Goal: Information Seeking & Learning: Learn about a topic

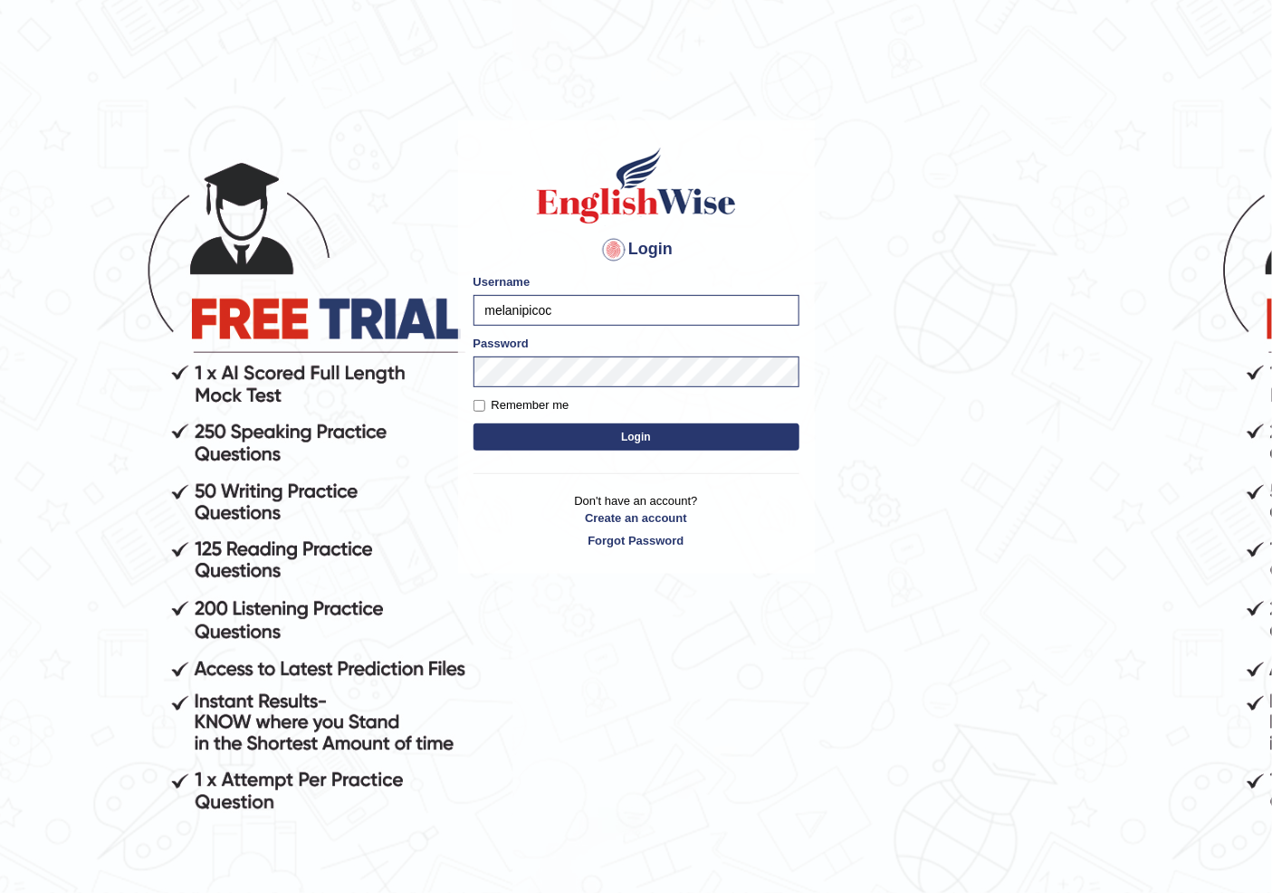
drag, startPoint x: 659, startPoint y: 323, endPoint x: 444, endPoint y: 328, distance: 214.6
click at [444, 328] on body "Login Please fix the following errors: Username melanipicoc Password Remember m…" at bounding box center [636, 509] width 1272 height 893
type input "NIELE"
click at [252, 349] on body "Login Please fix the following errors: Username NIELE Password Remember me Logi…" at bounding box center [636, 509] width 1272 height 893
click at [473, 424] on button "Login" at bounding box center [636, 437] width 326 height 27
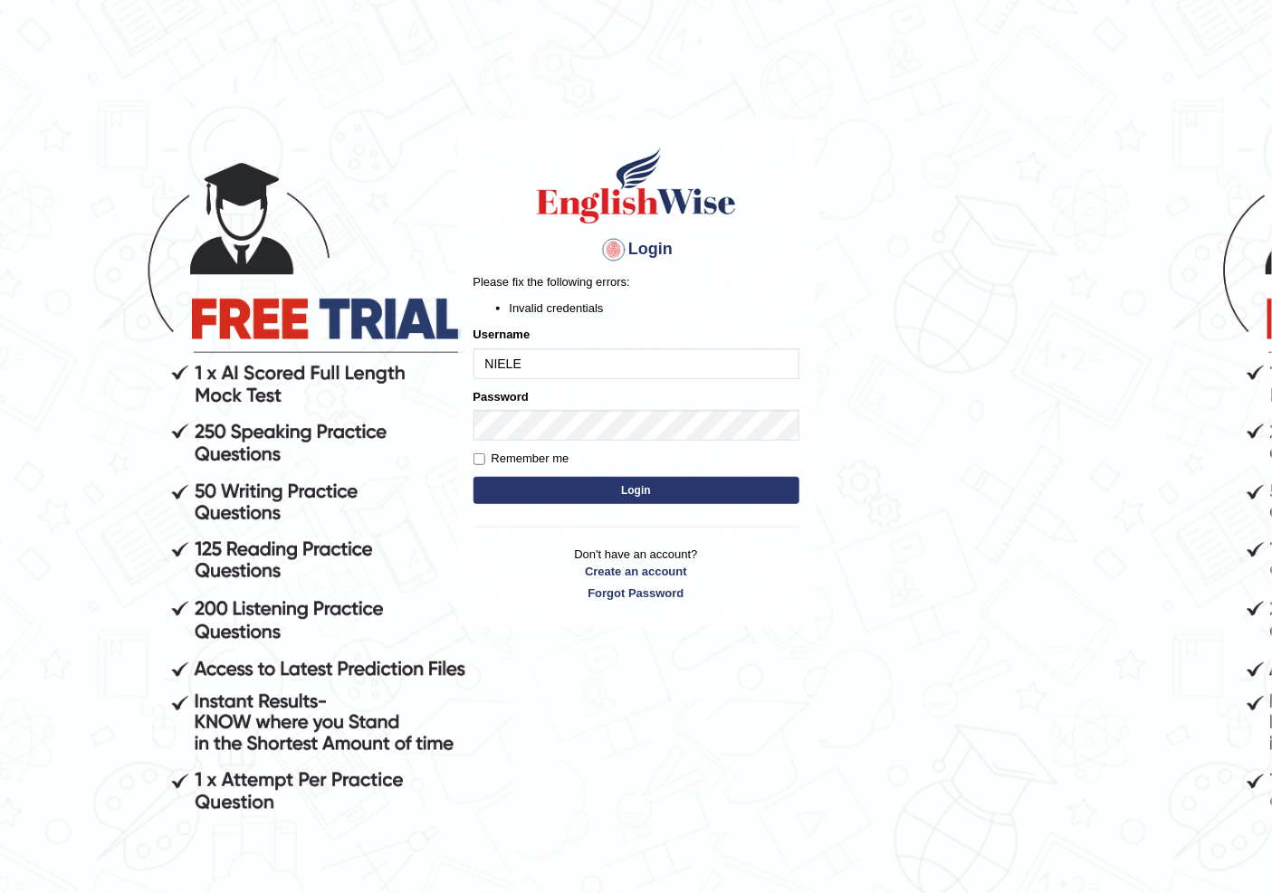
drag, startPoint x: 1024, startPoint y: 369, endPoint x: 807, endPoint y: 431, distance: 224.9
click at [1018, 369] on body "Login Please fix the following errors: Invalid credentials Username NIELE Passw…" at bounding box center [636, 509] width 1272 height 893
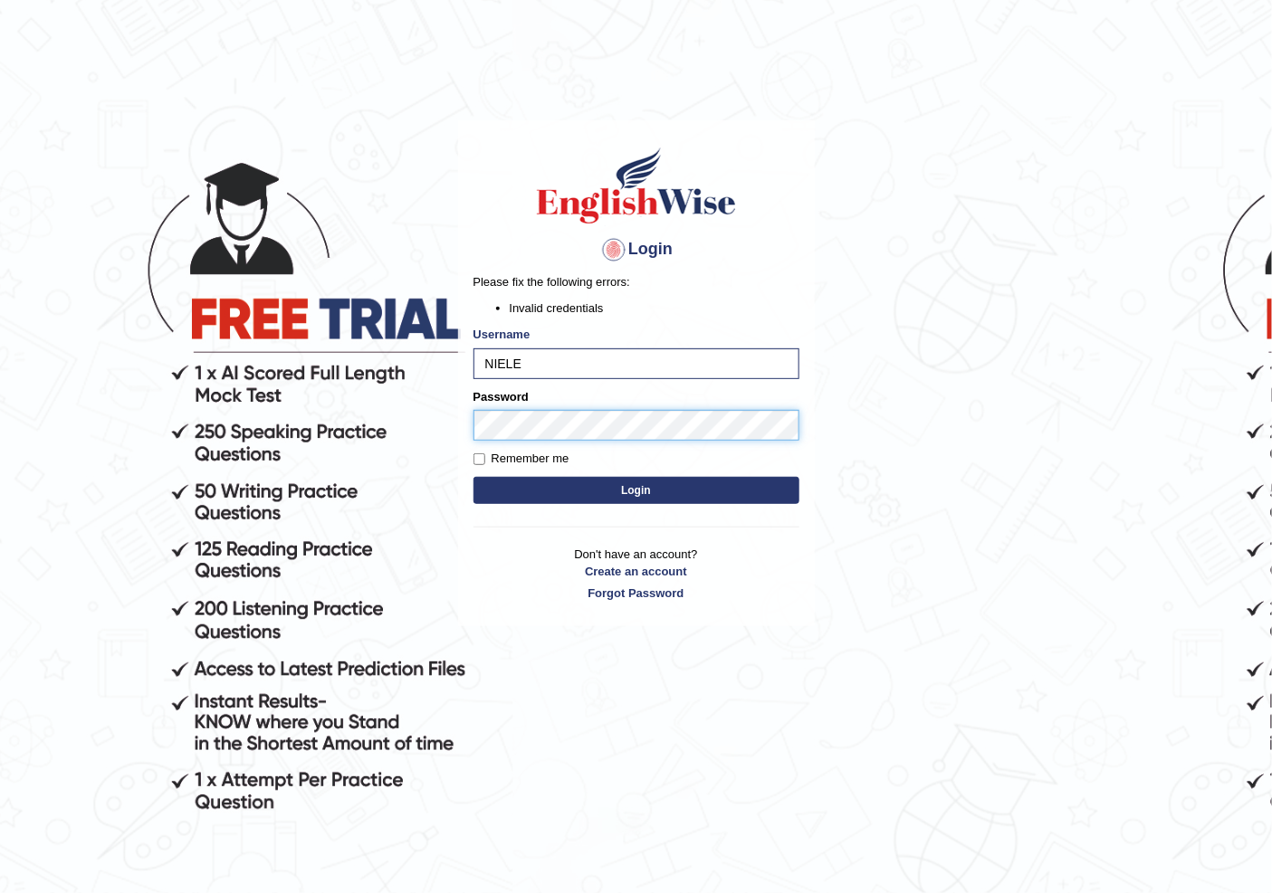
click at [473, 477] on button "Login" at bounding box center [636, 490] width 326 height 27
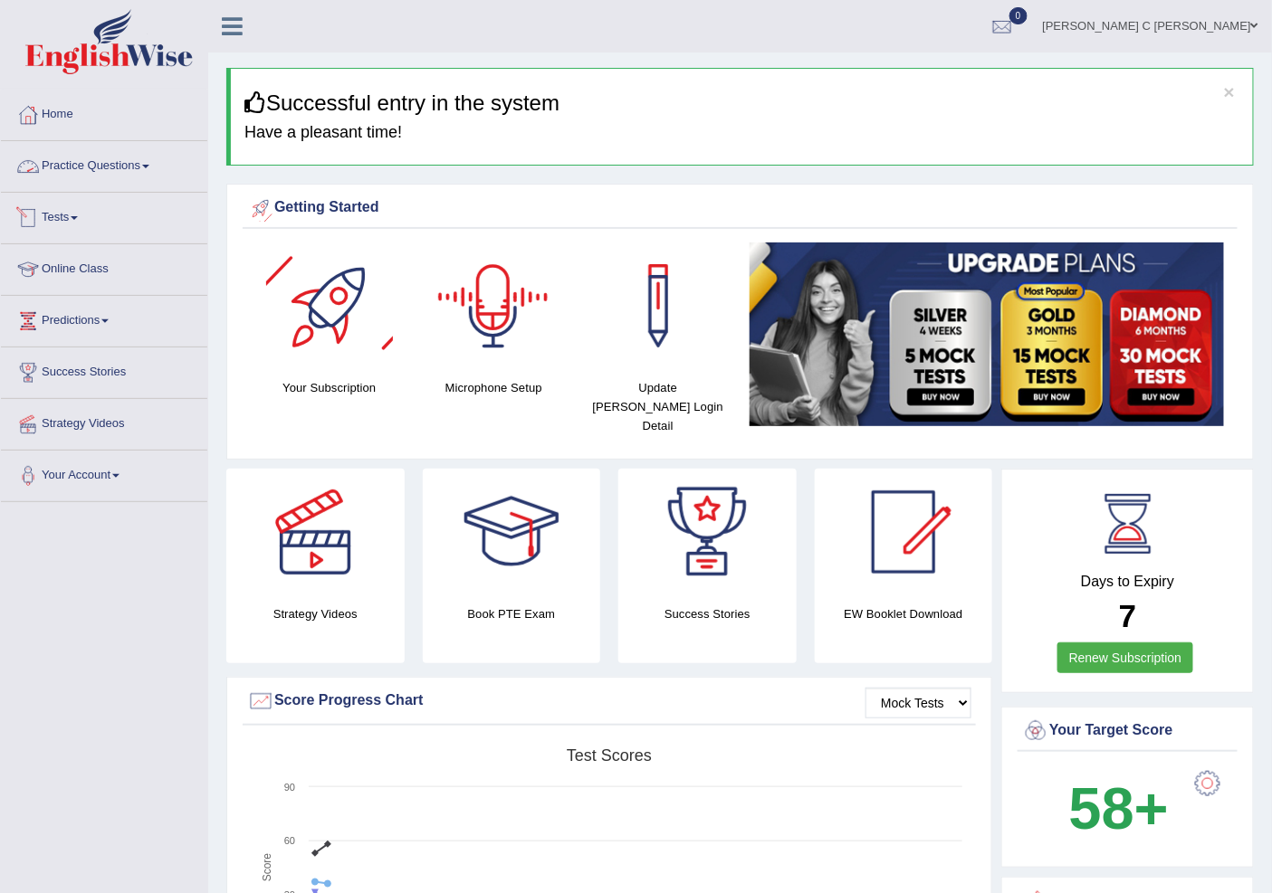
click at [115, 159] on link "Practice Questions" at bounding box center [104, 163] width 206 height 45
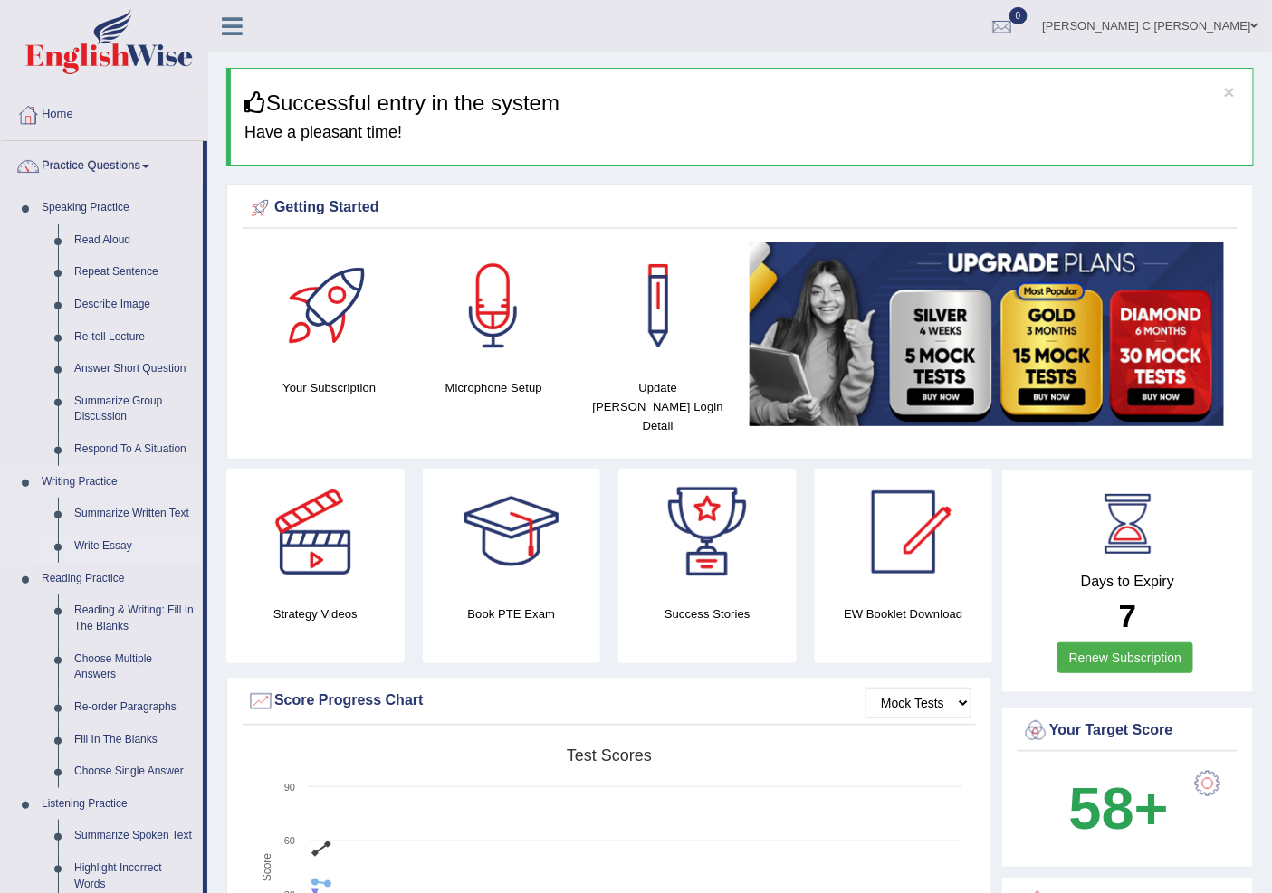
click at [111, 536] on link "Write Essay" at bounding box center [134, 546] width 137 height 33
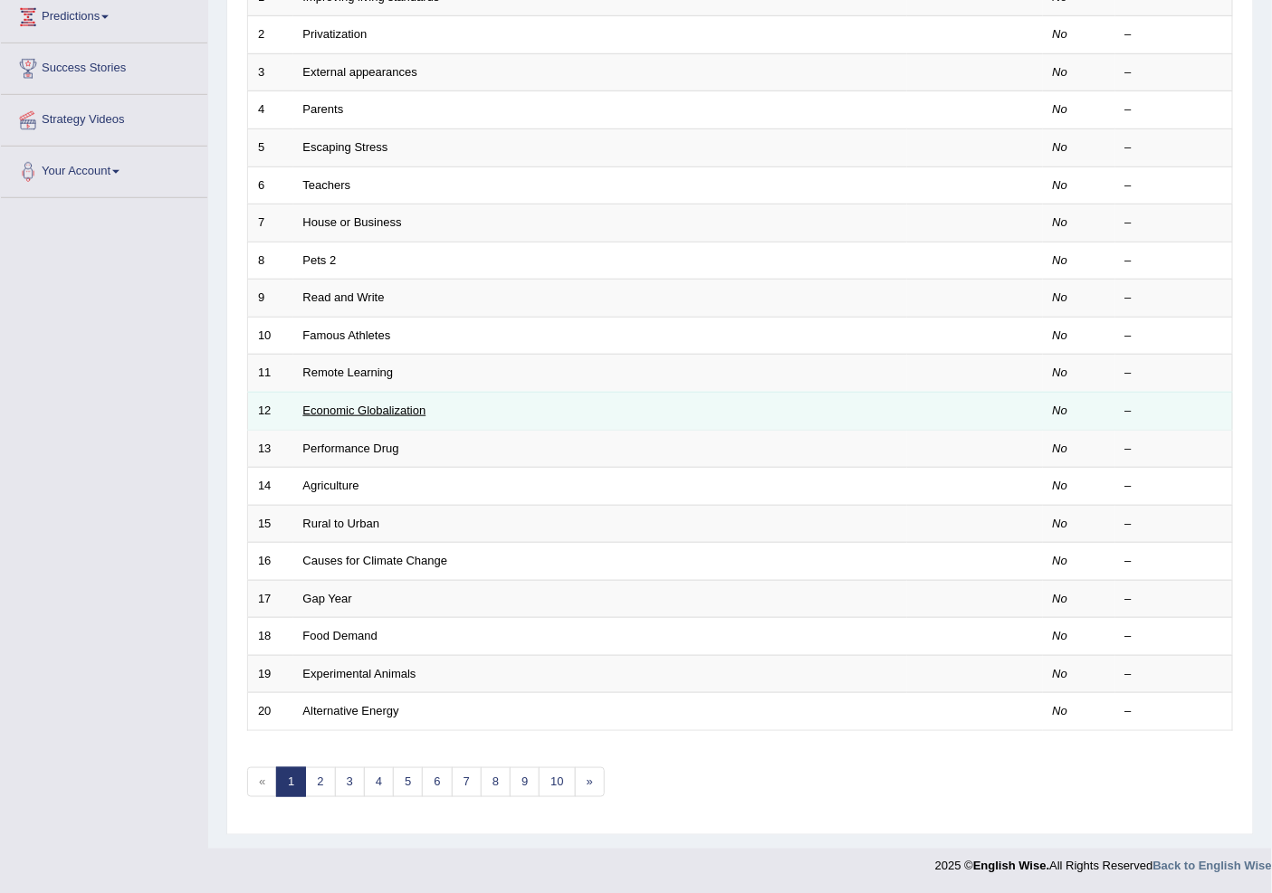
scroll to position [3, 0]
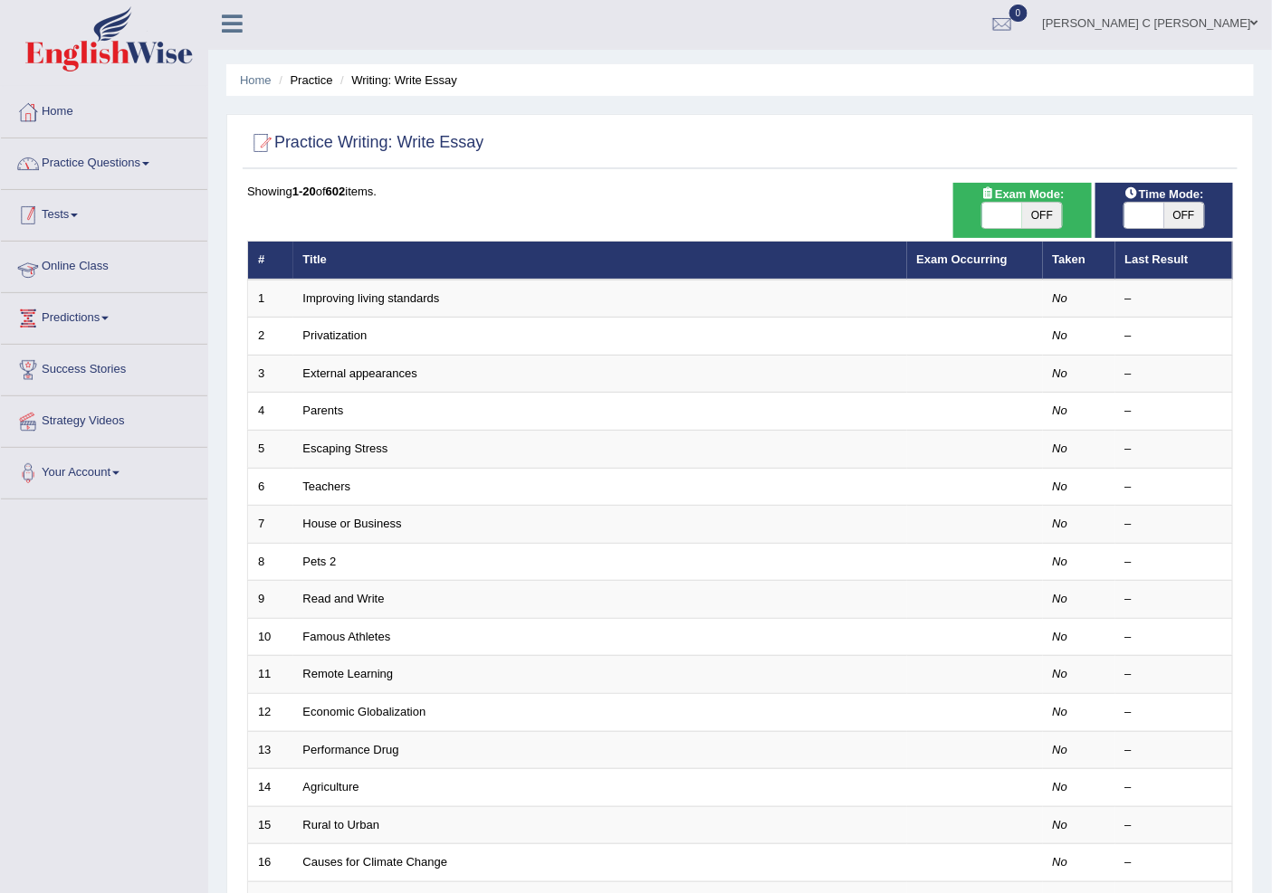
click at [137, 168] on link "Practice Questions" at bounding box center [104, 160] width 206 height 45
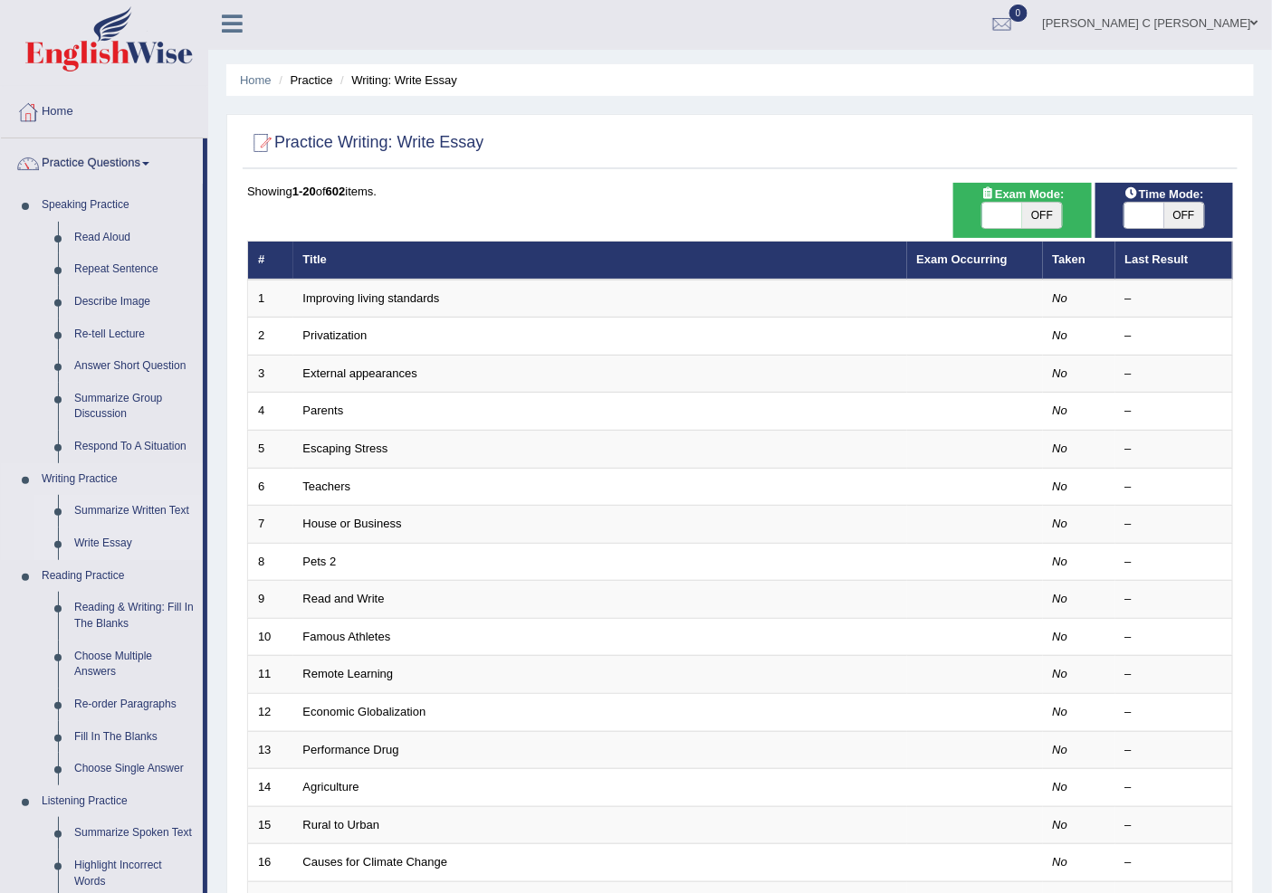
click at [137, 509] on link "Summarize Written Text" at bounding box center [134, 511] width 137 height 33
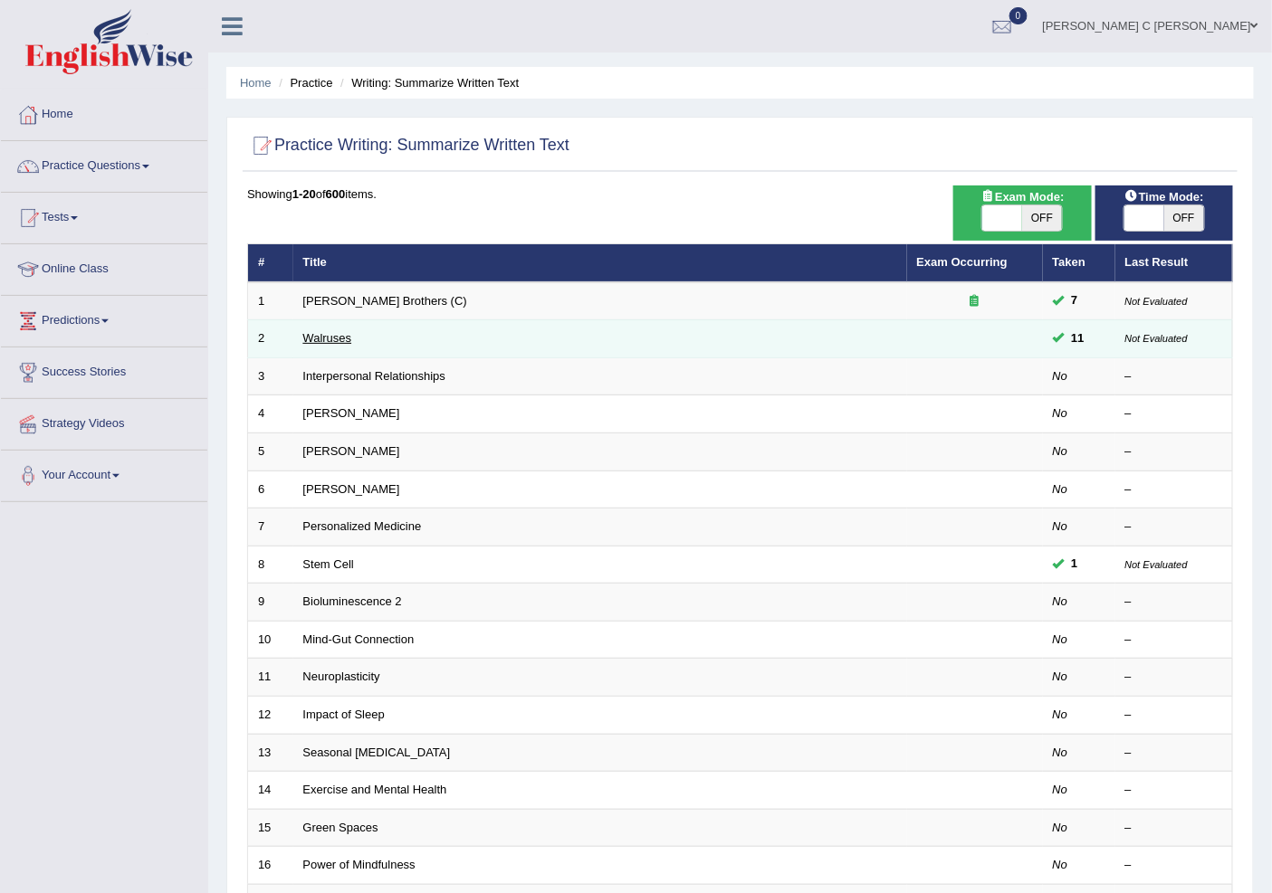
click at [340, 339] on link "Walruses" at bounding box center [327, 338] width 49 height 14
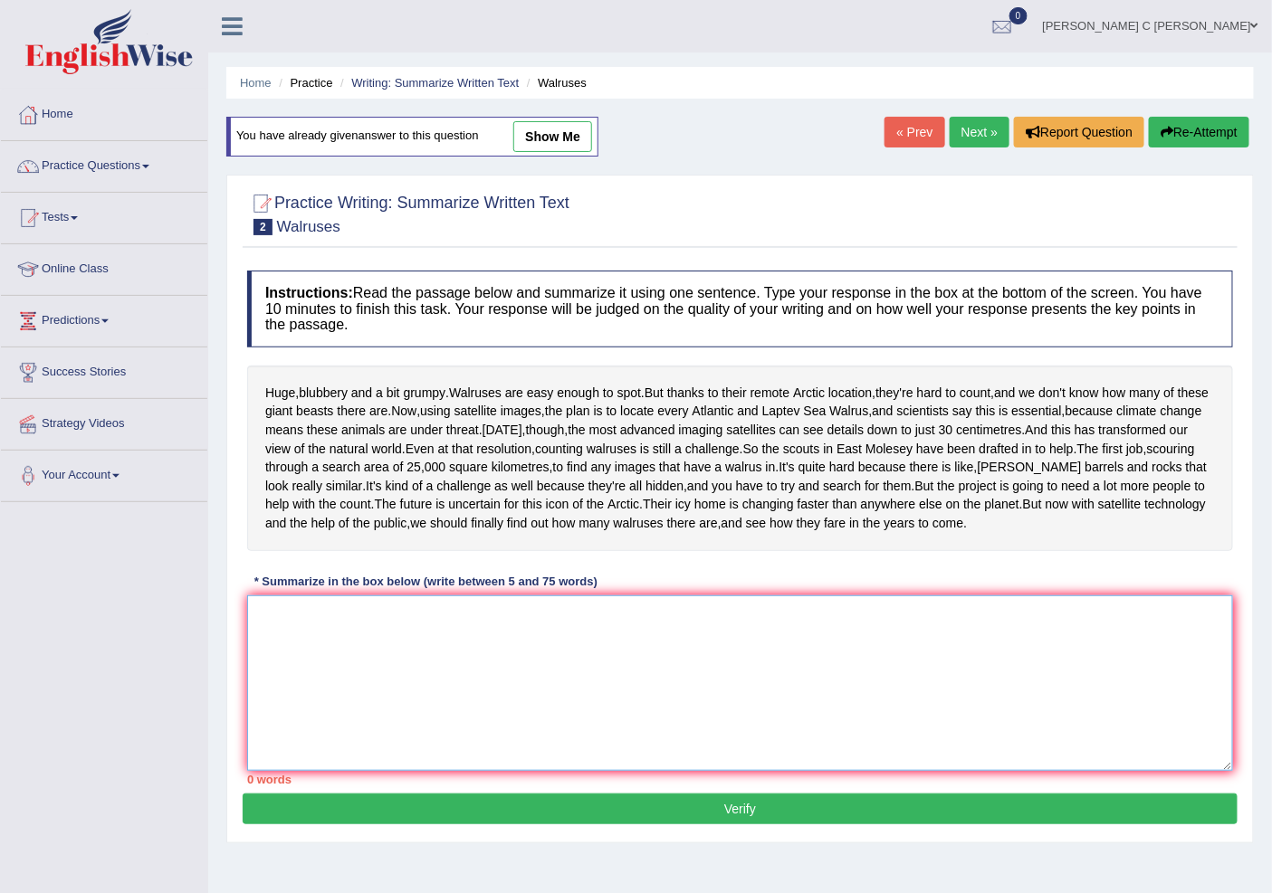
drag, startPoint x: 477, startPoint y: 743, endPoint x: 373, endPoint y: 711, distance: 109.1
click at [373, 711] on textarea at bounding box center [740, 684] width 986 height 176
click at [567, 134] on link "show me" at bounding box center [552, 136] width 79 height 31
type textarea "The passage outlines walruses that are remotely located at the Arctic, explaini…"
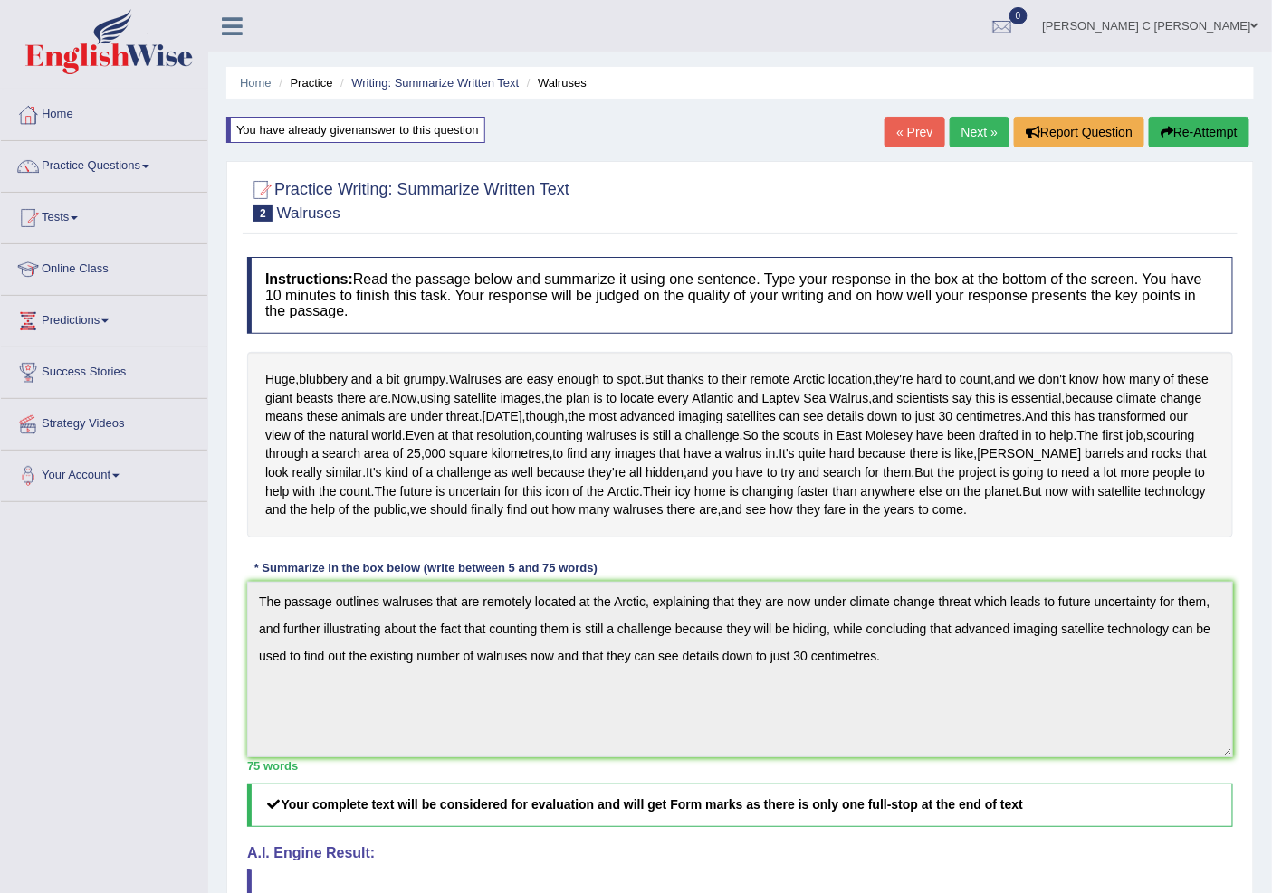
click at [975, 141] on link "Next »" at bounding box center [979, 132] width 60 height 31
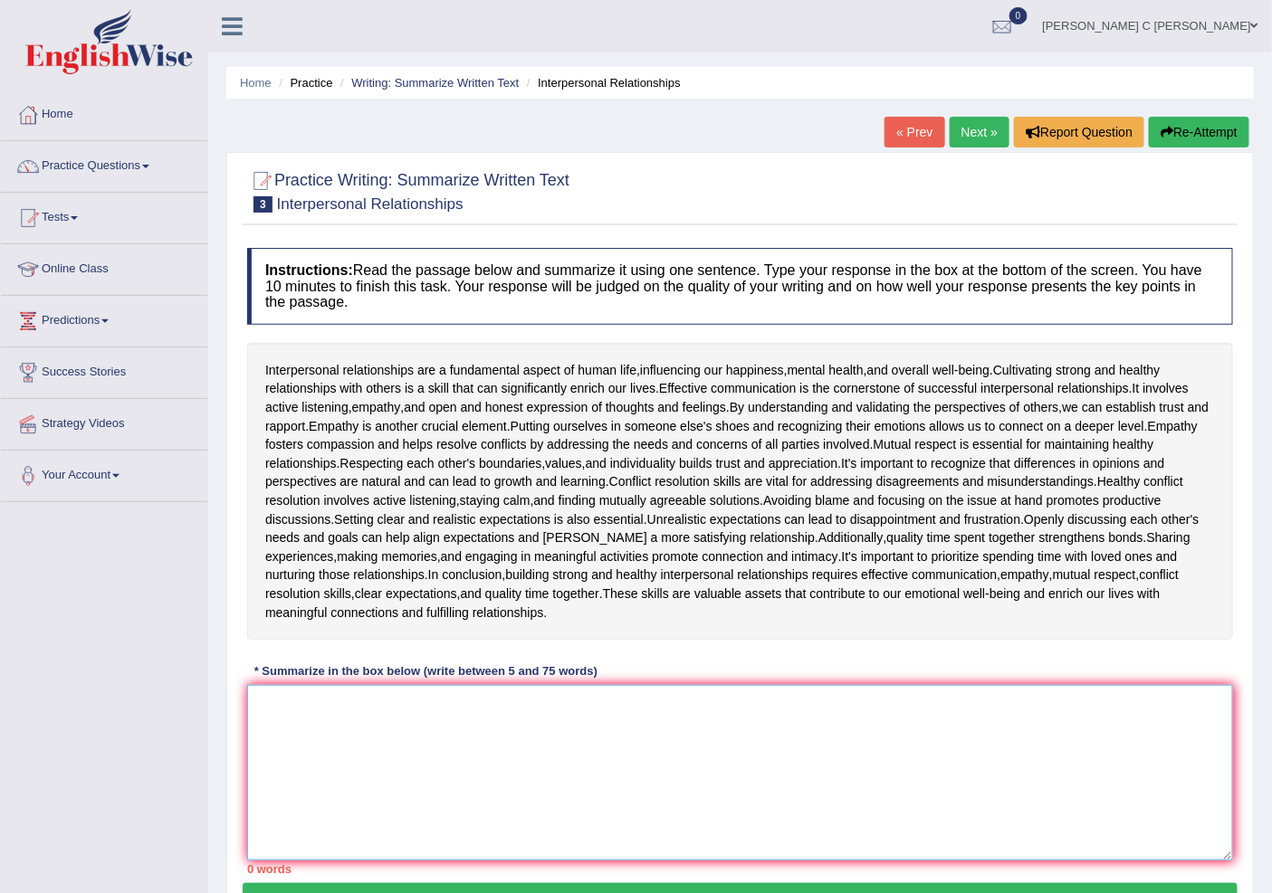
click at [700, 856] on textarea at bounding box center [740, 773] width 986 height 176
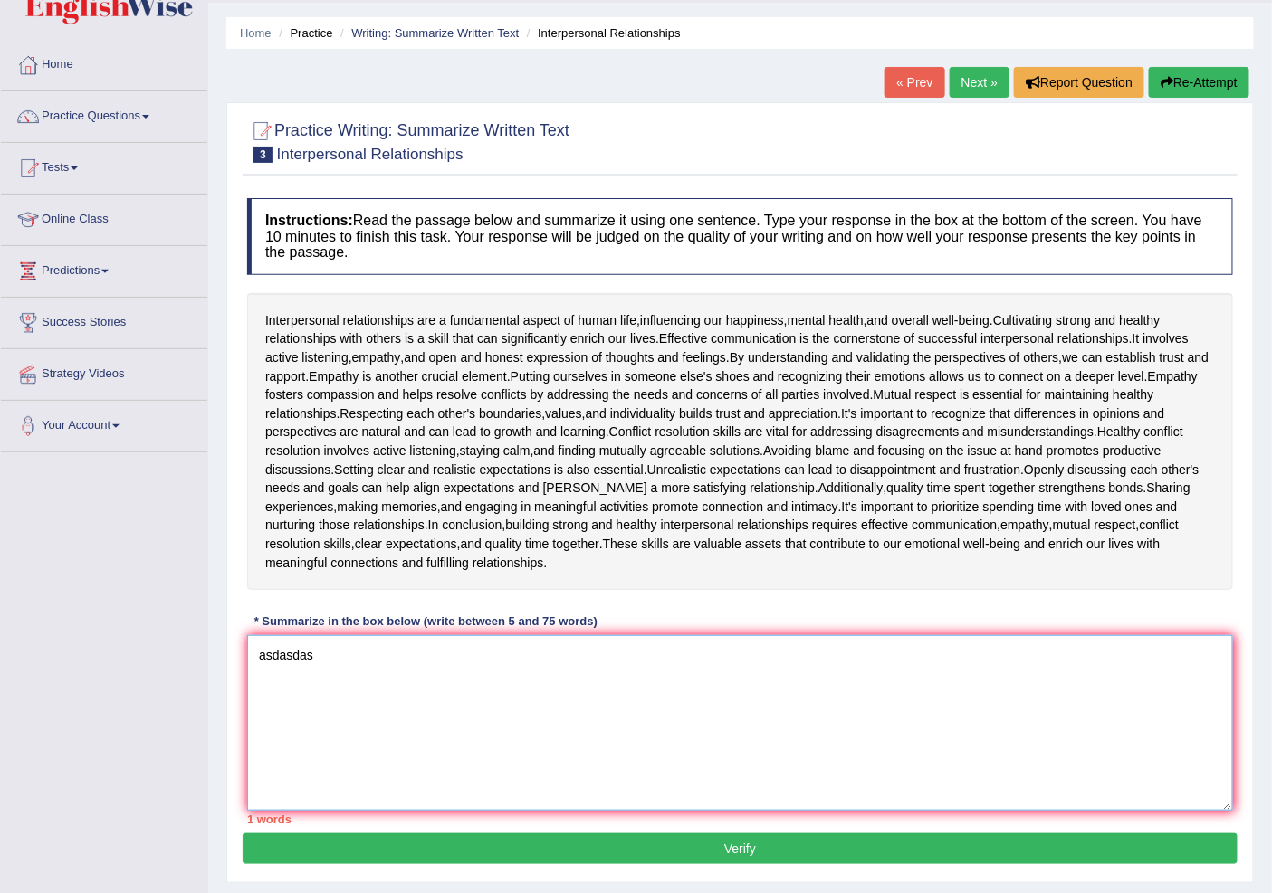
scroll to position [97, 0]
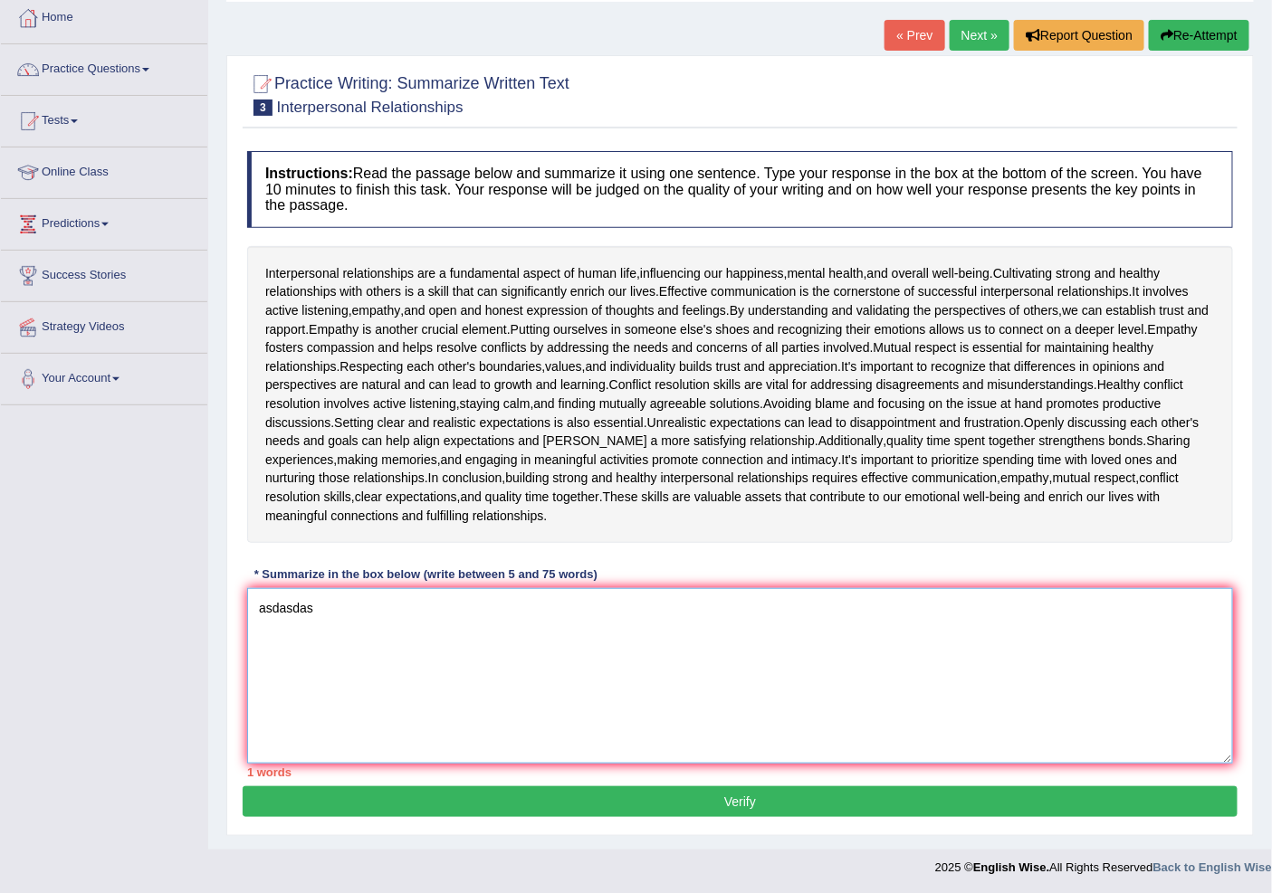
type textarea "asdasdas"
click at [607, 824] on div "Practice Writing: Summarize Written Text 3 Interpersonal Relationships Instruct…" at bounding box center [739, 445] width 1027 height 781
click at [611, 809] on button "Verify" at bounding box center [740, 802] width 995 height 31
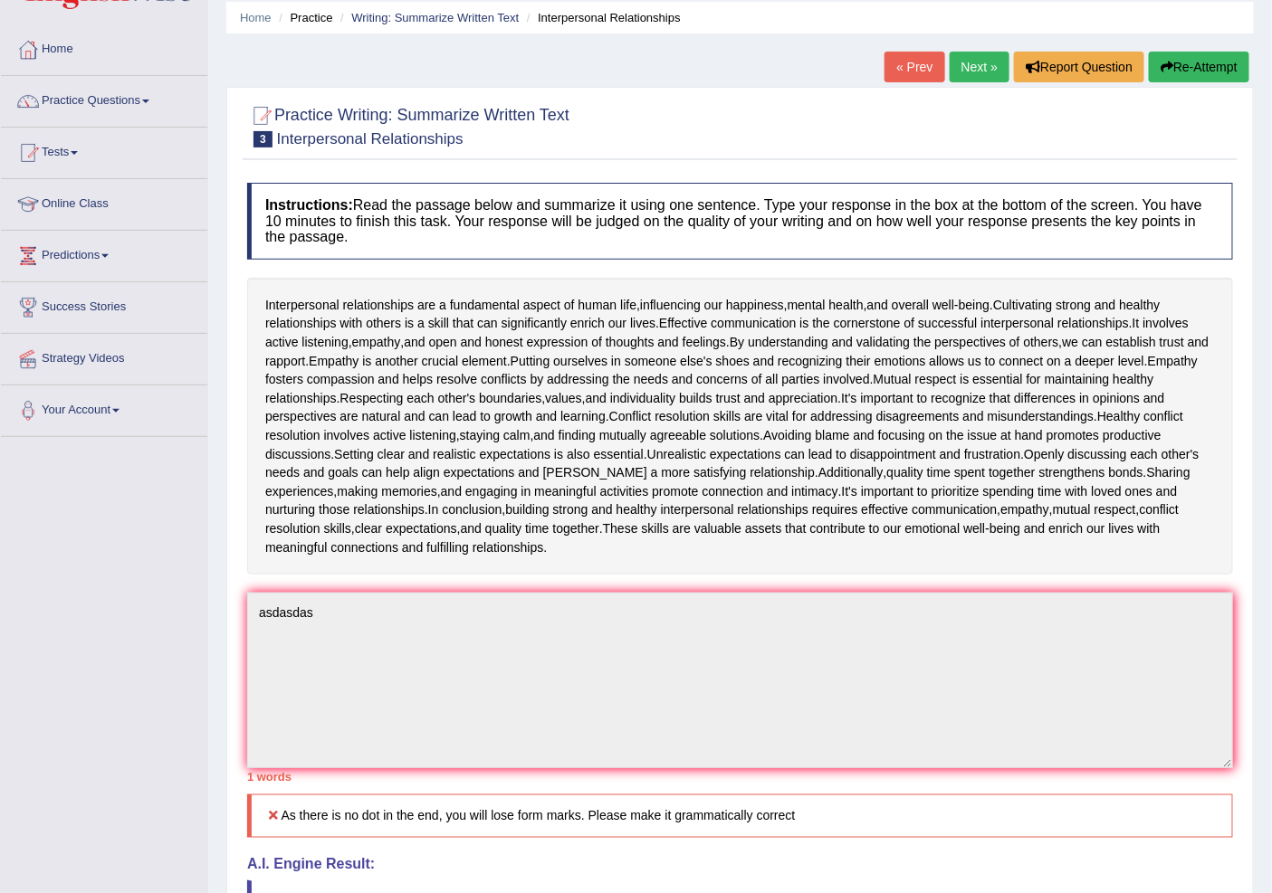
scroll to position [100, 0]
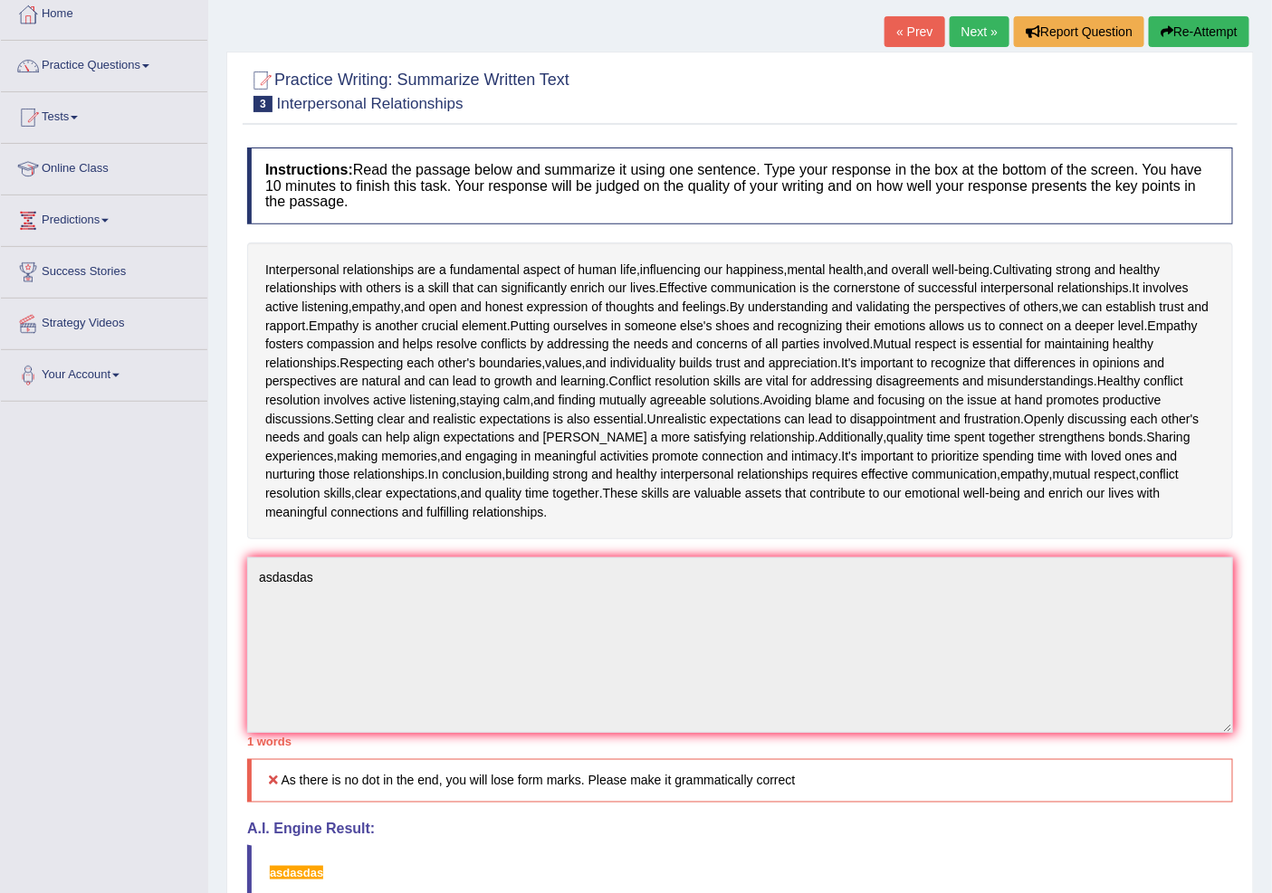
click at [1202, 28] on button "Re-Attempt" at bounding box center [1199, 31] width 100 height 31
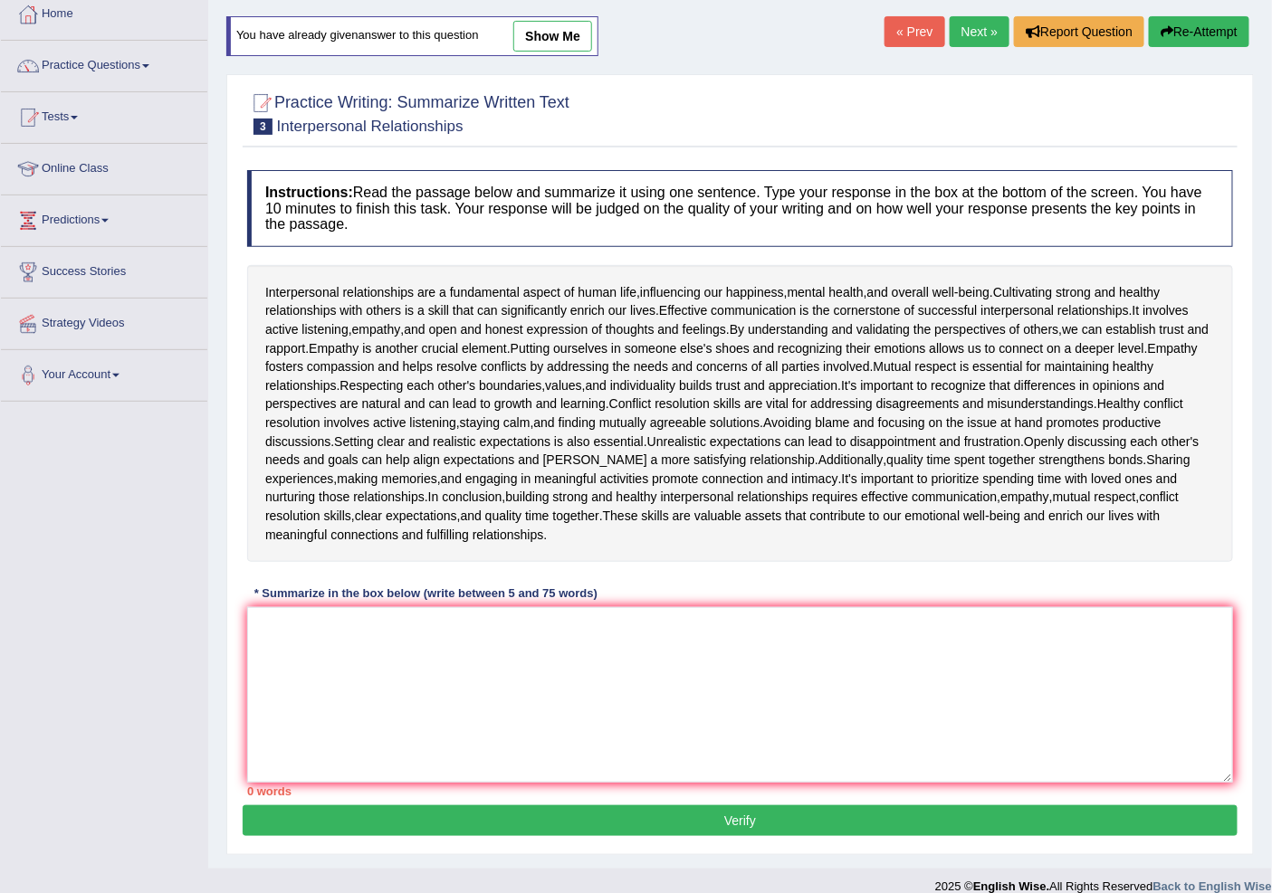
click at [535, 24] on link "show me" at bounding box center [552, 36] width 79 height 31
type textarea "asdasdas"
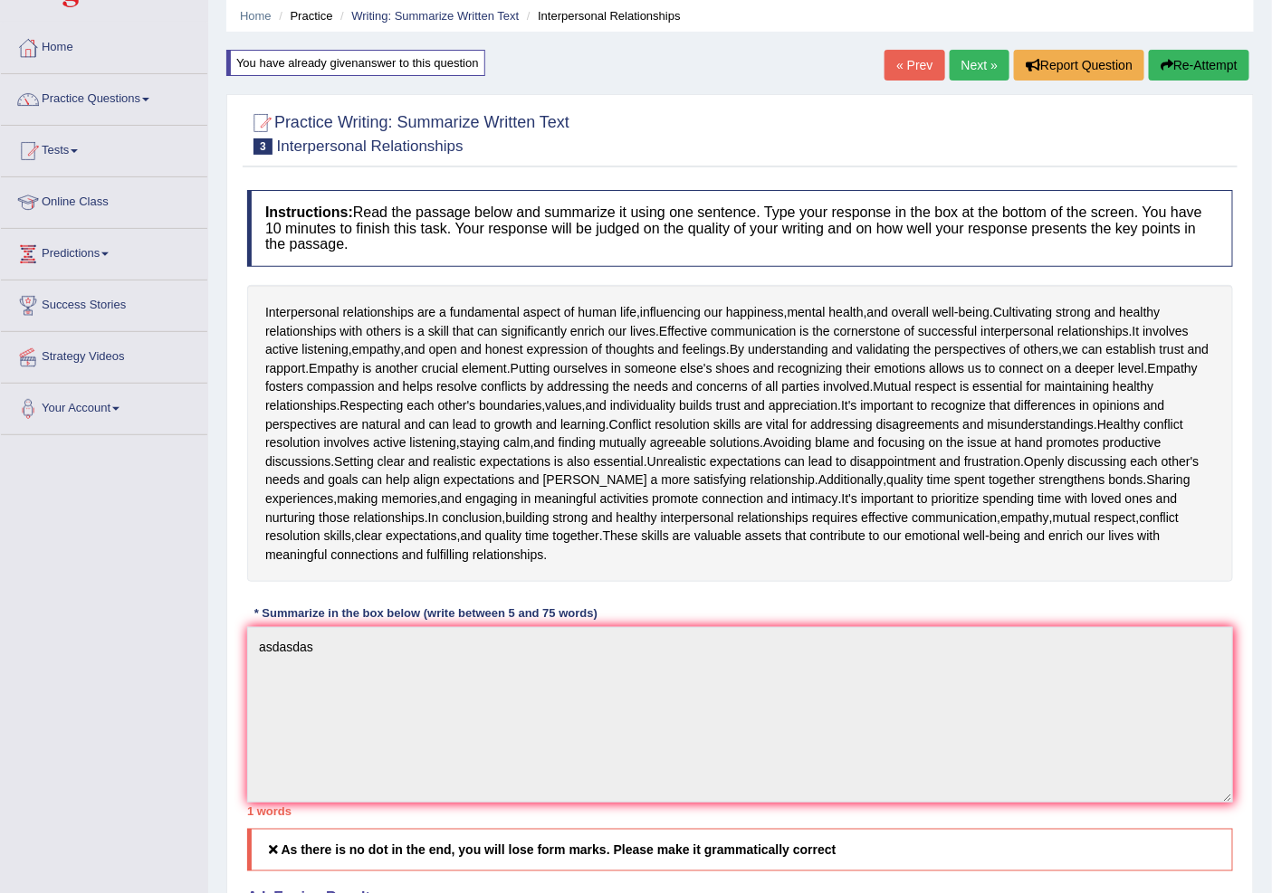
click at [1171, 52] on button "Re-Attempt" at bounding box center [1199, 65] width 100 height 31
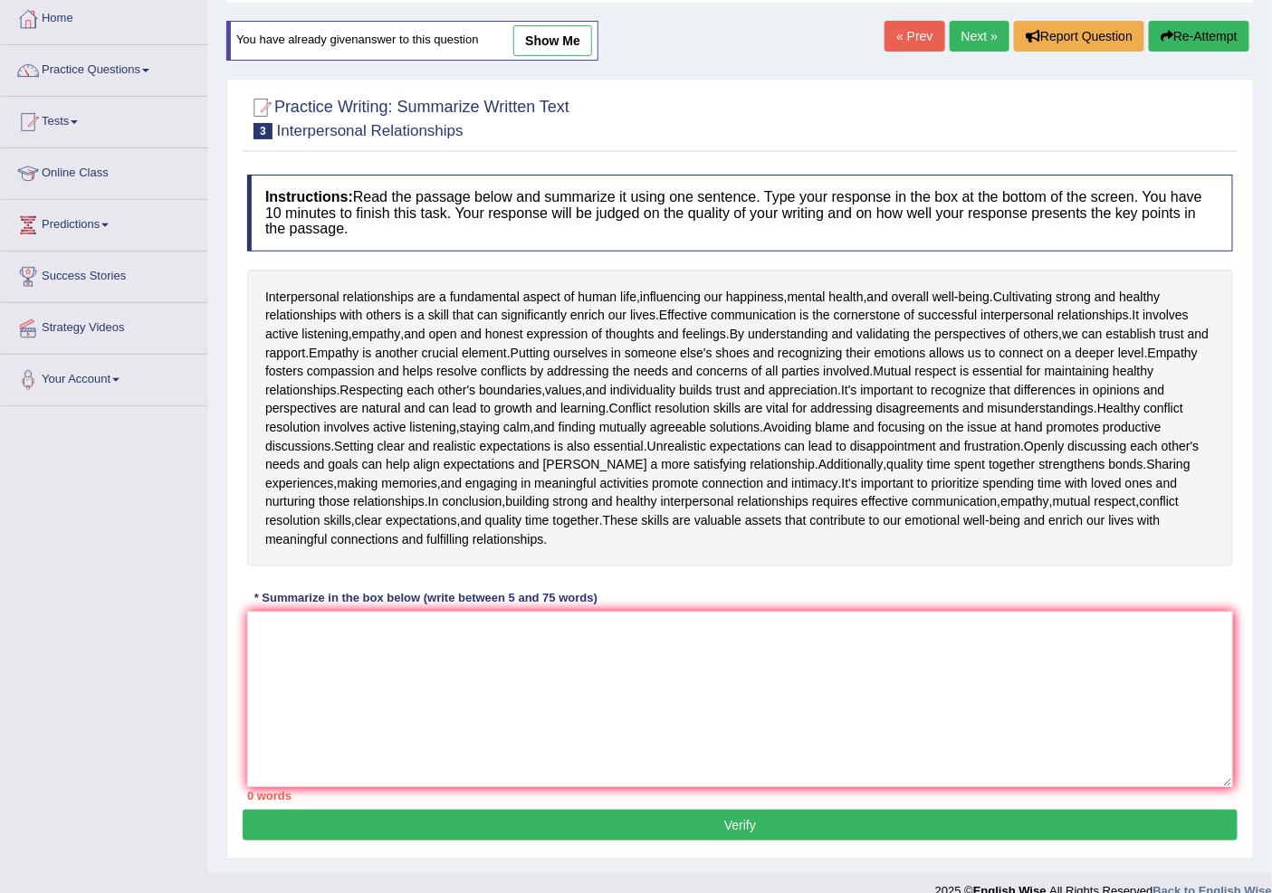
scroll to position [120, 0]
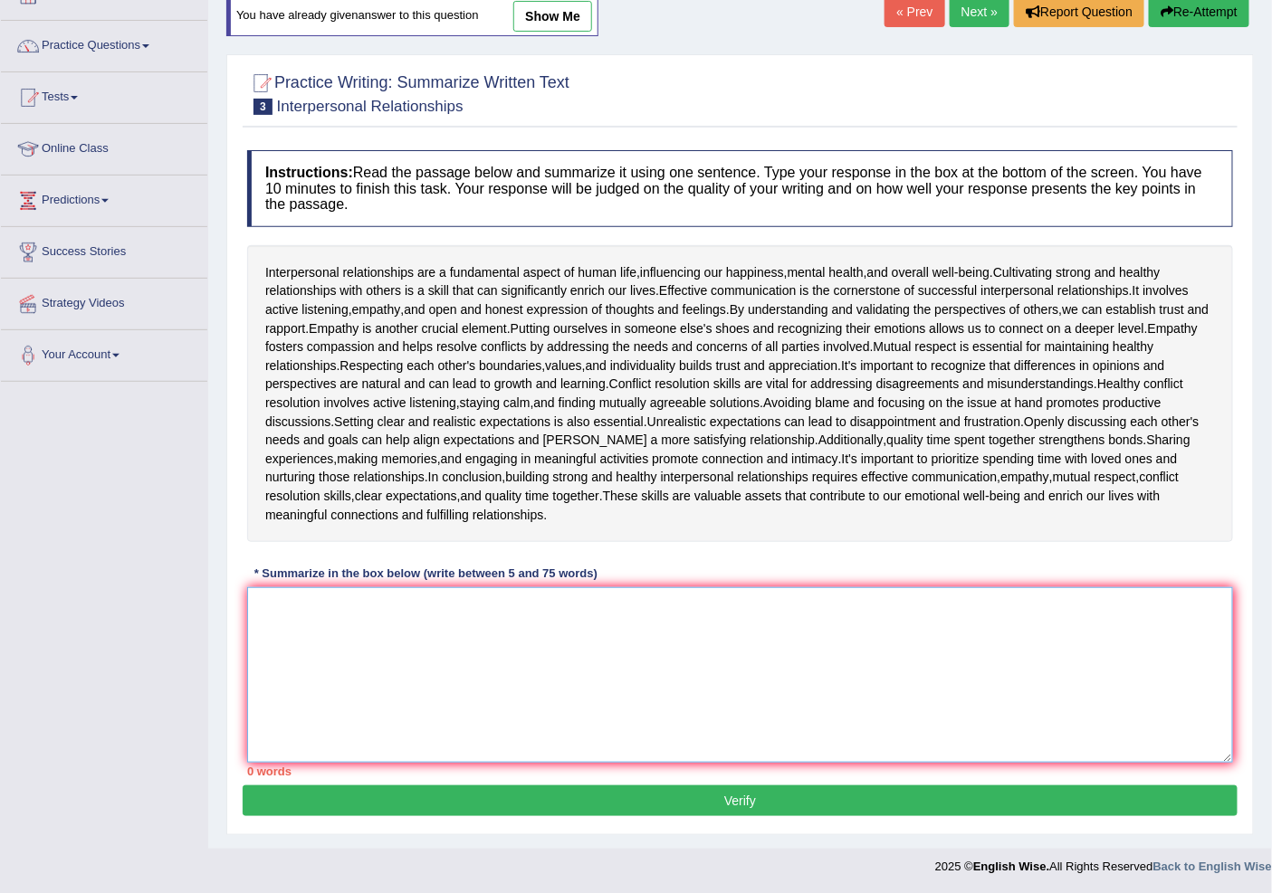
click at [582, 638] on textarea at bounding box center [740, 675] width 986 height 176
type textarea "t"
drag, startPoint x: 583, startPoint y: 630, endPoint x: 639, endPoint y: 84, distance: 548.7
click at [639, 84] on div at bounding box center [740, 92] width 986 height 55
click at [981, 24] on link "Next »" at bounding box center [979, 11] width 60 height 31
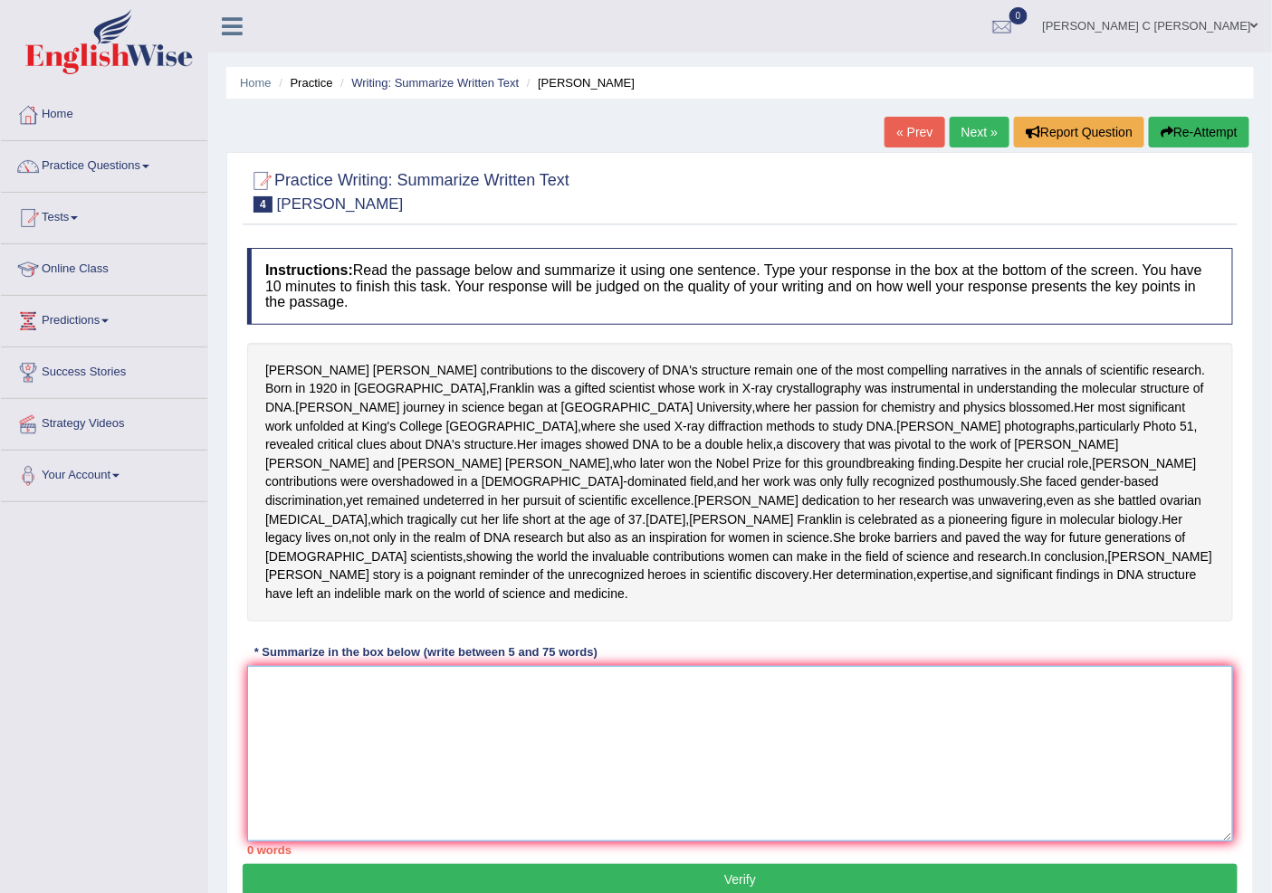
click at [665, 815] on textarea at bounding box center [740, 754] width 986 height 176
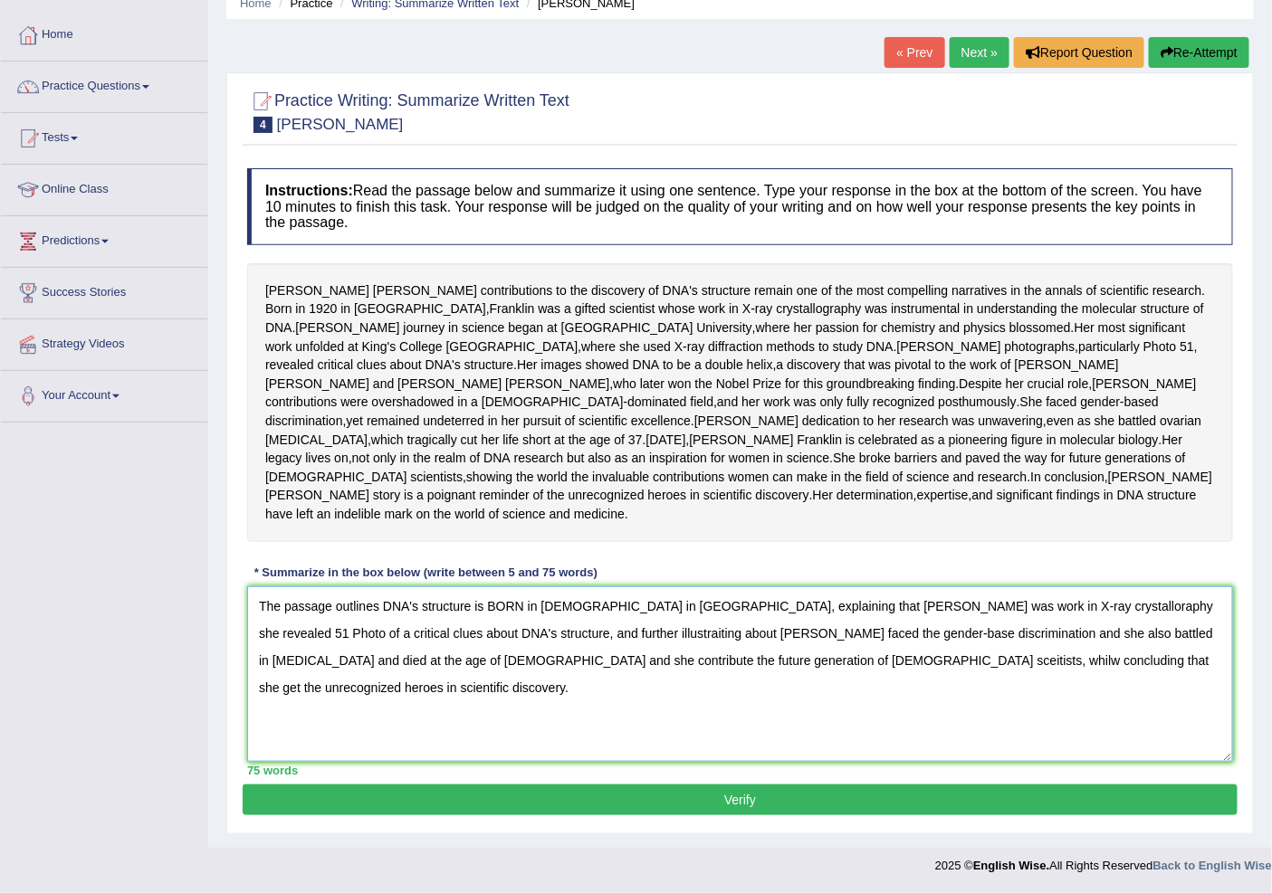
type textarea "The passage outlines DNA's structure is BORN in 1920 in London, explaining that…"
click at [593, 816] on button "Verify" at bounding box center [740, 800] width 995 height 31
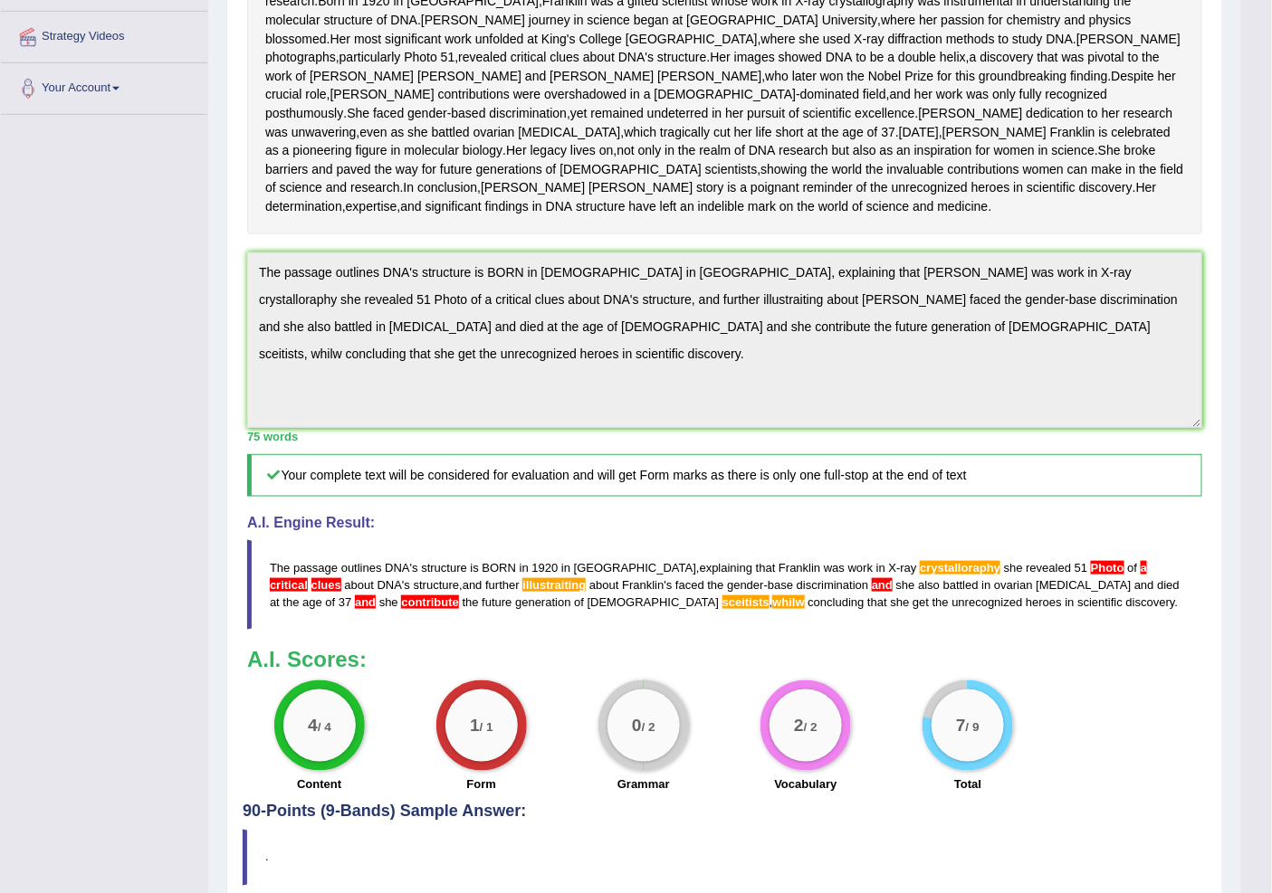
scroll to position [502, 0]
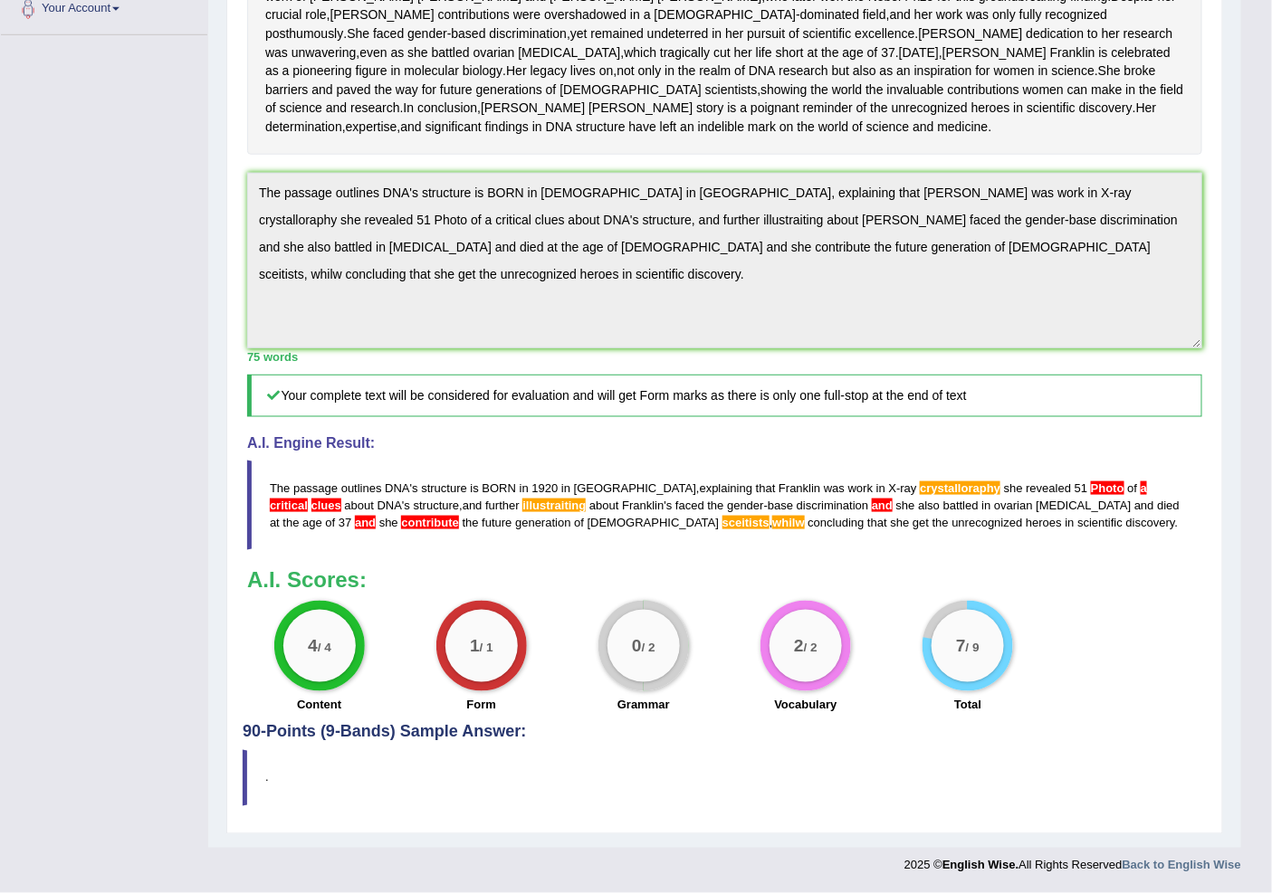
click at [238, 256] on div "Practice Writing: Summarize Written Text 4 Rosalid Franklin Instructions: Read …" at bounding box center [724, 259] width 997 height 1149
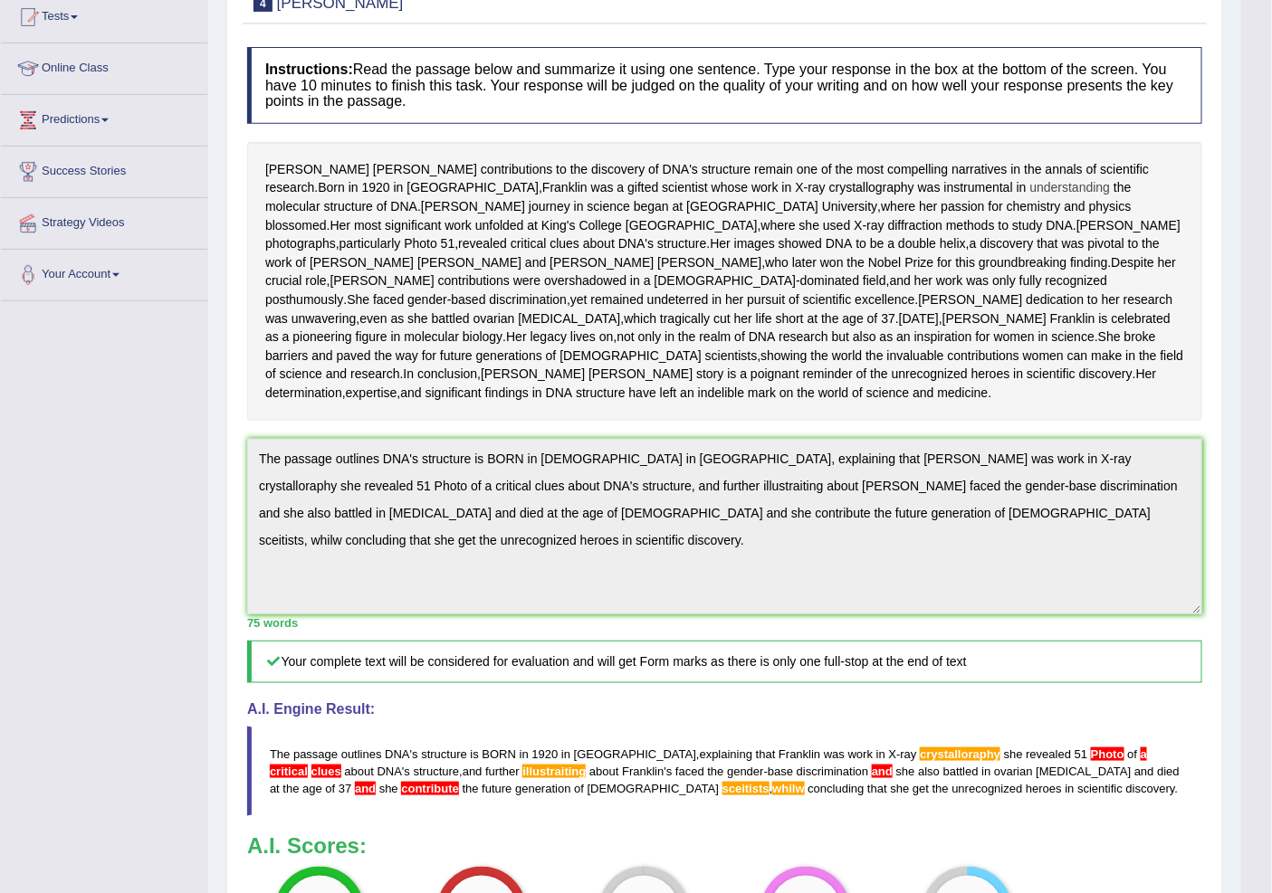
scroll to position [100, 0]
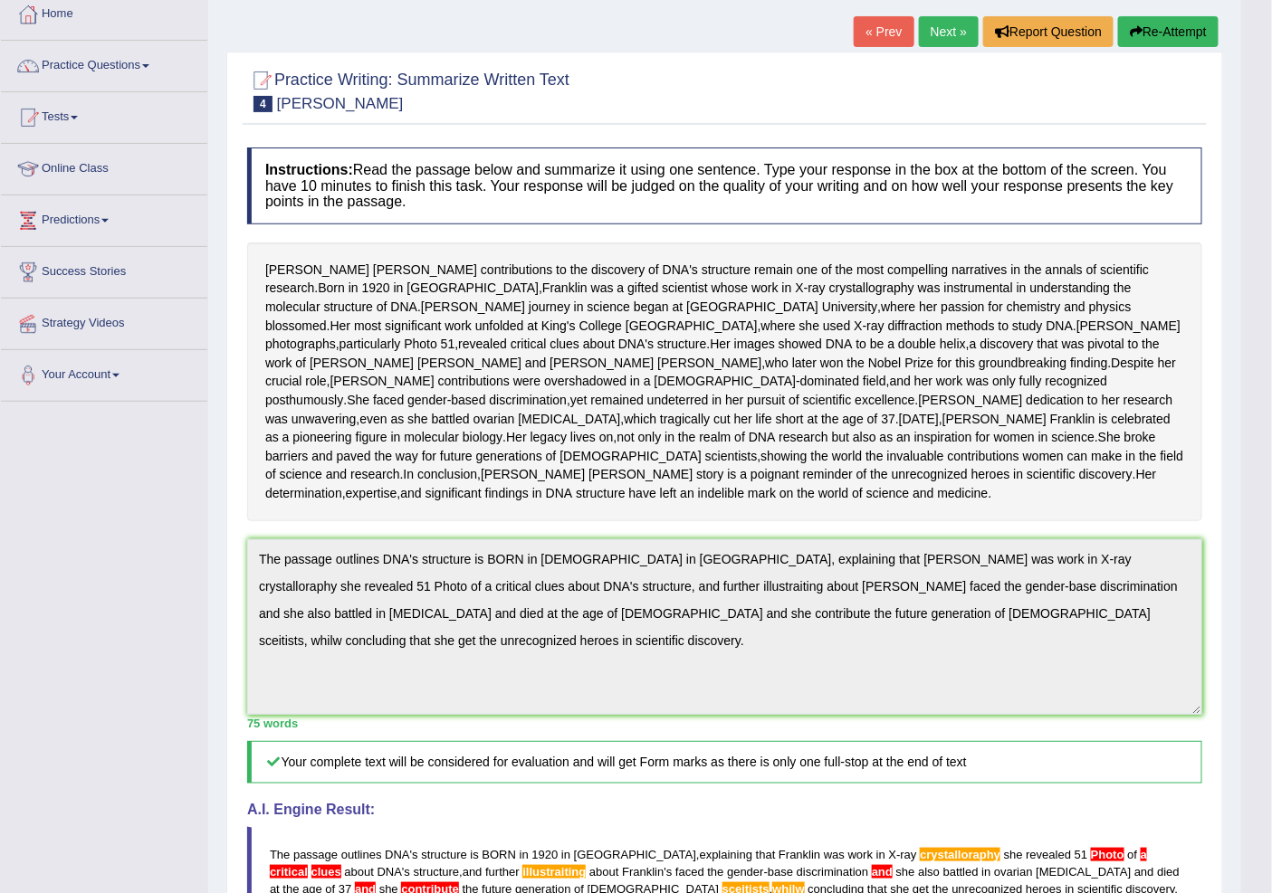
click at [1188, 34] on button "Re-Attempt" at bounding box center [1168, 31] width 100 height 31
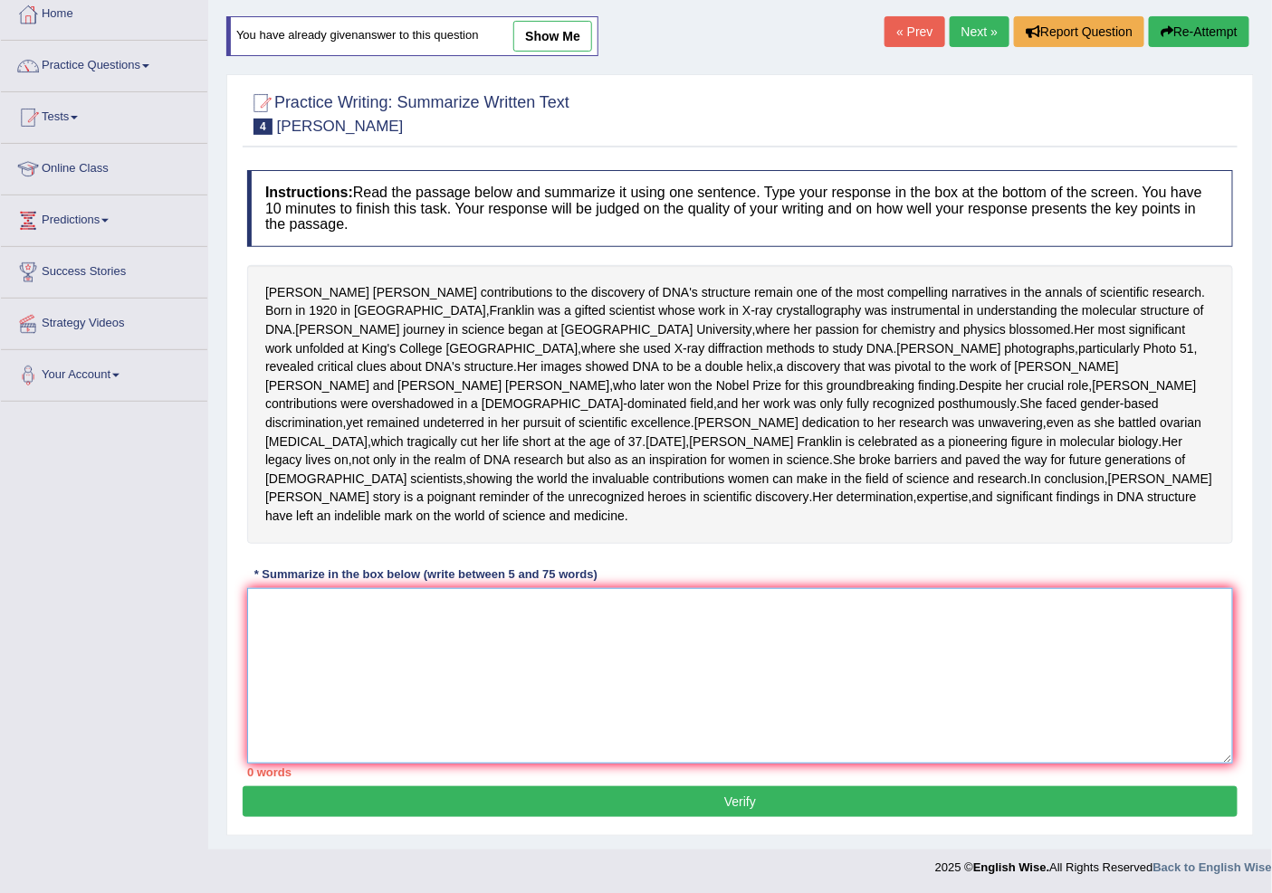
drag, startPoint x: 0, startPoint y: 0, endPoint x: 505, endPoint y: 713, distance: 874.0
paste textarea "The passage outlines DNA's structure is BORN in [DEMOGRAPHIC_DATA] in [GEOGRAPH…"
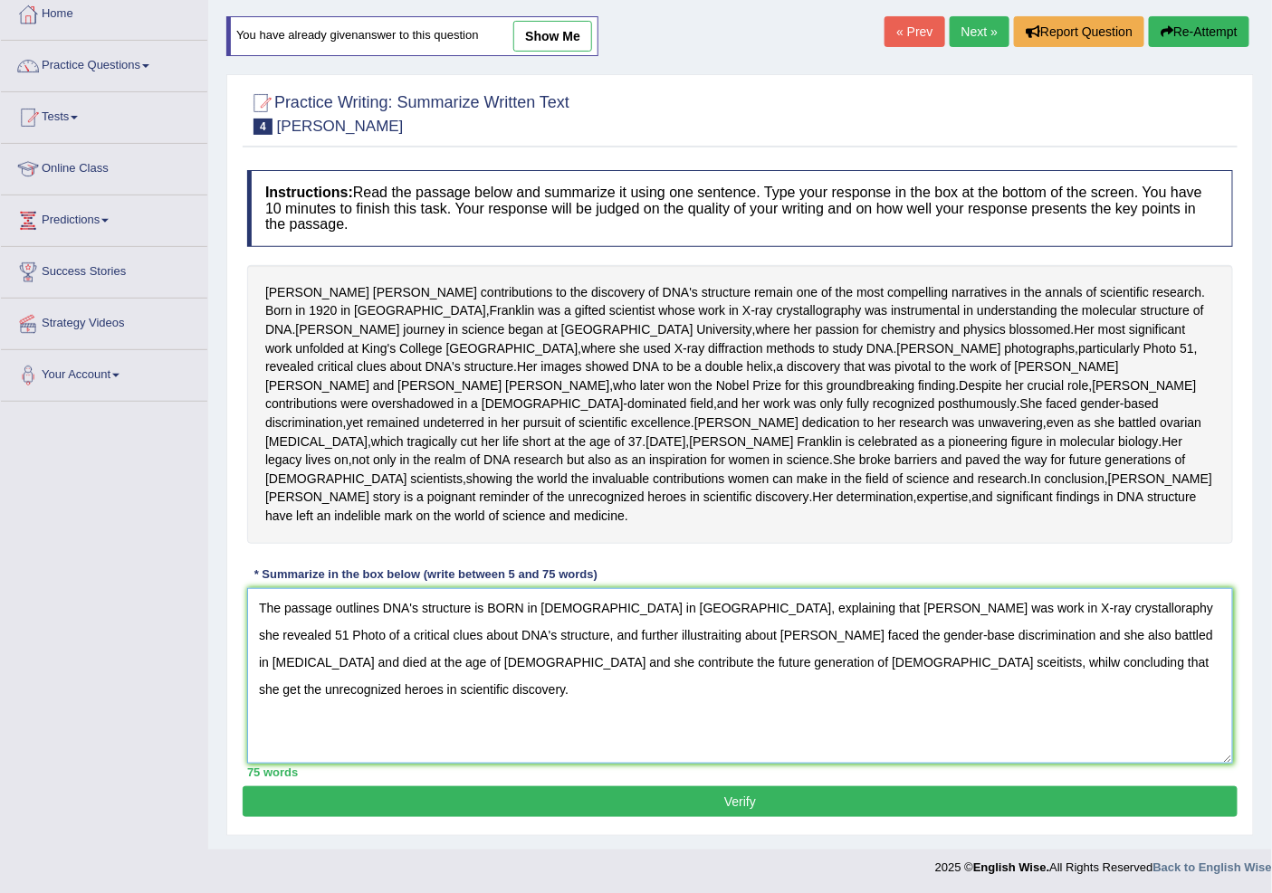
click at [828, 733] on textarea "The passage outlines DNA's structure is BORN in [DEMOGRAPHIC_DATA] in [GEOGRAPH…" at bounding box center [740, 676] width 986 height 176
click at [984, 760] on textarea "The passage outlines DNA's structure is BORN in 1920 in London, explaining that…" at bounding box center [740, 676] width 986 height 176
type textarea "The passage outlines DNA's structure is BORN in 1920 in London, explaining that…"
click at [911, 817] on button "Verify" at bounding box center [740, 802] width 995 height 31
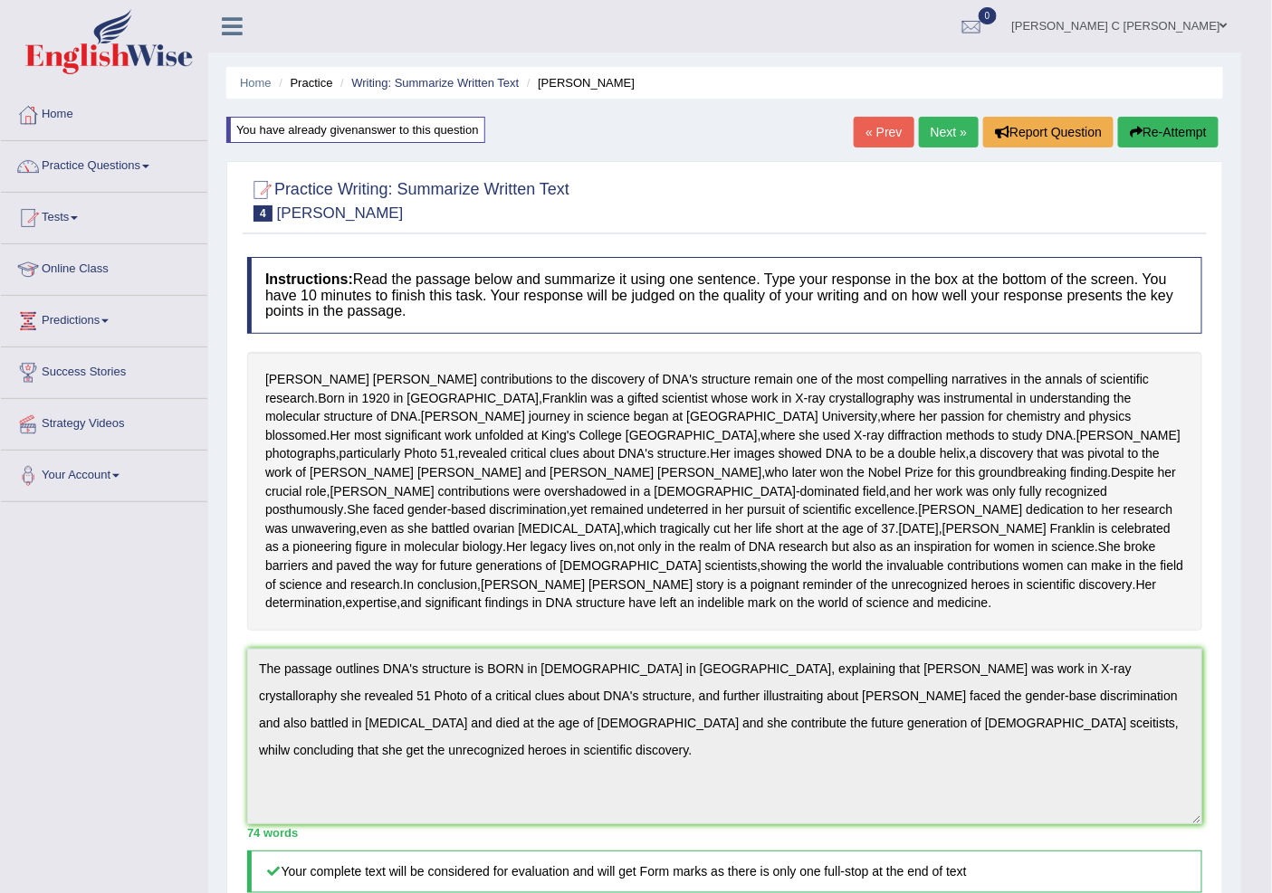
click at [1143, 141] on button "Re-Attempt" at bounding box center [1168, 132] width 100 height 31
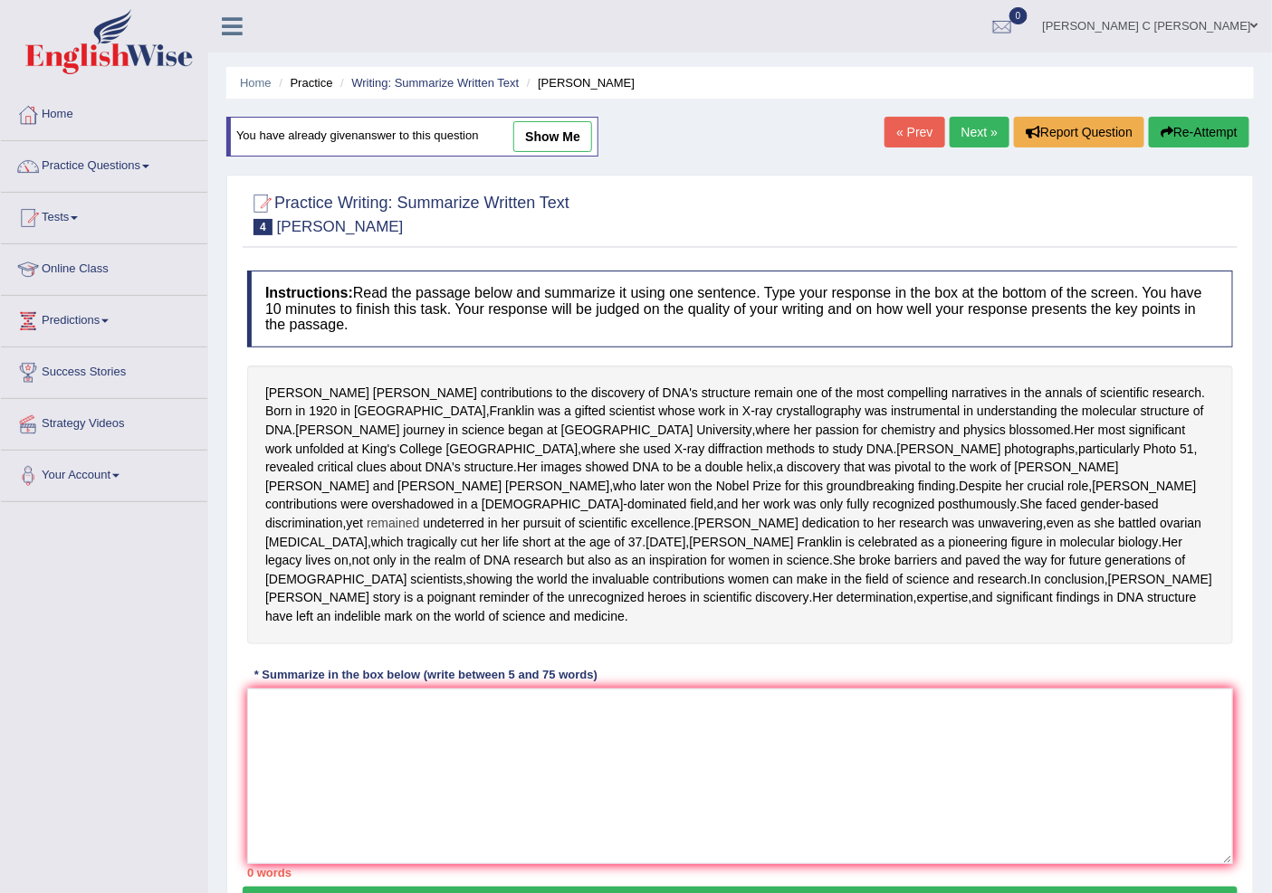
scroll to position [195, 0]
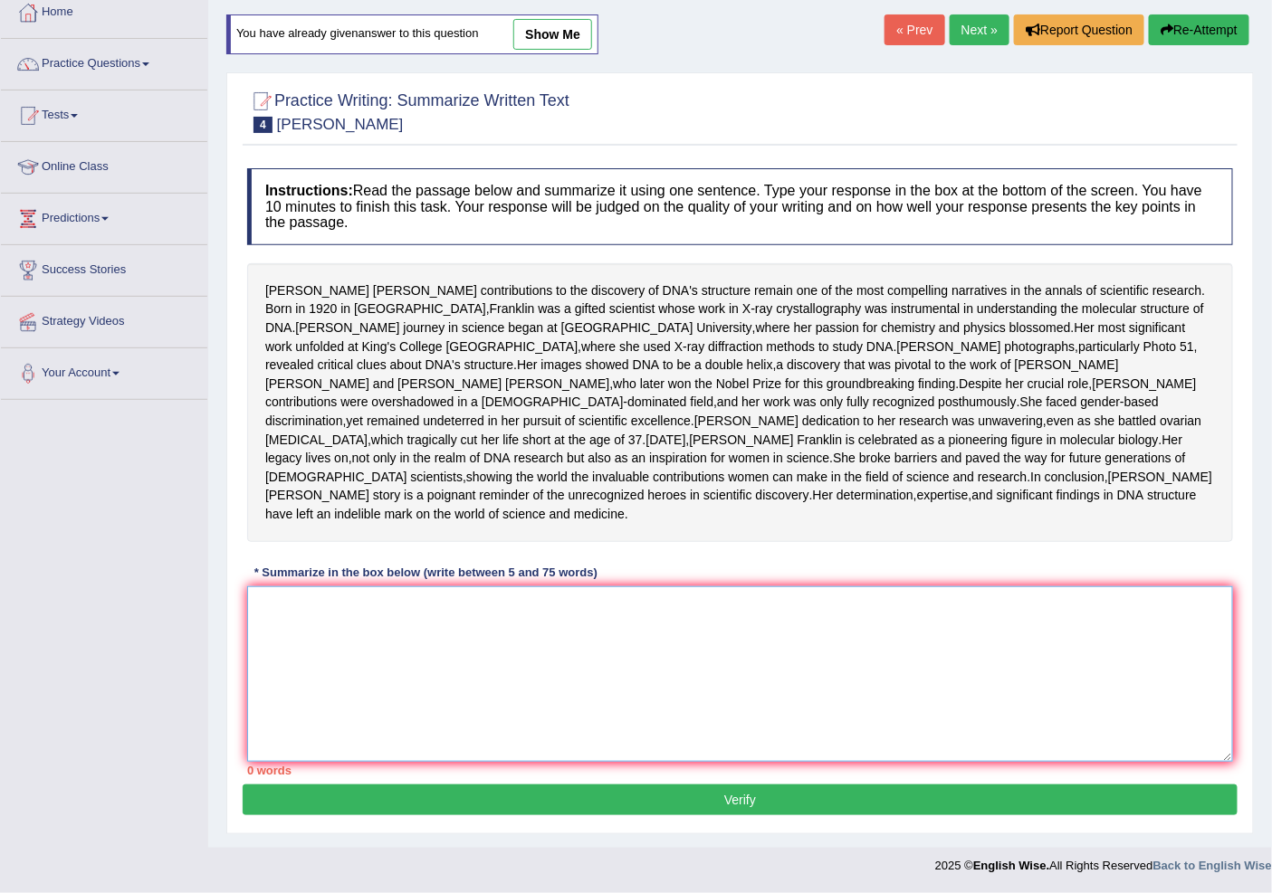
paste textarea "The passage outlines DNA's structure is BORN in [DEMOGRAPHIC_DATA] in [GEOGRAPH…"
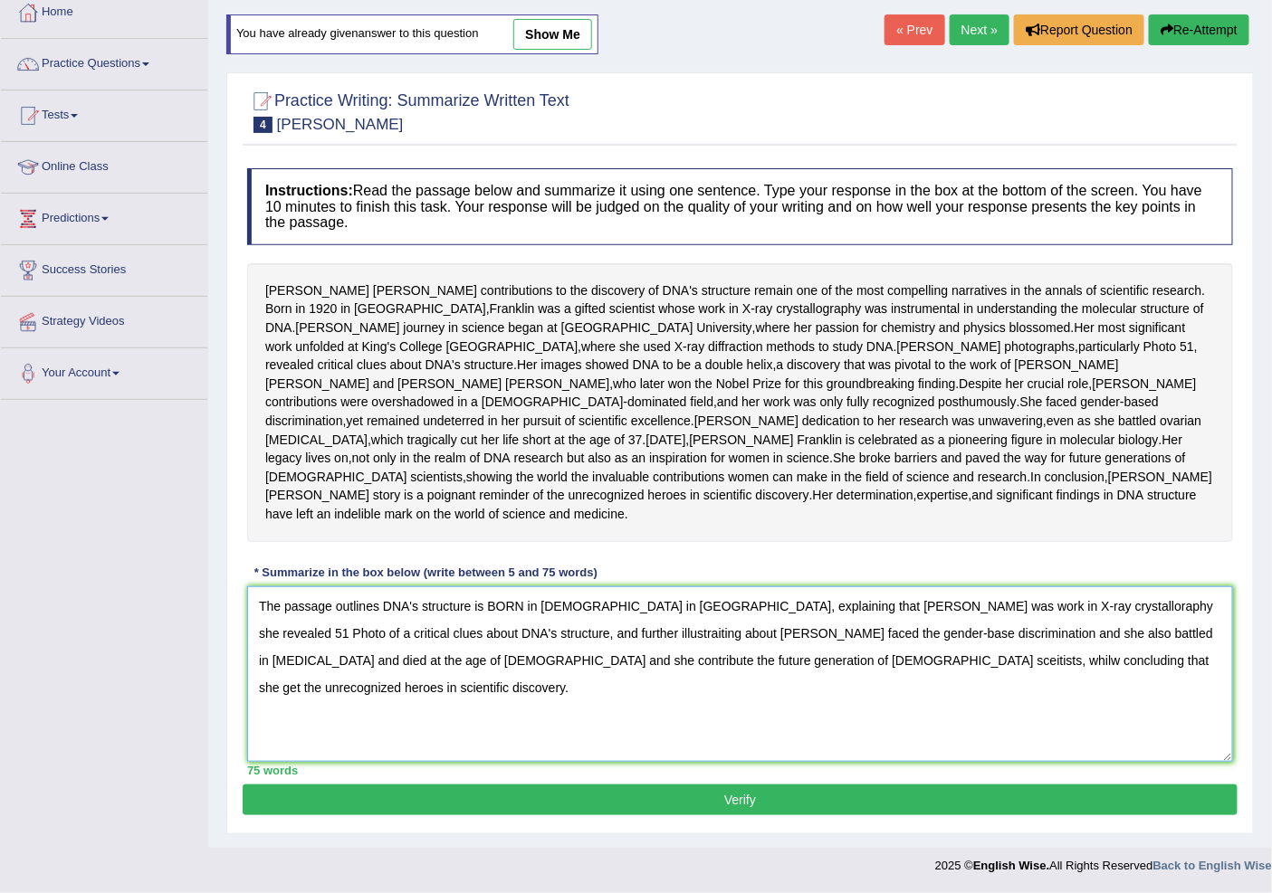
click at [575, 671] on textarea "The passage outlines DNA's structure is BORN in [DEMOGRAPHIC_DATA] in [GEOGRAPH…" at bounding box center [740, 675] width 986 height 176
click at [807, 635] on textarea "The passage outlines DNA's structure is BORN in [DEMOGRAPHIC_DATA] in [GEOGRAPH…" at bounding box center [740, 675] width 986 height 176
type textarea "The passage outlines DNA's structure is BORN in [DEMOGRAPHIC_DATA] in [GEOGRAPH…"
click at [771, 800] on button "Verify" at bounding box center [740, 800] width 995 height 31
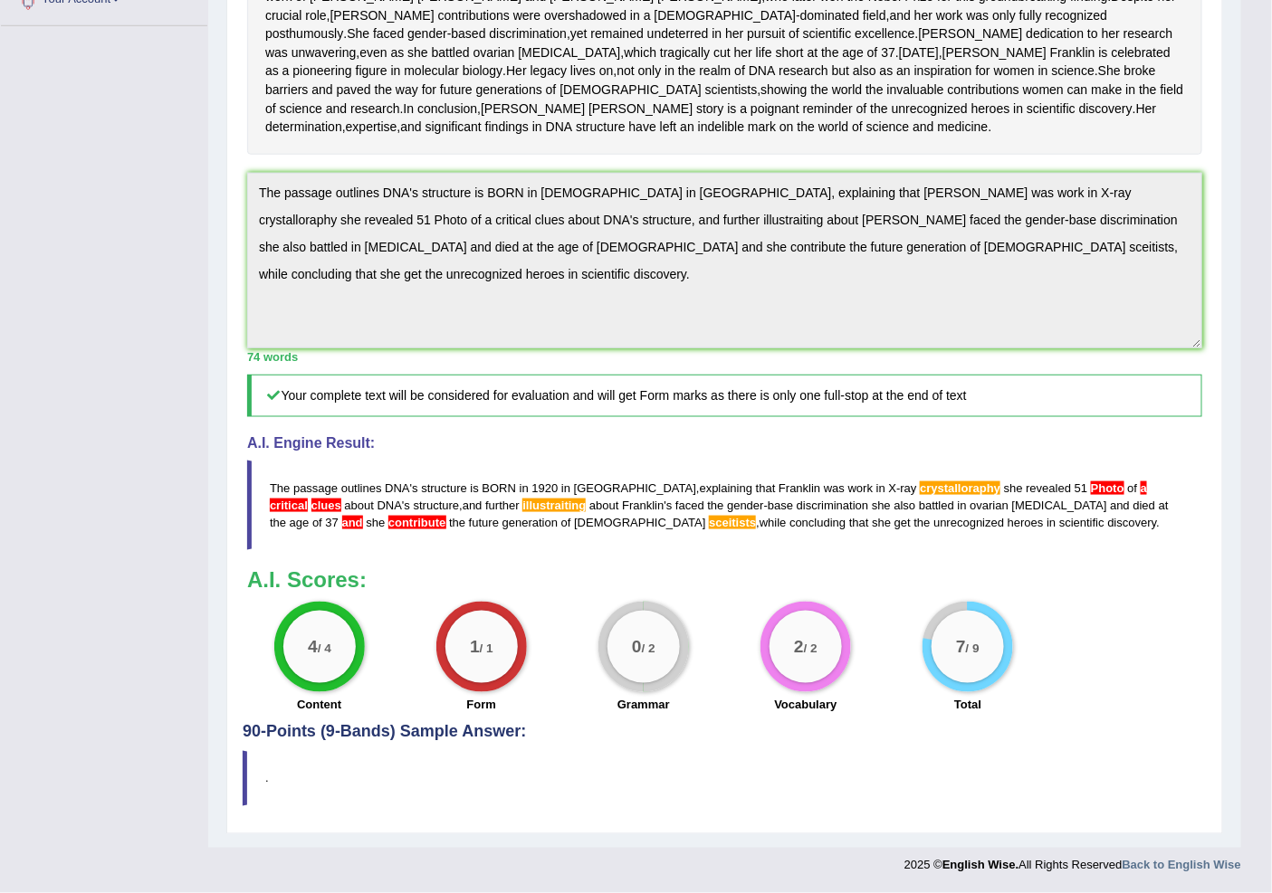
scroll to position [568, 0]
click at [709, 522] on span "sceitists" at bounding box center [732, 523] width 47 height 14
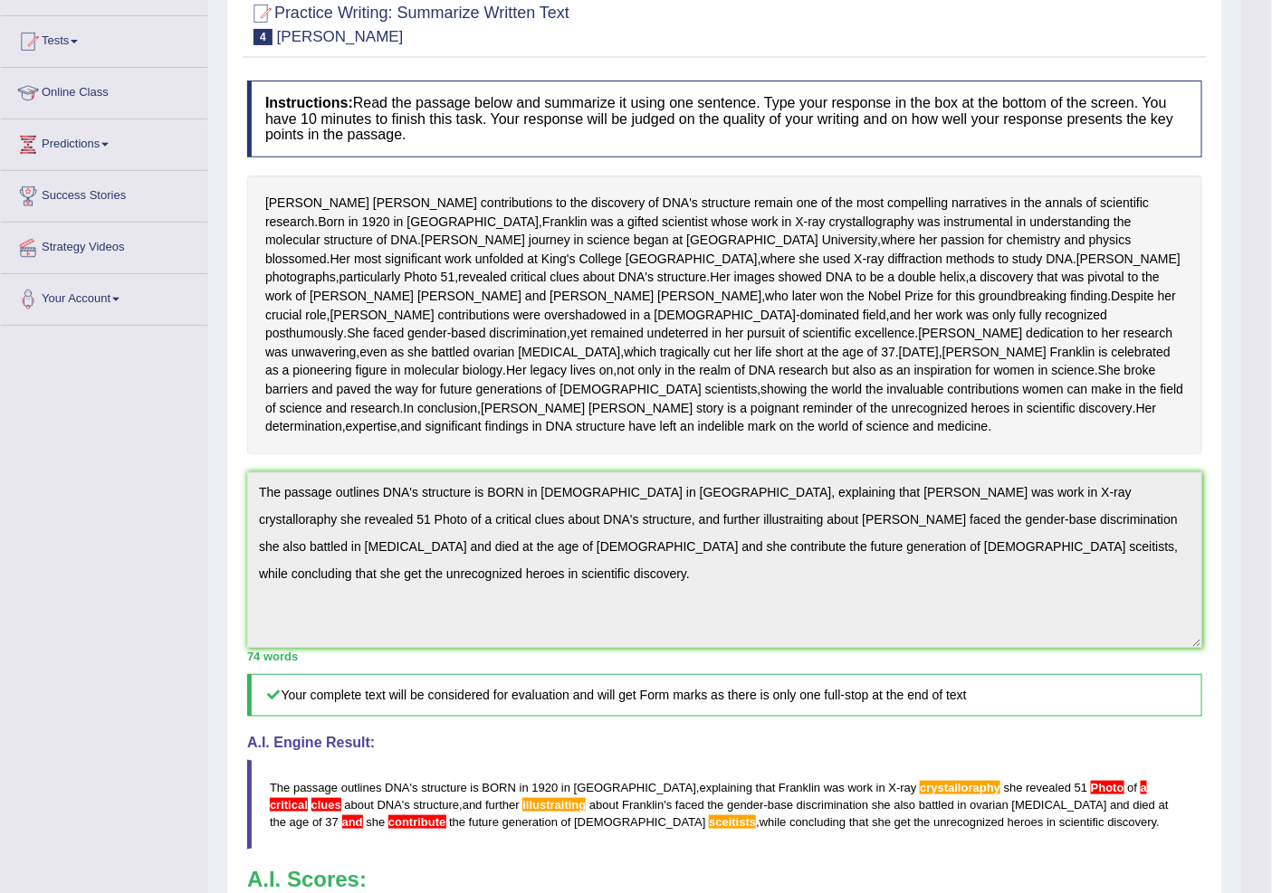
scroll to position [301, 0]
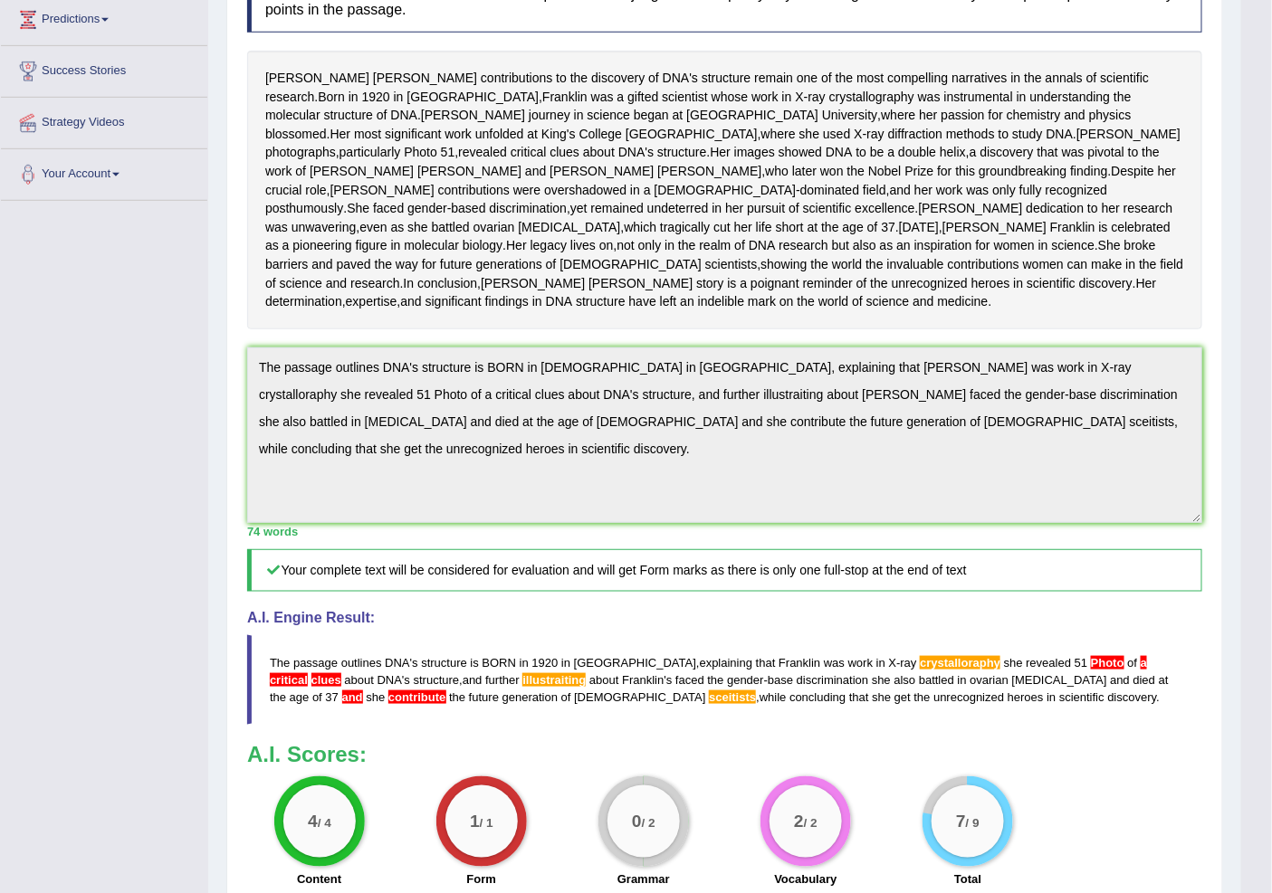
click at [250, 435] on div "Instructions: Read the passage below and summarize it using one sentence. Type …" at bounding box center [725, 423] width 964 height 952
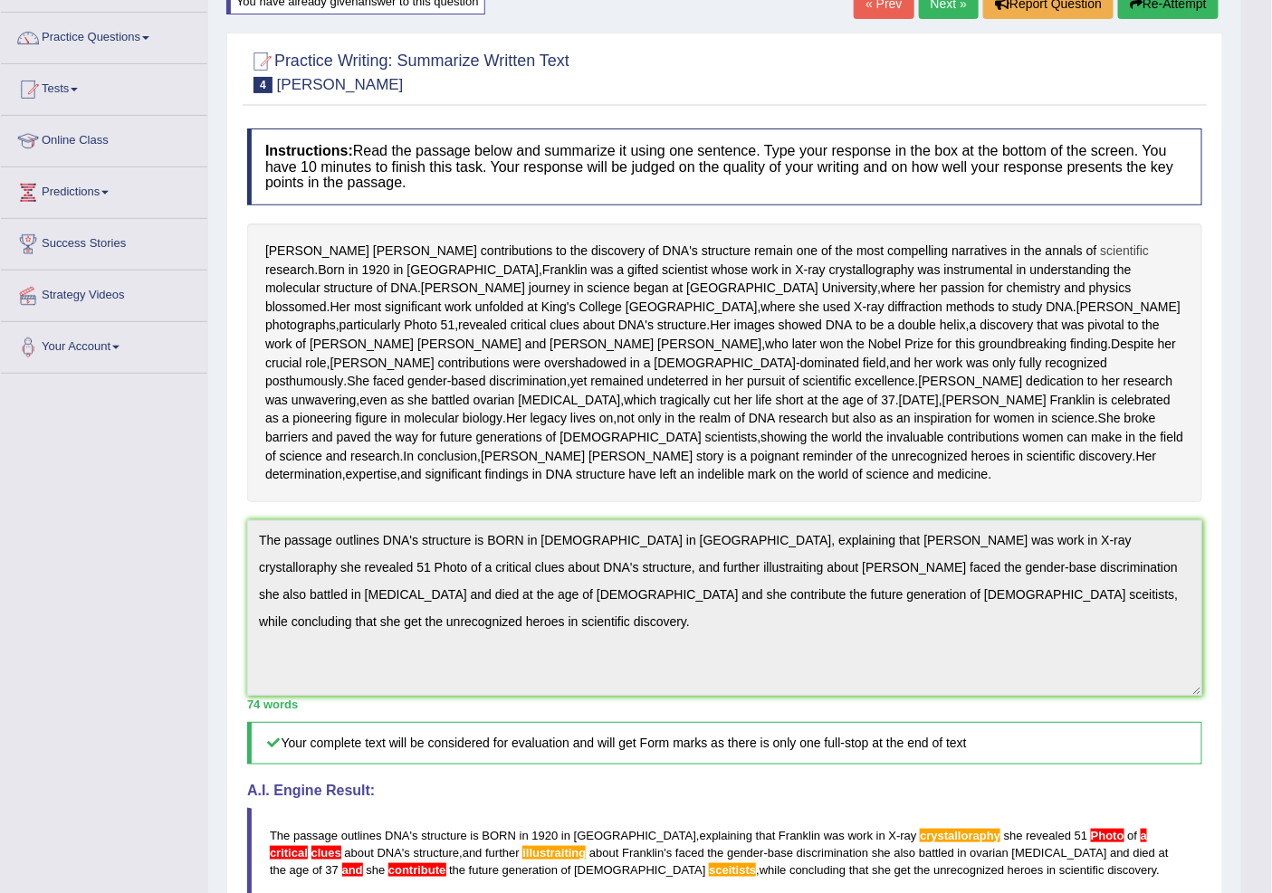
scroll to position [0, 0]
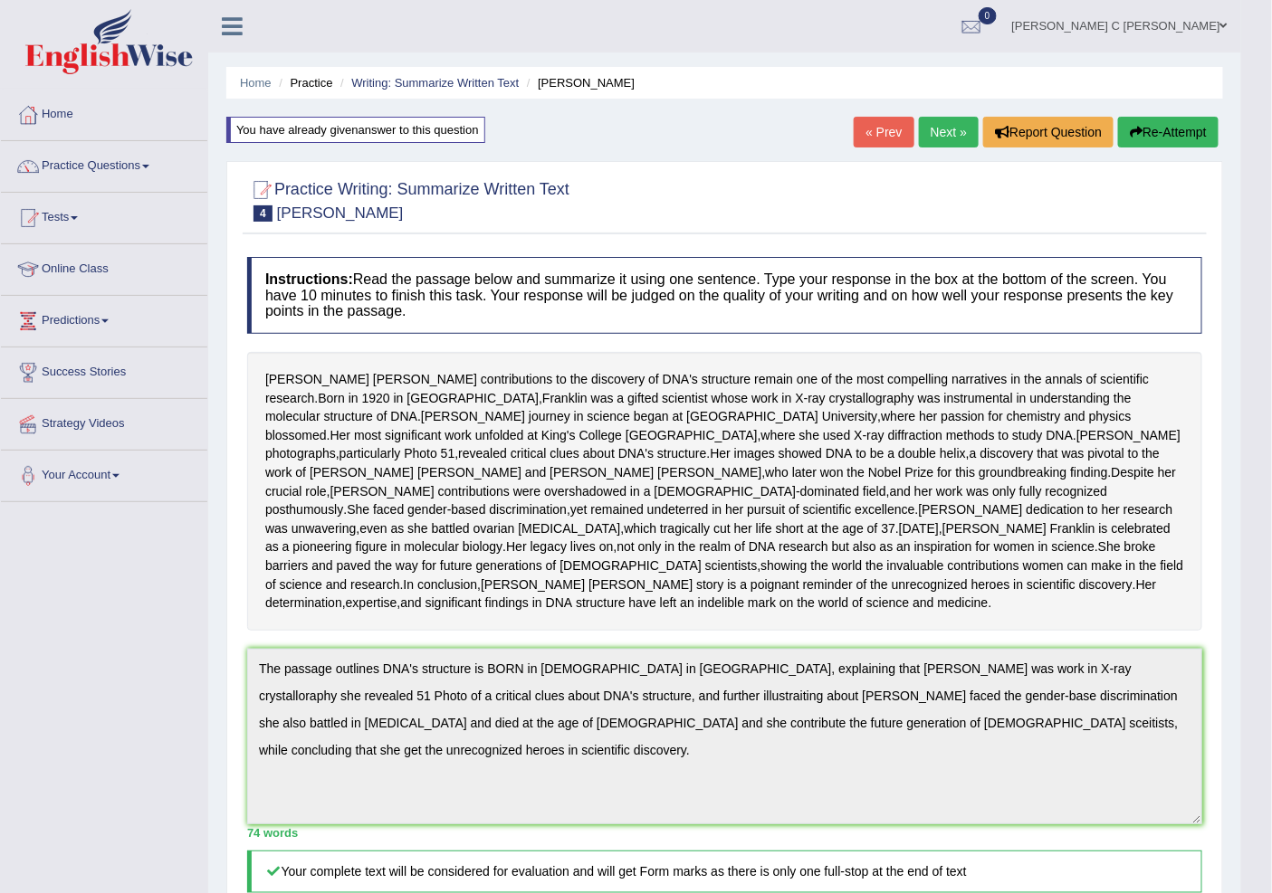
click at [1152, 138] on button "Re-Attempt" at bounding box center [1168, 132] width 100 height 31
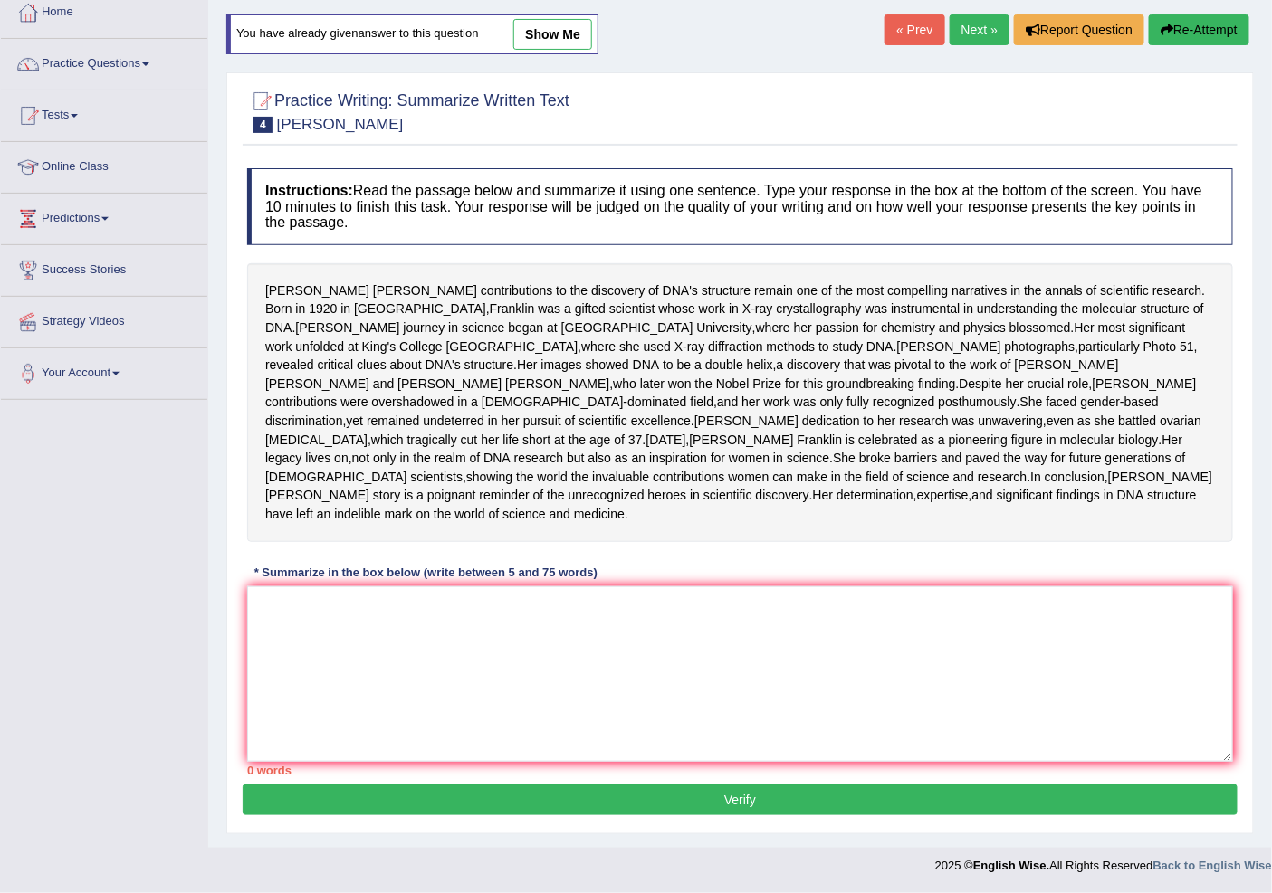
scroll to position [195, 0]
paste textarea "The passage outlines DNA's structure is BORN in [DEMOGRAPHIC_DATA] in [GEOGRAPH…"
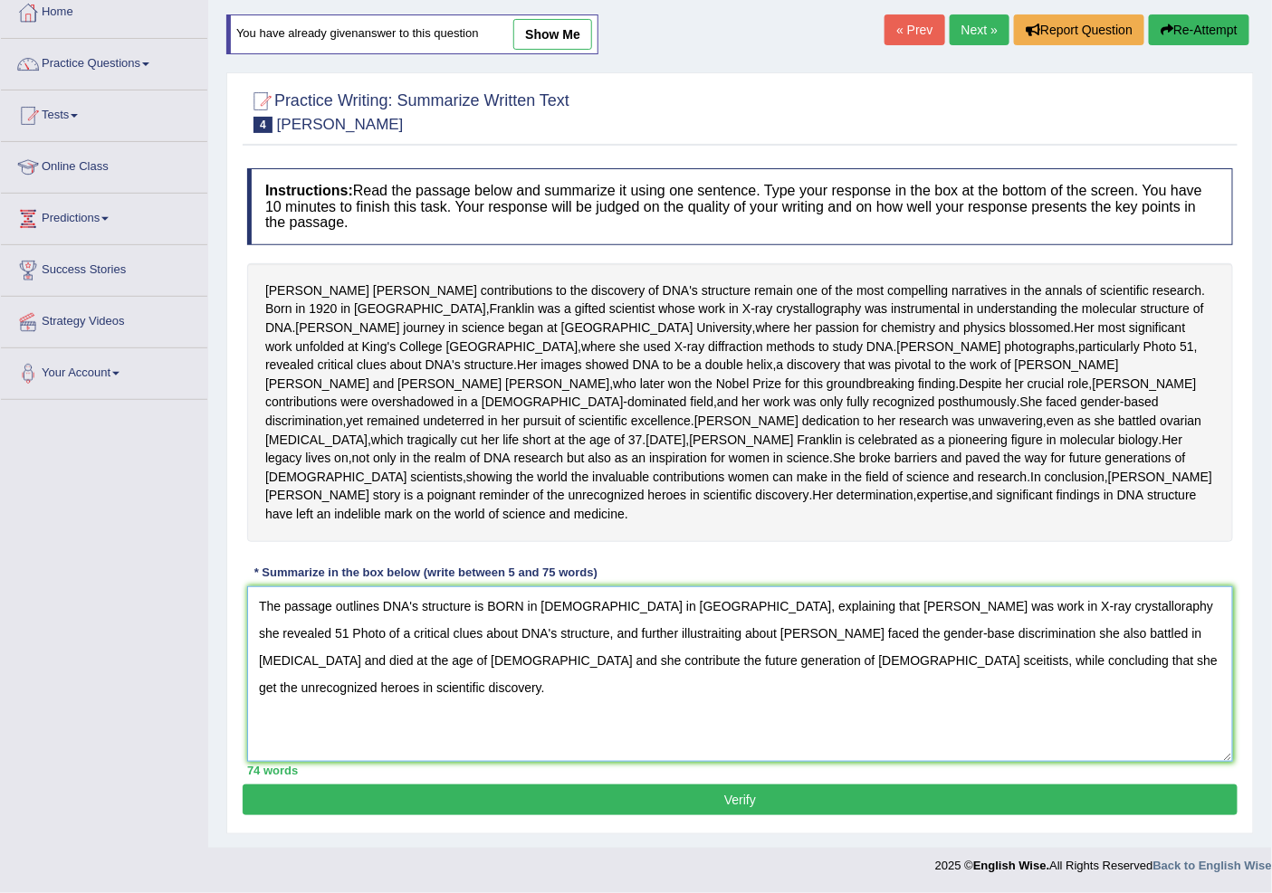
type textarea "The passage outlines DNA's structure is BORN in [DEMOGRAPHIC_DATA] in [GEOGRAPH…"
click at [921, 806] on button "Verify" at bounding box center [740, 800] width 995 height 31
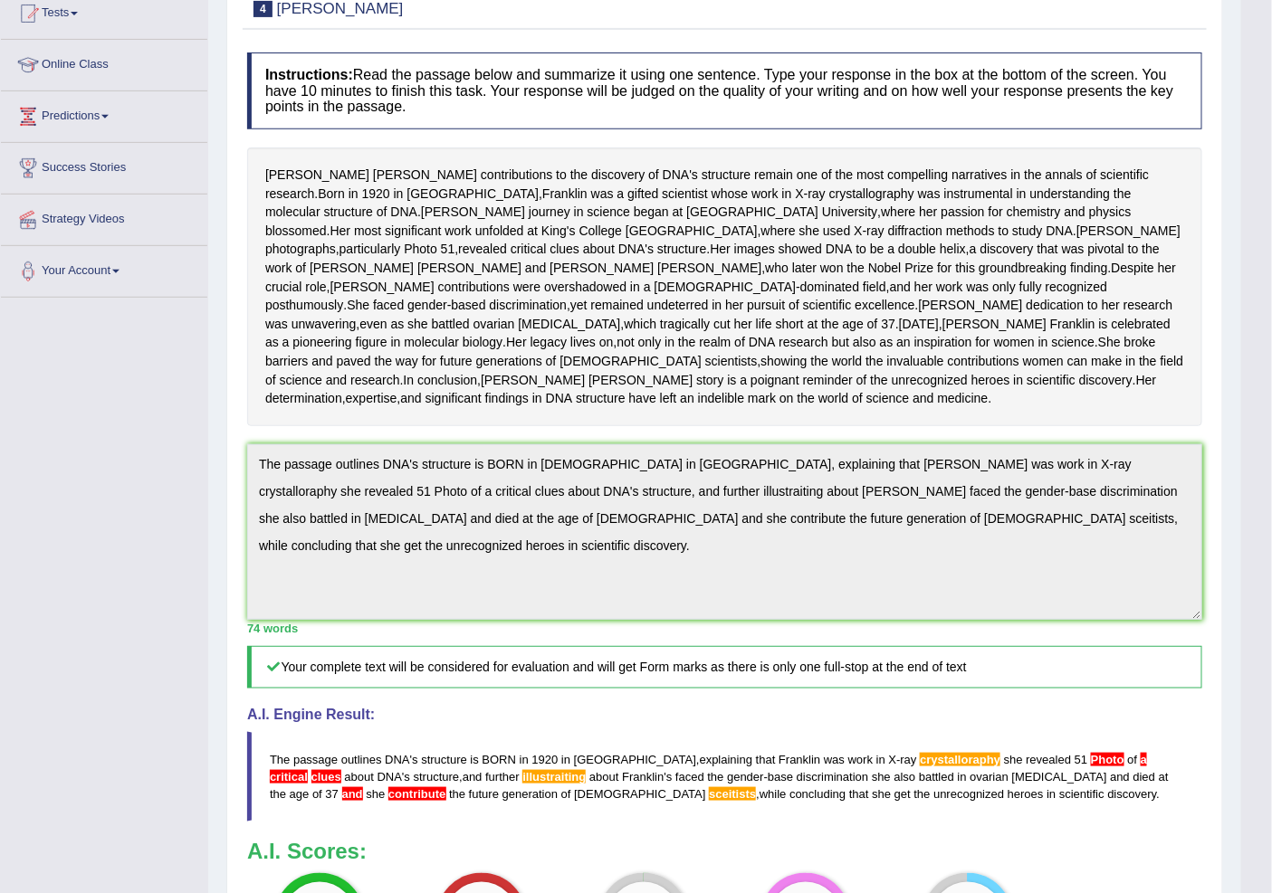
scroll to position [82, 0]
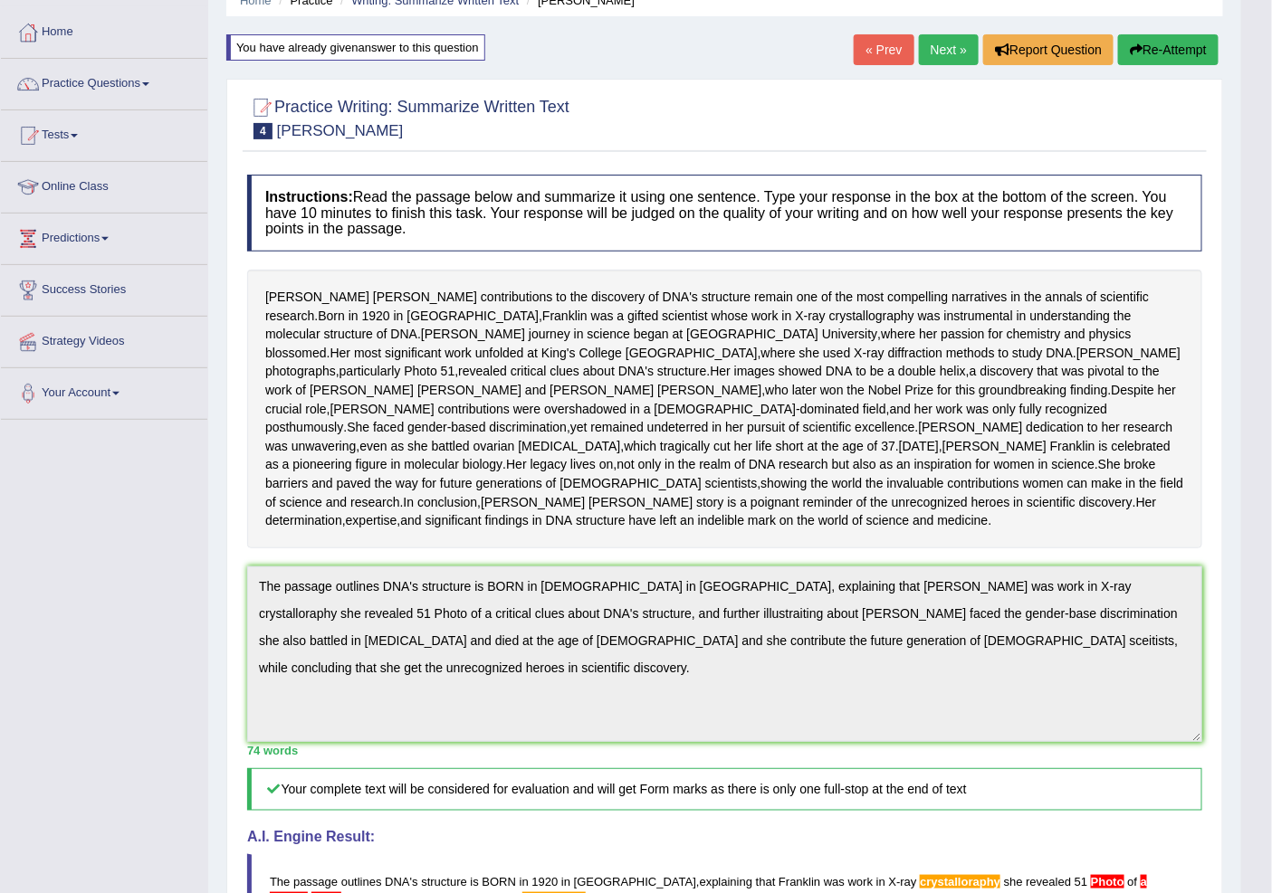
click at [1170, 36] on button "Re-Attempt" at bounding box center [1168, 49] width 100 height 31
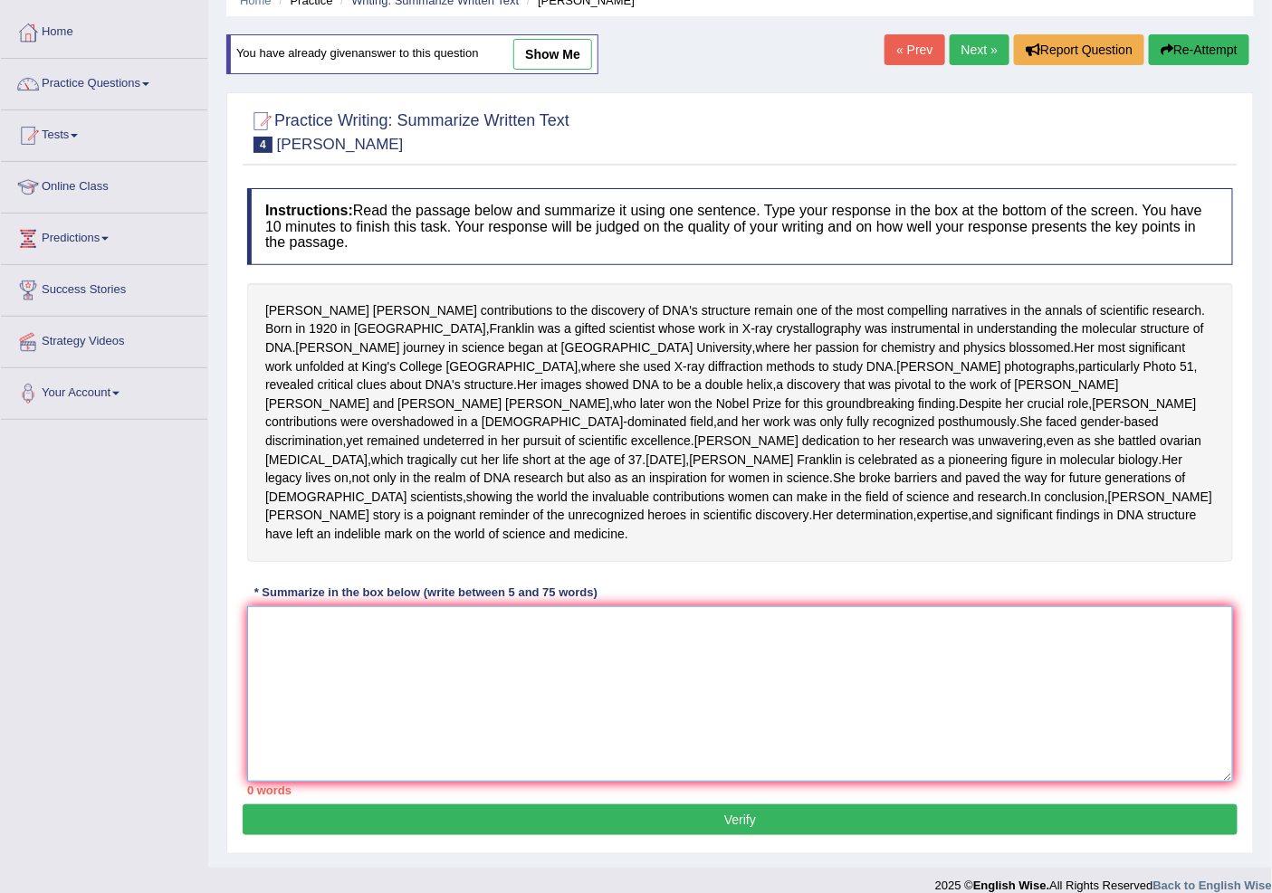
paste textarea "The passage outlines DNA's structure is BORN in [DEMOGRAPHIC_DATA] in [GEOGRAPH…"
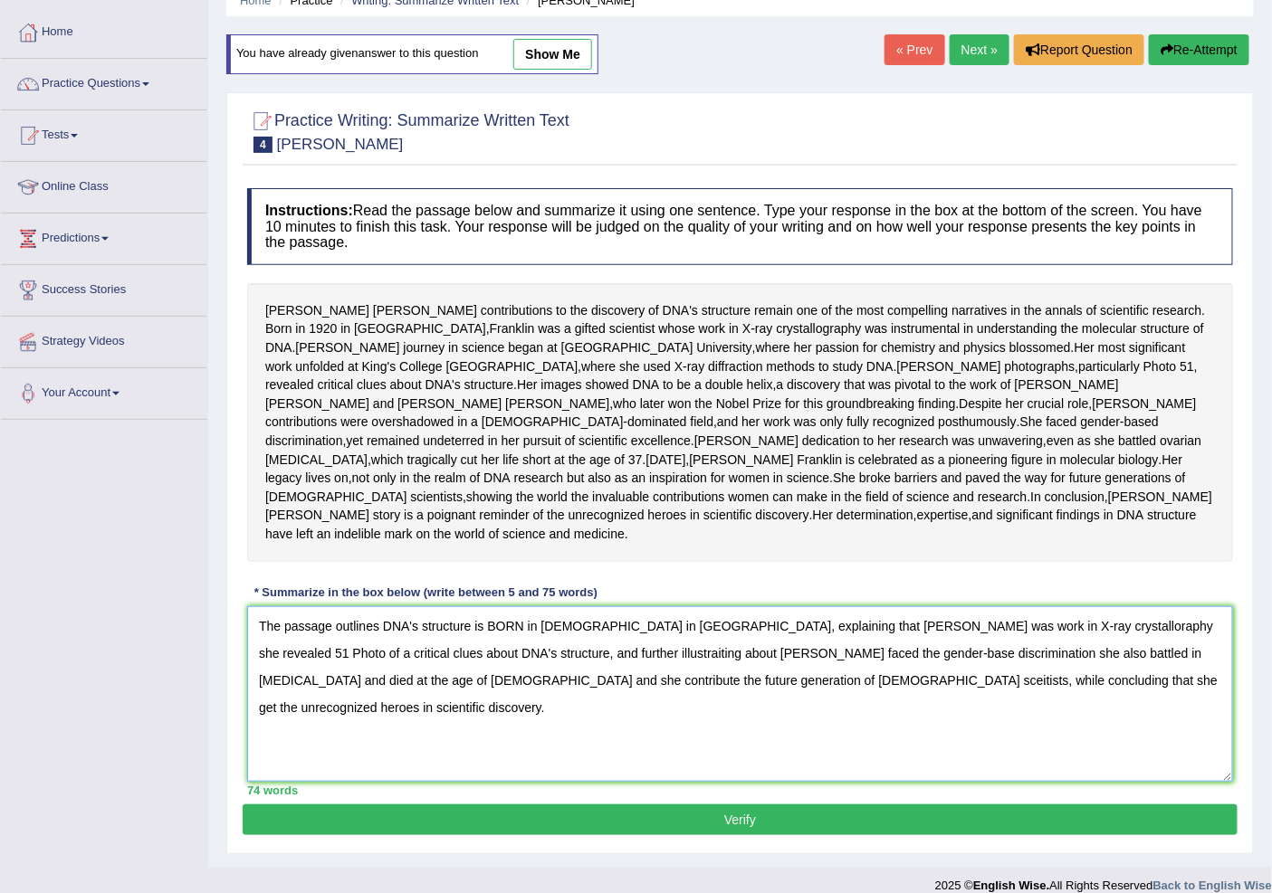
click at [1142, 744] on textarea "The passage outlines DNA's structure is BORN in [DEMOGRAPHIC_DATA] in [GEOGRAPH…" at bounding box center [740, 694] width 986 height 176
click at [477, 782] on textarea "The passage outlines DNA's structure is BORN in [DEMOGRAPHIC_DATA] in [GEOGRAPH…" at bounding box center [740, 694] width 986 height 176
drag, startPoint x: 807, startPoint y: 747, endPoint x: 787, endPoint y: 754, distance: 21.2
click at [787, 754] on textarea "The passage outlines DNA's structure is BORN in [DEMOGRAPHIC_DATA] in [GEOGRAPH…" at bounding box center [740, 694] width 986 height 176
click at [455, 778] on textarea "The passage outlines DNA's structure is BORN in [DEMOGRAPHIC_DATA] in [GEOGRAPH…" at bounding box center [740, 694] width 986 height 176
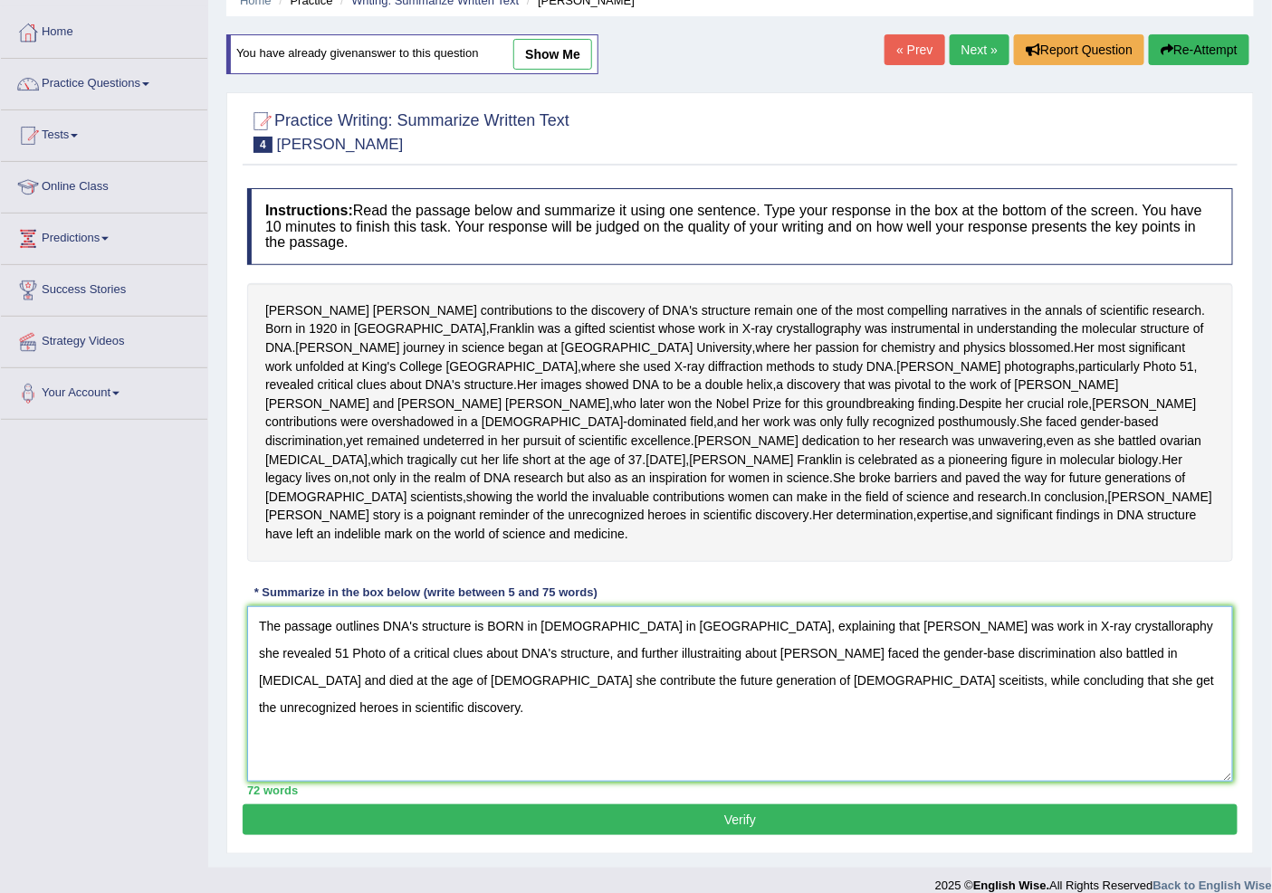
click at [451, 772] on textarea "The passage outlines DNA's structure is BORN in [DEMOGRAPHIC_DATA] in [GEOGRAPH…" at bounding box center [740, 694] width 986 height 176
click at [453, 772] on textarea "The passage outlines DNA's structure is BORN in [DEMOGRAPHIC_DATA] in [GEOGRAPH…" at bounding box center [740, 694] width 986 height 176
click at [457, 772] on textarea "The passage outlines DNA's structure is BORN in [DEMOGRAPHIC_DATA] in [GEOGRAPH…" at bounding box center [740, 694] width 986 height 176
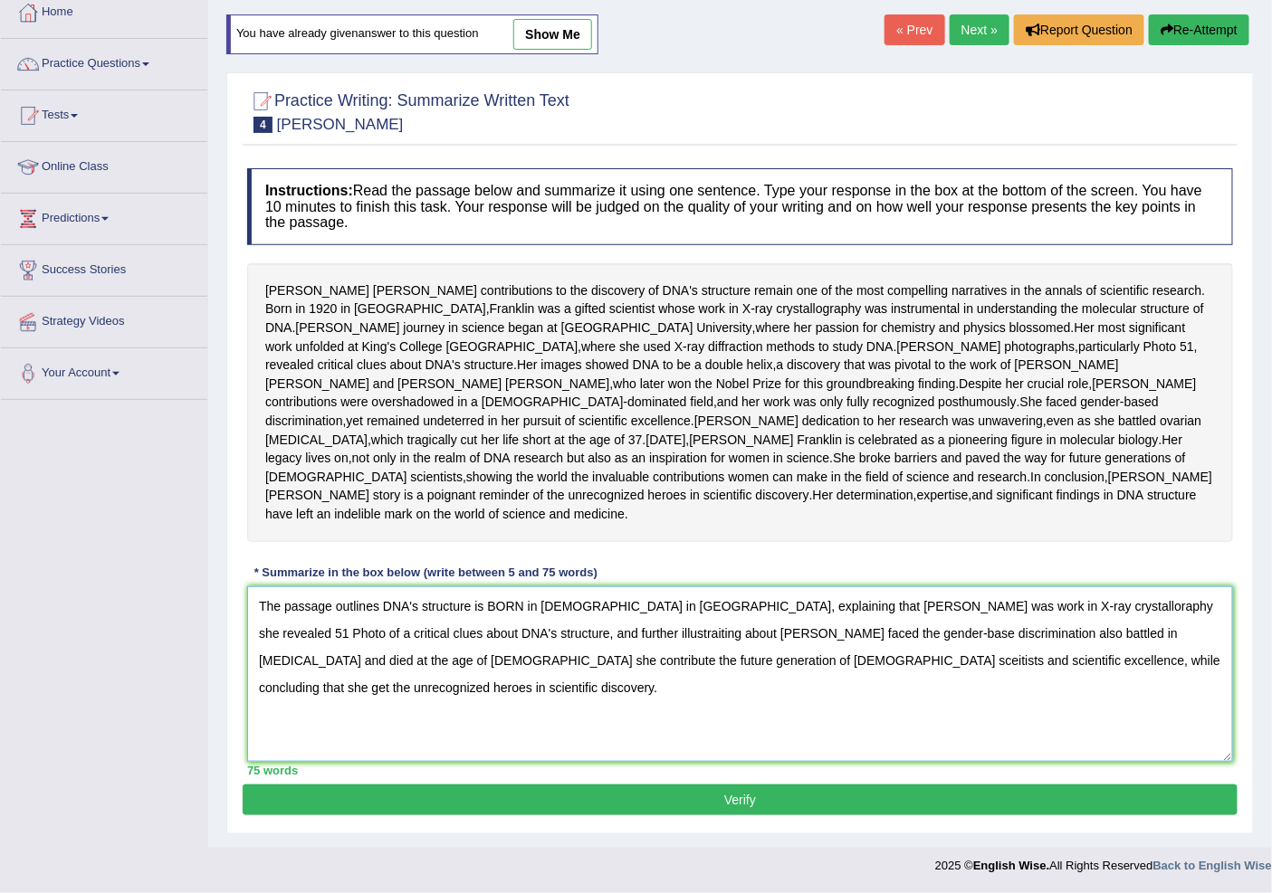
type textarea "The passage outlines DNA's structure is BORN in [DEMOGRAPHIC_DATA] in [GEOGRAPH…"
click at [486, 810] on button "Verify" at bounding box center [740, 800] width 995 height 31
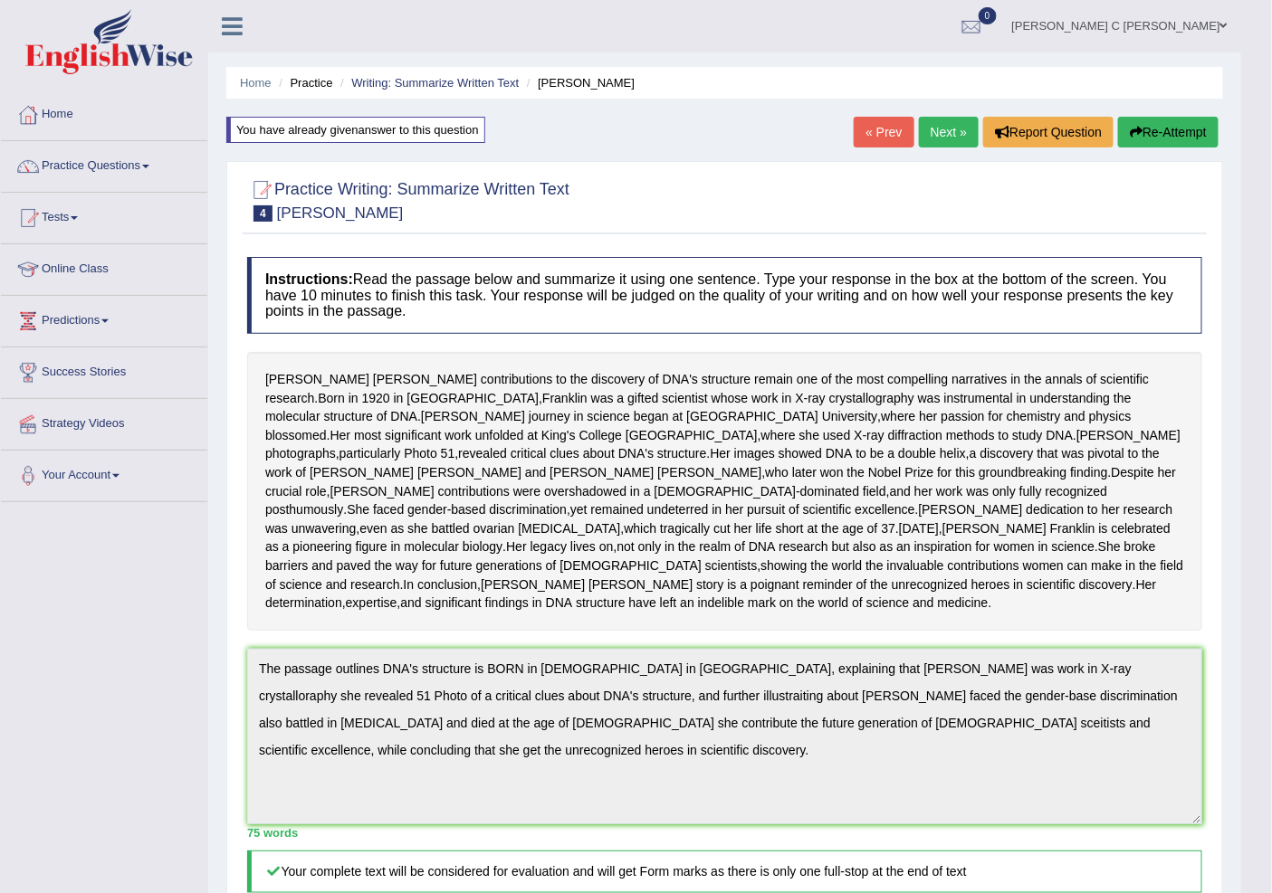
click at [1172, 141] on button "Re-Attempt" at bounding box center [1168, 132] width 100 height 31
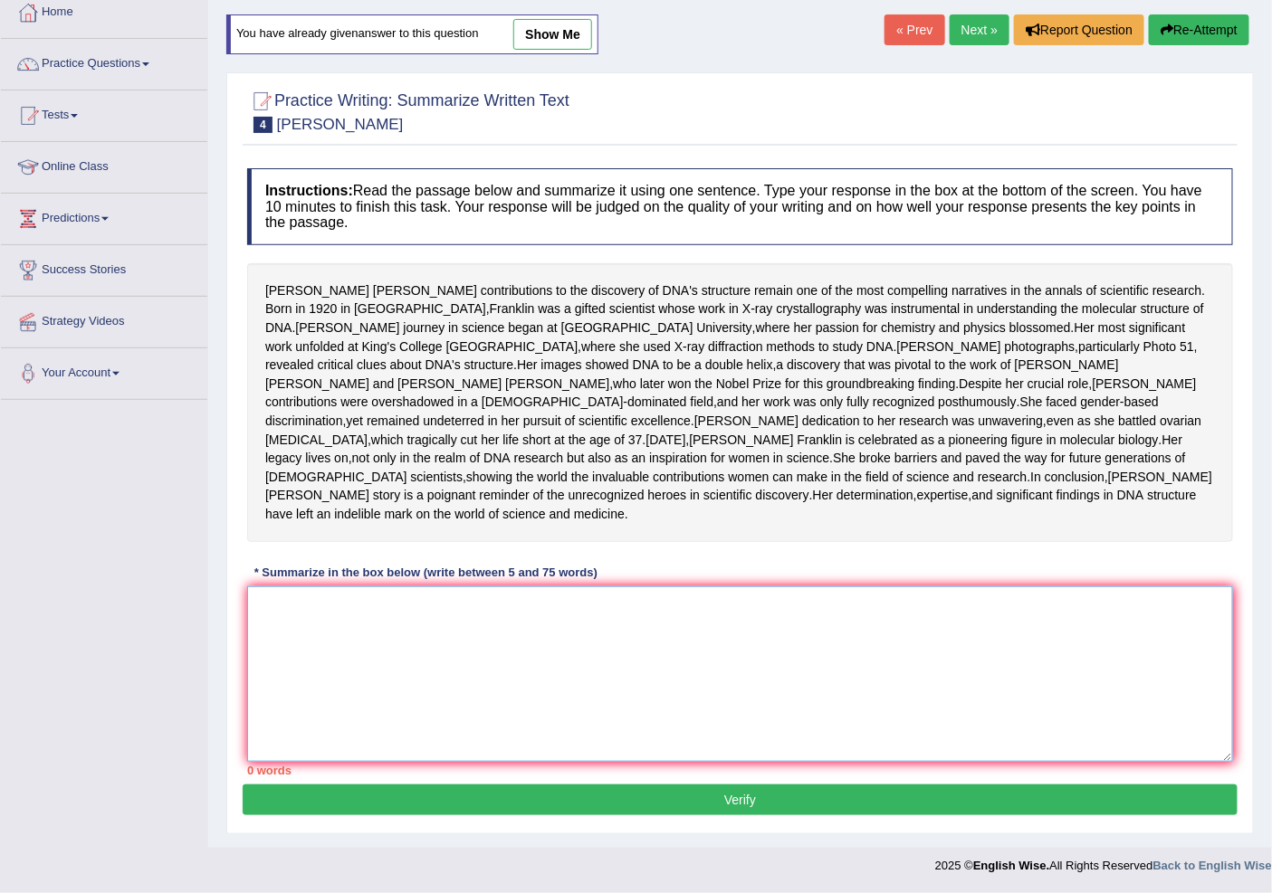
paste textarea "The passage outlines DNA's structure is BORN in [DEMOGRAPHIC_DATA] in [GEOGRAPH…"
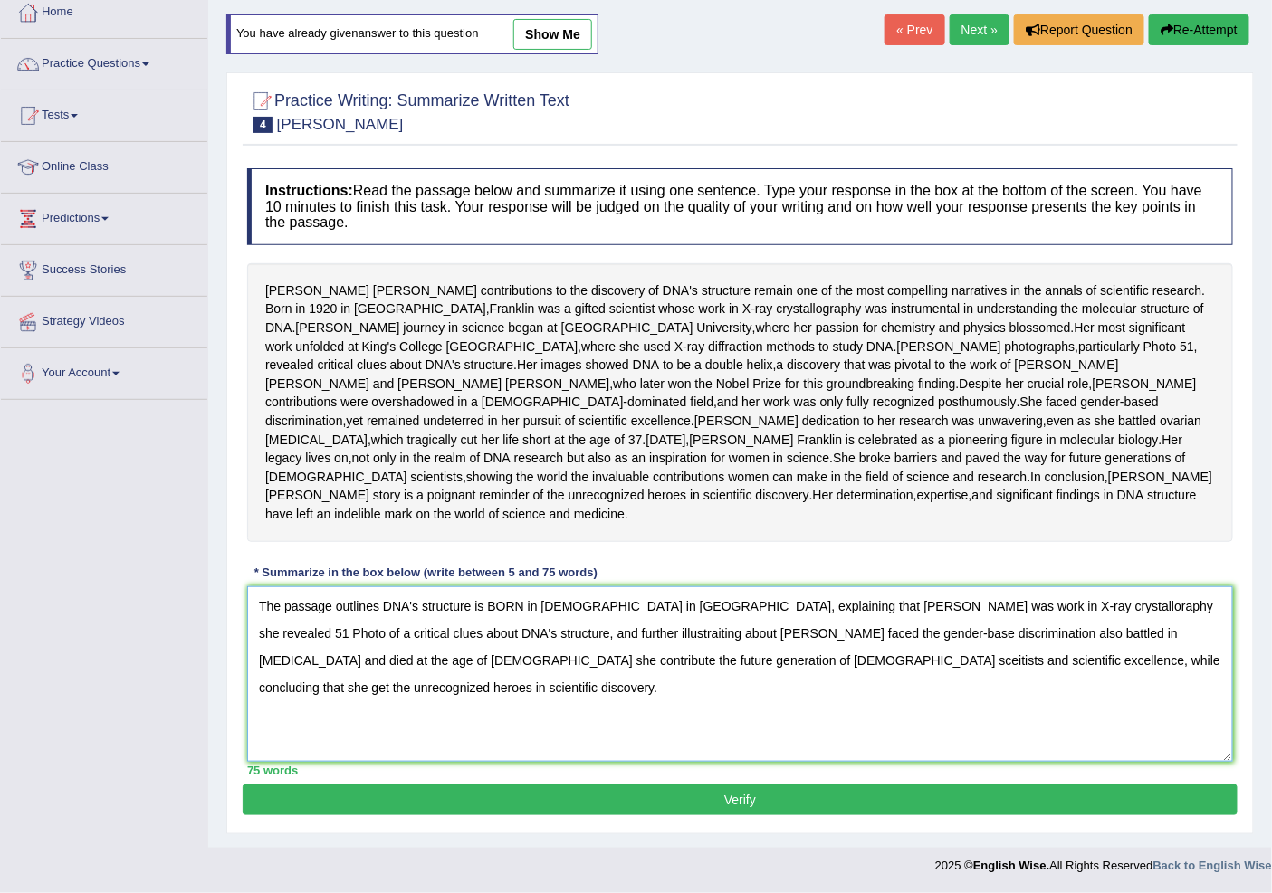
click at [598, 663] on textarea "The passage outlines DNA's structure is BORN in [DEMOGRAPHIC_DATA] in [GEOGRAPH…" at bounding box center [740, 675] width 986 height 176
click at [627, 611] on textarea "The passage outlines DNA's structure is BORN in 1920 in London, explaining that…" at bounding box center [740, 675] width 986 height 176
click at [906, 672] on textarea "The passage outlines DNA's structure is BORN in 1920 in London, explaining that…" at bounding box center [740, 675] width 986 height 176
click at [650, 659] on textarea "The passage outlines DNA's structure is BORN in 1920 in London, explaining that…" at bounding box center [740, 675] width 986 height 176
drag, startPoint x: 880, startPoint y: 676, endPoint x: 589, endPoint y: 685, distance: 290.7
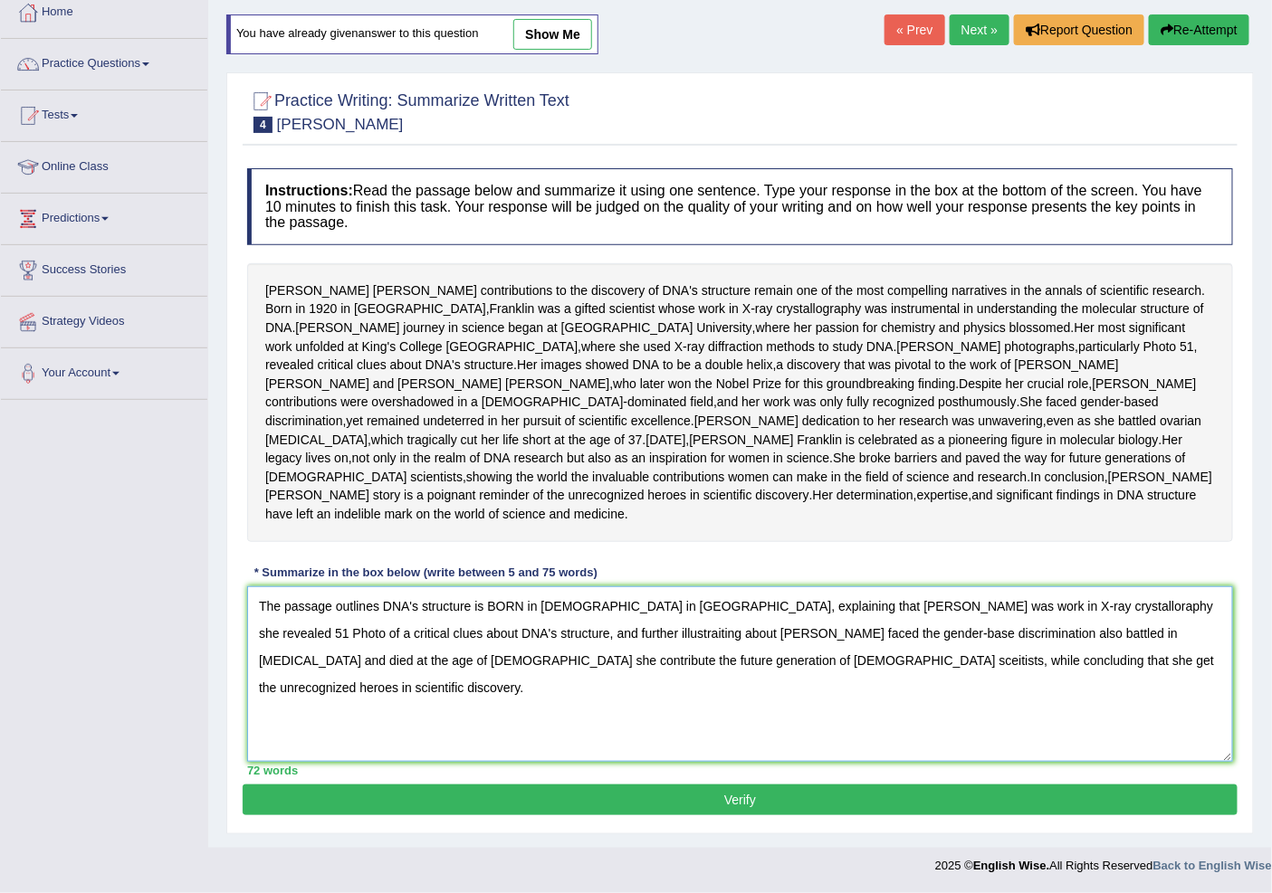
click at [589, 685] on textarea "The passage outlines DNA's structure is BORN in 1920 in London, explaining that…" at bounding box center [740, 675] width 986 height 176
type textarea "The passage outlines DNA's structure is BORN in 1920 in London, explaining that…"
click at [637, 813] on button "Verify" at bounding box center [740, 800] width 995 height 31
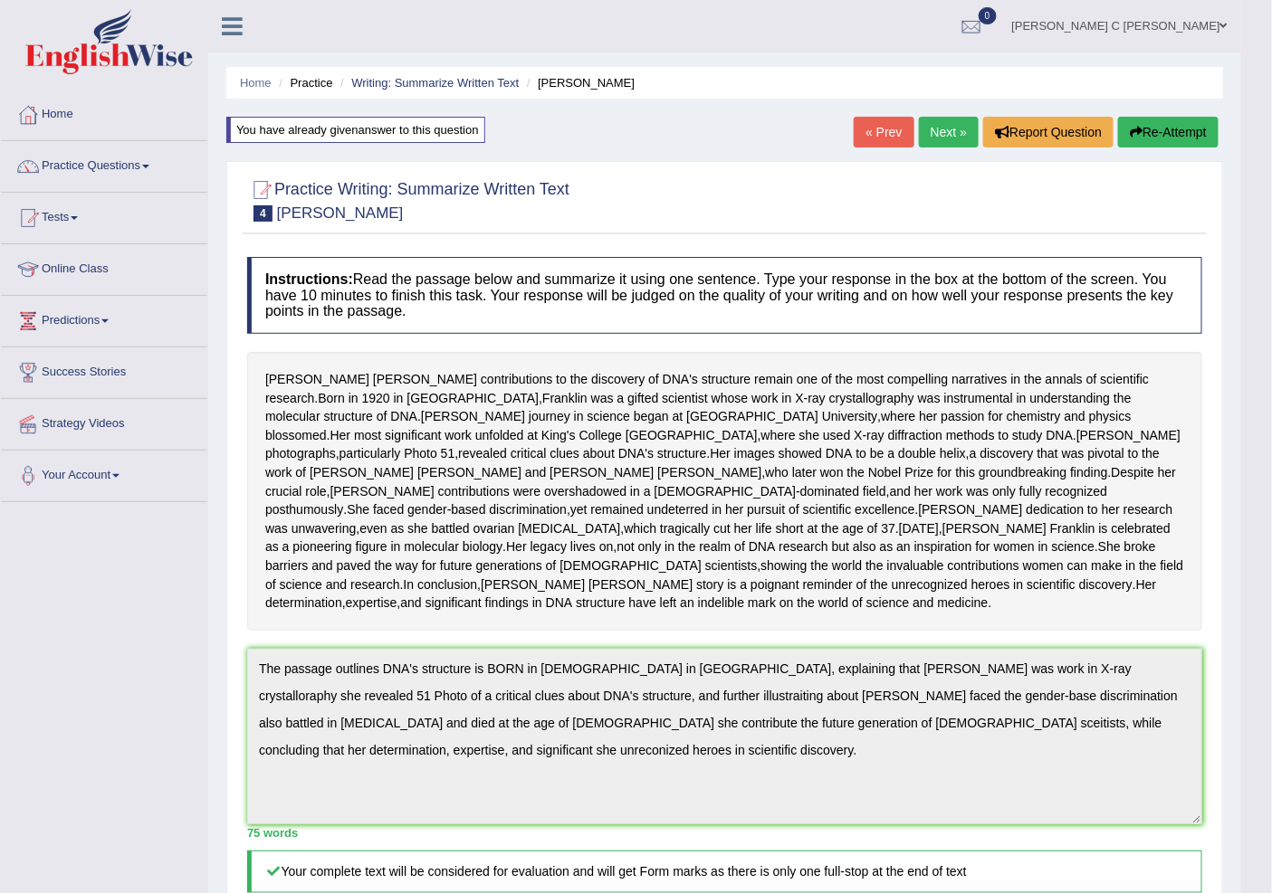
click at [1174, 131] on button "Re-Attempt" at bounding box center [1168, 132] width 100 height 31
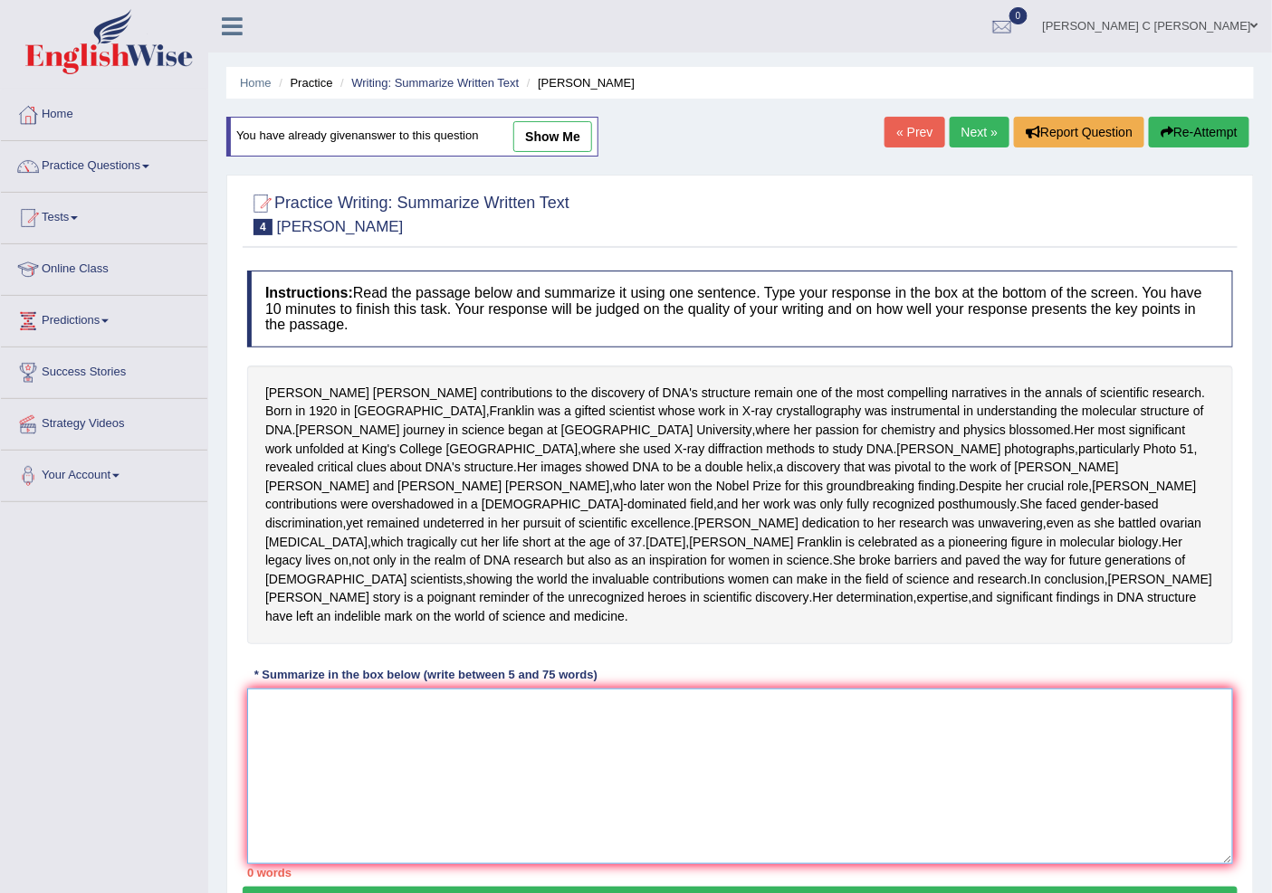
paste textarea "The passage outlines DNA's structure is BORN in [DEMOGRAPHIC_DATA] in [GEOGRAPH…"
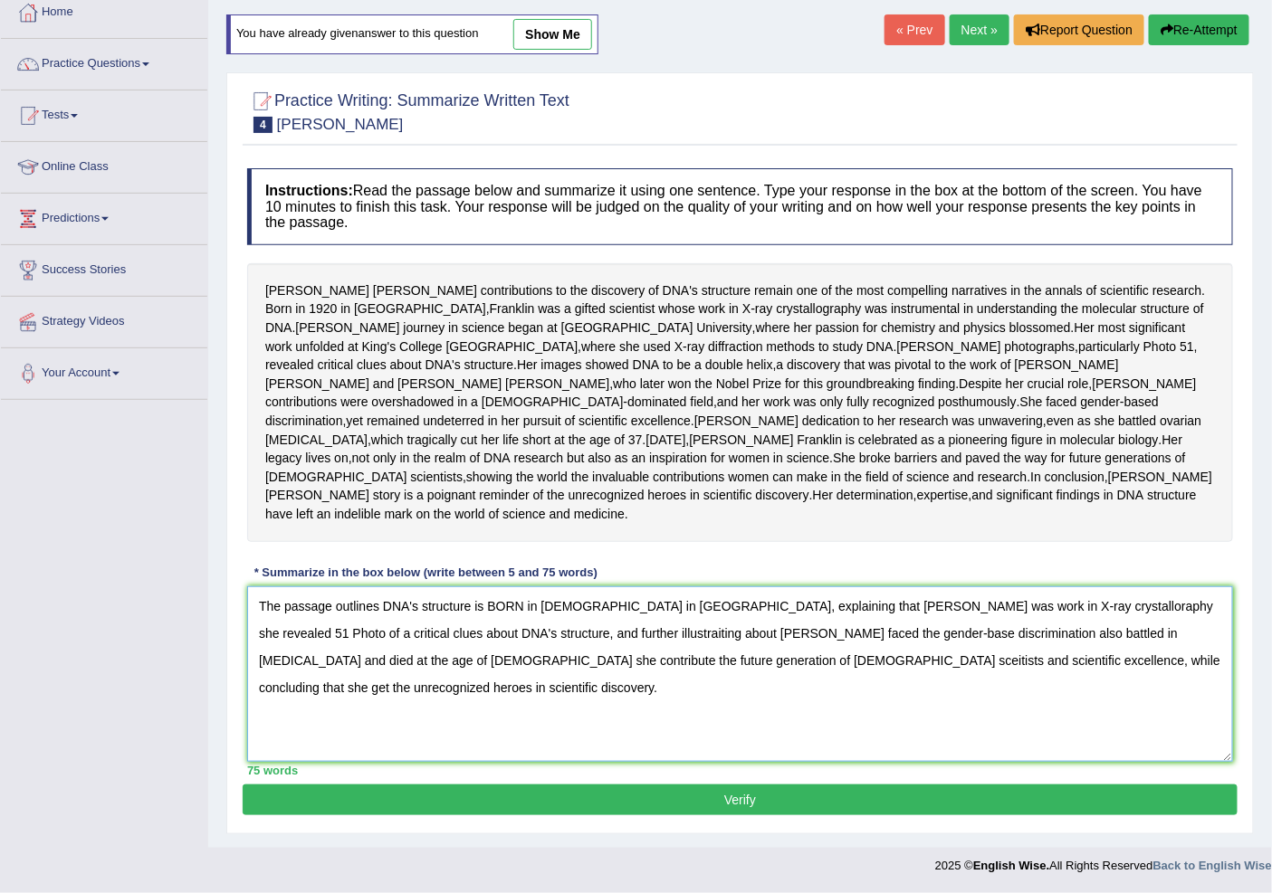
type textarea "The passage outlines DNA's structure is BORN in [DEMOGRAPHIC_DATA] in [GEOGRAPH…"
click at [695, 793] on button "Verify" at bounding box center [740, 800] width 995 height 31
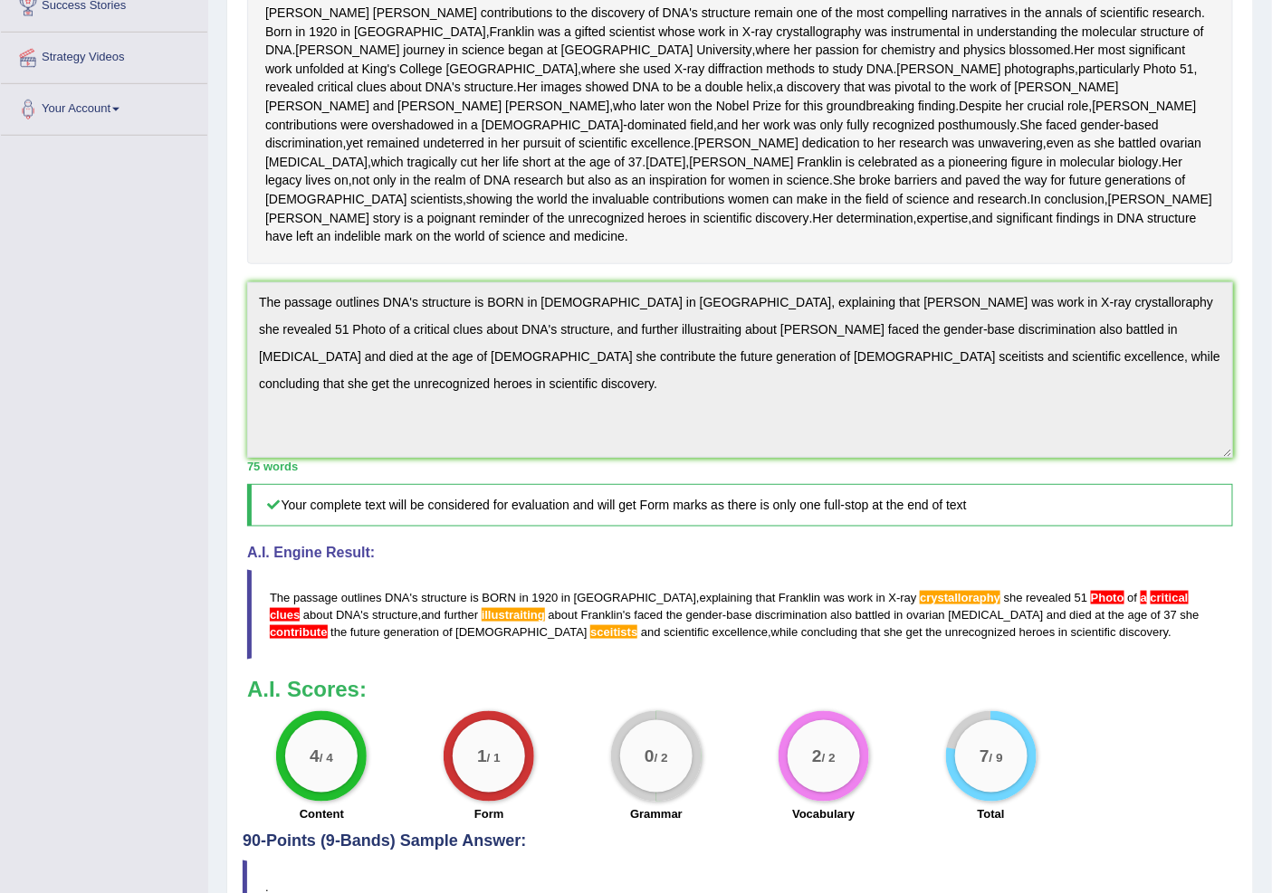
scroll to position [65, 0]
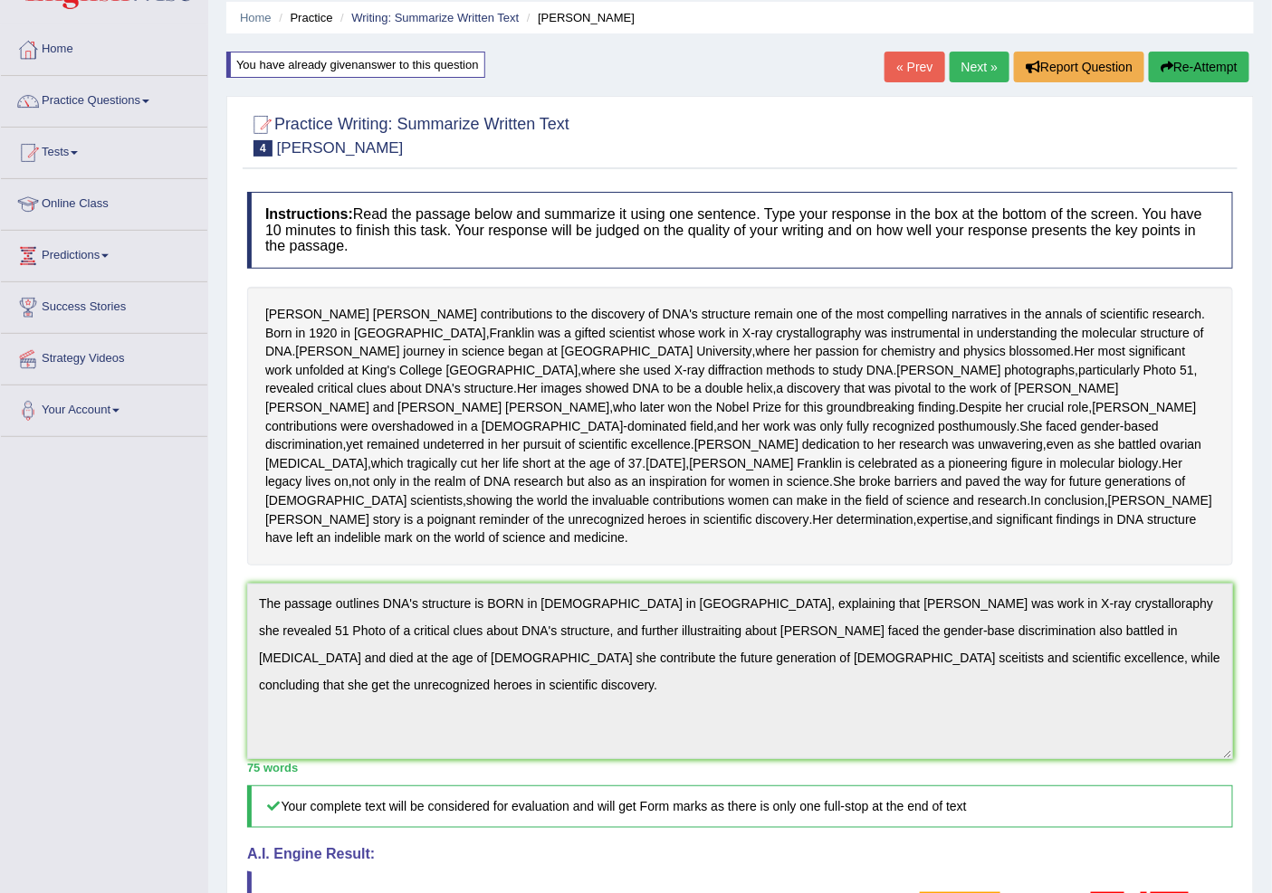
click at [1197, 68] on button "Re-Attempt" at bounding box center [1199, 67] width 100 height 31
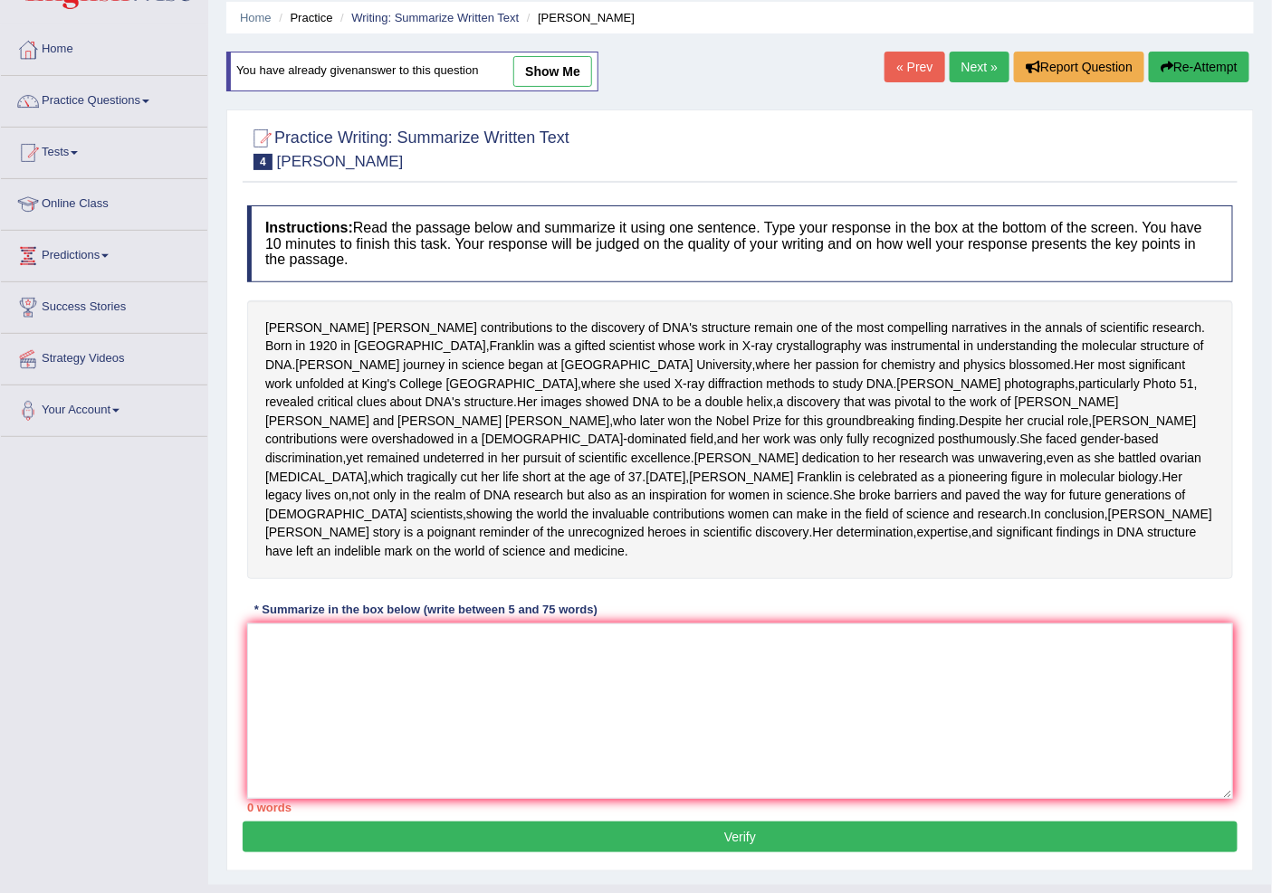
click at [570, 77] on link "show me" at bounding box center [552, 71] width 79 height 31
type textarea "The passage outlines DNA's structure is BORN in 1920 in London, explaining that…"
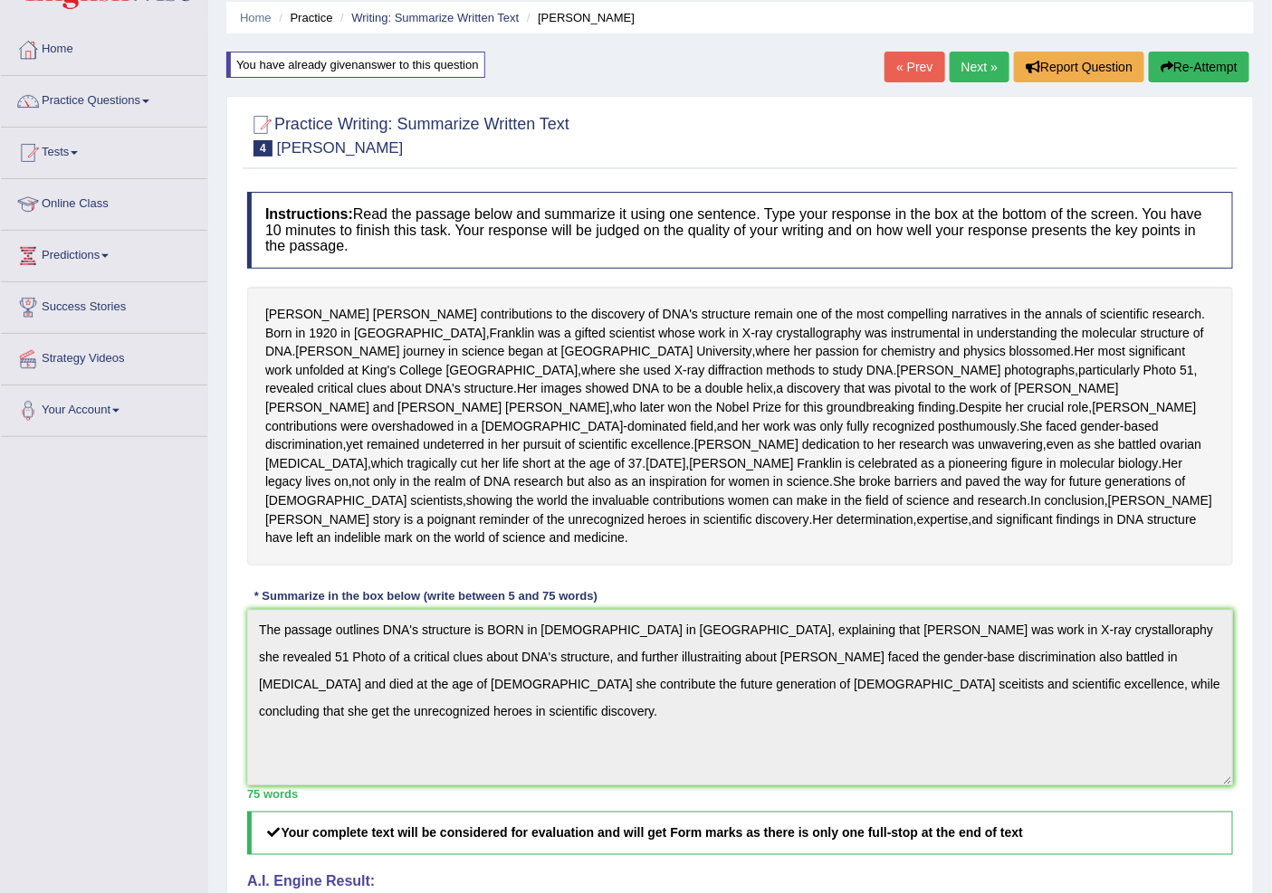
click at [1195, 76] on button "Re-Attempt" at bounding box center [1199, 67] width 100 height 31
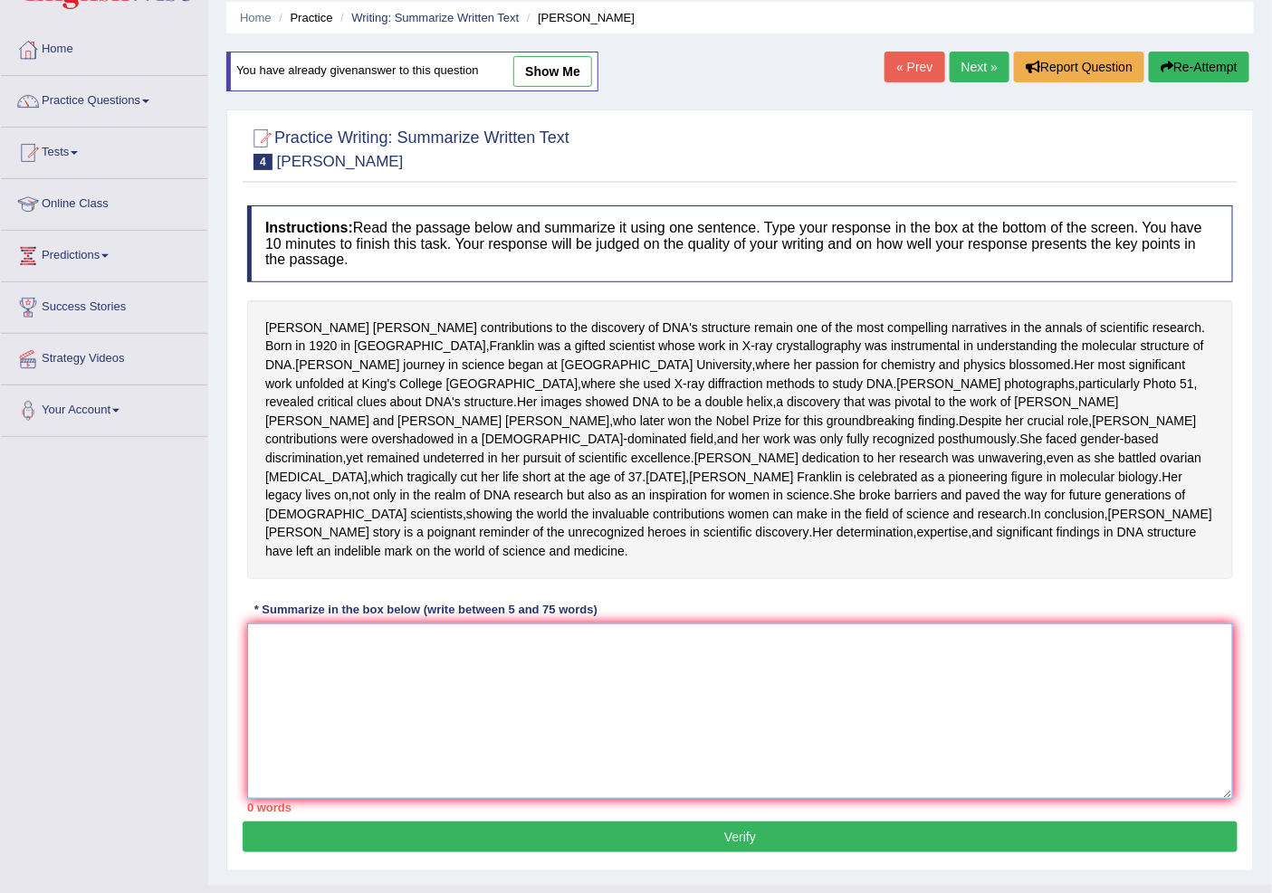
paste textarea "The passage outlines DNA's structure is BORN in [DEMOGRAPHIC_DATA] in [GEOGRAPH…"
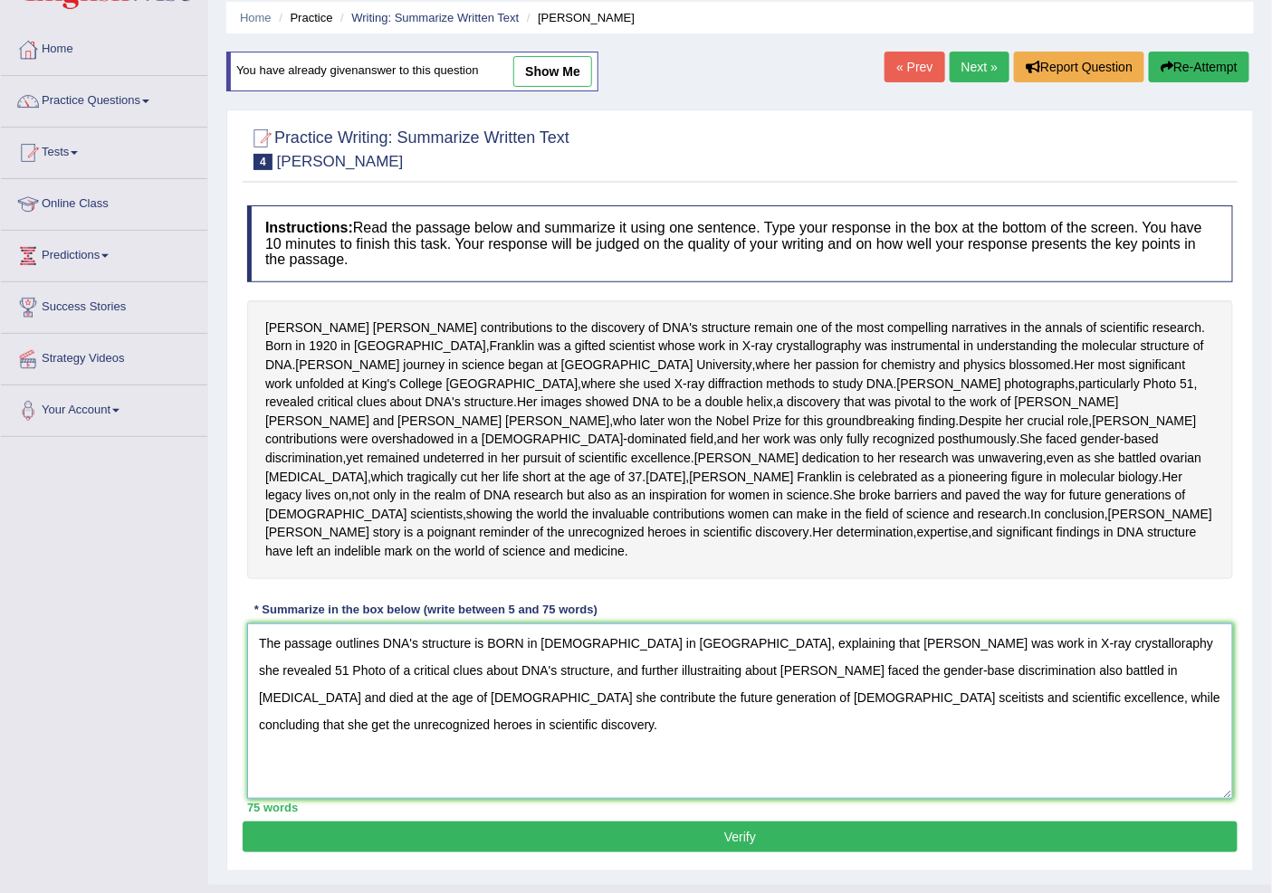
scroll to position [166, 0]
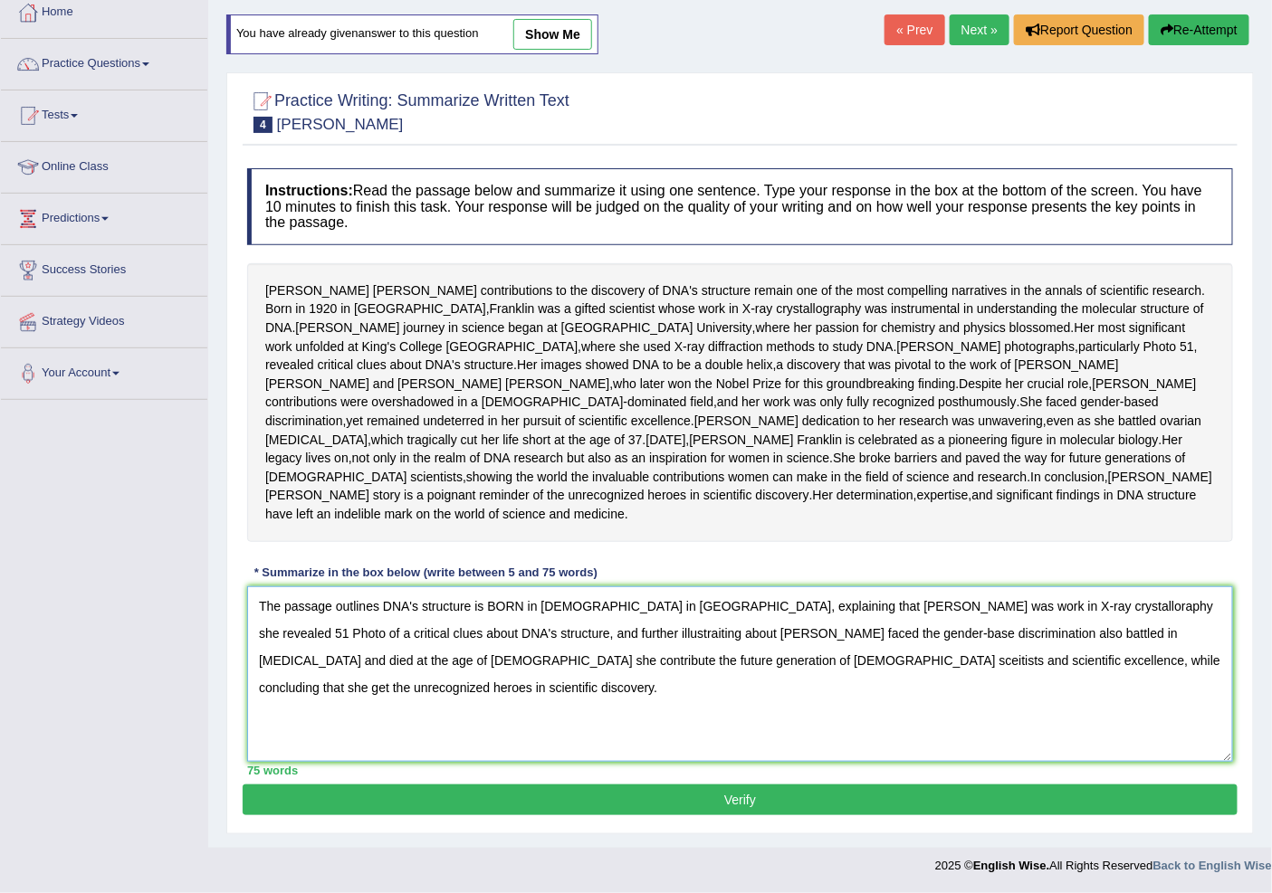
click at [455, 666] on textarea "The passage outlines DNA's structure is BORN in [DEMOGRAPHIC_DATA] in [GEOGRAPH…" at bounding box center [740, 675] width 986 height 176
click at [456, 667] on textarea "The passage outlines DNA's structure is BORN in [DEMOGRAPHIC_DATA] in [GEOGRAPH…" at bounding box center [740, 675] width 986 height 176
click at [724, 679] on textarea "The passage outlines DNA's structure is BORN in 1920 in London, explaining that…" at bounding box center [740, 675] width 986 height 176
drag, startPoint x: 1045, startPoint y: 692, endPoint x: 727, endPoint y: 708, distance: 319.0
click at [727, 708] on textarea "The passage outlines DNA's structure is BORN in 1920 in London, explaining that…" at bounding box center [740, 675] width 986 height 176
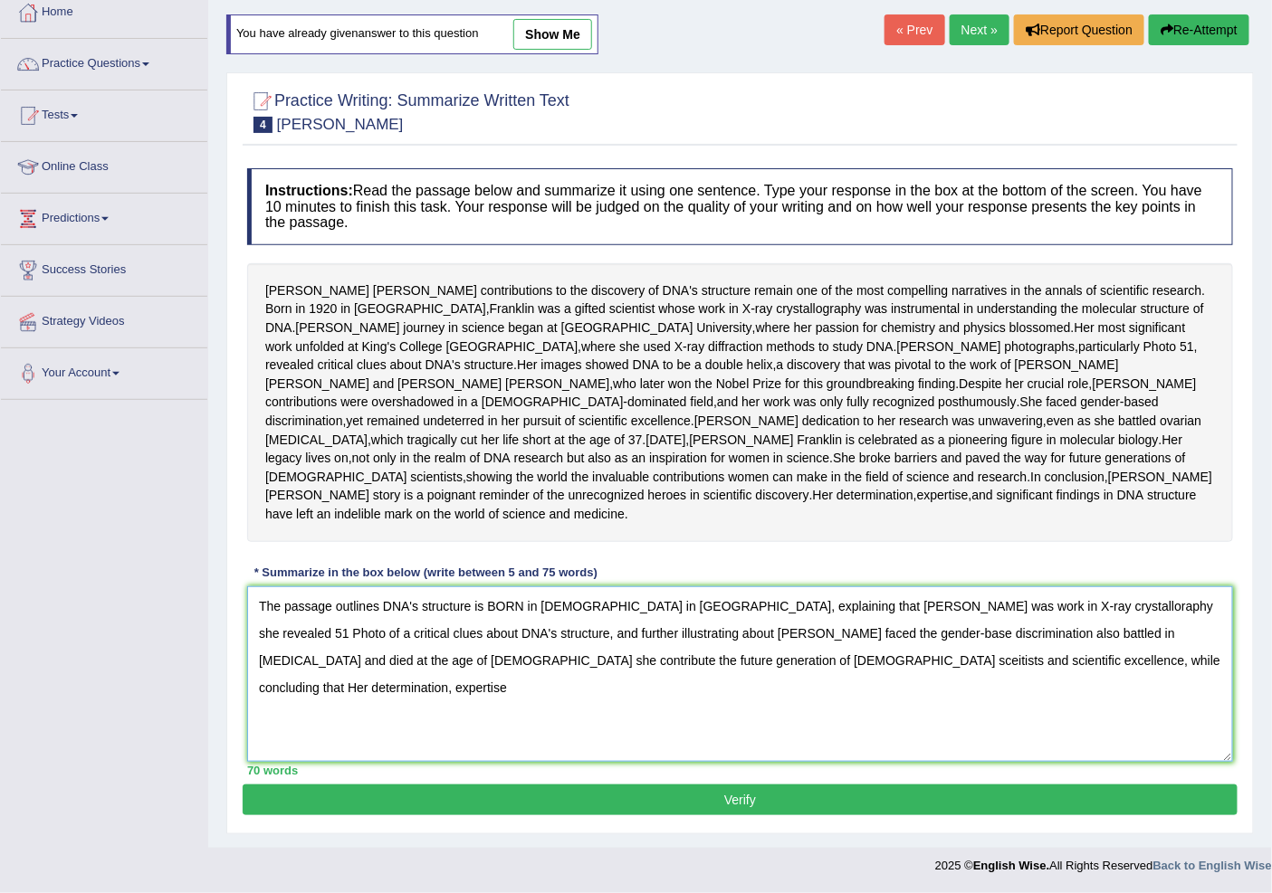
click at [976, 637] on textarea "The passage outlines DNA's structure is BORN in 1920 in London, explaining that…" at bounding box center [740, 675] width 986 height 176
click at [908, 693] on textarea "The passage outlines DNA's structure is BORN in 1920 in London, explaining that…" at bounding box center [740, 675] width 986 height 176
type textarea "The passage outlines DNA's structure is BORN in 1920 in London, explaining that…"
click at [760, 816] on button "Verify" at bounding box center [740, 800] width 995 height 31
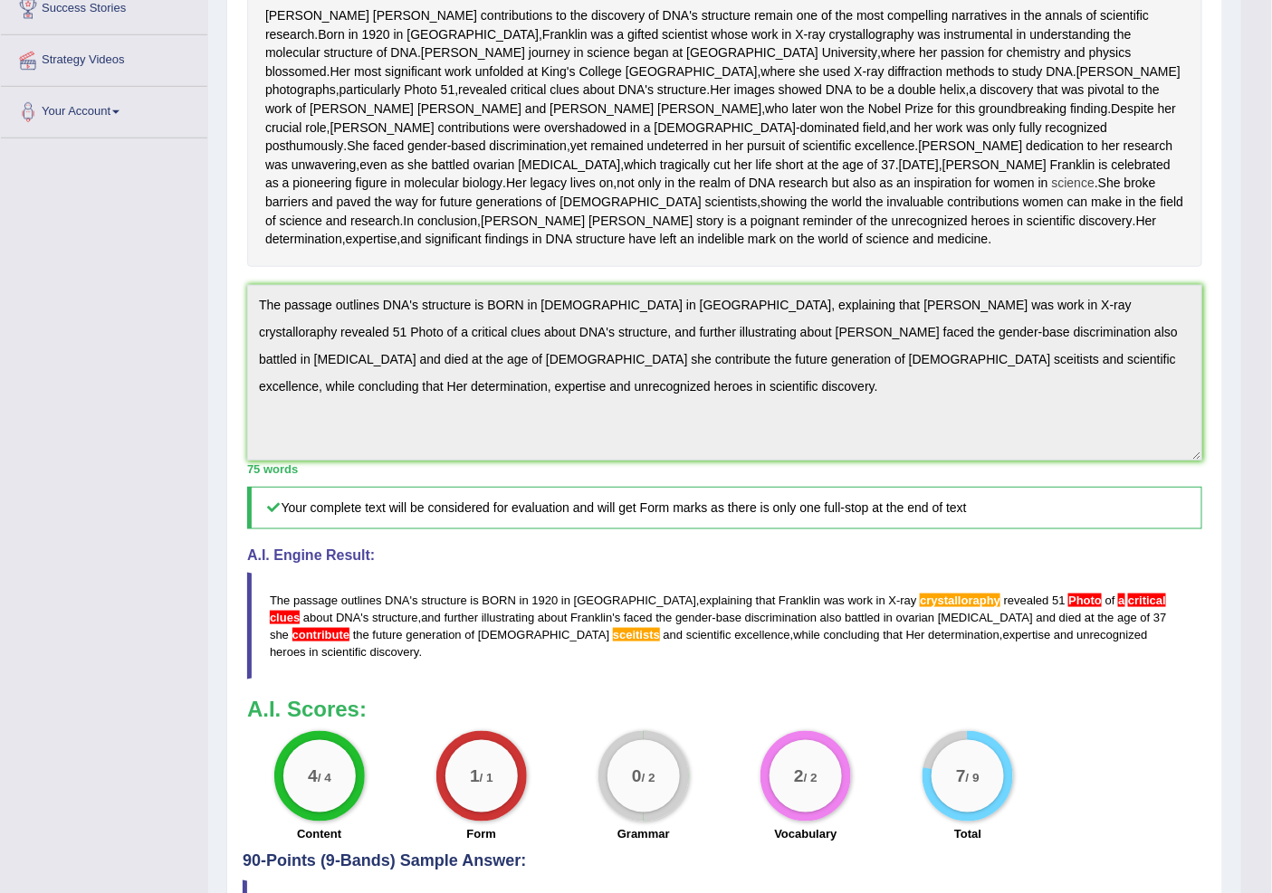
scroll to position [266, 0]
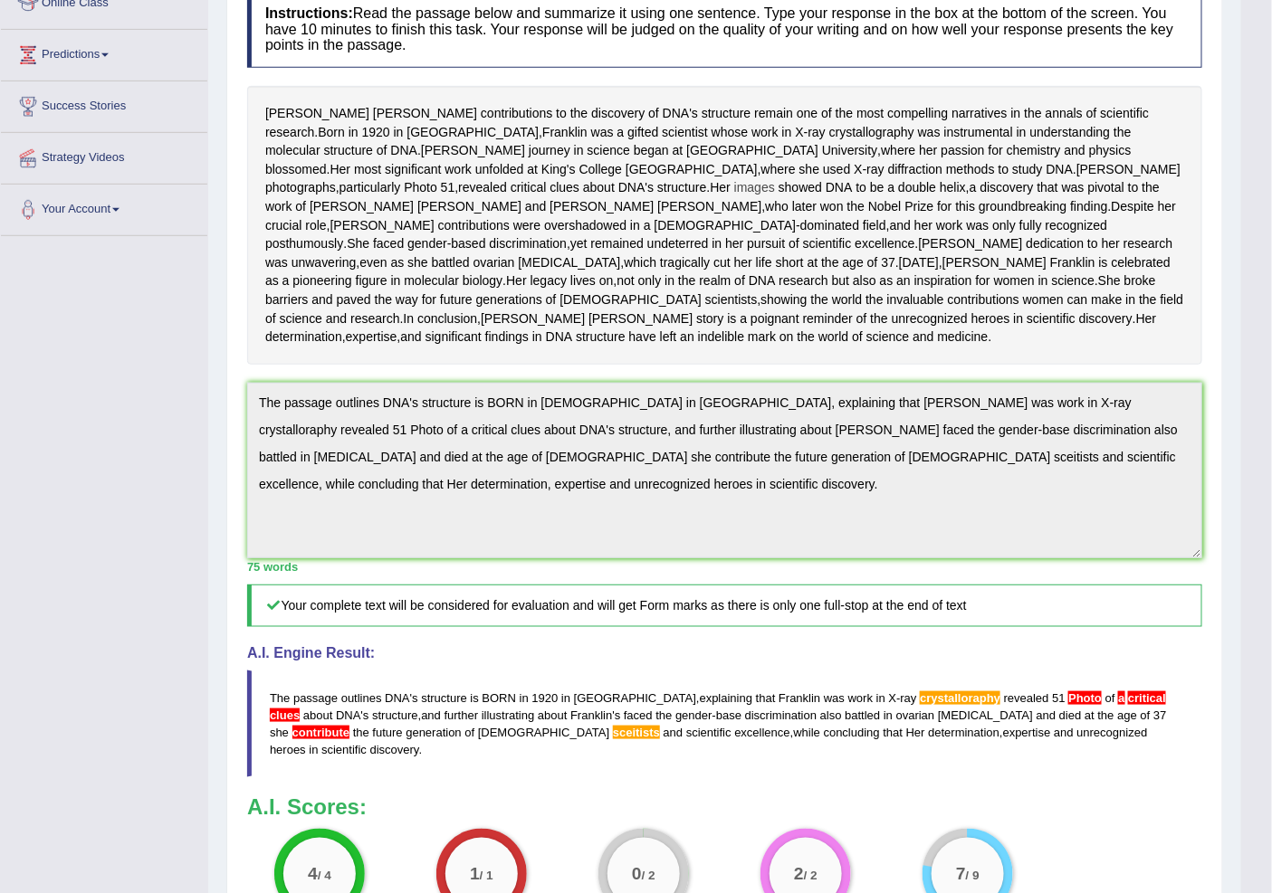
click at [734, 197] on span "images" at bounding box center [754, 187] width 41 height 19
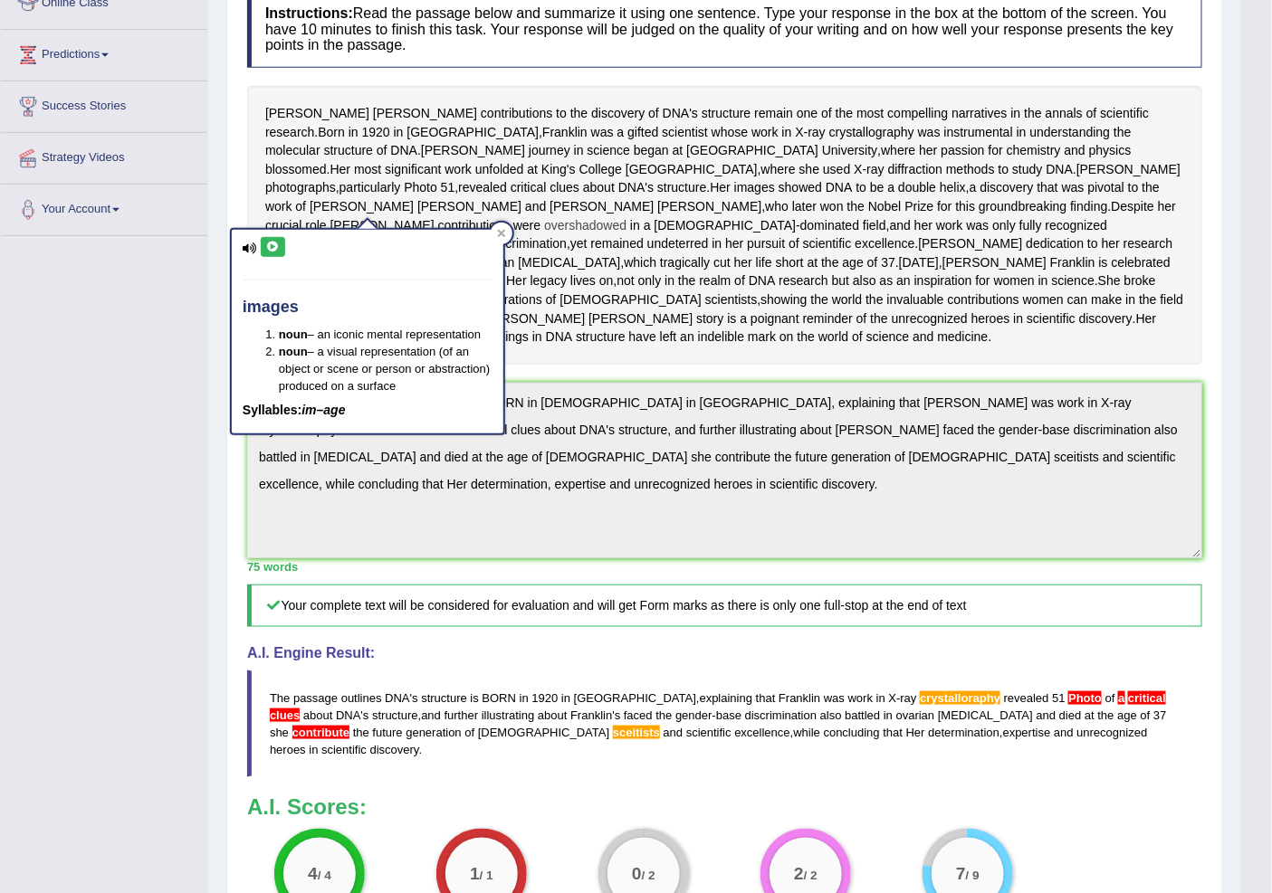
drag, startPoint x: 646, startPoint y: 262, endPoint x: 570, endPoint y: 264, distance: 76.1
click at [626, 235] on span "overshadowed" at bounding box center [585, 225] width 82 height 19
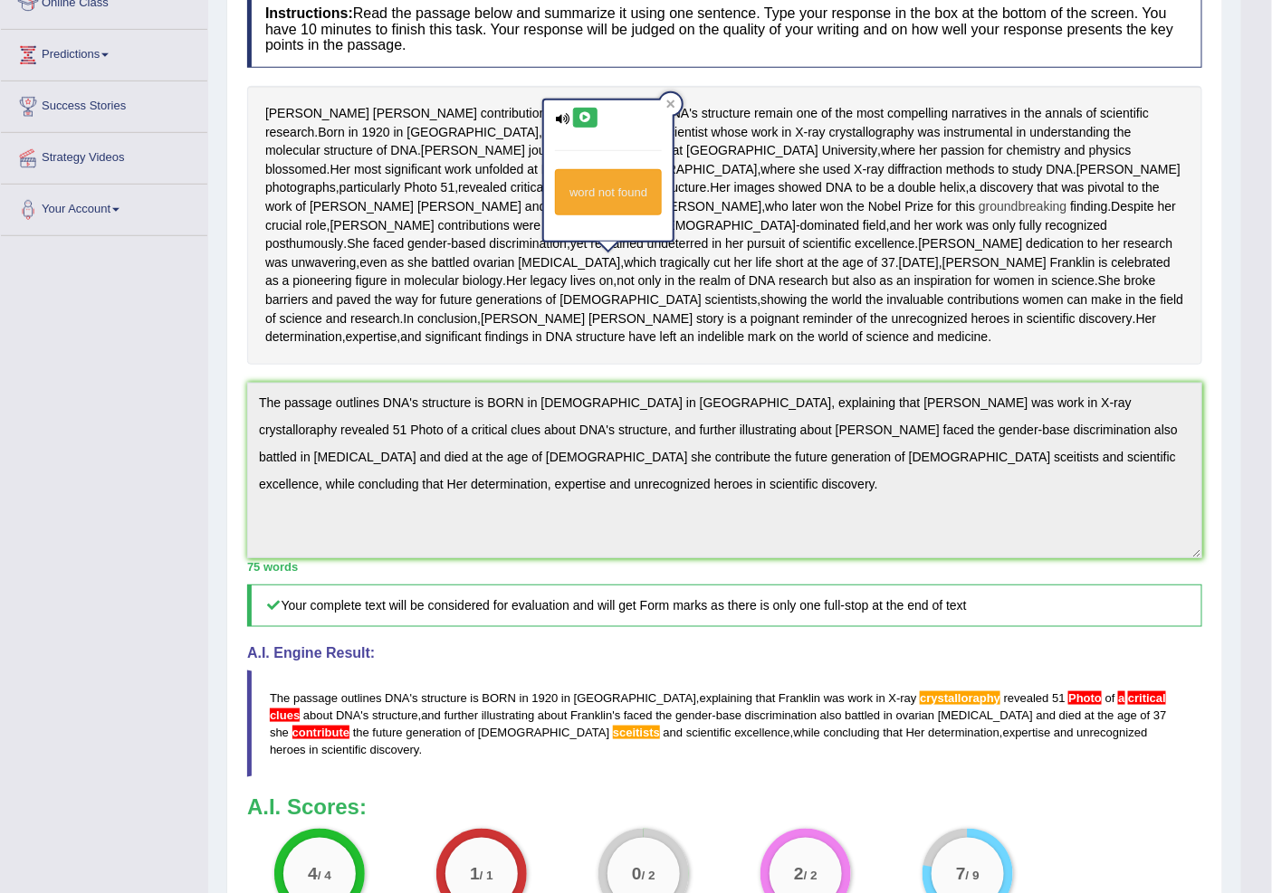
click at [978, 216] on span "groundbreaking" at bounding box center [1022, 206] width 88 height 19
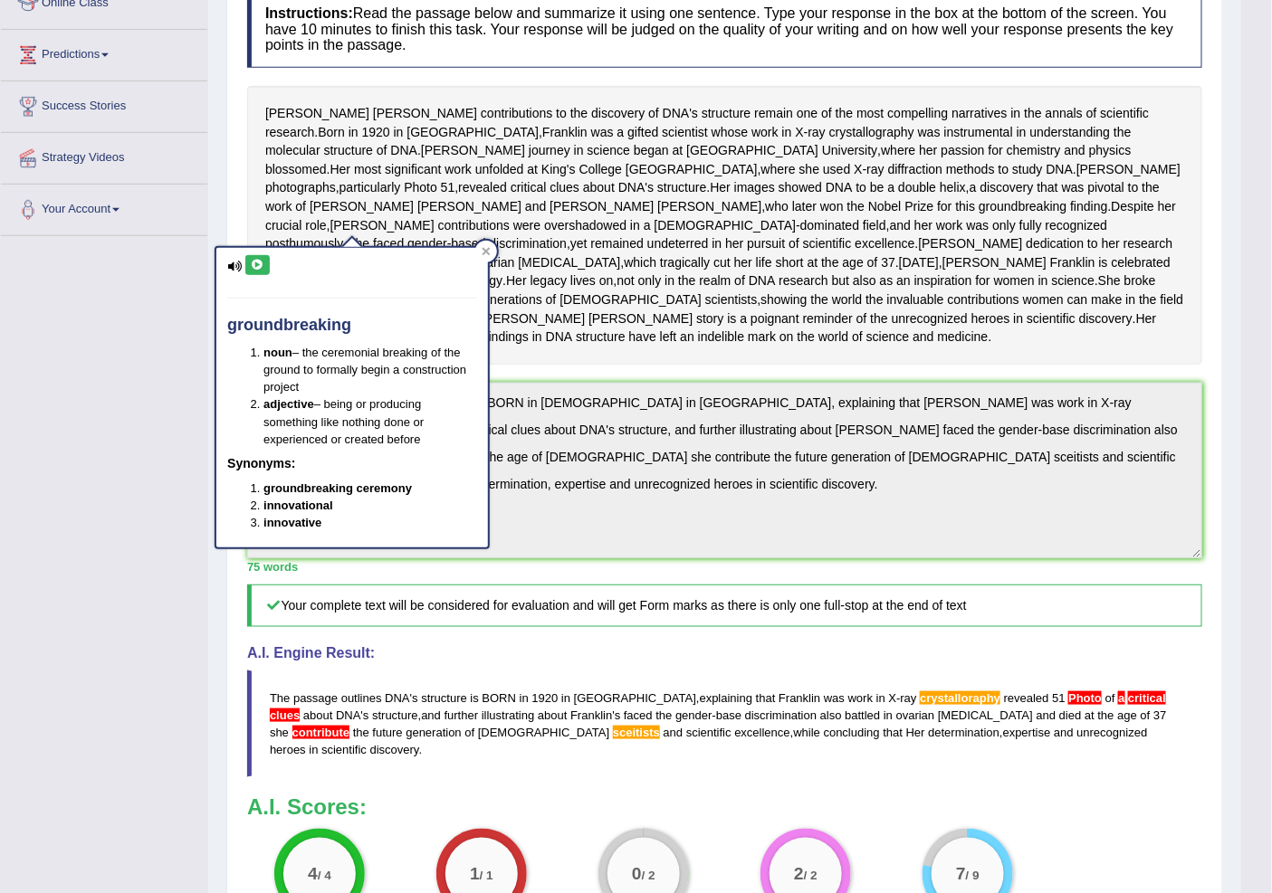
click at [728, 232] on div "Rosalind Franklin's contributions to the discovery of DNA's structure remain on…" at bounding box center [724, 225] width 955 height 279
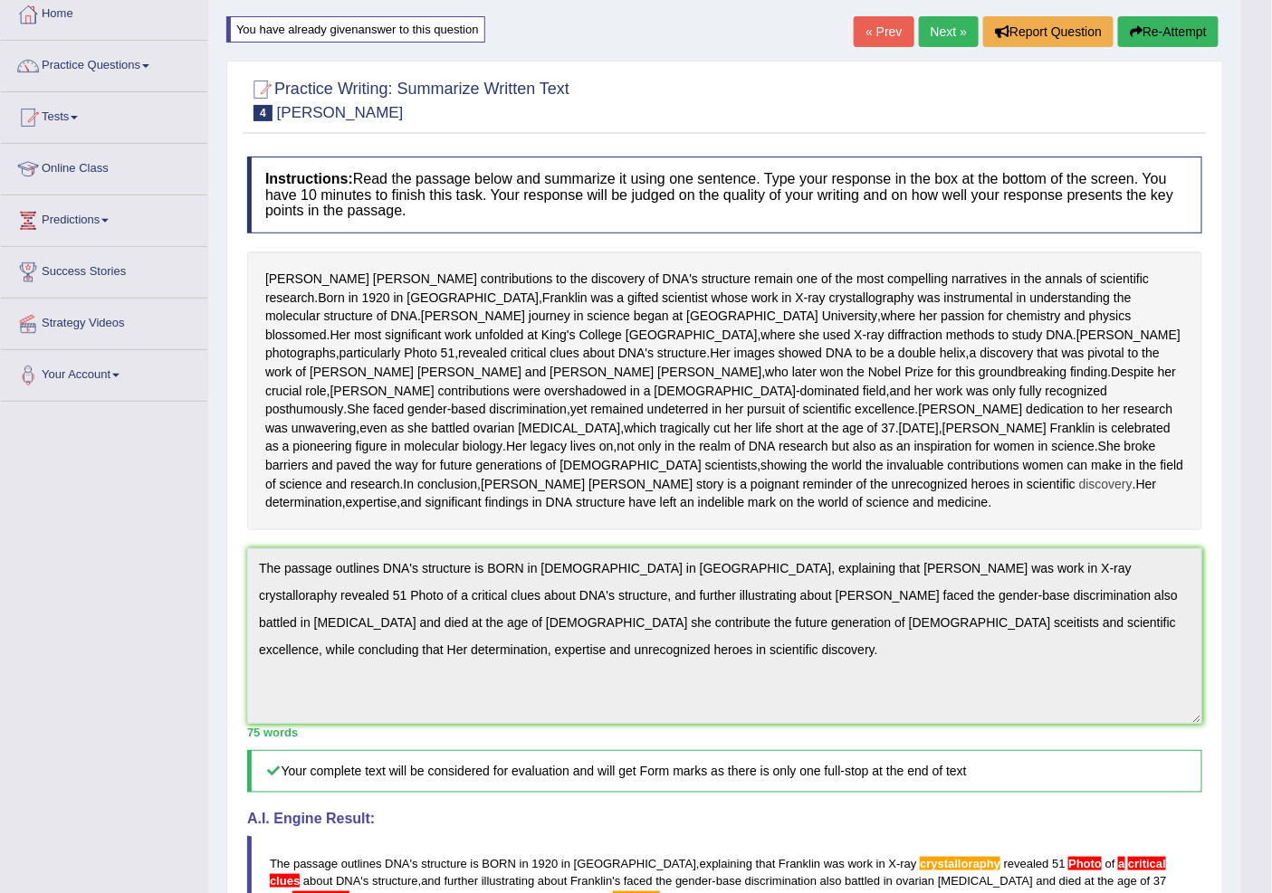
scroll to position [0, 0]
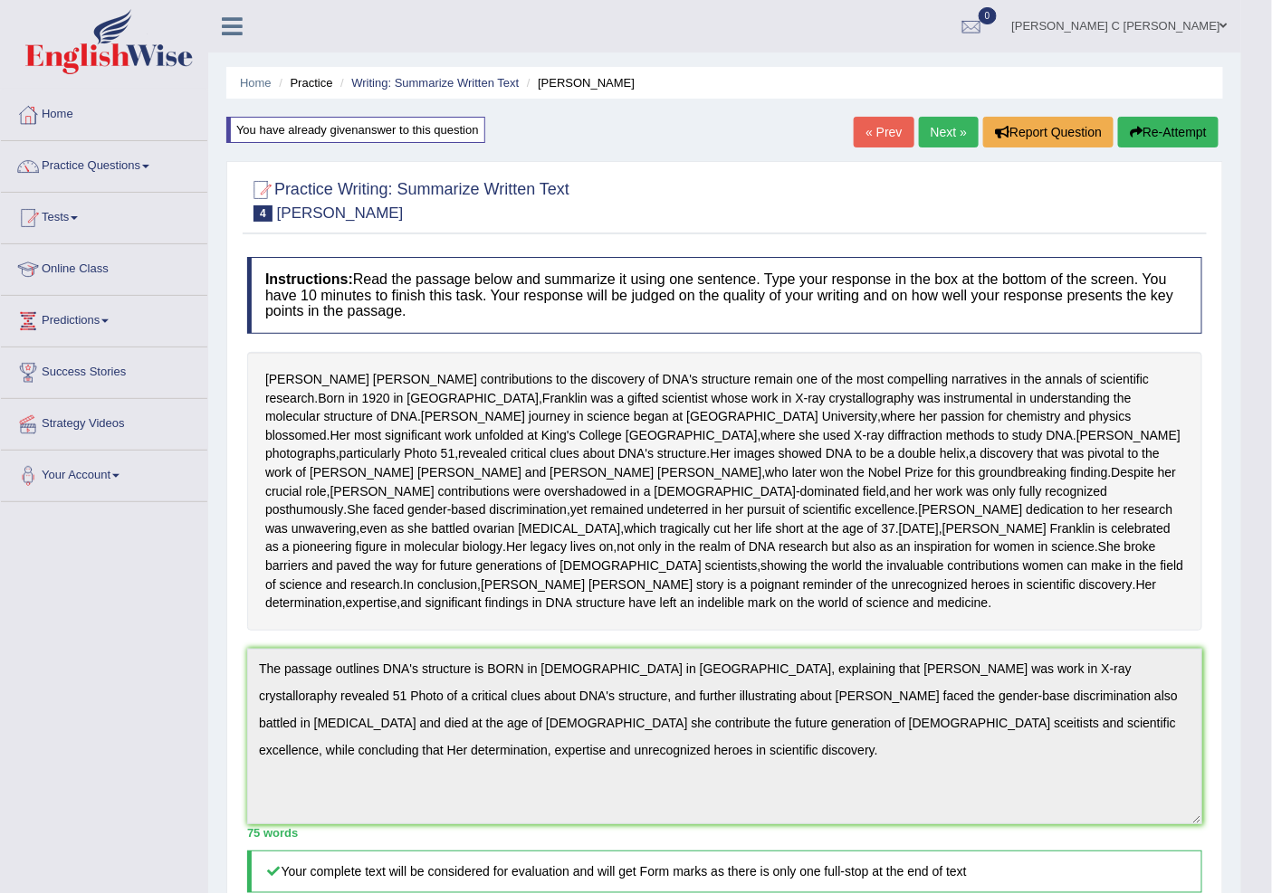
click at [1164, 117] on button "Re-Attempt" at bounding box center [1168, 132] width 100 height 31
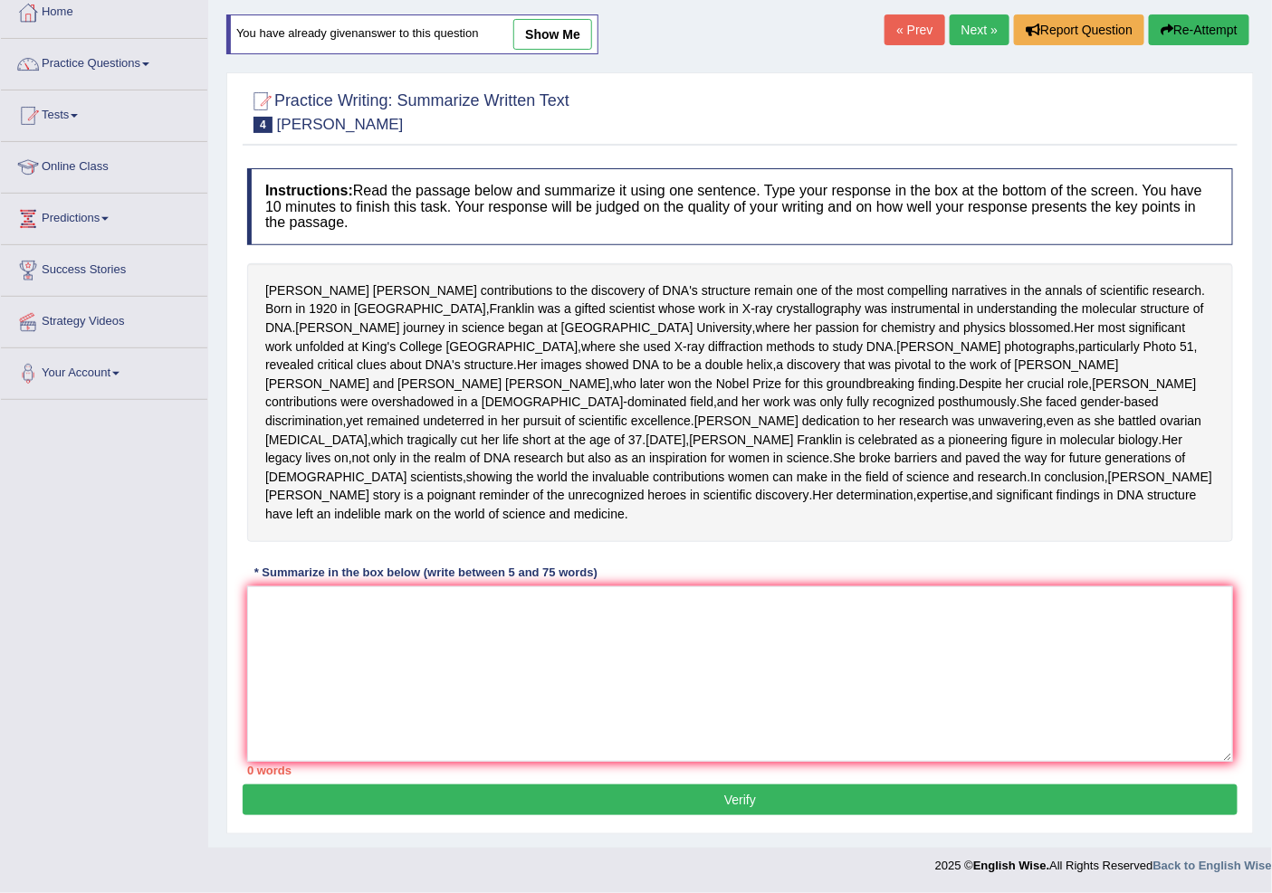
scroll to position [195, 0]
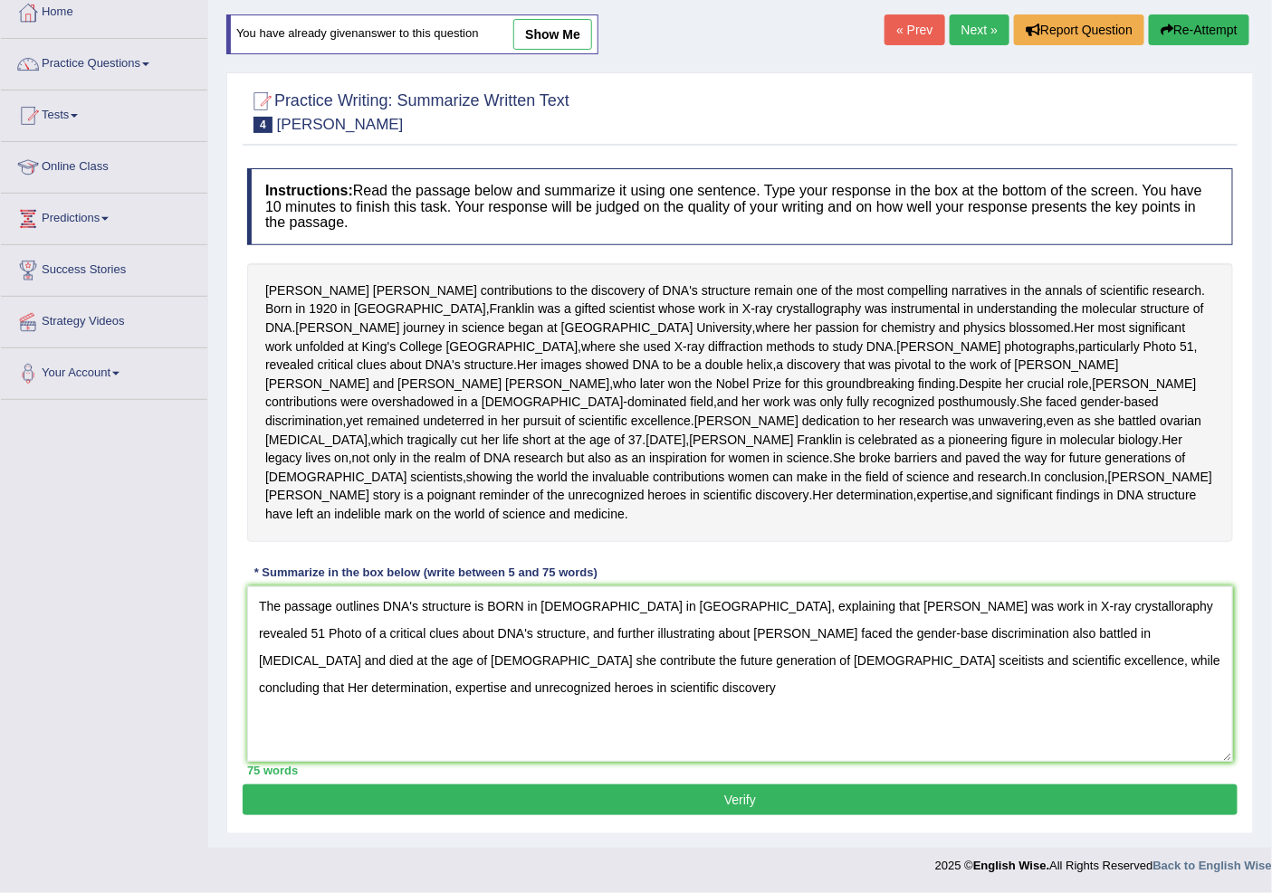
click at [917, 608] on textarea "The passage outlines DNA's structure is BORN in [DEMOGRAPHIC_DATA] in [GEOGRAPH…" at bounding box center [740, 675] width 986 height 176
click at [442, 663] on textarea "The passage outlines DNA's structure is BORN in [DEMOGRAPHIC_DATA] in [GEOGRAPH…" at bounding box center [740, 675] width 986 height 176
click at [435, 663] on textarea "The passage outlines DNA's structure is BORN in [DEMOGRAPHIC_DATA] in [GEOGRAPH…" at bounding box center [740, 675] width 986 height 176
type textarea "The passage outlines DNA's structure is BORN in [DEMOGRAPHIC_DATA] in [GEOGRAPH…"
click at [715, 816] on button "Verify" at bounding box center [740, 800] width 995 height 31
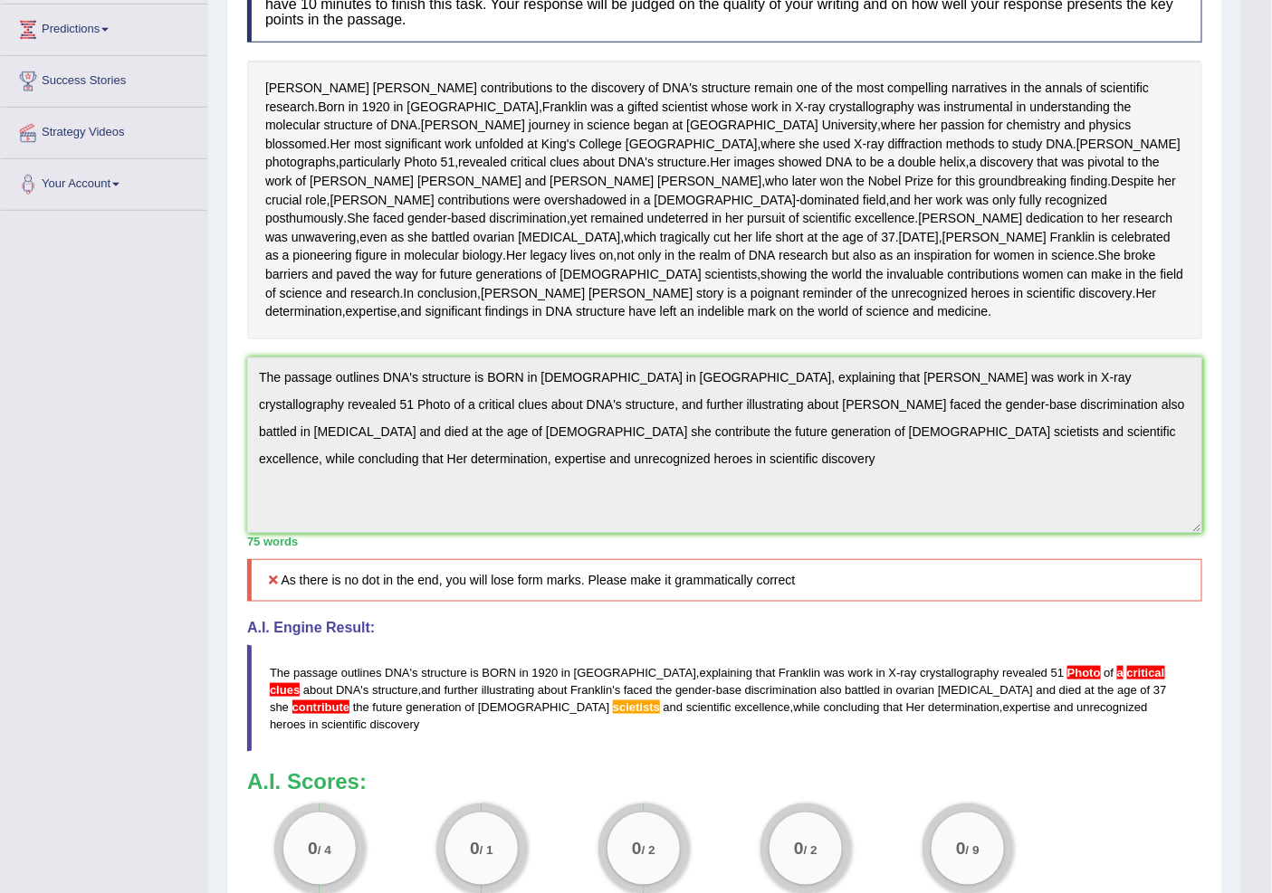
scroll to position [70, 0]
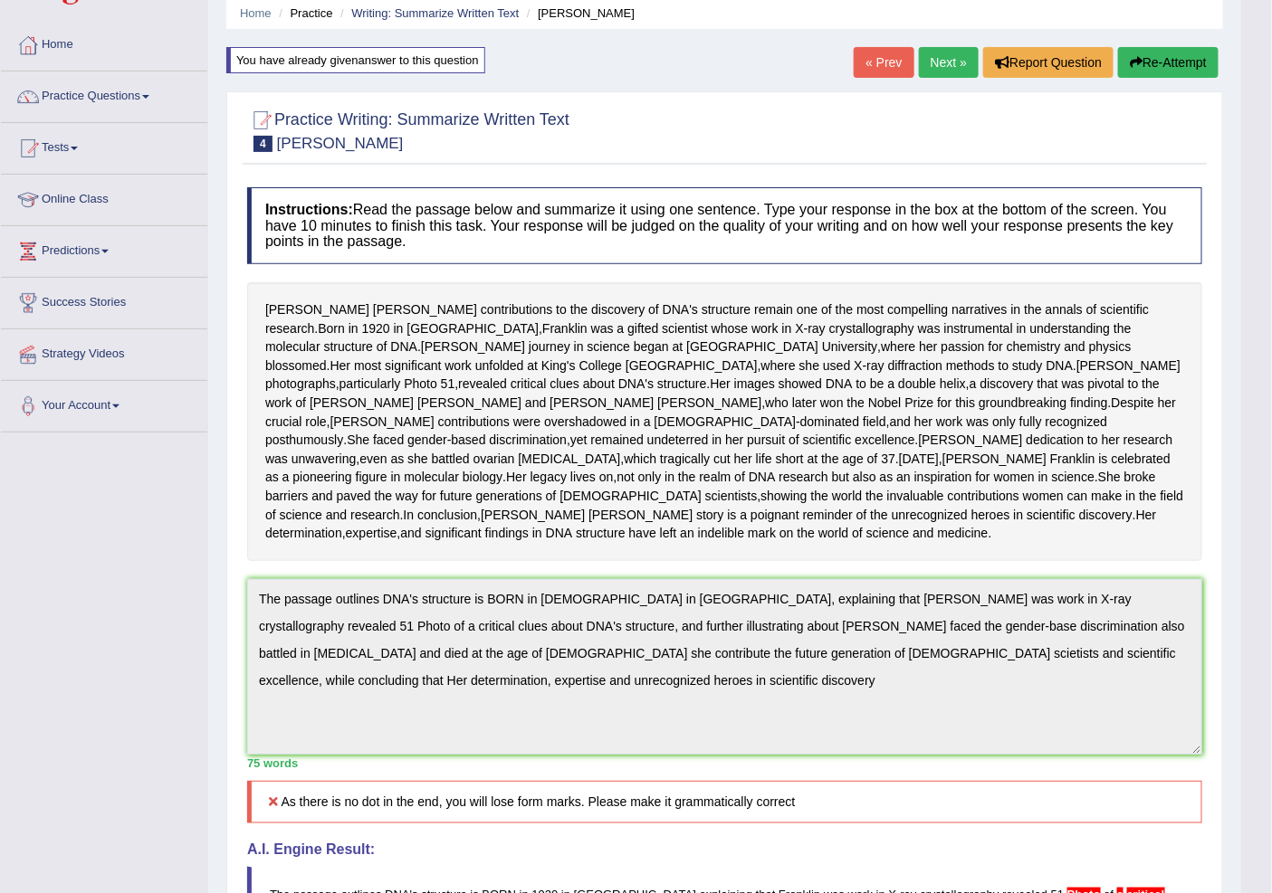
click at [1124, 62] on button "Re-Attempt" at bounding box center [1168, 62] width 100 height 31
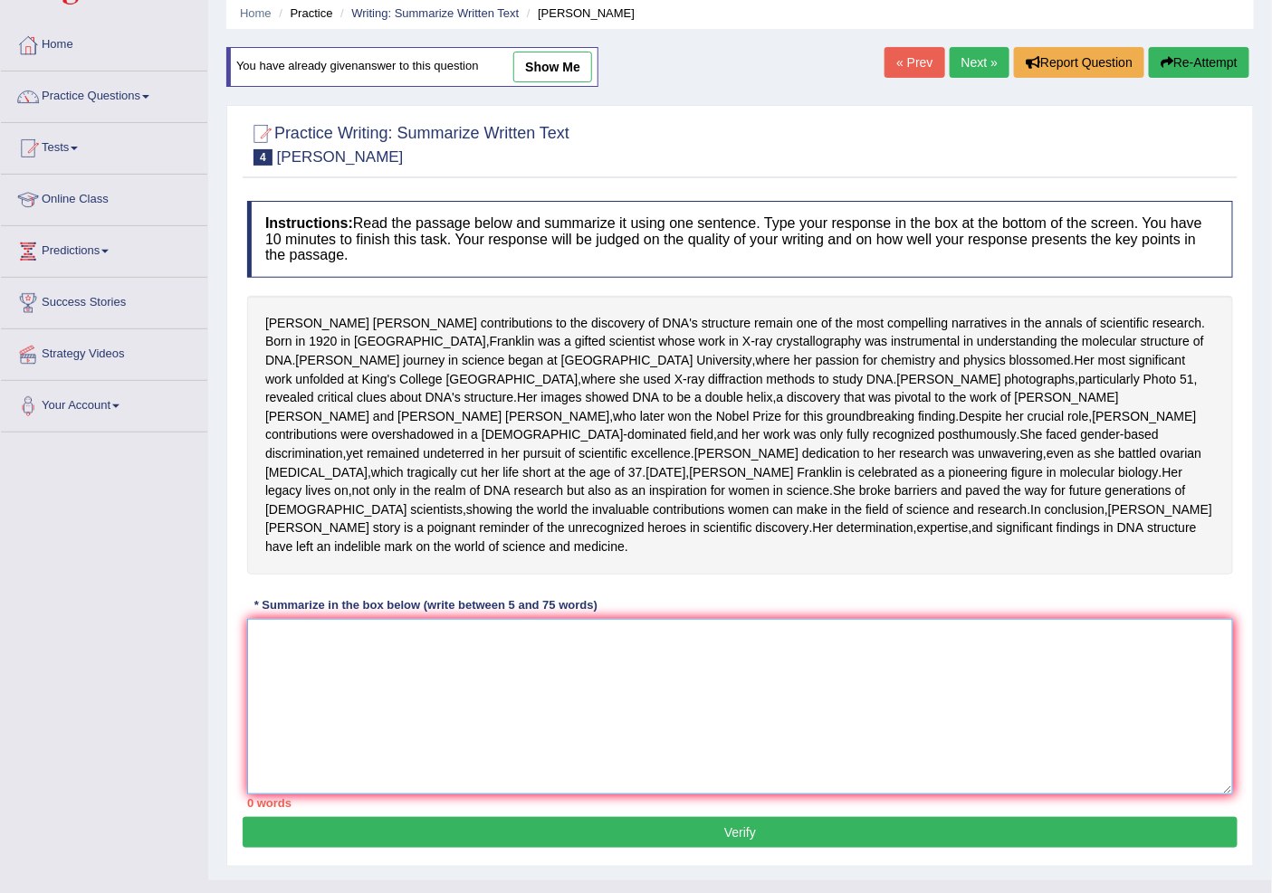
paste textarea "The passage outlines DNA's structure is BORN in [DEMOGRAPHIC_DATA] in [GEOGRAPH…"
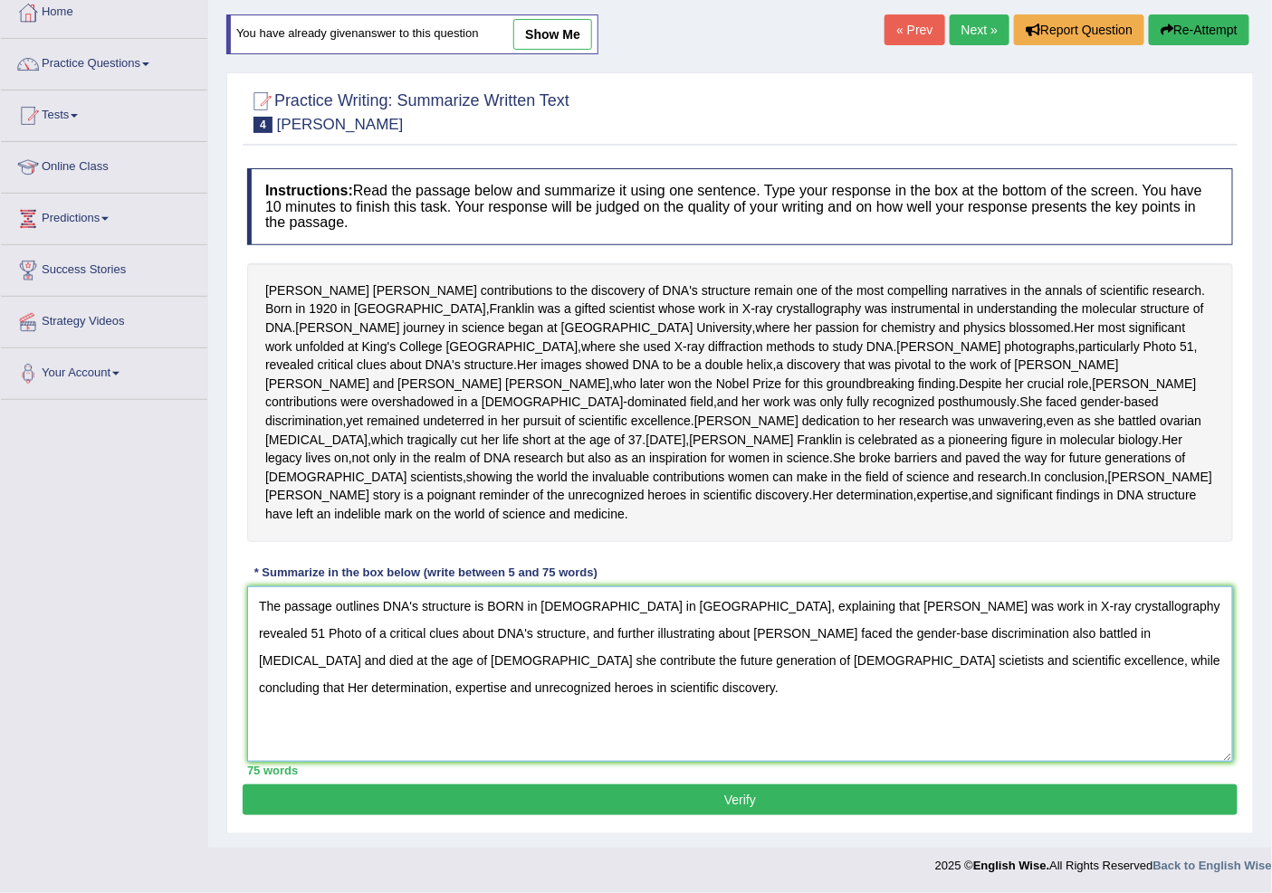
type textarea "The passage outlines DNA's structure is BORN in [DEMOGRAPHIC_DATA] in [GEOGRAPH…"
click at [930, 797] on button "Verify" at bounding box center [740, 800] width 995 height 31
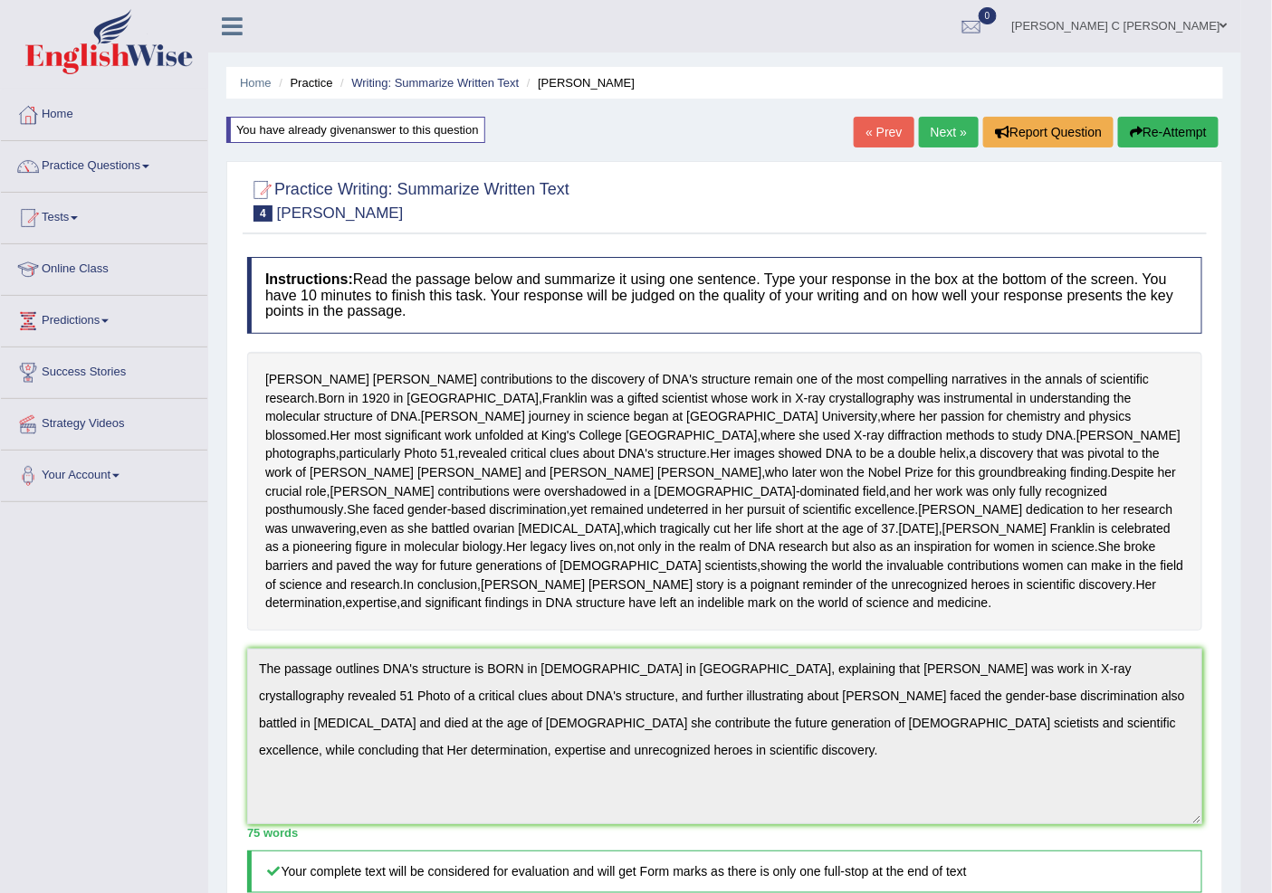
click at [1161, 124] on button "Re-Attempt" at bounding box center [1168, 132] width 100 height 31
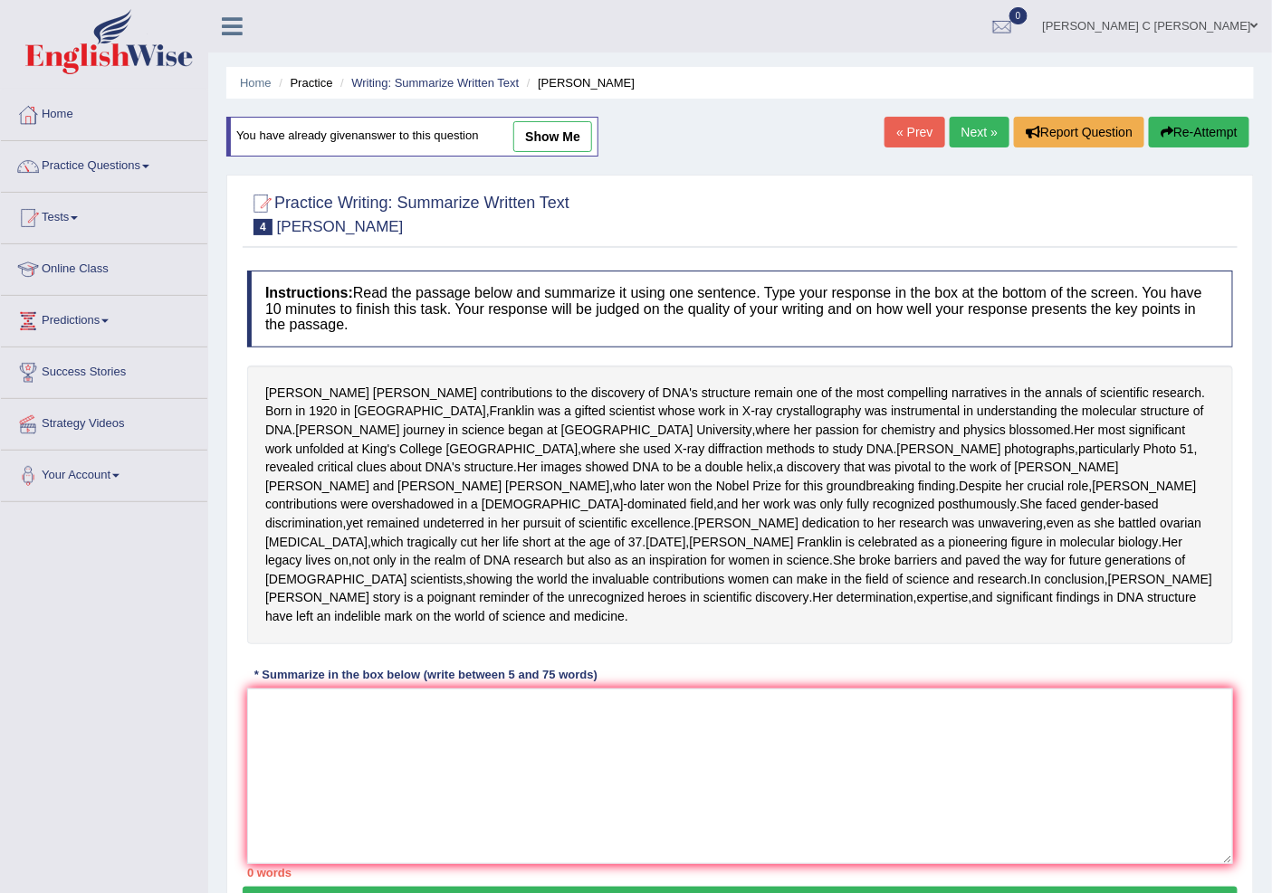
scroll to position [195, 0]
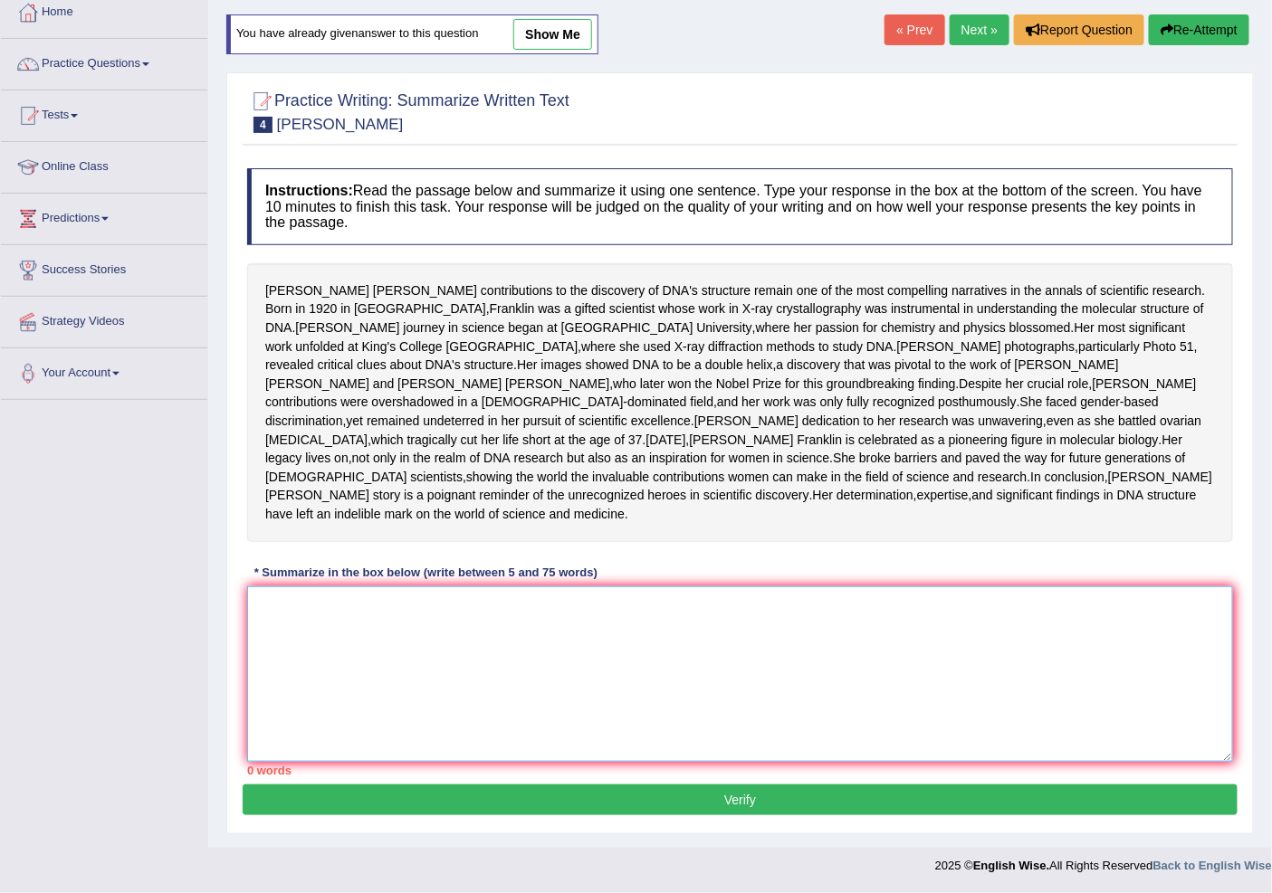
paste textarea "The passage outlines DNA's structure is BORN in 1920 in London, explaining that…"
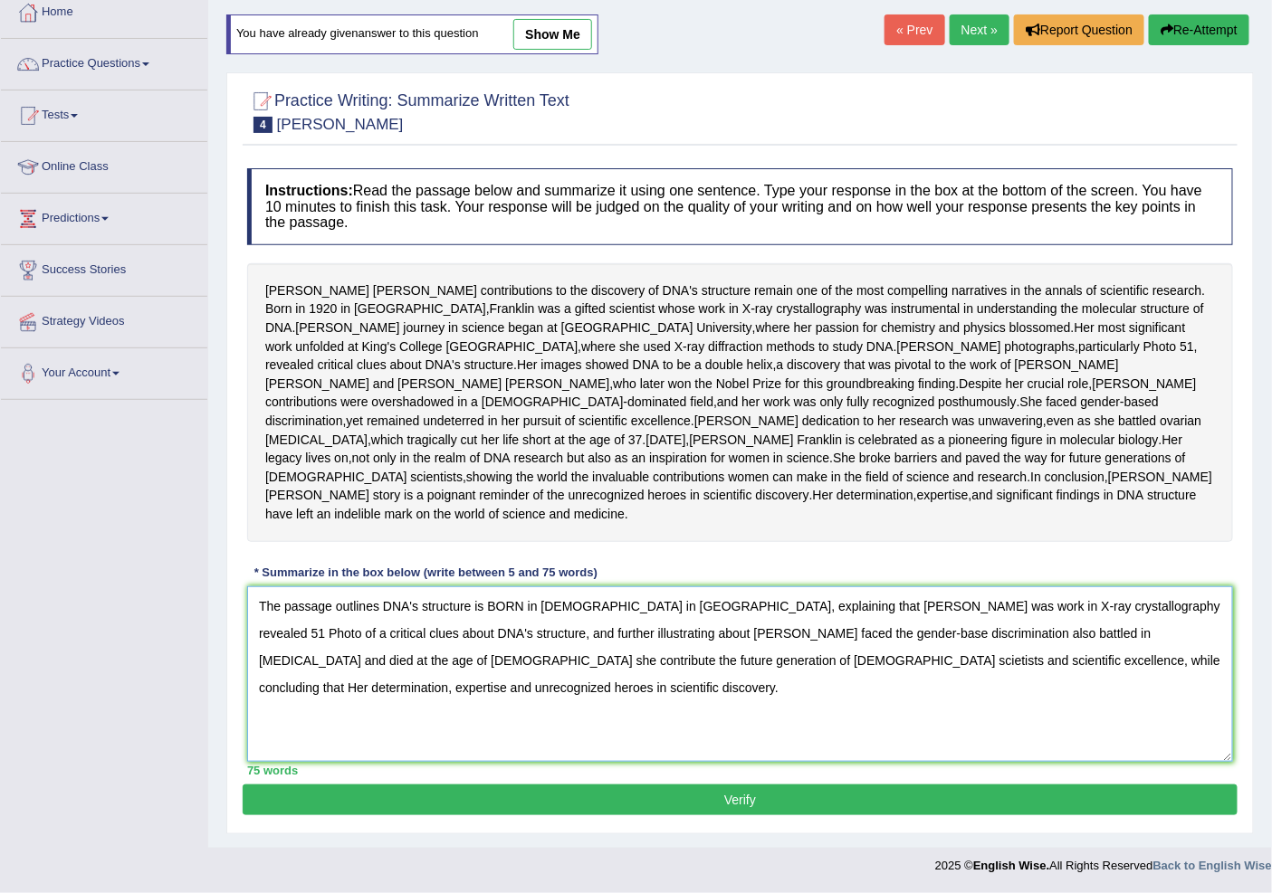
click at [438, 663] on textarea "The passage outlines DNA's structure is BORN in 1920 in London, explaining that…" at bounding box center [740, 675] width 986 height 176
click at [433, 665] on textarea "The passage outlines DNA's structure is BORN in 1920 in London, explaining that…" at bounding box center [740, 675] width 986 height 176
click at [451, 686] on textarea "The passage outlines DNA's structure is BORN in 1920 in London, explaining that…" at bounding box center [740, 675] width 986 height 176
click at [1170, 664] on textarea "The passage outlines DNA's structure is BORN in 1920 in London, explaining that…" at bounding box center [740, 675] width 986 height 176
type textarea "The passage outlines DNA's structure is BORN in 1920 in London, explaining that…"
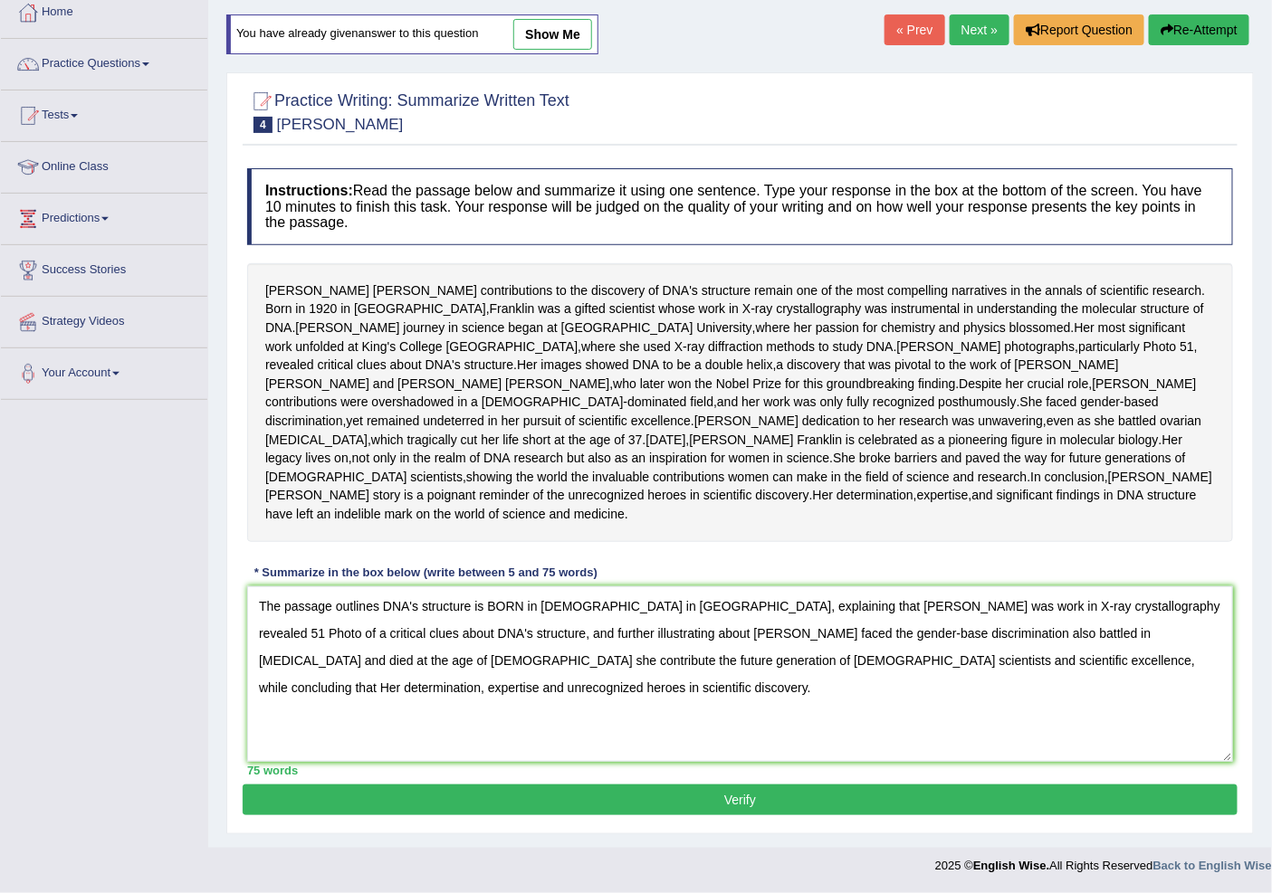
click at [787, 809] on button "Verify" at bounding box center [740, 800] width 995 height 31
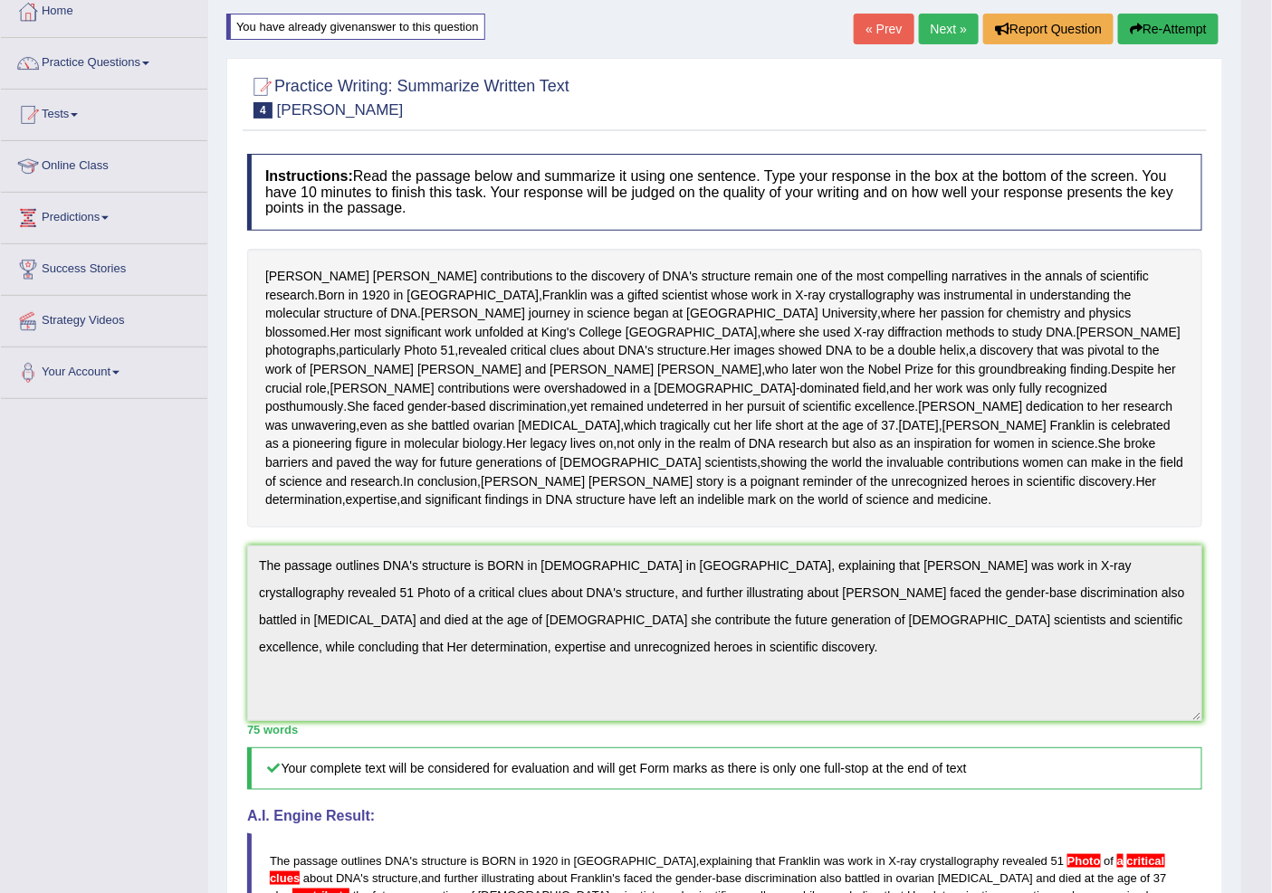
scroll to position [0, 0]
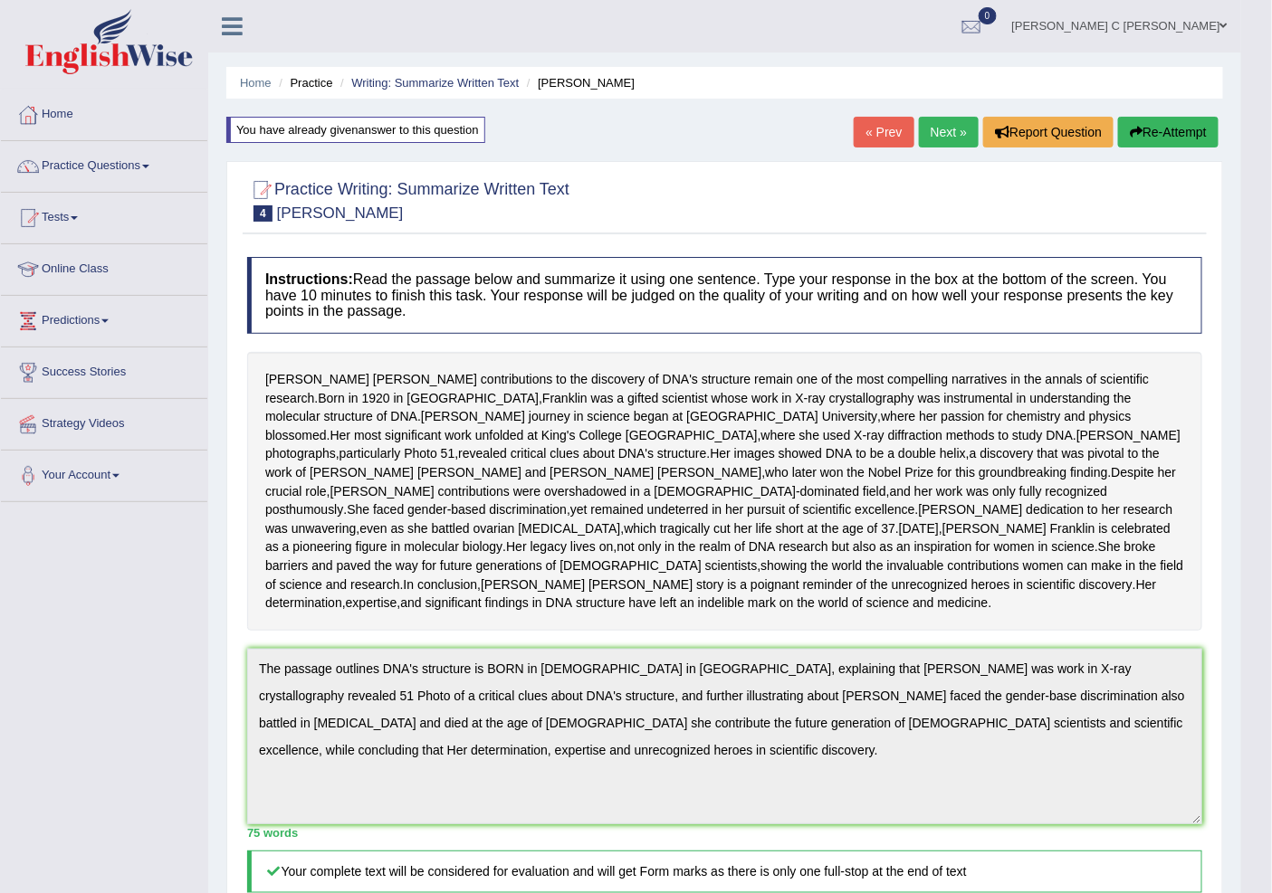
click at [961, 128] on link "Next »" at bounding box center [949, 132] width 60 height 31
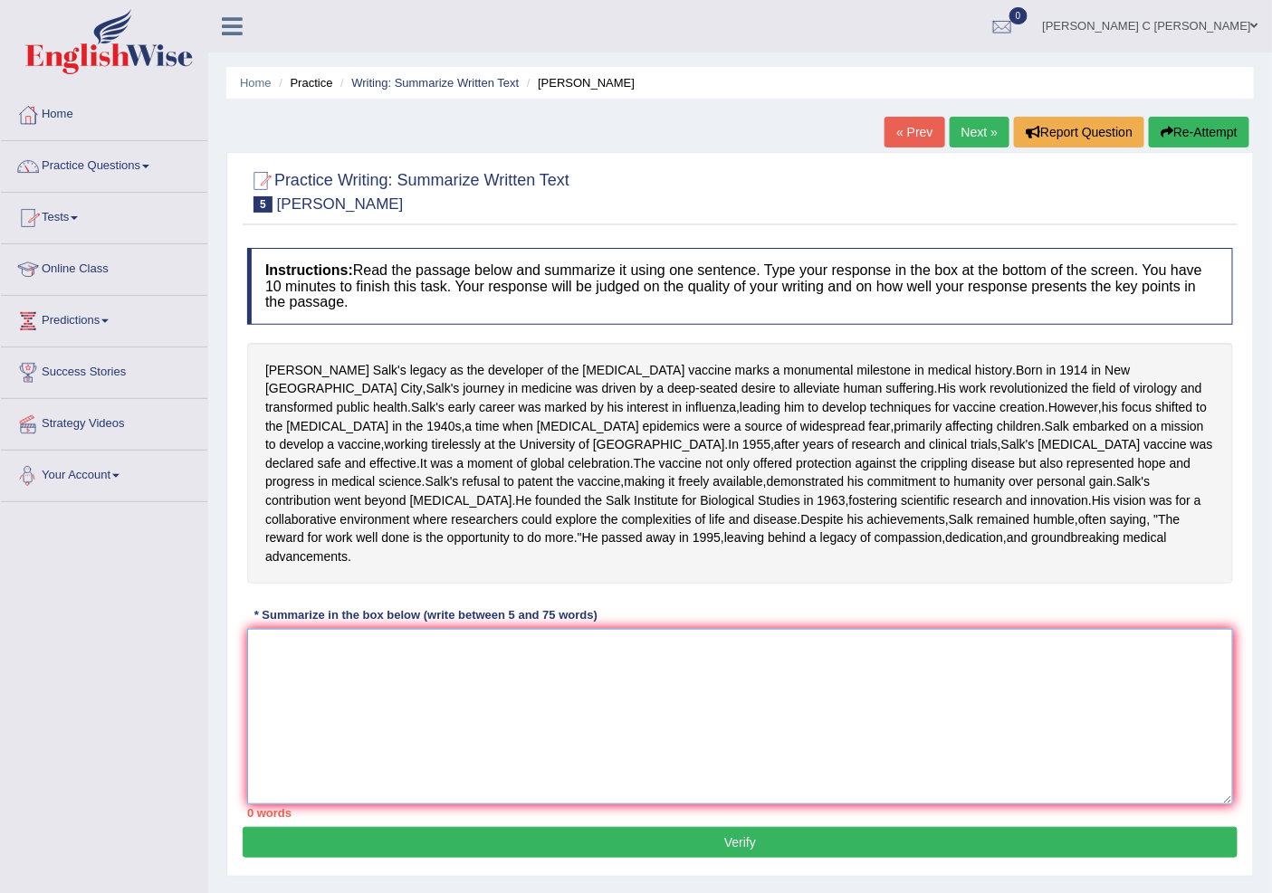
drag, startPoint x: 318, startPoint y: 848, endPoint x: 300, endPoint y: 840, distance: 19.9
click at [318, 805] on textarea at bounding box center [740, 717] width 986 height 176
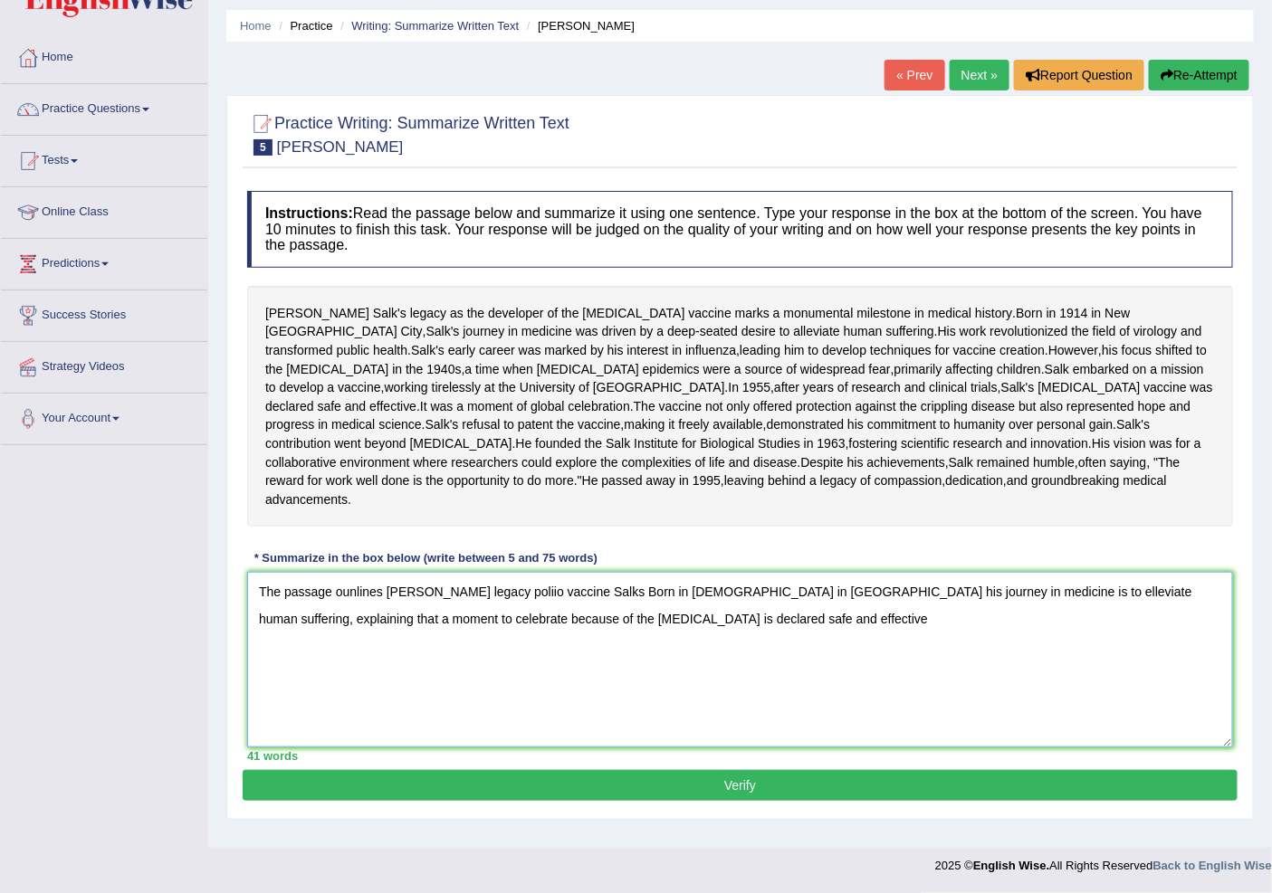
scroll to position [134, 0]
click at [1083, 606] on textarea "The passage ounlines Jonas Salk's legacy poliio vaccine Salks Born in 1914 in N…" at bounding box center [740, 660] width 986 height 176
click at [1081, 610] on textarea "The passage ounlines Jonas Salk's legacy poliio vaccine Salks Born in 1914 in N…" at bounding box center [740, 660] width 986 height 176
click at [979, 635] on textarea "The passage ounlines Jonas Salk's legacy poliio vaccine Salks Born in 1914 in N…" at bounding box center [740, 660] width 986 height 176
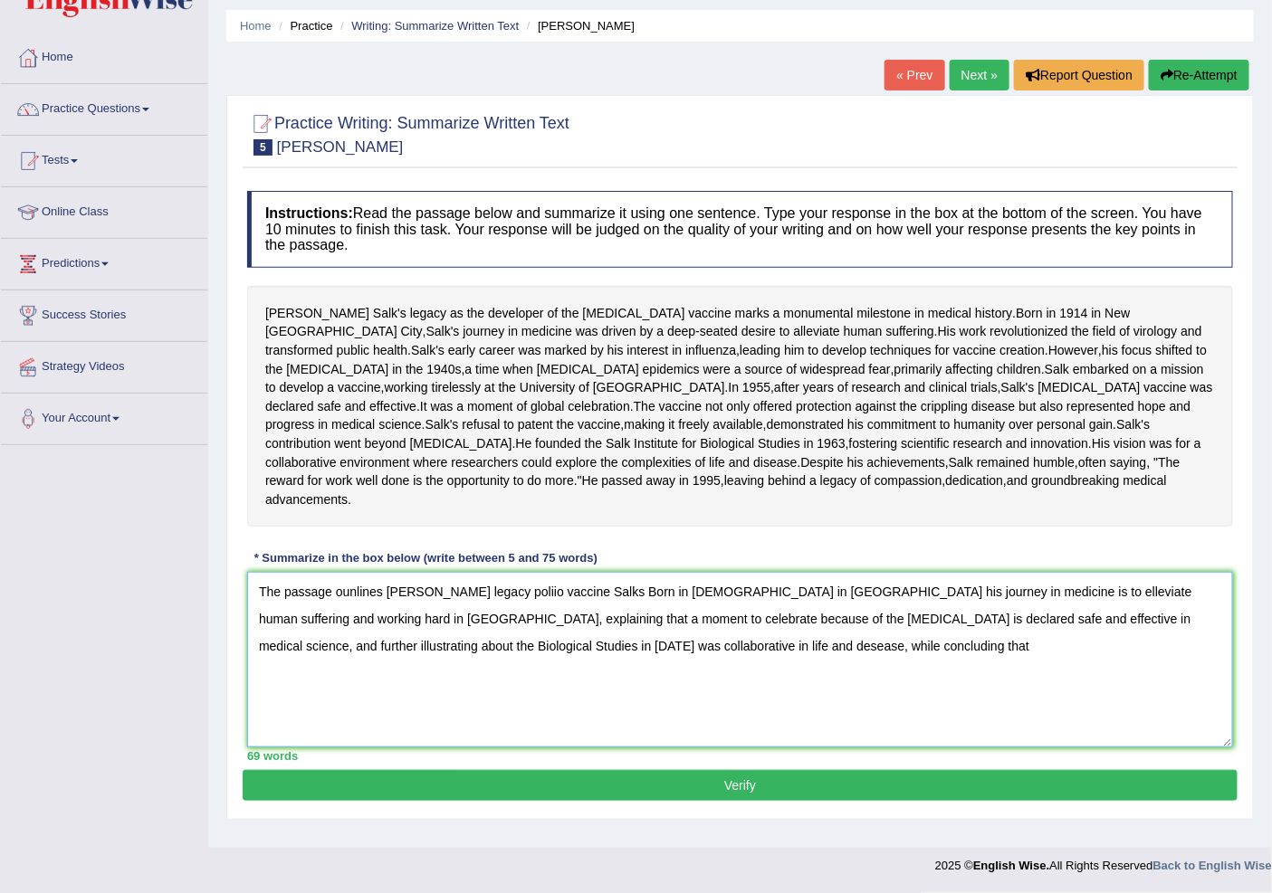
click at [1181, 606] on textarea "The passage ounlines Jonas Salk's legacy poliio vaccine Salks Born in 1914 in N…" at bounding box center [740, 660] width 986 height 176
click at [1166, 607] on textarea "The passage ounlines Jonas Salk's legacy poliio vaccine Salks Born in 1914 in N…" at bounding box center [740, 660] width 986 height 176
click at [781, 675] on textarea "The passage ounlines Jonas Salk's legacy poliio vaccine Salks Born in 1914 in N…" at bounding box center [740, 660] width 986 height 176
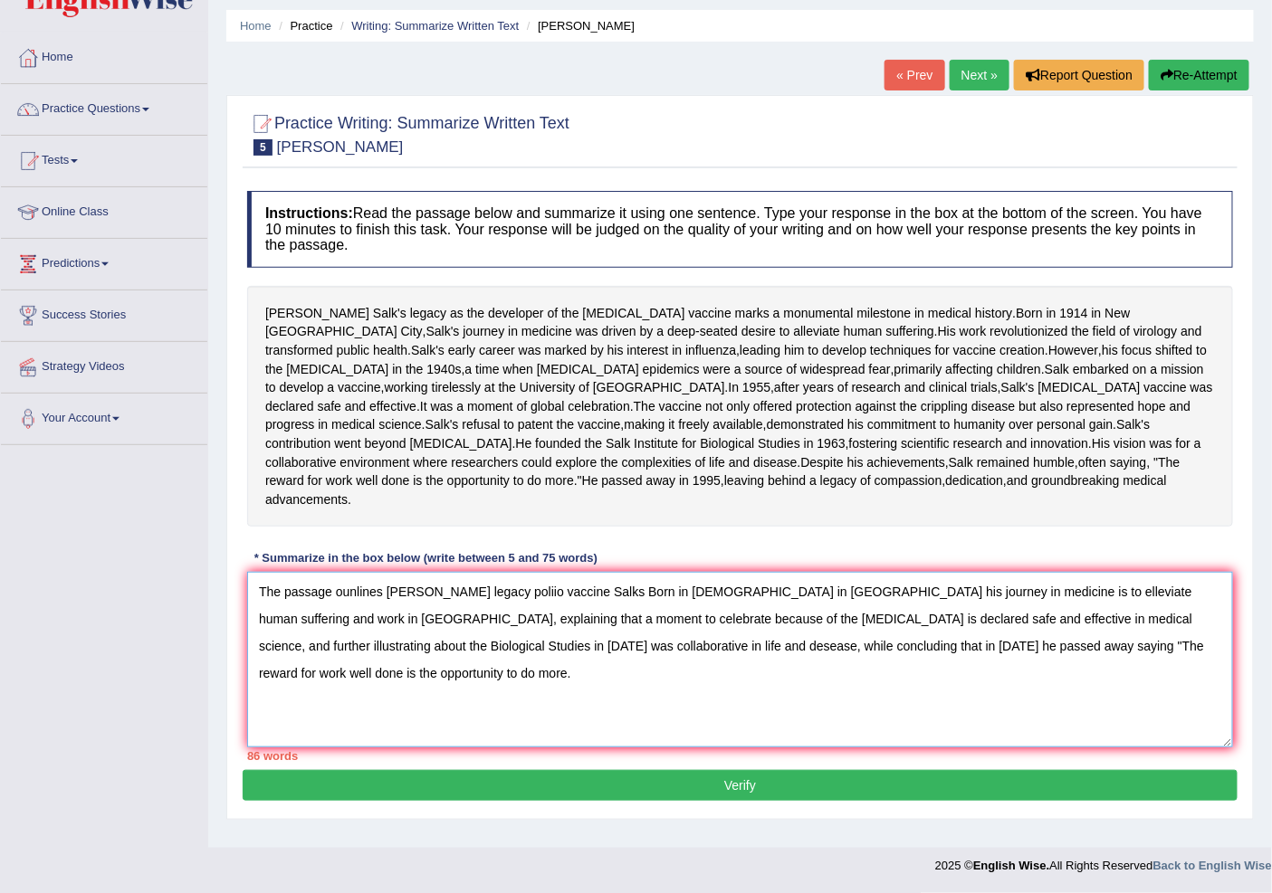
click at [926, 607] on textarea "The passage ounlines Jonas Salk's legacy poliio vaccine Salks Born in 1914 in N…" at bounding box center [740, 660] width 986 height 176
drag, startPoint x: 1101, startPoint y: 663, endPoint x: 260, endPoint y: 595, distance: 843.7
click at [260, 595] on textarea "The passage ounlines [PERSON_NAME] legacy poliio vaccine Salks Born in [DEMOGRA…" at bounding box center [740, 660] width 986 height 176
click at [870, 733] on textarea "The passage ounlines [PERSON_NAME] legacy poliio vaccine Salks Born in [DEMOGRA…" at bounding box center [740, 660] width 986 height 176
drag, startPoint x: 1138, startPoint y: 607, endPoint x: 1118, endPoint y: 614, distance: 20.9
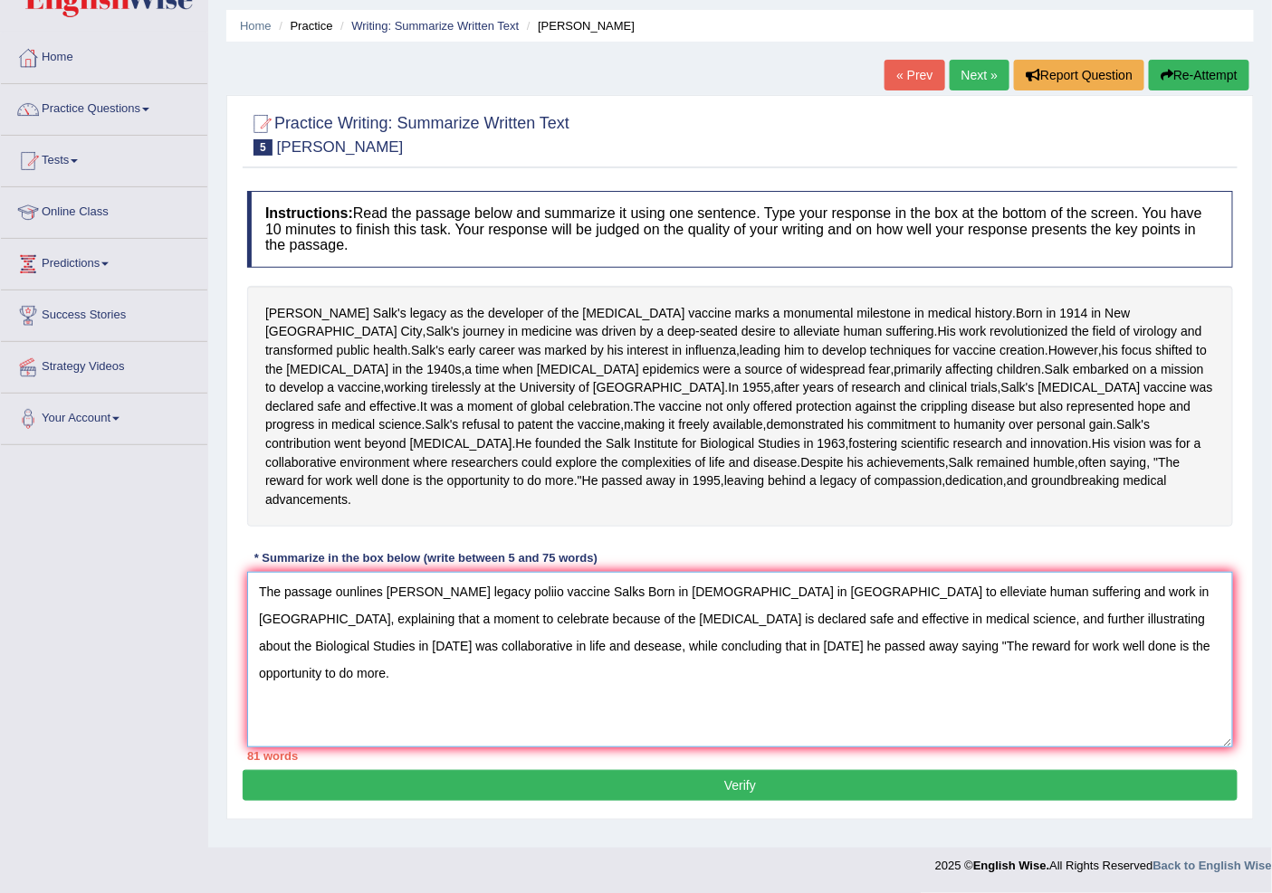
click at [1118, 614] on textarea "The passage ounlines [PERSON_NAME] legacy poliio vaccine Salks Born in [DEMOGRA…" at bounding box center [740, 660] width 986 height 176
drag, startPoint x: 964, startPoint y: 605, endPoint x: 782, endPoint y: 620, distance: 182.6
click at [782, 620] on textarea "The passage ounlines [PERSON_NAME] legacy poliio vaccine Salks Born in [DEMOGRA…" at bounding box center [740, 660] width 986 height 176
click at [1045, 609] on textarea "The passage ounlines Jonas Salk's legacy poliio vaccine Salks Born in 1914 in N…" at bounding box center [740, 660] width 986 height 176
click at [1054, 609] on textarea "The passage ounlines Jonas Salk's legacy poliio vaccine Salks Born in 1914 in N…" at bounding box center [740, 660] width 986 height 176
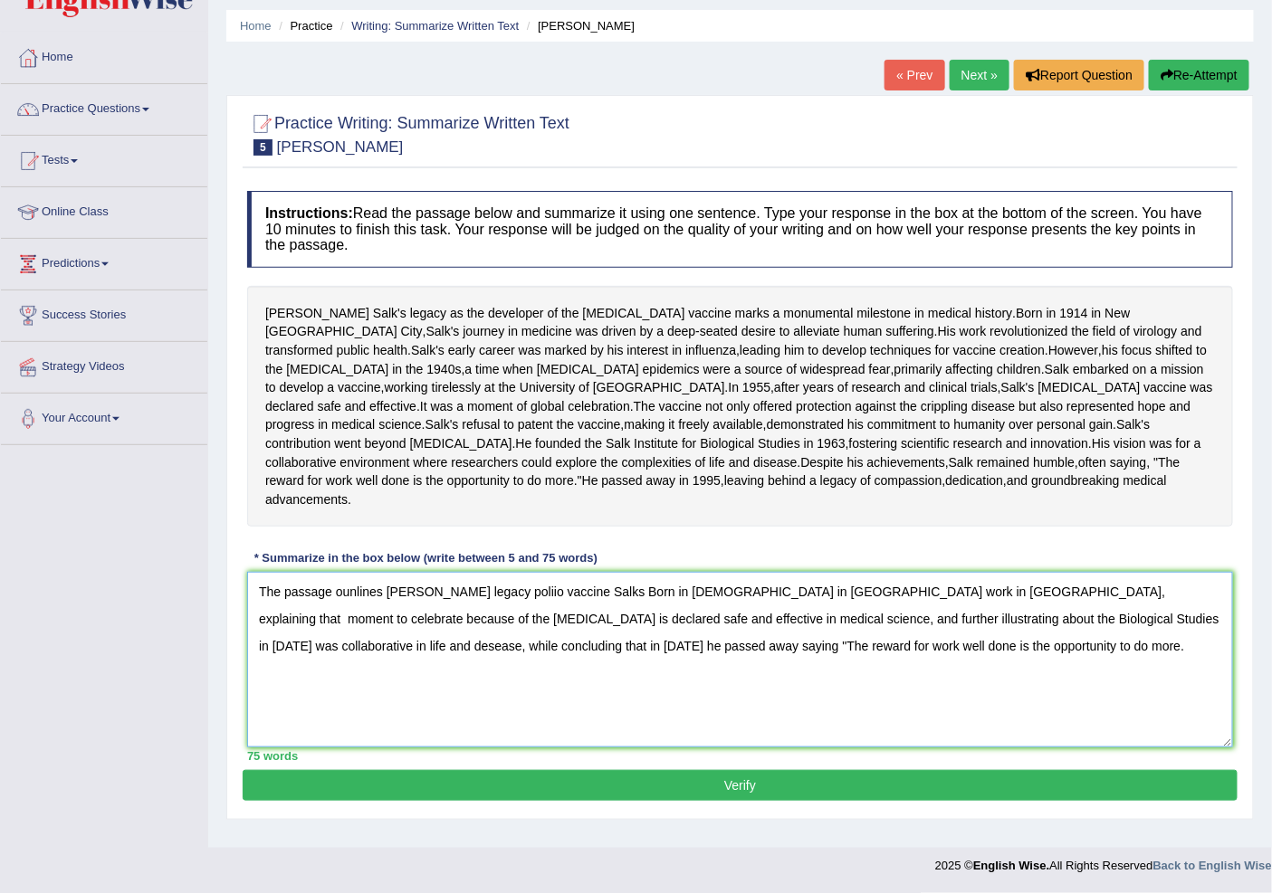
type textarea "The passage ounlines Jonas Salk's legacy poliio vaccine Salks Born in 1914 in N…"
click at [835, 795] on button "Verify" at bounding box center [740, 785] width 995 height 31
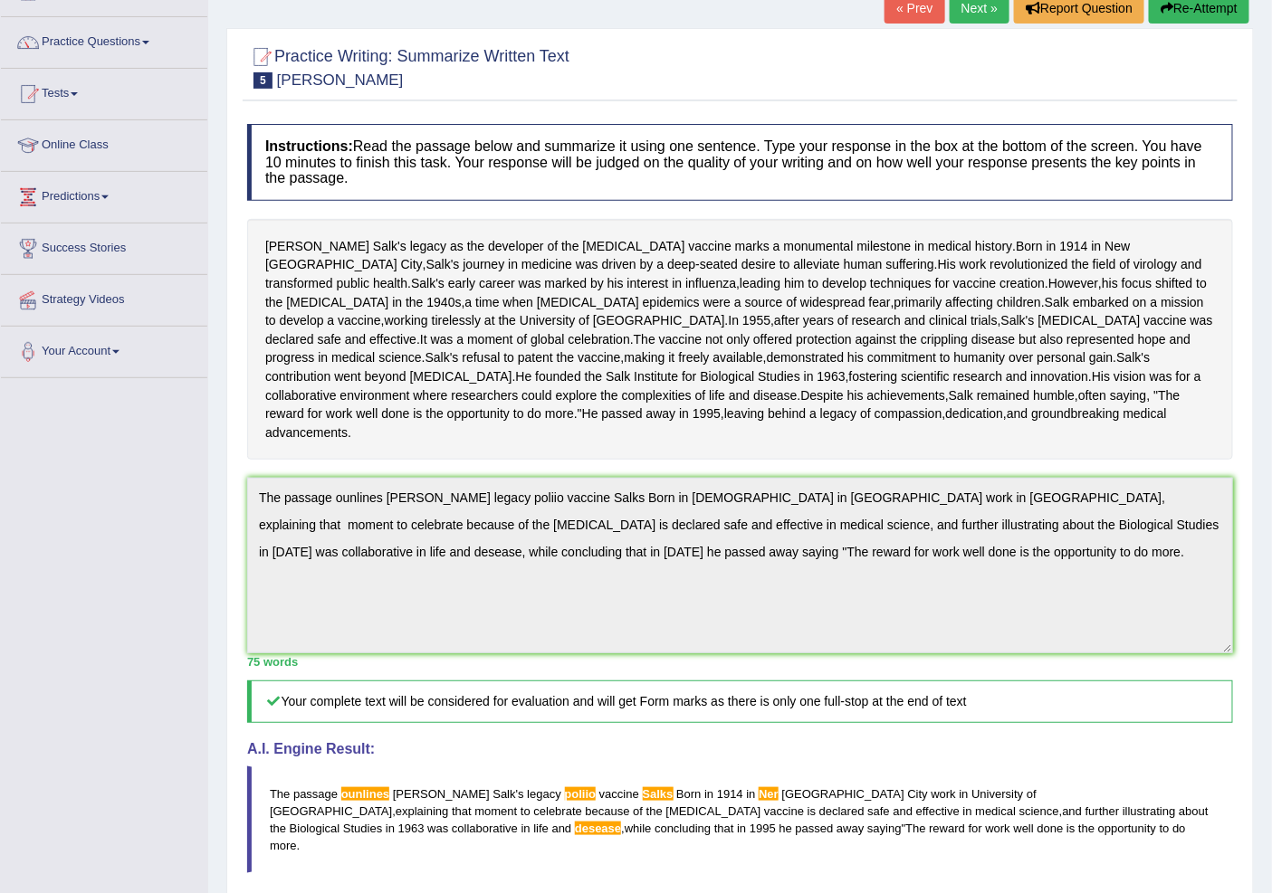
scroll to position [0, 0]
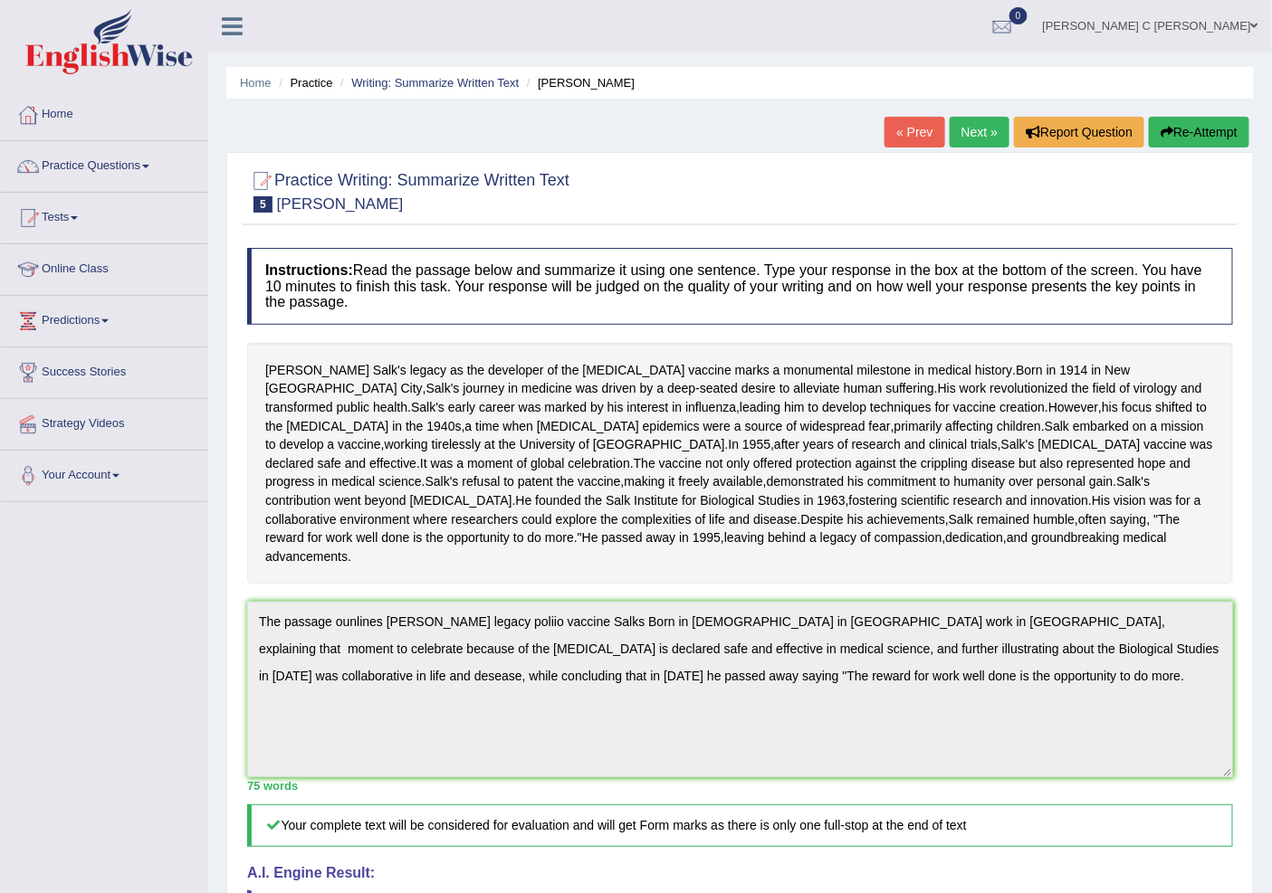
click at [1169, 122] on button "Re-Attempt" at bounding box center [1199, 132] width 100 height 31
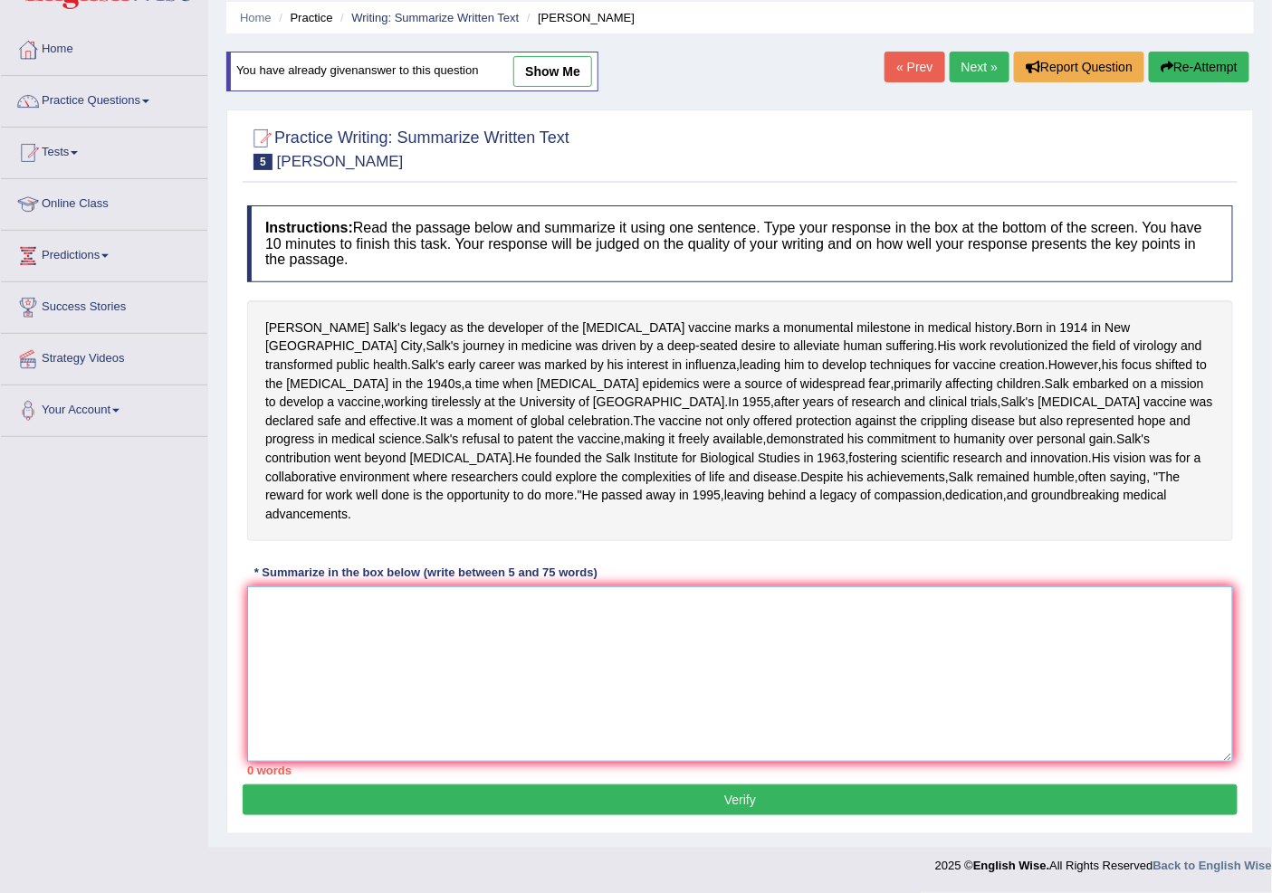
paste textarea "The passage ounlines [PERSON_NAME] legacy poliio vaccine Salks Born in [DEMOGRA…"
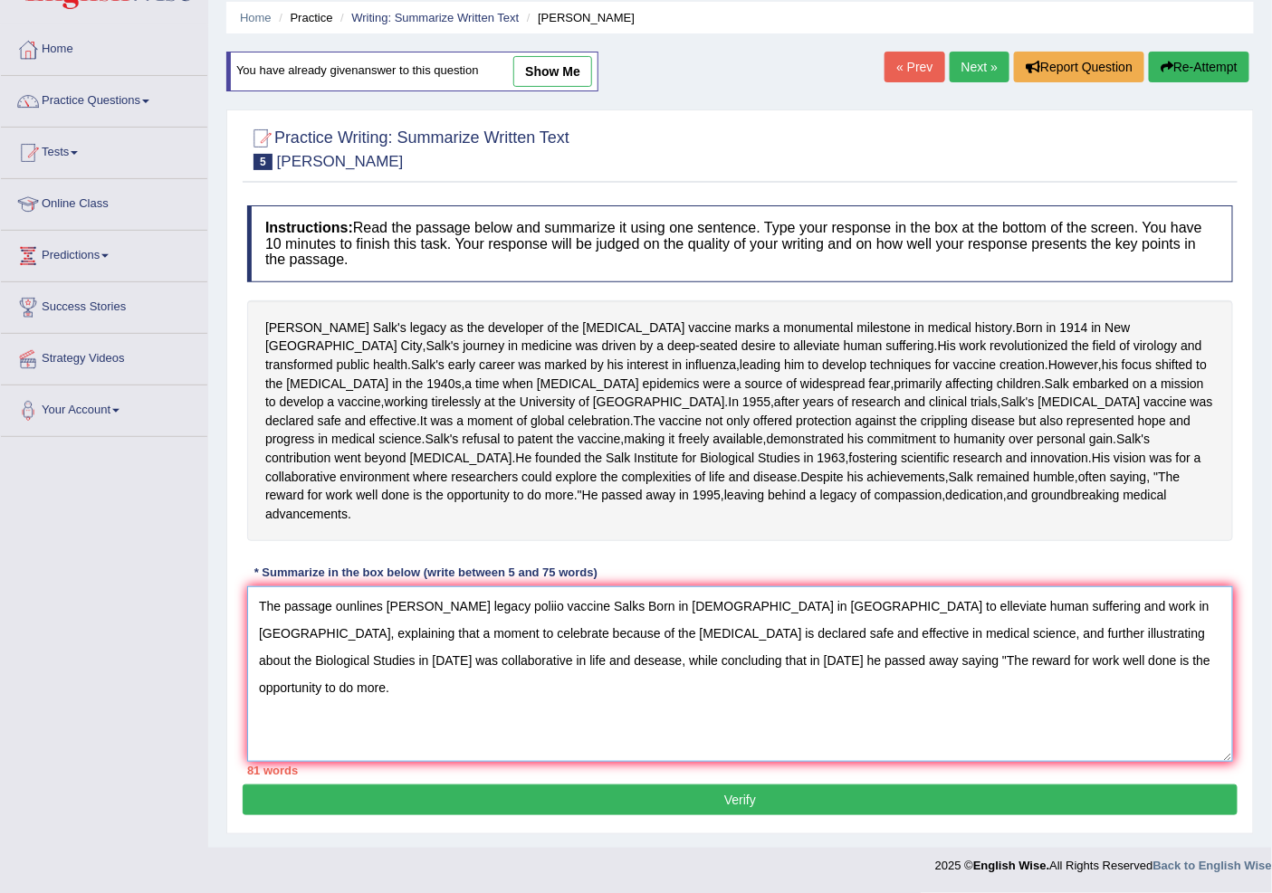
click at [726, 608] on textarea "The passage ounlines [PERSON_NAME] legacy poliio vaccine Salks Born in [DEMOGRA…" at bounding box center [740, 675] width 986 height 176
click at [356, 605] on textarea "The passage ounlines [PERSON_NAME] legacy poliio vaccine Salks Born in [DEMOGRA…" at bounding box center [740, 675] width 986 height 176
drag, startPoint x: 1007, startPoint y: 613, endPoint x: 785, endPoint y: 619, distance: 222.8
click at [785, 619] on textarea "The passage ountlines Jonas Salk's legacy poliio vaccine Salks Born in 1914 in …" at bounding box center [740, 675] width 986 height 176
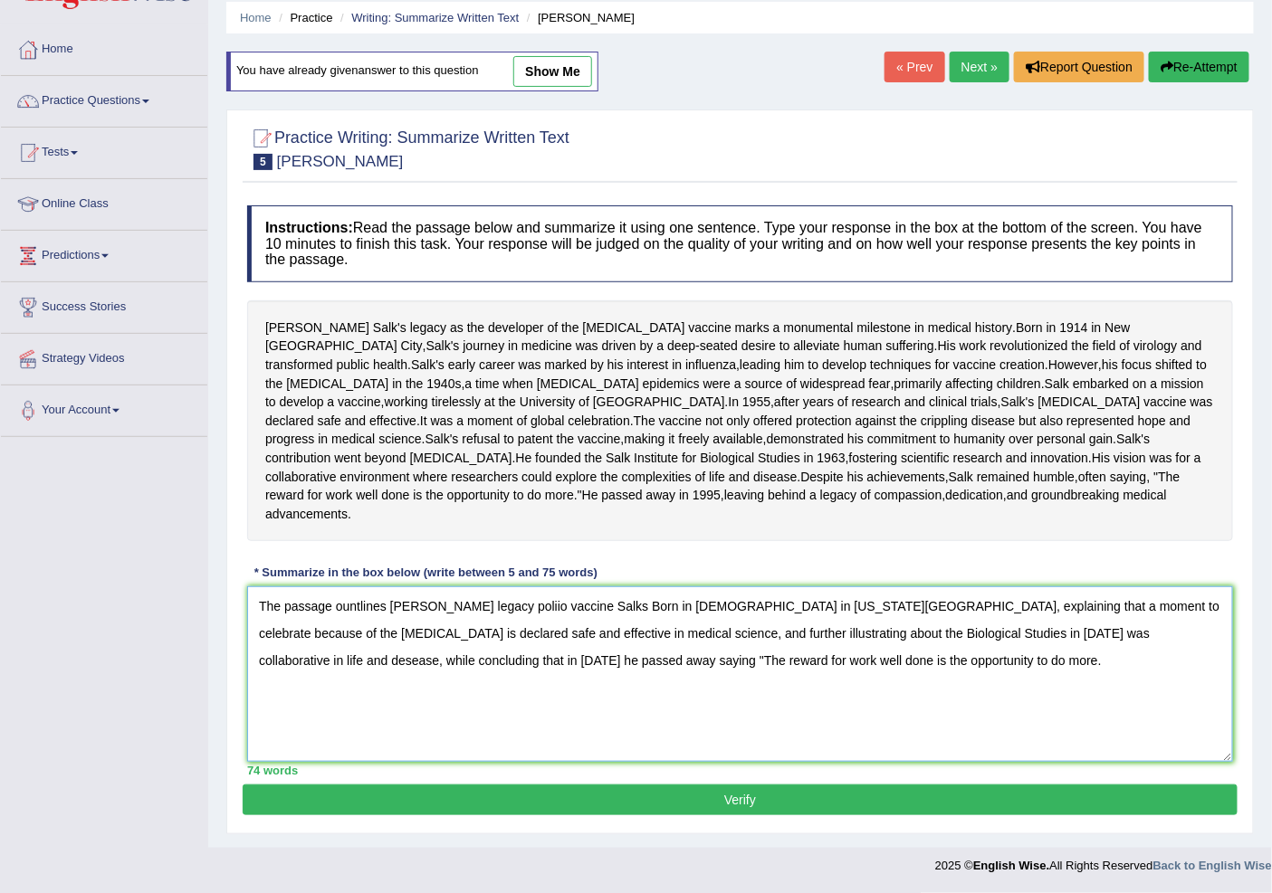
type textarea "The passage ountlines Jonas Salk's legacy poliio vaccine Salks Born in 1914 in …"
click at [866, 792] on button "Verify" at bounding box center [740, 800] width 995 height 31
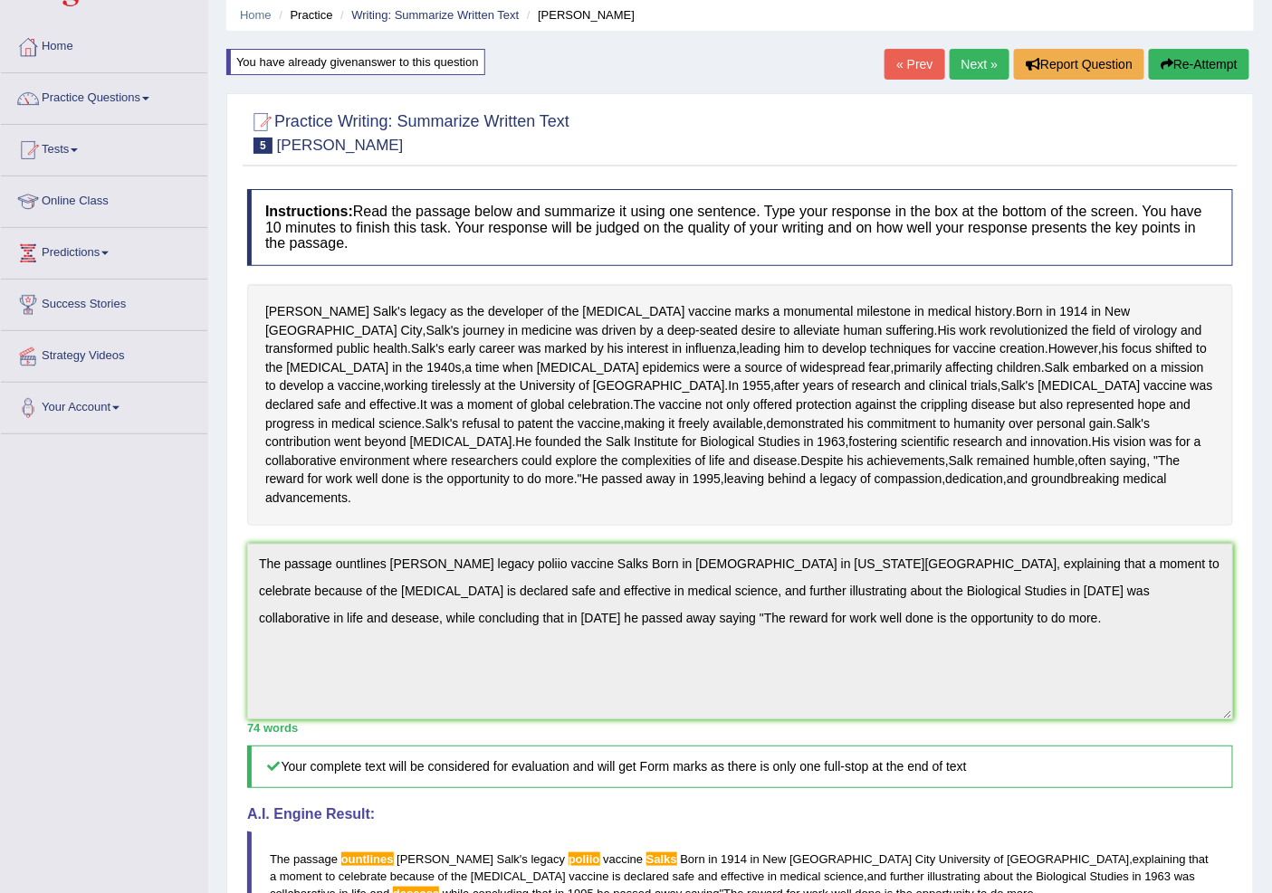
scroll to position [33, 0]
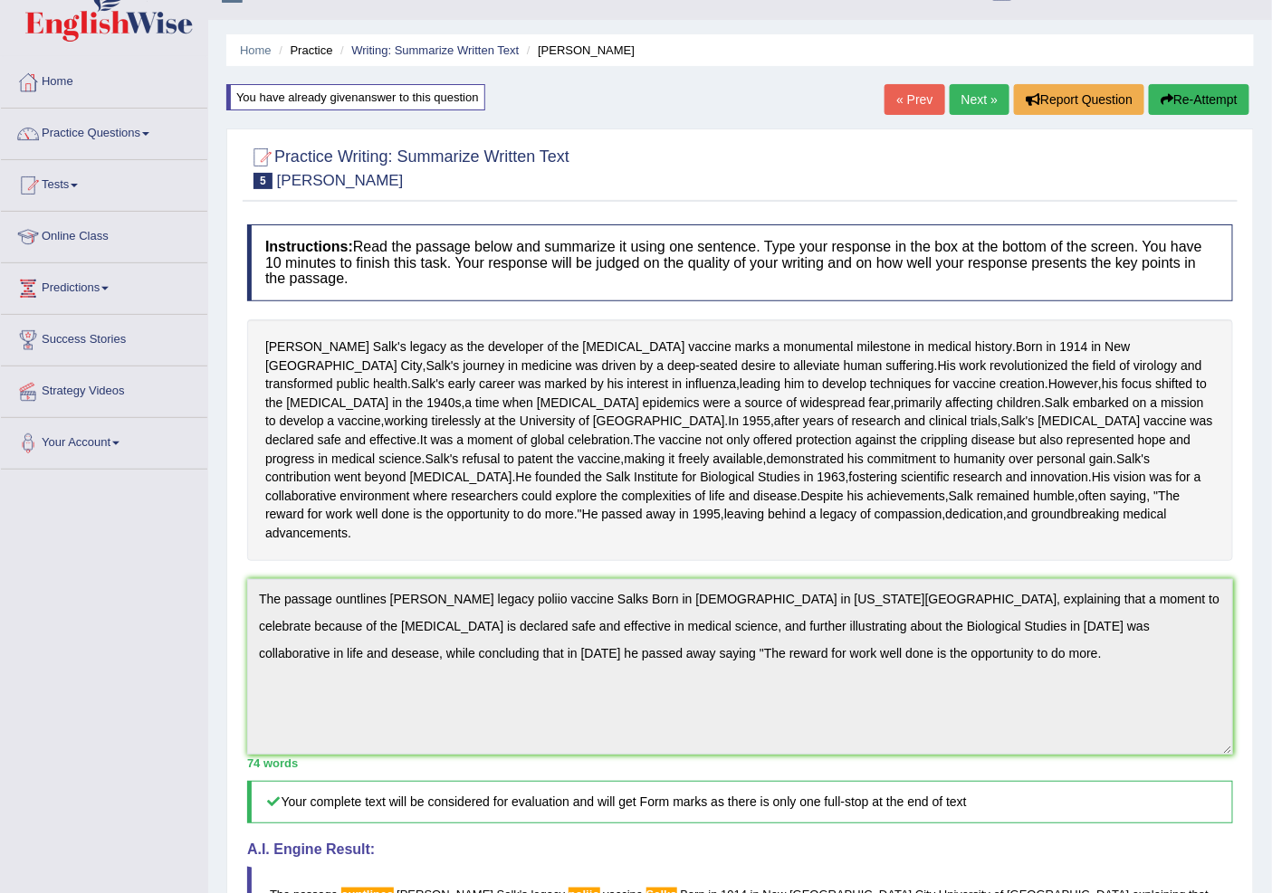
click at [1172, 96] on button "Re-Attempt" at bounding box center [1199, 99] width 100 height 31
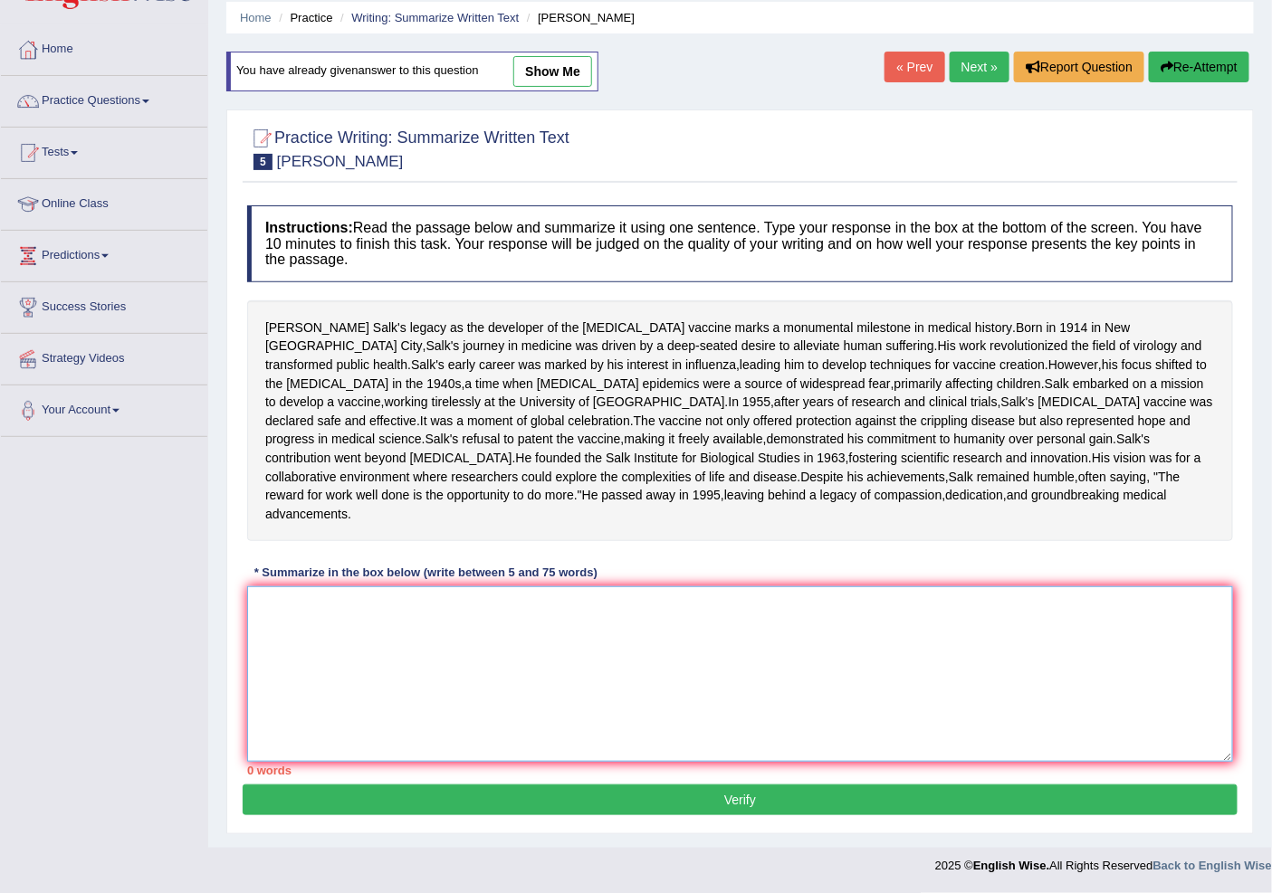
paste textarea "The passage ounlines Jonas Salk's legacy poliio vaccine Salks Born in 1914 in N…"
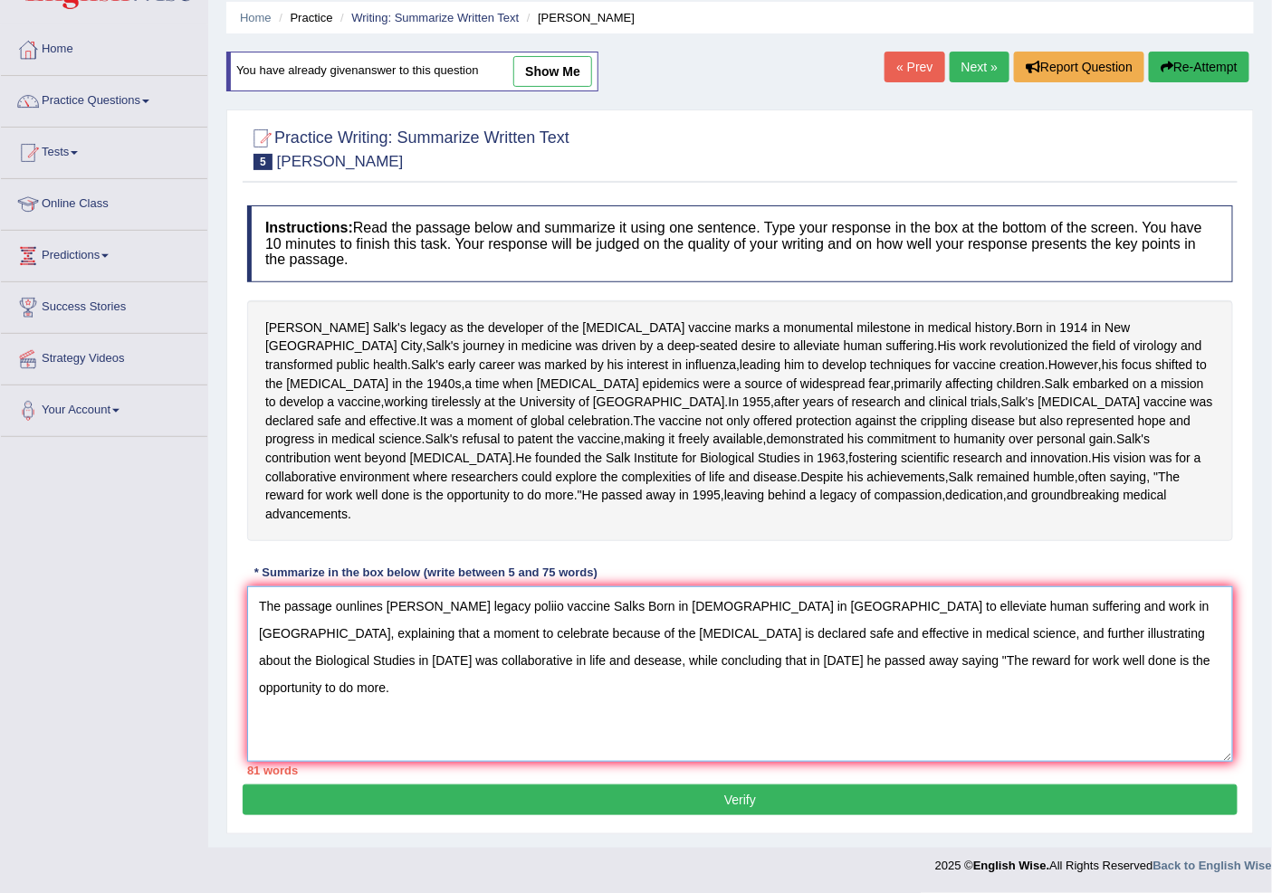
click at [356, 631] on textarea "The passage ounlines Jonas Salk's legacy poliio vaccine Salks Born in 1914 in N…" at bounding box center [740, 675] width 986 height 176
drag, startPoint x: 985, startPoint y: 630, endPoint x: 790, endPoint y: 637, distance: 194.7
click at [790, 637] on textarea "The passage outlines Jonas Salk's legacy poliio vaccine Salks Born in 1914 in N…" at bounding box center [740, 675] width 986 height 176
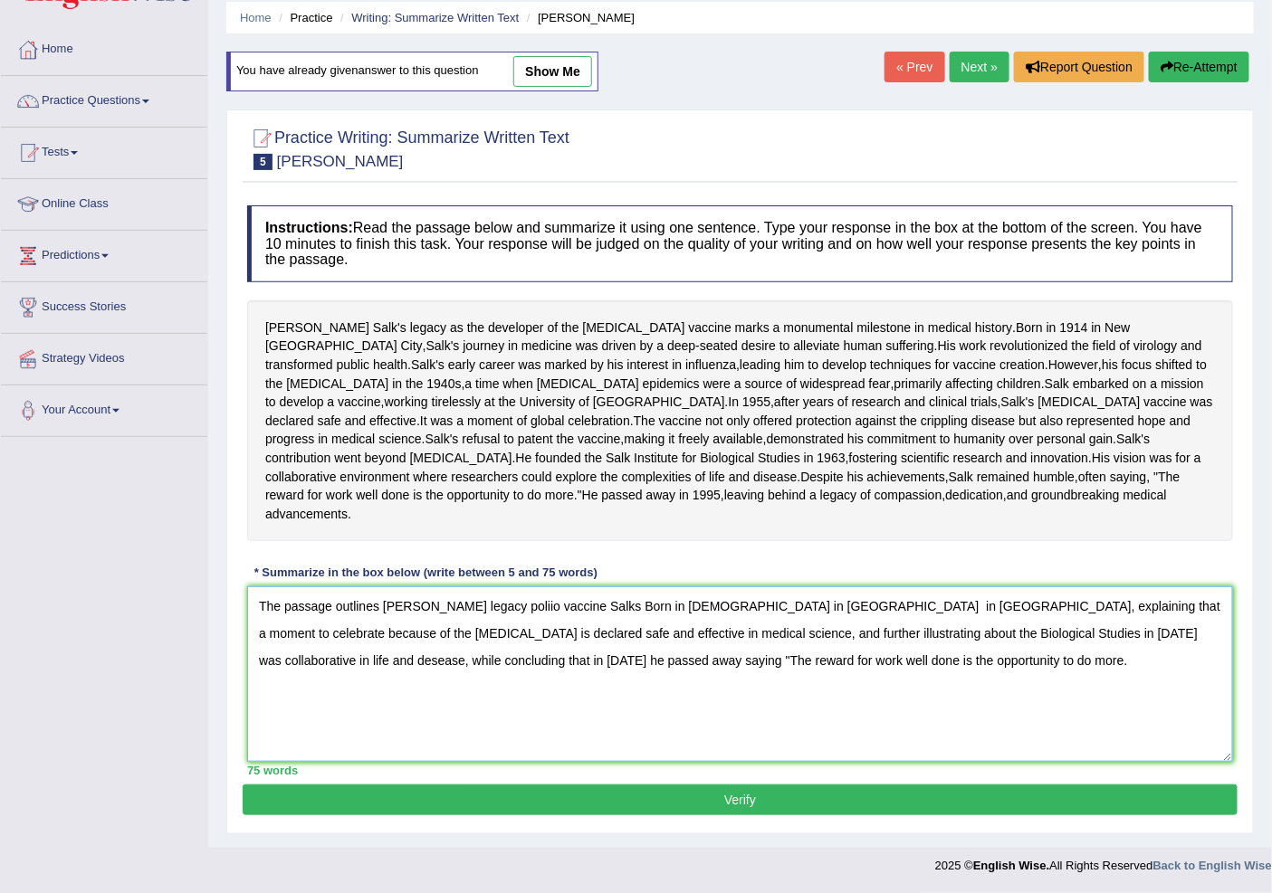
type textarea "The passage outlines Jonas Salk's legacy poliio vaccine Salks Born in 1914 in N…"
click at [846, 785] on div "Instructions: Read the passage below and summarize it using one sentence. Type …" at bounding box center [740, 490] width 995 height 588
click at [848, 816] on button "Verify" at bounding box center [740, 800] width 995 height 31
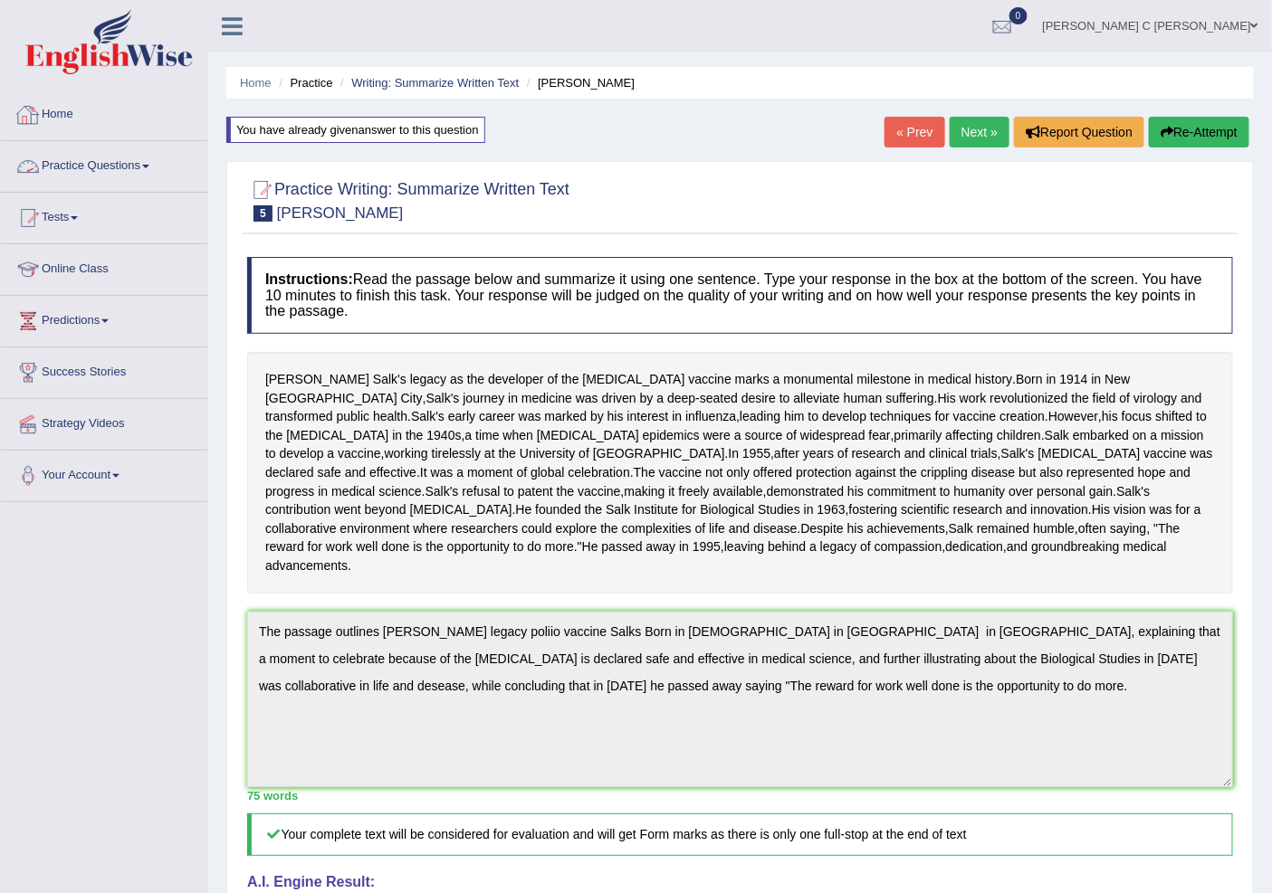
click at [177, 179] on link "Practice Questions" at bounding box center [104, 163] width 206 height 45
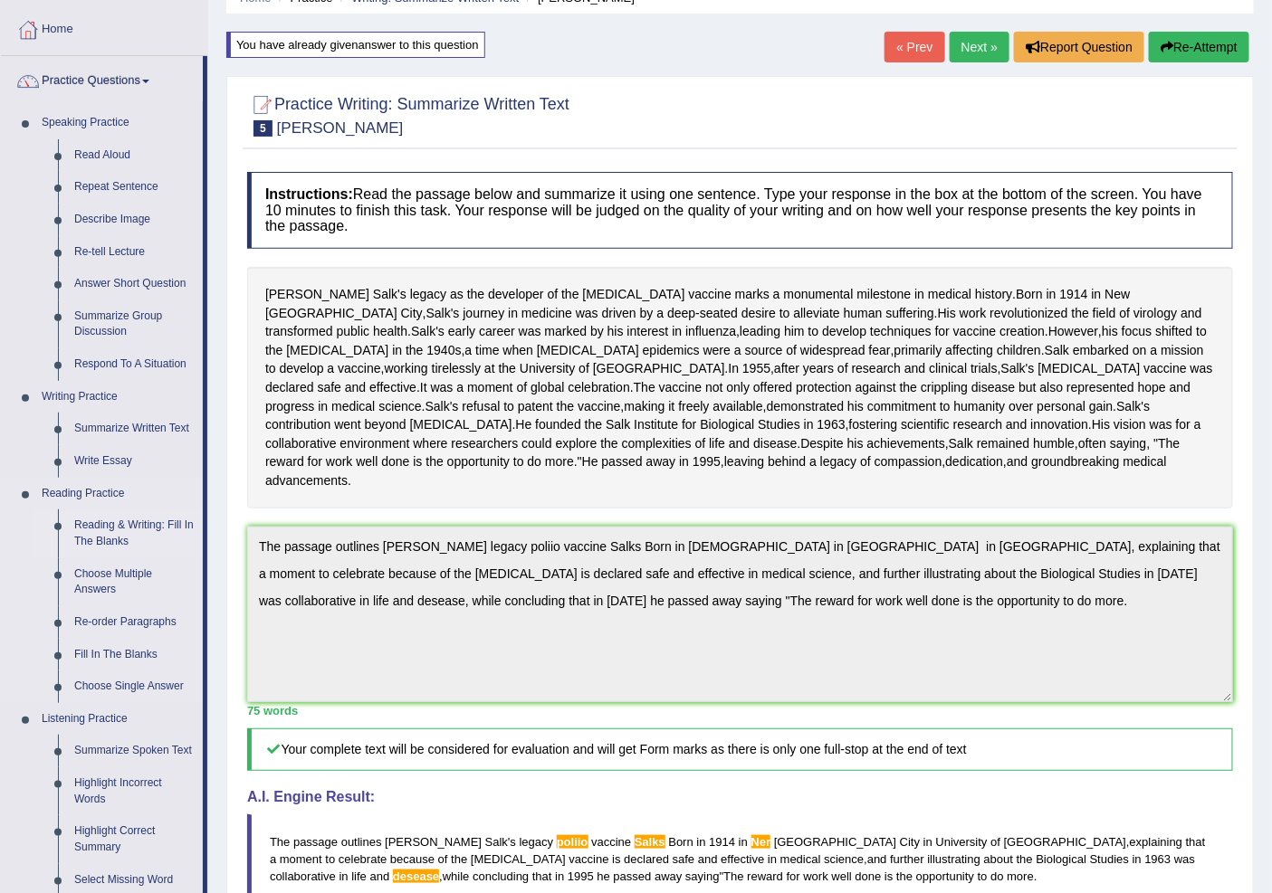
scroll to position [201, 0]
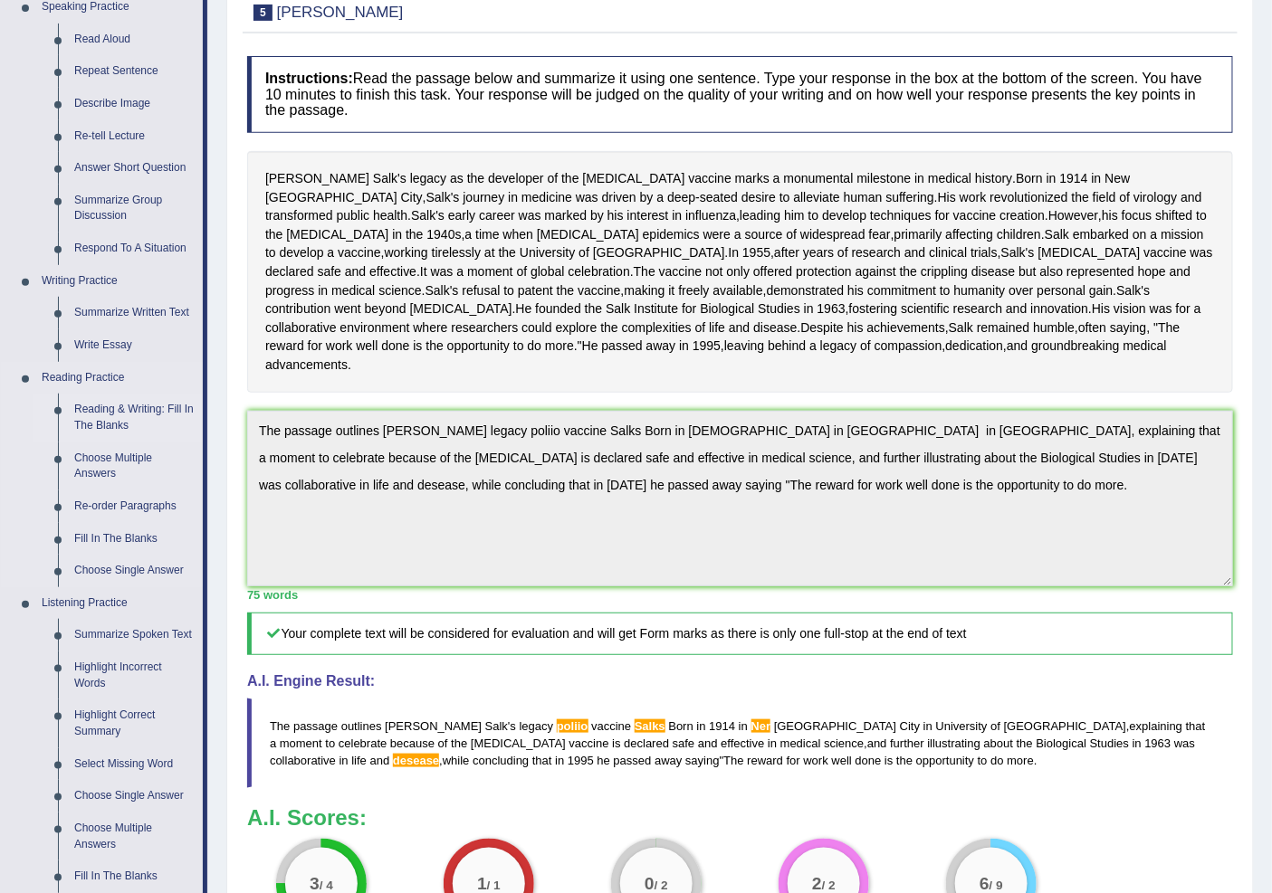
click at [142, 419] on link "Reading & Writing: Fill In The Blanks" at bounding box center [134, 418] width 137 height 48
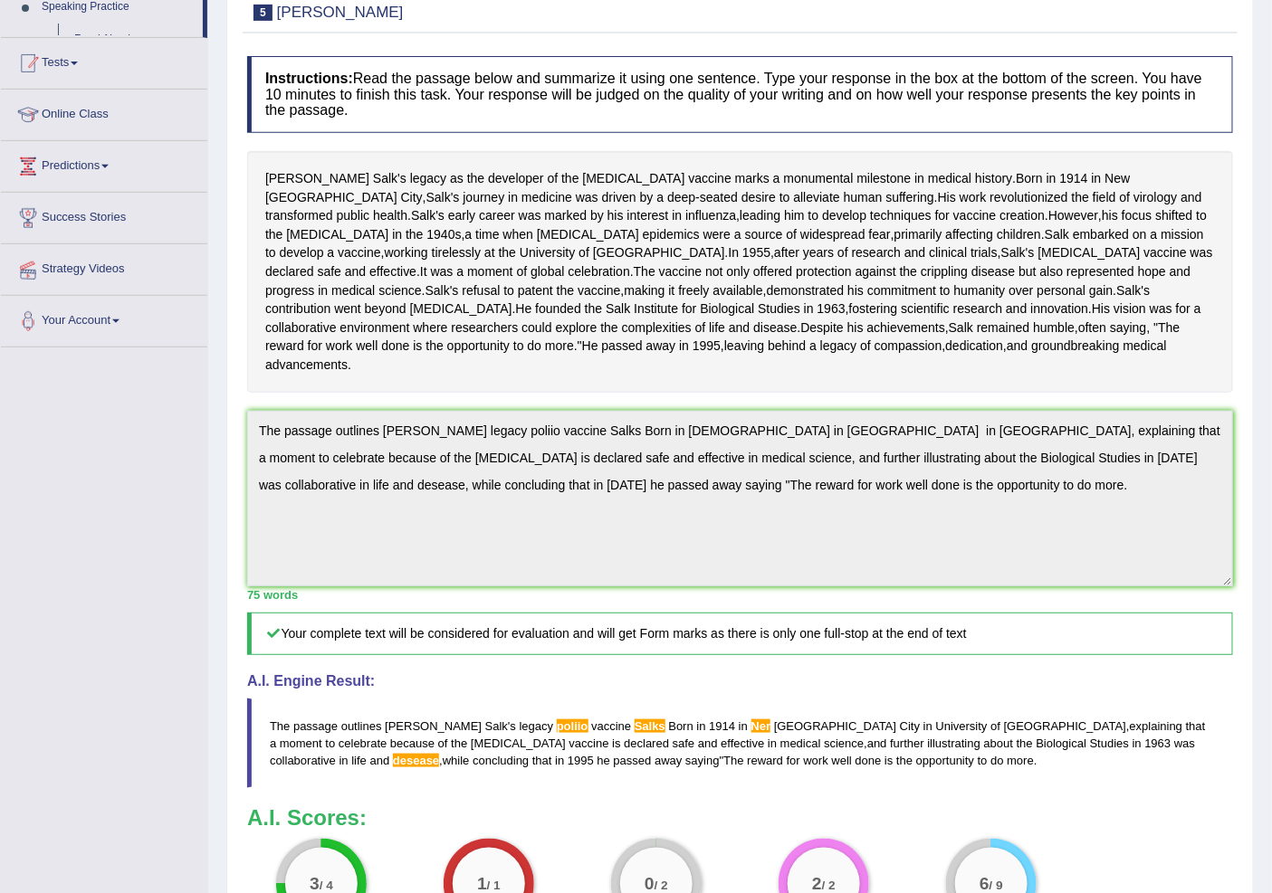
scroll to position [265, 0]
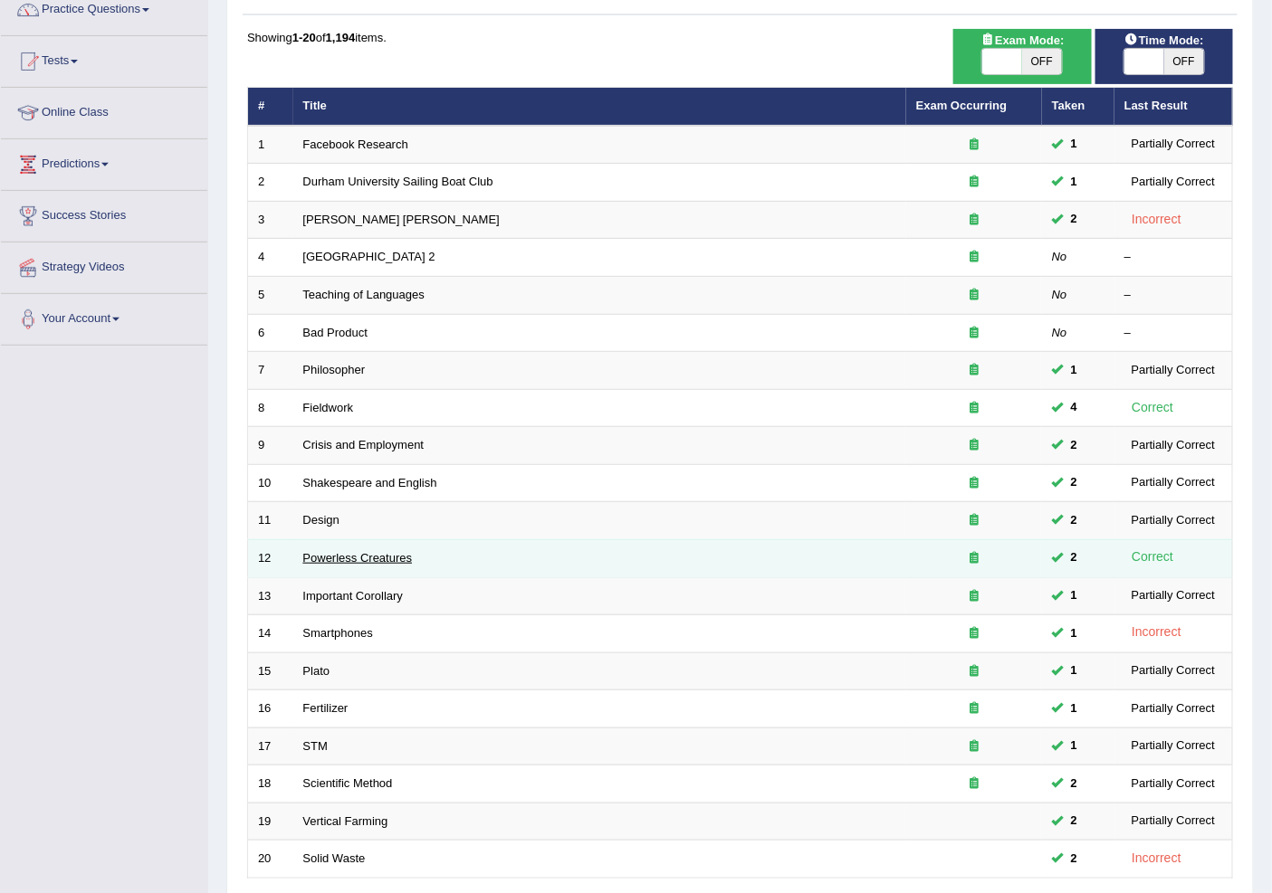
scroll to position [304, 0]
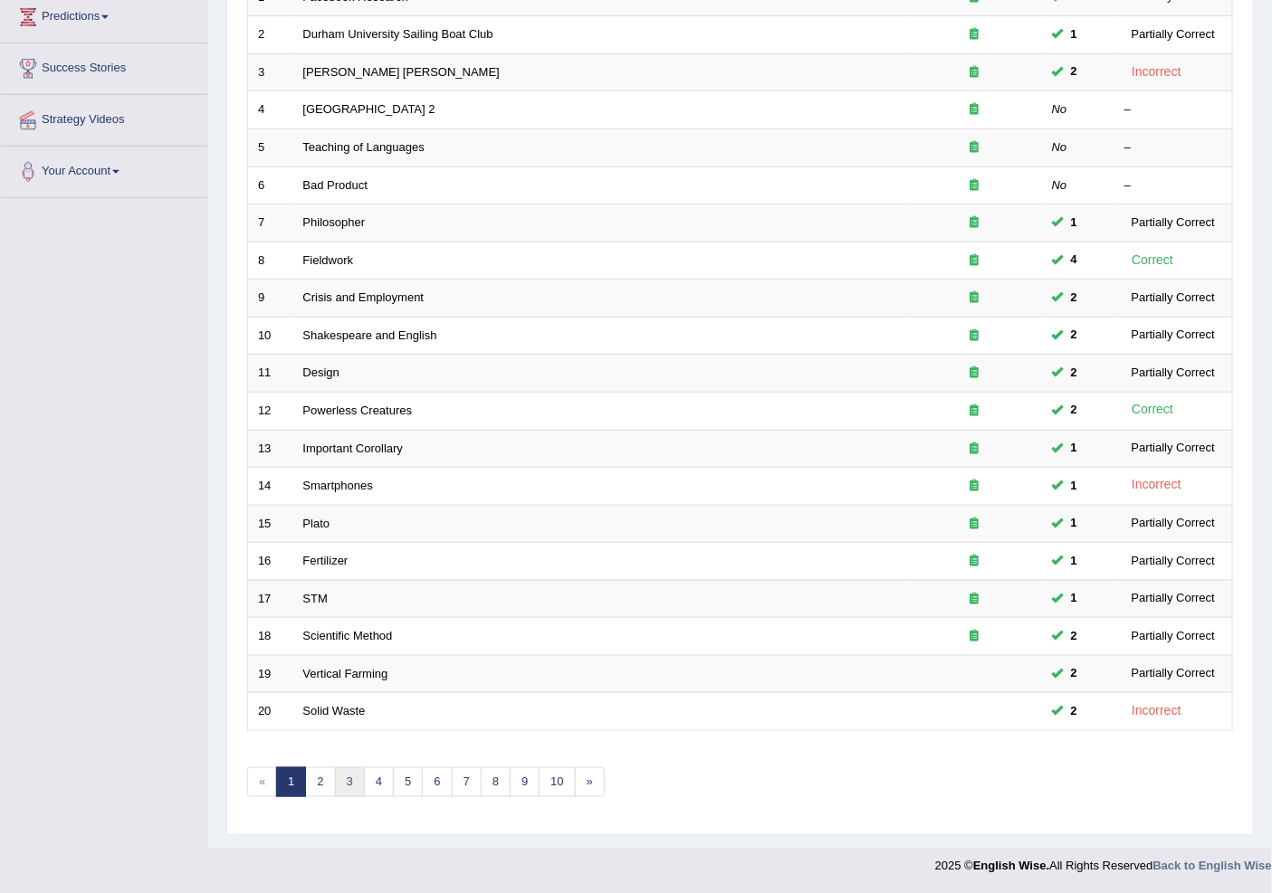
click at [358, 787] on link "3" at bounding box center [350, 783] width 30 height 30
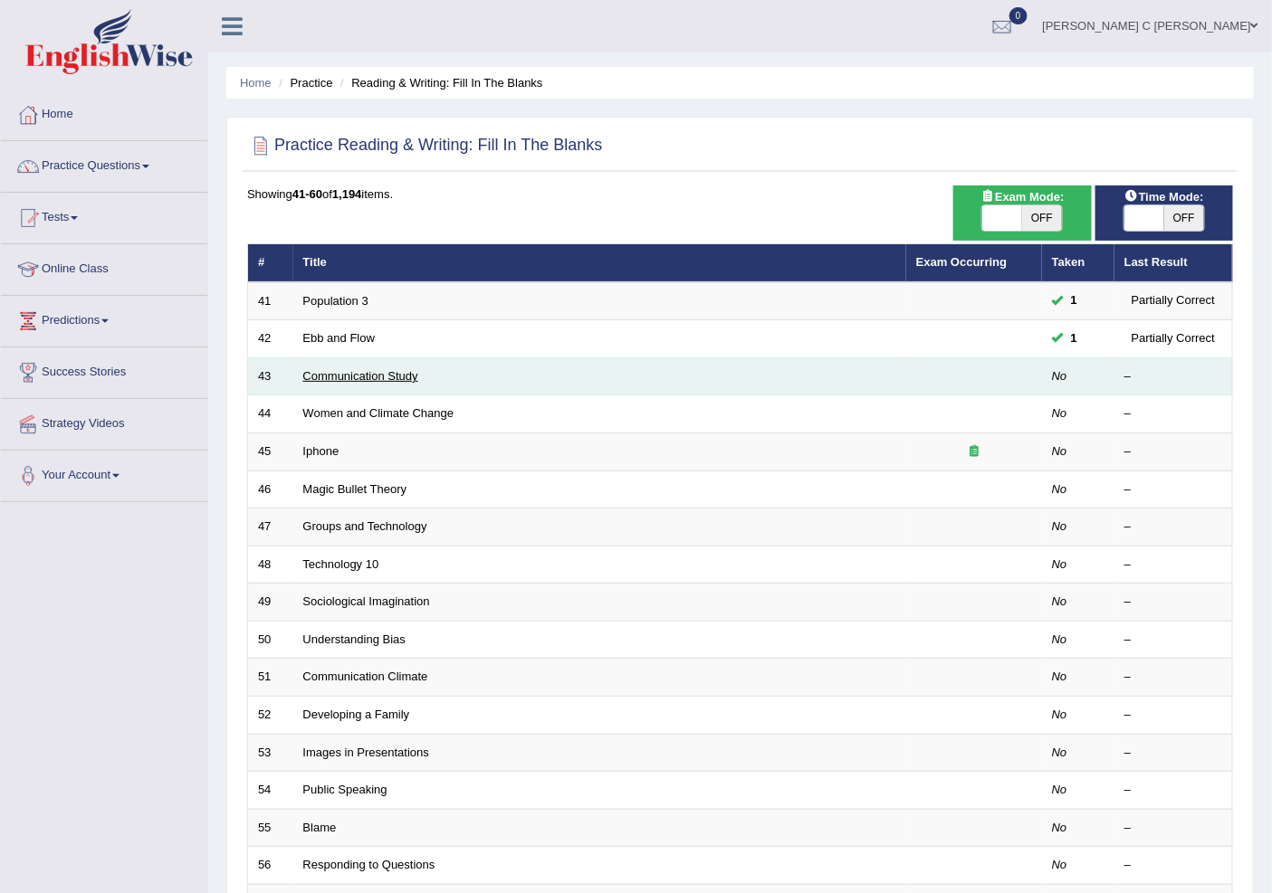
click at [403, 376] on link "Communication Study" at bounding box center [360, 376] width 115 height 14
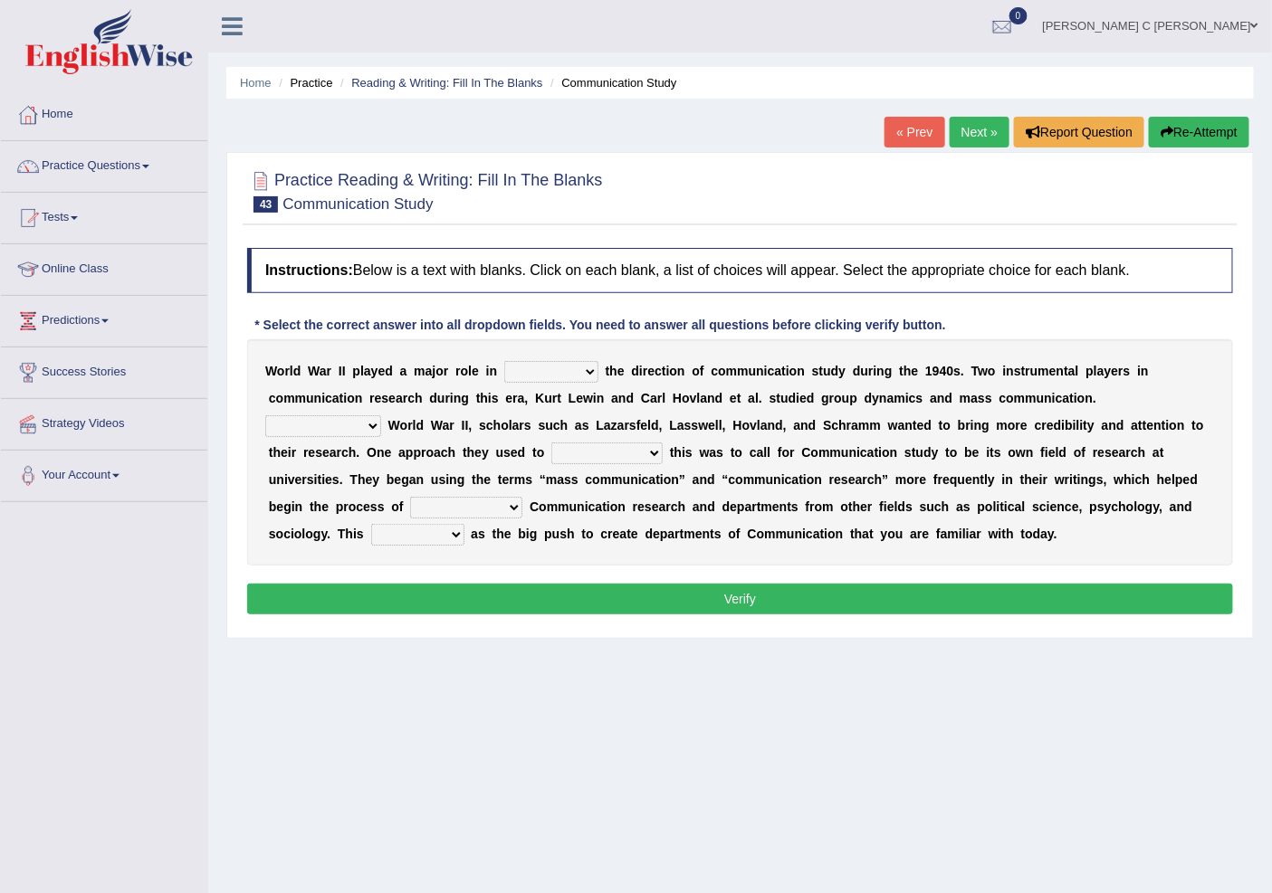
click at [541, 373] on select "shaping sharpening shunning shivering" at bounding box center [551, 372] width 94 height 22
click at [567, 376] on select "shaping sharpening shunning shivering" at bounding box center [551, 372] width 94 height 22
select select "shivering"
click at [504, 361] on select "shaping sharpening shunning shivering" at bounding box center [551, 372] width 94 height 22
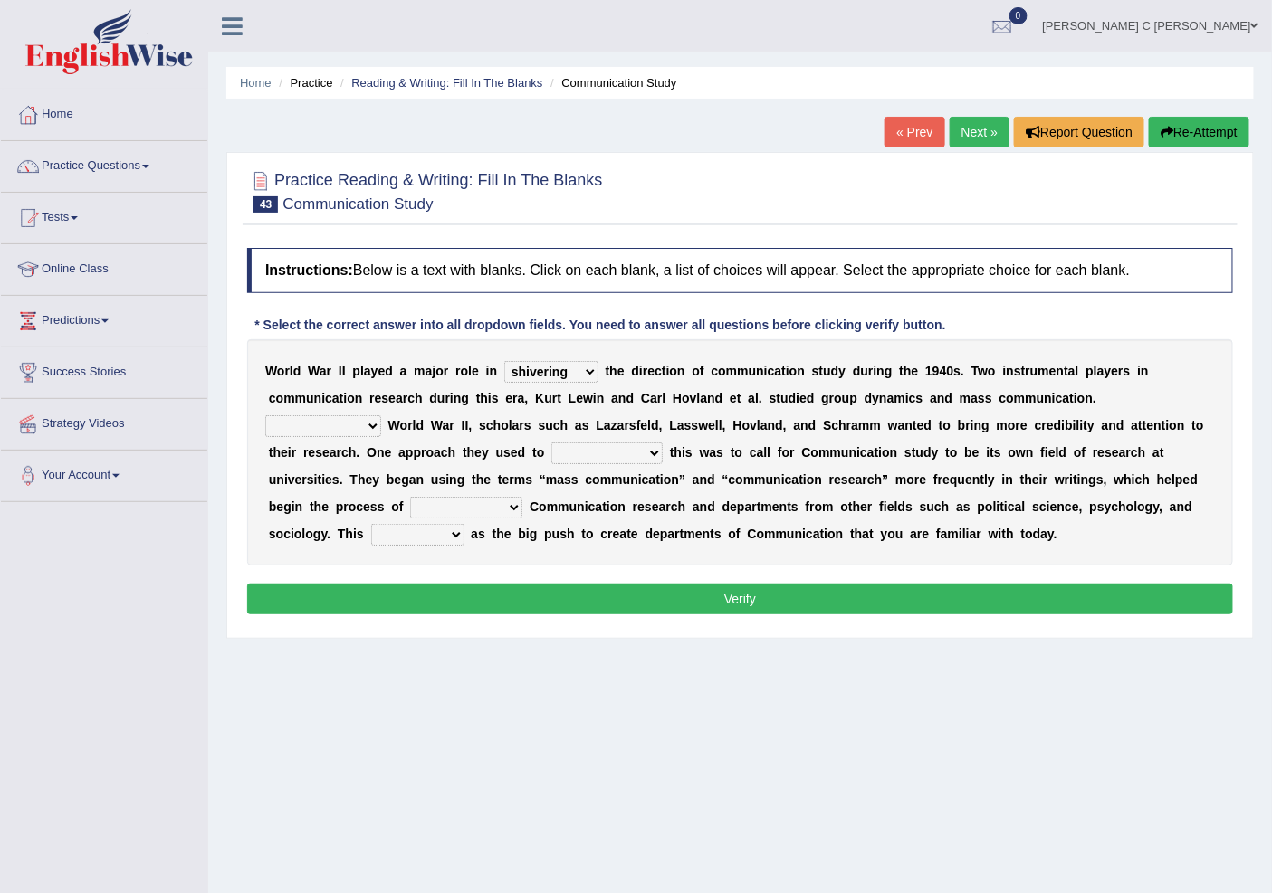
click at [328, 425] on select "Being followed To be followed Following Followed" at bounding box center [323, 426] width 116 height 22
click at [329, 424] on select "Being followed To be followed Following Followed" at bounding box center [323, 426] width 116 height 22
click at [360, 427] on select "Being followed To be followed Following Followed" at bounding box center [323, 426] width 116 height 22
select select "To be followed"
click at [265, 415] on select "Being followed To be followed Following Followed" at bounding box center [323, 426] width 116 height 22
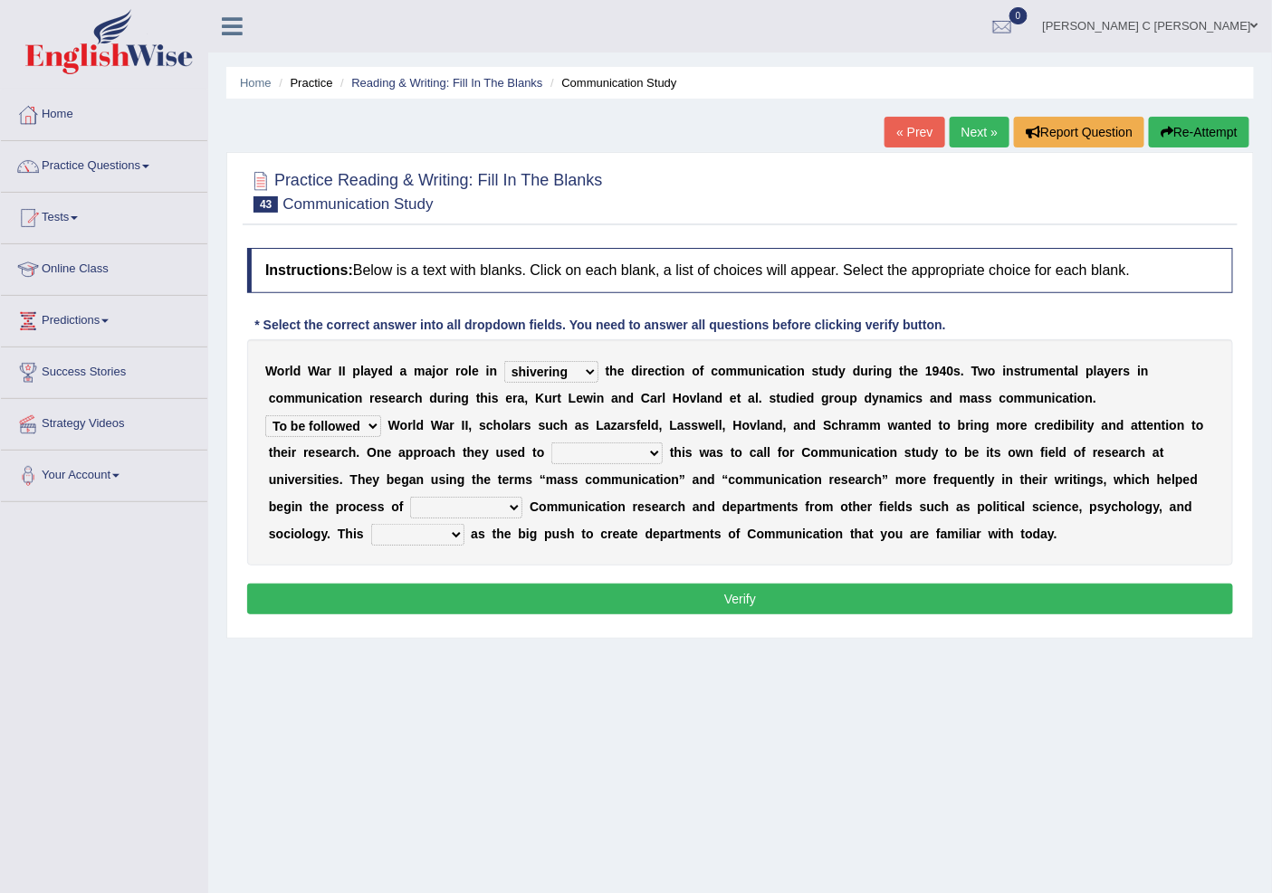
click at [344, 431] on select "Being followed To be followed Following Followed" at bounding box center [323, 426] width 116 height 22
click at [265, 415] on select "Being followed To be followed Following Followed" at bounding box center [323, 426] width 116 height 22
click at [607, 453] on select "accompany accomplish acknowledge accommodate" at bounding box center [606, 454] width 111 height 22
select select "acknowledge"
click at [551, 443] on select "accompany accomplish acknowledge accommodate" at bounding box center [606, 454] width 111 height 22
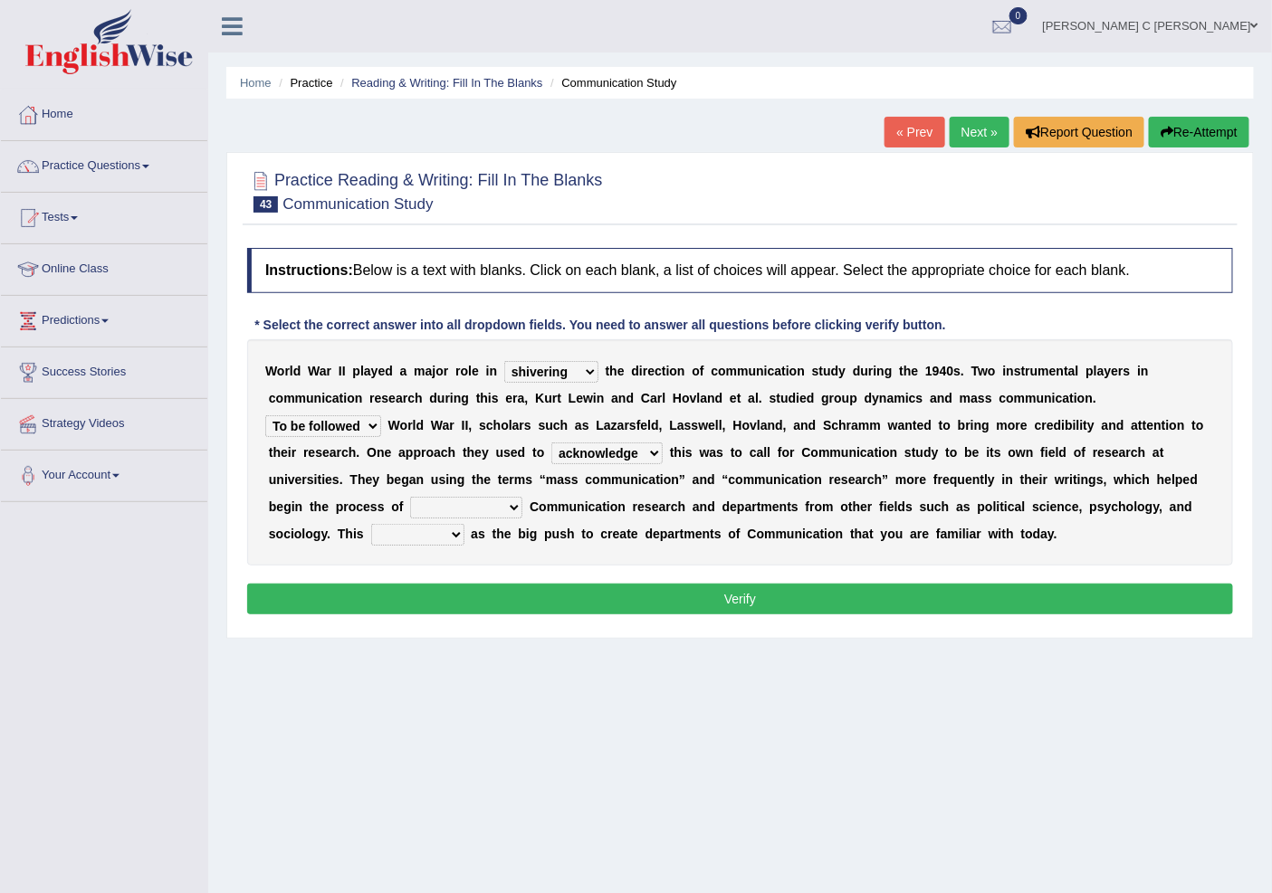
click at [629, 459] on select "accompany accomplish acknowledge accommodate" at bounding box center [606, 454] width 111 height 22
click at [629, 455] on select "accompany accomplish acknowledge accommodate" at bounding box center [606, 454] width 111 height 22
click at [433, 502] on select "discharging distinguishing disputing displaying" at bounding box center [466, 508] width 112 height 22
click at [410, 497] on select "discharging distinguishing disputing displaying" at bounding box center [466, 508] width 112 height 22
click at [501, 512] on select "discharging distinguishing disputing displaying" at bounding box center [466, 508] width 112 height 22
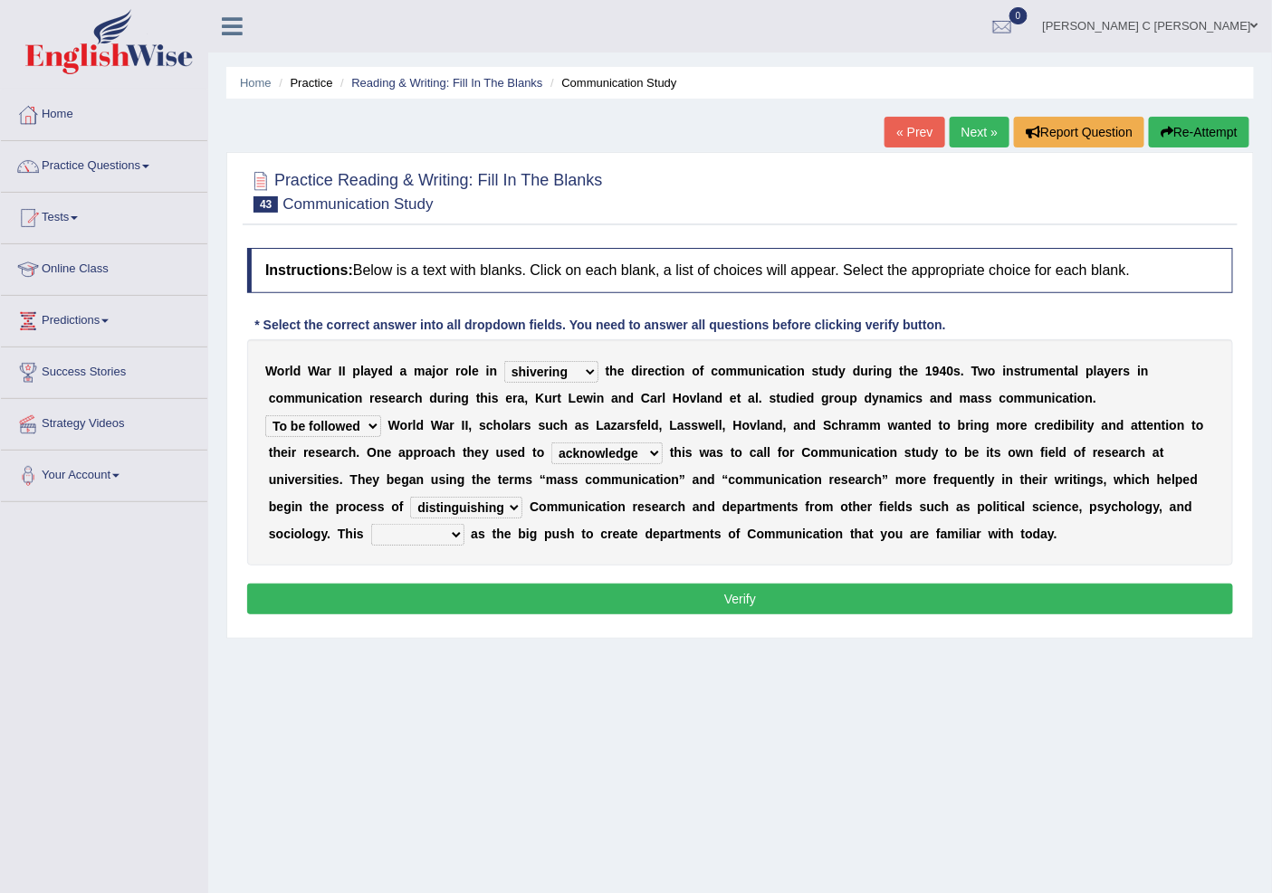
click at [410, 497] on select "discharging distinguishing disputing displaying" at bounding box center [466, 508] width 112 height 22
click at [472, 516] on select "discharging distinguishing disputing displaying" at bounding box center [466, 508] width 112 height 22
select select "distinguishing"
click at [410, 497] on select "discharging distinguishing disputing displaying" at bounding box center [466, 508] width 112 height 22
click at [405, 527] on select "served considered regarded provided" at bounding box center [417, 535] width 93 height 22
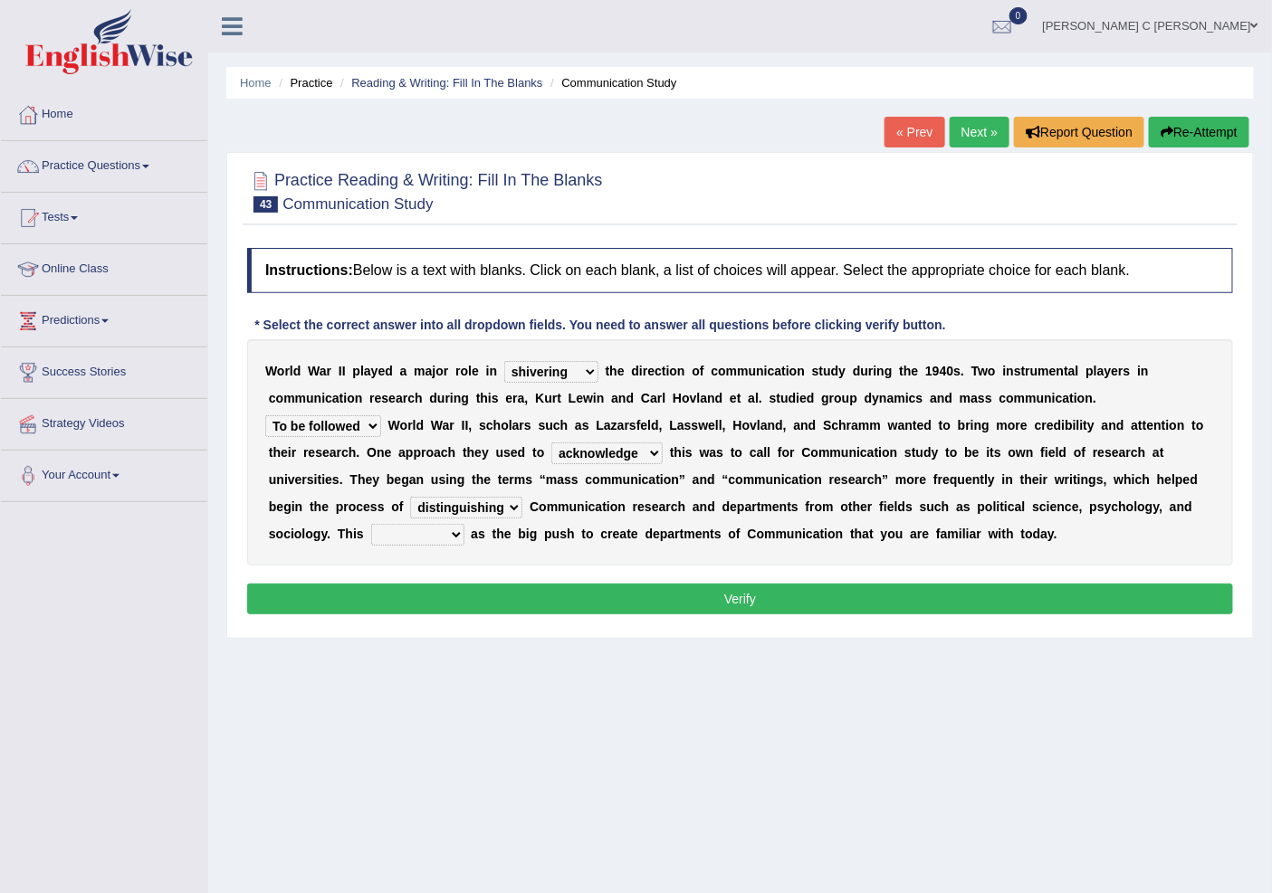
select select "served"
click at [371, 524] on select "served considered regarded provided" at bounding box center [417, 535] width 93 height 22
click at [453, 546] on div "W o r l d W a r I I p l a y e d a m a j o r r o l e i n shaping sharpening shun…" at bounding box center [740, 452] width 986 height 226
click at [453, 531] on select "served considered regarded provided" at bounding box center [417, 535] width 93 height 22
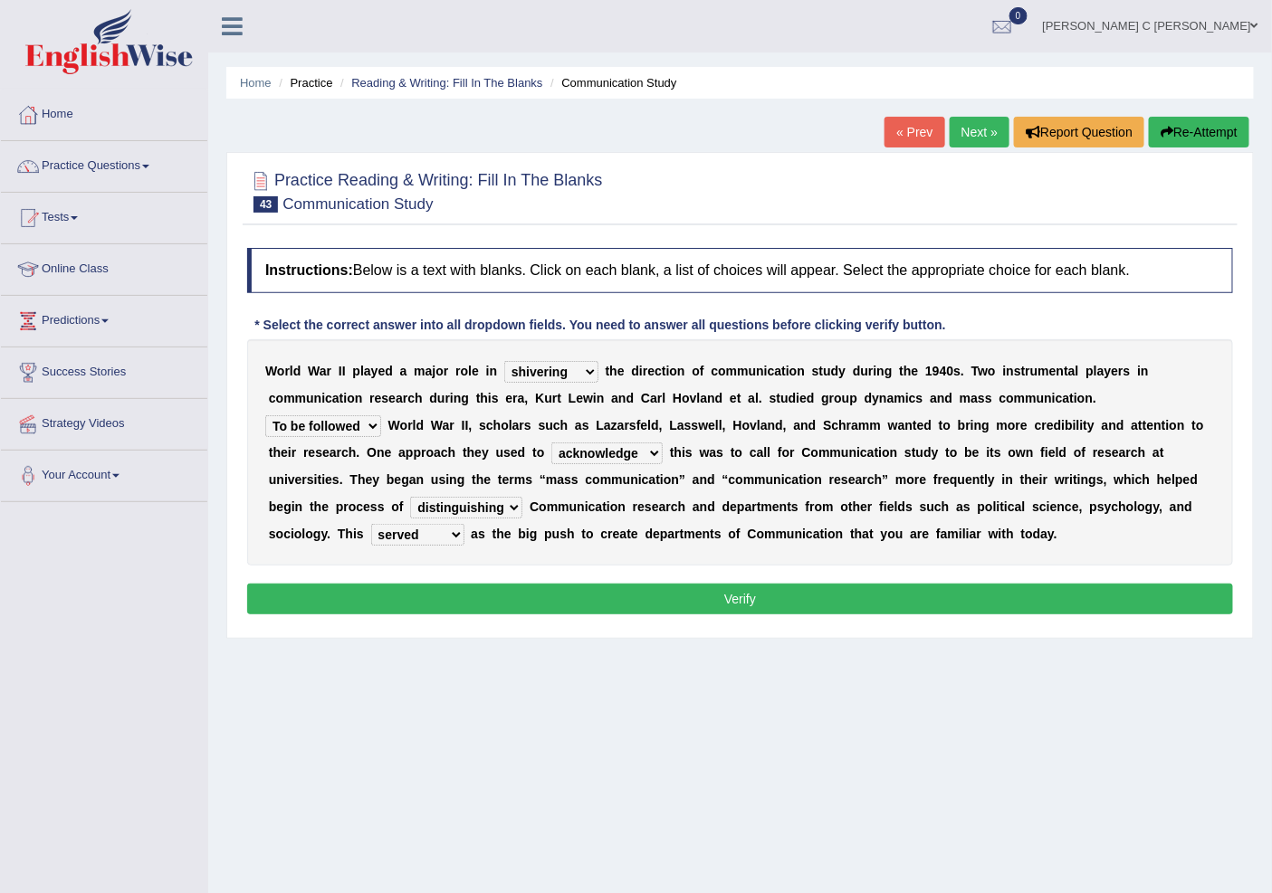
click at [468, 590] on button "Verify" at bounding box center [740, 599] width 986 height 31
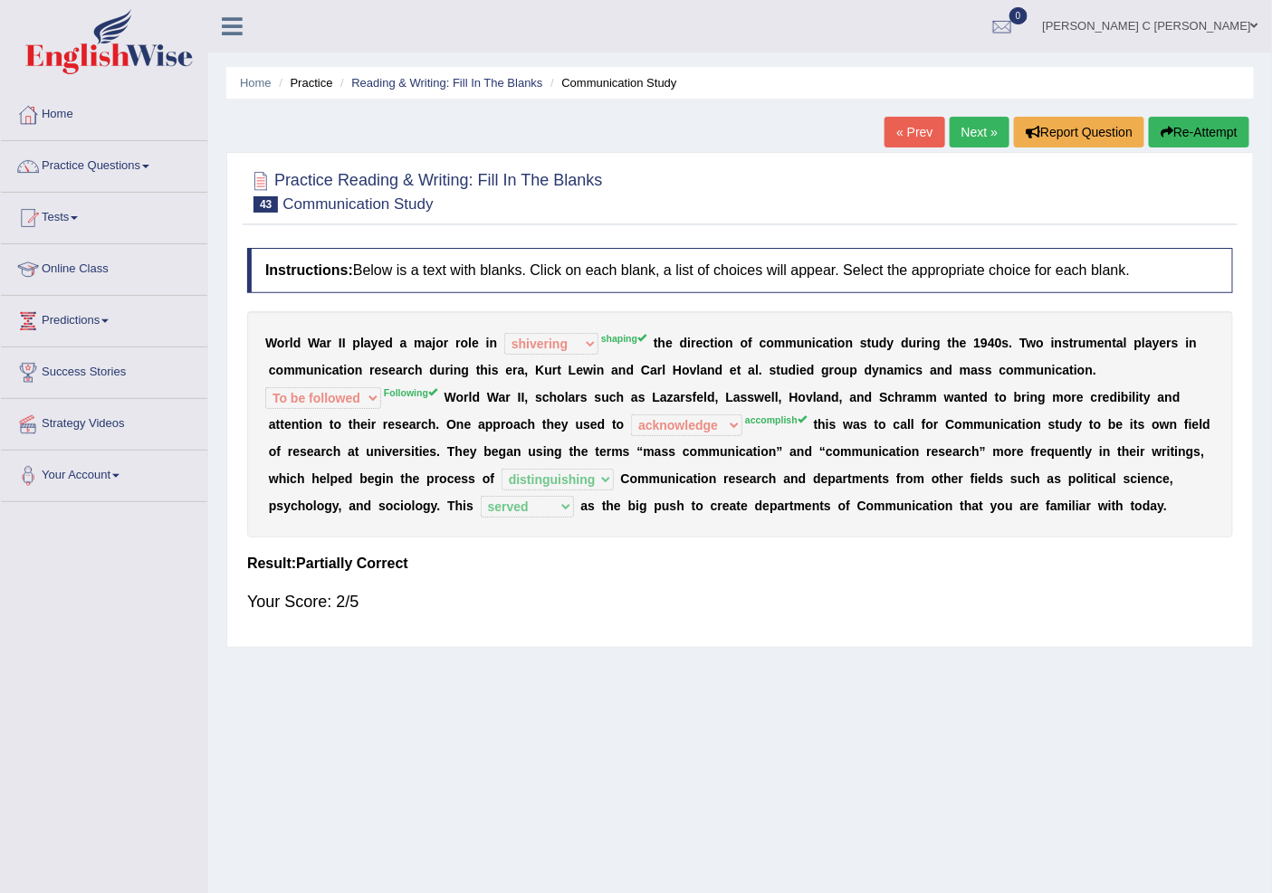
click at [955, 128] on link "Next »" at bounding box center [979, 132] width 60 height 31
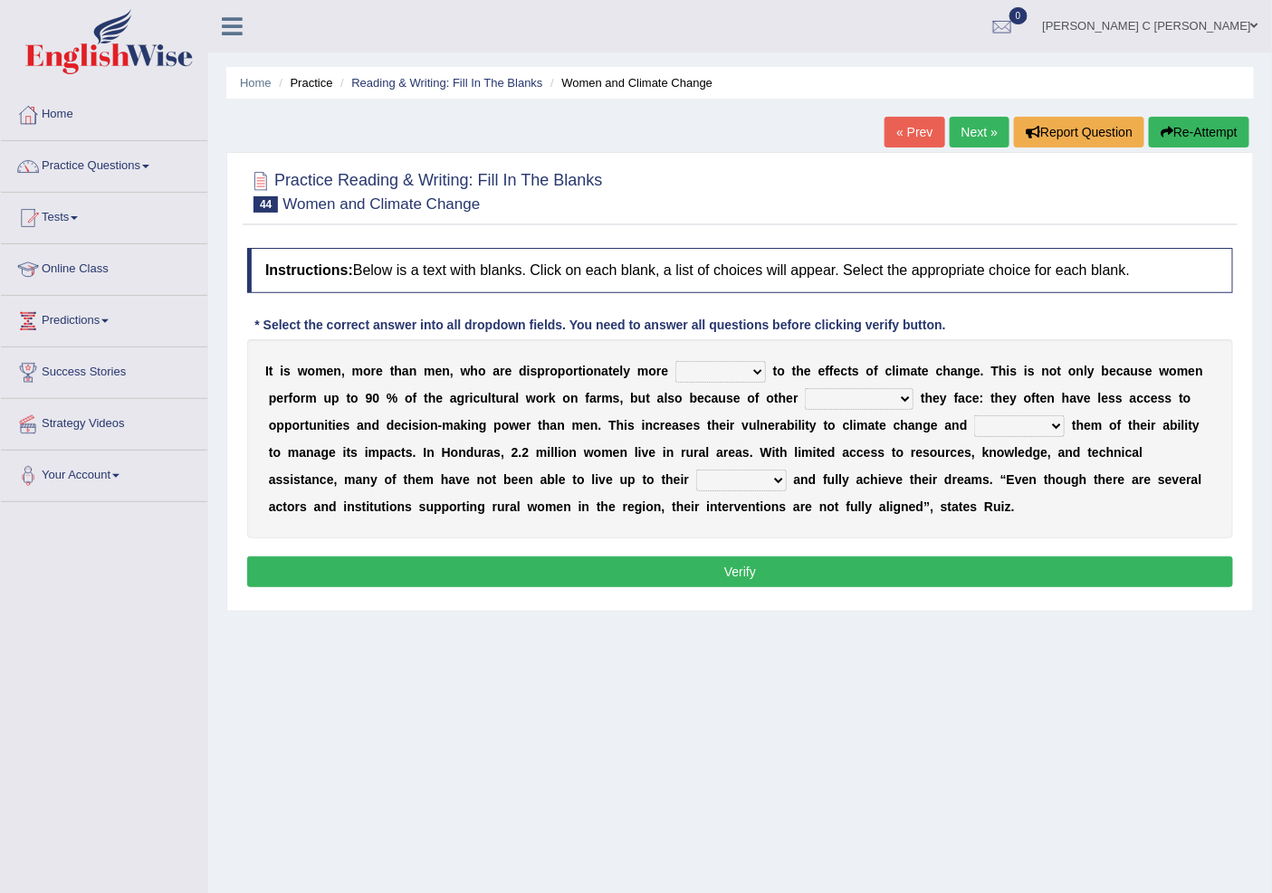
click at [745, 380] on select "defensive beatable vulnerable defective" at bounding box center [720, 372] width 91 height 22
select select "defensive"
click at [675, 361] on select "defensive beatable vulnerable defective" at bounding box center [720, 372] width 91 height 22
click at [854, 400] on select "chances challenges awkwardness changes" at bounding box center [859, 399] width 109 height 22
select select "changes"
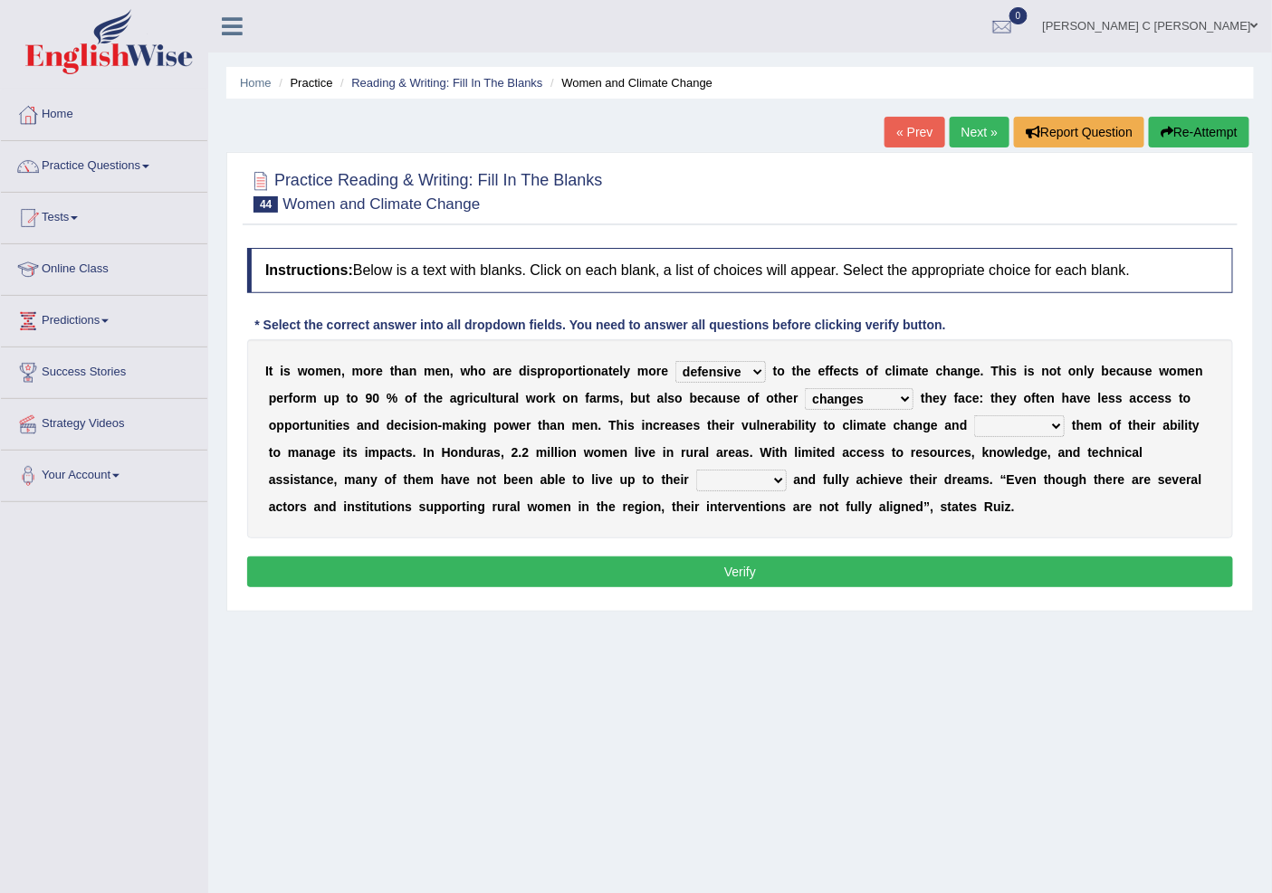
click at [805, 388] on select "chances challenges awkwardness changes" at bounding box center [859, 399] width 109 height 22
click at [749, 377] on select "defensive beatable vulnerable defective" at bounding box center [720, 372] width 91 height 22
click at [1033, 431] on select "deprives caprices deposits thrives" at bounding box center [1019, 426] width 91 height 22
select select "thrives"
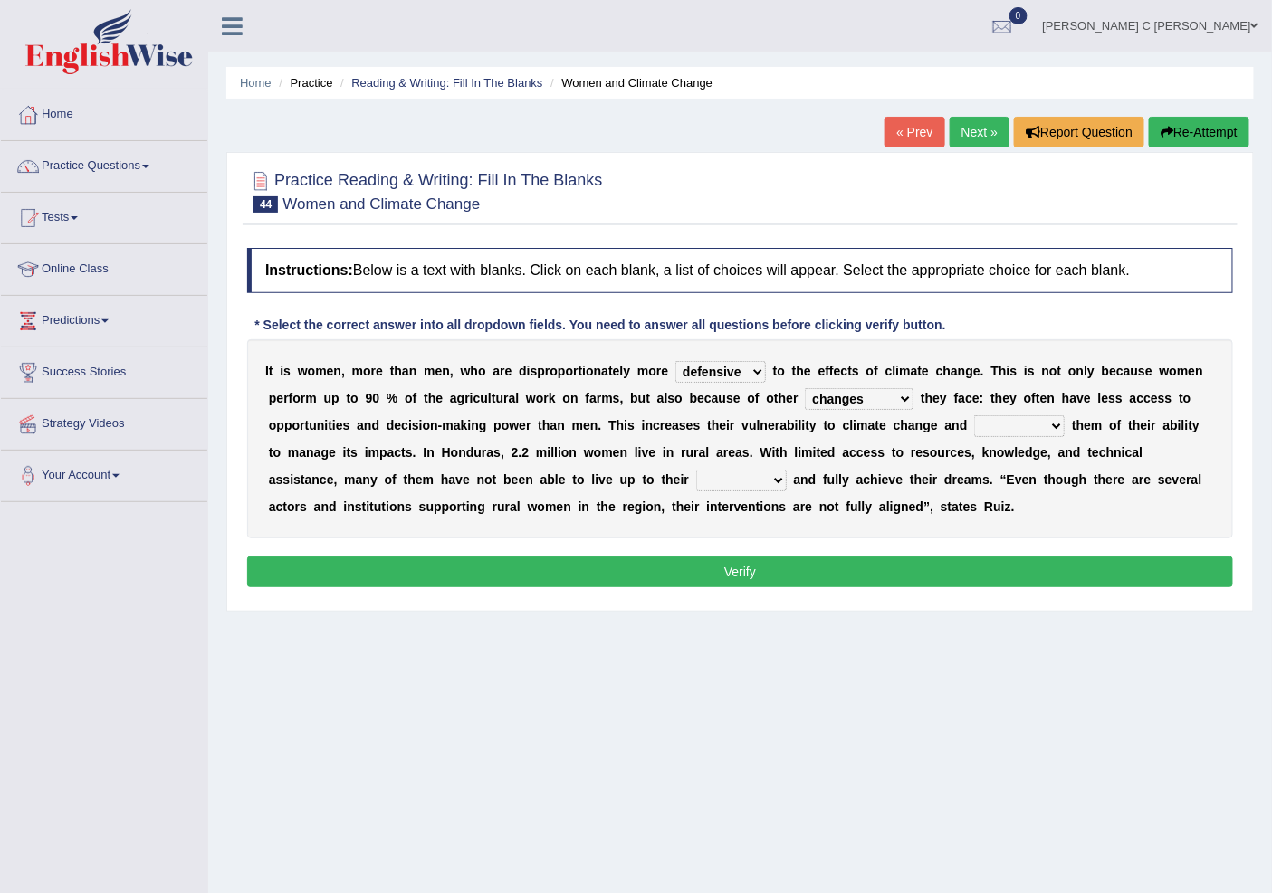
click at [974, 415] on select "deprives caprices deposits thrives" at bounding box center [1019, 426] width 91 height 22
click at [771, 480] on select "endurance patience capacities publicity" at bounding box center [741, 481] width 91 height 22
select select "capacities"
click at [696, 470] on select "endurance patience capacities publicity" at bounding box center [741, 481] width 91 height 22
click at [770, 570] on button "Verify" at bounding box center [740, 572] width 986 height 31
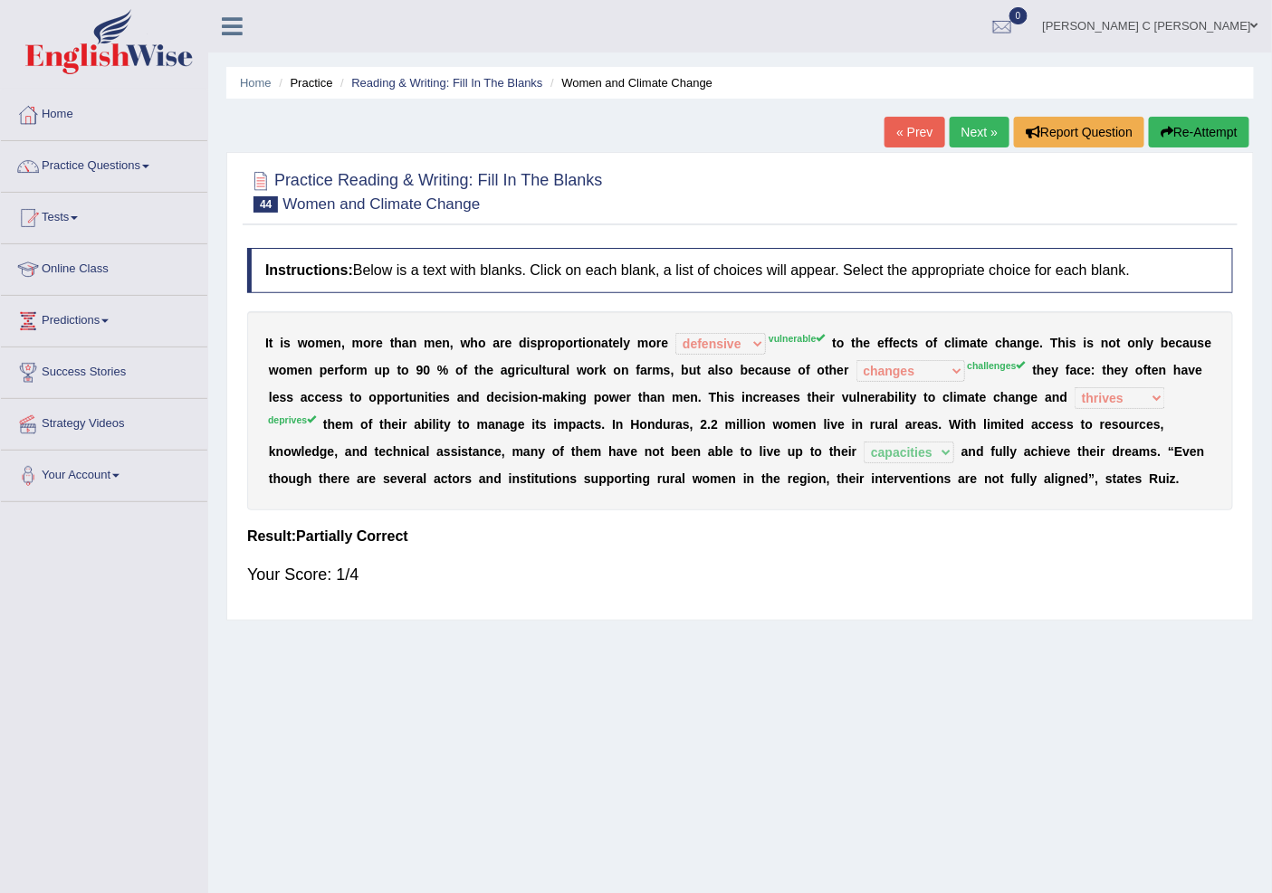
click at [975, 142] on link "Next »" at bounding box center [979, 132] width 60 height 31
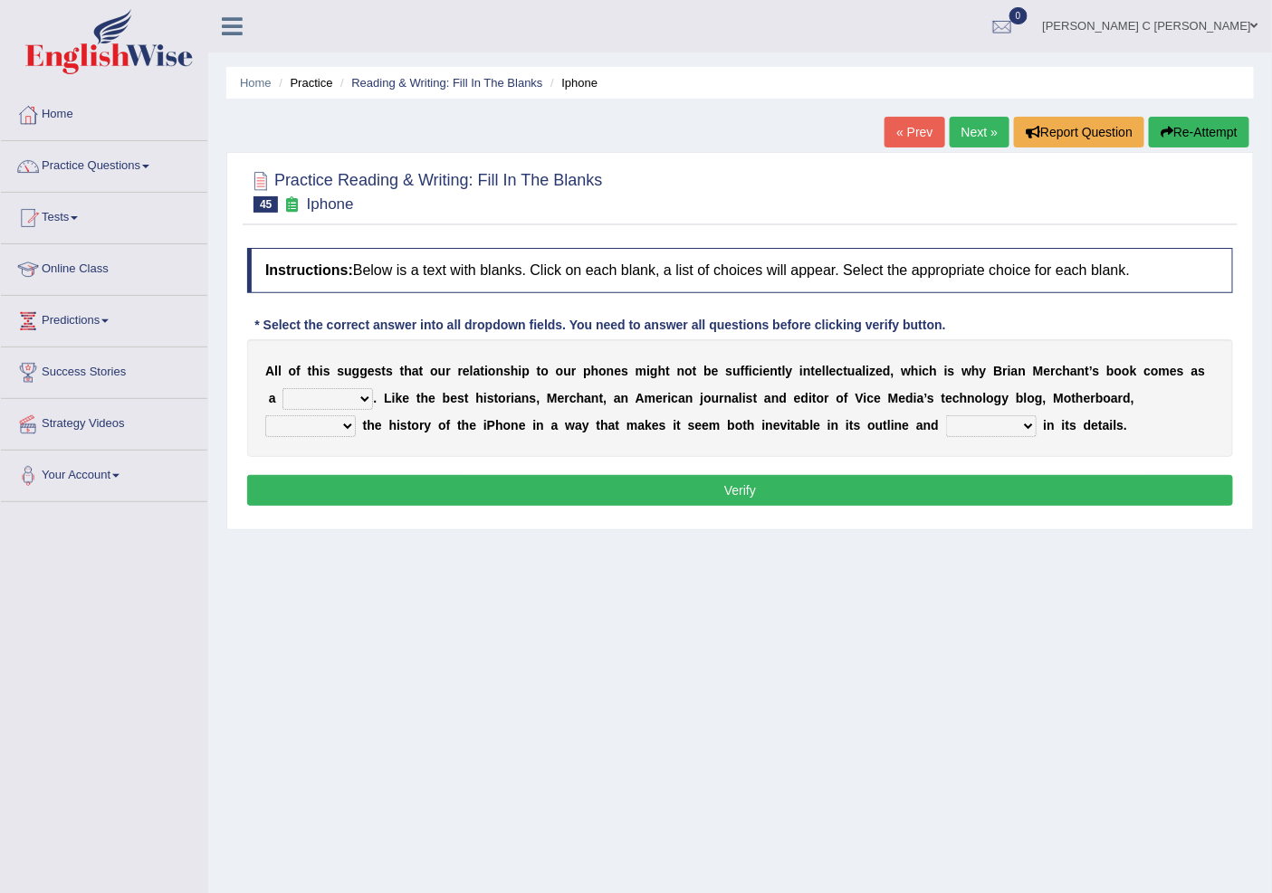
click at [353, 398] on select "privilege relief demotion flash" at bounding box center [327, 399] width 91 height 22
select select "privilege"
click at [282, 388] on select "privilege relief demotion flash" at bounding box center [327, 399] width 91 height 22
click at [339, 429] on select "enriches unpacks detours contorts" at bounding box center [310, 426] width 91 height 22
click at [265, 415] on select "enriches unpacks detours contorts" at bounding box center [310, 426] width 91 height 22
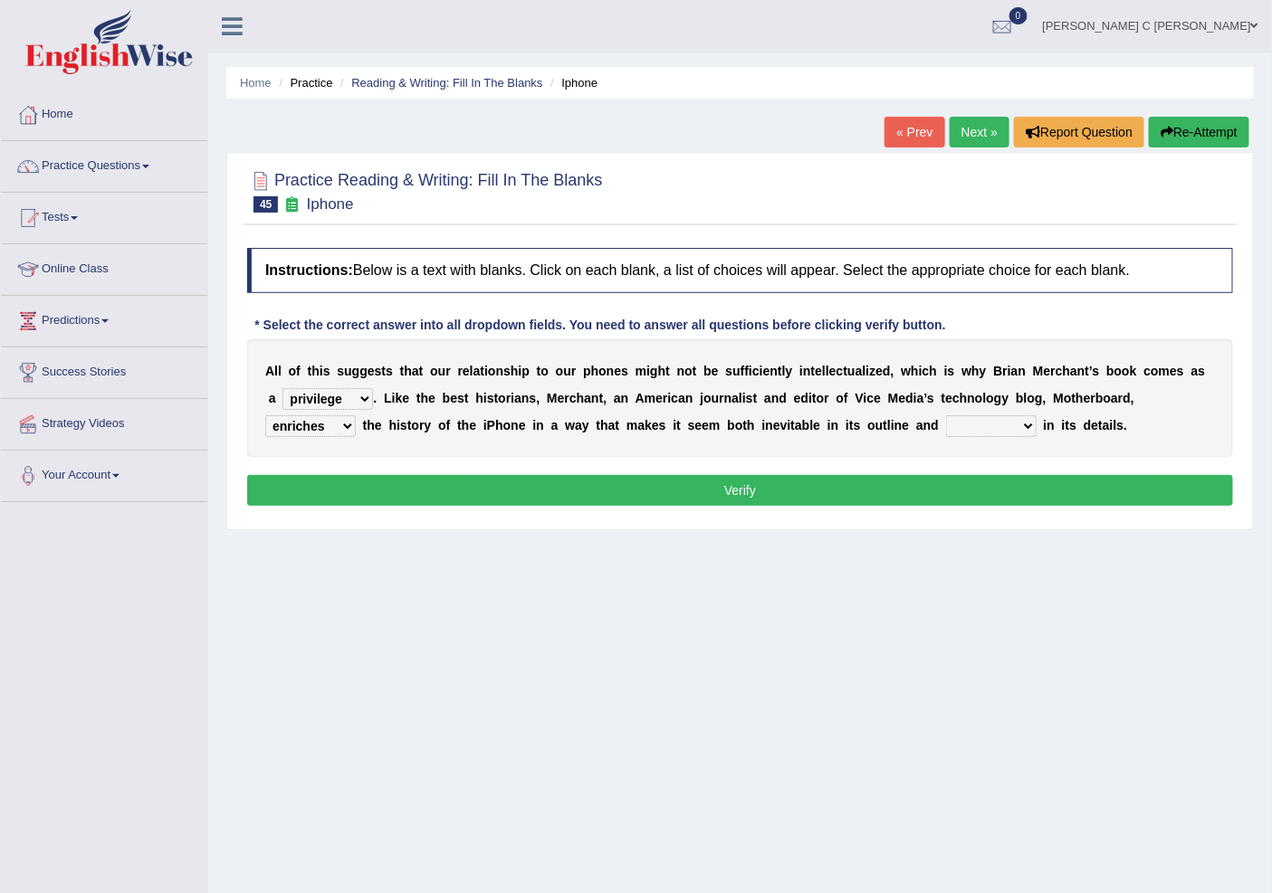
click at [324, 423] on select "enriches unpacks detours contorts" at bounding box center [310, 426] width 91 height 22
select select "unpacks"
click at [265, 415] on select "enriches unpacks detours contorts" at bounding box center [310, 426] width 91 height 22
click at [1006, 420] on select "surprises surprised surprising surprise" at bounding box center [991, 426] width 91 height 22
select select "surprised"
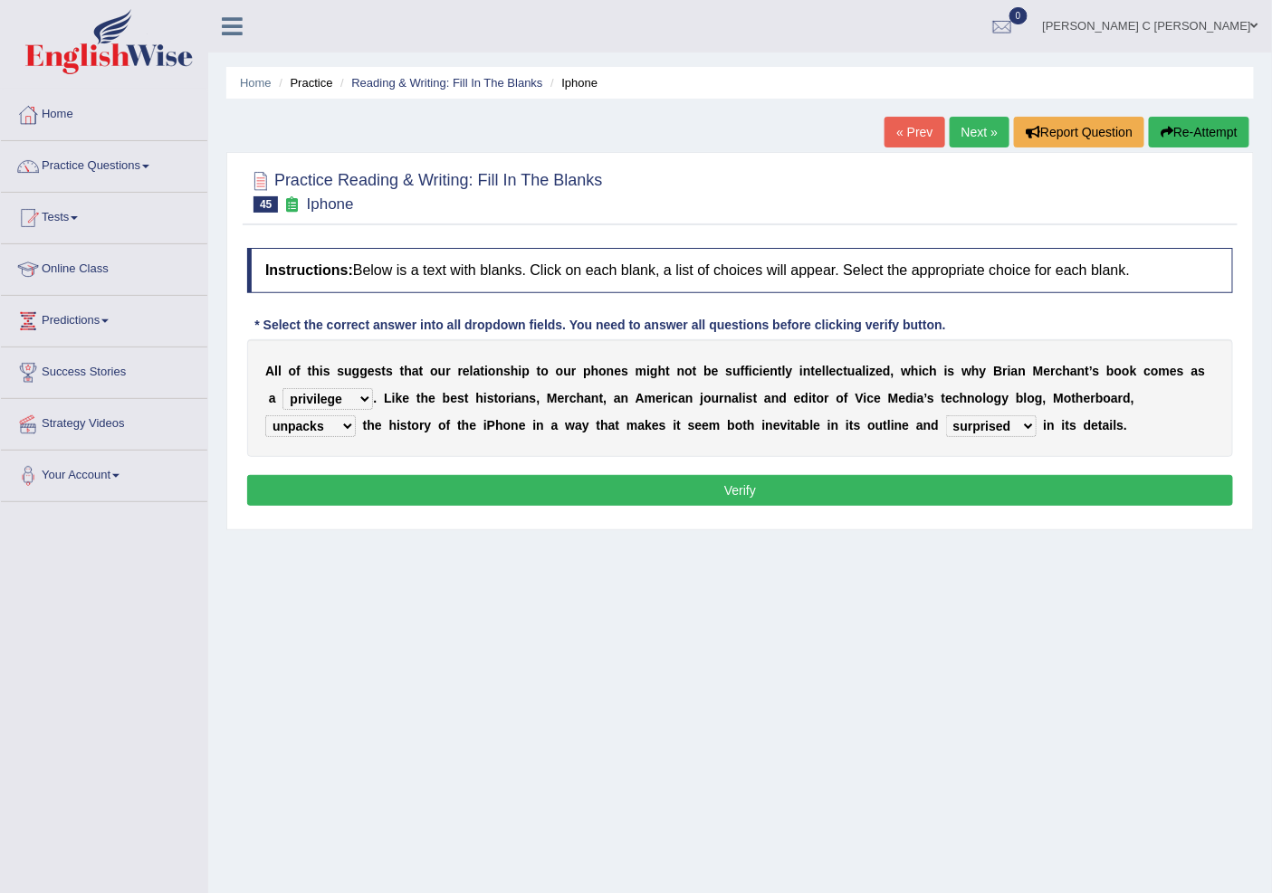
click at [946, 415] on select "surprises surprised surprising surprise" at bounding box center [991, 426] width 91 height 22
click at [909, 493] on button "Verify" at bounding box center [740, 490] width 986 height 31
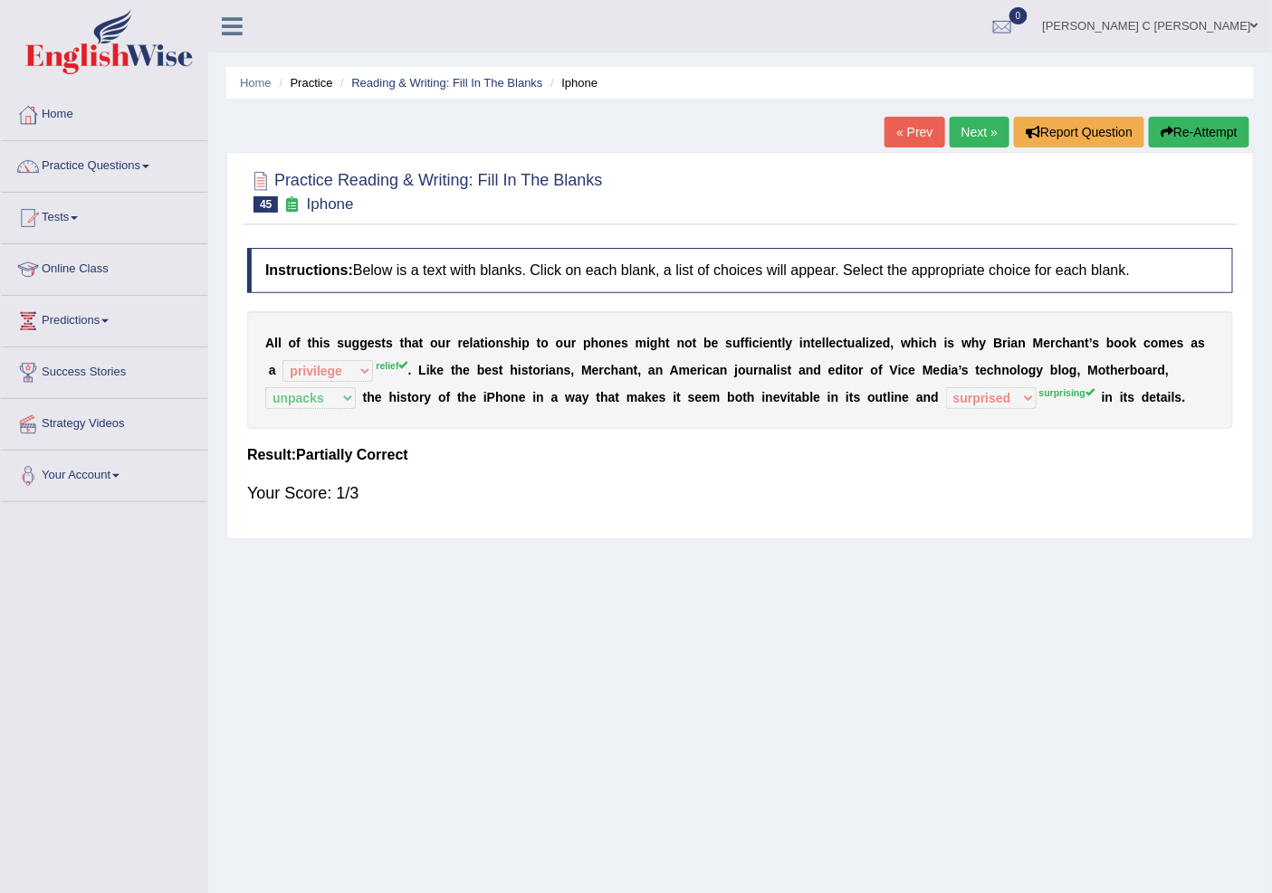
drag, startPoint x: 1217, startPoint y: 132, endPoint x: 1032, endPoint y: 183, distance: 192.4
click at [1217, 132] on button "Re-Attempt" at bounding box center [1199, 132] width 100 height 31
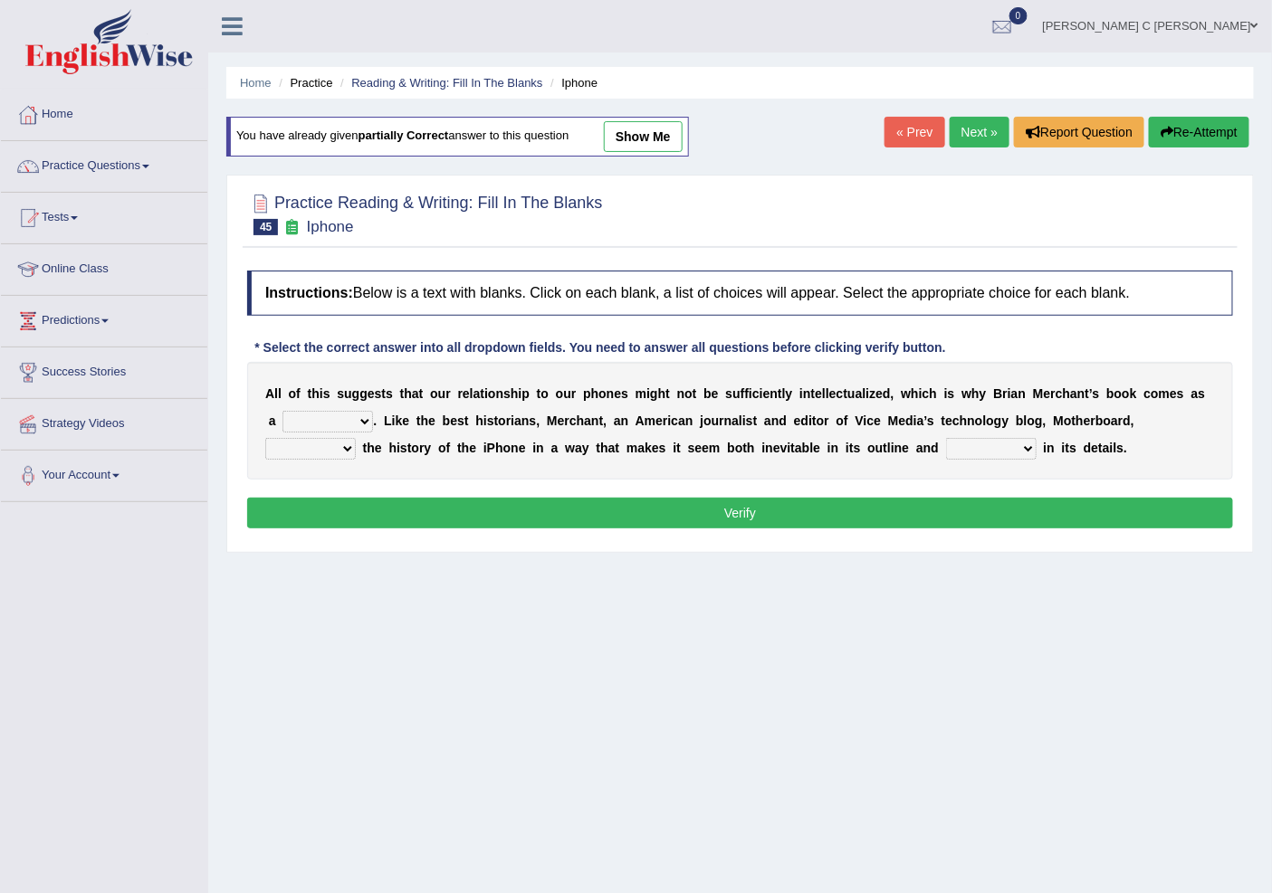
click at [331, 412] on select "privilege relief demotion flash" at bounding box center [327, 422] width 91 height 22
select select "relief"
click at [282, 411] on select "privilege relief demotion flash" at bounding box center [327, 422] width 91 height 22
click at [336, 455] on select "enriches unpacks detours contorts" at bounding box center [310, 449] width 91 height 22
select select "unpacks"
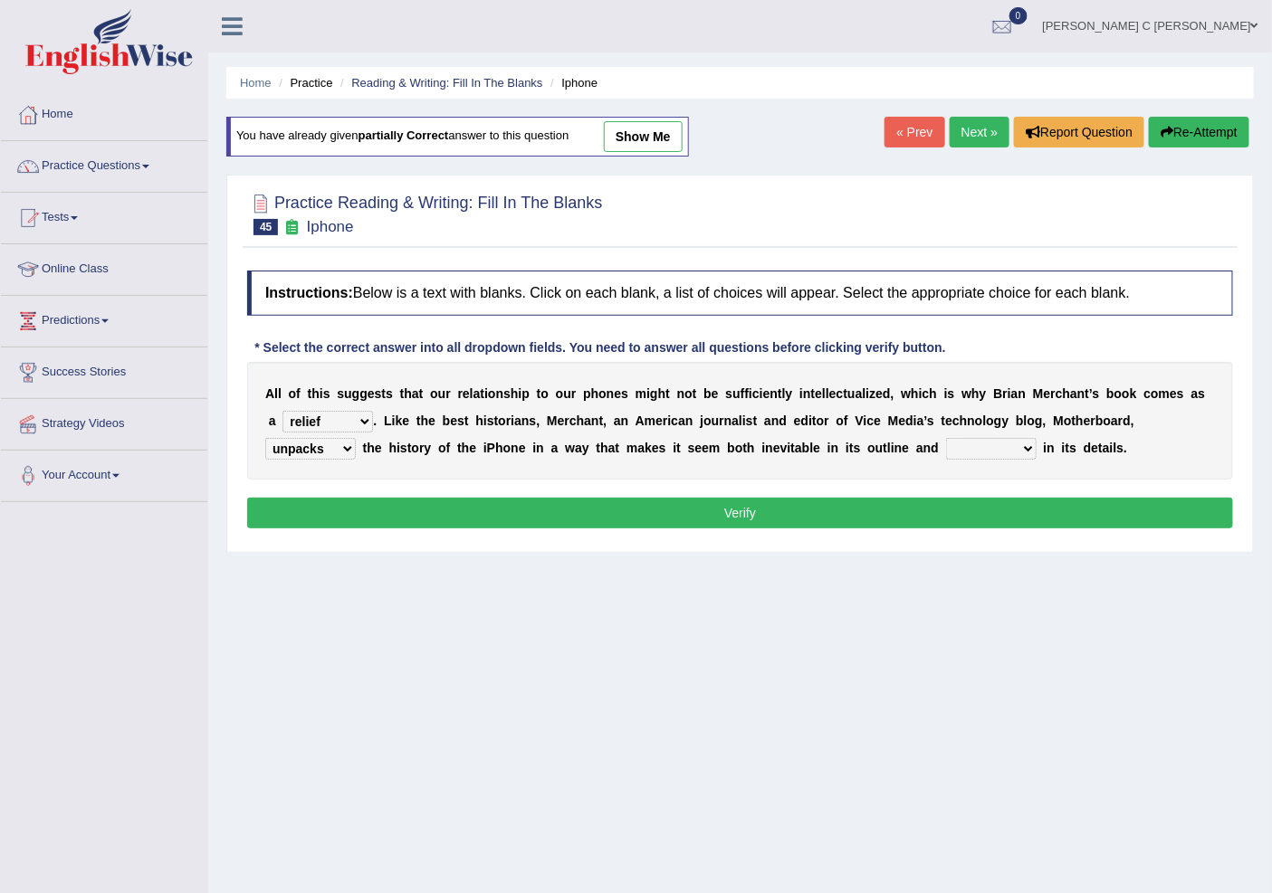
click at [265, 438] on select "enriches unpacks detours contorts" at bounding box center [310, 449] width 91 height 22
click at [965, 449] on select "surprises surprised surprising surprise" at bounding box center [991, 449] width 91 height 22
select select "surprising"
click at [946, 438] on select "surprises surprised surprising surprise" at bounding box center [991, 449] width 91 height 22
click at [867, 523] on button "Verify" at bounding box center [740, 513] width 986 height 31
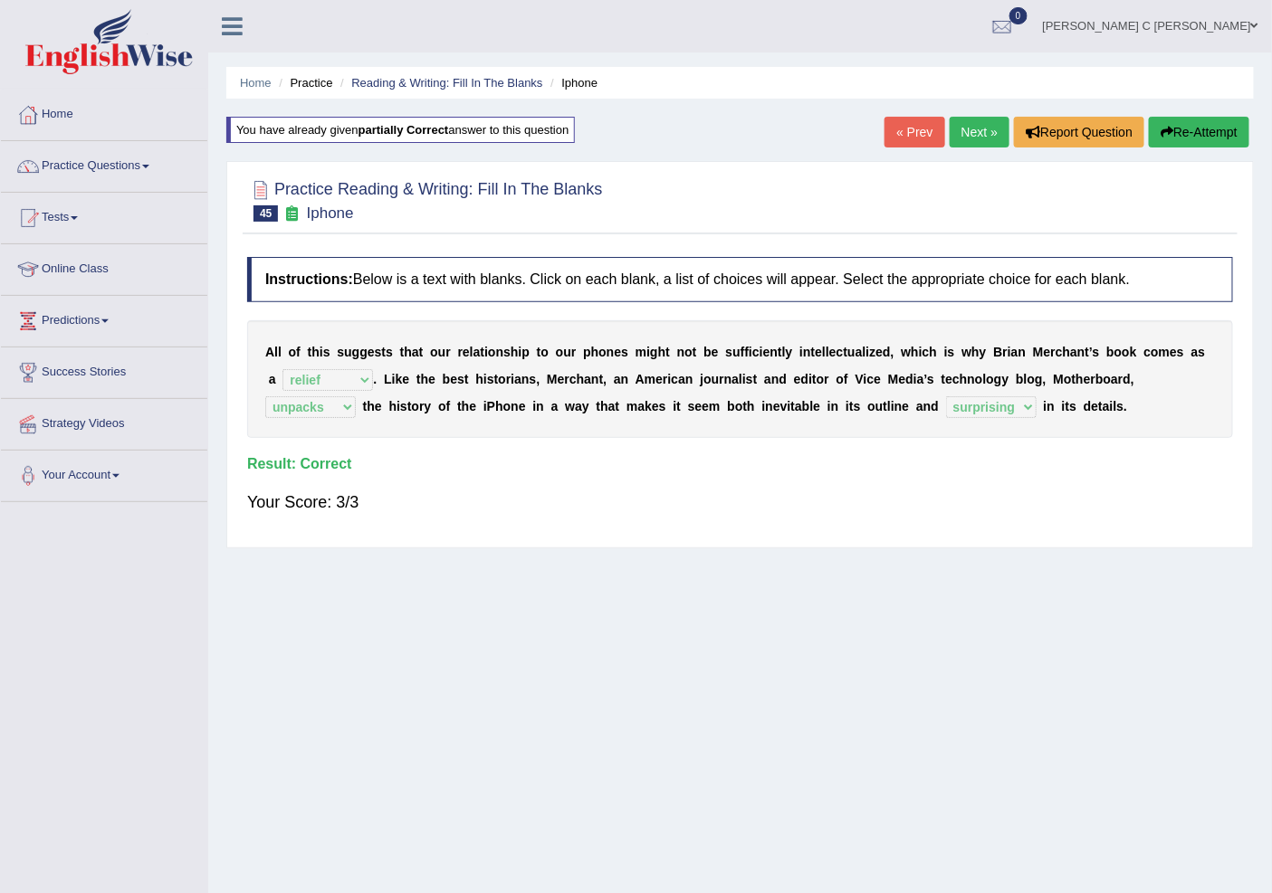
click at [976, 127] on link "Next »" at bounding box center [979, 132] width 60 height 31
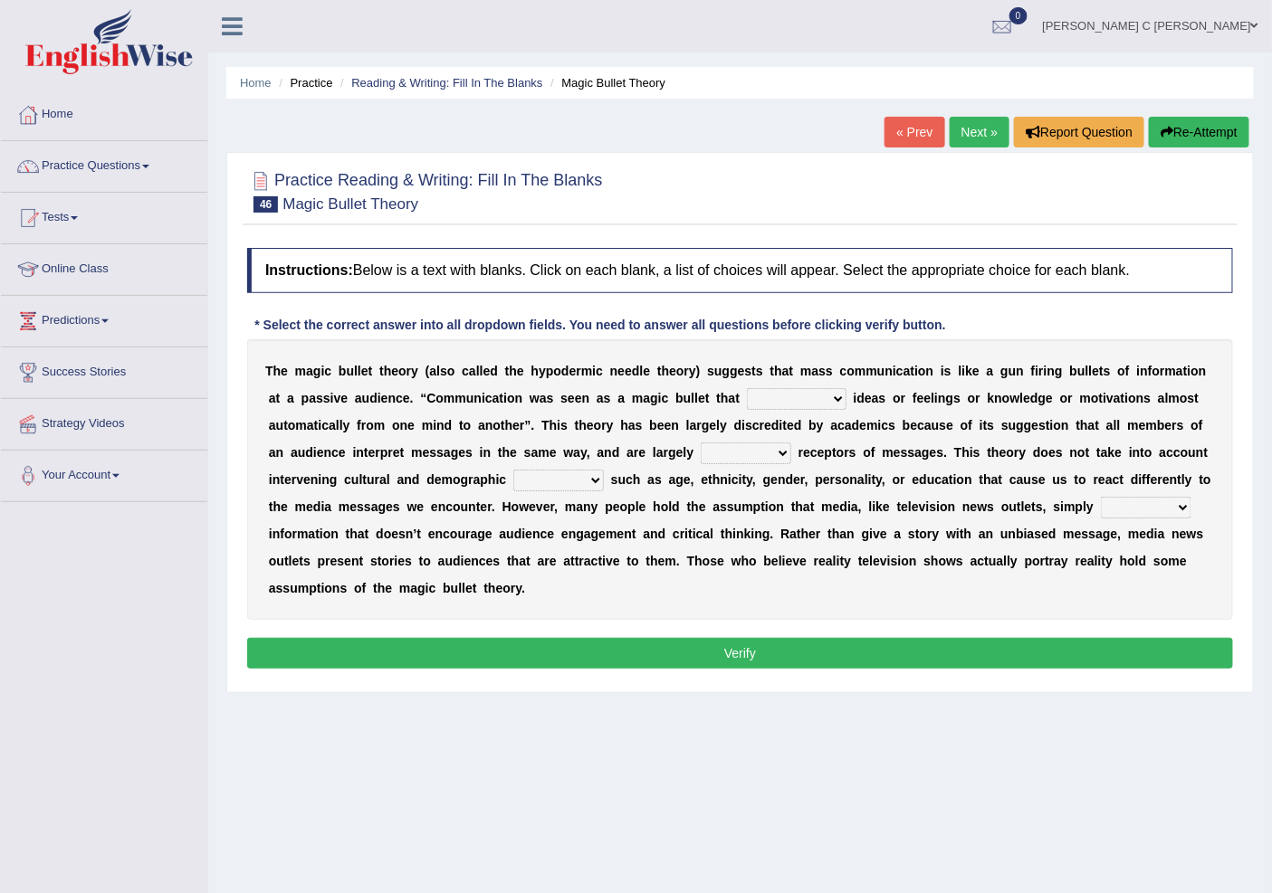
click at [764, 399] on select "transported translated transferred transformed" at bounding box center [797, 399] width 100 height 22
click at [747, 388] on select "transported translated transferred transformed" at bounding box center [797, 399] width 100 height 22
click at [817, 400] on select "transported translated transferred transformed" at bounding box center [797, 399] width 100 height 22
select select "transformed"
click at [747, 388] on select "transported translated transferred transformed" at bounding box center [797, 399] width 100 height 22
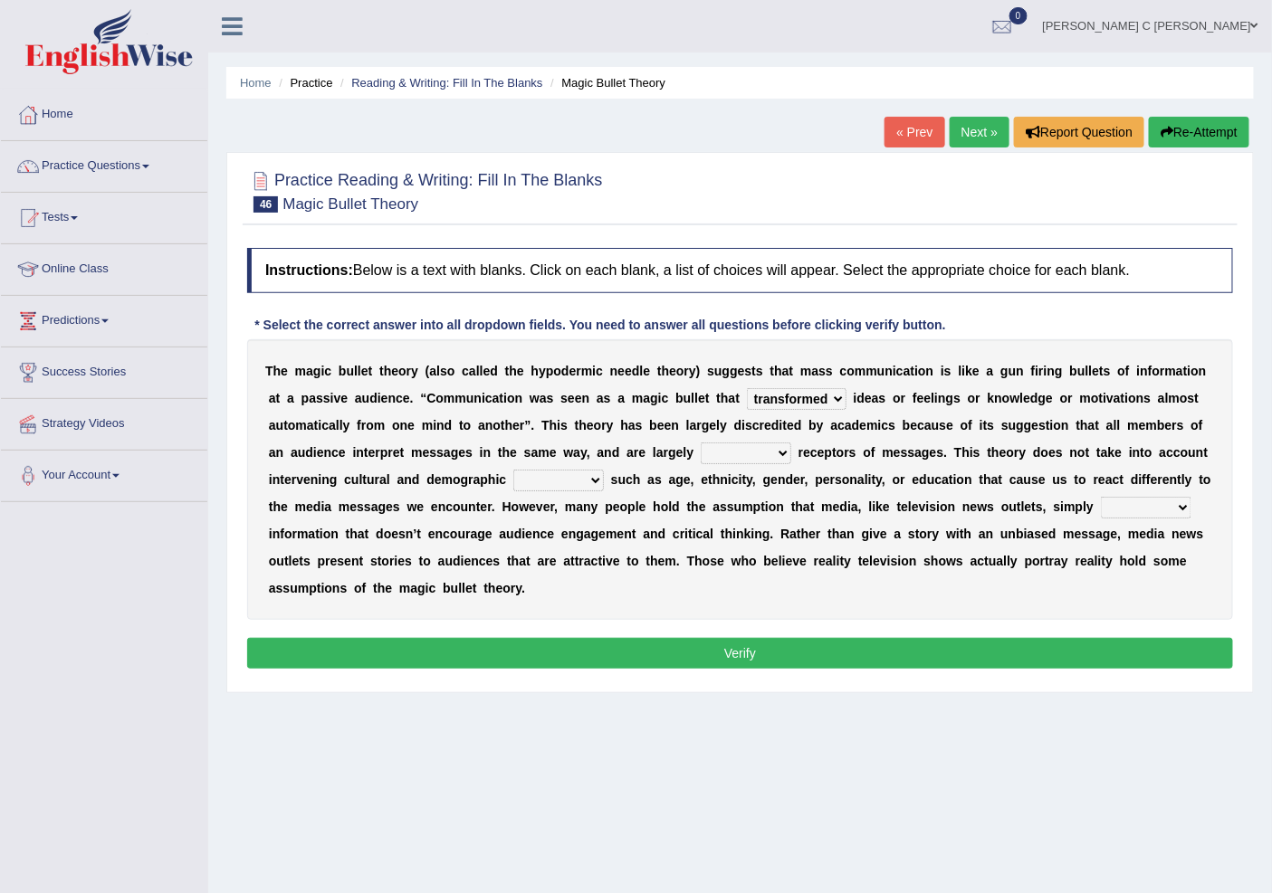
click at [815, 392] on select "transported translated transferred transformed" at bounding box center [797, 399] width 100 height 22
drag, startPoint x: 653, startPoint y: 417, endPoint x: 663, endPoint y: 416, distance: 10.9
click at [657, 417] on div "T h e m a g i c b u l l e t t h e o r y ( a l s o c a l l e d t h e h y p o d e…" at bounding box center [740, 479] width 986 height 281
click at [778, 456] on select "negative active positive passive" at bounding box center [746, 454] width 91 height 22
select select "negative"
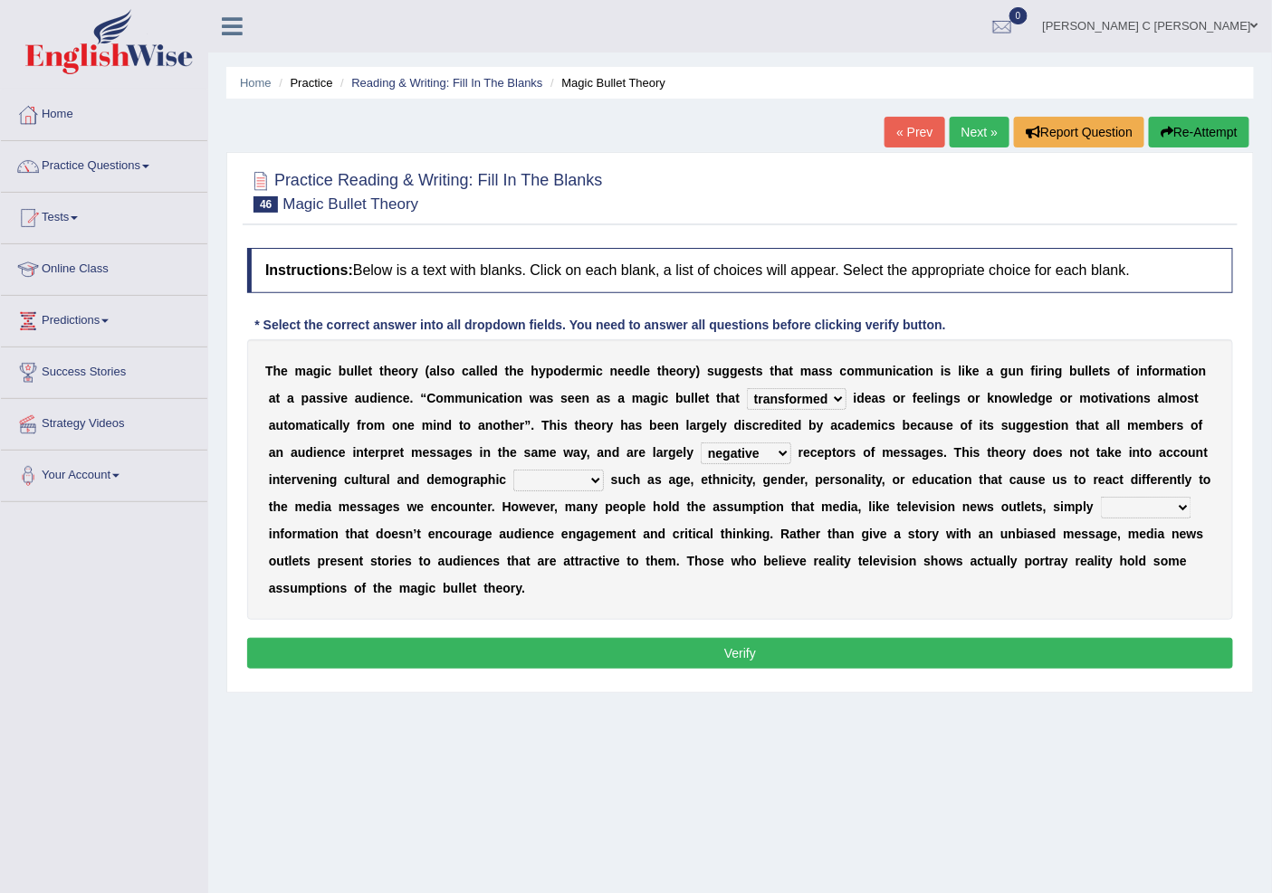
click at [701, 443] on select "negative active positive passive" at bounding box center [746, 454] width 91 height 22
click at [570, 476] on select "variables varies varieties variations" at bounding box center [558, 481] width 91 height 22
click at [513, 470] on select "variables varies varieties variations" at bounding box center [558, 481] width 91 height 22
click at [571, 482] on select "variables varies varieties variations" at bounding box center [558, 481] width 91 height 22
select select "variations"
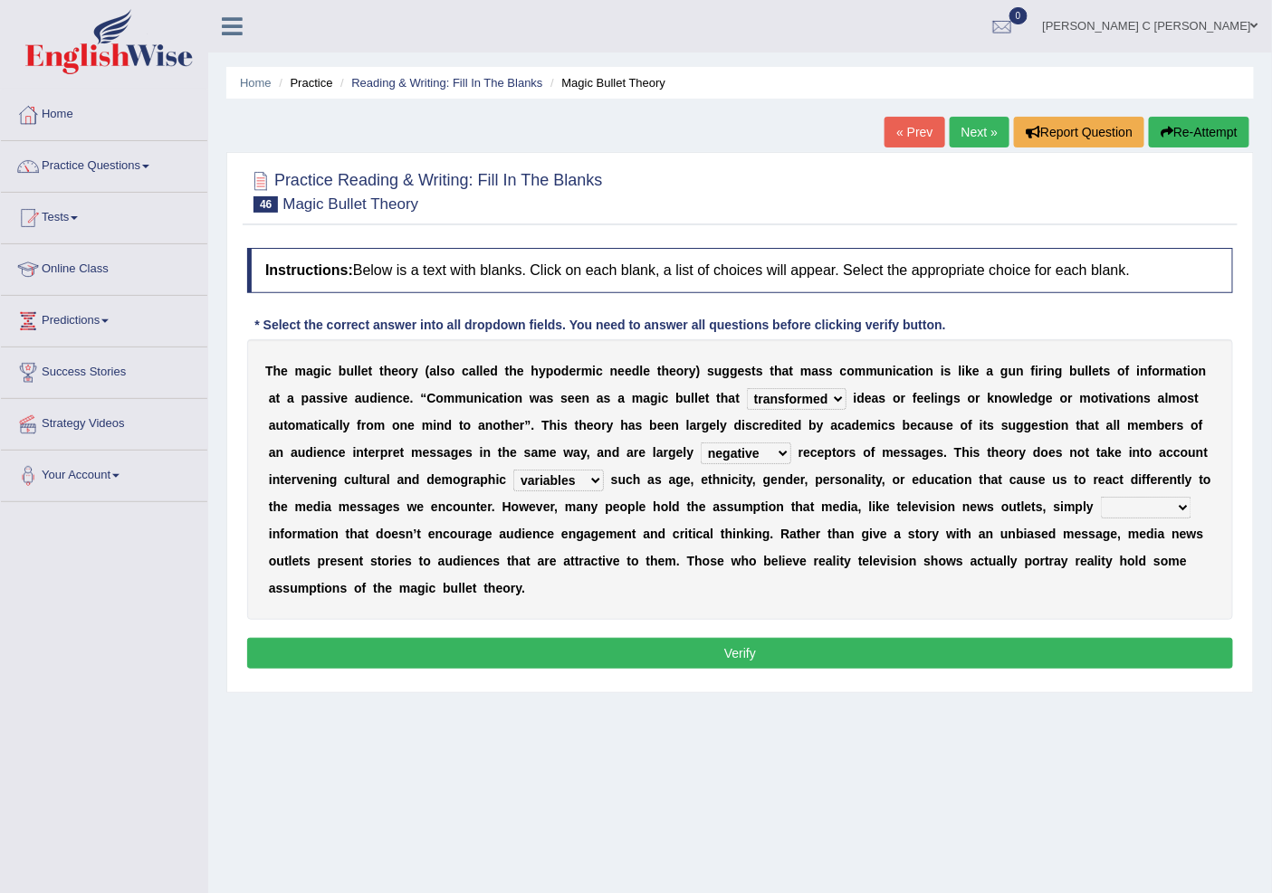
click at [513, 470] on select "variables varies varieties variations" at bounding box center [558, 481] width 91 height 22
click at [1126, 510] on select "respond resume release request" at bounding box center [1146, 508] width 91 height 22
select select "respond"
click at [1101, 497] on select "respond resume release request" at bounding box center [1146, 508] width 91 height 22
click at [1020, 645] on button "Verify" at bounding box center [740, 653] width 986 height 31
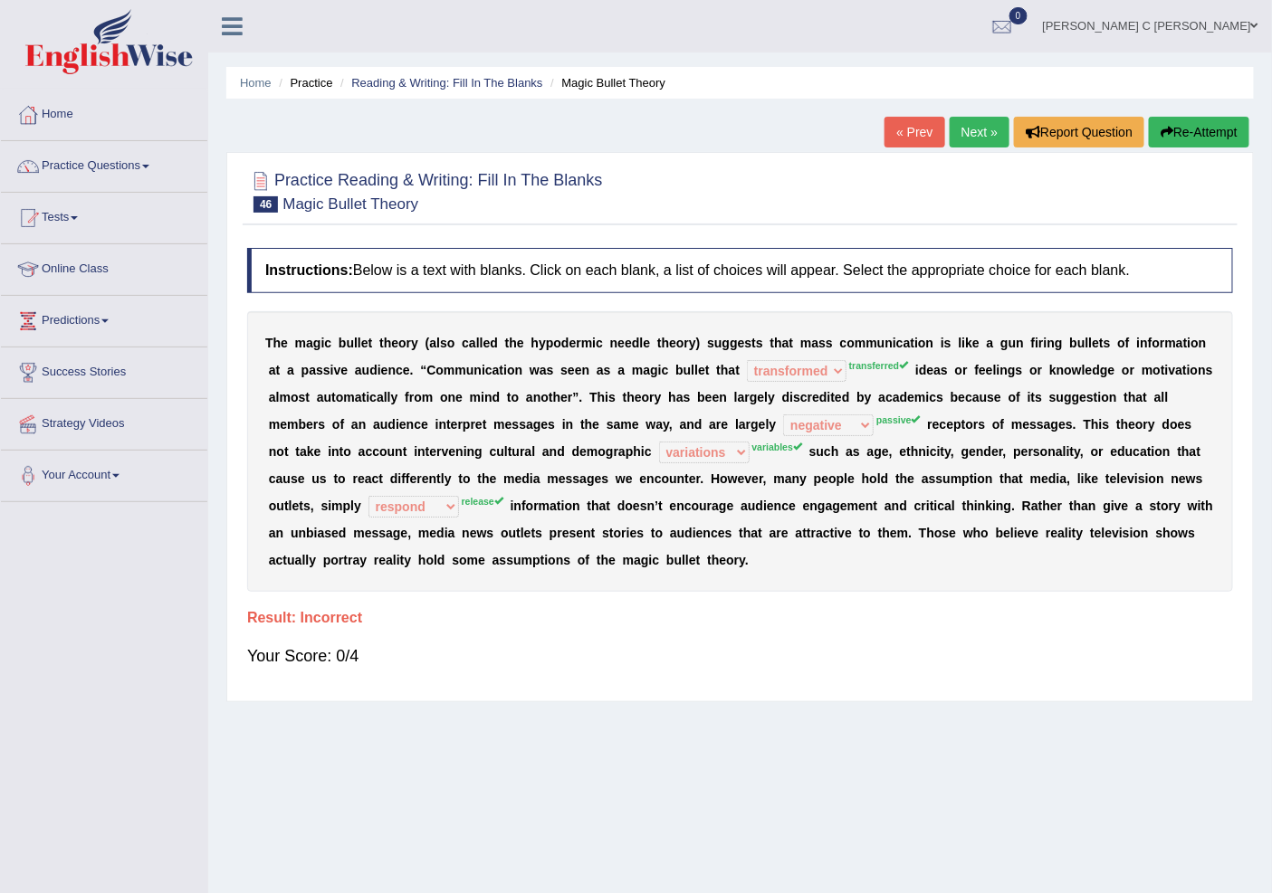
click at [963, 125] on link "Next »" at bounding box center [979, 132] width 60 height 31
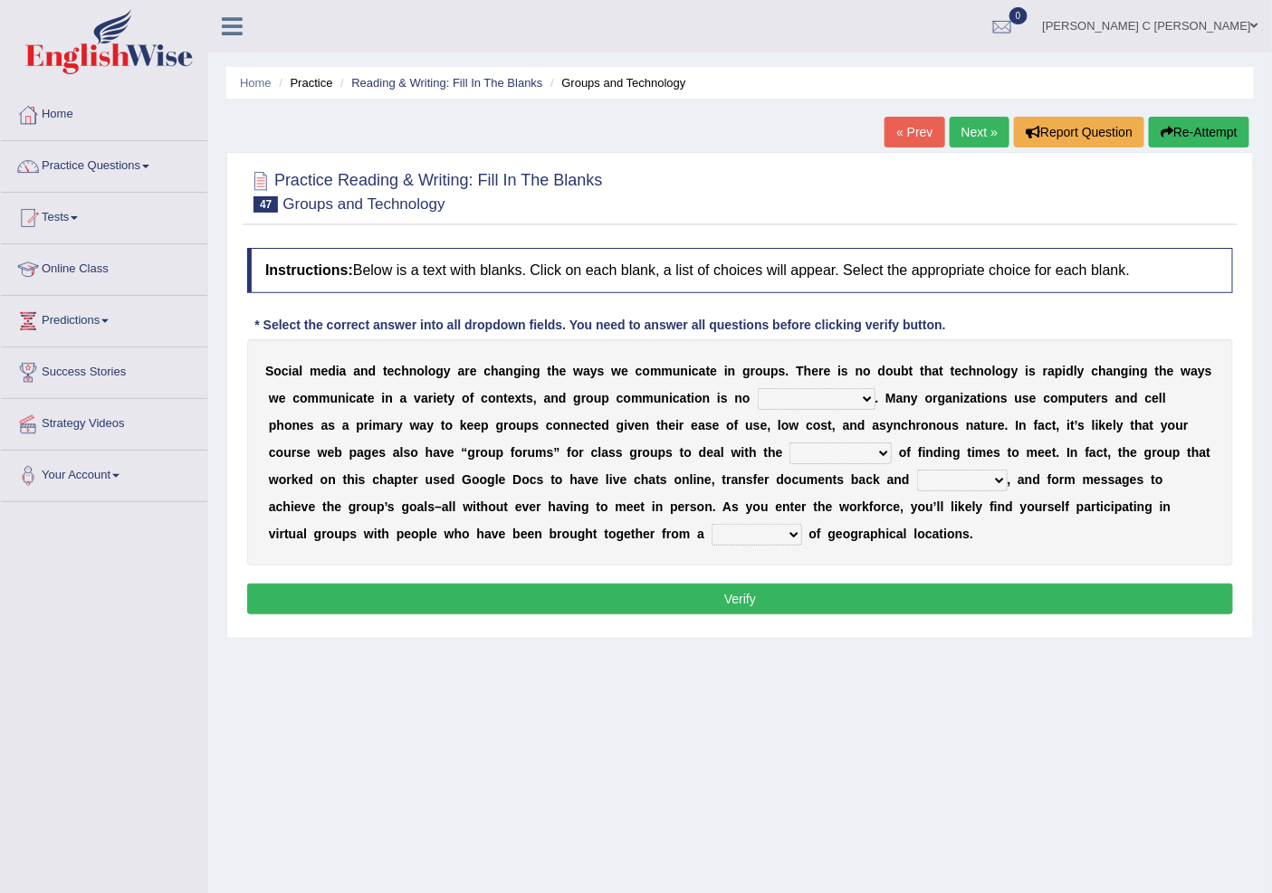
click at [825, 403] on select "exception exemplification extradition excursion" at bounding box center [817, 399] width 118 height 22
select select "exception"
click at [758, 388] on select "exception exemplification extradition excursion" at bounding box center [817, 399] width 118 height 22
click at [836, 455] on select "localities liabilities complexities causalities" at bounding box center [840, 454] width 102 height 22
select select "liabilities"
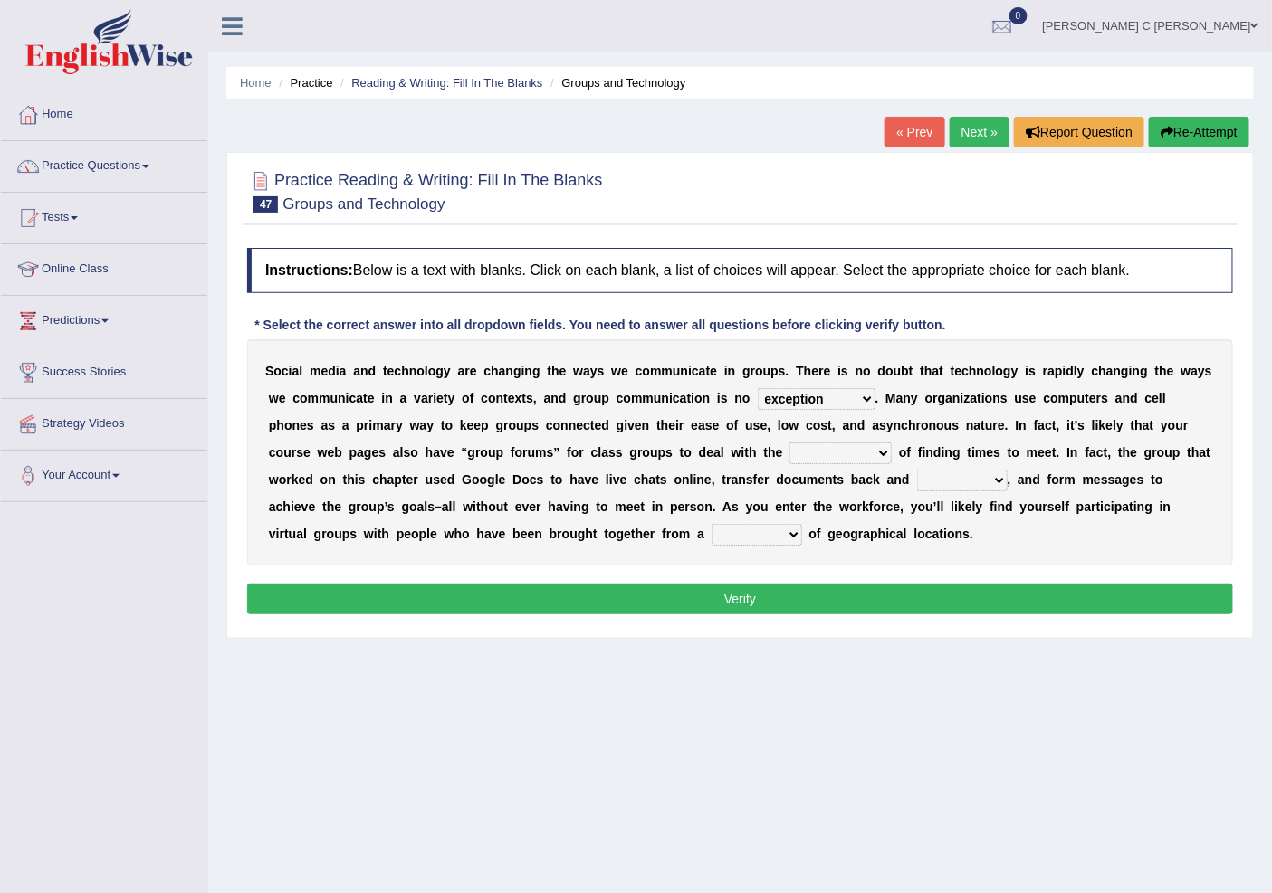
click at [789, 443] on select "localities liabilities complexities causalities" at bounding box center [840, 454] width 102 height 22
click at [932, 481] on select "fill forth toward beyond" at bounding box center [962, 481] width 91 height 22
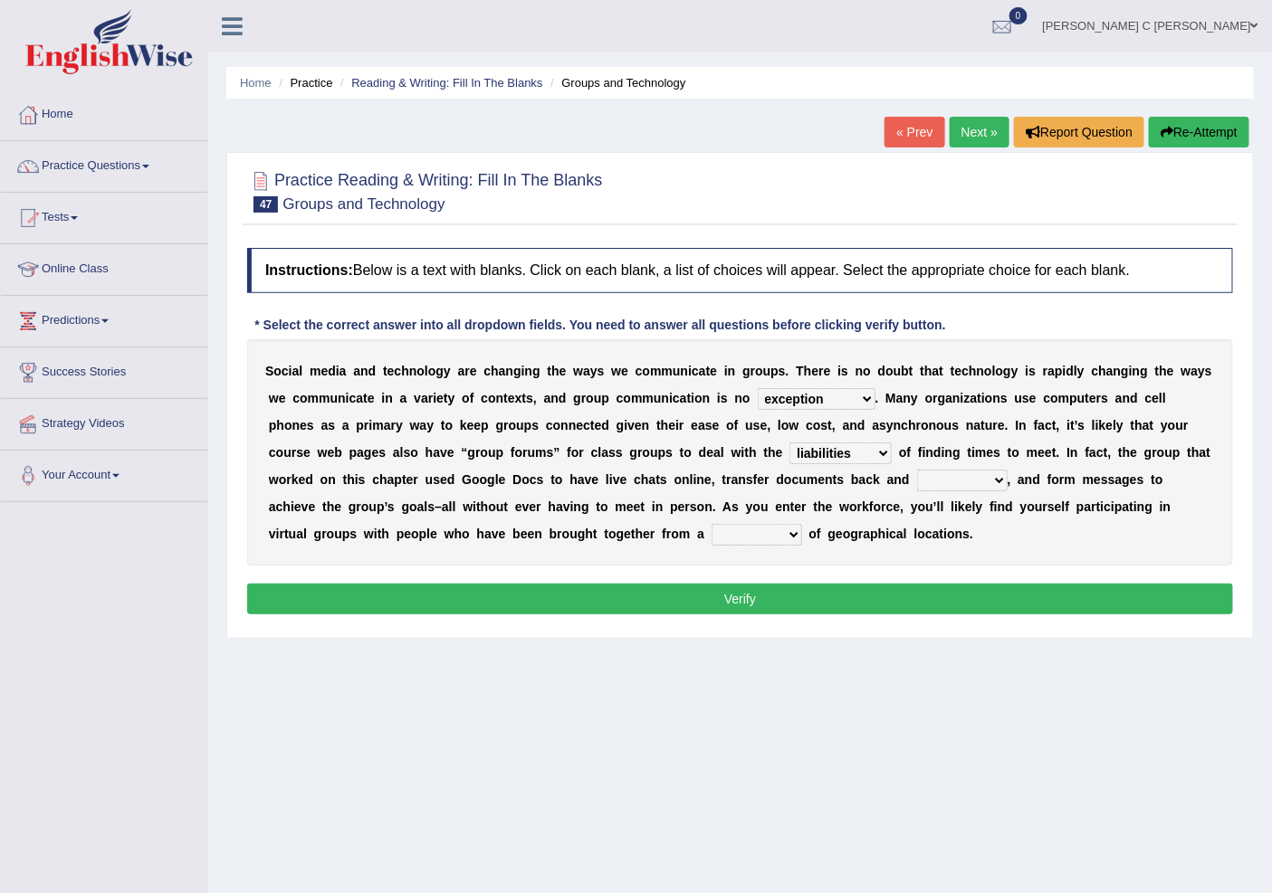
click at [924, 477] on select "fill forth toward beyond" at bounding box center [962, 481] width 91 height 22
click at [917, 470] on select "fill forth toward beyond" at bounding box center [962, 481] width 91 height 22
click at [965, 475] on select "fill forth toward beyond" at bounding box center [962, 481] width 91 height 22
click at [917, 470] on select "fill forth toward beyond" at bounding box center [962, 481] width 91 height 22
click at [949, 476] on select "fill forth toward beyond" at bounding box center [962, 481] width 91 height 22
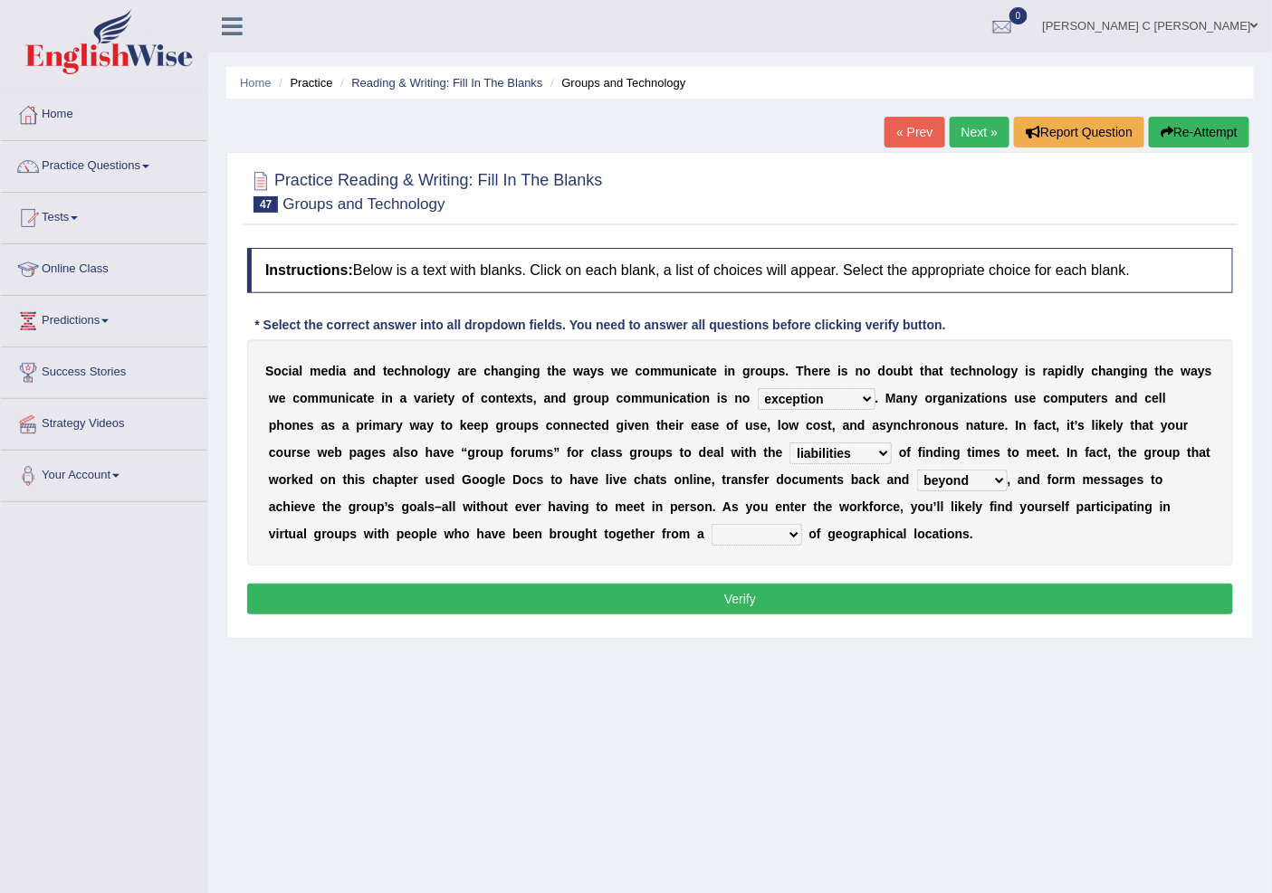
select select "forth"
click at [917, 470] on select "fill forth toward beyond" at bounding box center [962, 481] width 91 height 22
click at [758, 545] on div "S o c i a l m e d i a a n d t e c h n o l o g y a r e c h a n g i n g t h e w a…" at bounding box center [740, 452] width 986 height 226
click at [758, 538] on select "form variety kind variation" at bounding box center [756, 535] width 91 height 22
select select "kind"
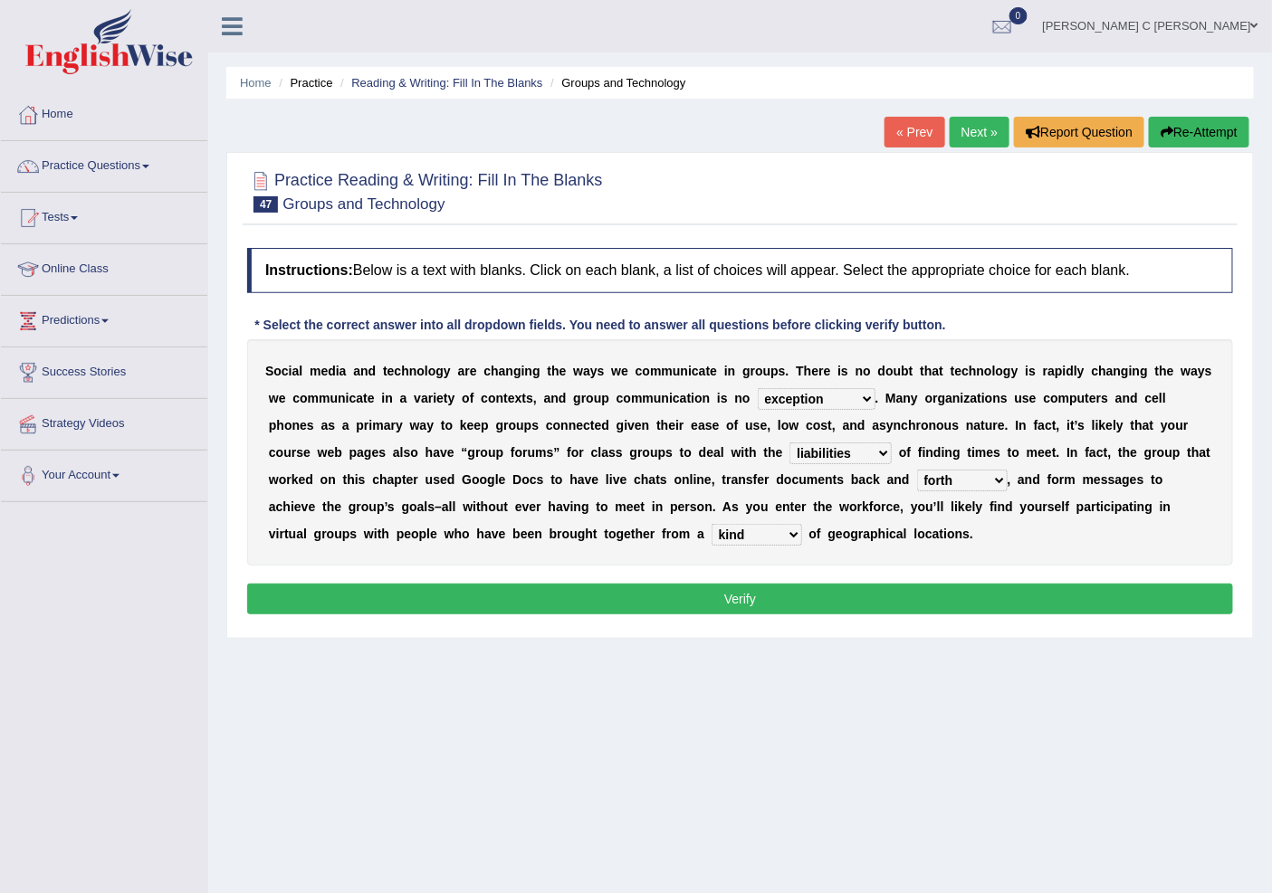
click at [711, 524] on select "form variety kind variation" at bounding box center [756, 535] width 91 height 22
click at [767, 607] on button "Verify" at bounding box center [740, 599] width 986 height 31
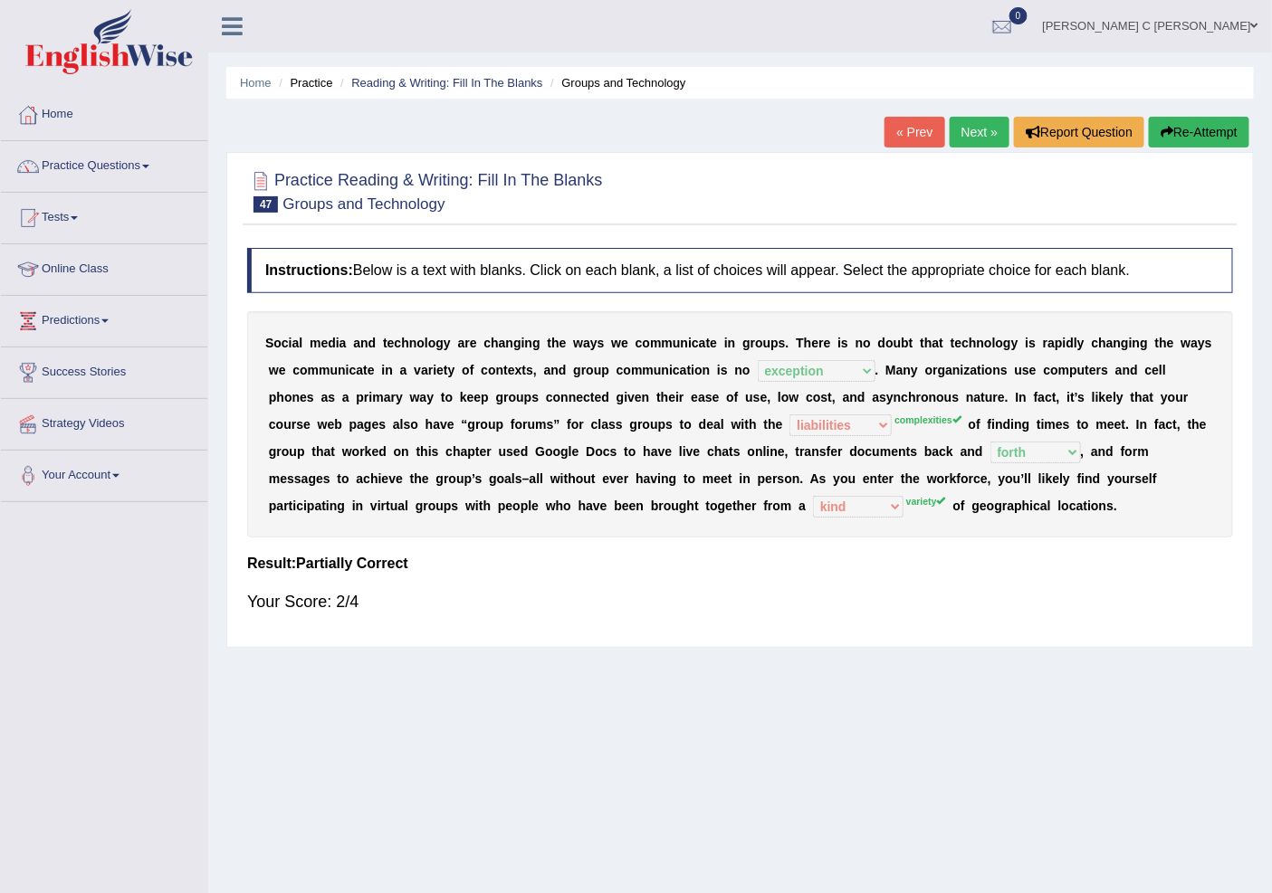
scroll to position [56, 0]
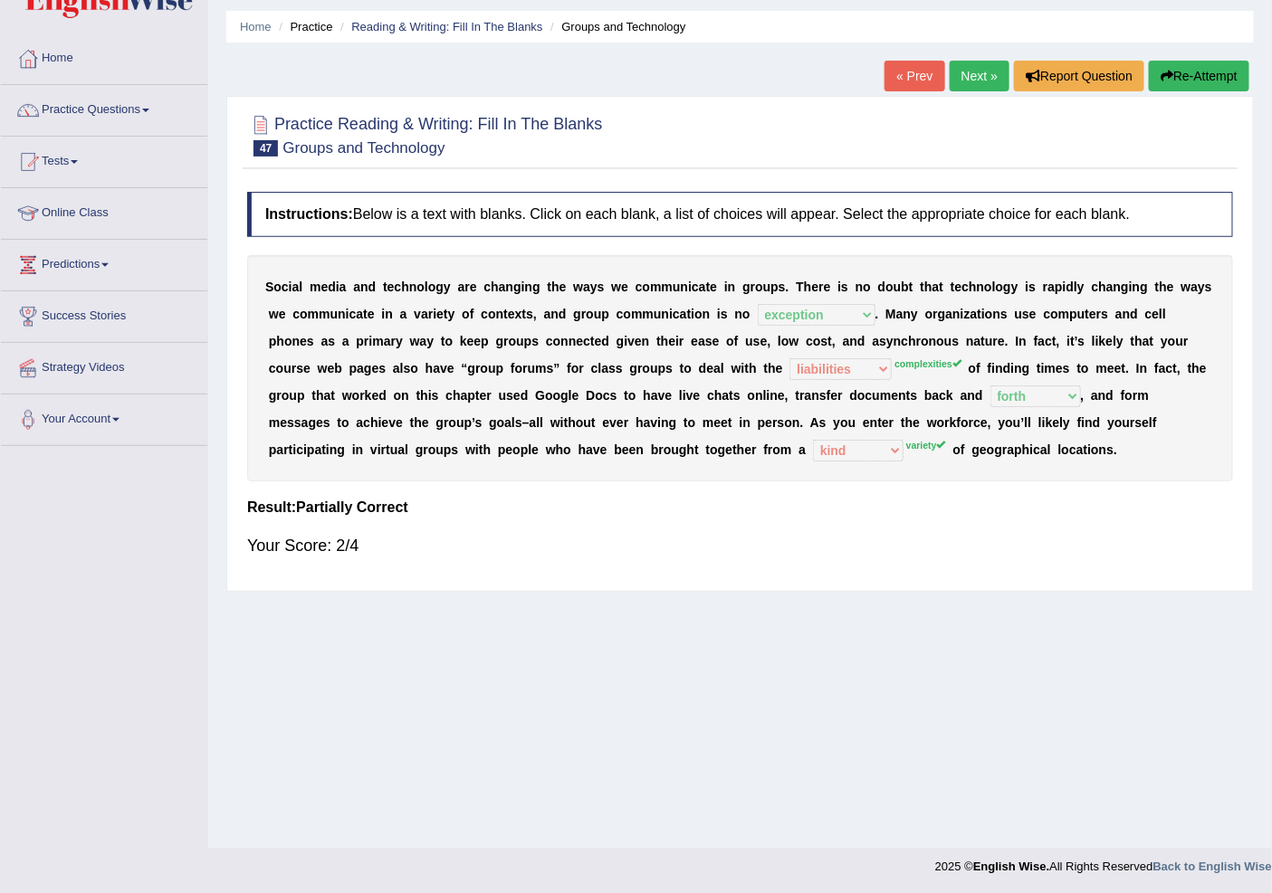
drag, startPoint x: 905, startPoint y: 509, endPoint x: 0, endPoint y: 545, distance: 905.9
click at [907, 516] on div "Instructions: Below is a text with blanks. Click on each blank, a list of choic…" at bounding box center [740, 382] width 995 height 399
click at [668, 483] on div "Instructions: Below is a text with blanks. Click on each blank, a list of choic…" at bounding box center [740, 382] width 995 height 399
click at [719, 509] on div "Instructions: Below is a text with blanks. Click on each blank, a list of choic…" at bounding box center [740, 382] width 995 height 399
click at [107, 101] on link "Practice Questions" at bounding box center [104, 107] width 206 height 45
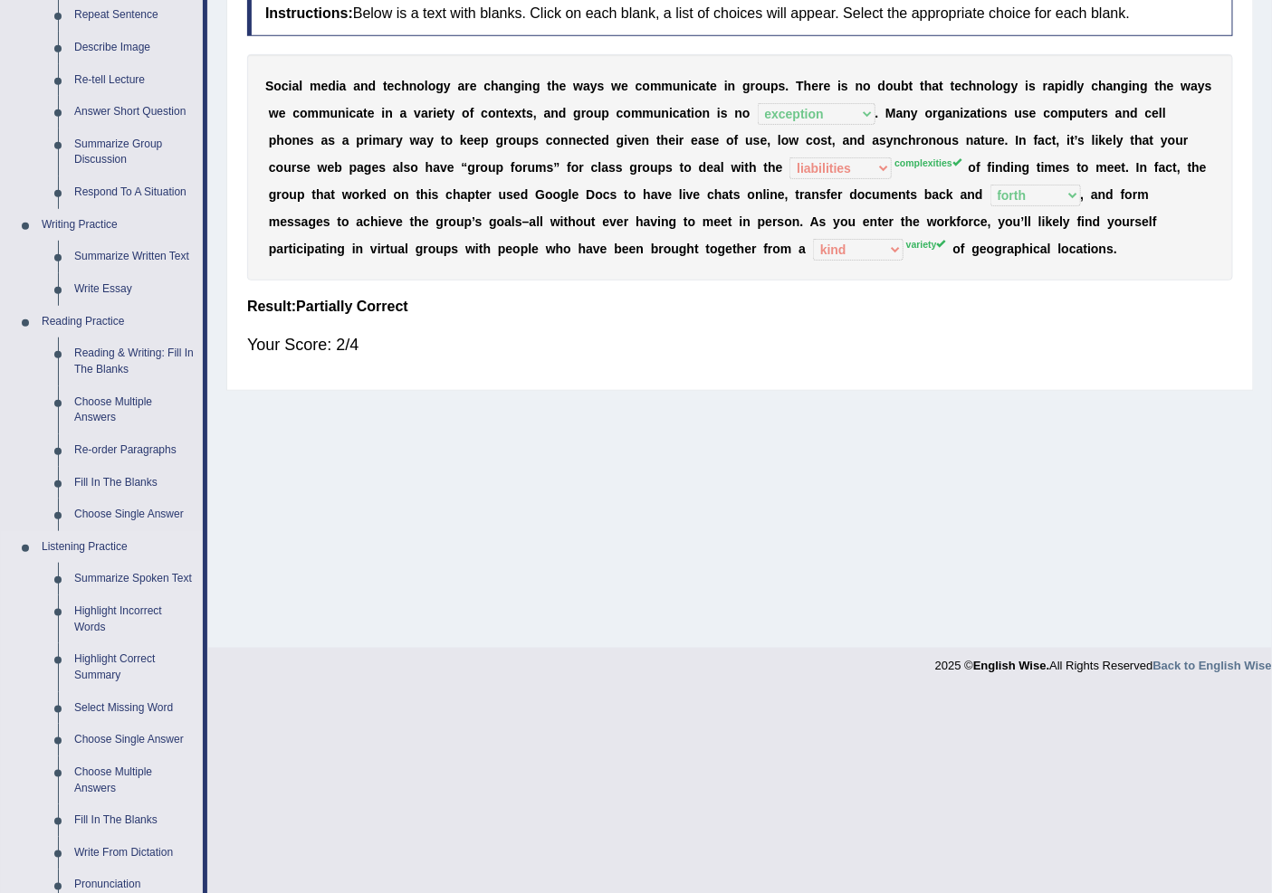
scroll to position [0, 0]
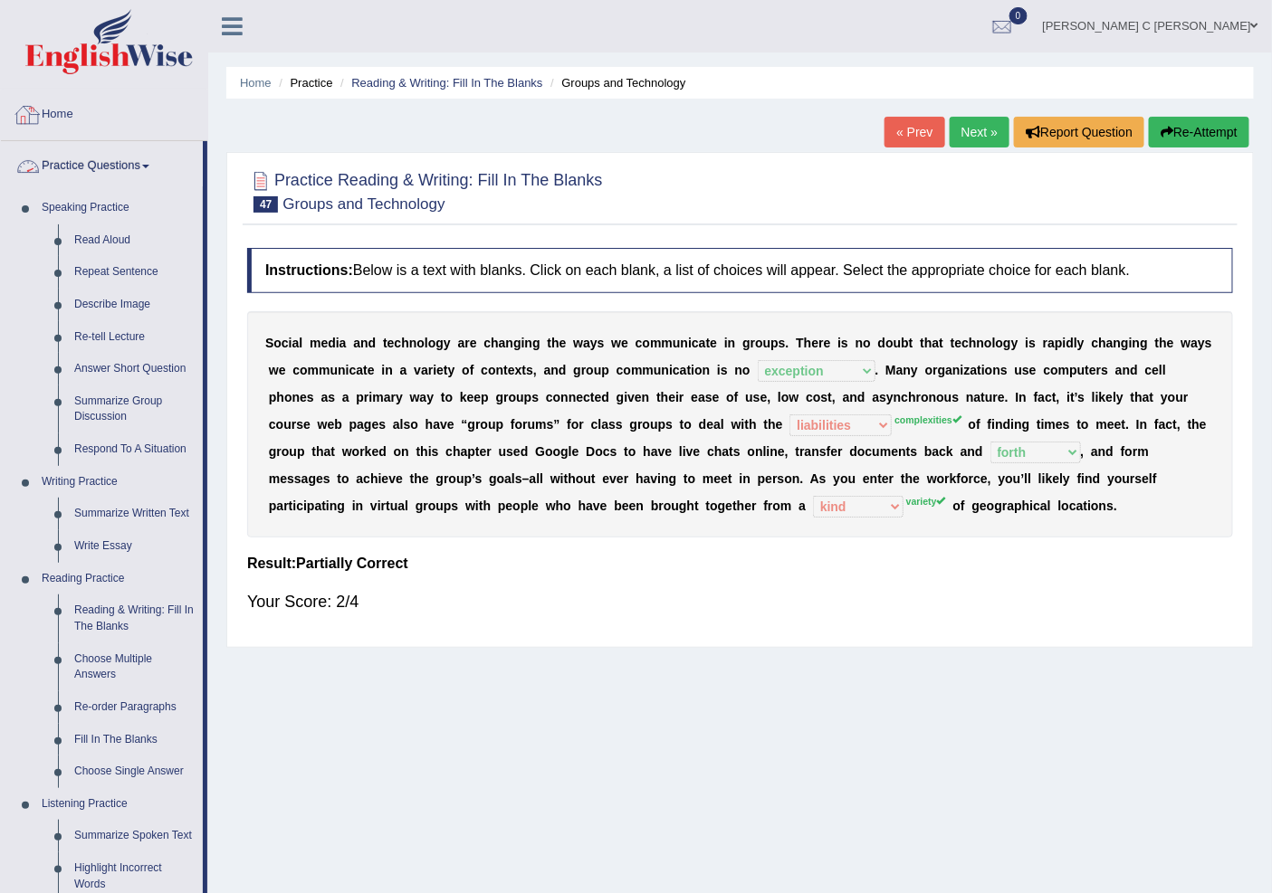
click at [57, 124] on link "Home" at bounding box center [104, 112] width 206 height 45
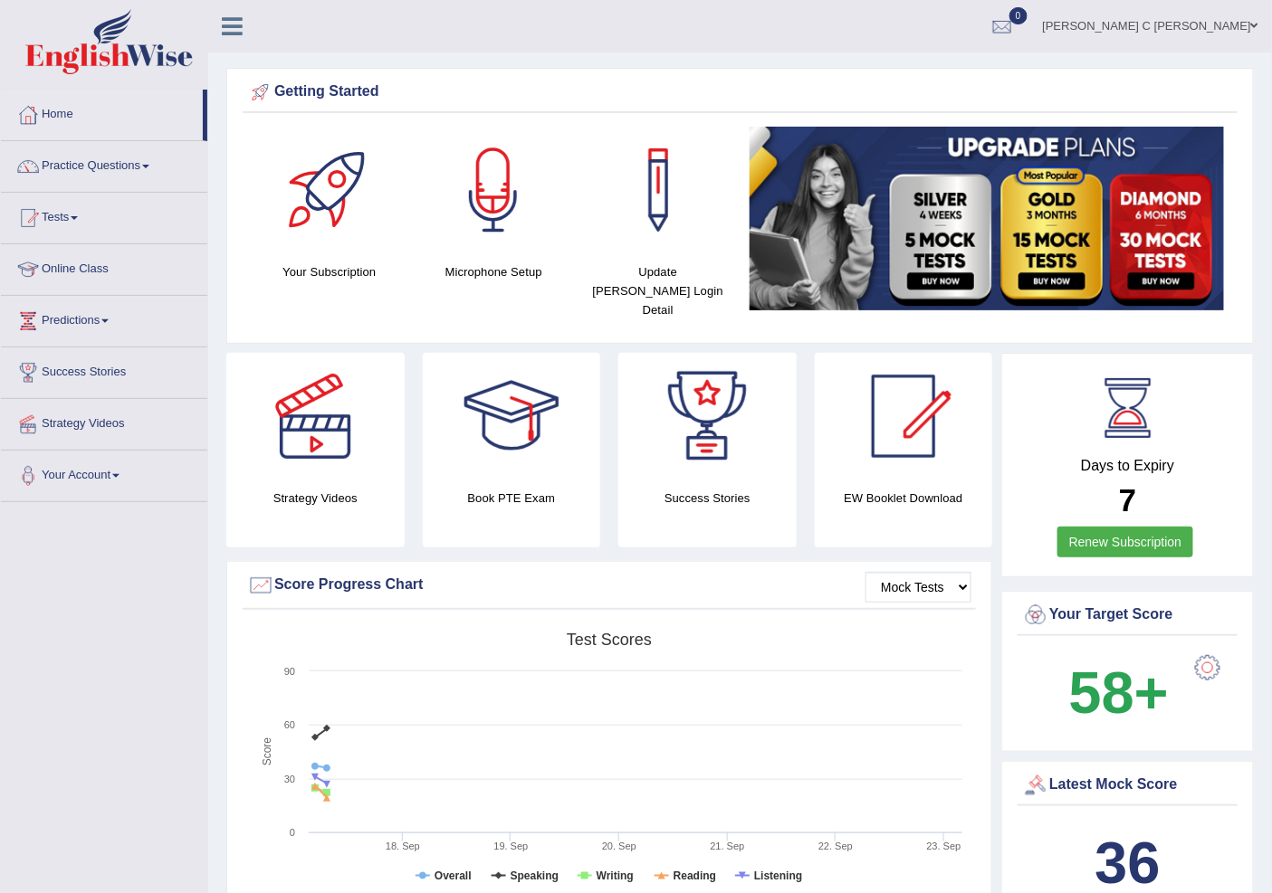
click at [111, 167] on link "Practice Questions" at bounding box center [104, 163] width 206 height 45
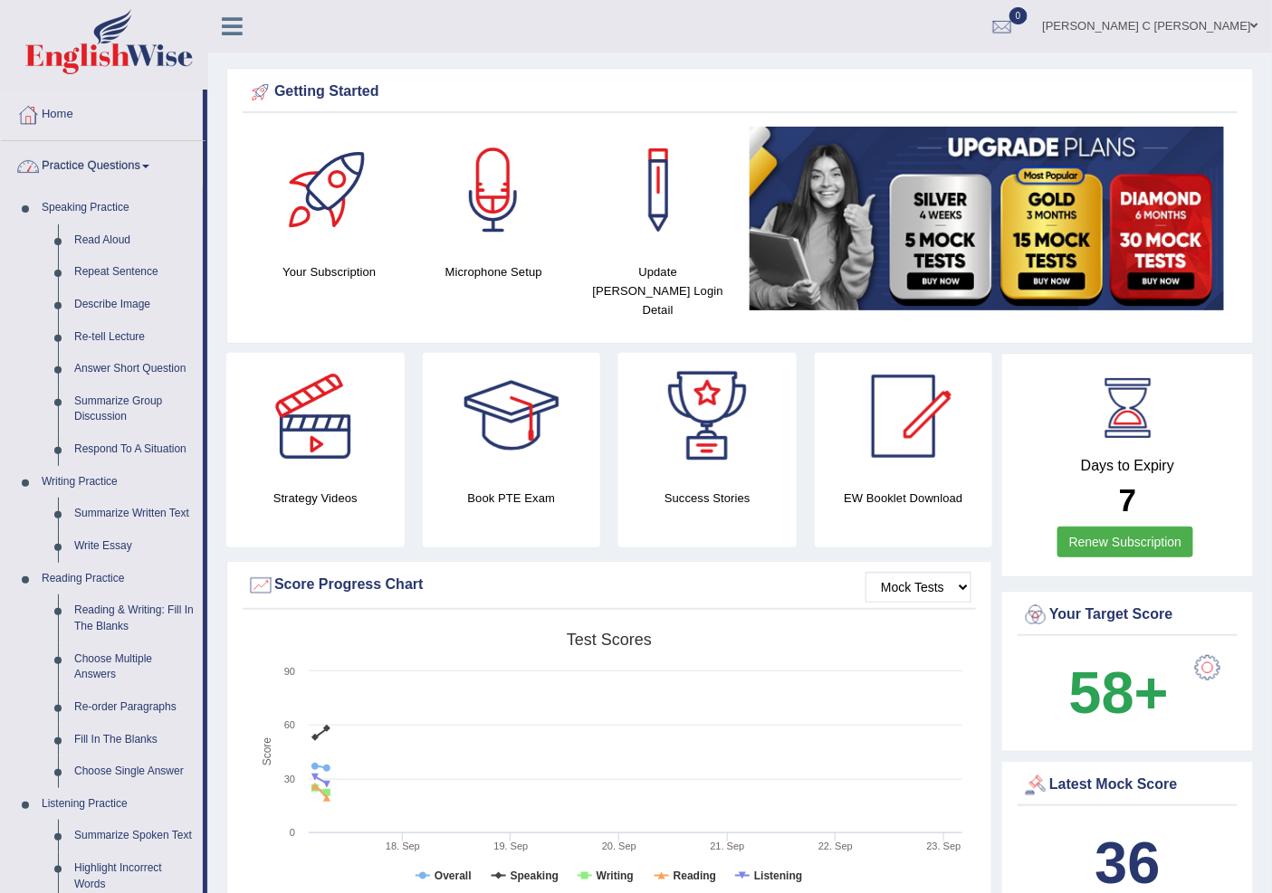
click at [85, 157] on link "Practice Questions" at bounding box center [102, 163] width 202 height 45
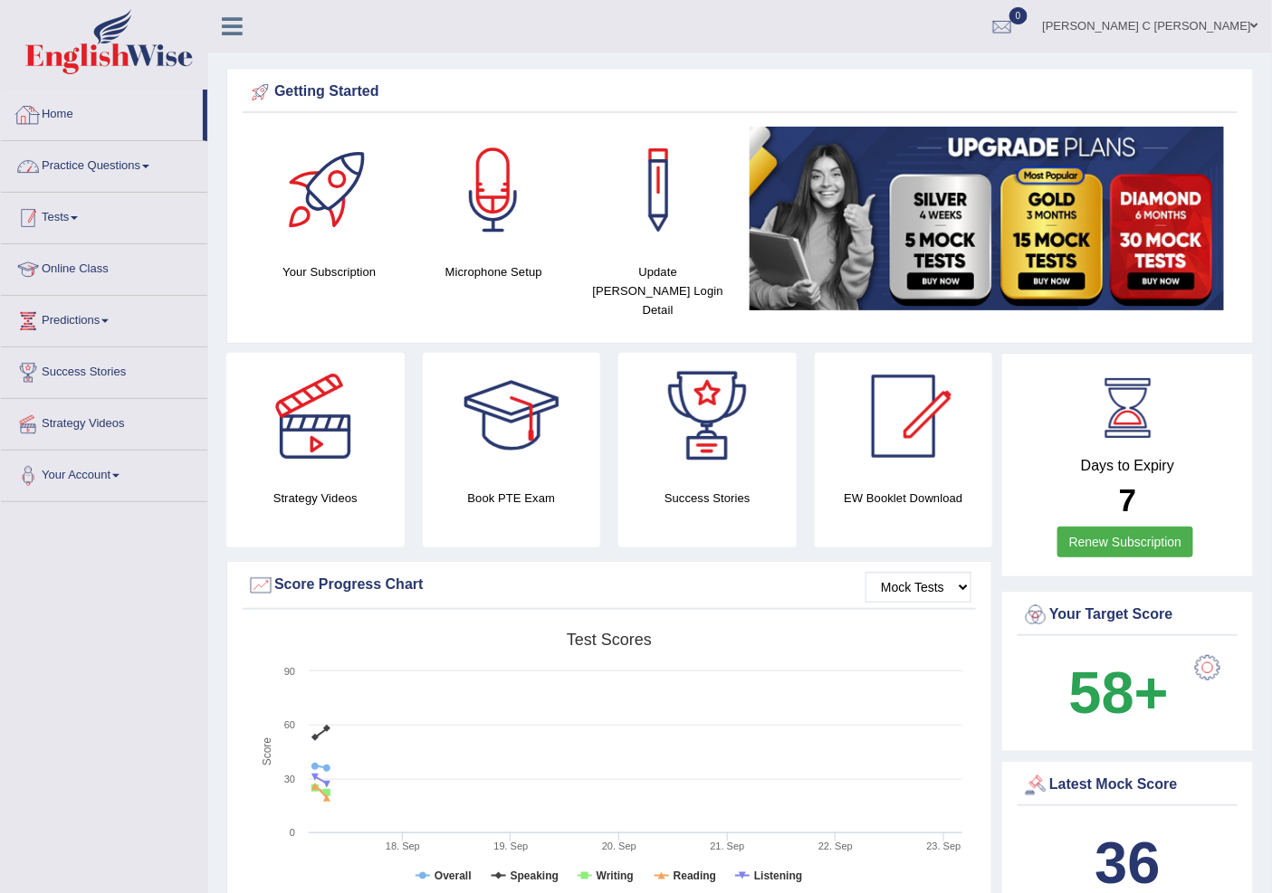
click at [86, 223] on link "Tests" at bounding box center [104, 215] width 206 height 45
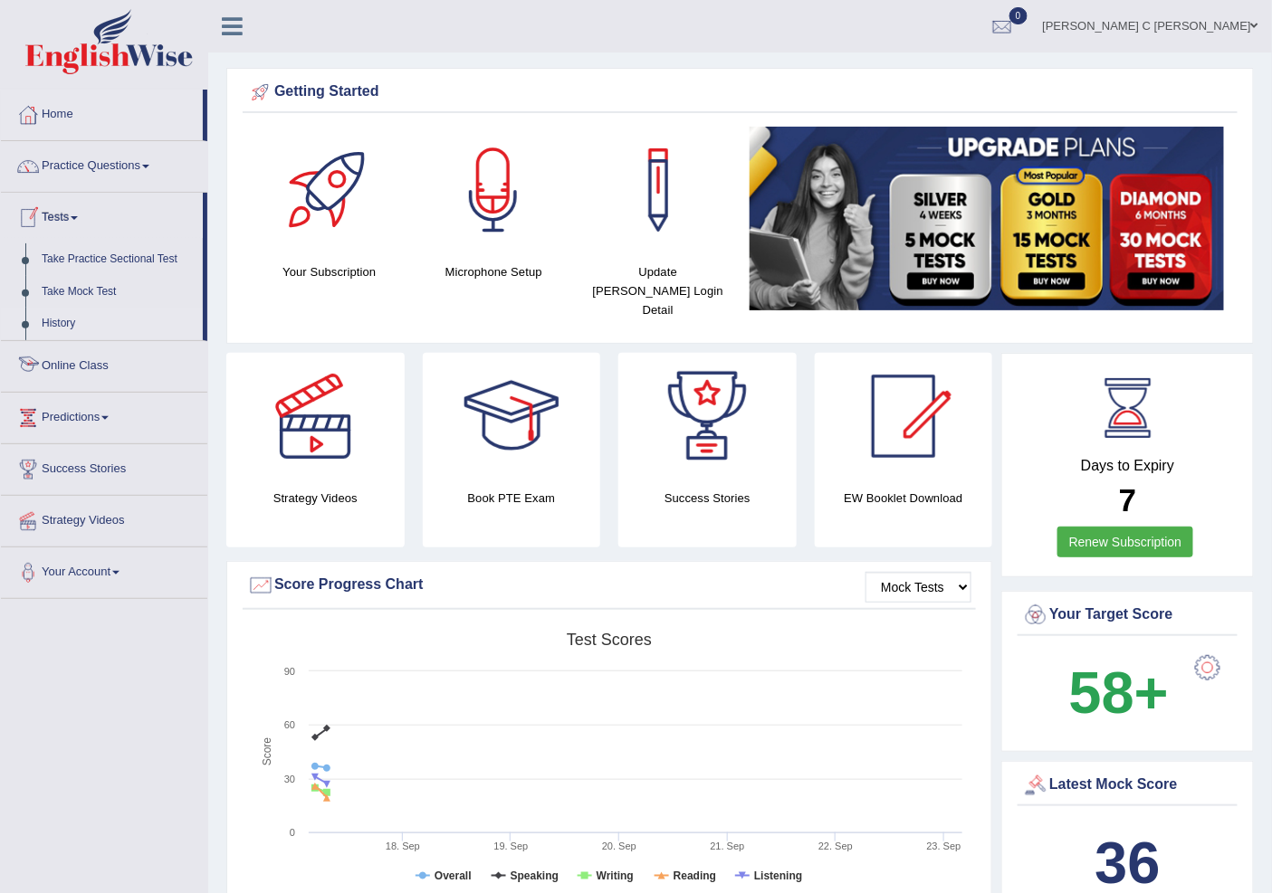
click at [51, 318] on link "History" at bounding box center [117, 324] width 169 height 33
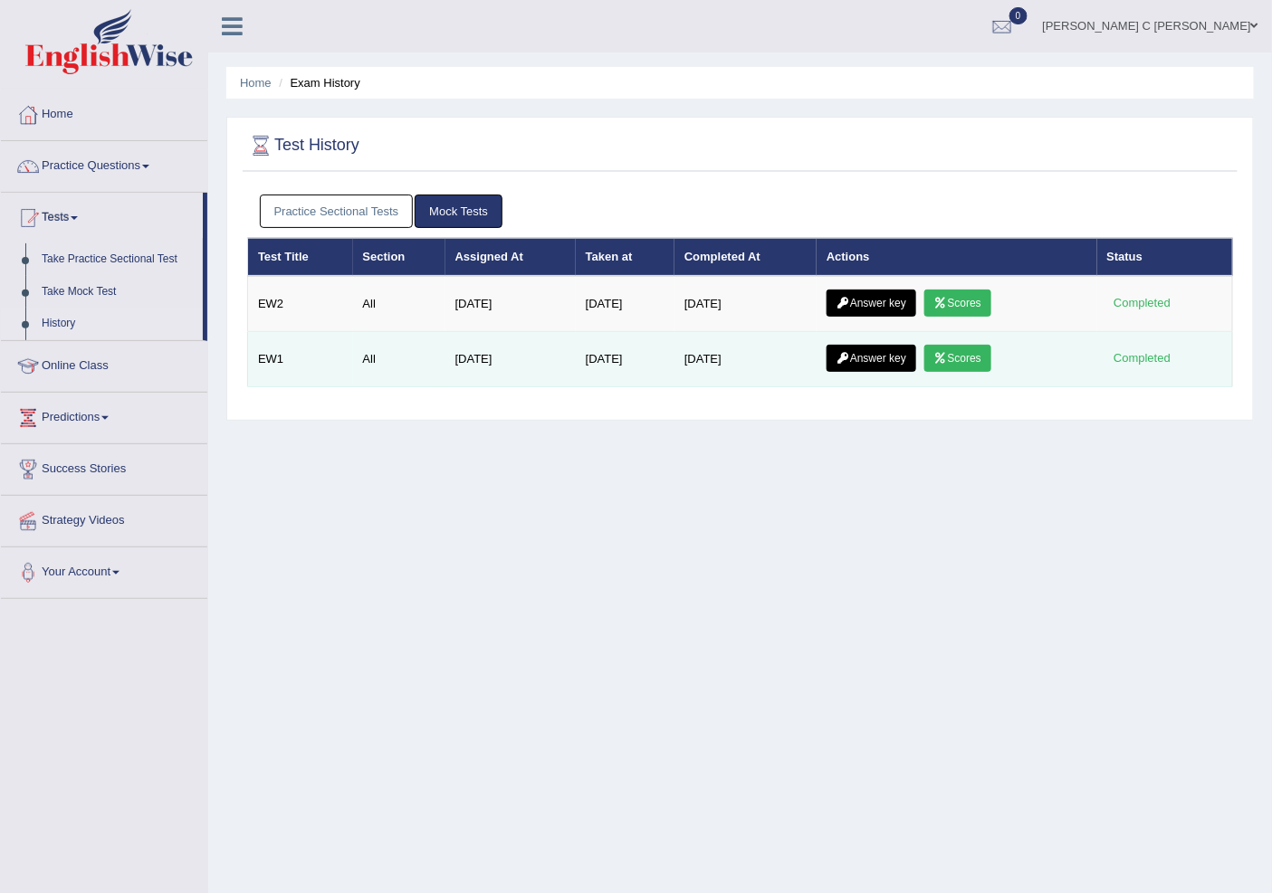
click at [967, 366] on link "Scores" at bounding box center [957, 358] width 67 height 27
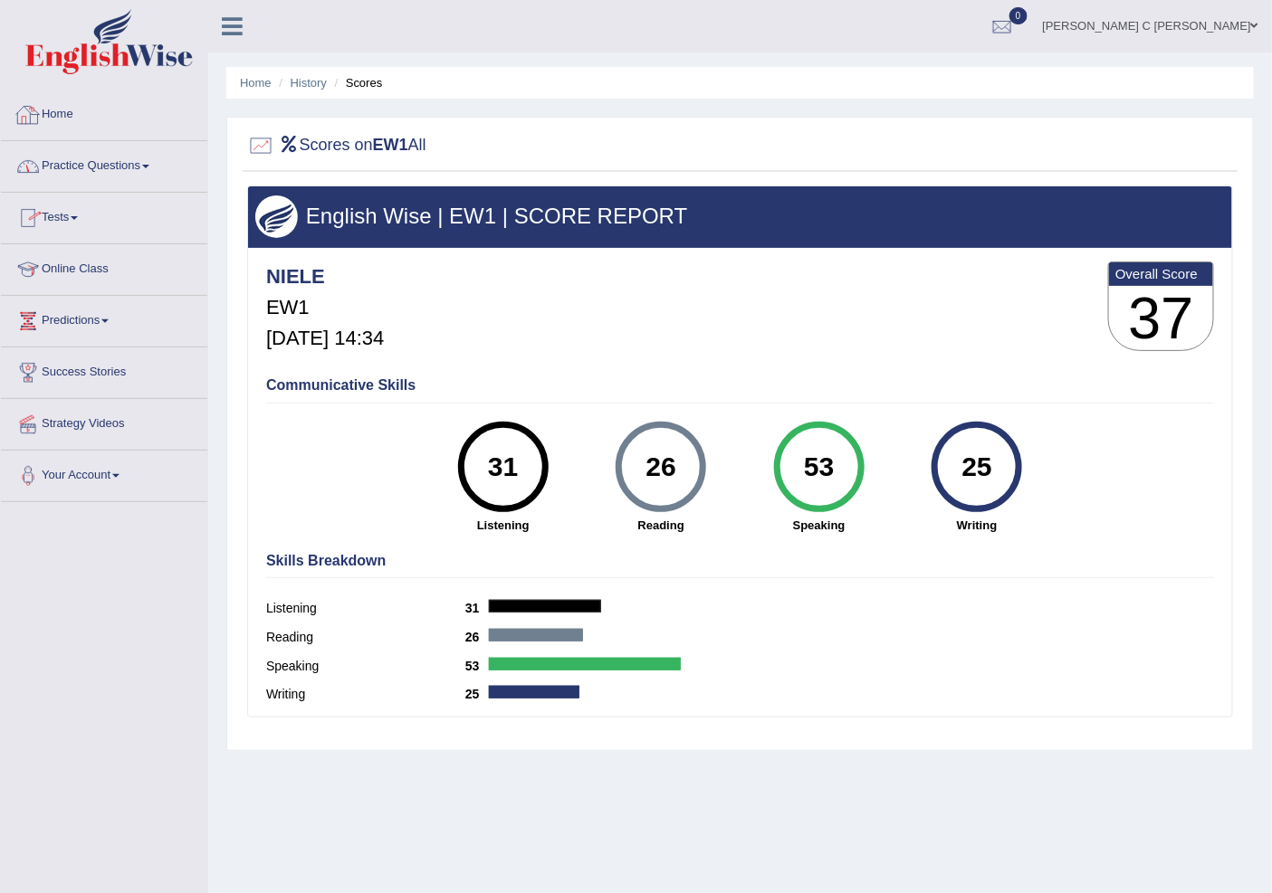
click at [66, 116] on link "Home" at bounding box center [104, 112] width 206 height 45
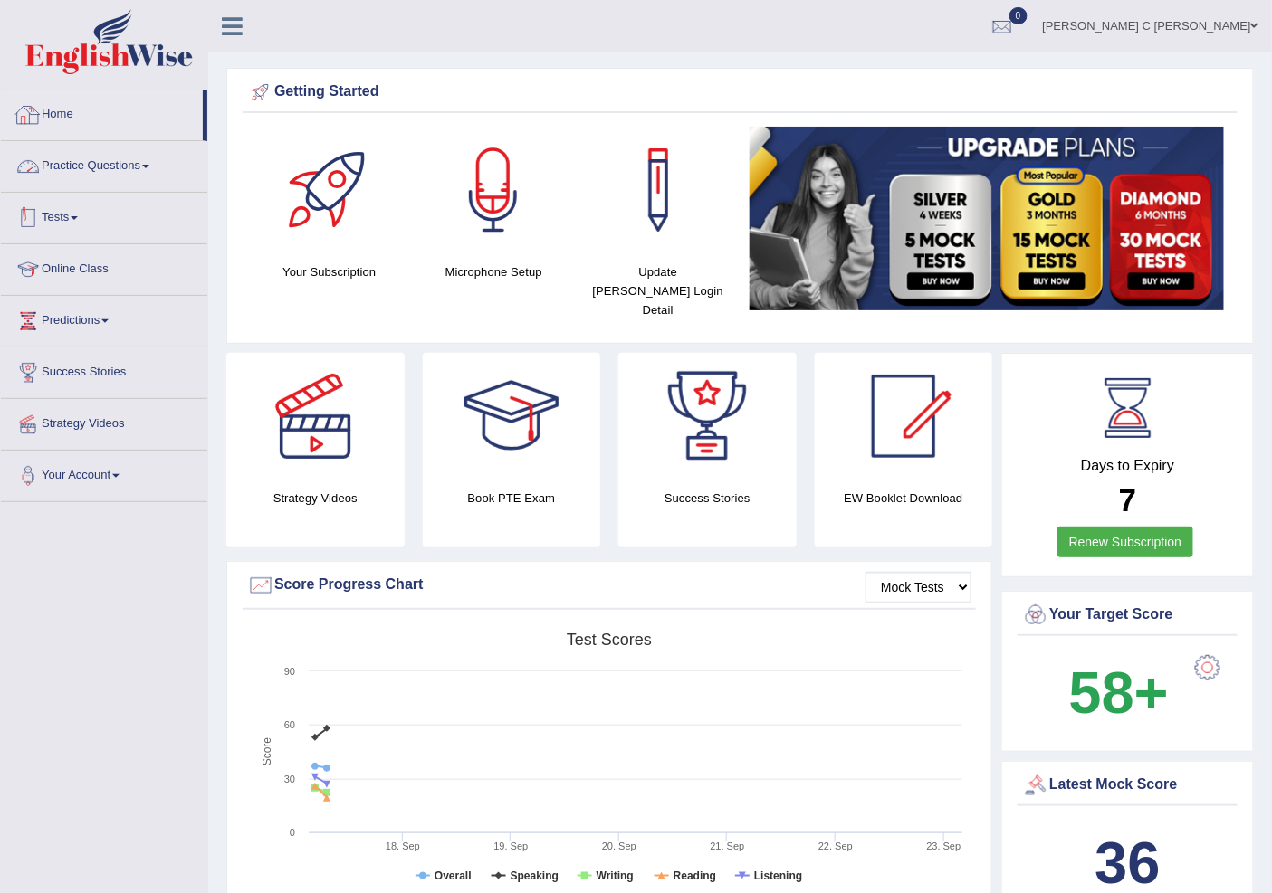
click at [54, 212] on link "Tests" at bounding box center [104, 215] width 206 height 45
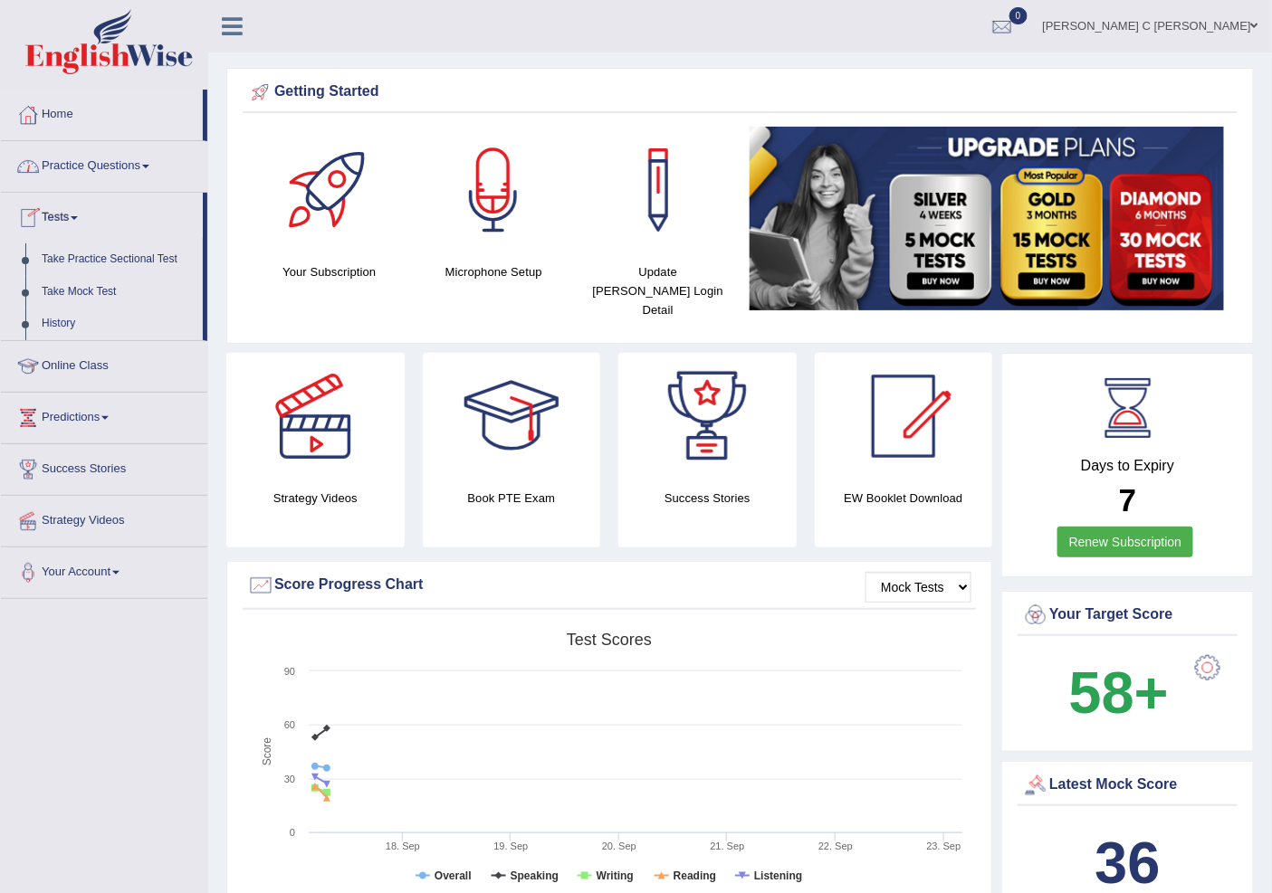
click at [96, 173] on link "Practice Questions" at bounding box center [104, 163] width 206 height 45
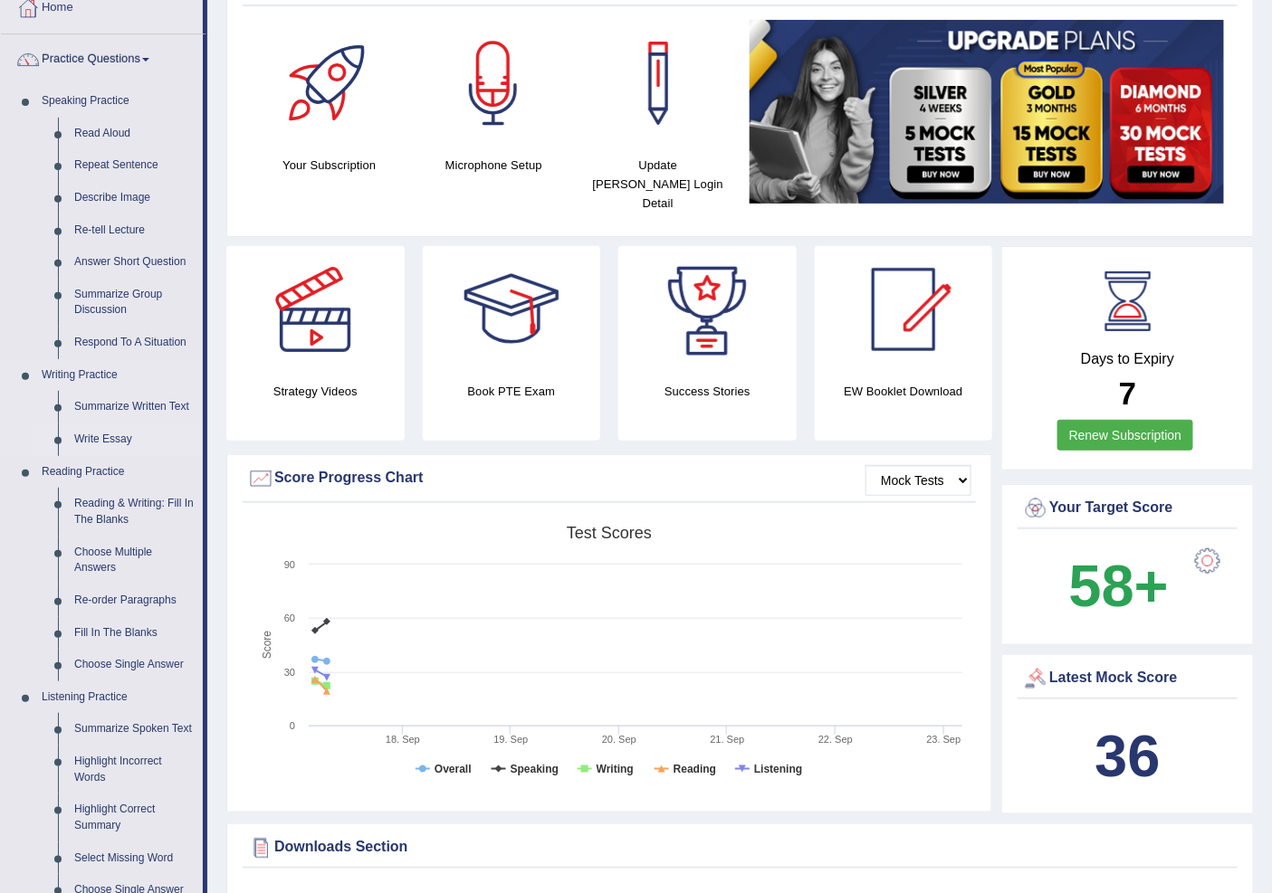
scroll to position [201, 0]
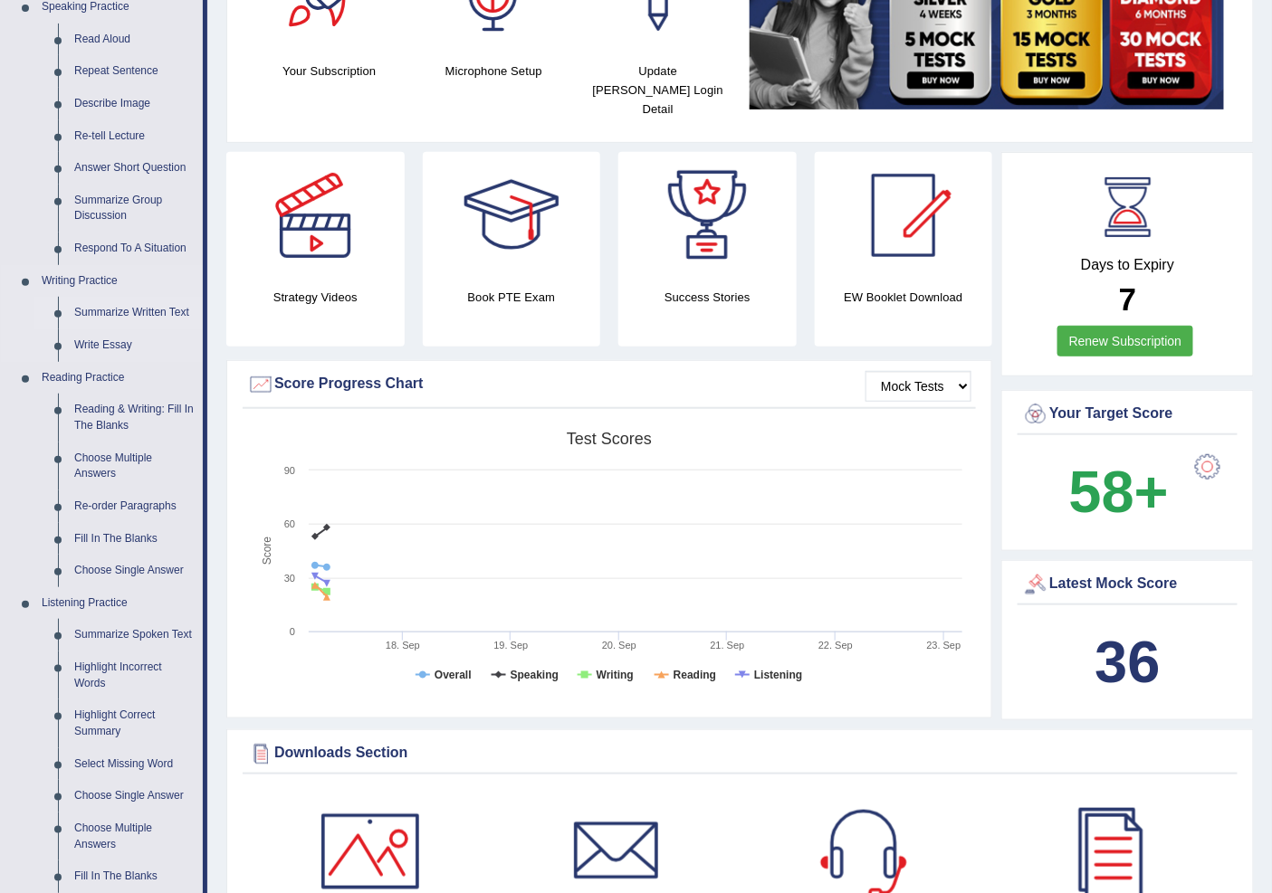
click at [105, 309] on link "Summarize Written Text" at bounding box center [134, 313] width 137 height 33
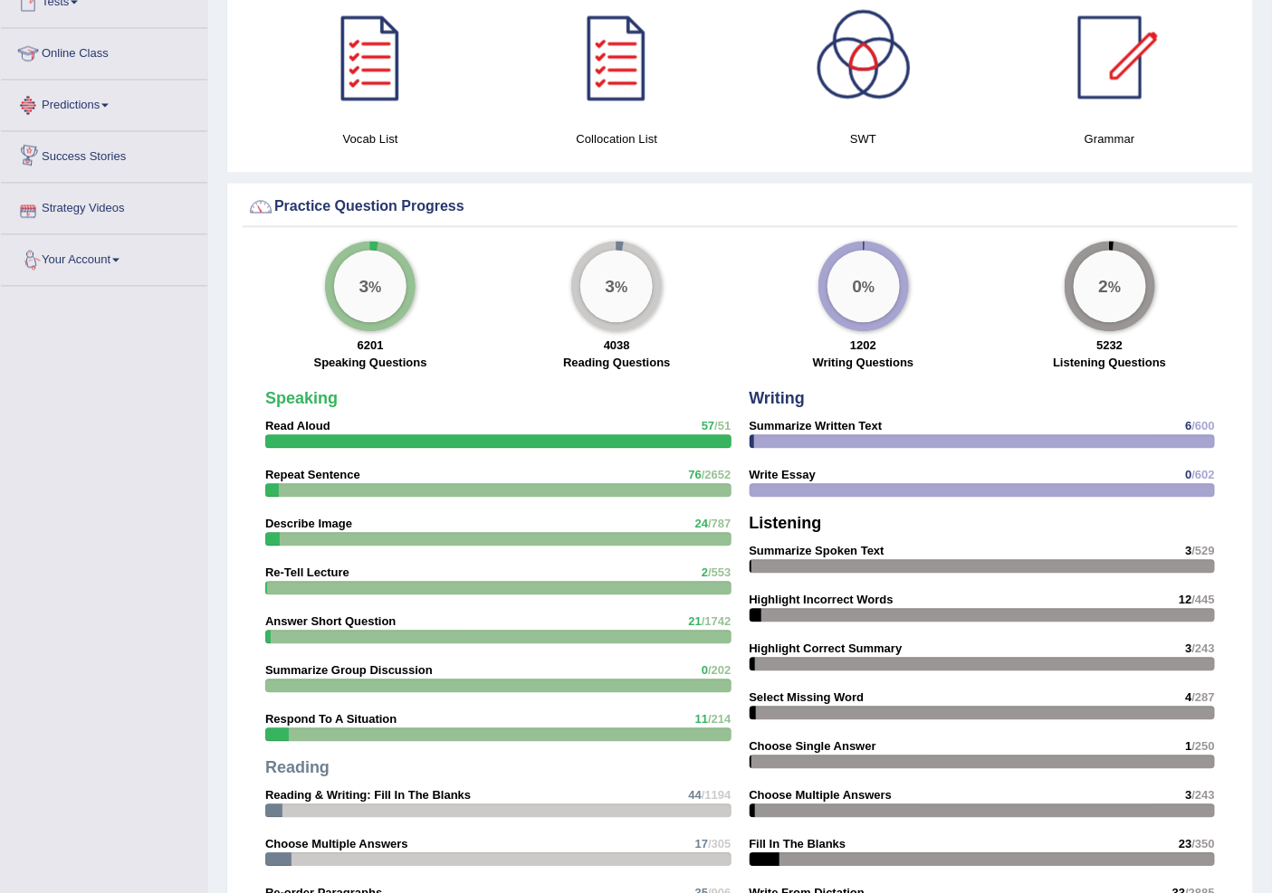
scroll to position [1164, 0]
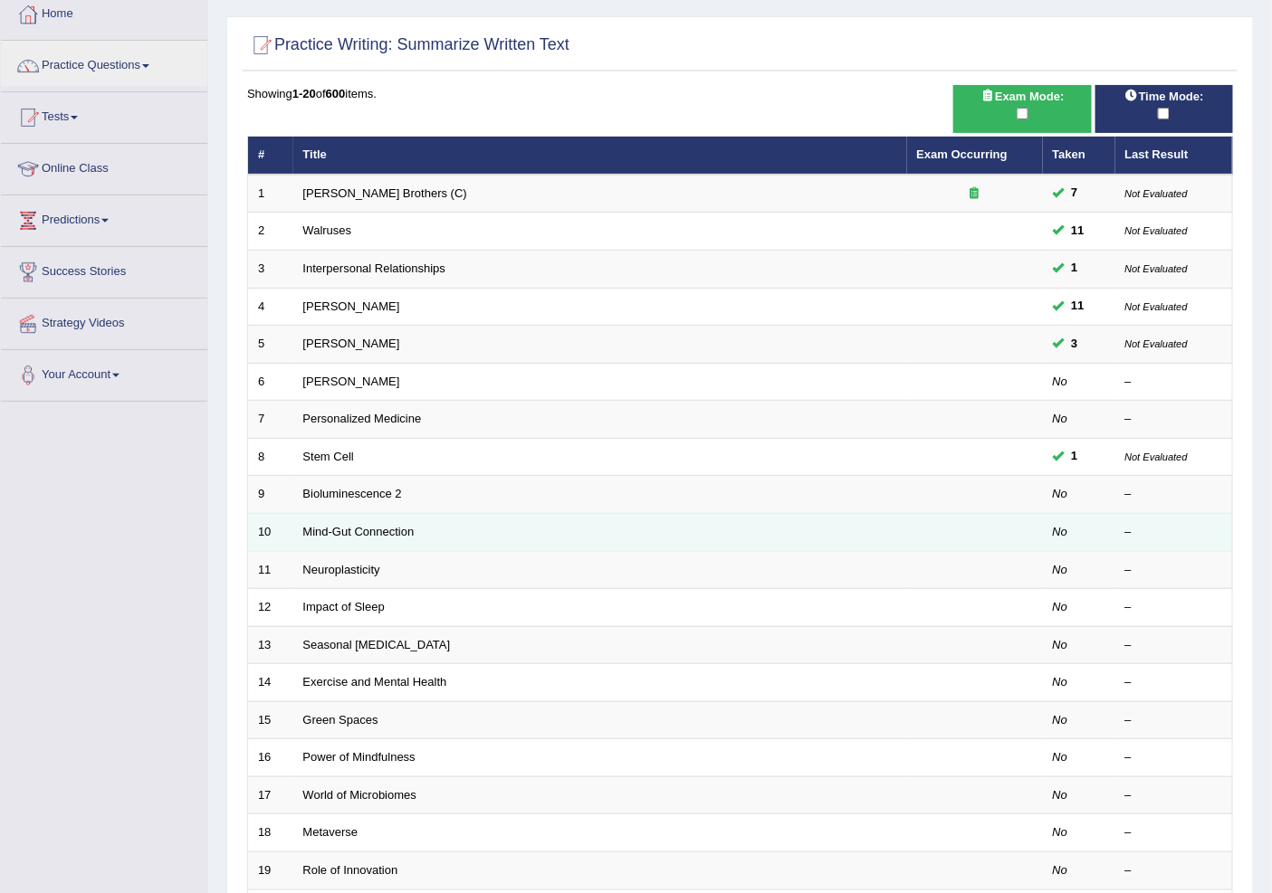
scroll to position [100, 0]
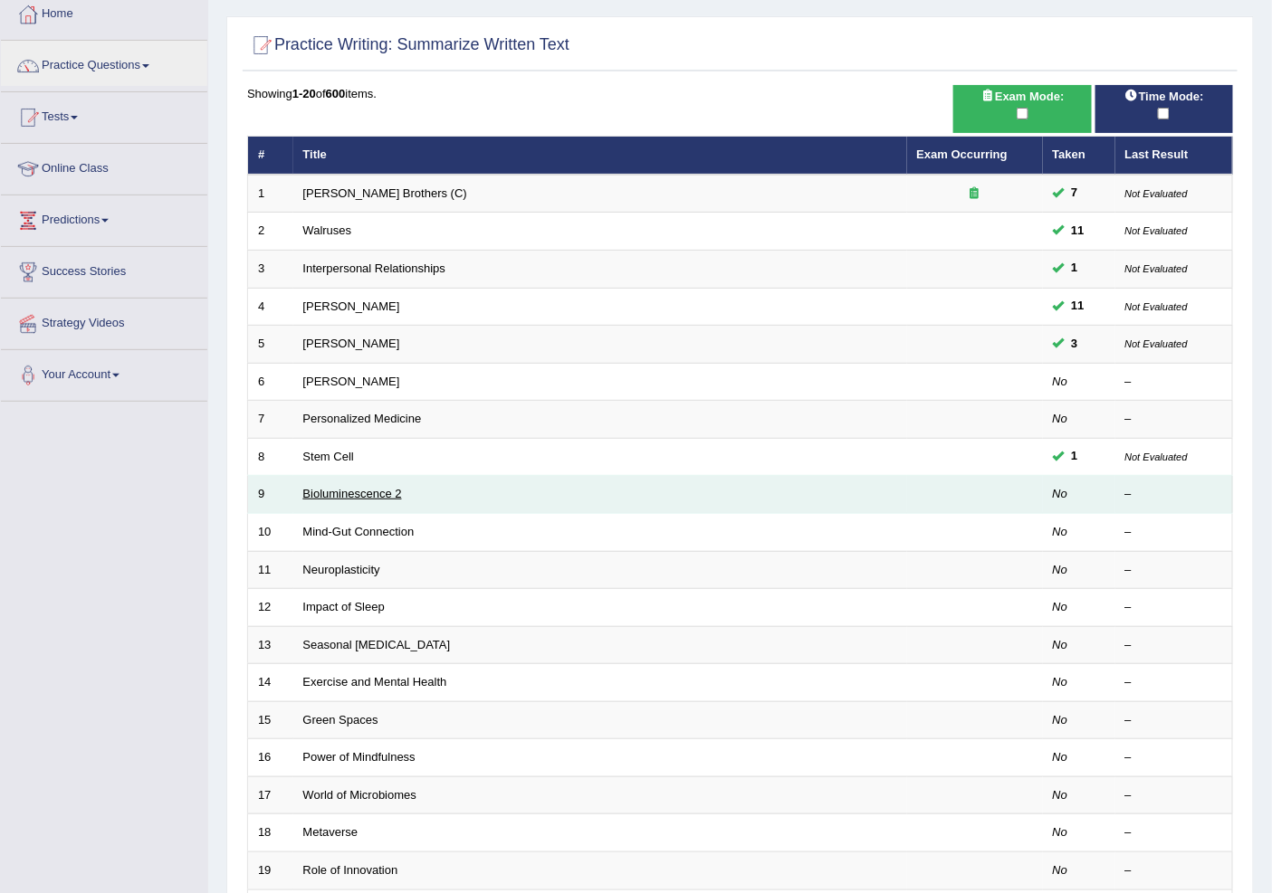
click at [367, 491] on link "Bioluminescence 2" at bounding box center [352, 494] width 99 height 14
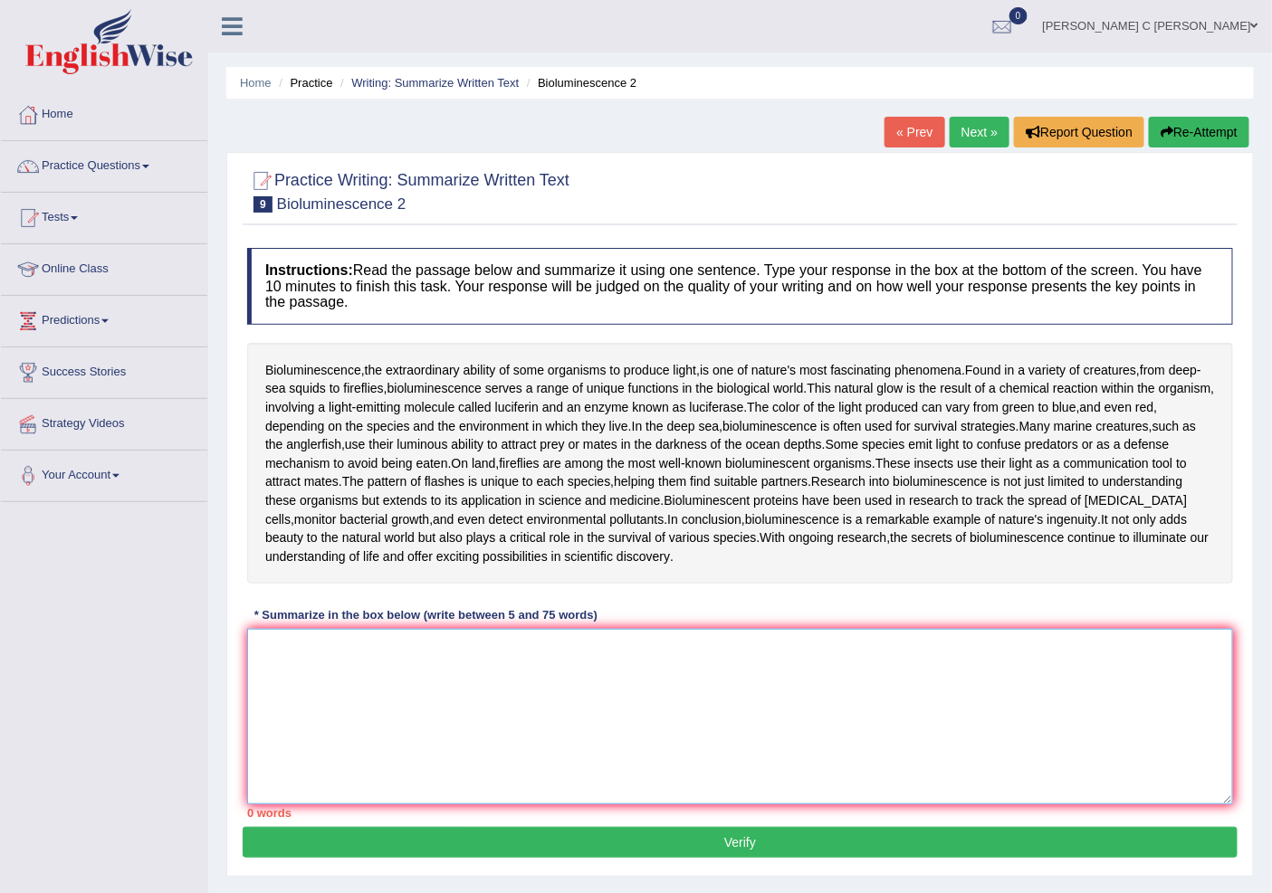
click at [429, 656] on textarea at bounding box center [740, 717] width 986 height 176
type textarea "t"
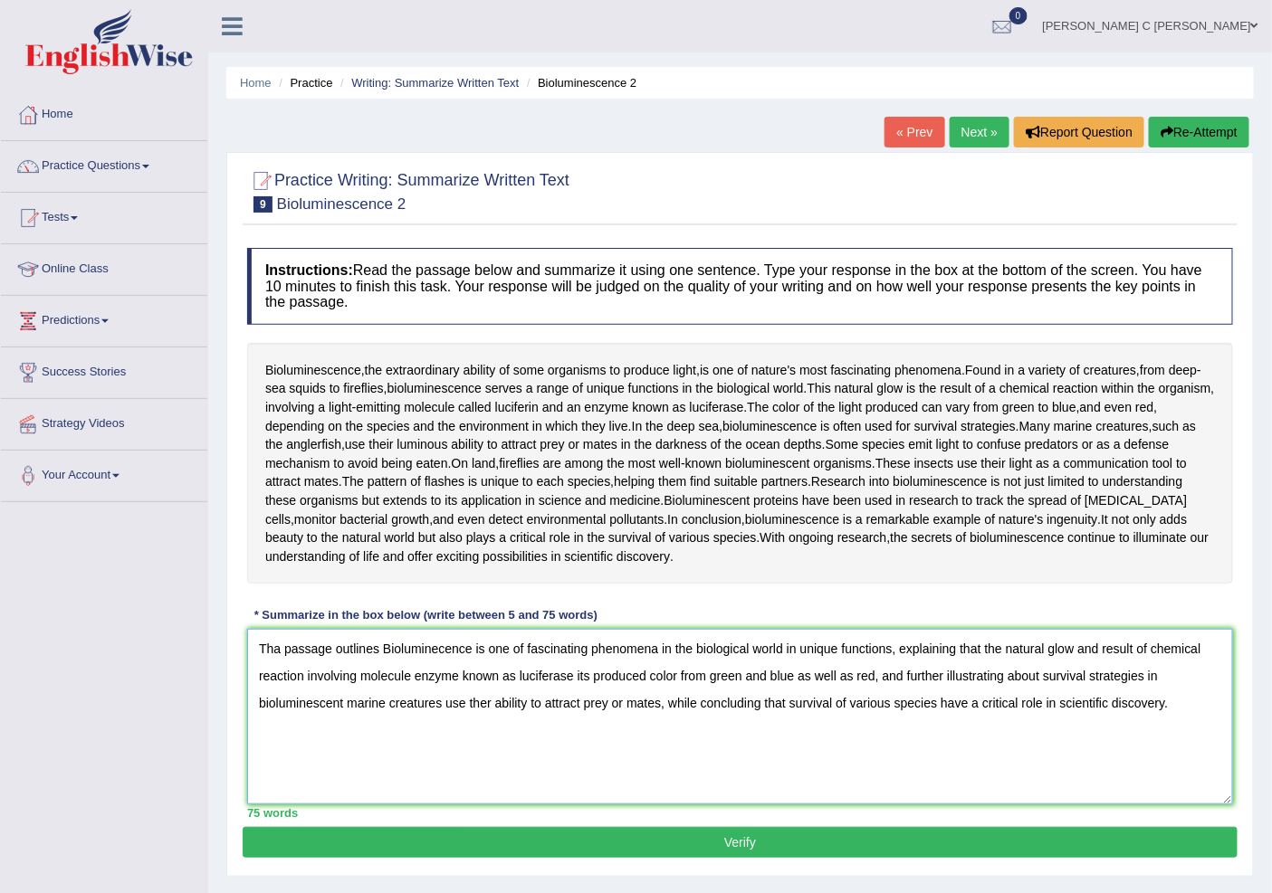
type textarea "Tha passage outlines Bioluminecence is one of fascinating phenomena in the biol…"
click at [759, 855] on button "Verify" at bounding box center [740, 842] width 995 height 31
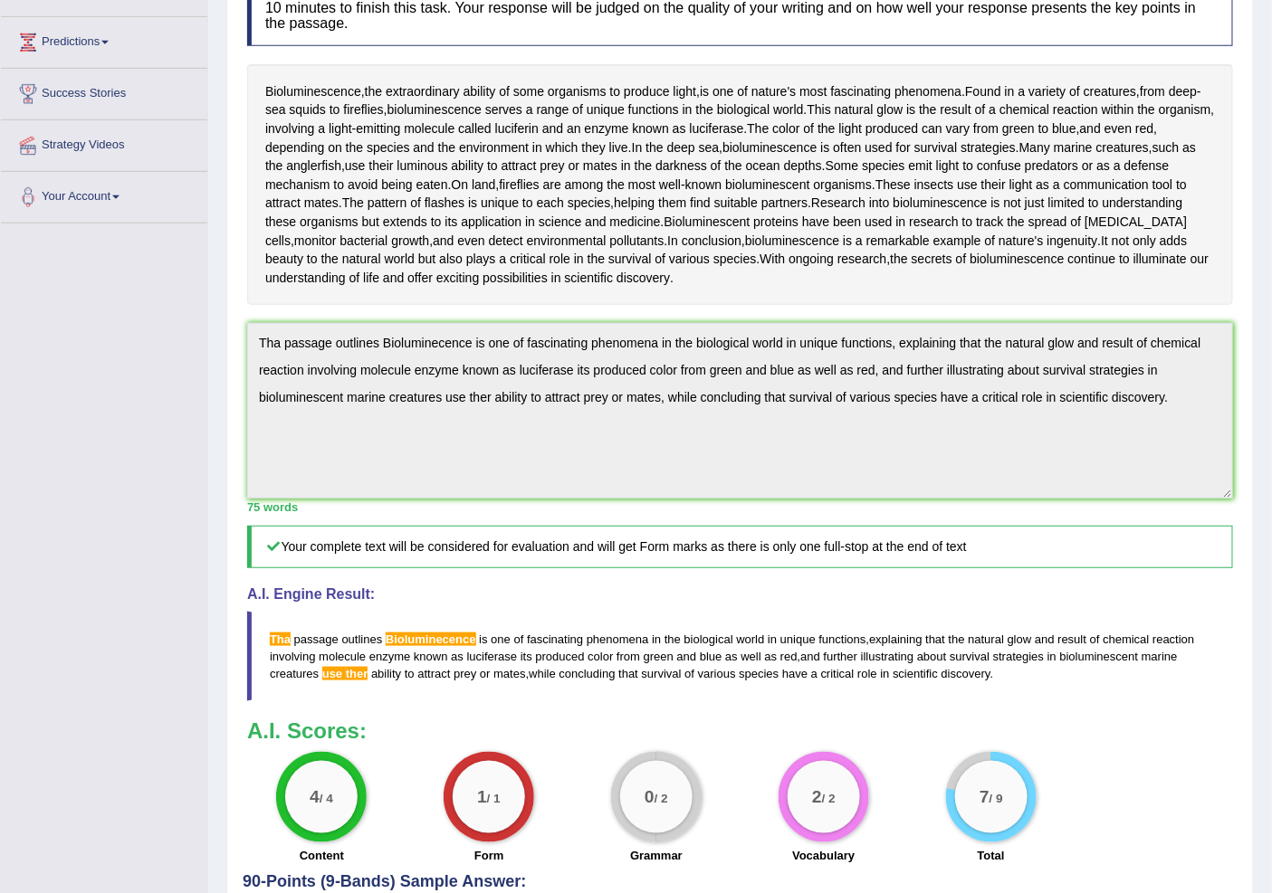
scroll to position [128, 0]
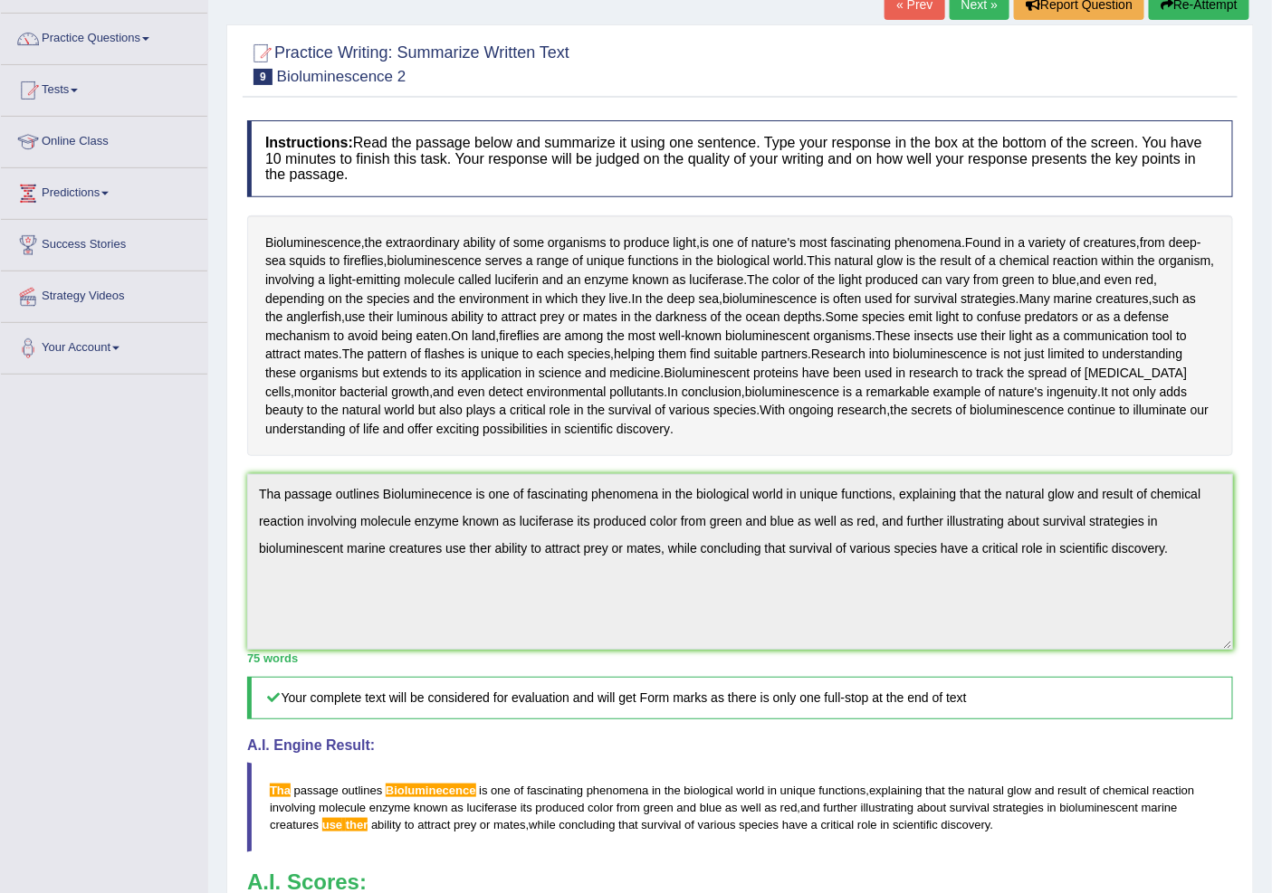
click at [968, 21] on div "« Prev Next » Report Question Re-Attempt" at bounding box center [1068, 6] width 369 height 35
click at [968, 11] on link "Next »" at bounding box center [979, 4] width 60 height 31
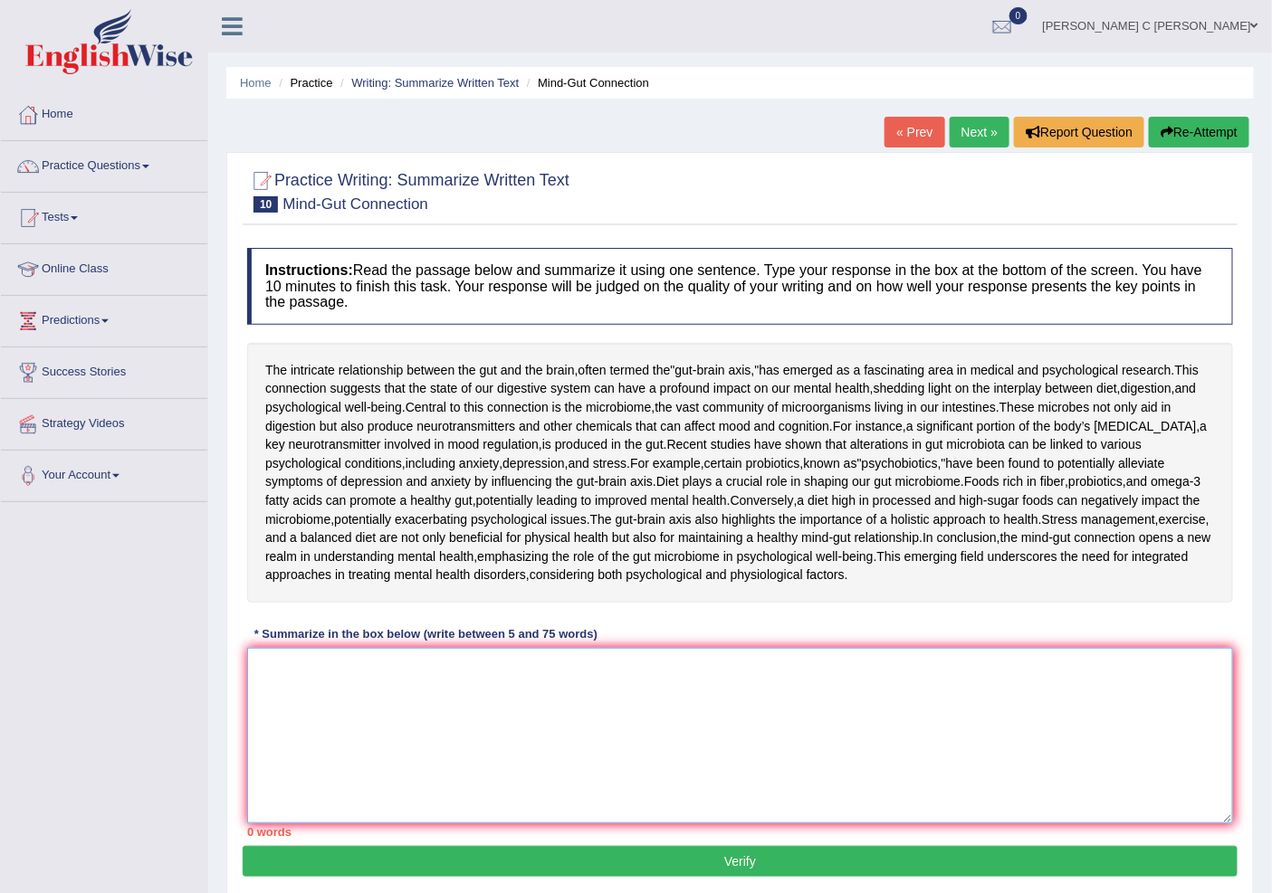
click at [619, 824] on textarea at bounding box center [740, 736] width 986 height 176
type textarea "t"
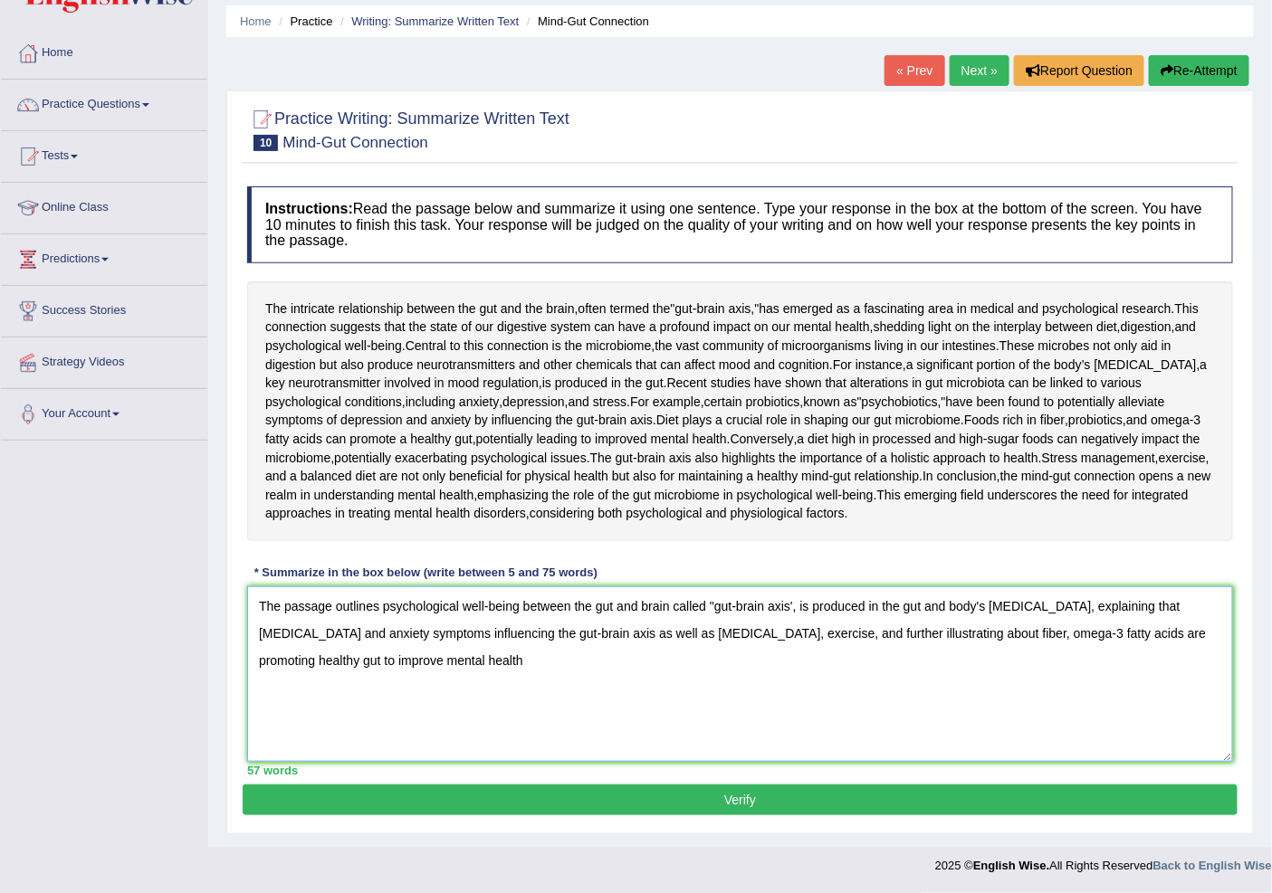
scroll to position [191, 0]
type textarea "The passage outlines psychological well-being between the gut and brain called …"
click at [644, 792] on button "Verify" at bounding box center [740, 800] width 995 height 31
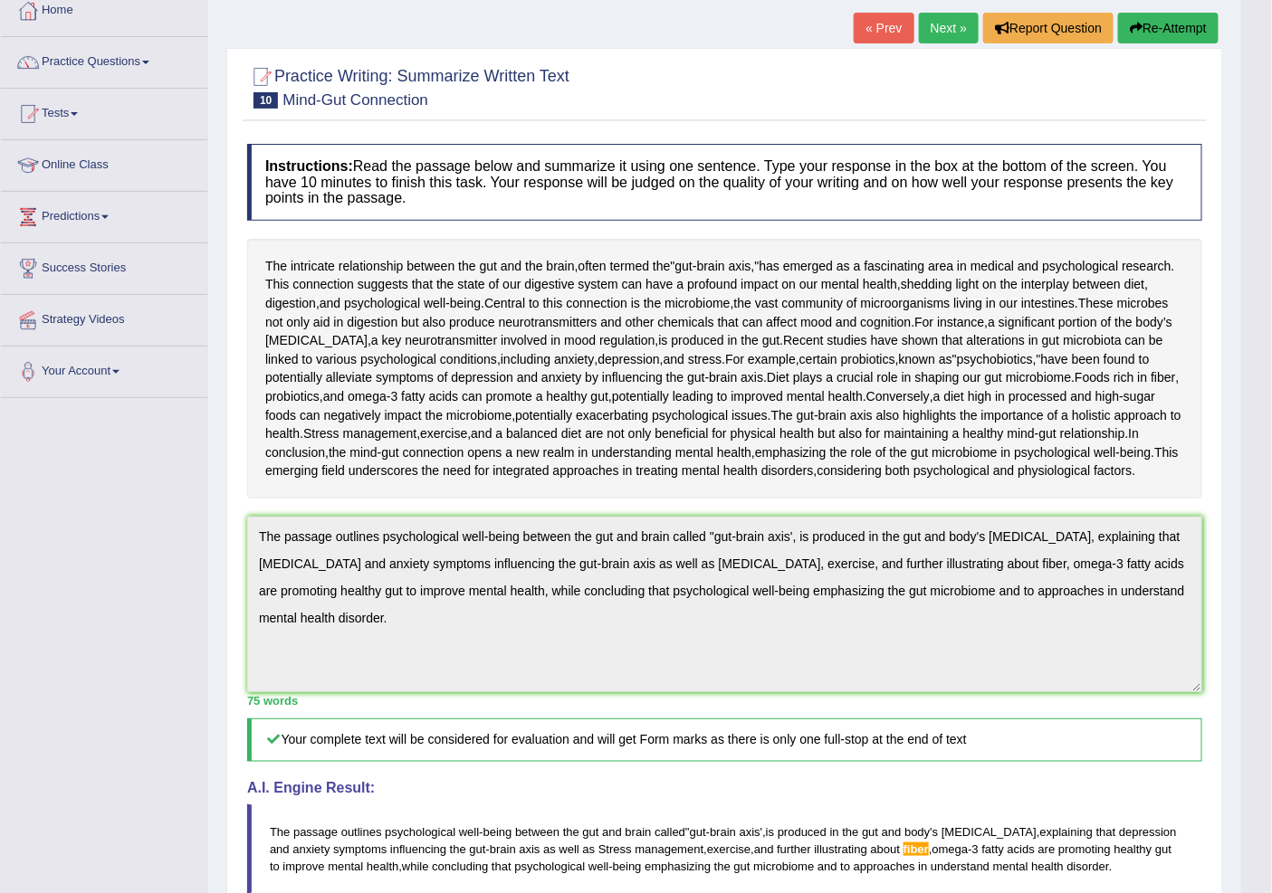
scroll to position [0, 0]
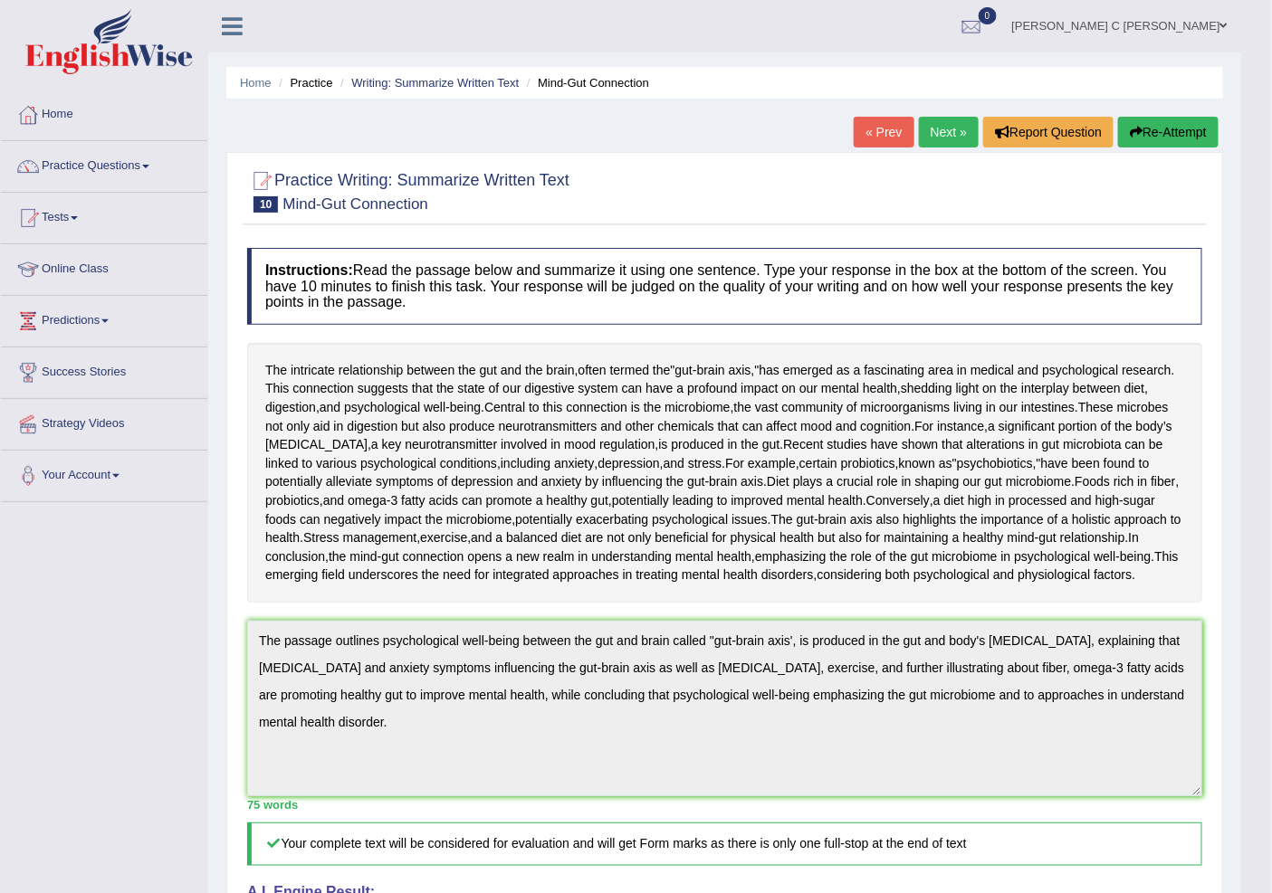
click at [932, 119] on link "Next »" at bounding box center [949, 132] width 60 height 31
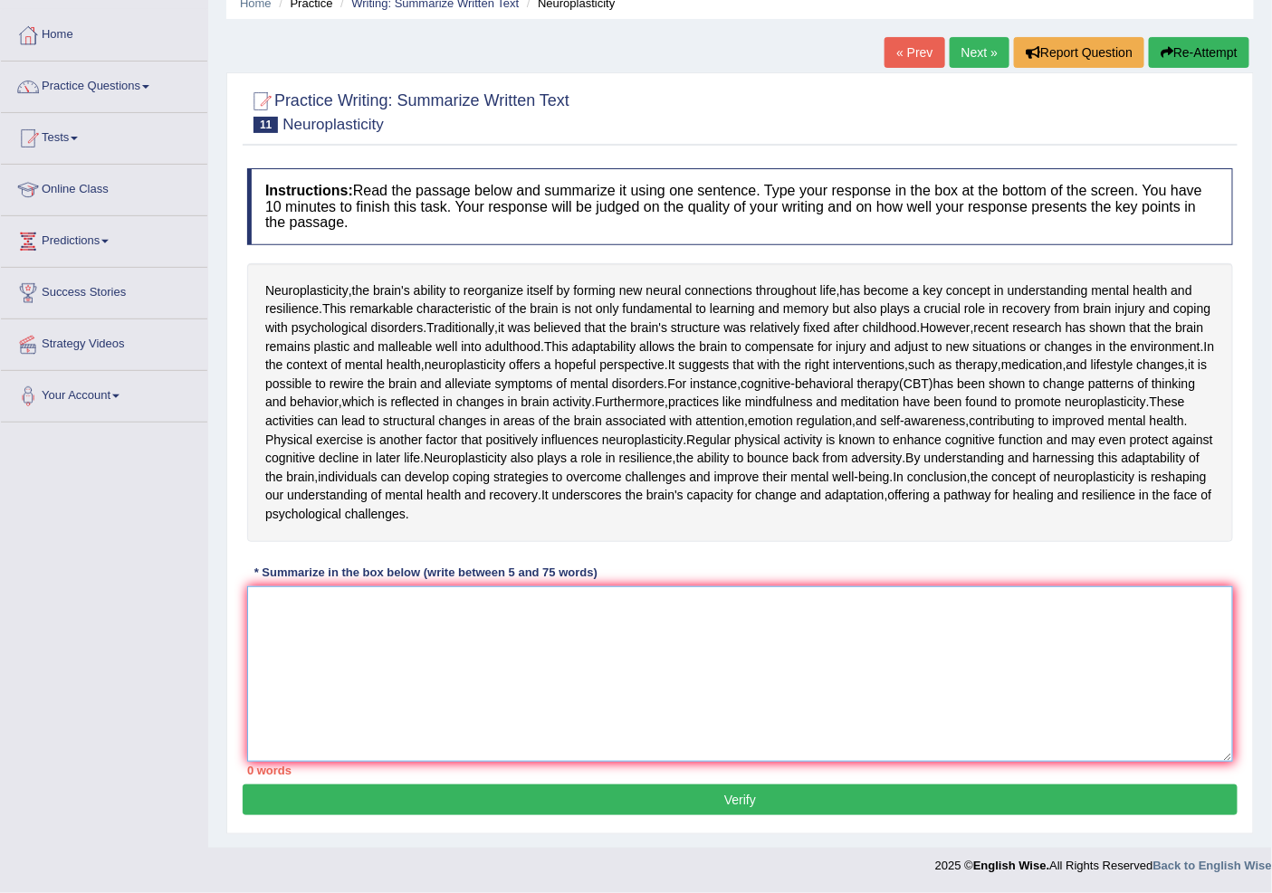
click at [372, 689] on textarea at bounding box center [740, 675] width 986 height 176
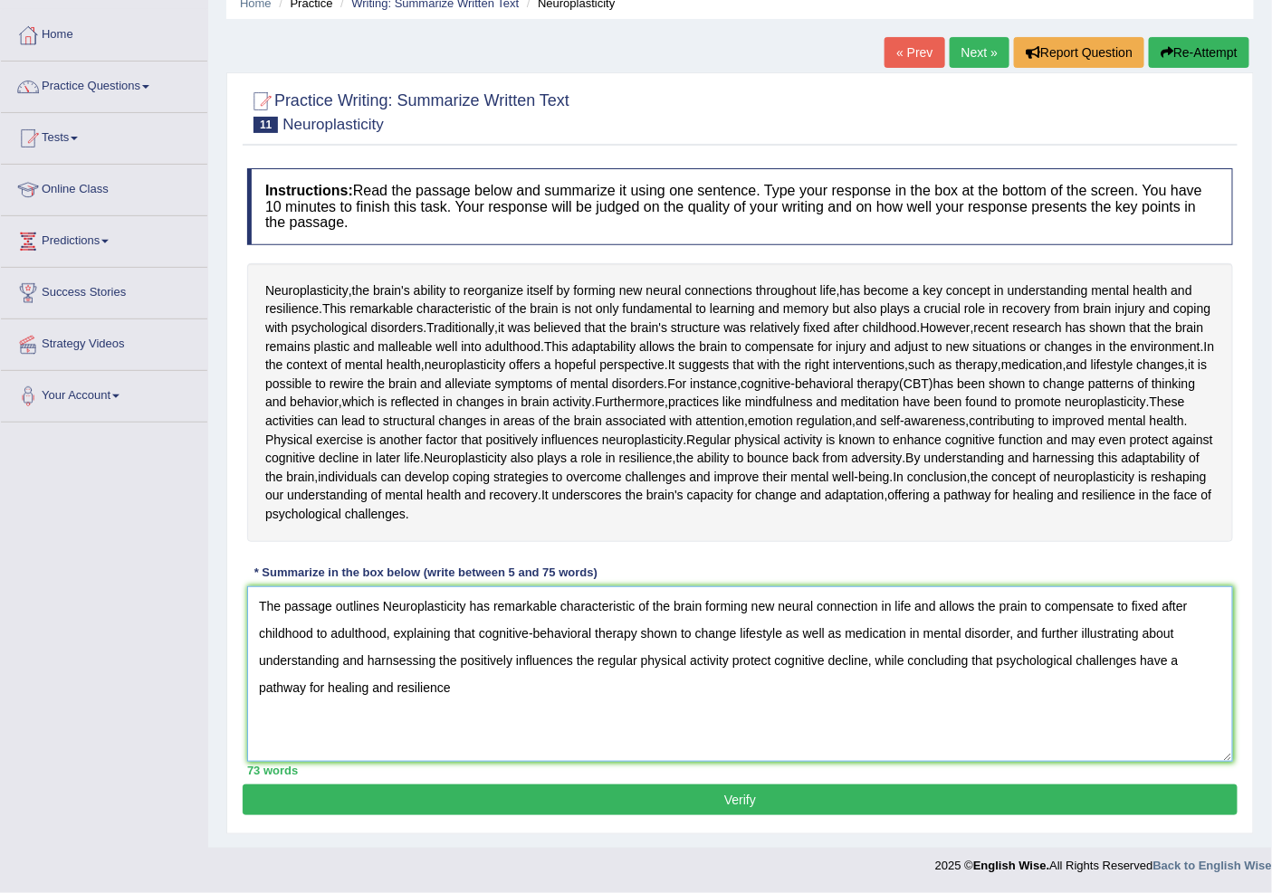
click at [1191, 709] on textarea "The passage outlines Neuroplasticity has remarkable characteristic of the brain…" at bounding box center [740, 675] width 986 height 176
click at [446, 734] on textarea "The passage outlines Neuroplasticity has remarkable characteristic of the brain…" at bounding box center [740, 675] width 986 height 176
type textarea "The passage outlines Neuroplasticity has remarkable characteristic of the brain…"
click at [744, 779] on div "75 words" at bounding box center [740, 770] width 986 height 17
click at [748, 816] on button "Verify" at bounding box center [740, 800] width 995 height 31
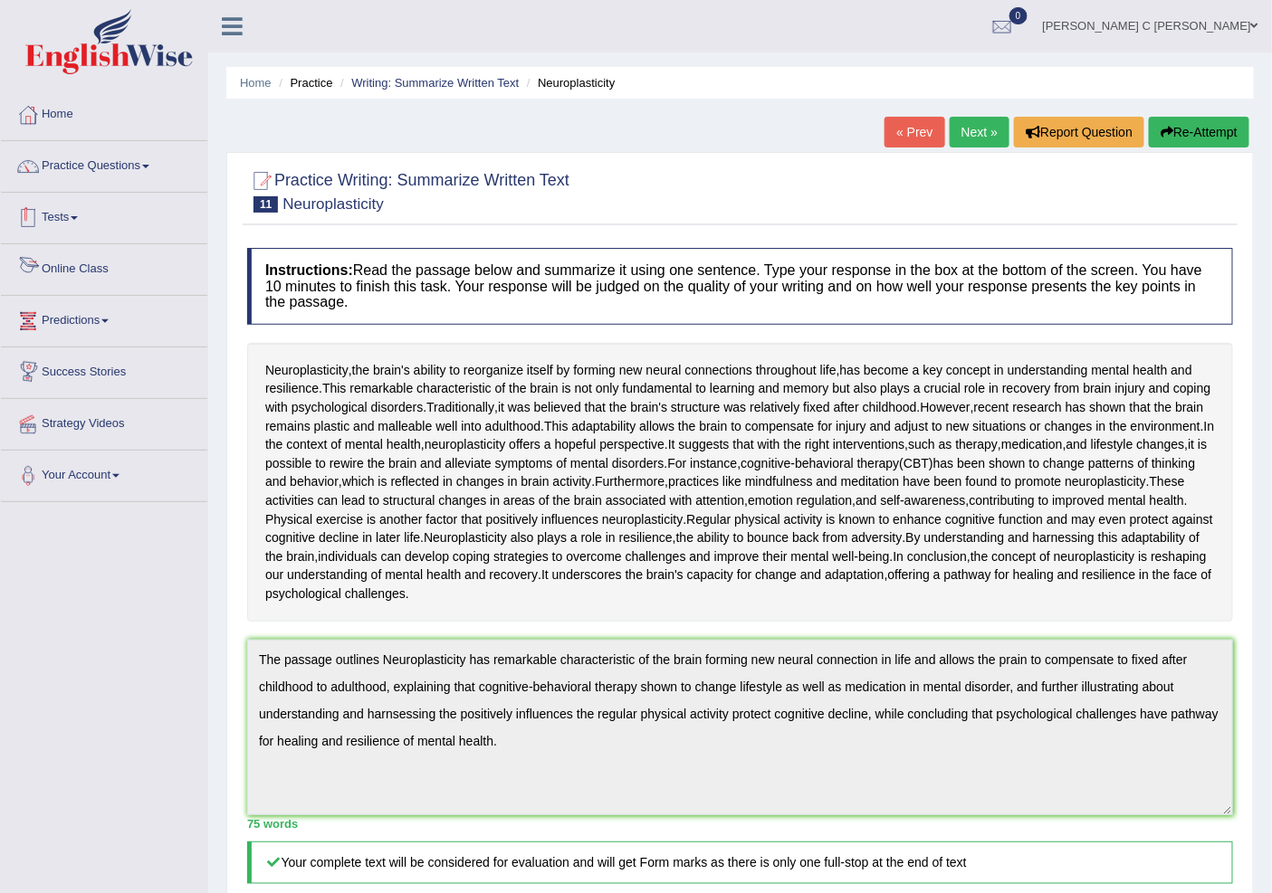
click at [114, 230] on link "Tests" at bounding box center [104, 215] width 206 height 45
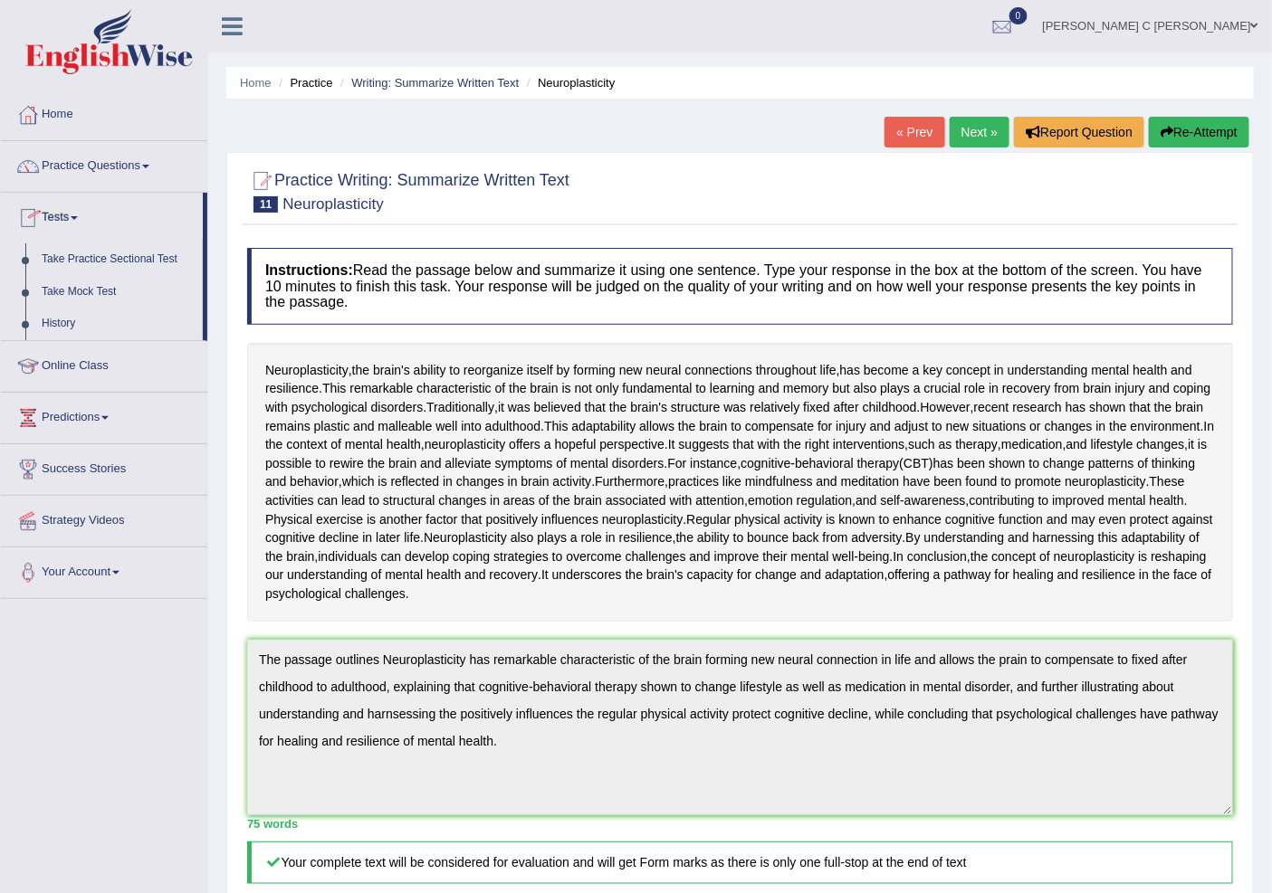
click at [119, 226] on link "Tests" at bounding box center [102, 215] width 202 height 45
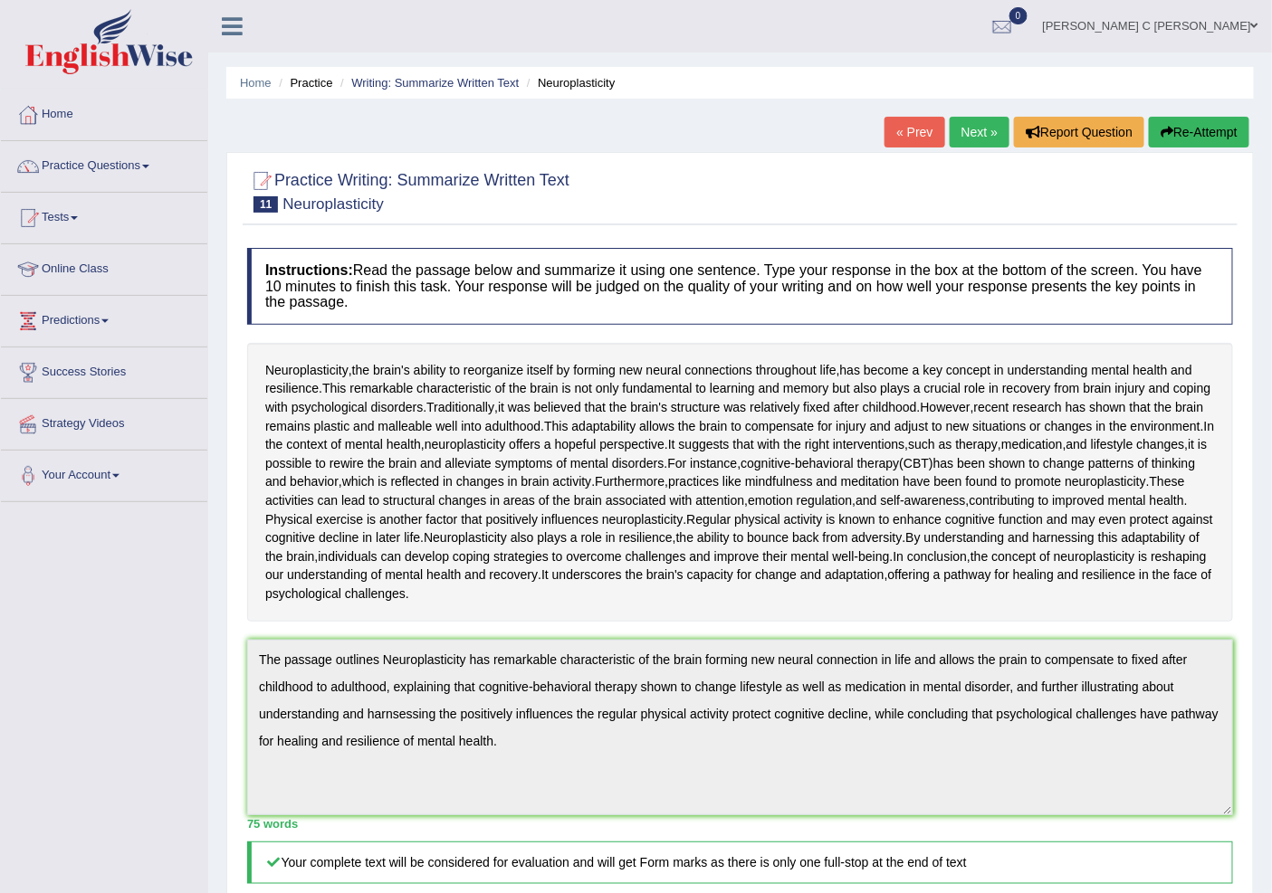
click at [975, 133] on link "Next »" at bounding box center [979, 132] width 60 height 31
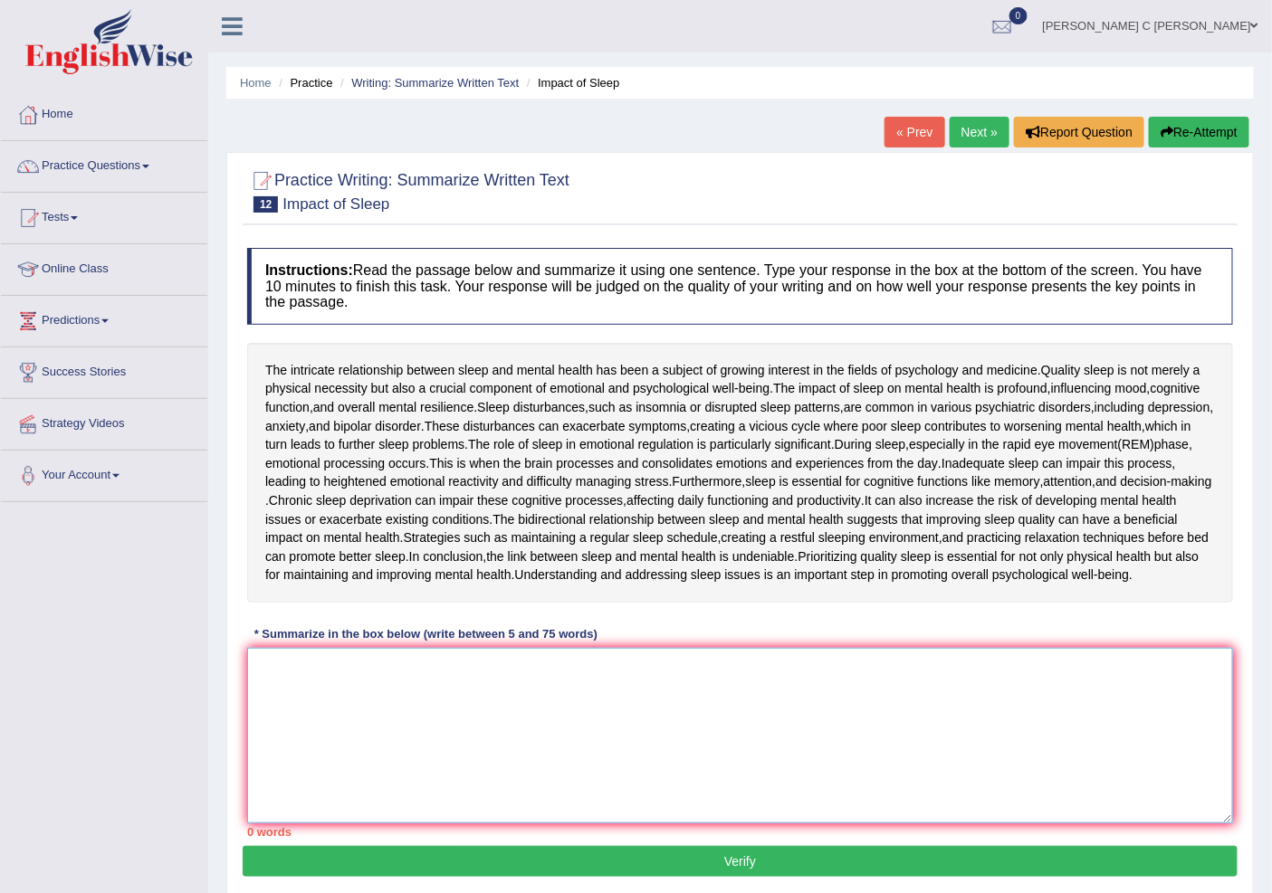
click at [586, 761] on textarea at bounding box center [740, 736] width 986 height 176
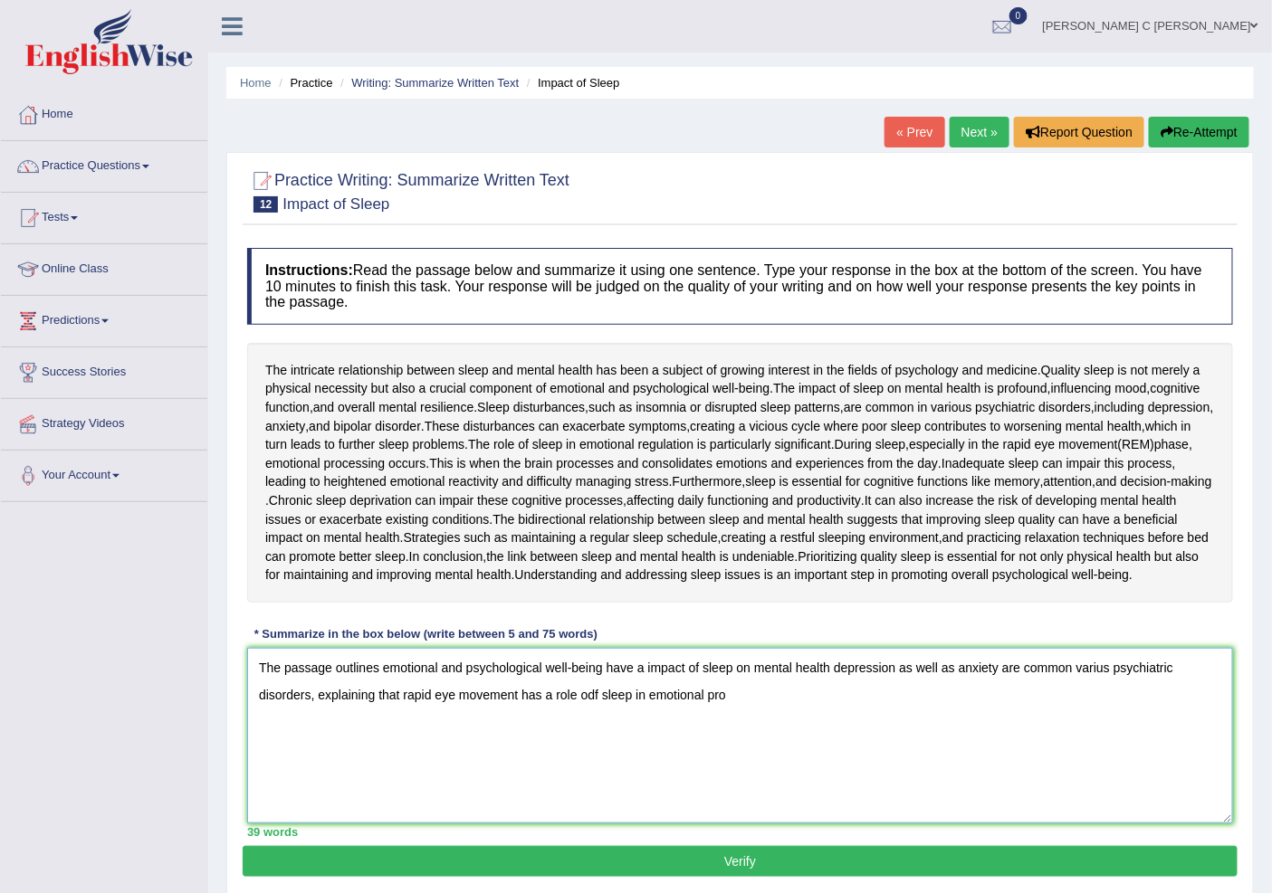
click at [599, 709] on textarea "The passage outlines emotional and psychological well-being have a impact of sl…" at bounding box center [740, 736] width 986 height 176
click at [759, 698] on textarea "The passage outlines emotional and psychological well-being have a impact of sl…" at bounding box center [740, 736] width 986 height 176
click at [773, 730] on textarea "The passage outlines emotional and psychological well-being have a impact of sl…" at bounding box center [740, 736] width 986 height 176
type textarea "The passage outlines emotional and psychological well-being have a impact of sl…"
click at [109, 214] on link "Tests" at bounding box center [104, 215] width 206 height 45
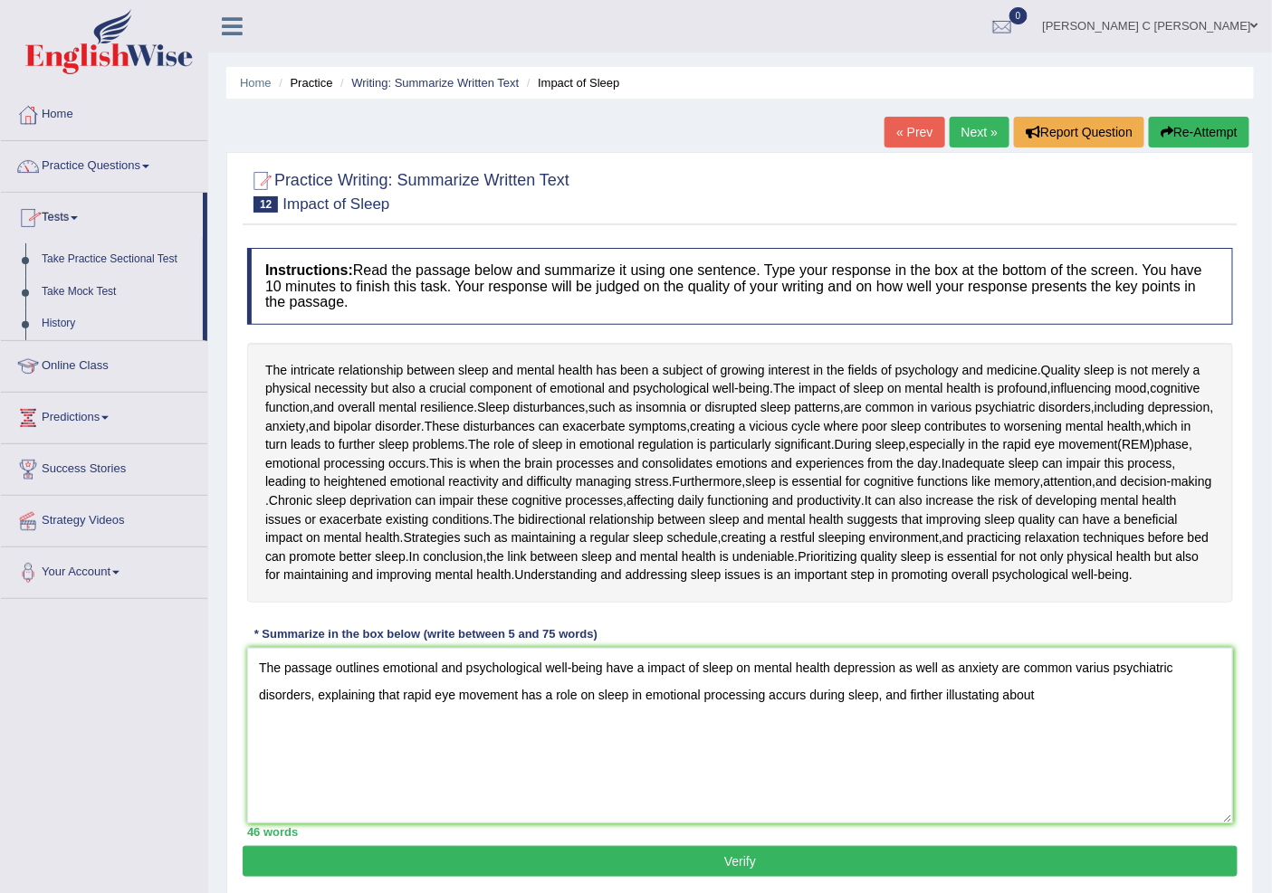
click at [107, 224] on link "Tests" at bounding box center [102, 215] width 202 height 45
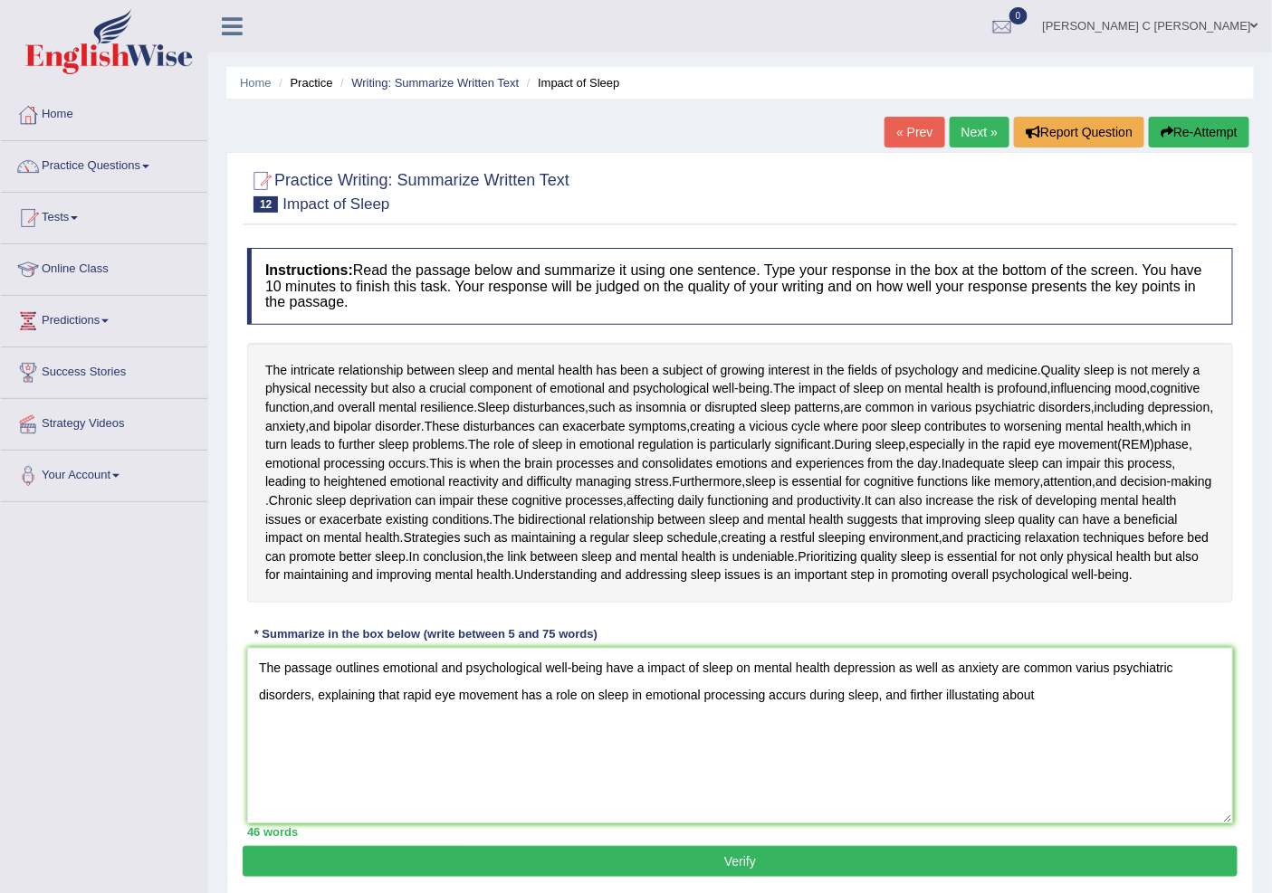
click at [889, 140] on link "« Prev" at bounding box center [914, 132] width 60 height 31
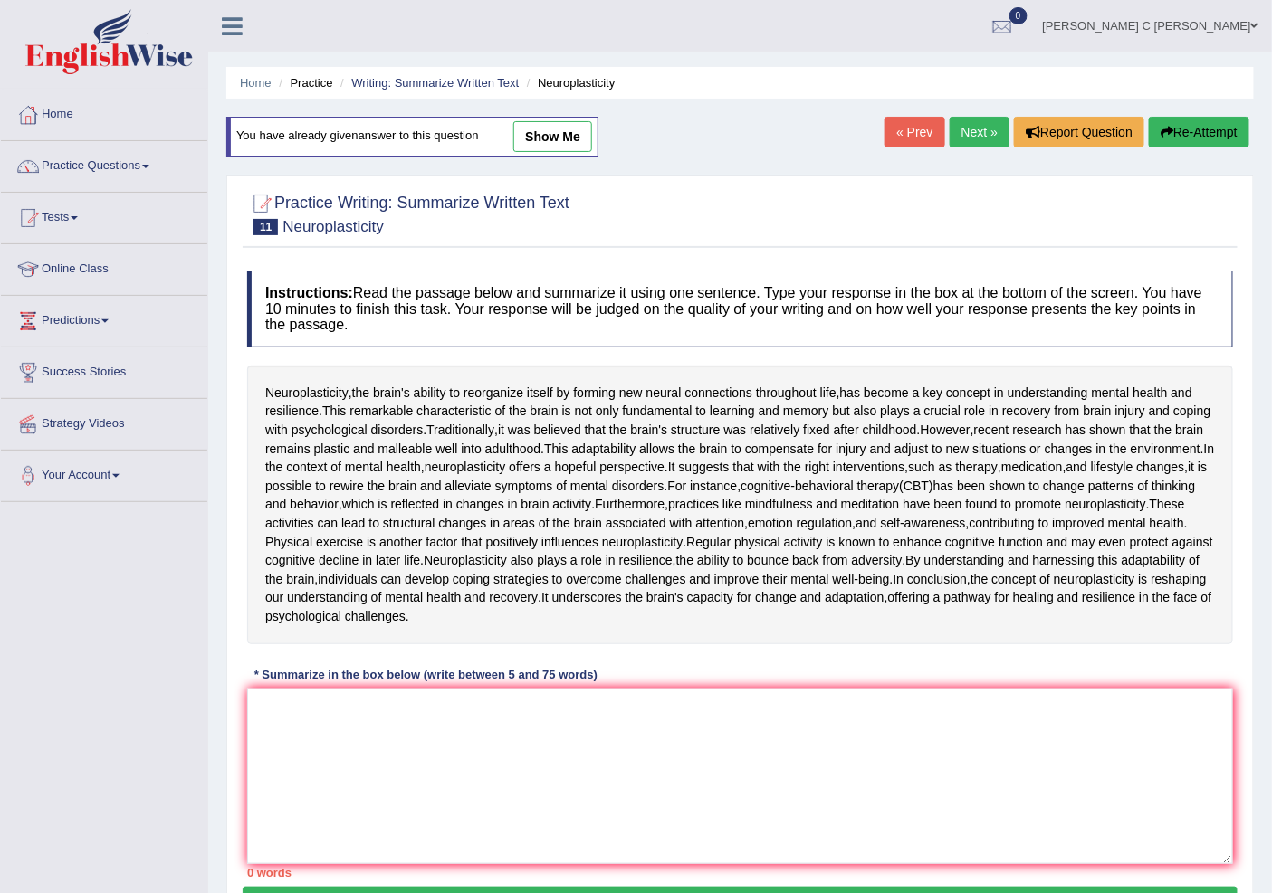
click at [590, 142] on link "show me" at bounding box center [552, 136] width 79 height 31
type textarea "The passage outlines Neuroplasticity has remarkable characteristic of the brain…"
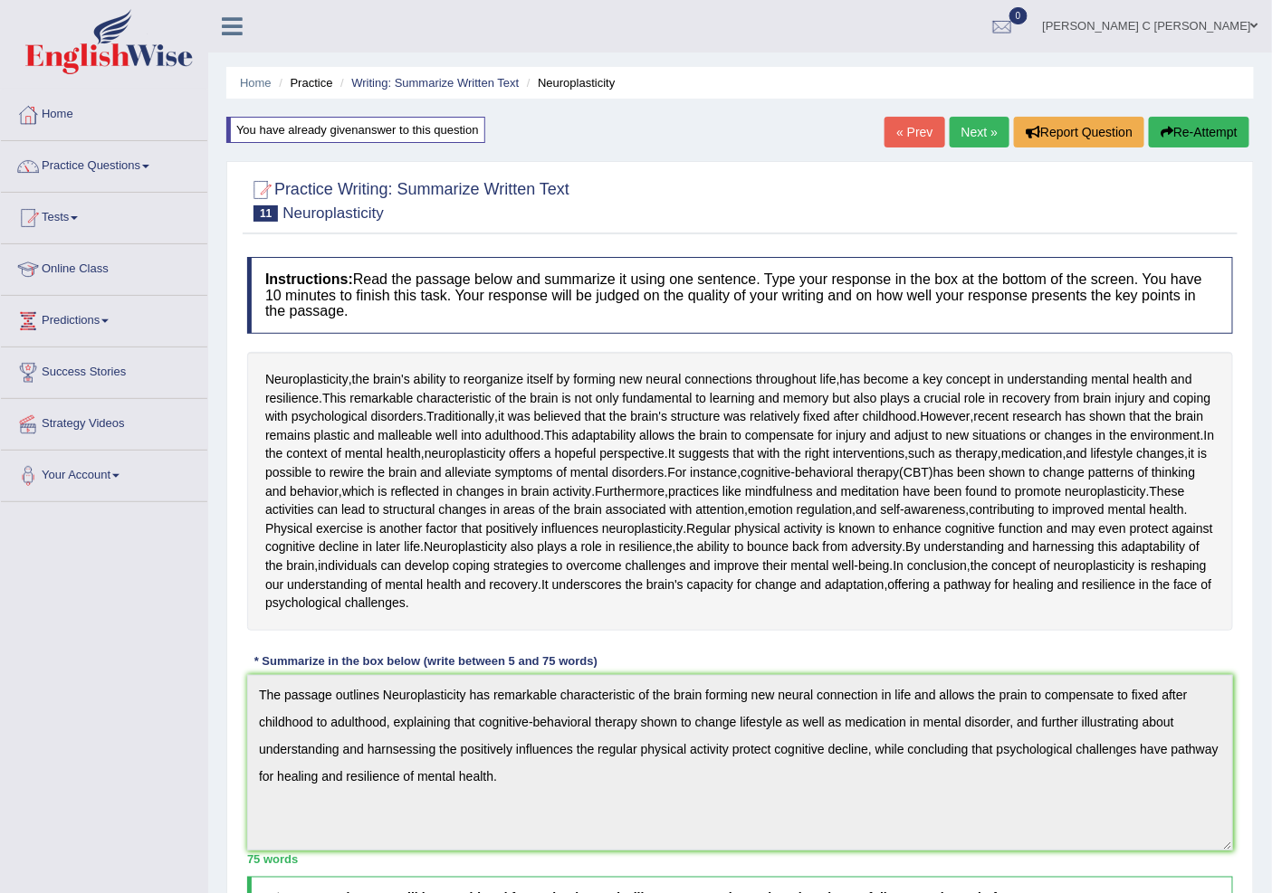
click at [894, 125] on link "« Prev" at bounding box center [914, 132] width 60 height 31
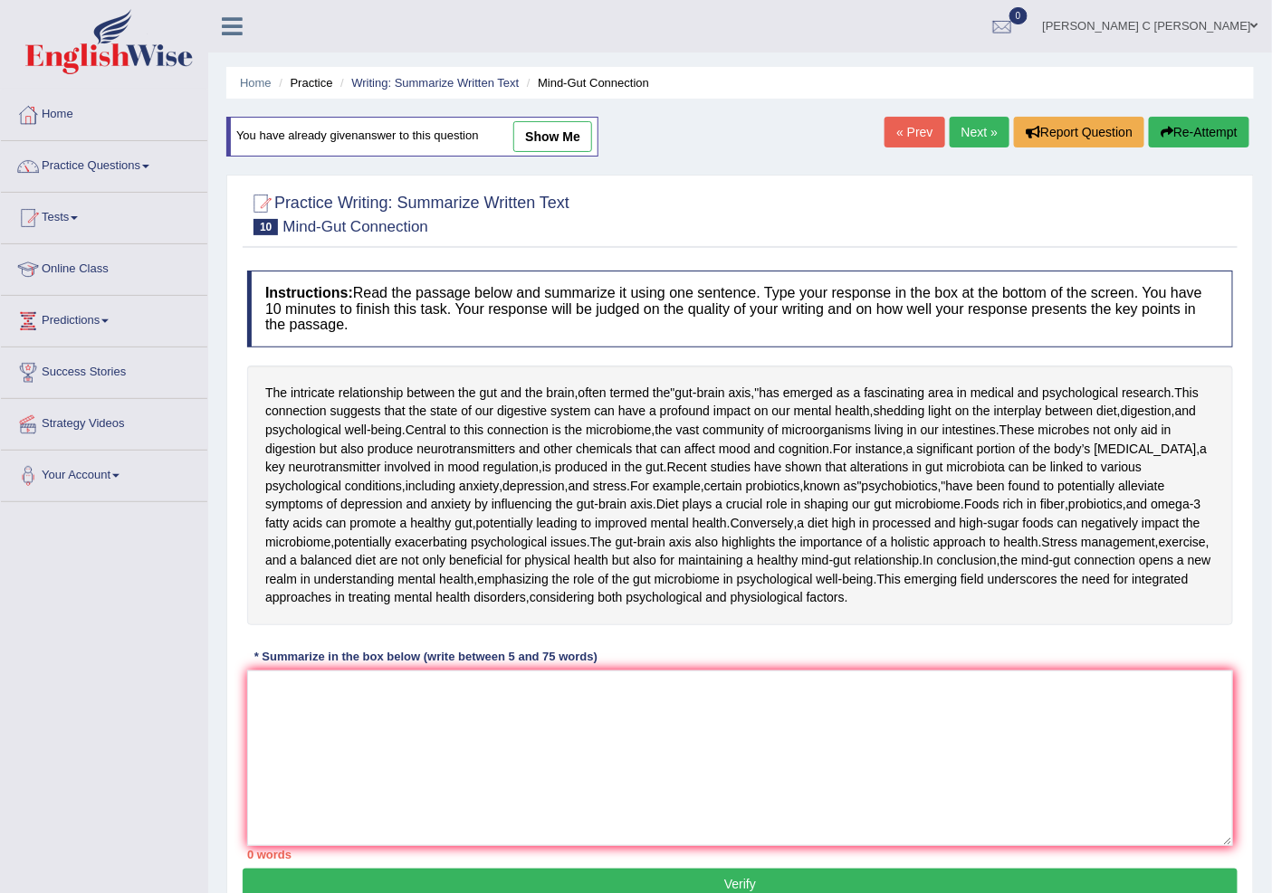
click at [553, 140] on link "show me" at bounding box center [552, 136] width 79 height 31
type textarea "The passage outlines psychological well-being between the gut and brain called …"
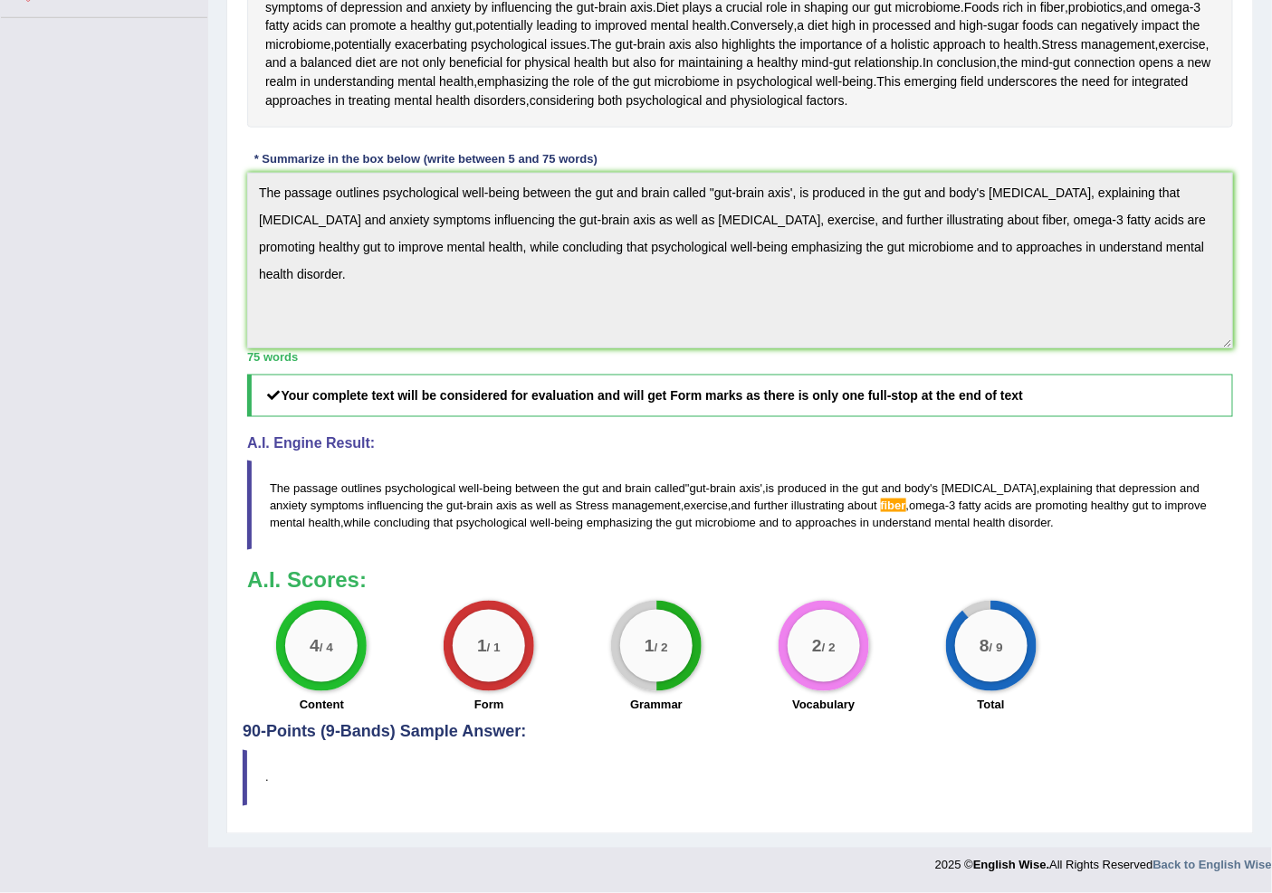
scroll to position [613, 0]
drag, startPoint x: 1061, startPoint y: 521, endPoint x: 720, endPoint y: 517, distance: 341.3
click at [720, 518] on blockquote "The passage outlines psychological well - being between the gut and brain calle…" at bounding box center [740, 506] width 986 height 90
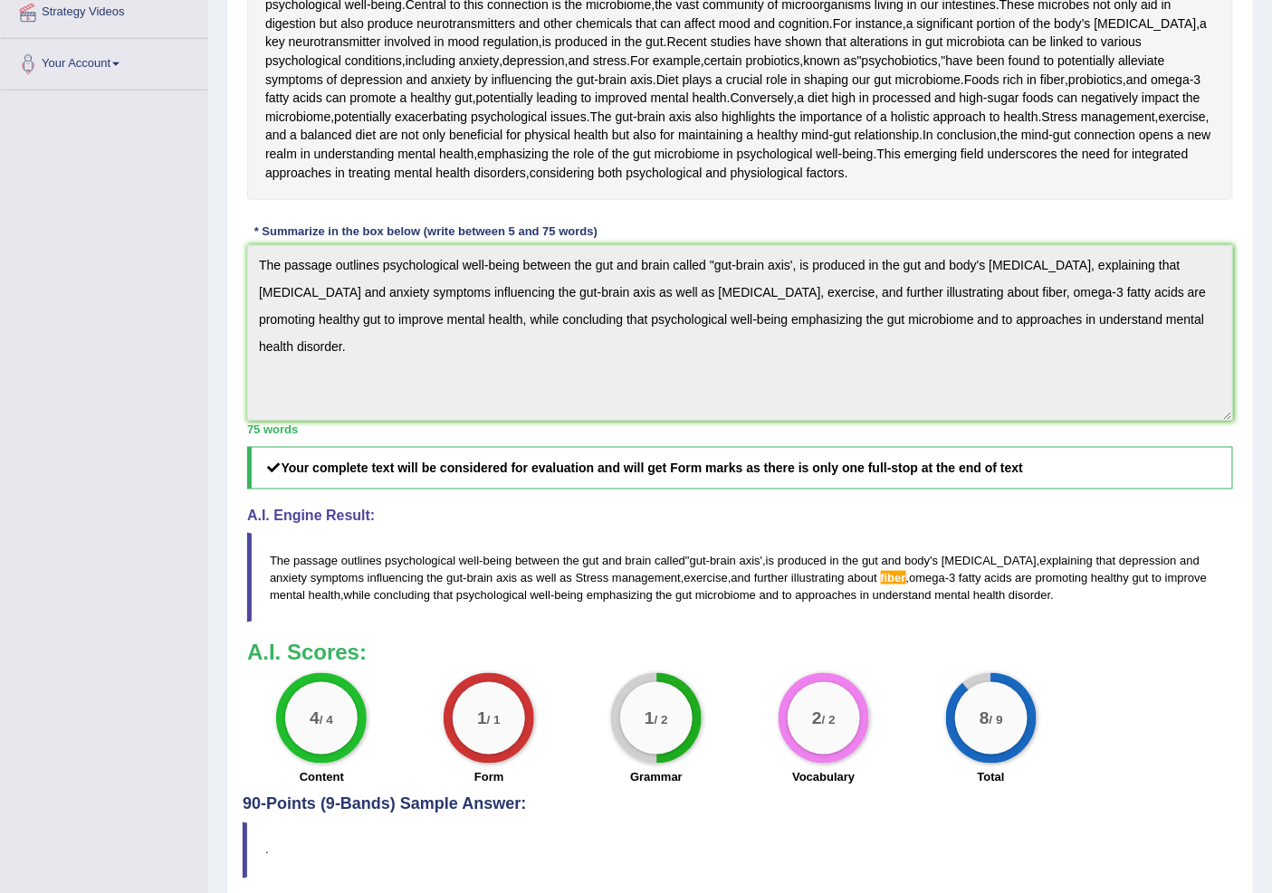
click at [230, 390] on div "Practice Writing: Summarize Written Text 10 Mind-Gut Connection Instructions: R…" at bounding box center [739, 327] width 1027 height 1157
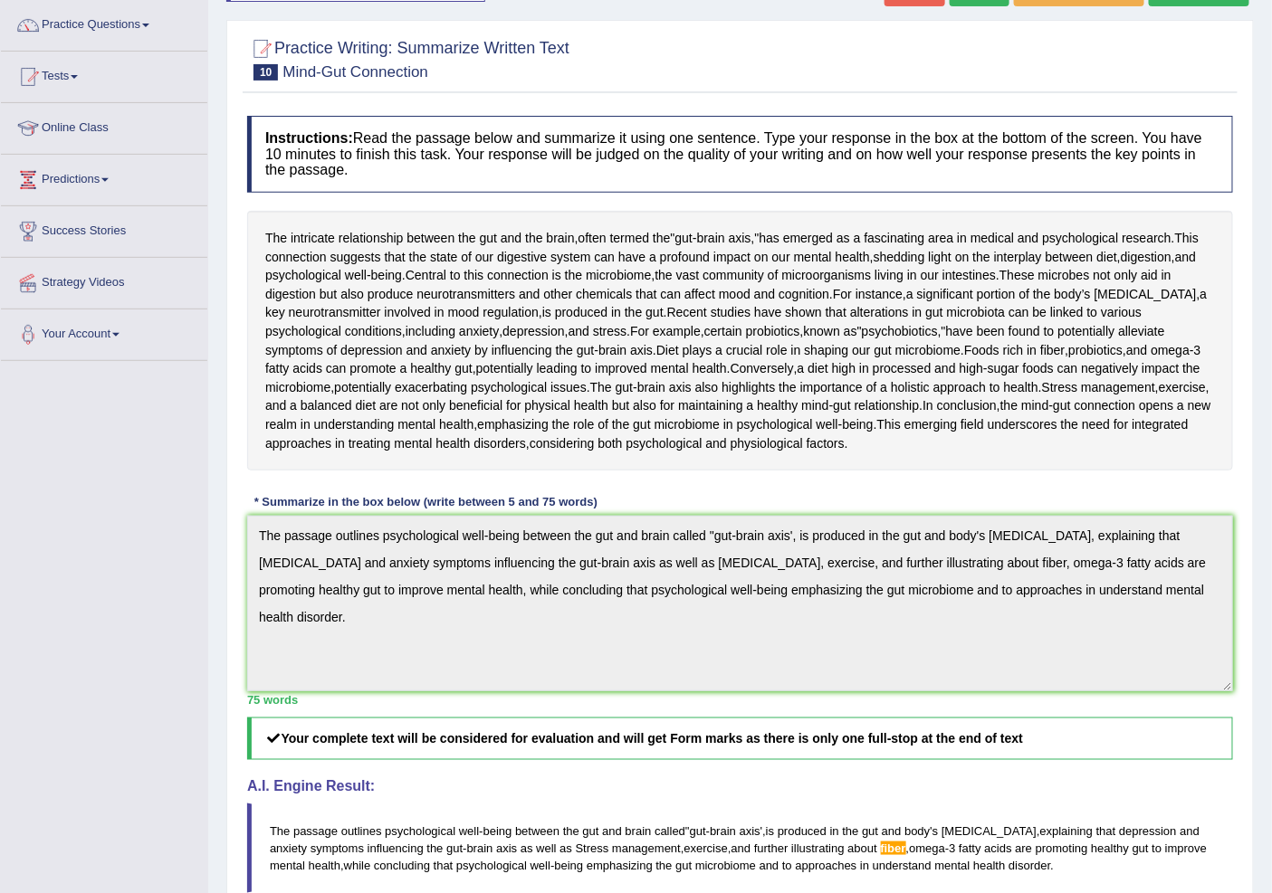
scroll to position [10, 0]
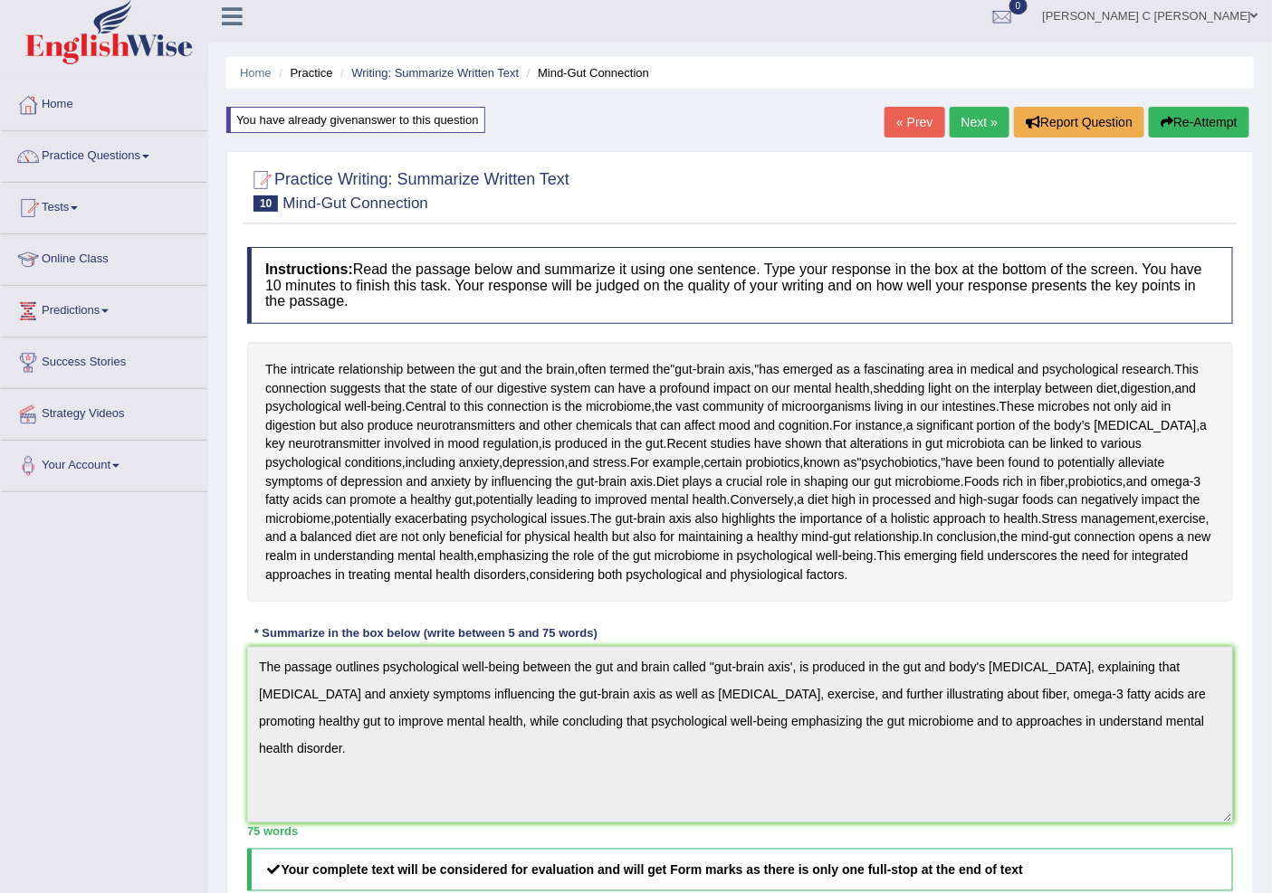
click at [1177, 110] on button "Re-Attempt" at bounding box center [1199, 122] width 100 height 31
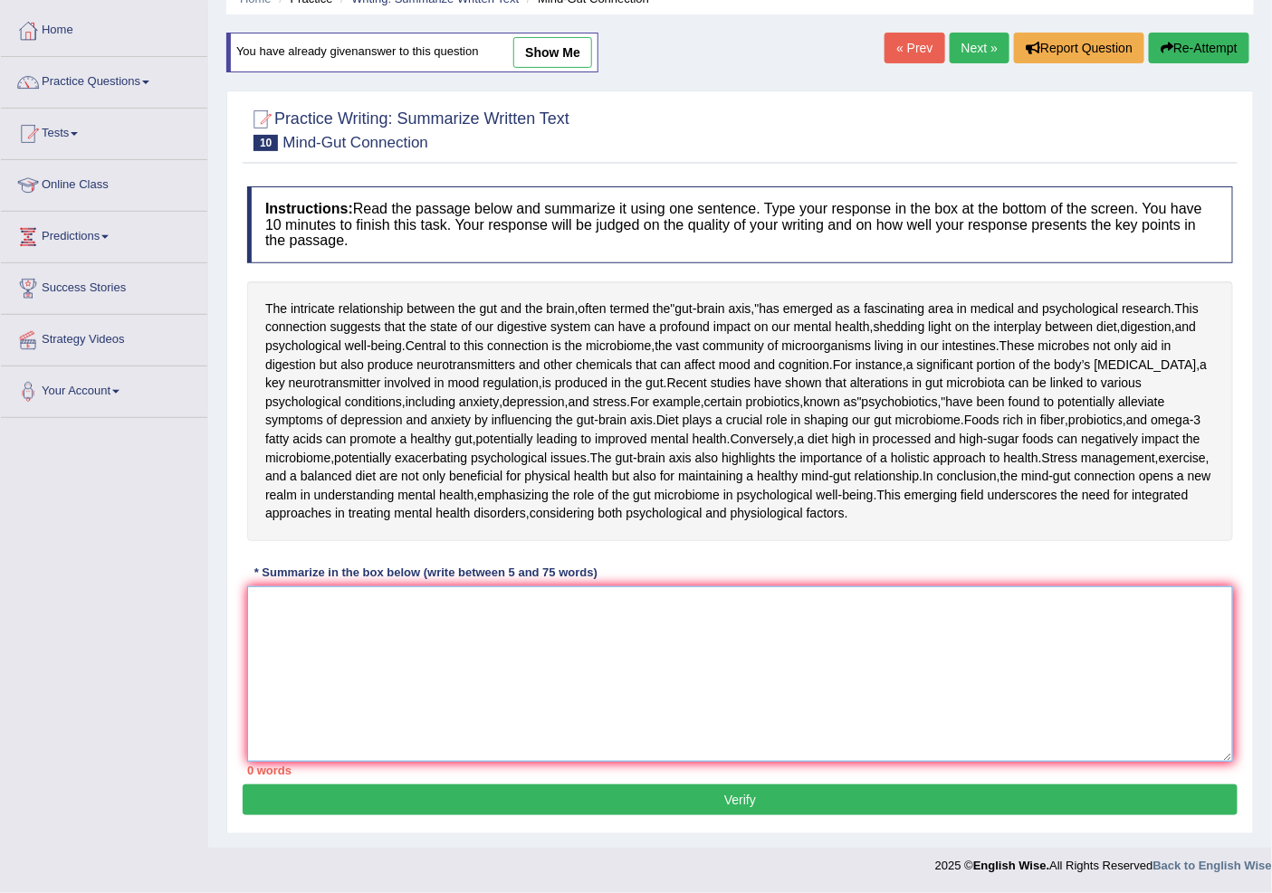
paste textarea "The passage outlines psychological well-being between the gut and brain called …"
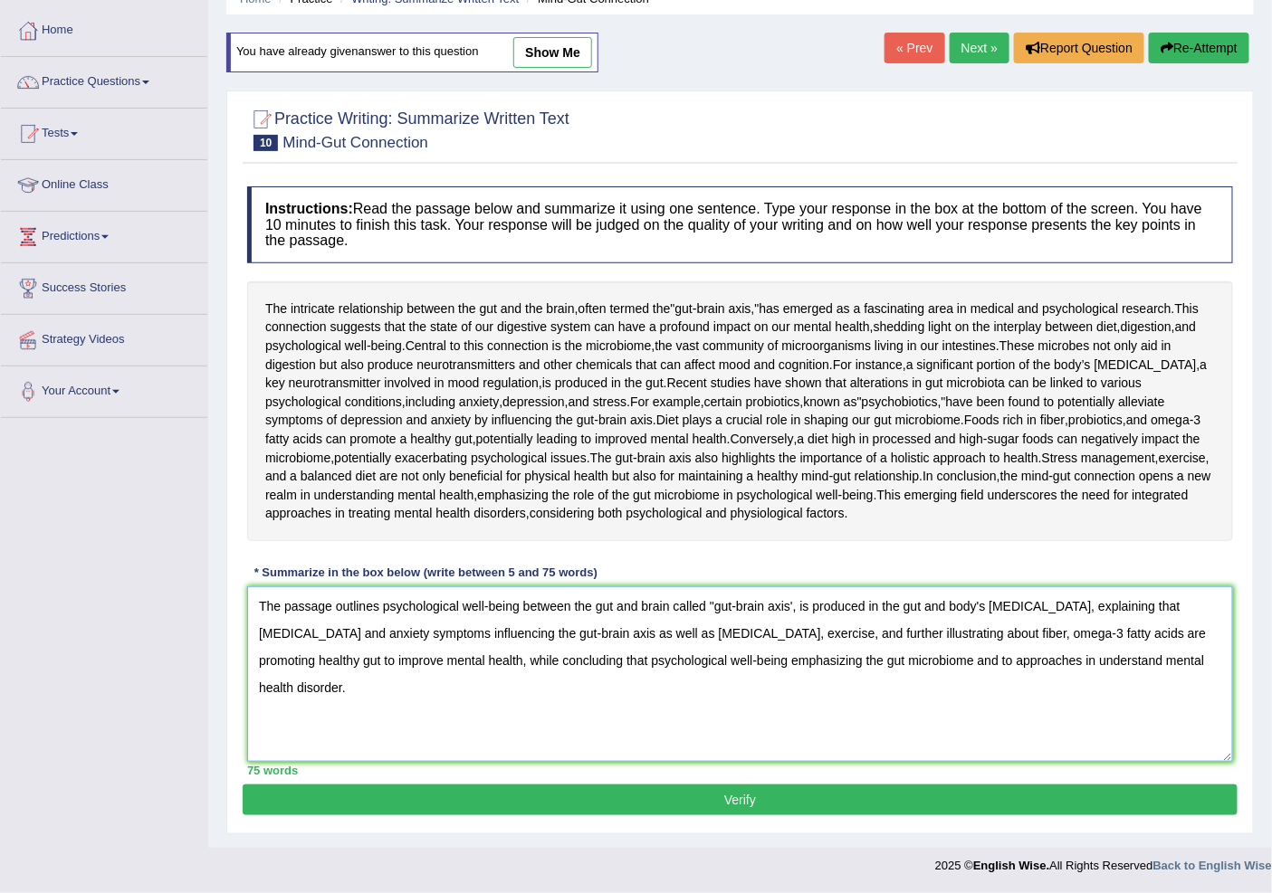
click at [946, 634] on textarea "The passage outlines psychological well-being between the gut and brain called …" at bounding box center [740, 675] width 986 height 176
type textarea "The passage outlines psychological well-being between the gut and brain called …"
click at [1012, 797] on button "Verify" at bounding box center [740, 800] width 995 height 31
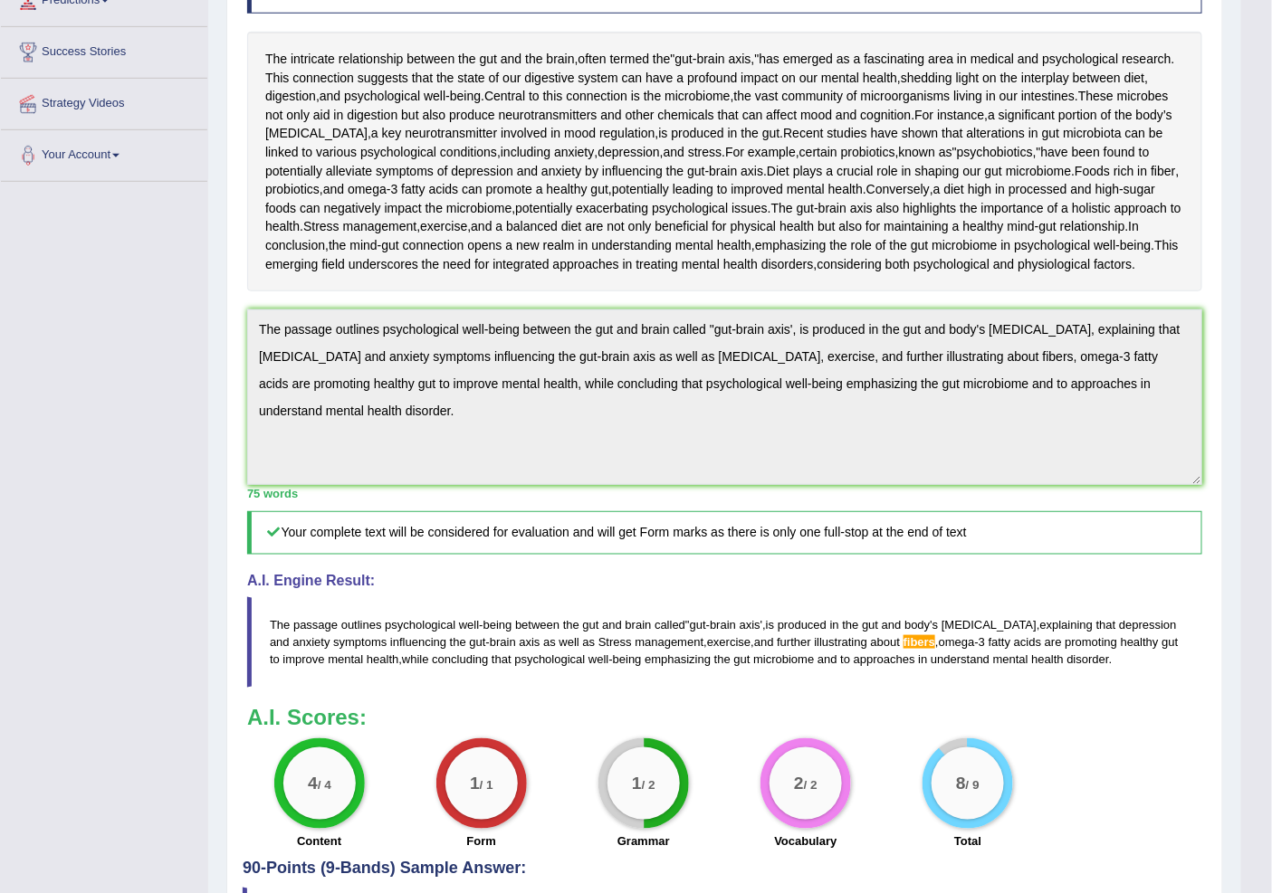
scroll to position [19, 0]
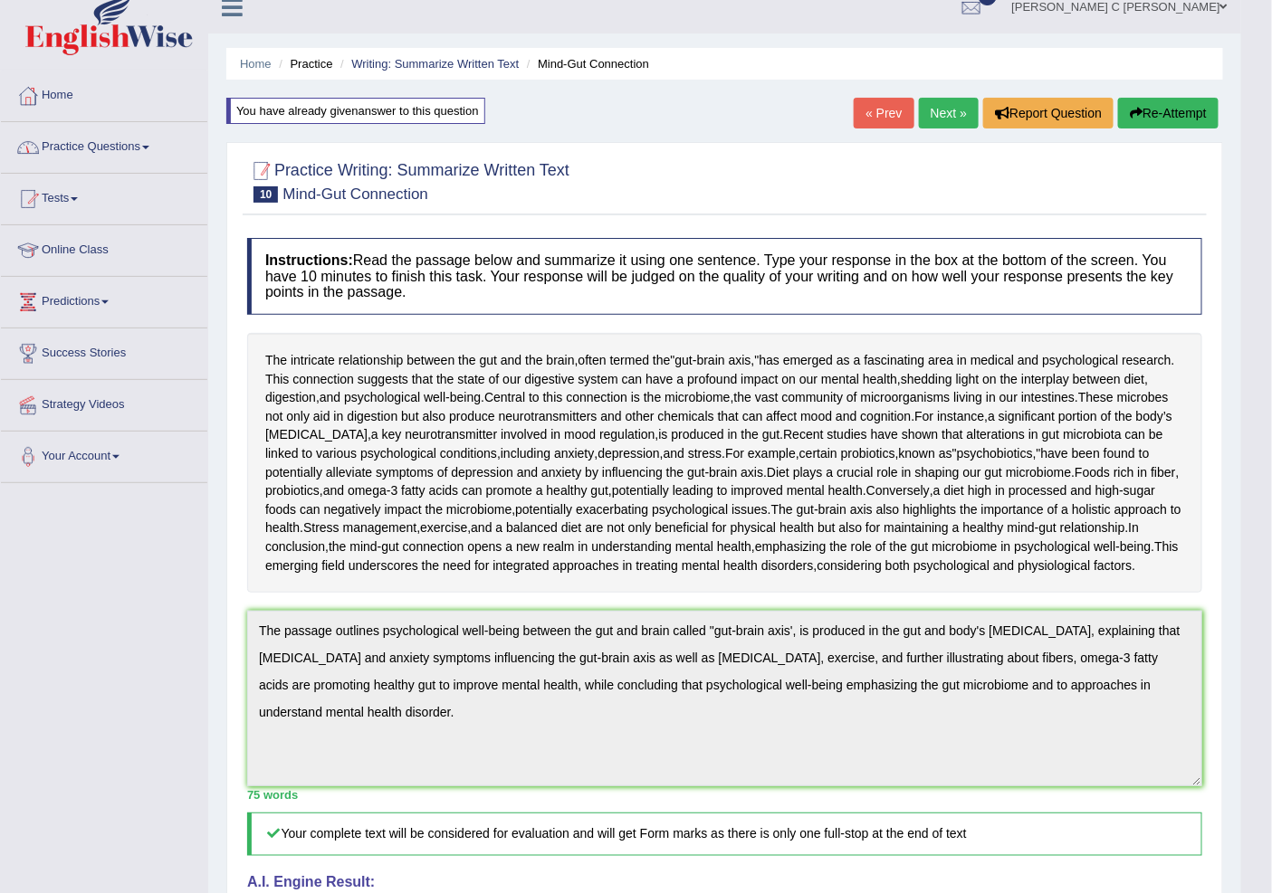
click at [138, 148] on link "Practice Questions" at bounding box center [104, 144] width 206 height 45
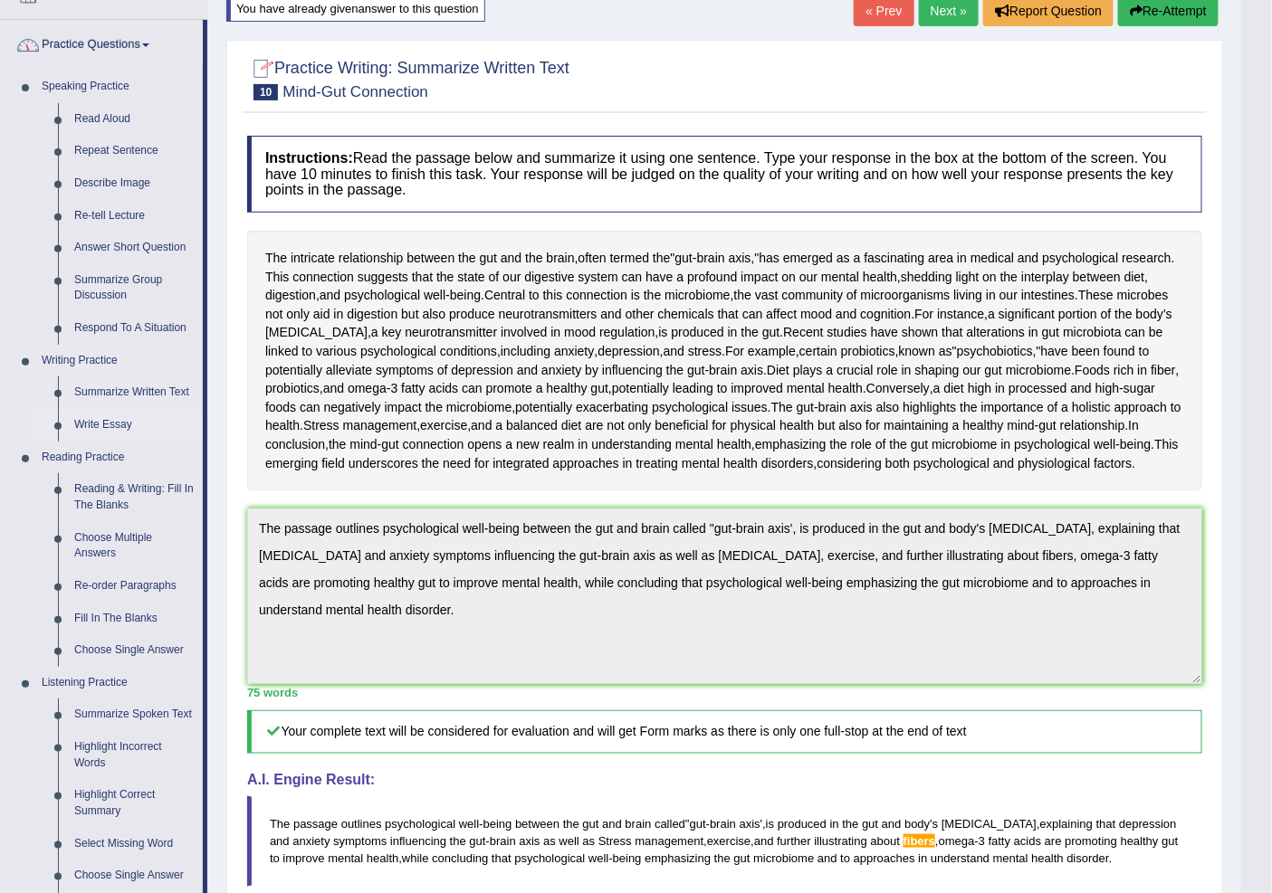
scroll to position [220, 0]
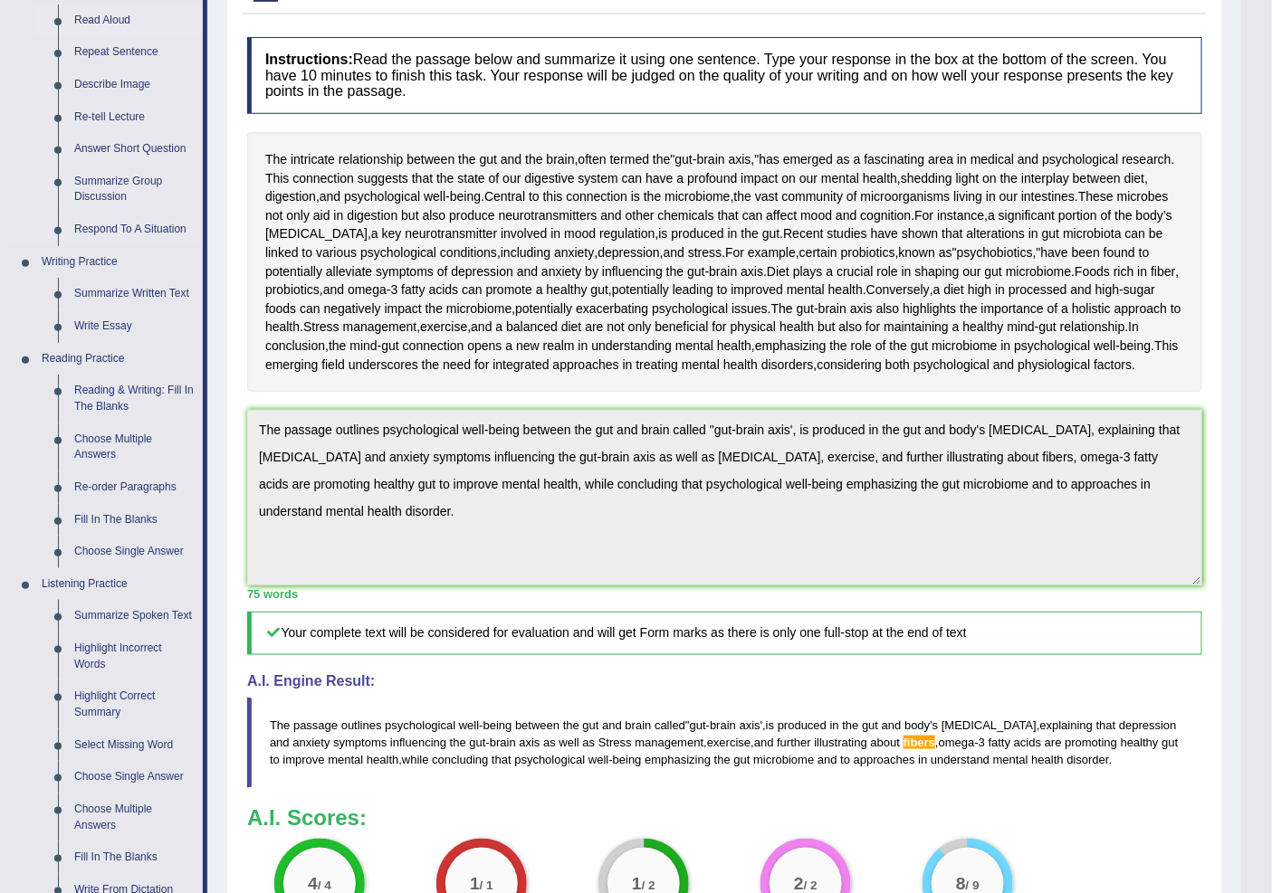
click at [109, 24] on link "Read Aloud" at bounding box center [134, 21] width 137 height 33
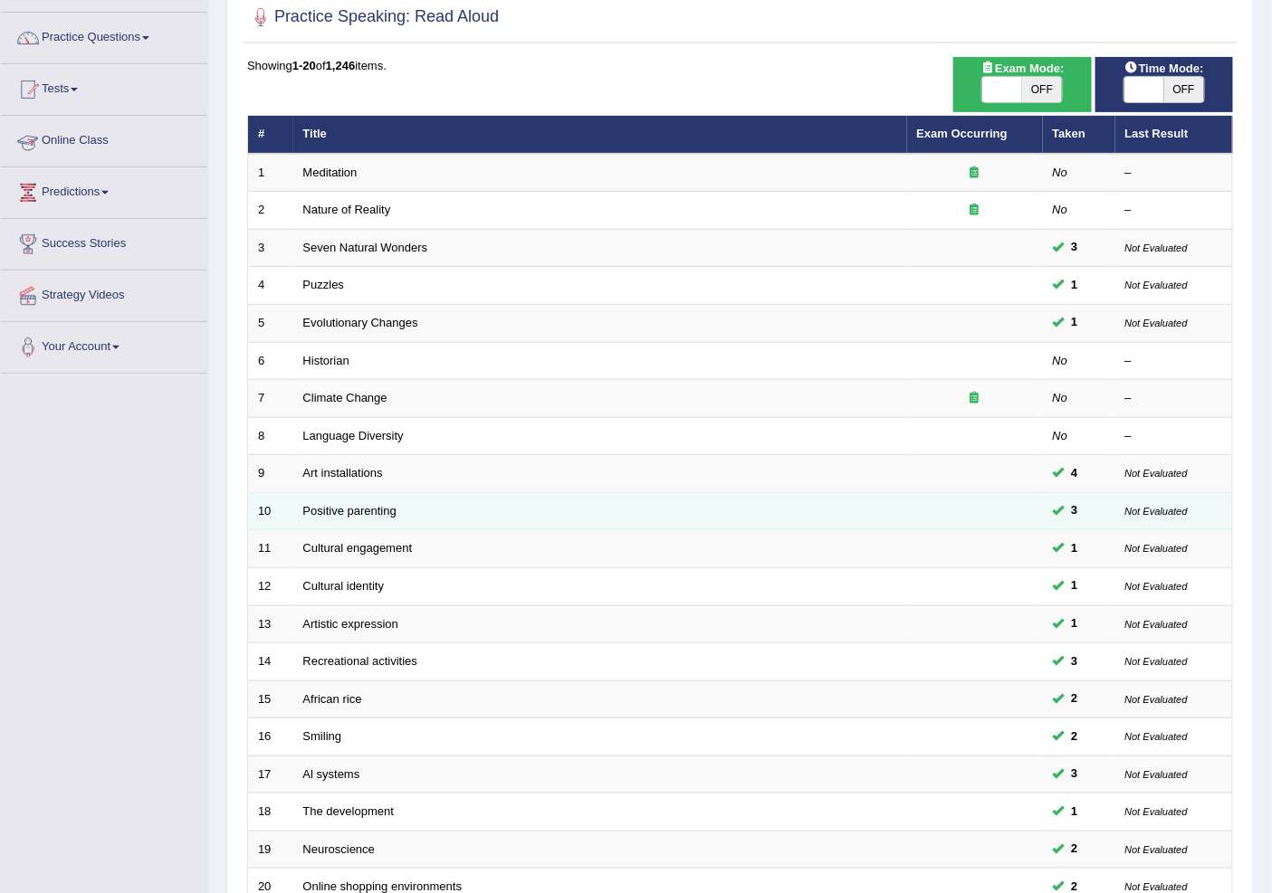
scroll to position [304, 0]
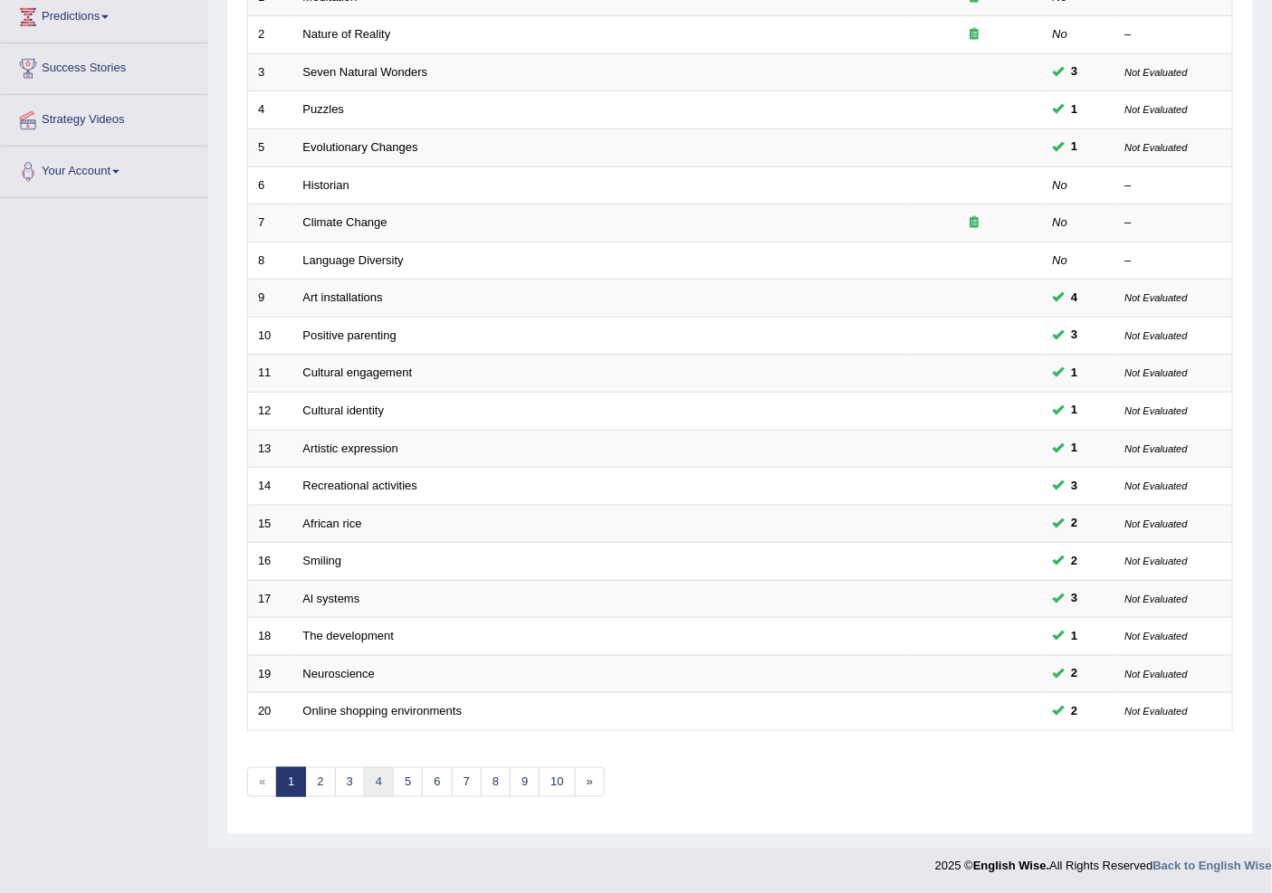
click at [374, 787] on link "4" at bounding box center [379, 783] width 30 height 30
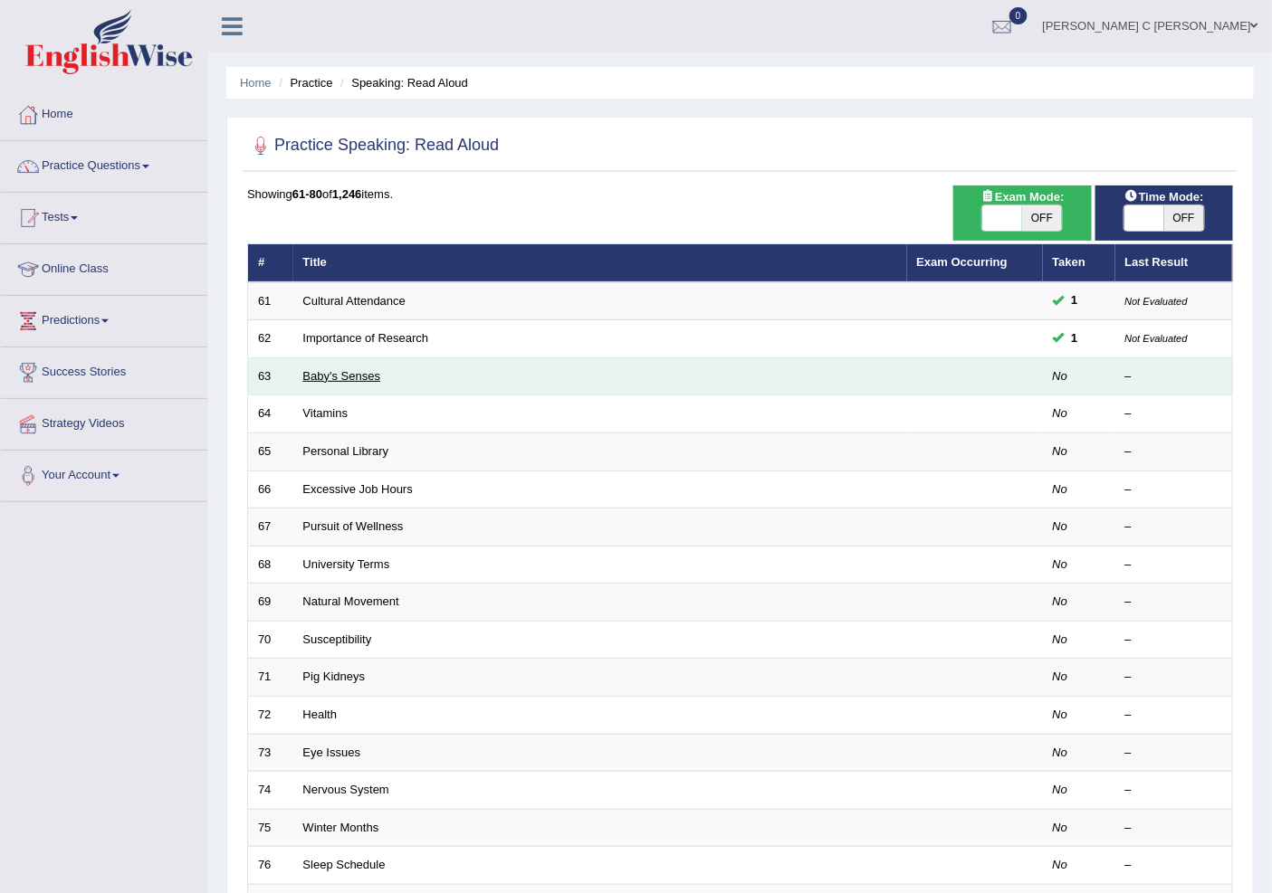
click at [368, 376] on link "Baby's Senses" at bounding box center [342, 376] width 78 height 14
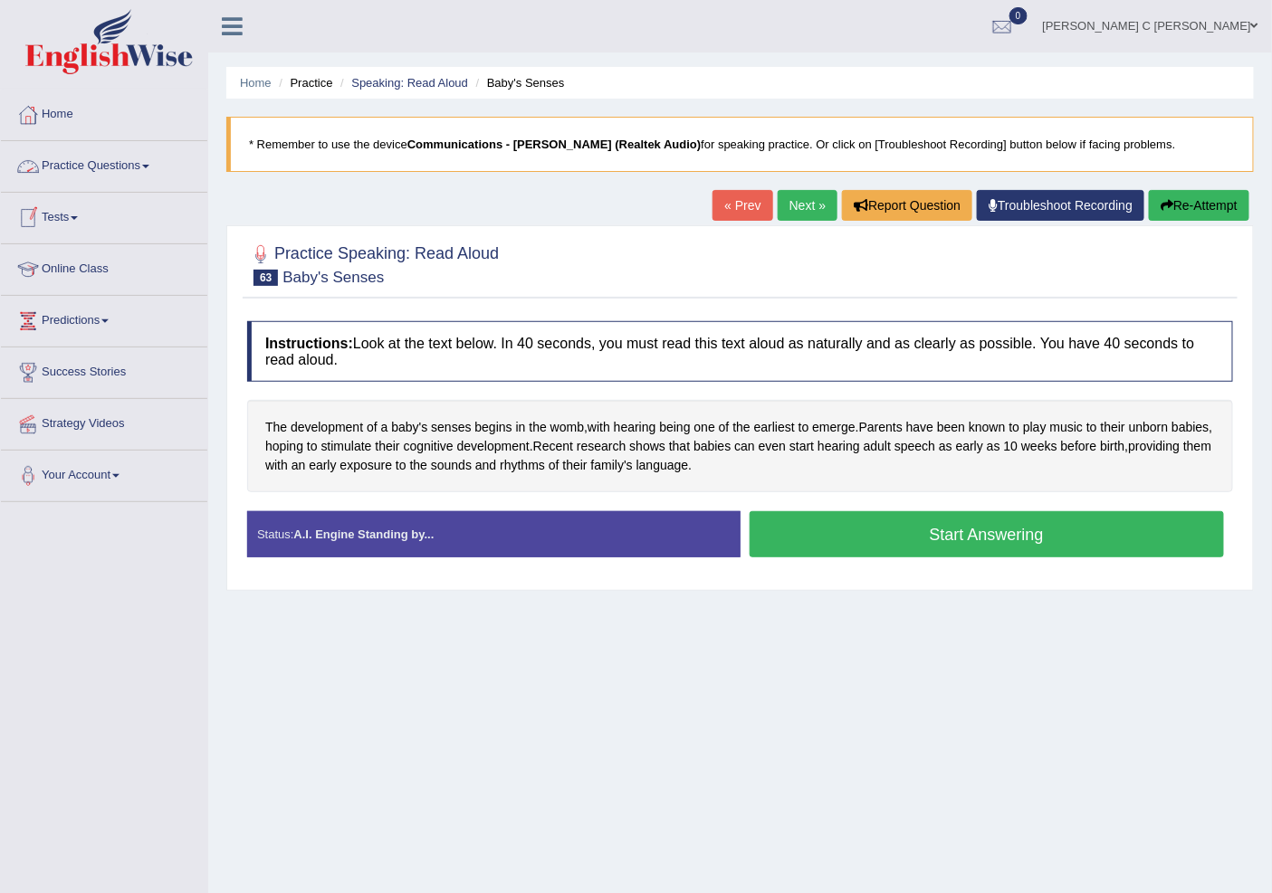
click at [96, 159] on link "Practice Questions" at bounding box center [104, 163] width 206 height 45
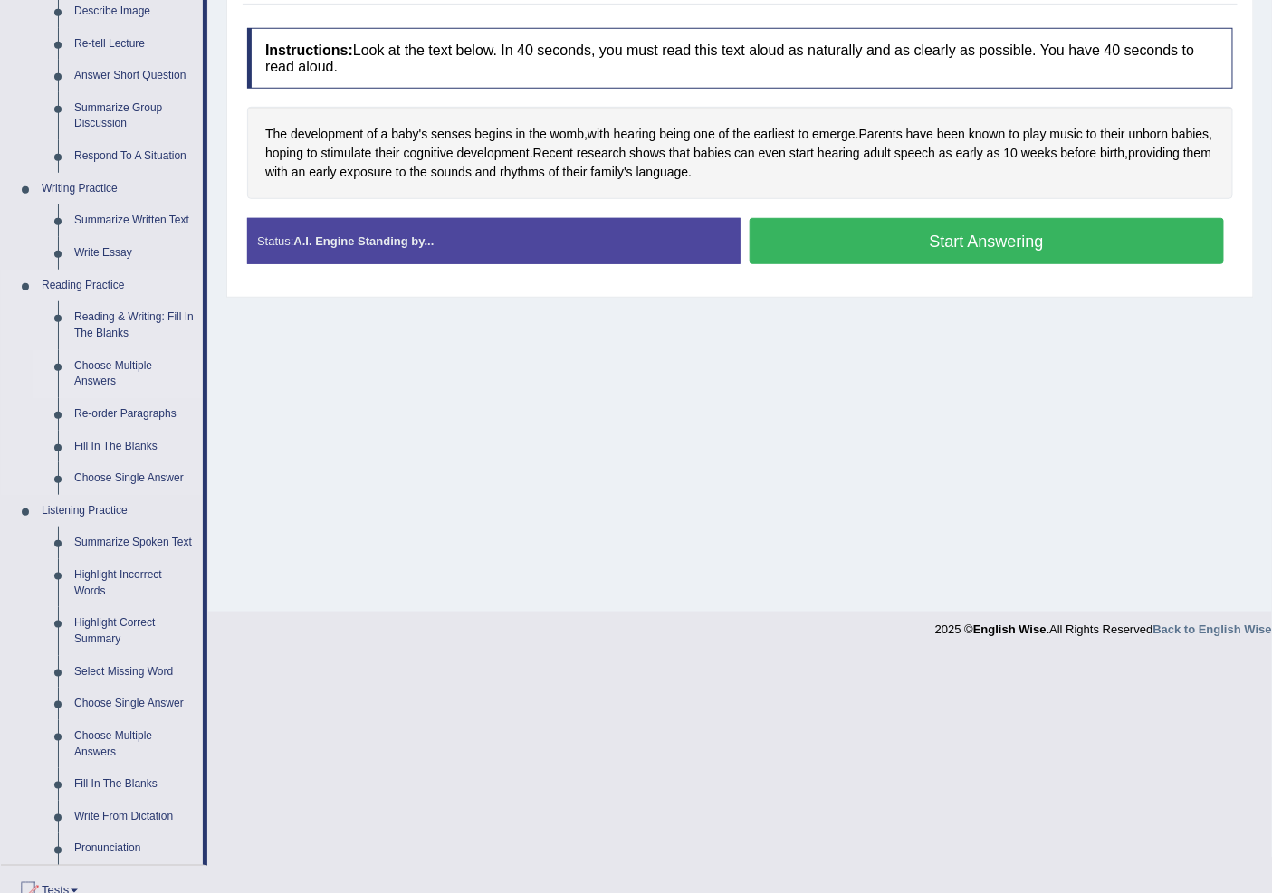
scroll to position [100, 0]
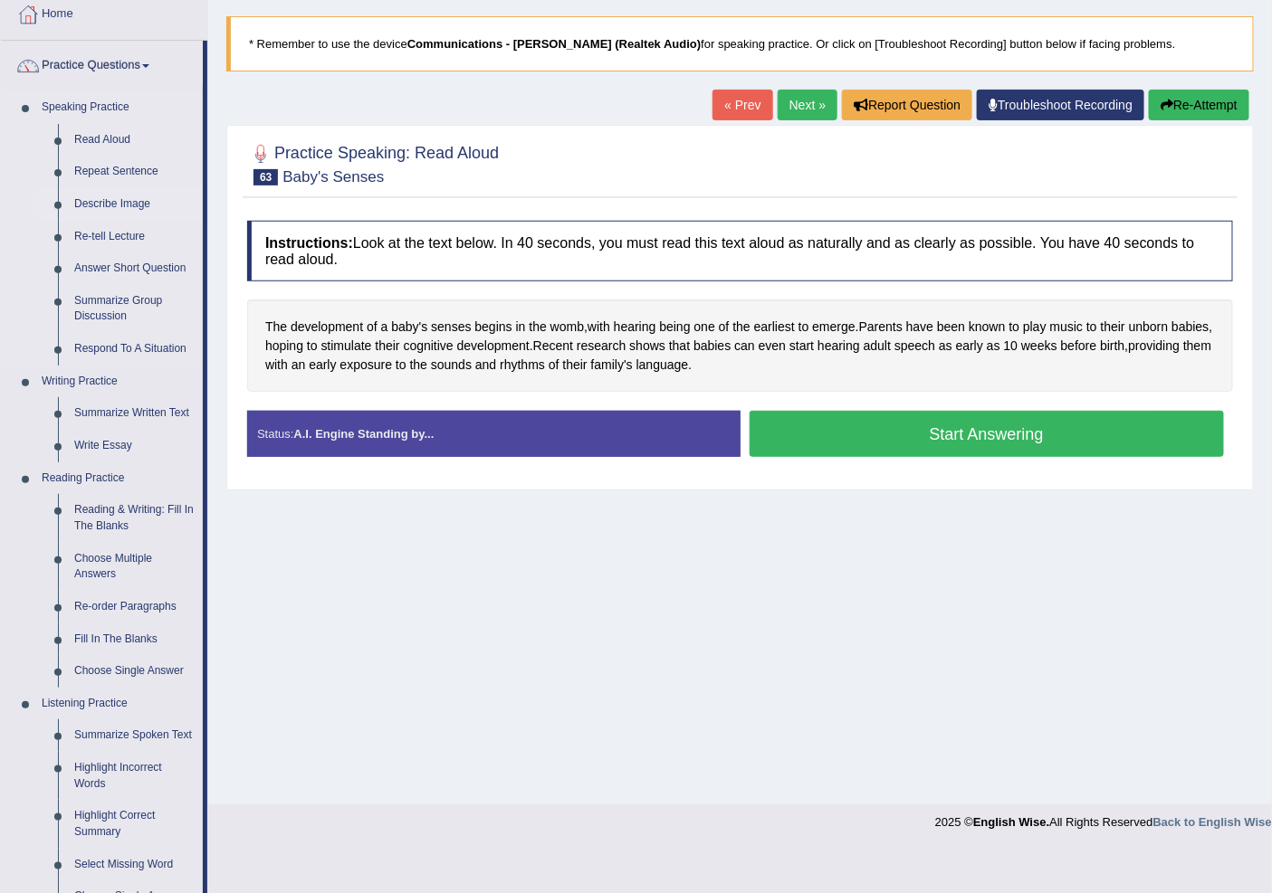
click at [129, 202] on link "Describe Image" at bounding box center [134, 204] width 137 height 33
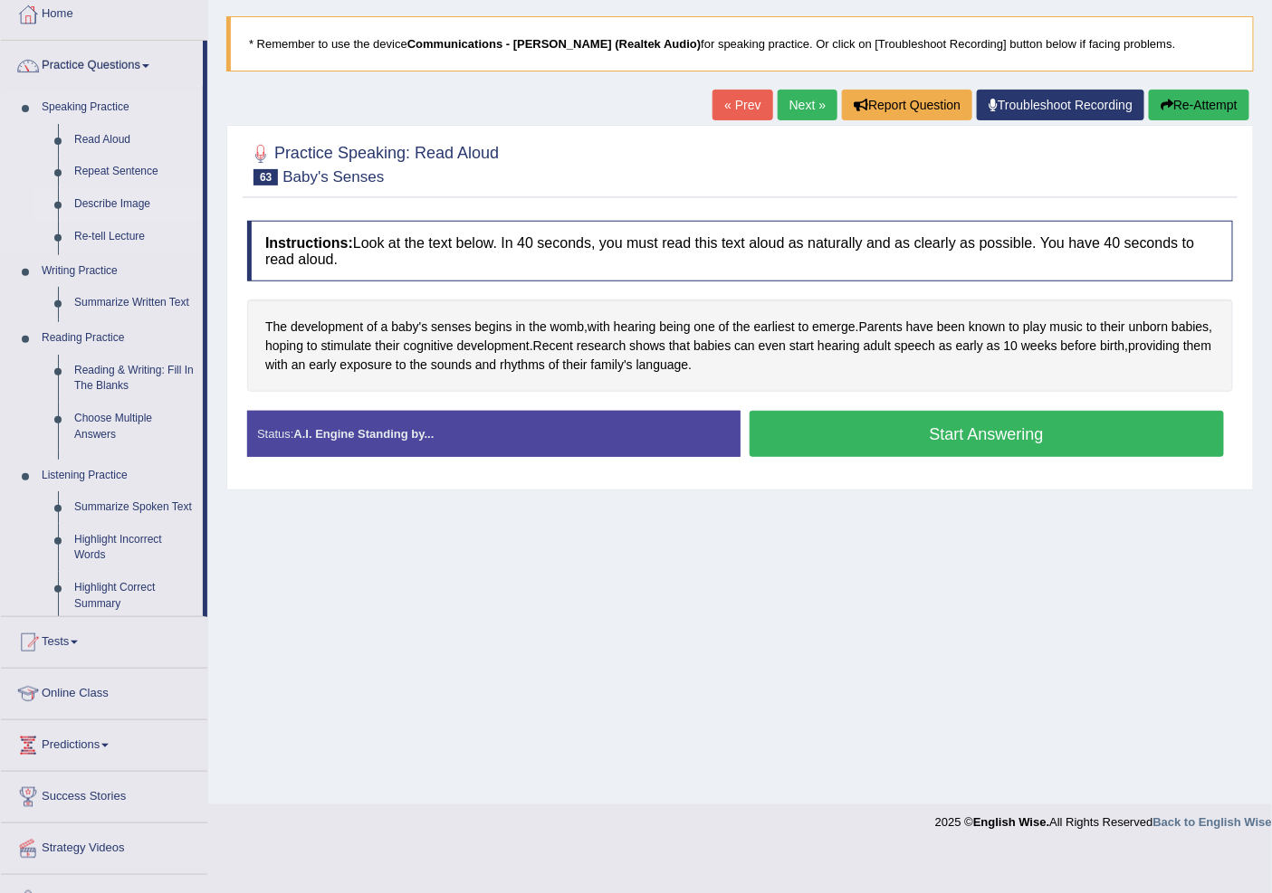
scroll to position [56, 0]
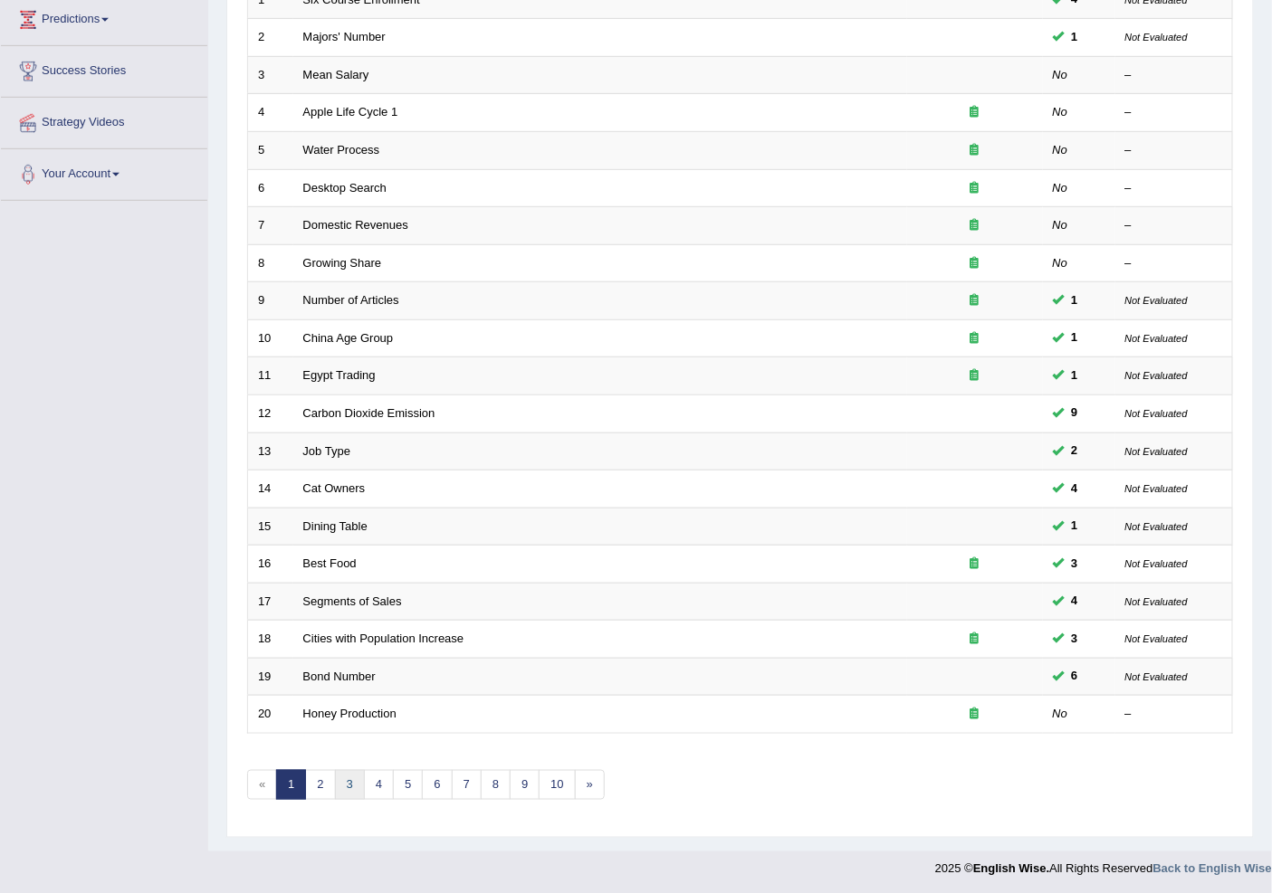
click at [346, 778] on link "3" at bounding box center [350, 785] width 30 height 30
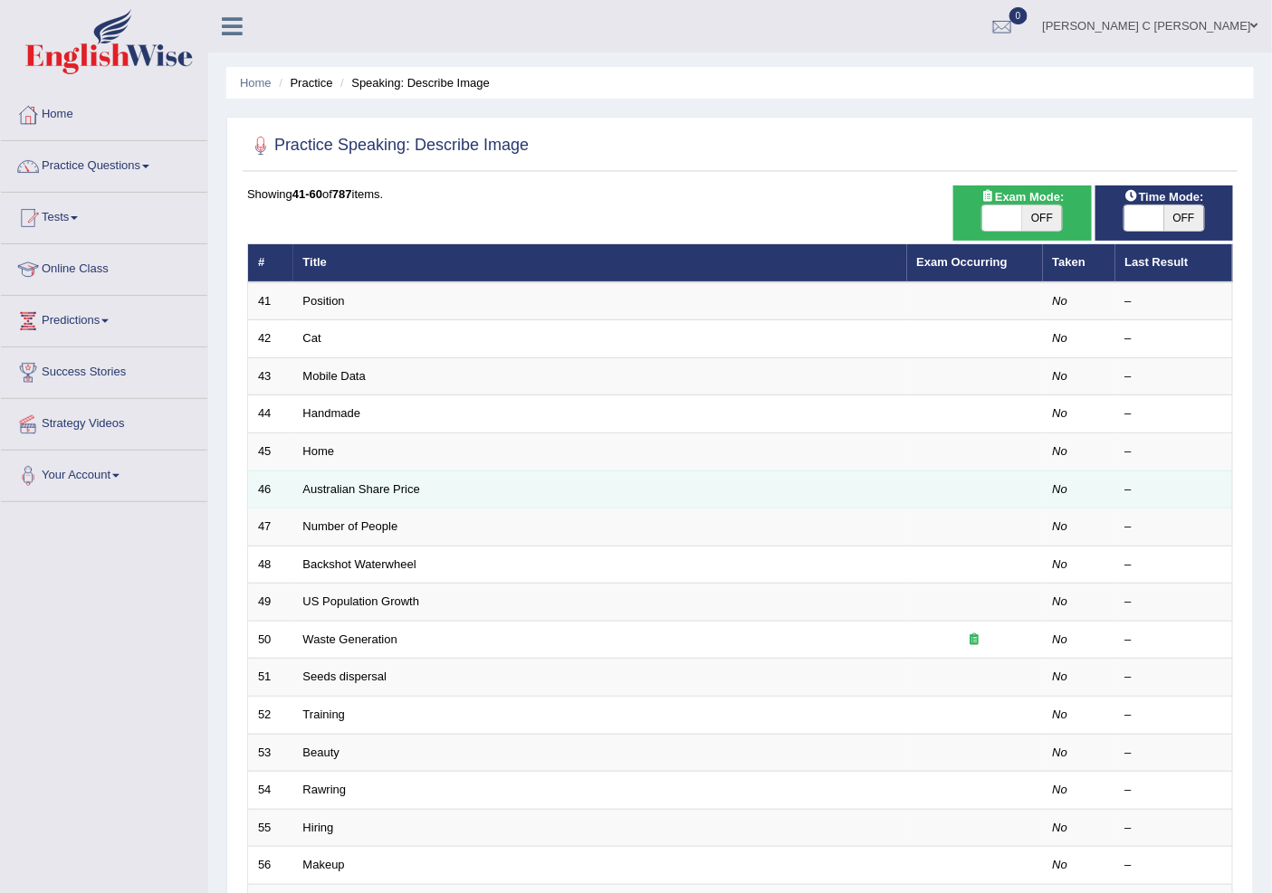
click at [404, 500] on td "Australian Share Price" at bounding box center [600, 490] width 614 height 38
click at [405, 493] on link "Australian Share Price" at bounding box center [361, 489] width 117 height 14
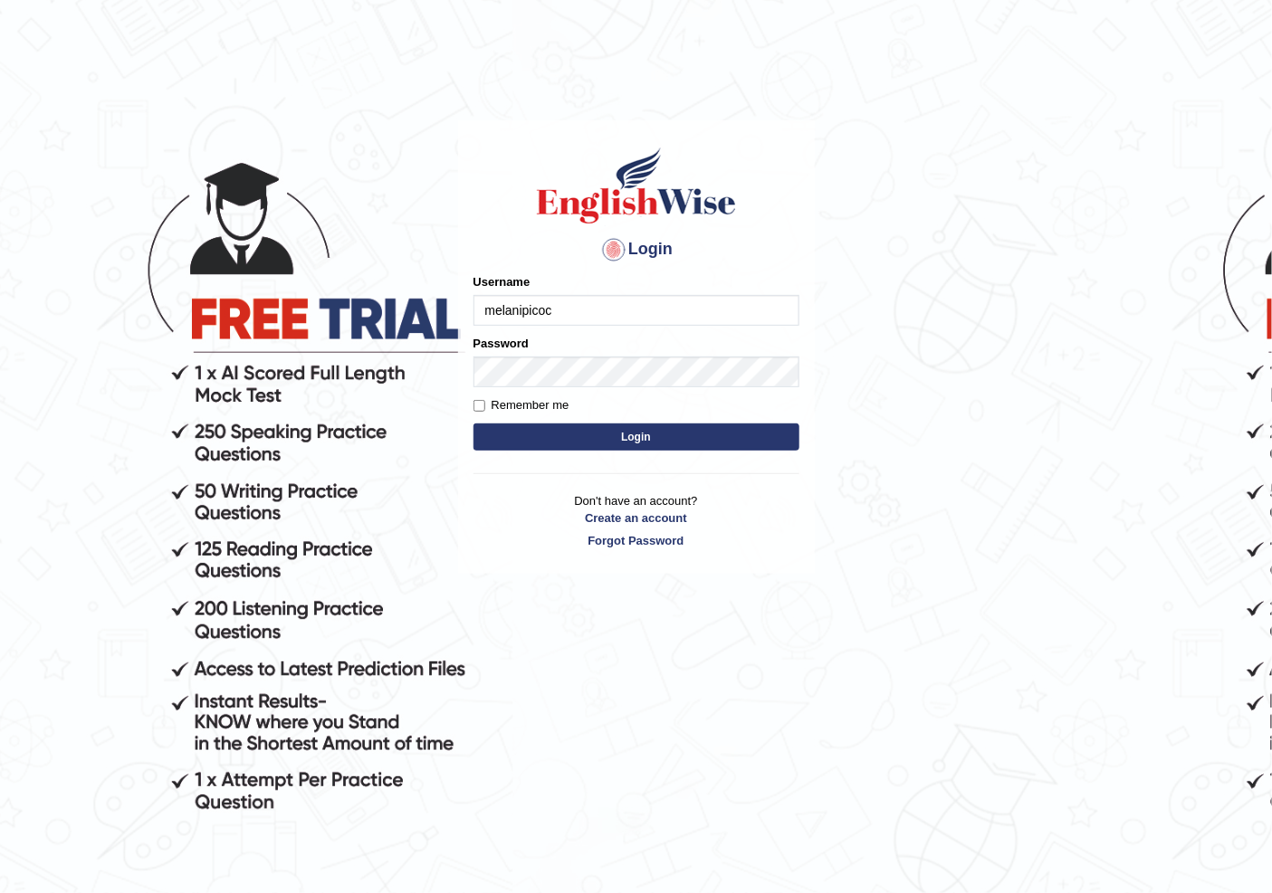
drag, startPoint x: 547, startPoint y: 319, endPoint x: 309, endPoint y: 329, distance: 238.3
click at [309, 329] on body "Login Please fix the following errors: Username melanipicoc Password Remember m…" at bounding box center [636, 509] width 1272 height 893
type input "NIELE"
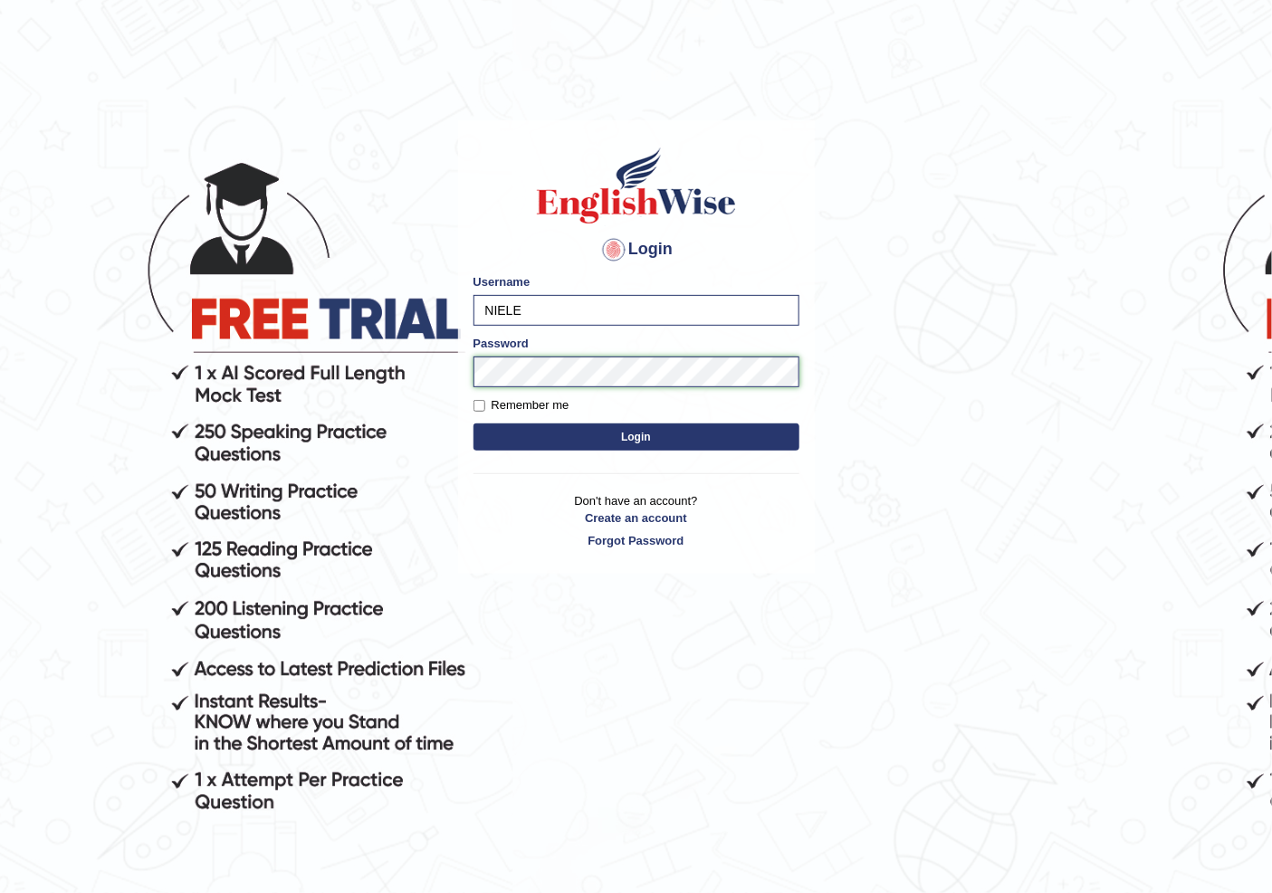
click at [473, 424] on button "Login" at bounding box center [636, 437] width 326 height 27
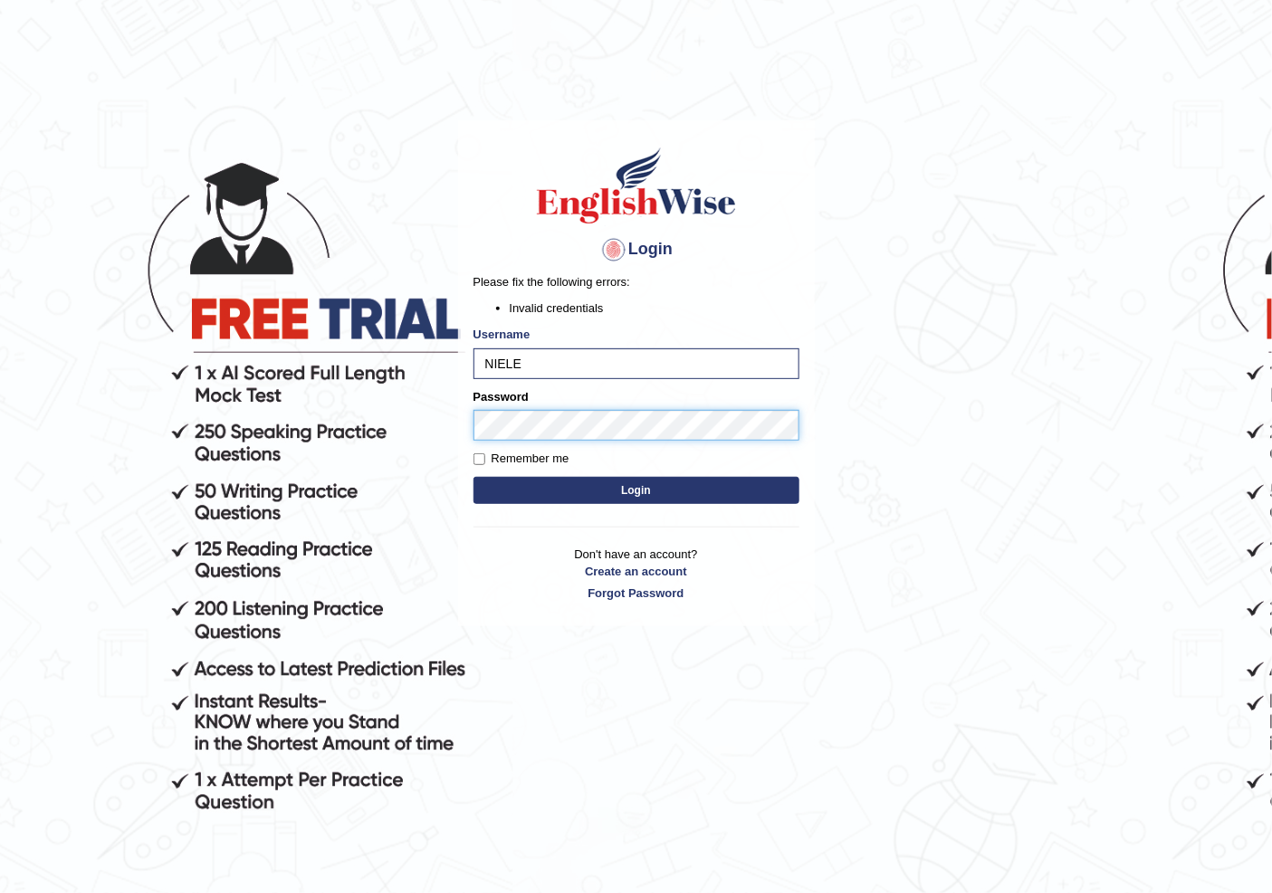
click at [463, 436] on div "Login Please fix the following errors: Invalid credentials Username NIELE Passw…" at bounding box center [636, 373] width 357 height 506
click at [473, 477] on button "Login" at bounding box center [636, 490] width 326 height 27
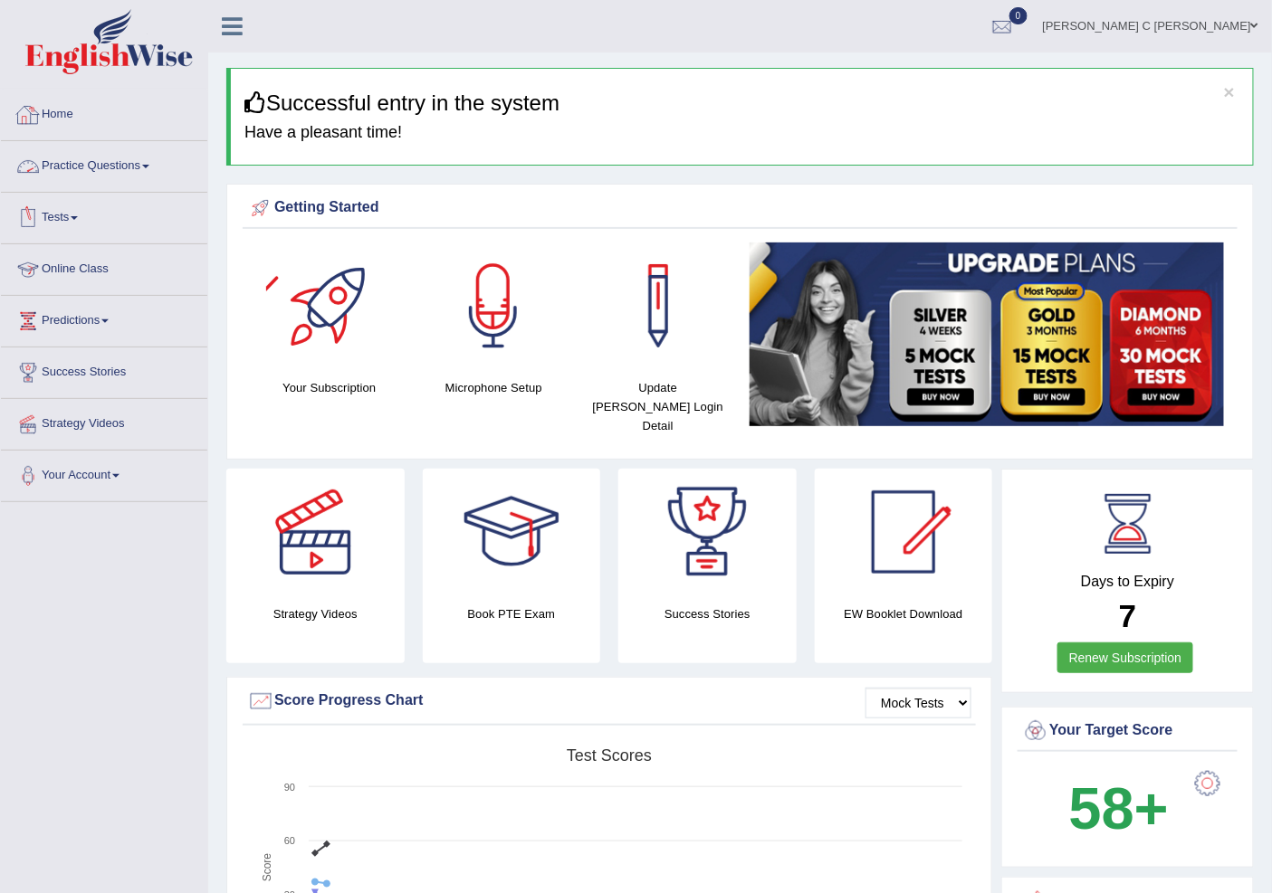
click at [119, 156] on link "Practice Questions" at bounding box center [104, 163] width 206 height 45
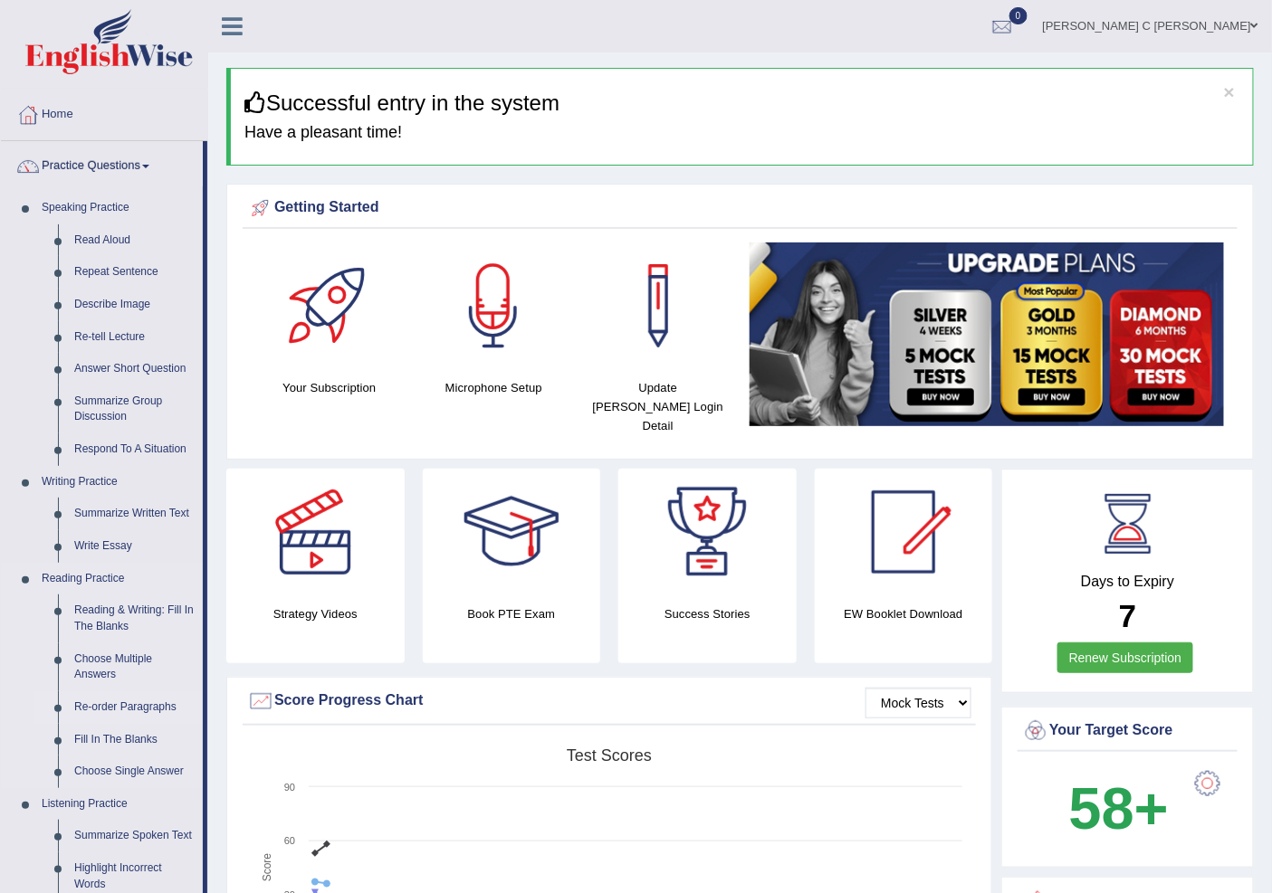
click at [130, 694] on link "Re-order Paragraphs" at bounding box center [134, 708] width 137 height 33
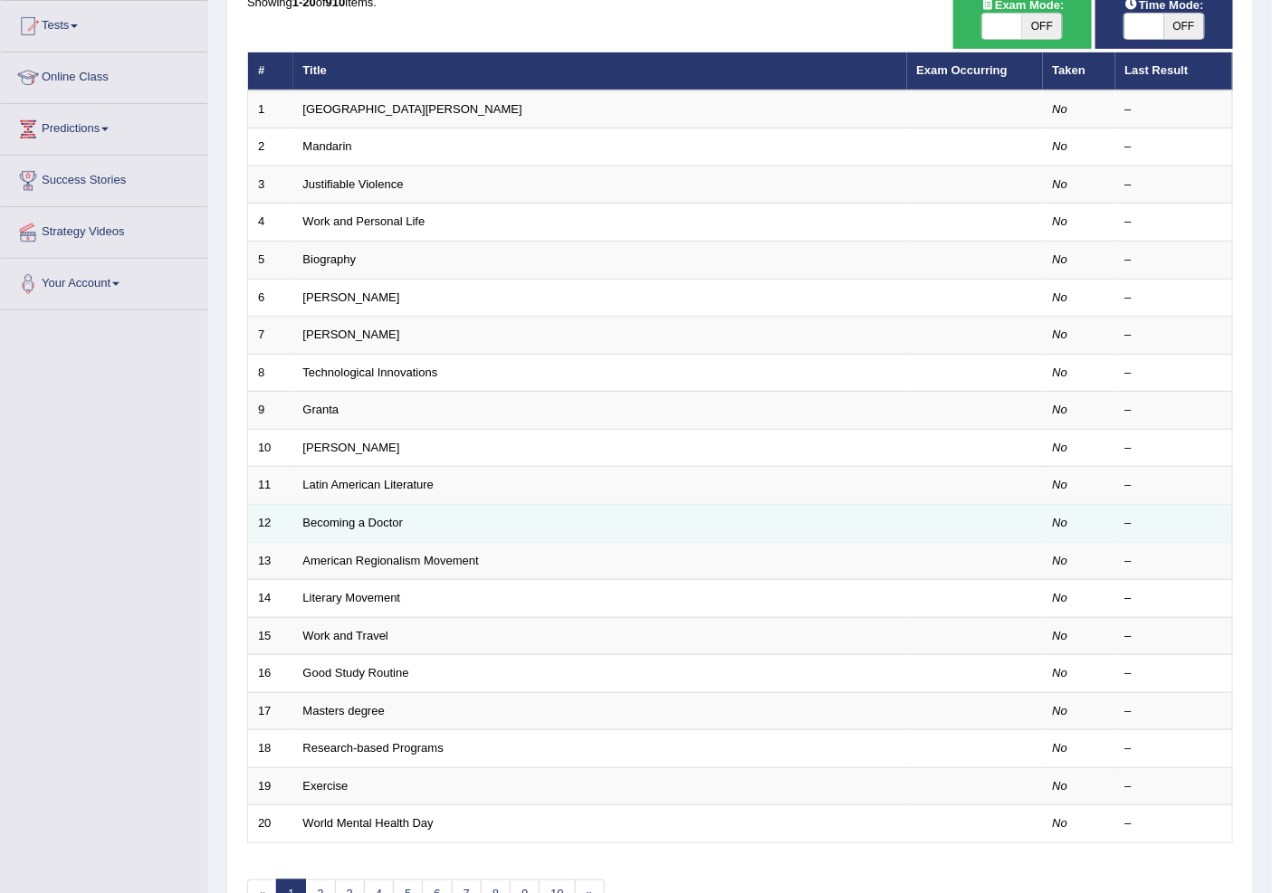
scroll to position [3, 0]
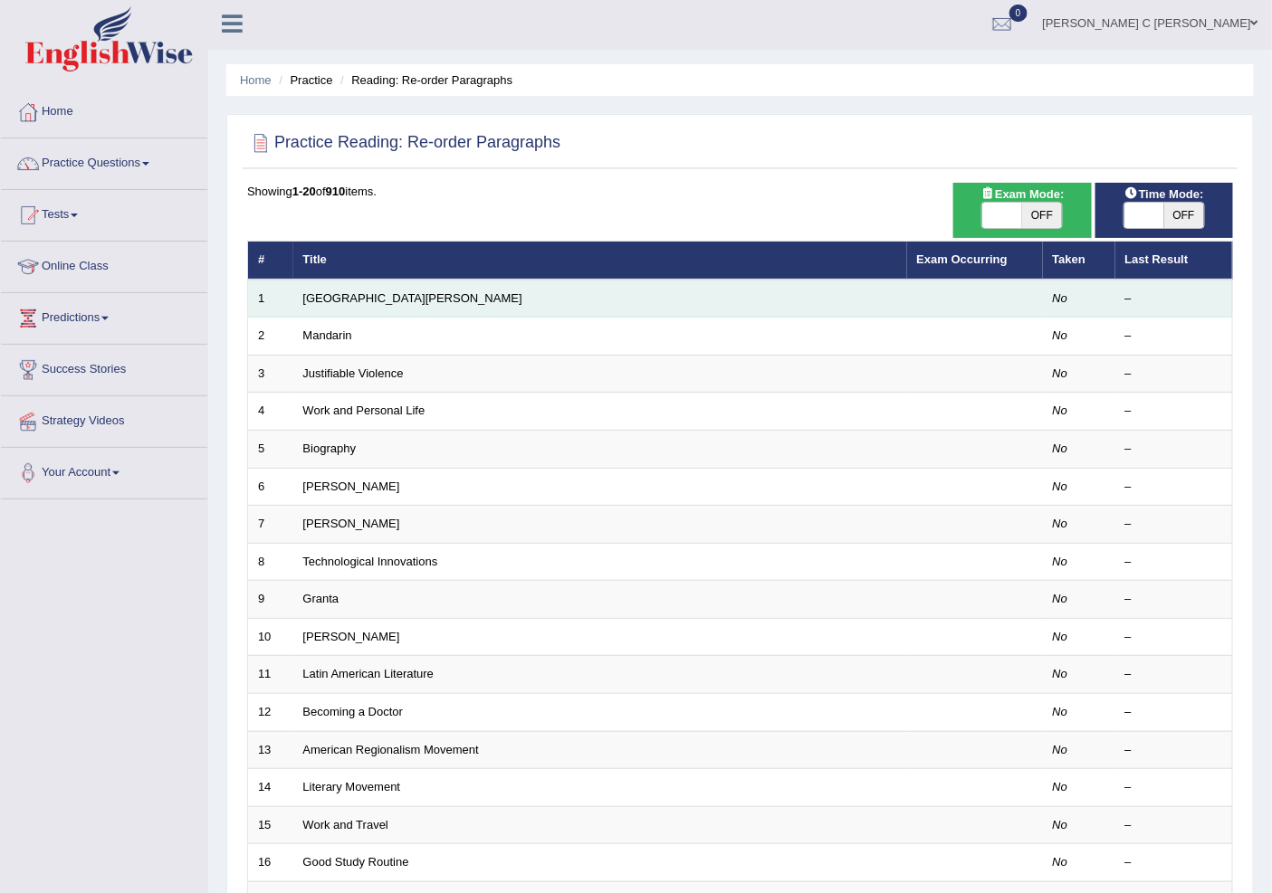
click at [346, 288] on td "St. Johns River" at bounding box center [600, 299] width 614 height 38
click at [348, 291] on link "St. Johns River" at bounding box center [412, 298] width 219 height 14
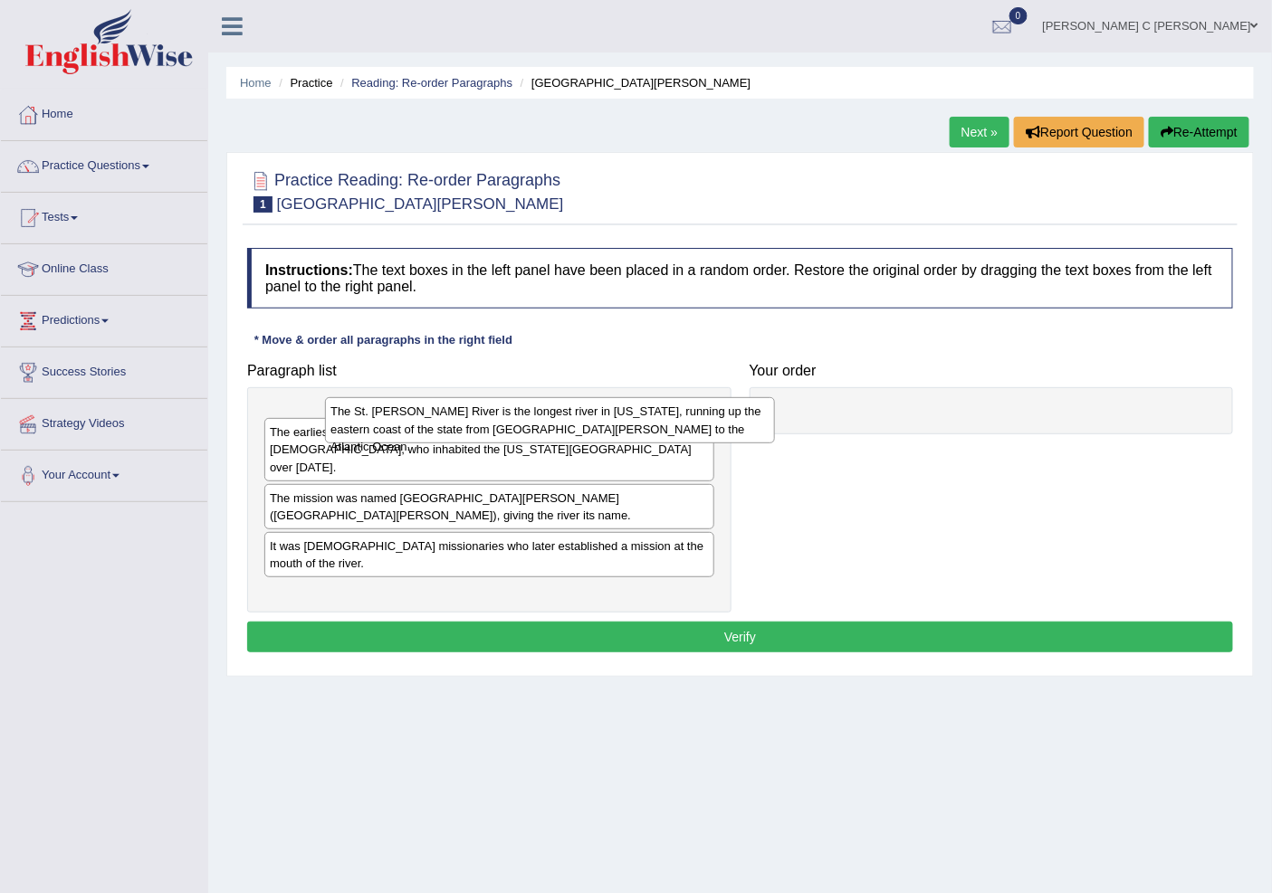
drag, startPoint x: 375, startPoint y: 432, endPoint x: 1011, endPoint y: 409, distance: 636.7
click at [774, 409] on div "The St. Johns River is the longest river in Florida, running up the eastern coa…" at bounding box center [549, 419] width 449 height 45
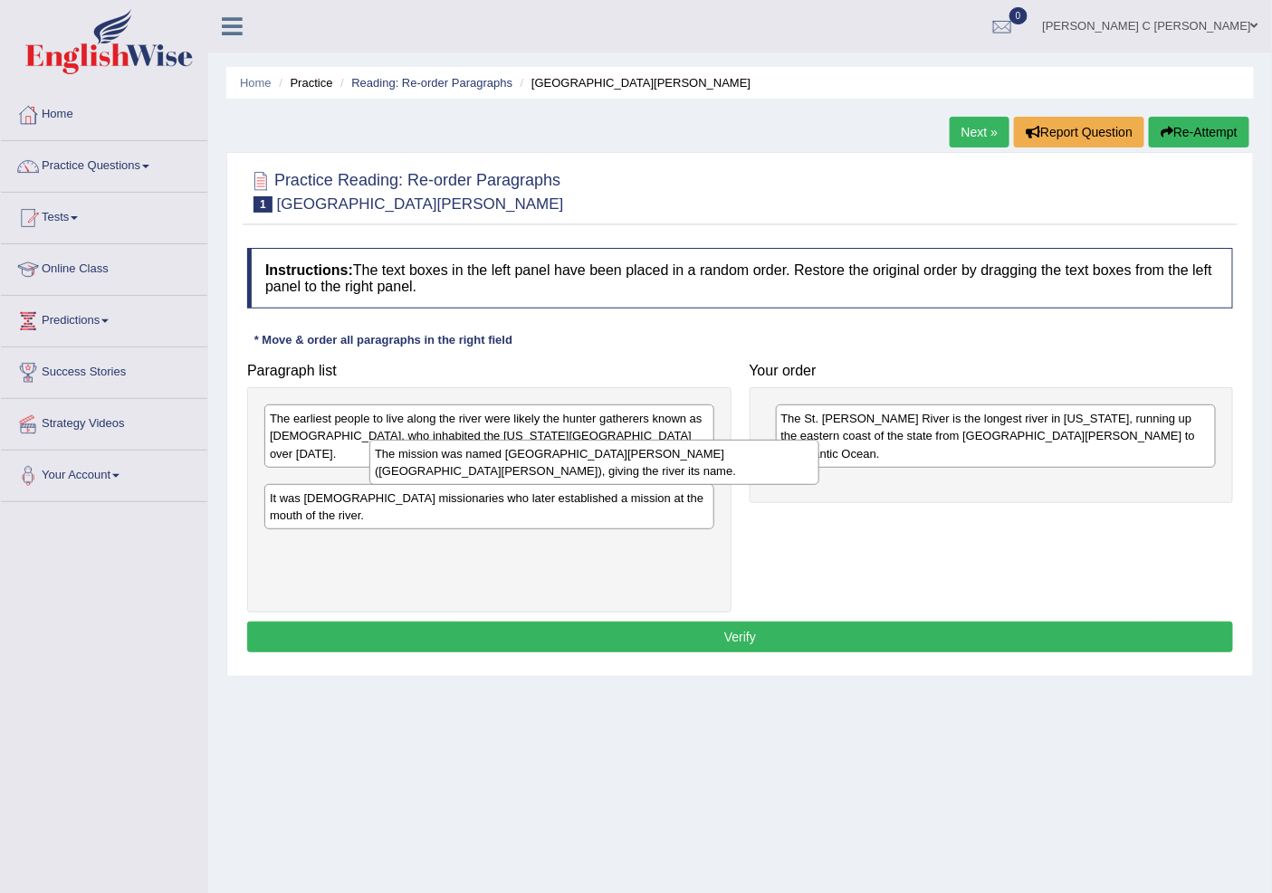
drag, startPoint x: 472, startPoint y: 460, endPoint x: 980, endPoint y: 453, distance: 507.8
click at [818, 453] on div "The mission was named San Juan del Puerto (St. John of the Harbor), giving the …" at bounding box center [593, 462] width 449 height 45
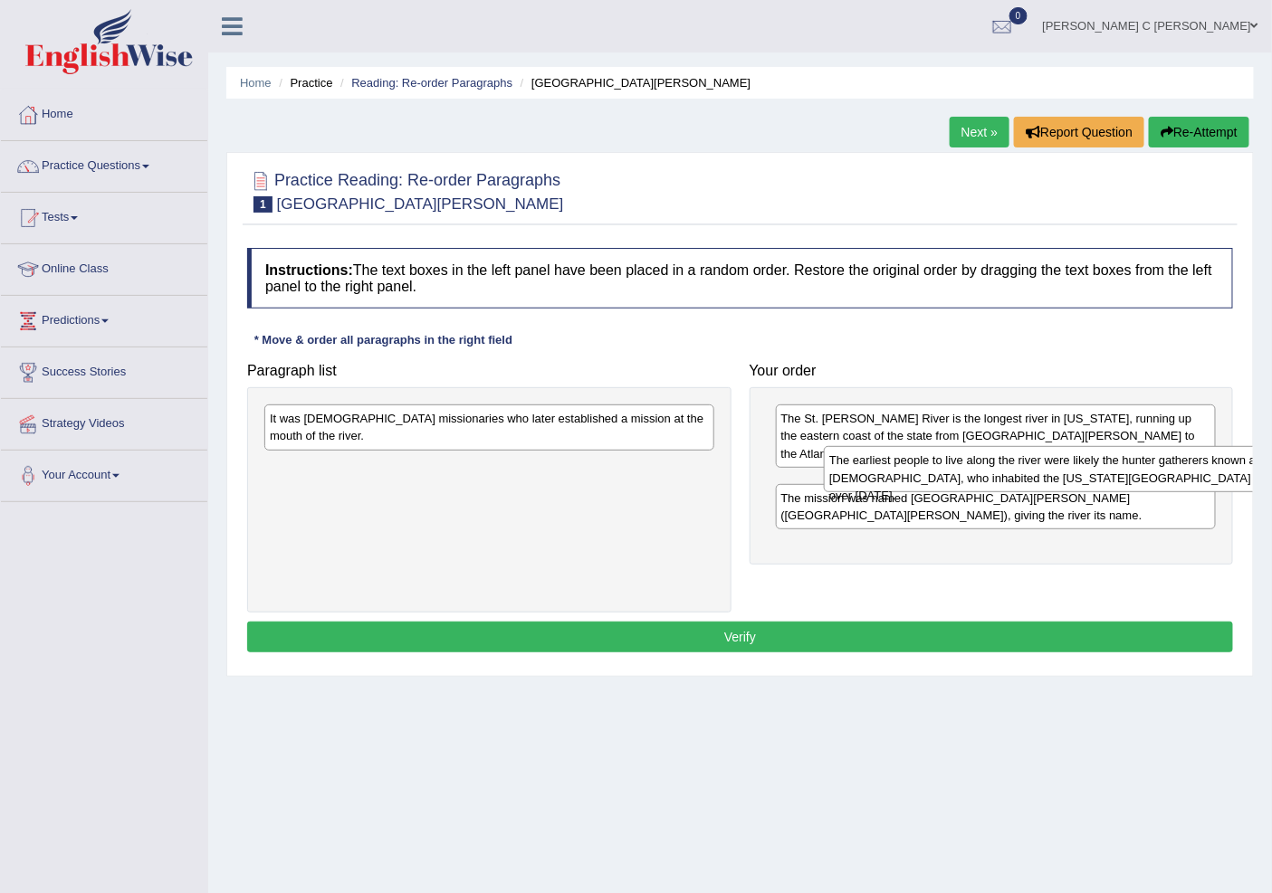
drag, startPoint x: 628, startPoint y: 431, endPoint x: 1188, endPoint y: 472, distance: 560.9
click at [1188, 472] on div "The earliest people to live along the river were likely the hunter gatherers kn…" at bounding box center [1048, 468] width 449 height 45
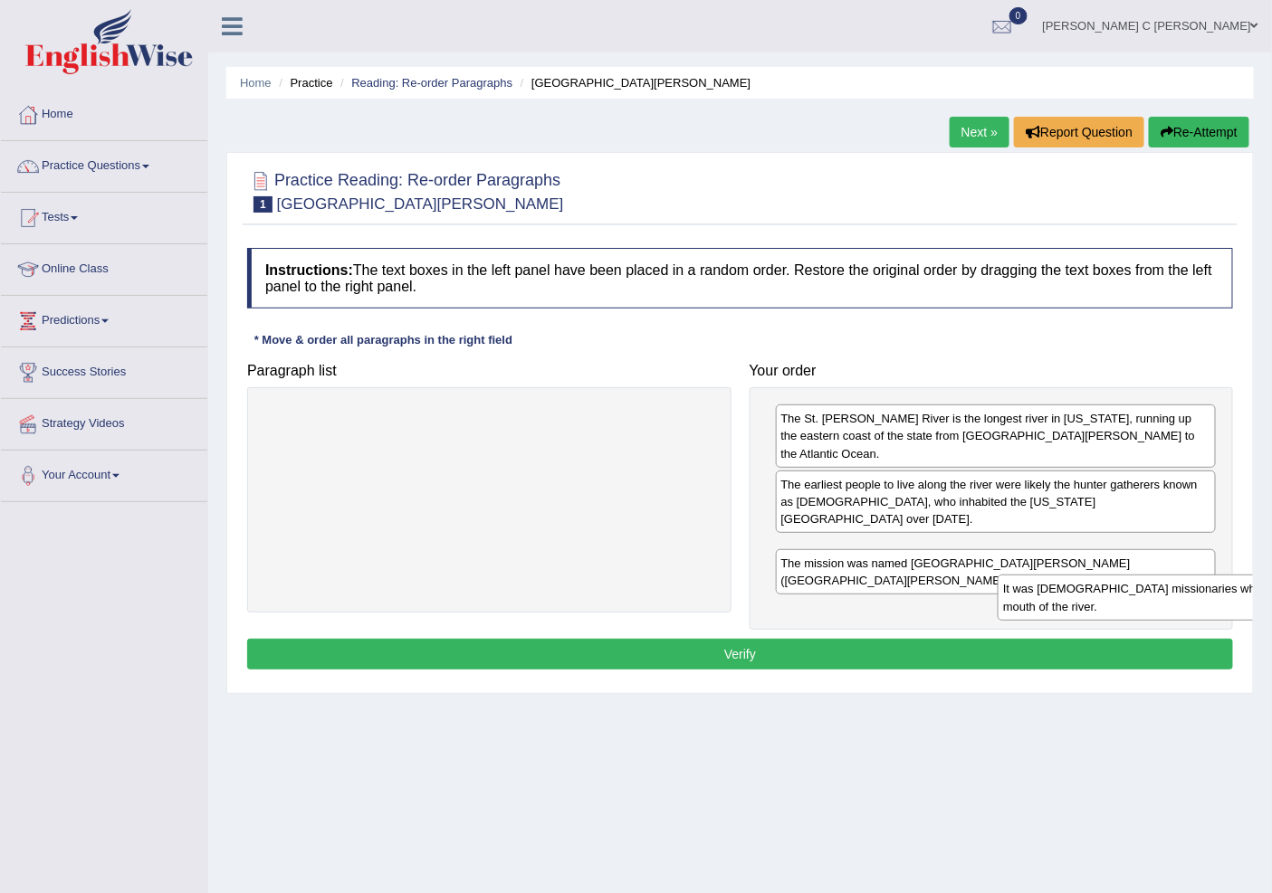
drag, startPoint x: 553, startPoint y: 433, endPoint x: 1286, endPoint y: 598, distance: 751.6
click at [1271, 600] on html "Toggle navigation Home Practice Questions Speaking Practice Read Aloud Repeat S…" at bounding box center [636, 446] width 1272 height 893
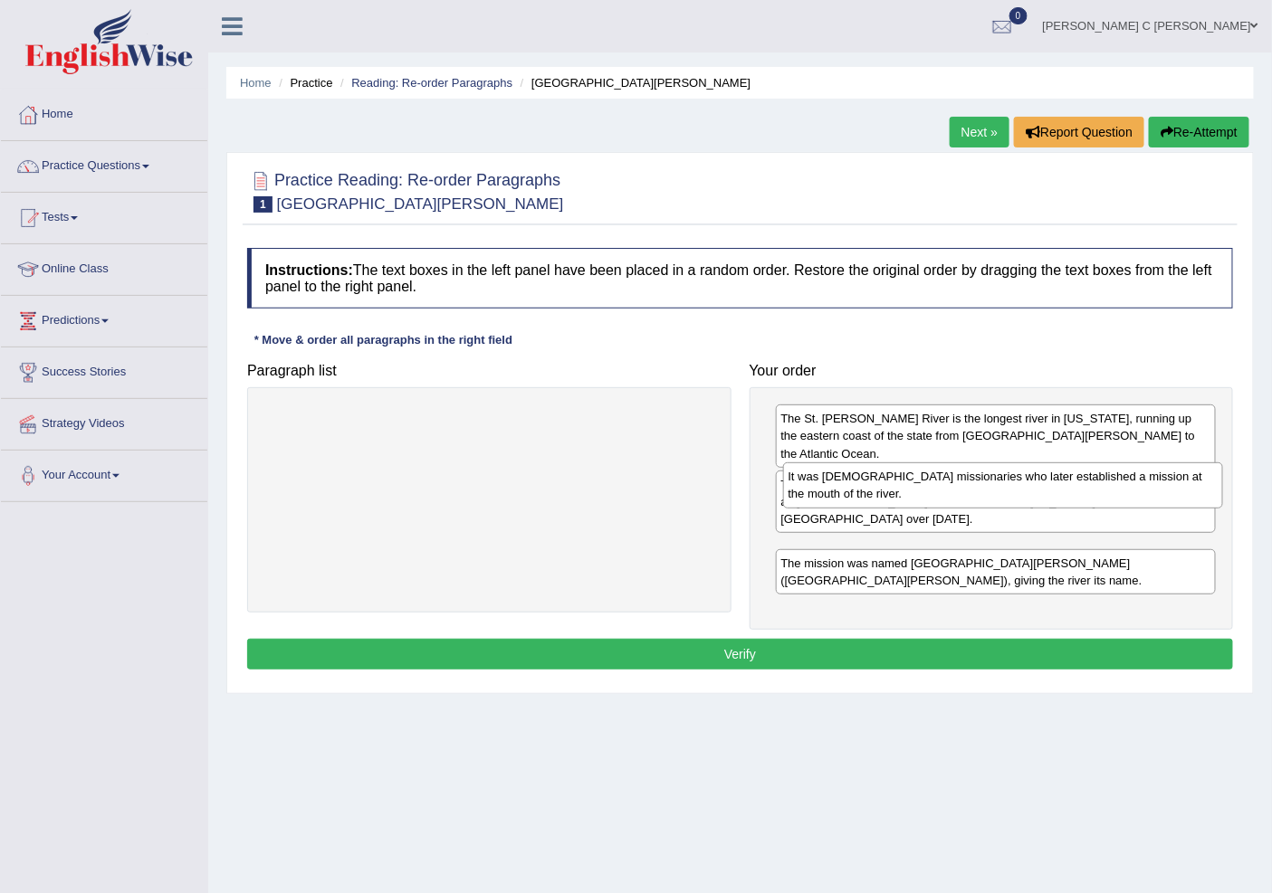
drag, startPoint x: 871, startPoint y: 538, endPoint x: 878, endPoint y: 496, distance: 42.3
click at [878, 496] on div "It was Spanish missionaries who later established a mission at the mouth of the…" at bounding box center [1003, 485] width 440 height 45
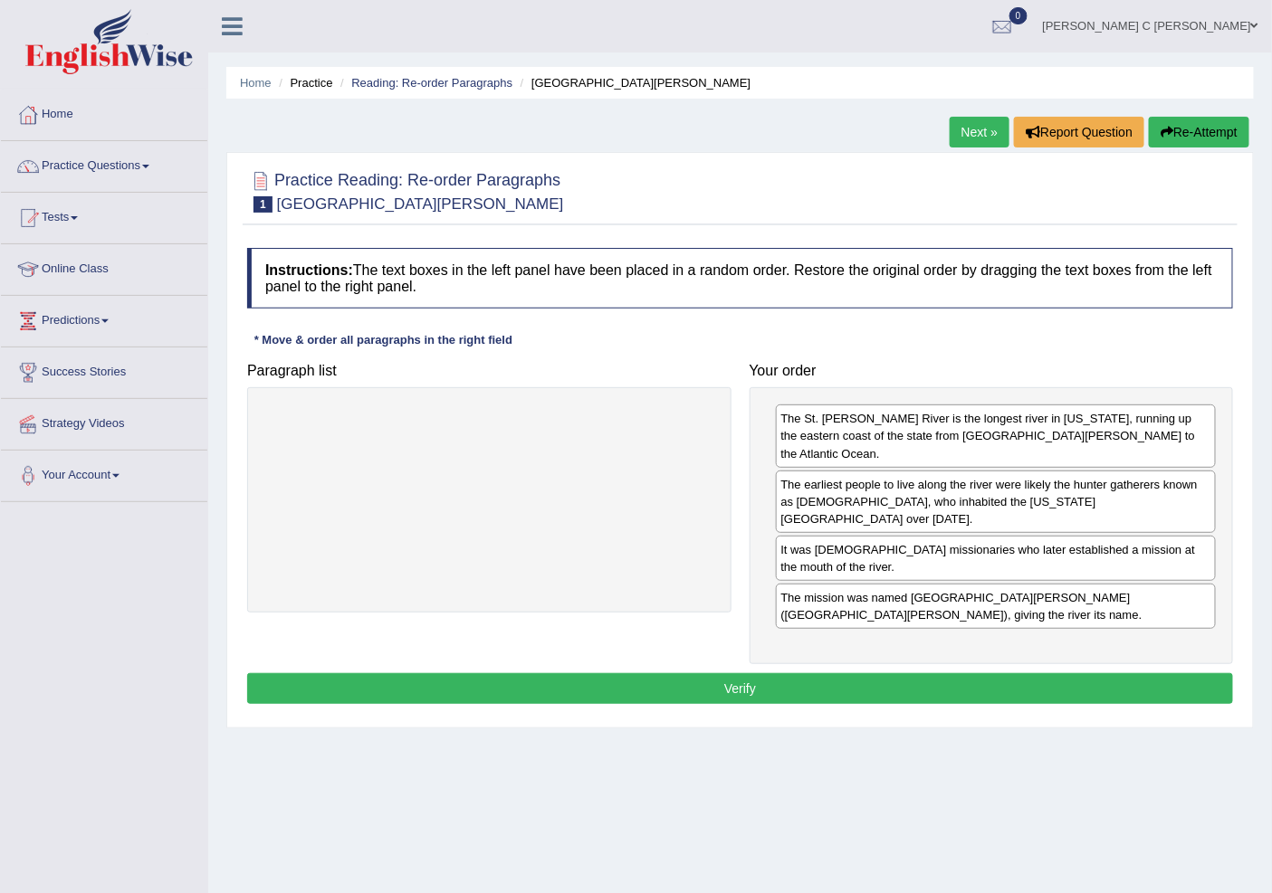
click at [905, 673] on button "Verify" at bounding box center [740, 688] width 986 height 31
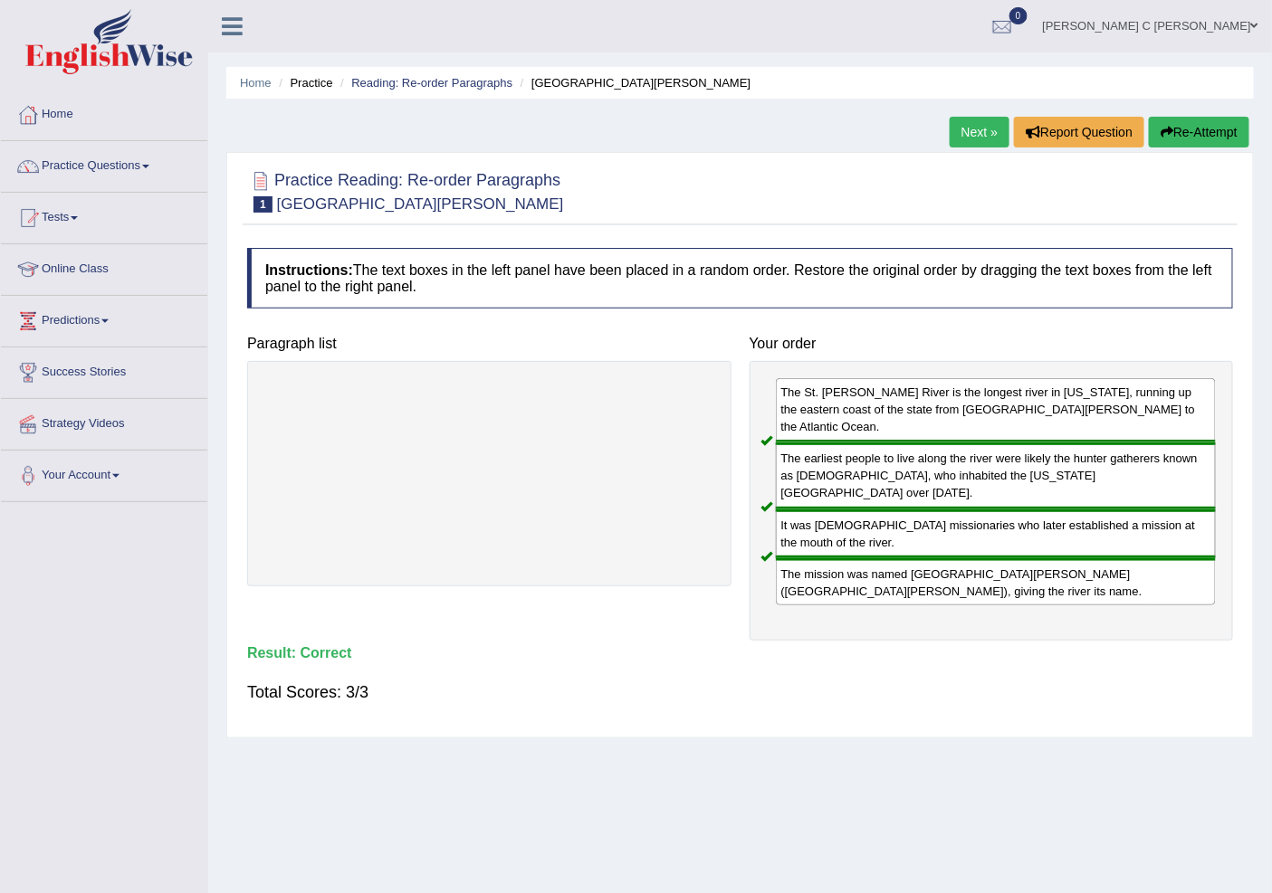
click at [984, 129] on link "Next »" at bounding box center [979, 132] width 60 height 31
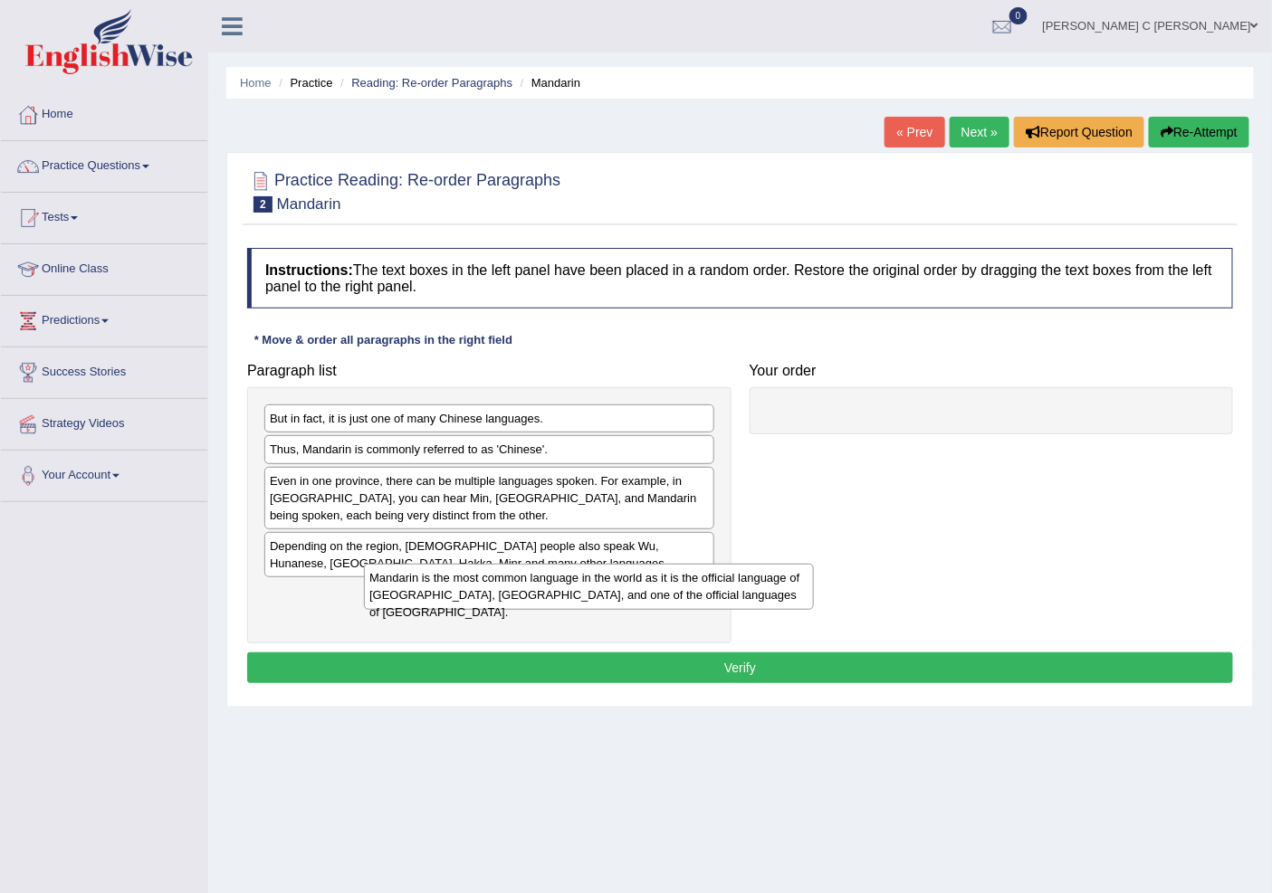
drag, startPoint x: 341, startPoint y: 608, endPoint x: 348, endPoint y: 598, distance: 12.3
click at [377, 598] on div "Mandarin is the most common language in the world as it is the official languag…" at bounding box center [588, 586] width 449 height 45
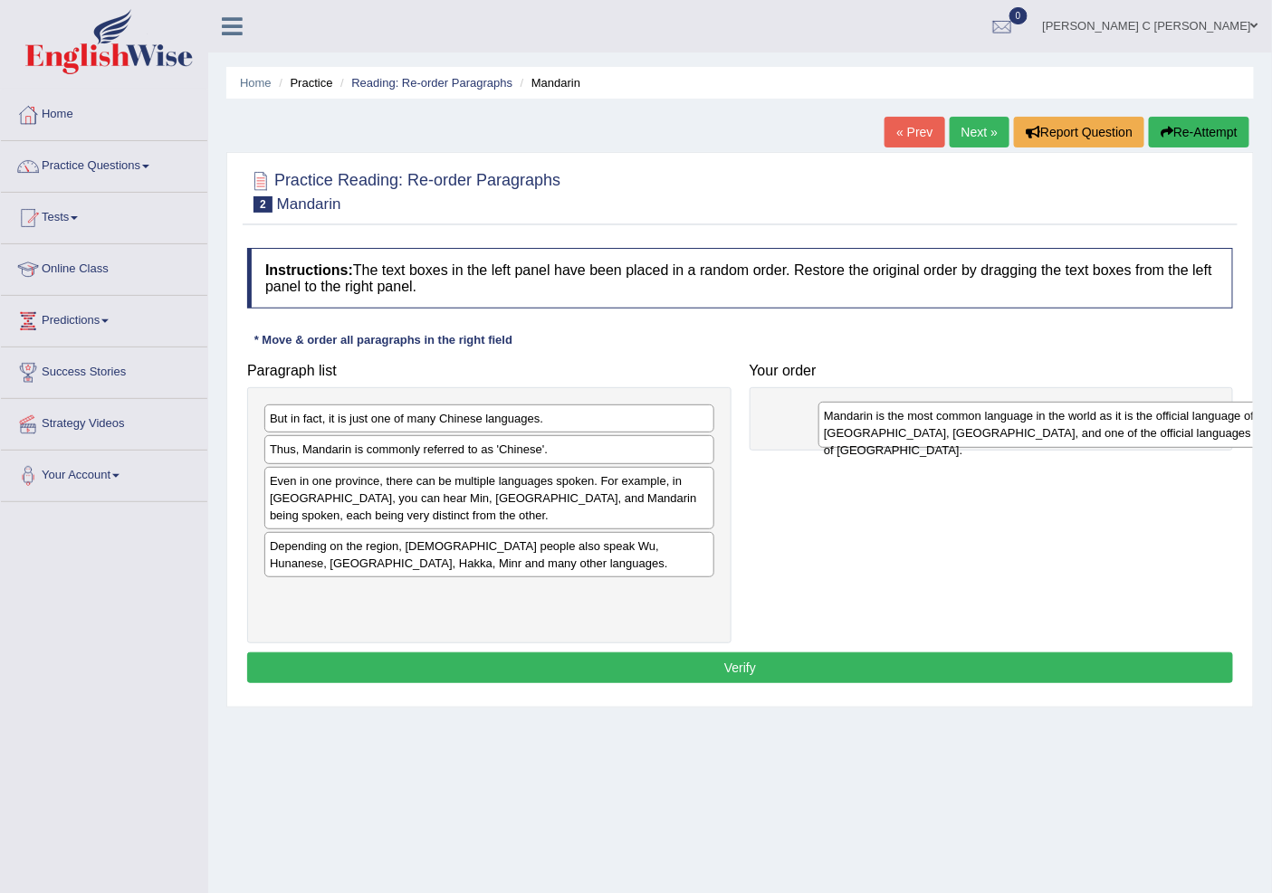
drag, startPoint x: 568, startPoint y: 567, endPoint x: 961, endPoint y: 419, distance: 420.5
click at [962, 427] on div "Mandarin is the most common language in the world as it is the official languag…" at bounding box center [1042, 424] width 449 height 45
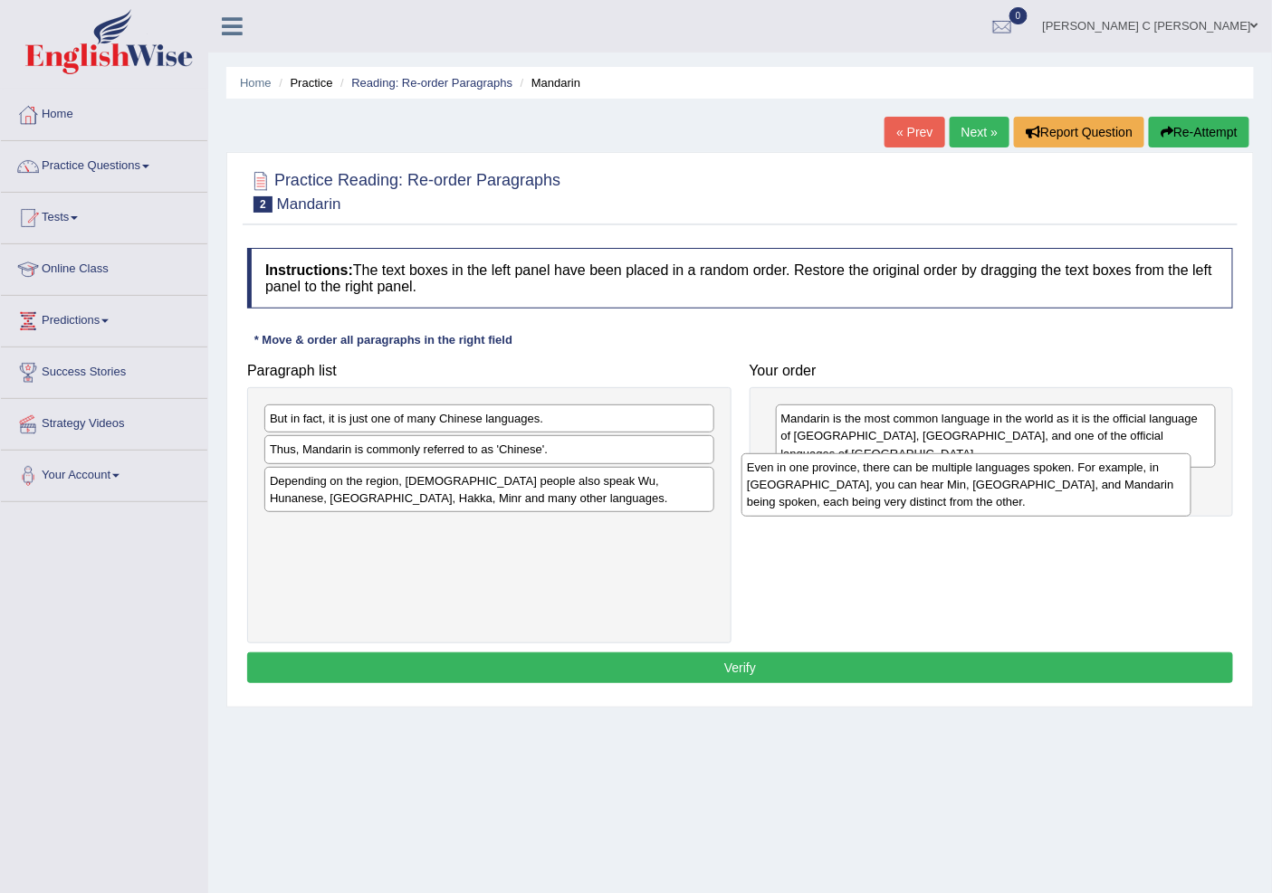
drag, startPoint x: 544, startPoint y: 516, endPoint x: 1021, endPoint y: 501, distance: 477.2
click at [1021, 501] on div "Even in one province, there can be multiple languages spoken. For example, in F…" at bounding box center [965, 484] width 449 height 63
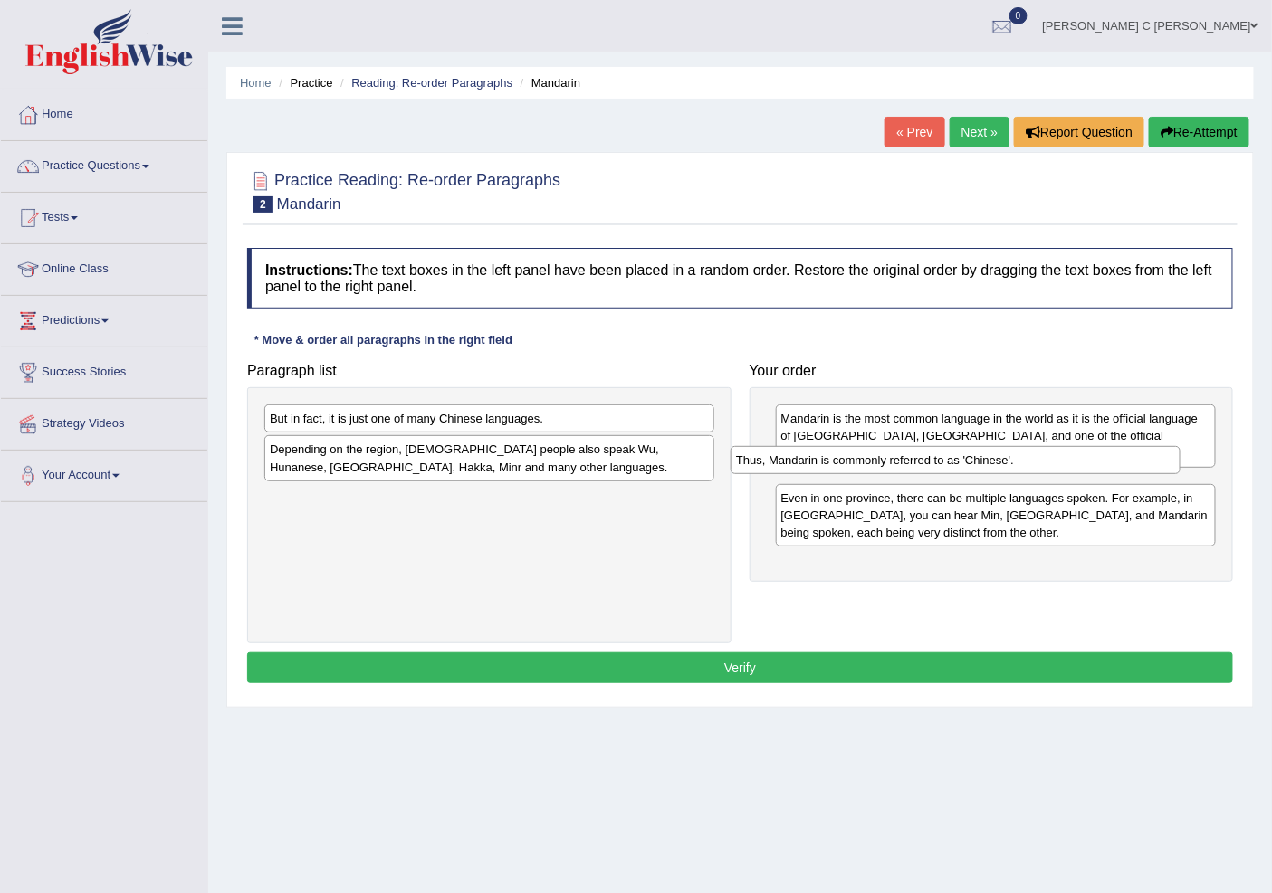
drag, startPoint x: 573, startPoint y: 438, endPoint x: 988, endPoint y: 467, distance: 416.5
click at [988, 467] on div "Thus, Mandarin is commonly referred to as 'Chinese'." at bounding box center [954, 460] width 449 height 28
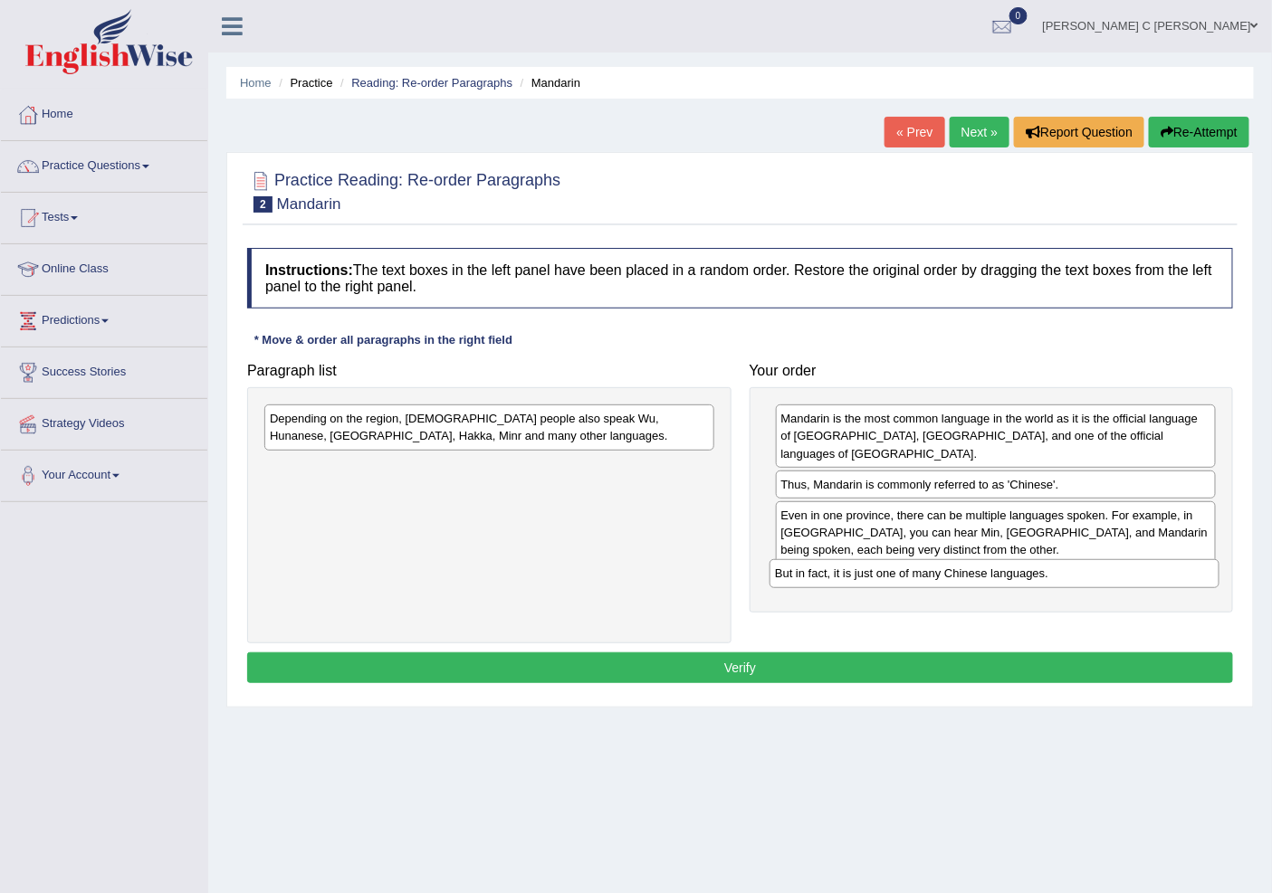
drag, startPoint x: 585, startPoint y: 418, endPoint x: 711, endPoint y: 425, distance: 126.9
click at [1090, 567] on div "But in fact, it is just one of many Chinese languages." at bounding box center [993, 573] width 449 height 28
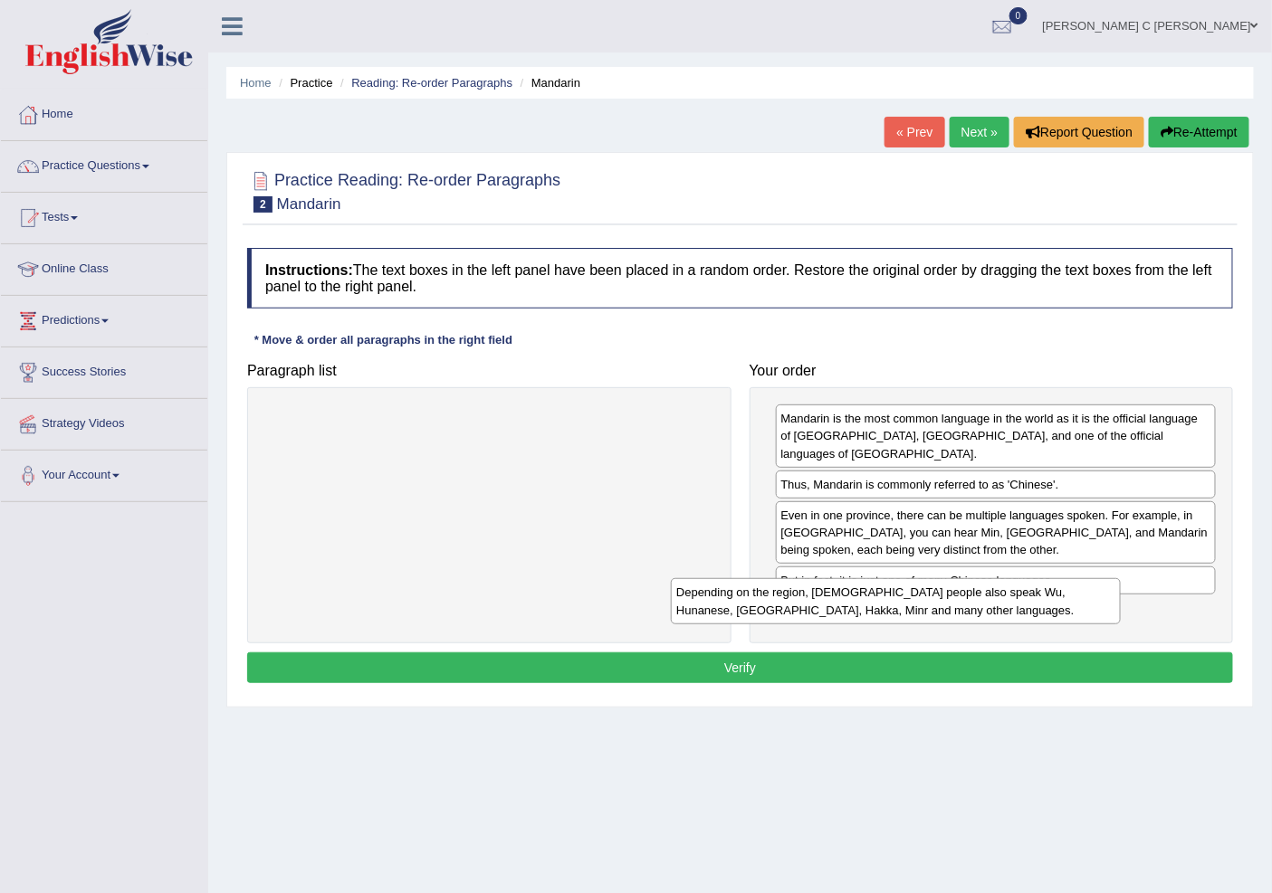
drag, startPoint x: 611, startPoint y: 405, endPoint x: 1017, endPoint y: 579, distance: 442.0
click at [1017, 579] on div "Depending on the region, Chinese people also speak Wu, Hunanese, Jiangxinese, H…" at bounding box center [895, 600] width 449 height 45
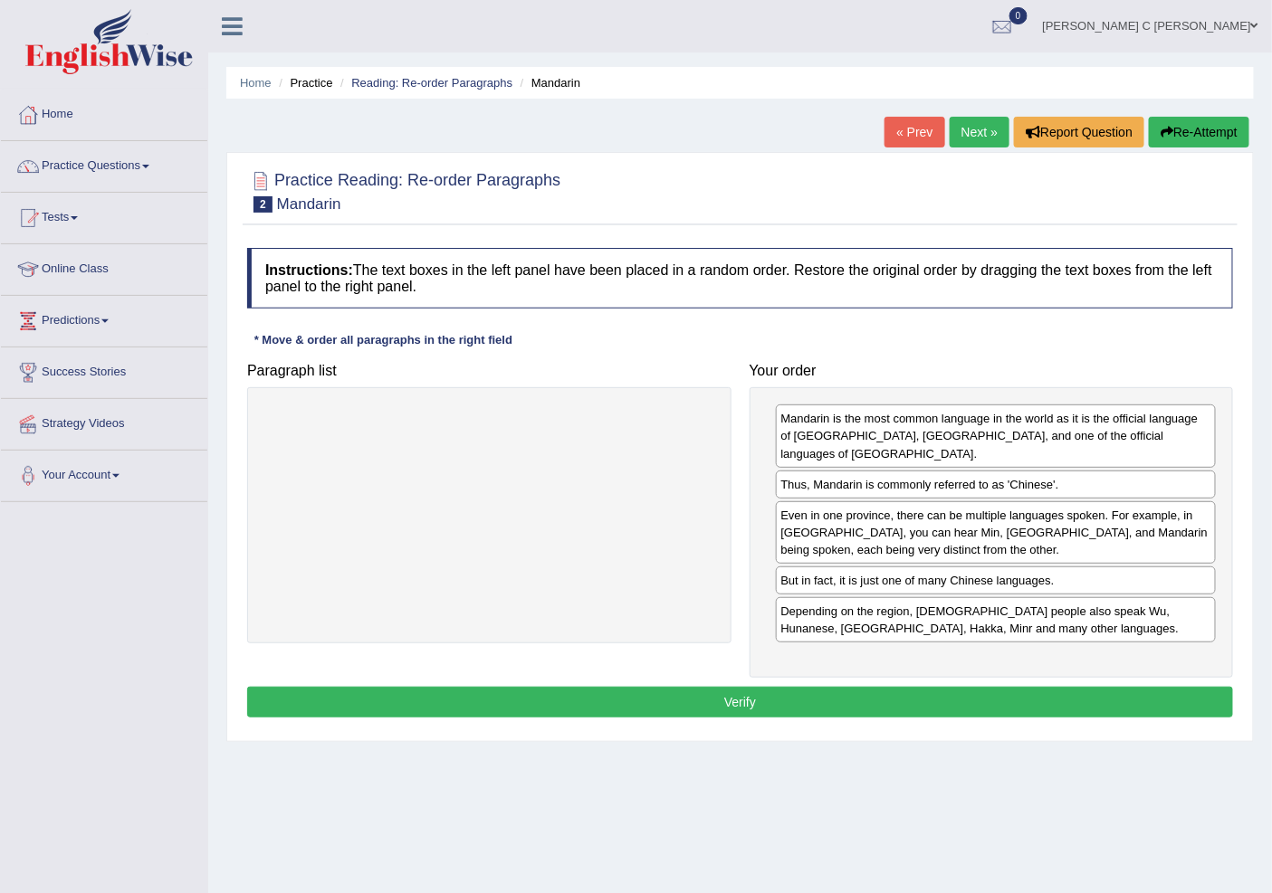
click at [996, 687] on button "Verify" at bounding box center [740, 702] width 986 height 31
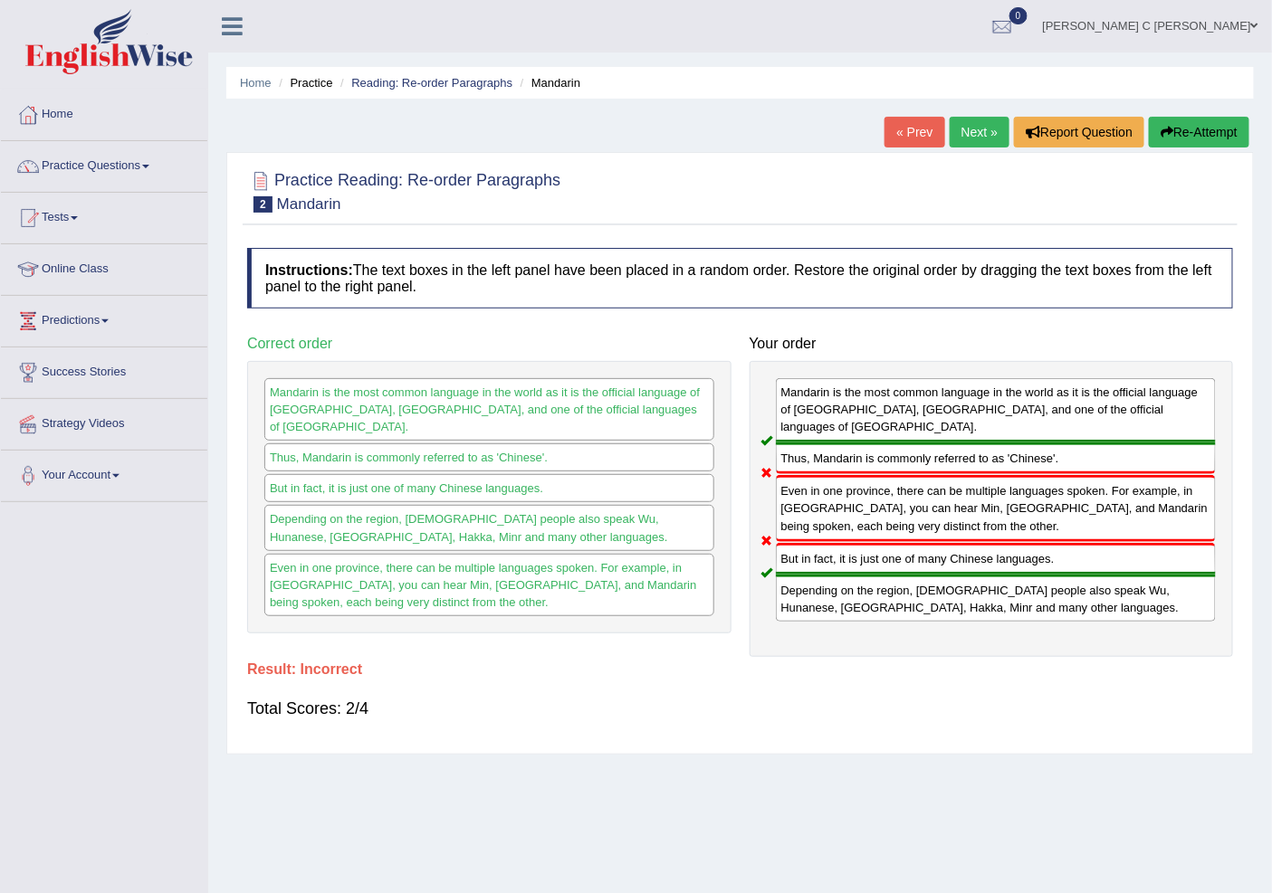
click at [968, 123] on link "Next »" at bounding box center [979, 132] width 60 height 31
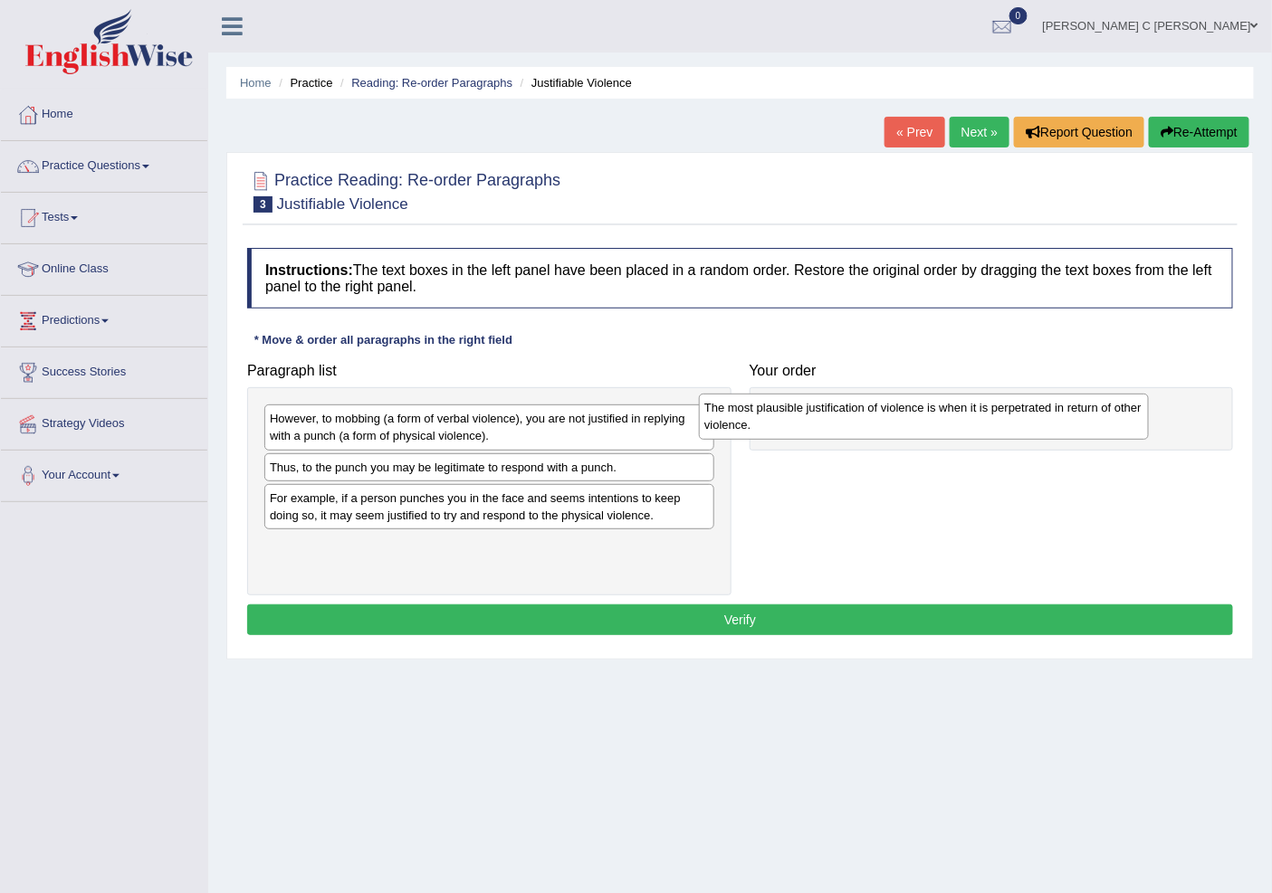
drag, startPoint x: 451, startPoint y: 505, endPoint x: 885, endPoint y: 415, distance: 443.8
click at [885, 415] on div "The most plausible justification of violence is when it is perpetrated in retur…" at bounding box center [923, 416] width 449 height 45
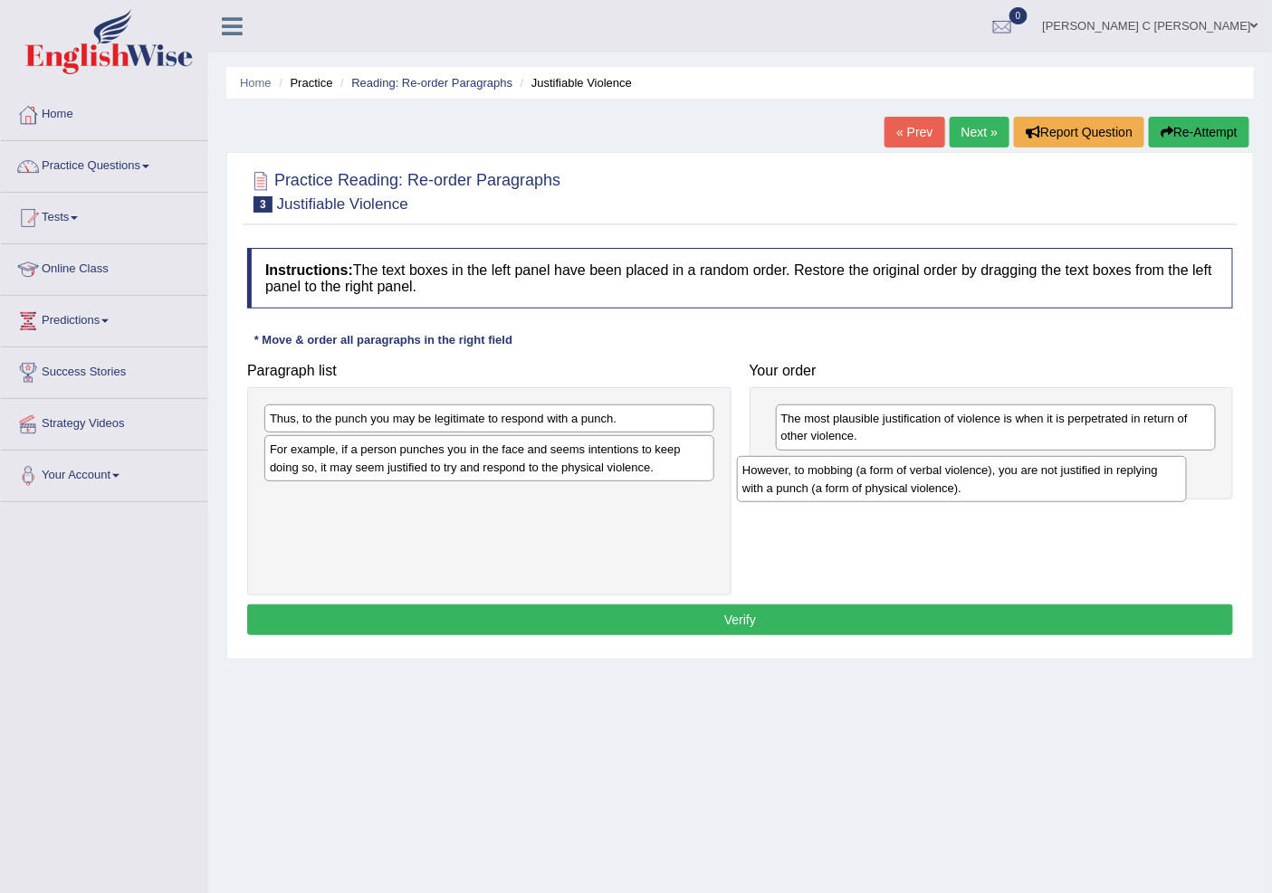
drag, startPoint x: 605, startPoint y: 444, endPoint x: 1077, endPoint y: 495, distance: 475.3
click at [1077, 495] on div "However, to mobbing (a form of verbal violence), you are not justified in reply…" at bounding box center [961, 478] width 449 height 45
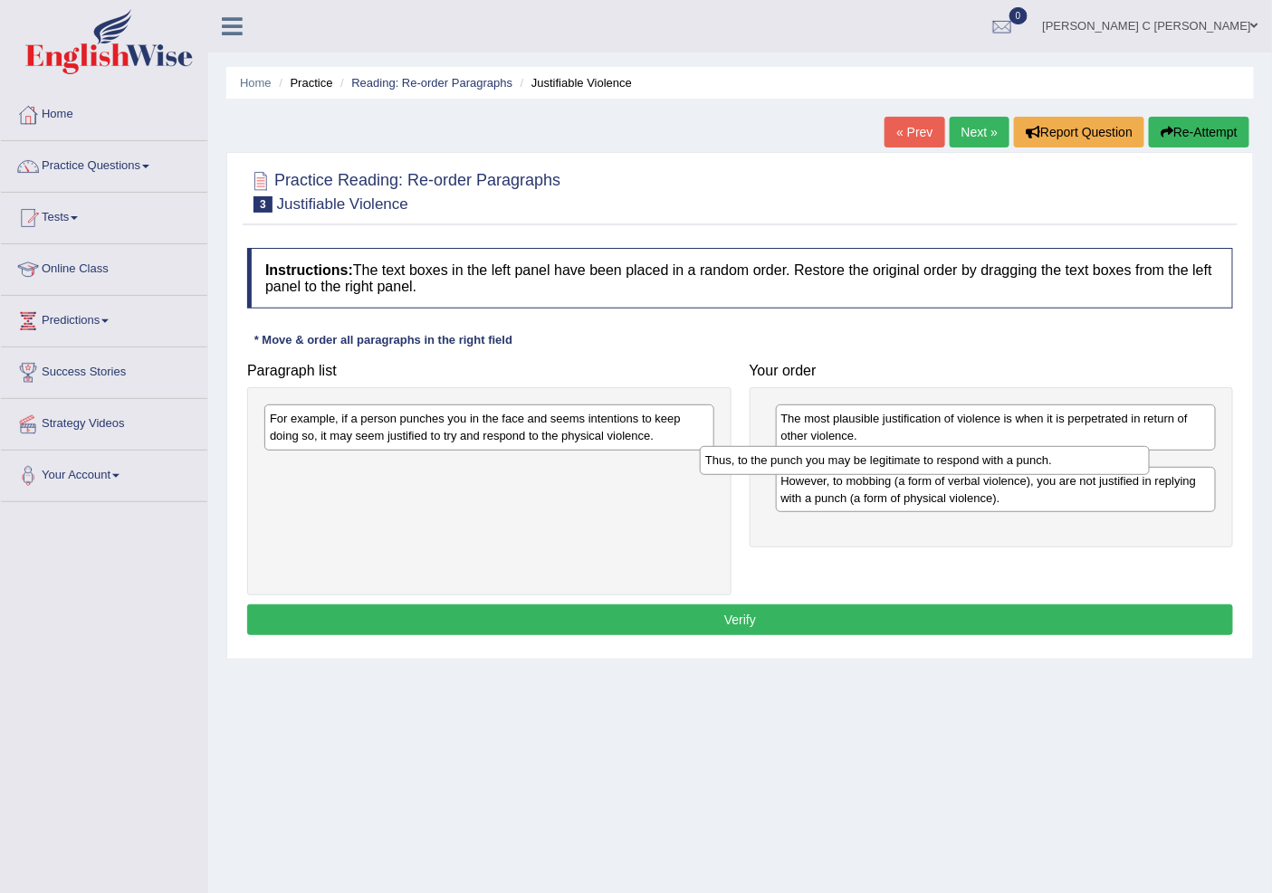
drag, startPoint x: 585, startPoint y: 424, endPoint x: 1020, endPoint y: 465, distance: 437.4
click at [1020, 465] on div "Thus, to the punch you may be legitimate to respond with a punch." at bounding box center [924, 460] width 449 height 28
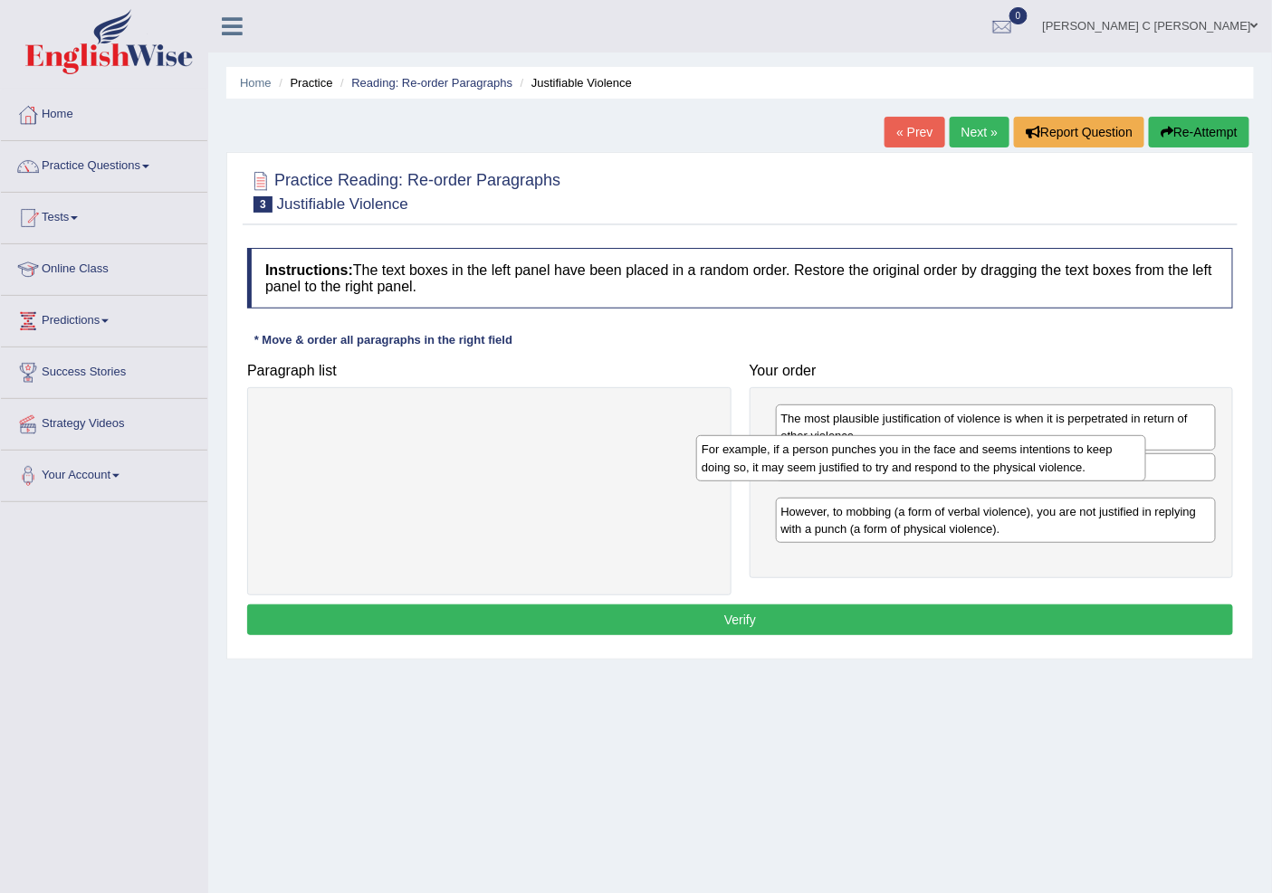
drag, startPoint x: 592, startPoint y: 442, endPoint x: 1024, endPoint y: 472, distance: 432.8
click at [1024, 472] on div "For example, if a person punches you in the face and seems intentions to keep d…" at bounding box center [920, 457] width 449 height 45
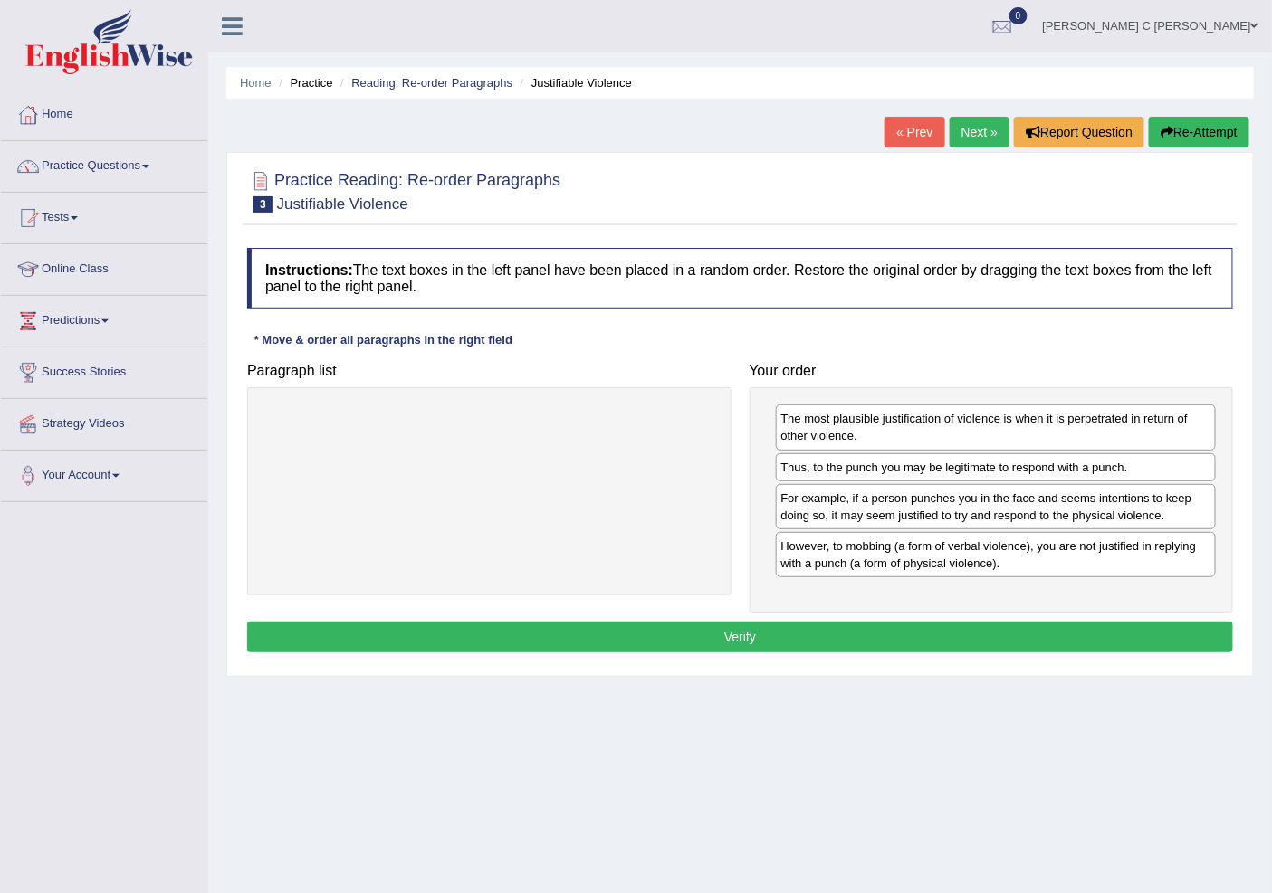
click at [908, 646] on button "Verify" at bounding box center [740, 637] width 986 height 31
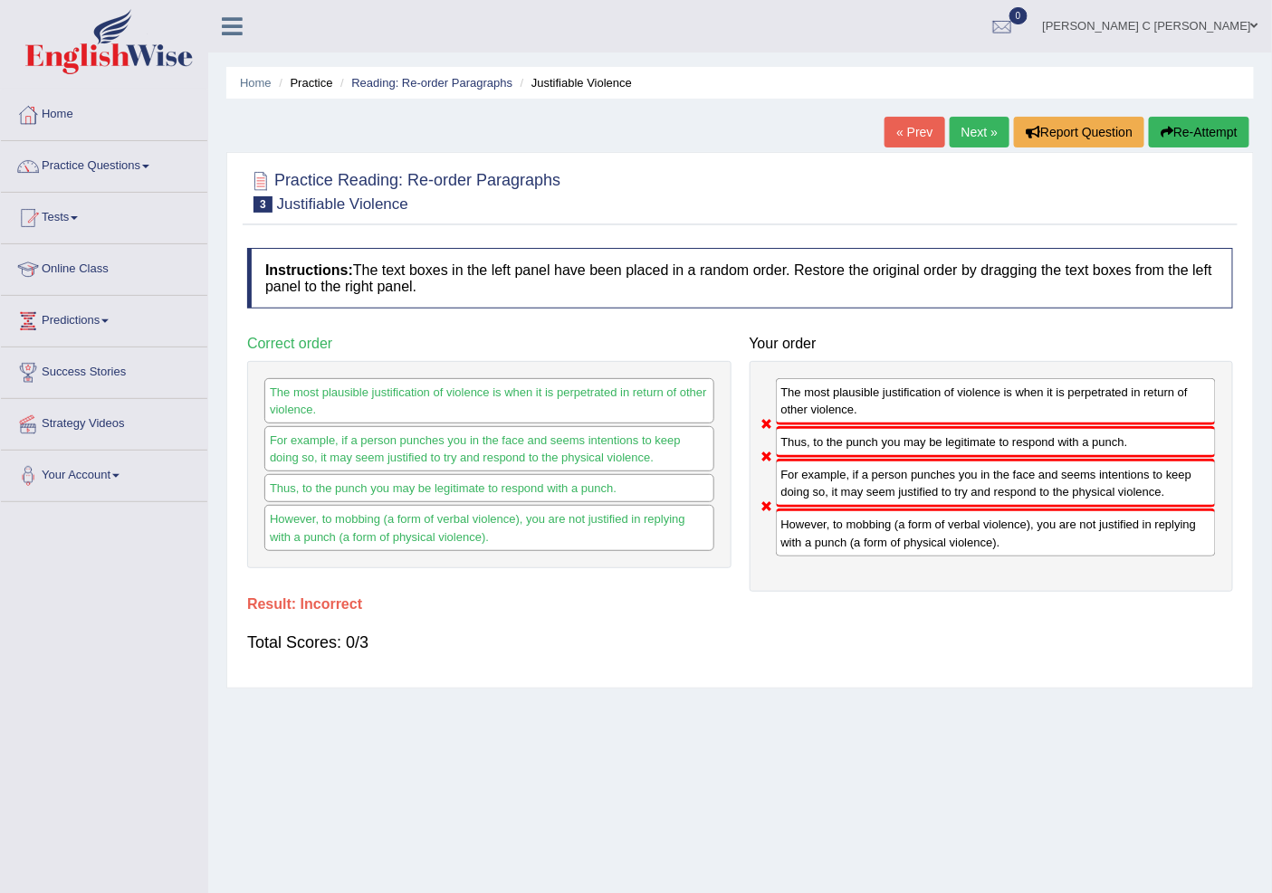
click at [1184, 131] on button "Re-Attempt" at bounding box center [1199, 132] width 100 height 31
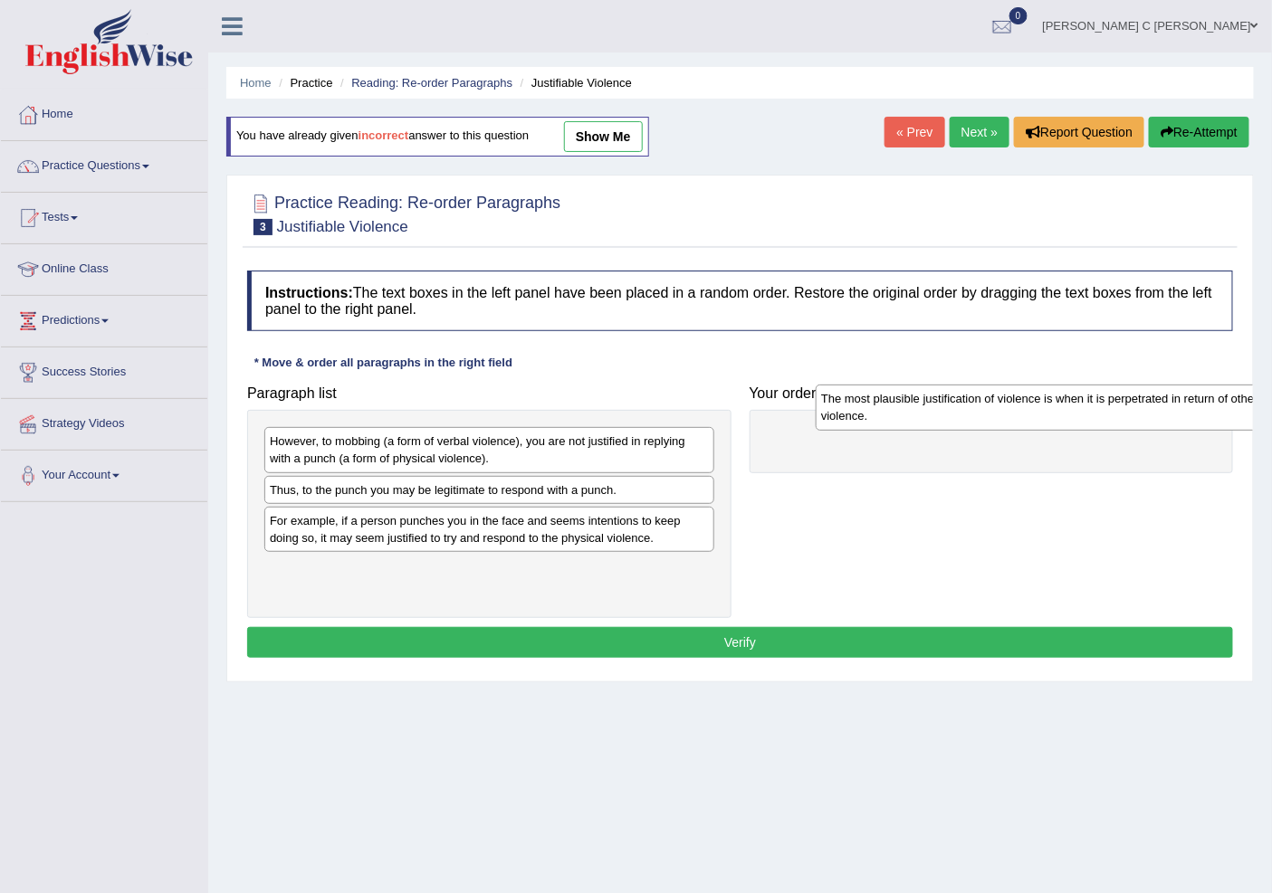
drag, startPoint x: 371, startPoint y: 537, endPoint x: 911, endPoint y: 414, distance: 554.2
click at [911, 414] on div "The most plausible justification of violence is when it is perpetrated in retur…" at bounding box center [1040, 407] width 449 height 45
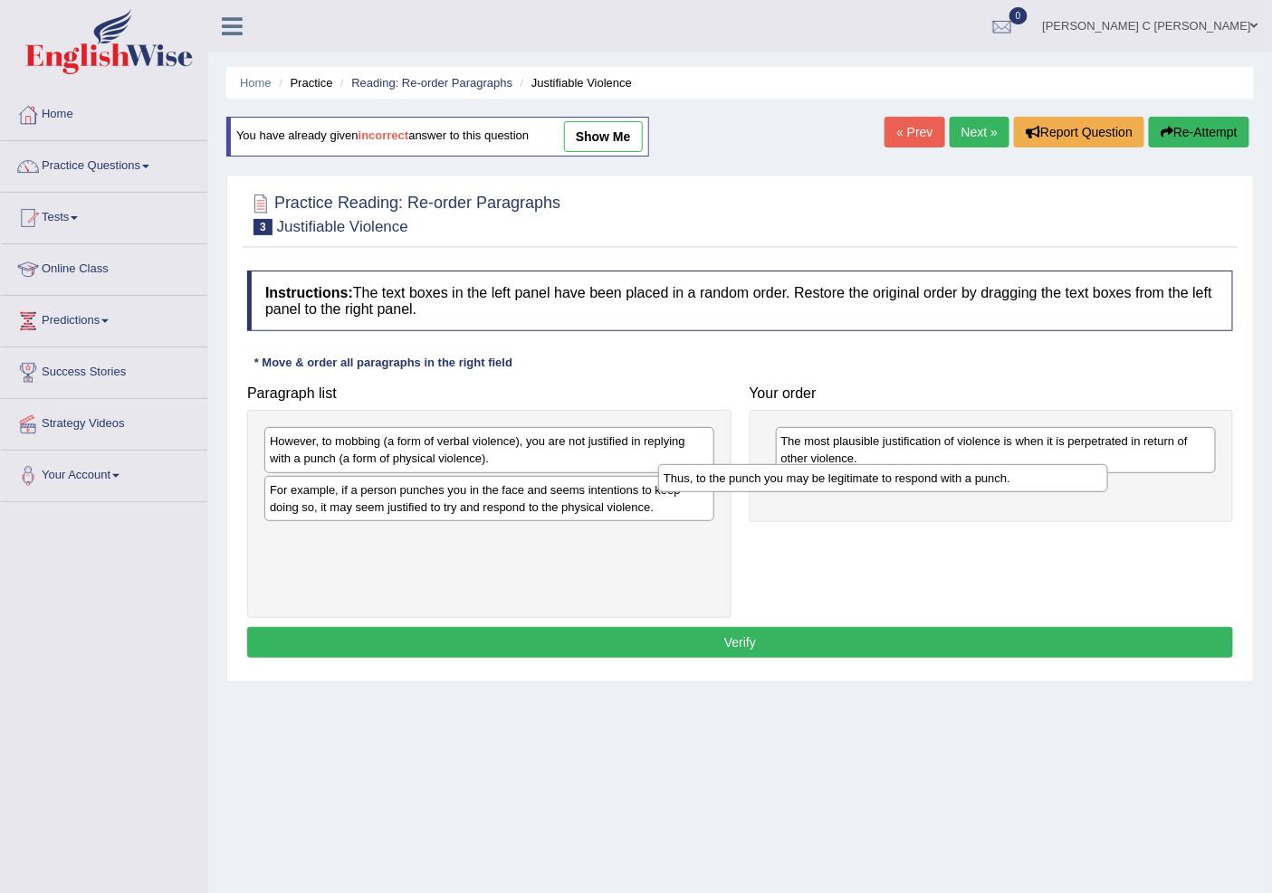
drag, startPoint x: 535, startPoint y: 503, endPoint x: 929, endPoint y: 491, distance: 393.9
click at [929, 491] on div "Thus, to the punch you may be legitimate to respond with a punch." at bounding box center [882, 478] width 449 height 28
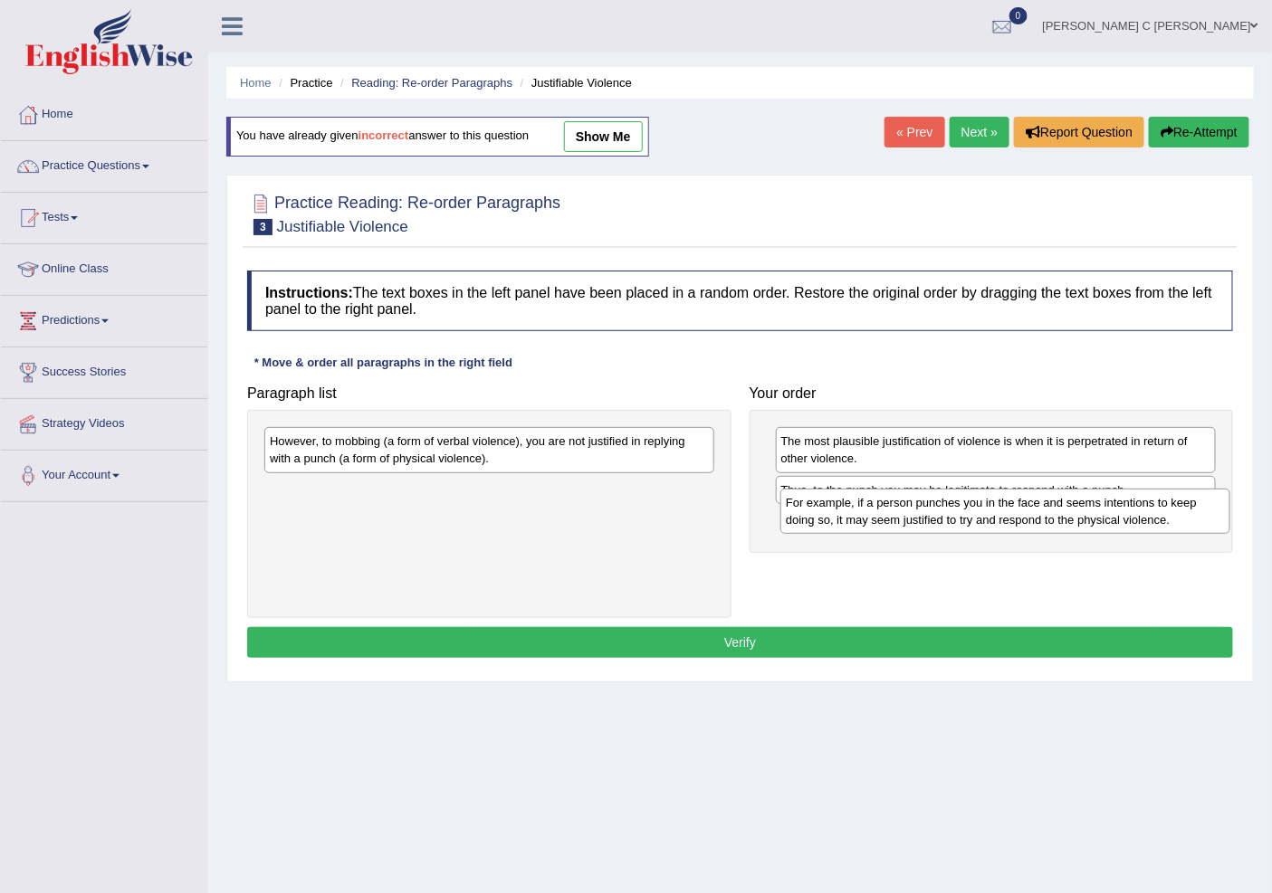
drag, startPoint x: 1106, startPoint y: 518, endPoint x: 1083, endPoint y: 510, distance: 24.6
click at [1139, 521] on div "For example, if a person punches you in the face and seems intentions to keep d…" at bounding box center [1004, 511] width 449 height 45
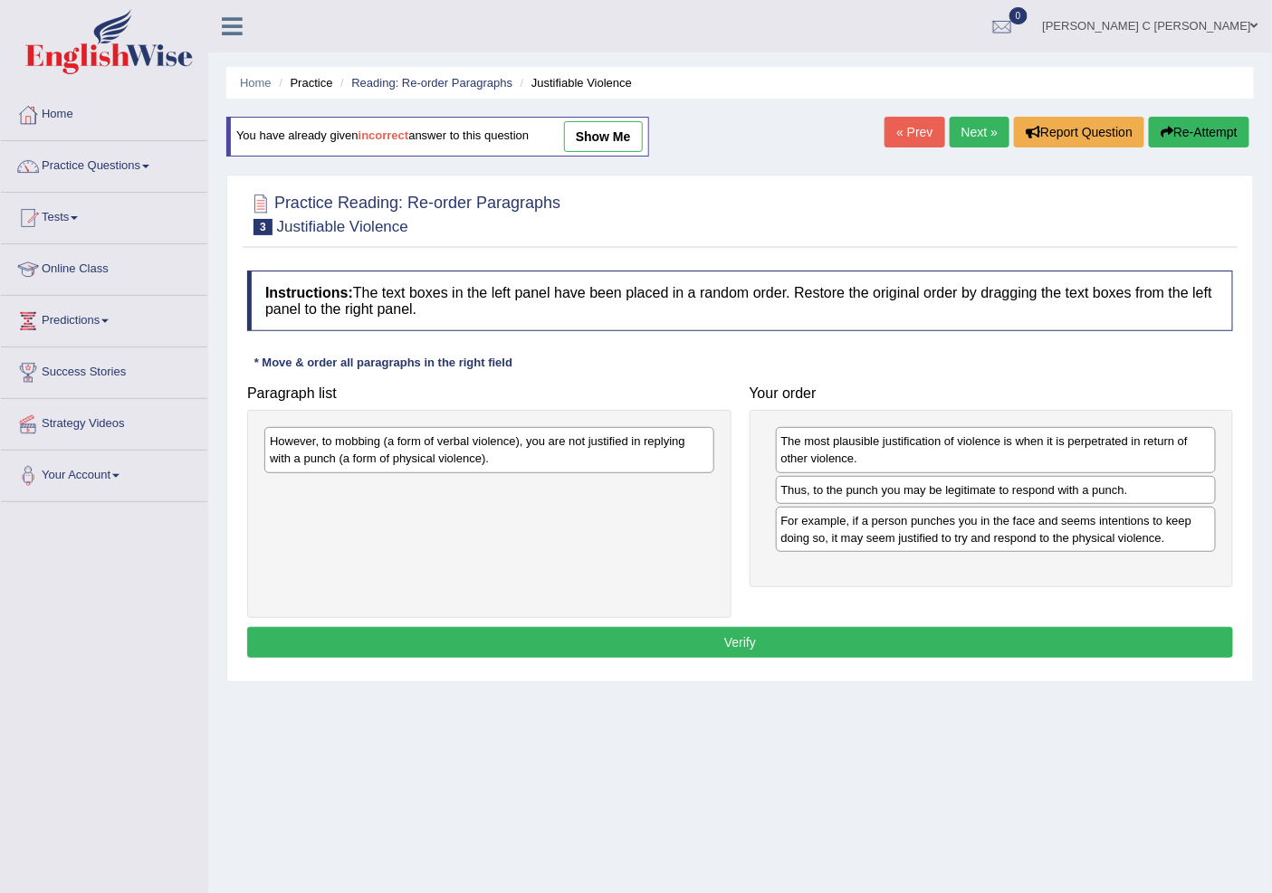
click at [719, 446] on div "However, to mobbing (a form of verbal violence), you are not justified in reply…" at bounding box center [489, 514] width 484 height 208
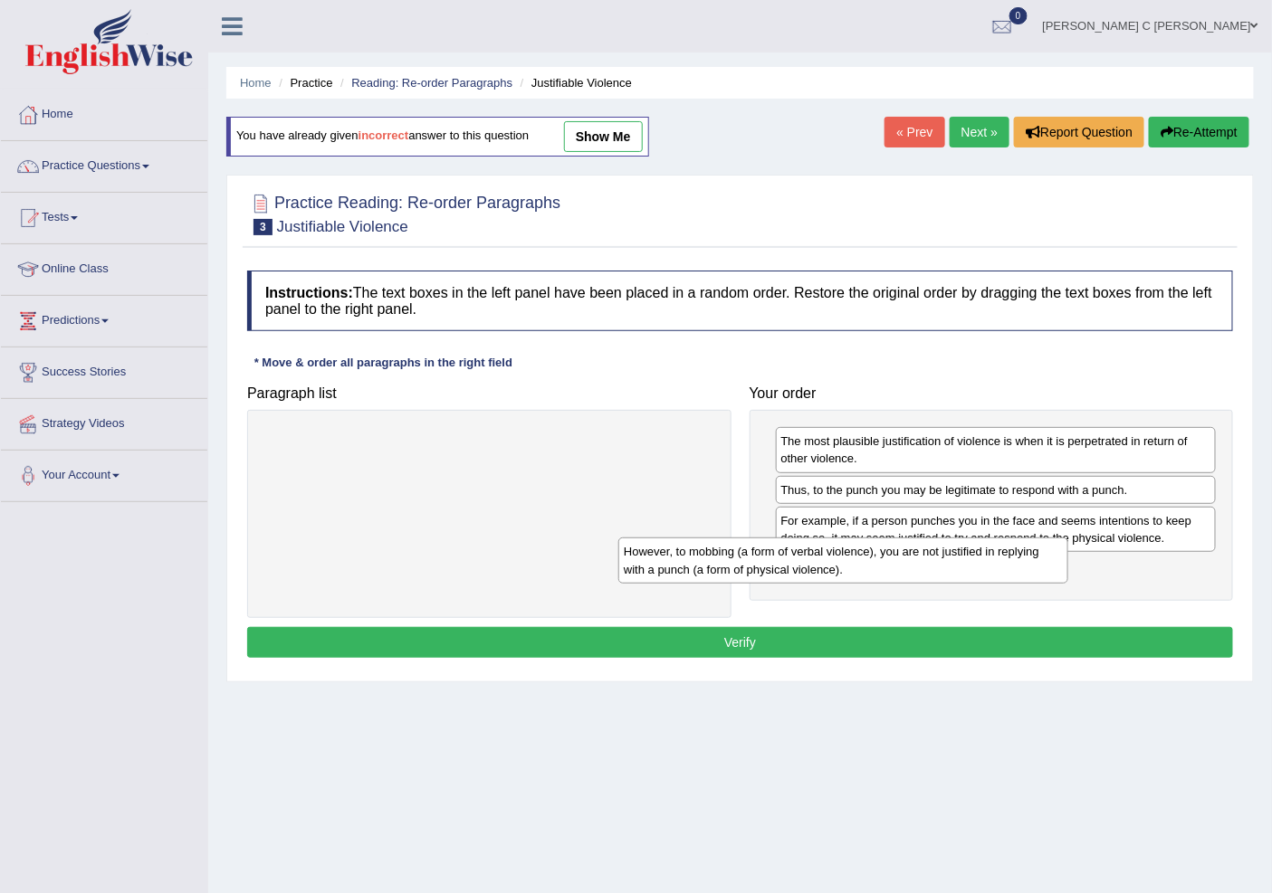
drag, startPoint x: 697, startPoint y: 453, endPoint x: 1080, endPoint y: 630, distance: 422.0
click at [1067, 567] on div "However, to mobbing (a form of verbal violence), you are not justified in reply…" at bounding box center [842, 560] width 449 height 45
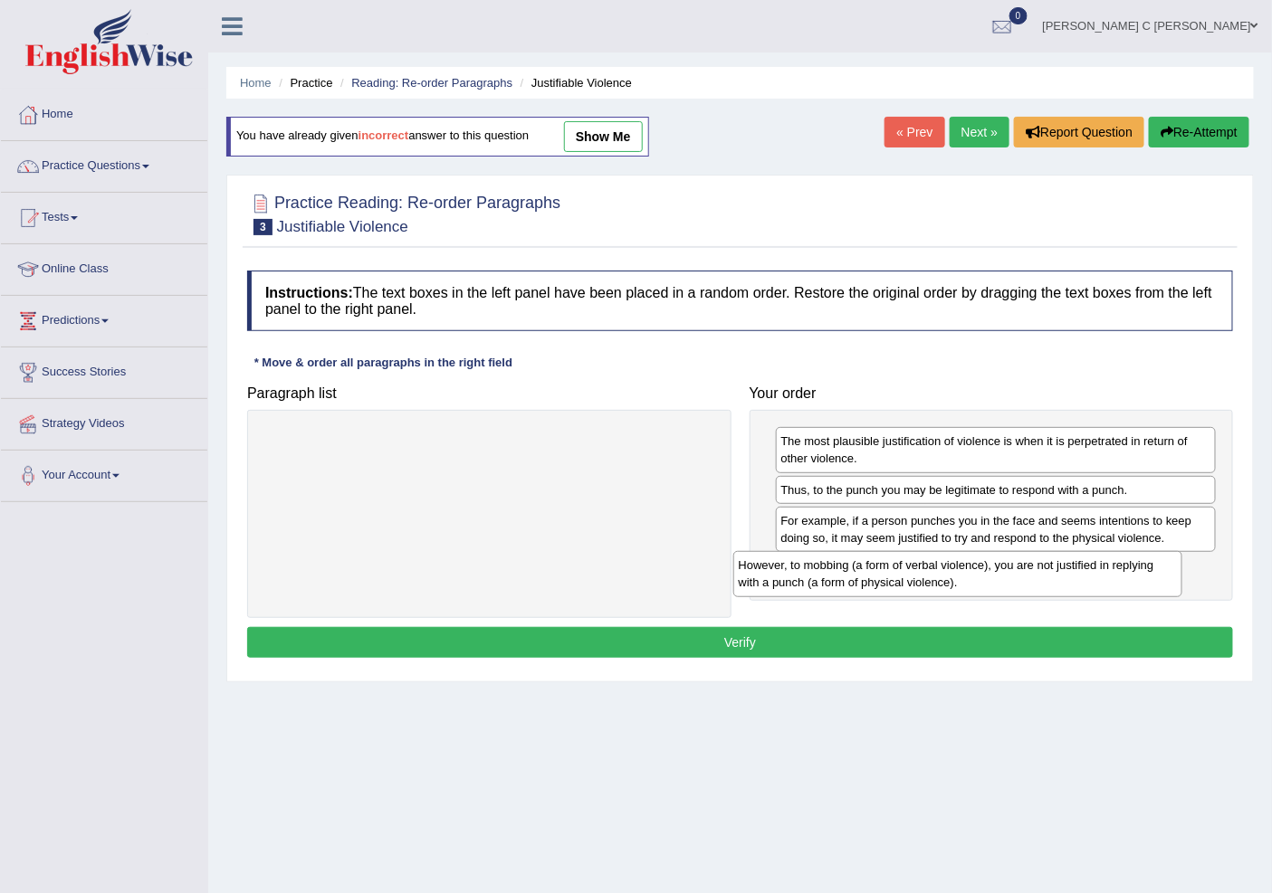
click at [1070, 658] on button "Verify" at bounding box center [740, 642] width 986 height 31
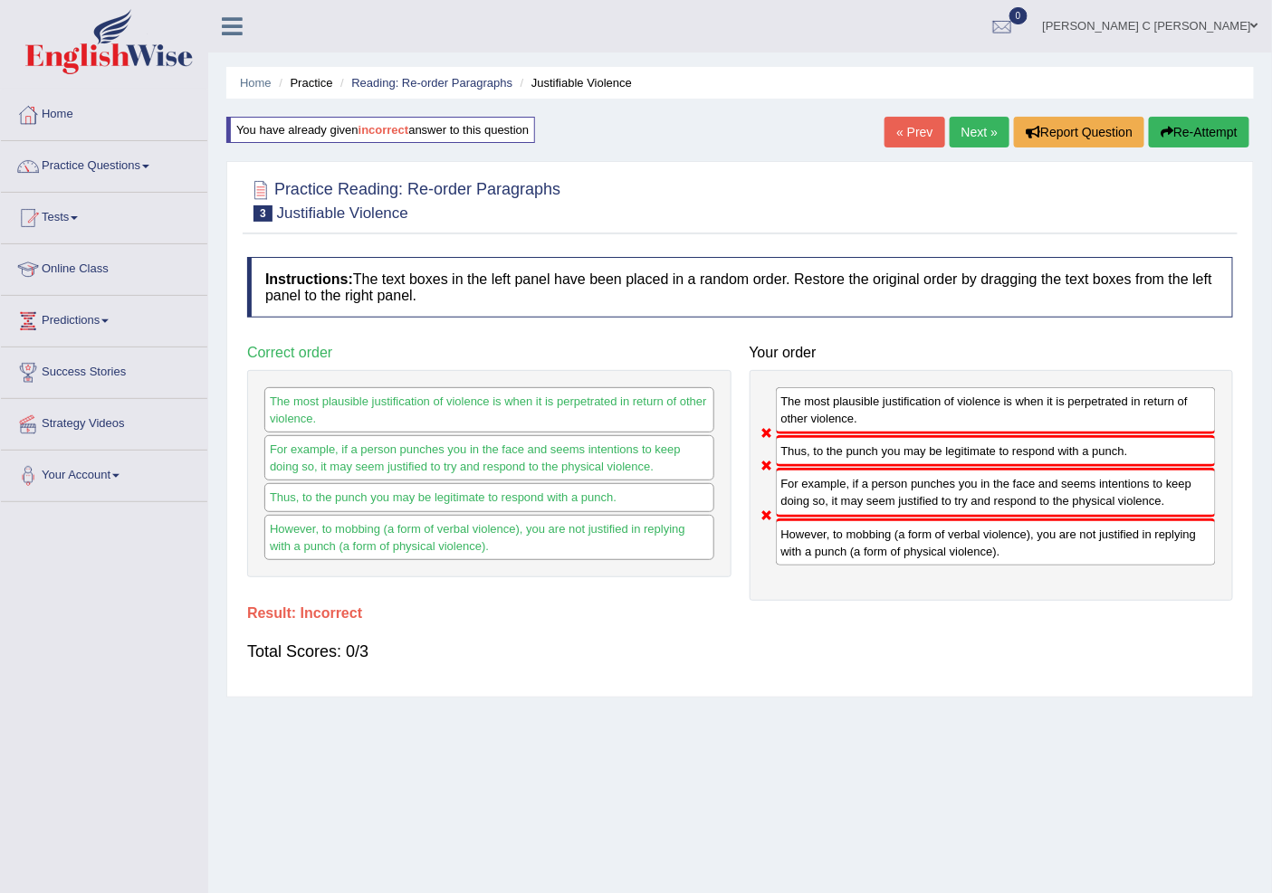
click at [1192, 138] on button "Re-Attempt" at bounding box center [1199, 132] width 100 height 31
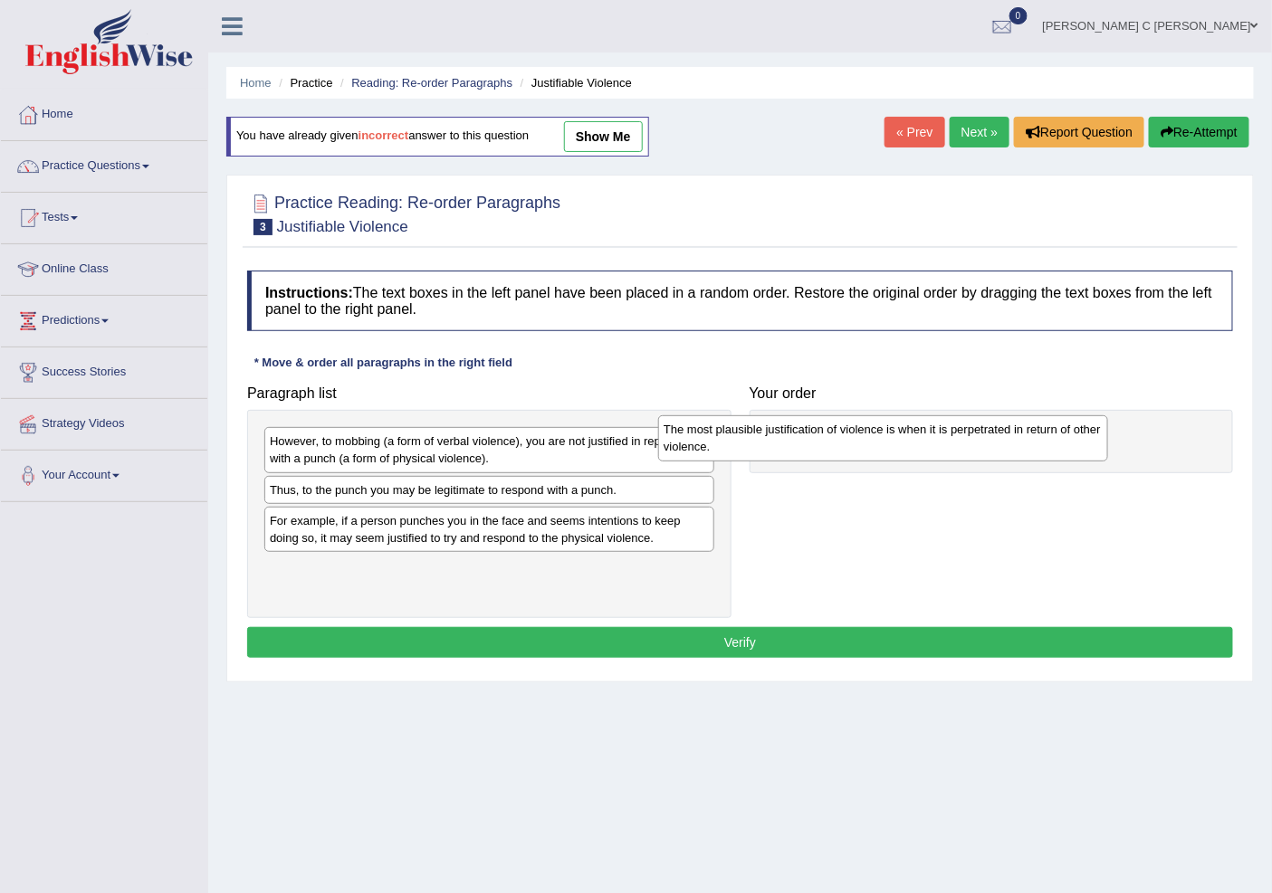
drag, startPoint x: 391, startPoint y: 537, endPoint x: 833, endPoint y: 433, distance: 453.8
click at [828, 433] on div "The most plausible justification of violence is when it is perpetrated in retur…" at bounding box center [882, 437] width 449 height 45
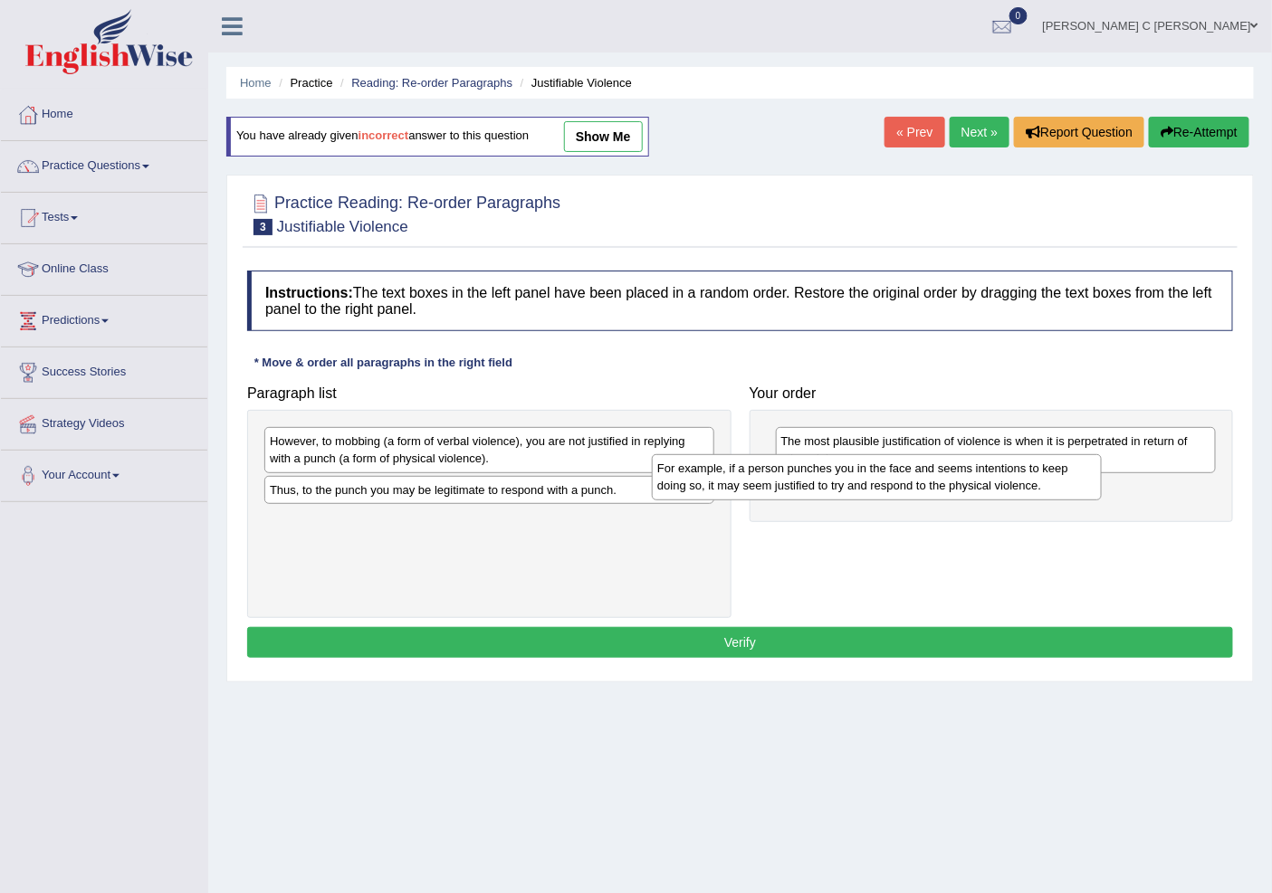
drag, startPoint x: 438, startPoint y: 538, endPoint x: 857, endPoint y: 480, distance: 423.1
click at [857, 480] on div "For example, if a person punches you in the face and seems intentions to keep d…" at bounding box center [876, 476] width 449 height 45
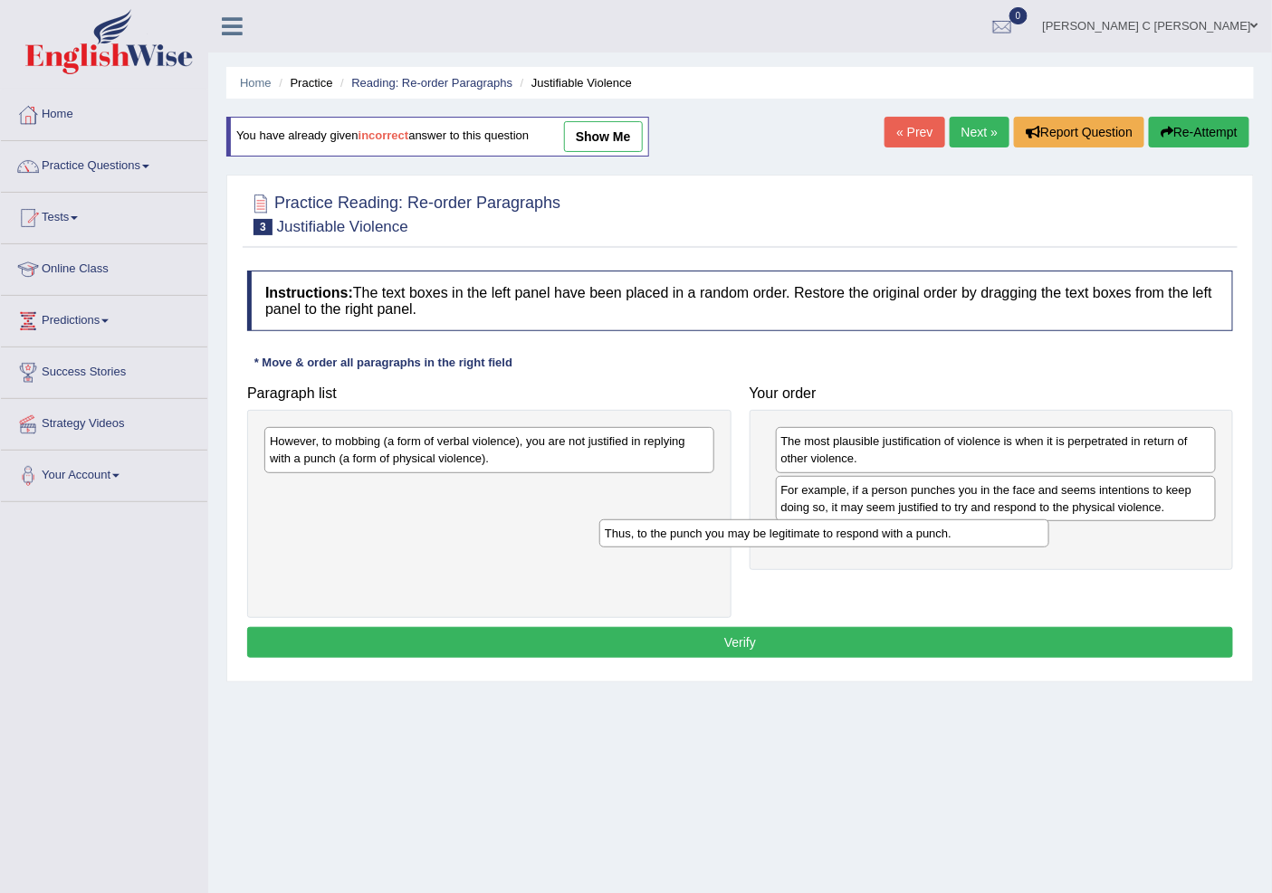
drag, startPoint x: 545, startPoint y: 498, endPoint x: 808, endPoint y: 516, distance: 264.0
click at [863, 538] on div "Thus, to the punch you may be legitimate to respond with a punch." at bounding box center [823, 534] width 449 height 28
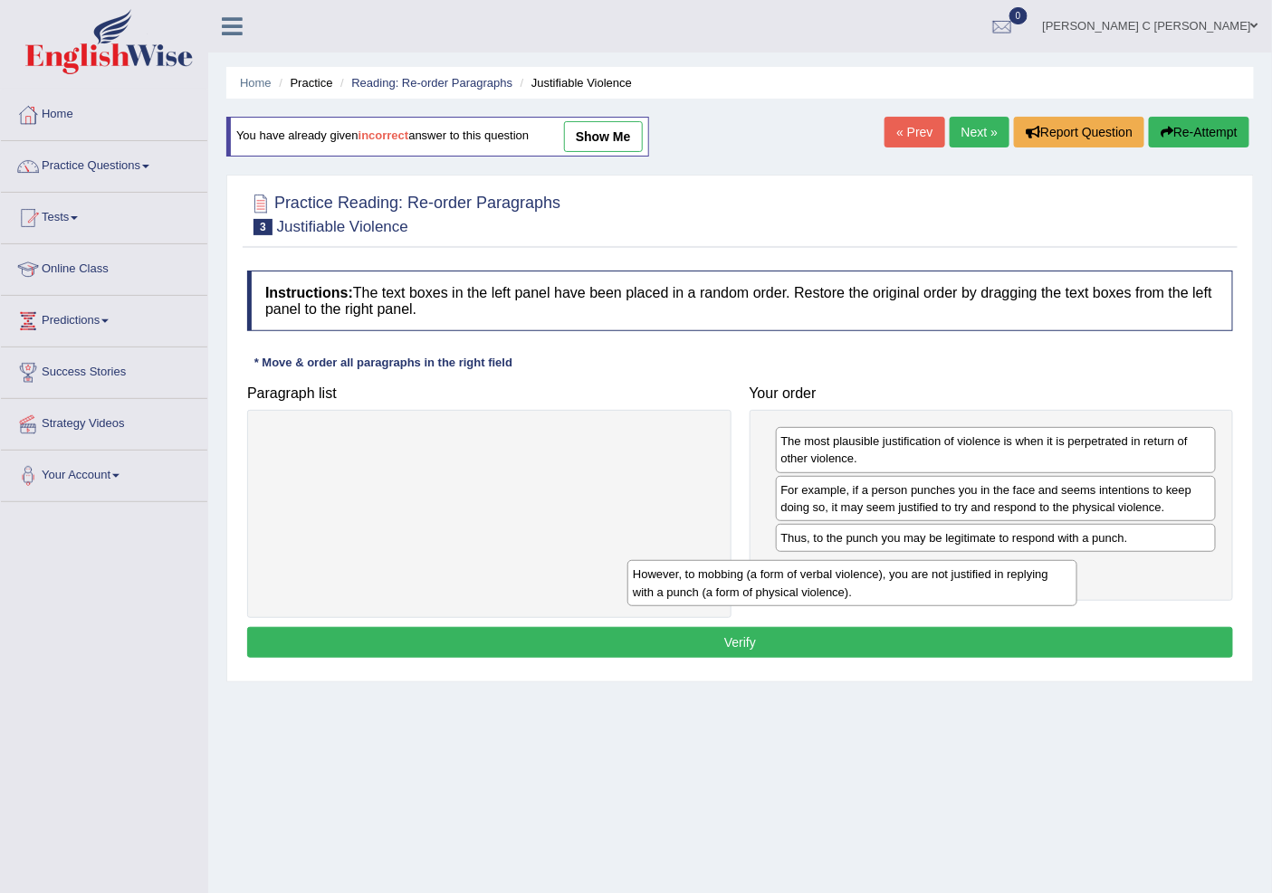
drag, startPoint x: 652, startPoint y: 441, endPoint x: 1048, endPoint y: 577, distance: 419.1
click at [1048, 577] on div "However, to mobbing (a form of verbal violence), you are not justified in reply…" at bounding box center [851, 582] width 449 height 45
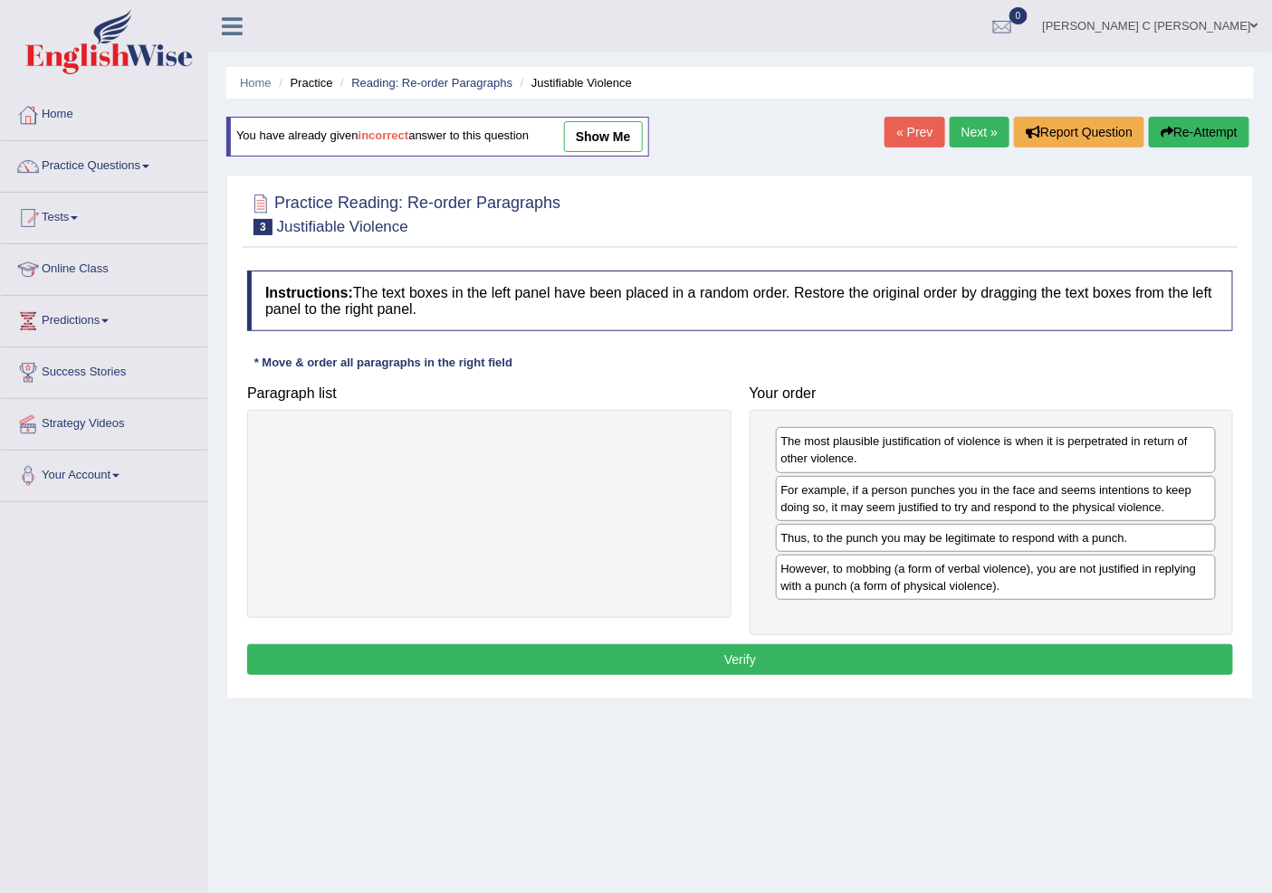
click at [964, 656] on button "Verify" at bounding box center [740, 659] width 986 height 31
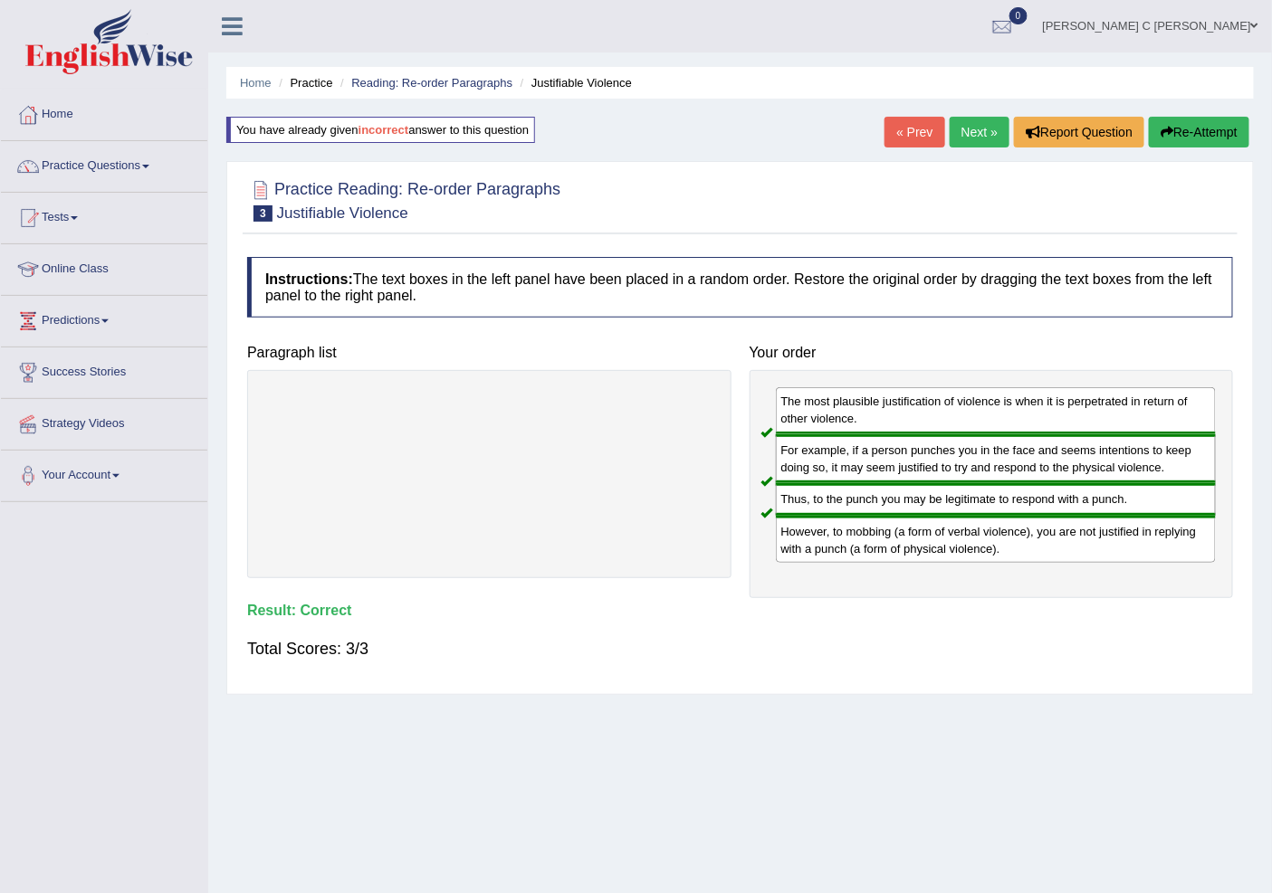
click at [975, 131] on link "Next »" at bounding box center [979, 132] width 60 height 31
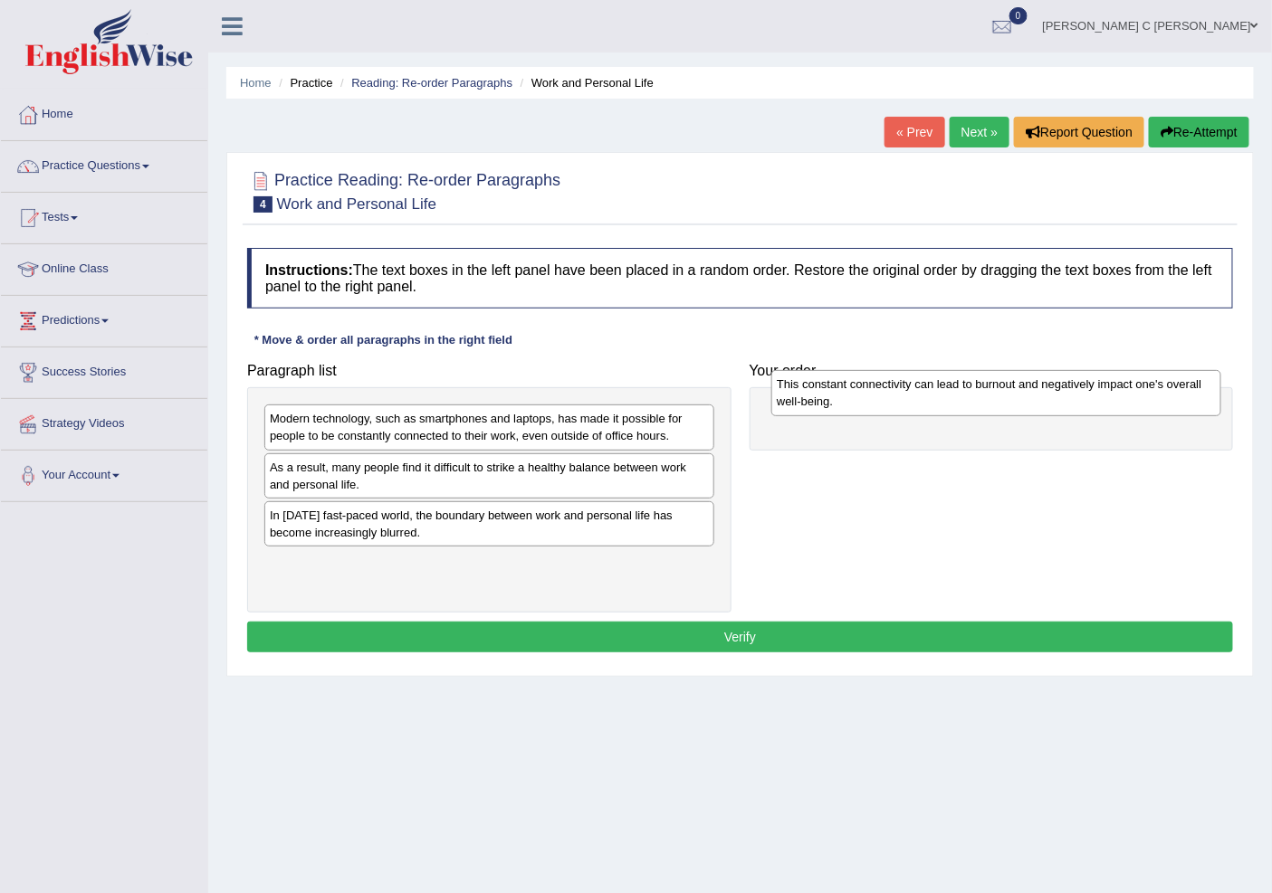
drag, startPoint x: 439, startPoint y: 530, endPoint x: 919, endPoint y: 416, distance: 493.1
click at [919, 415] on div "This constant connectivity can lead to burnout and negatively impact one's over…" at bounding box center [995, 392] width 449 height 45
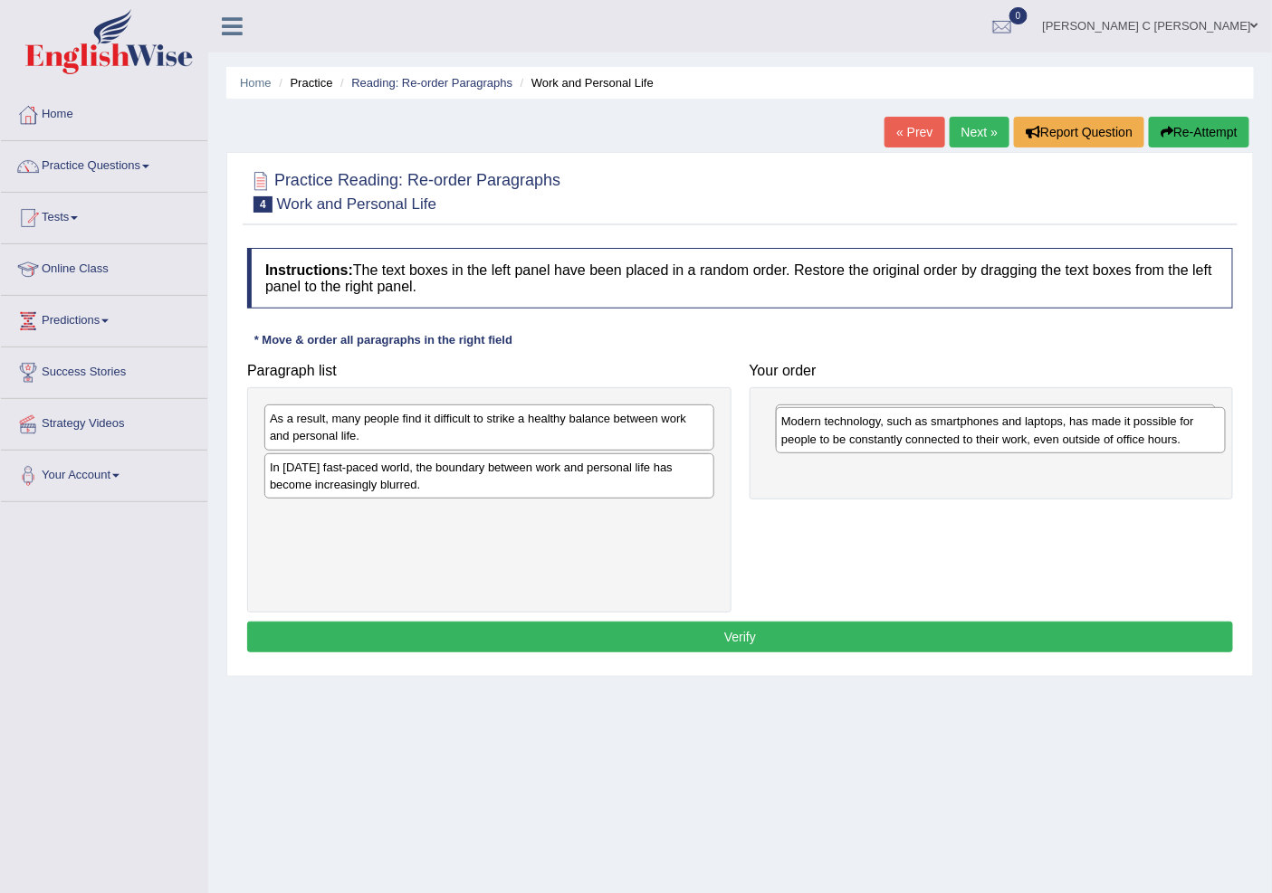
drag, startPoint x: 458, startPoint y: 444, endPoint x: 970, endPoint y: 446, distance: 512.3
click at [970, 446] on div "Modern technology, such as smartphones and laptops, has made it possible for pe…" at bounding box center [1000, 429] width 449 height 45
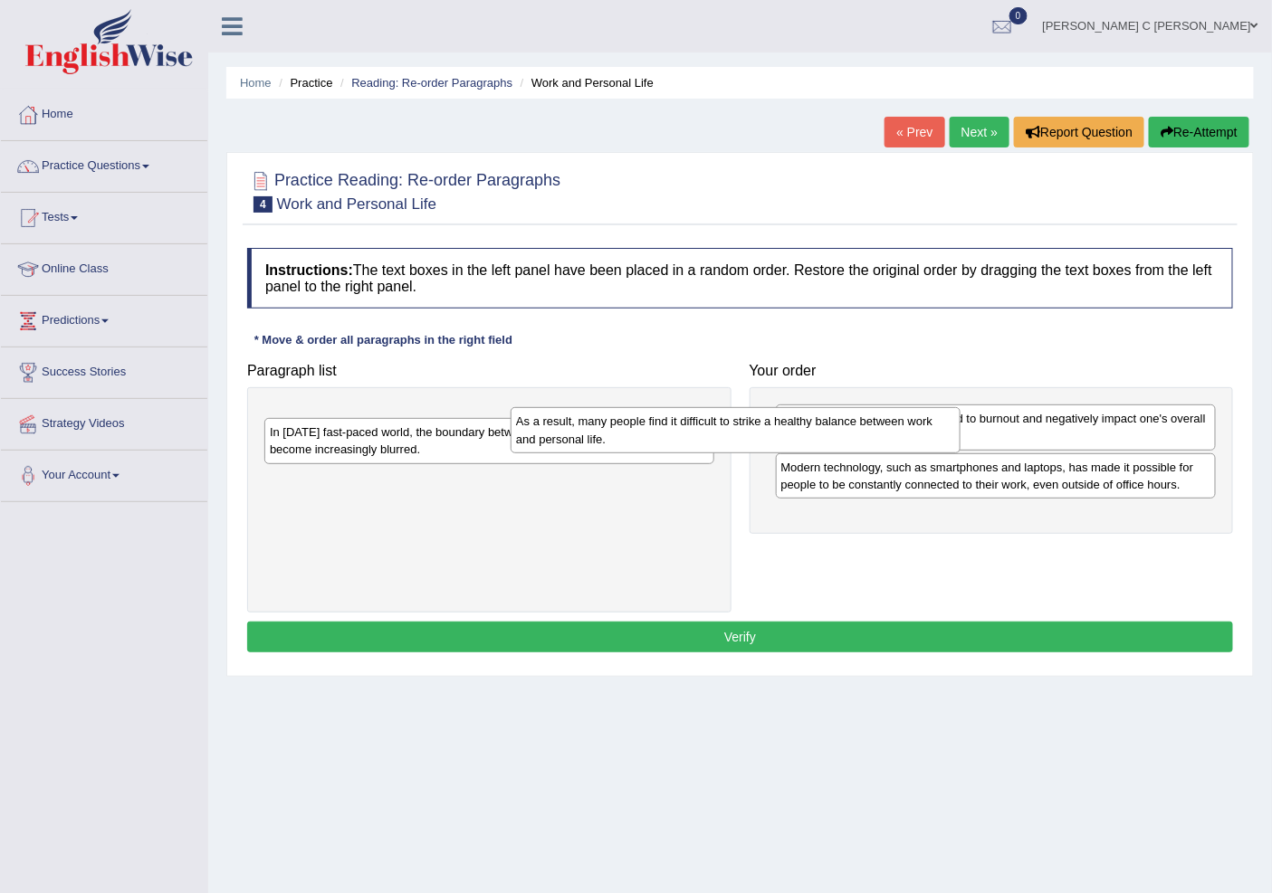
drag, startPoint x: 808, startPoint y: 446, endPoint x: 1052, endPoint y: 491, distance: 247.7
click at [959, 453] on div "As a result, many people find it difficult to strike a healthy balance between …" at bounding box center [734, 429] width 449 height 45
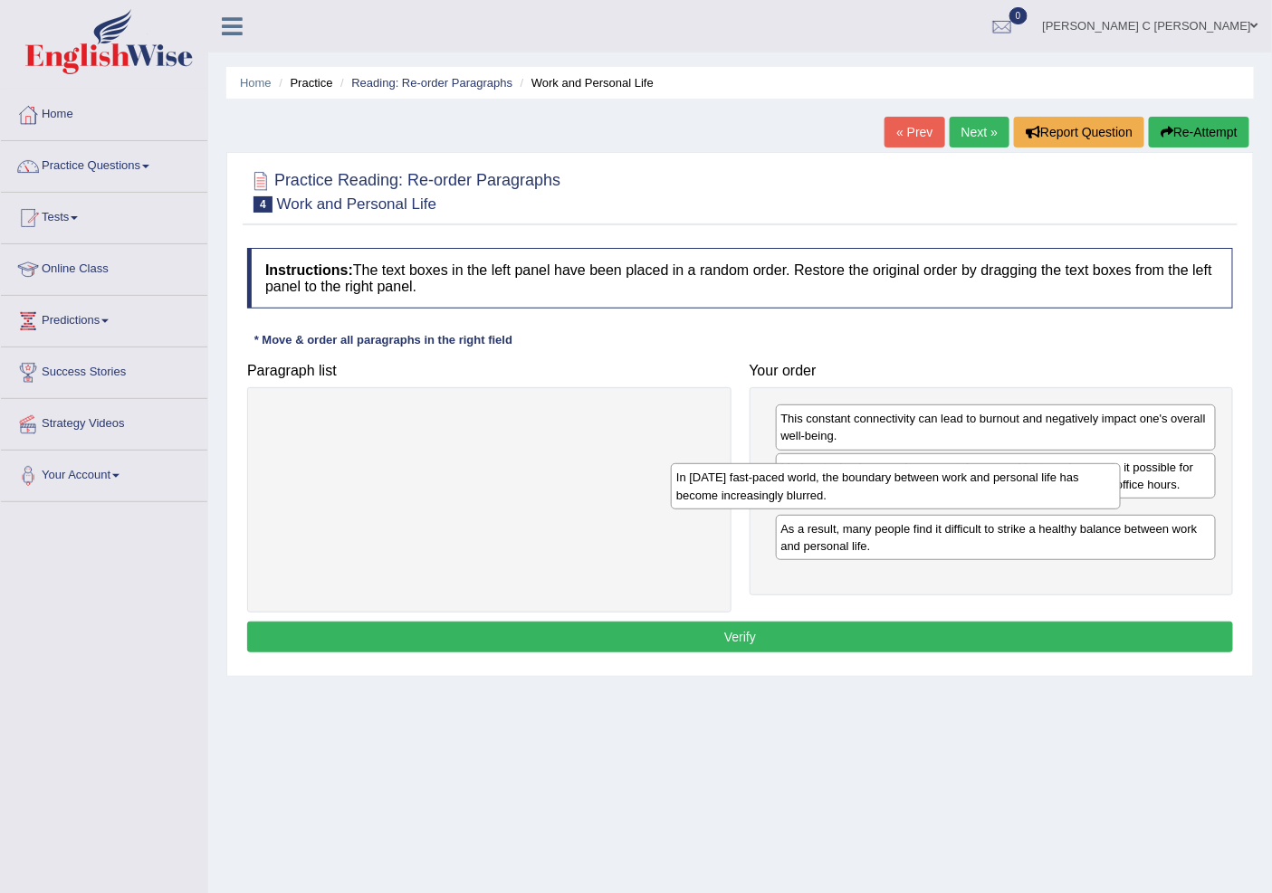
drag, startPoint x: 495, startPoint y: 435, endPoint x: 952, endPoint y: 520, distance: 464.8
click at [903, 495] on div "In [DATE] fast-paced world, the boundary between work and personal life has bec…" at bounding box center [895, 485] width 449 height 45
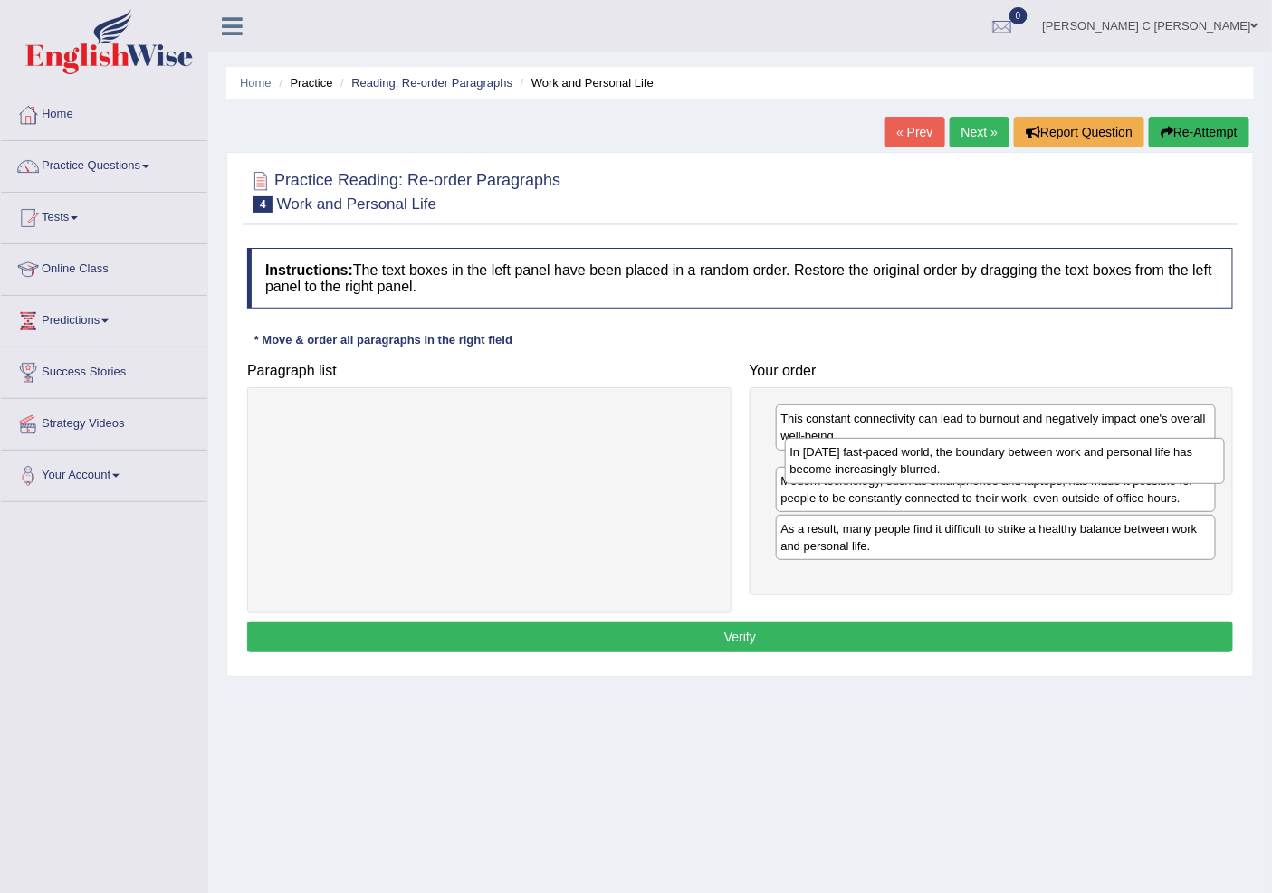
drag, startPoint x: 883, startPoint y: 503, endPoint x: 893, endPoint y: 494, distance: 13.5
click at [893, 456] on div "In [DATE] fast-paced world, the boundary between work and personal life has bec…" at bounding box center [1005, 460] width 440 height 45
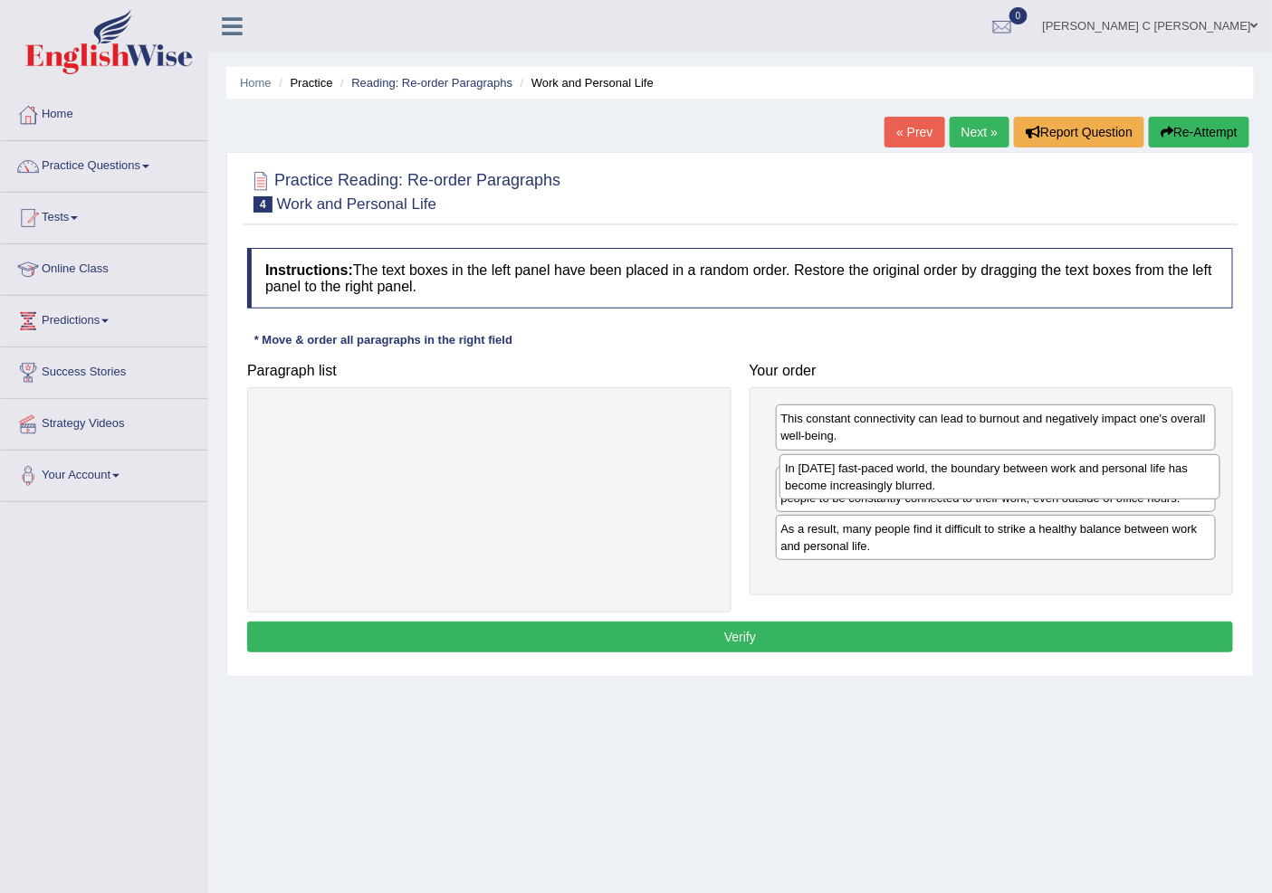
click at [893, 494] on div "In [DATE] fast-paced world, the boundary between work and personal life has bec…" at bounding box center [999, 476] width 440 height 45
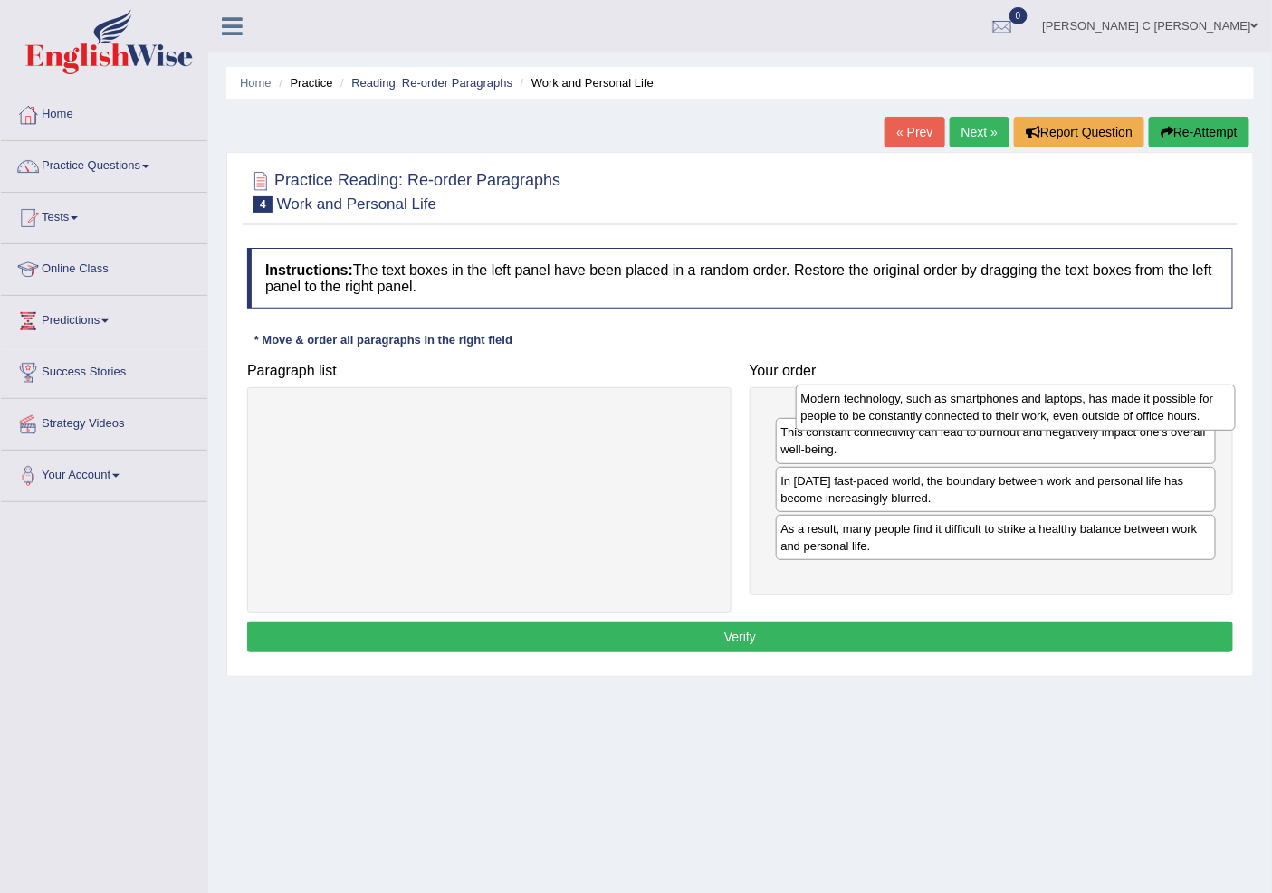
drag, startPoint x: 883, startPoint y: 520, endPoint x: 903, endPoint y: 404, distance: 118.4
click at [903, 404] on div "Modern technology, such as smartphones and laptops, has made it possible for pe…" at bounding box center [1016, 407] width 440 height 45
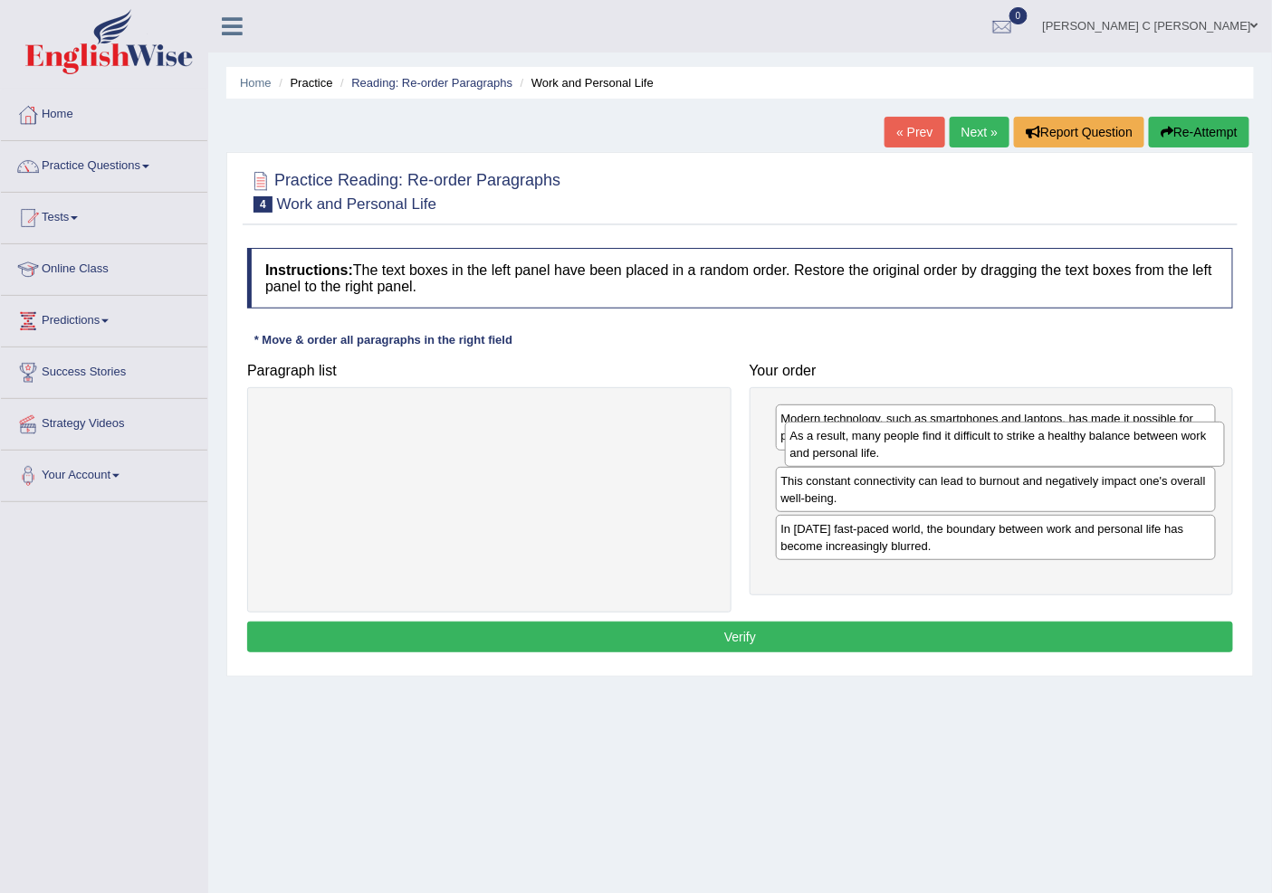
drag, startPoint x: 903, startPoint y: 584, endPoint x: 911, endPoint y: 460, distance: 124.3
click at [911, 460] on div "As a result, many people find it difficult to strike a healthy balance between …" at bounding box center [1005, 444] width 440 height 45
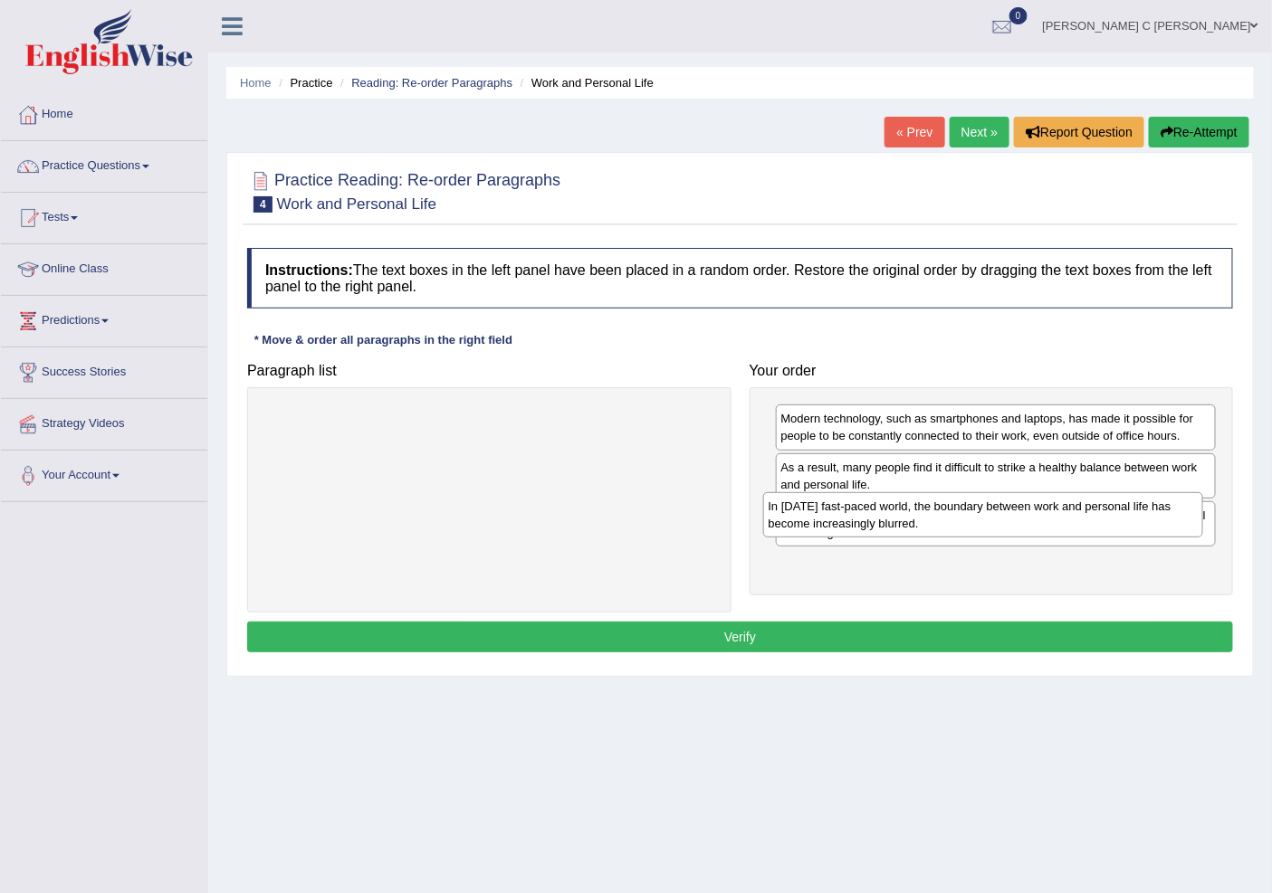
drag, startPoint x: 987, startPoint y: 584, endPoint x: 973, endPoint y: 520, distance: 65.0
click at [973, 520] on div "In [DATE] fast-paced world, the boundary between work and personal life has bec…" at bounding box center [983, 514] width 440 height 45
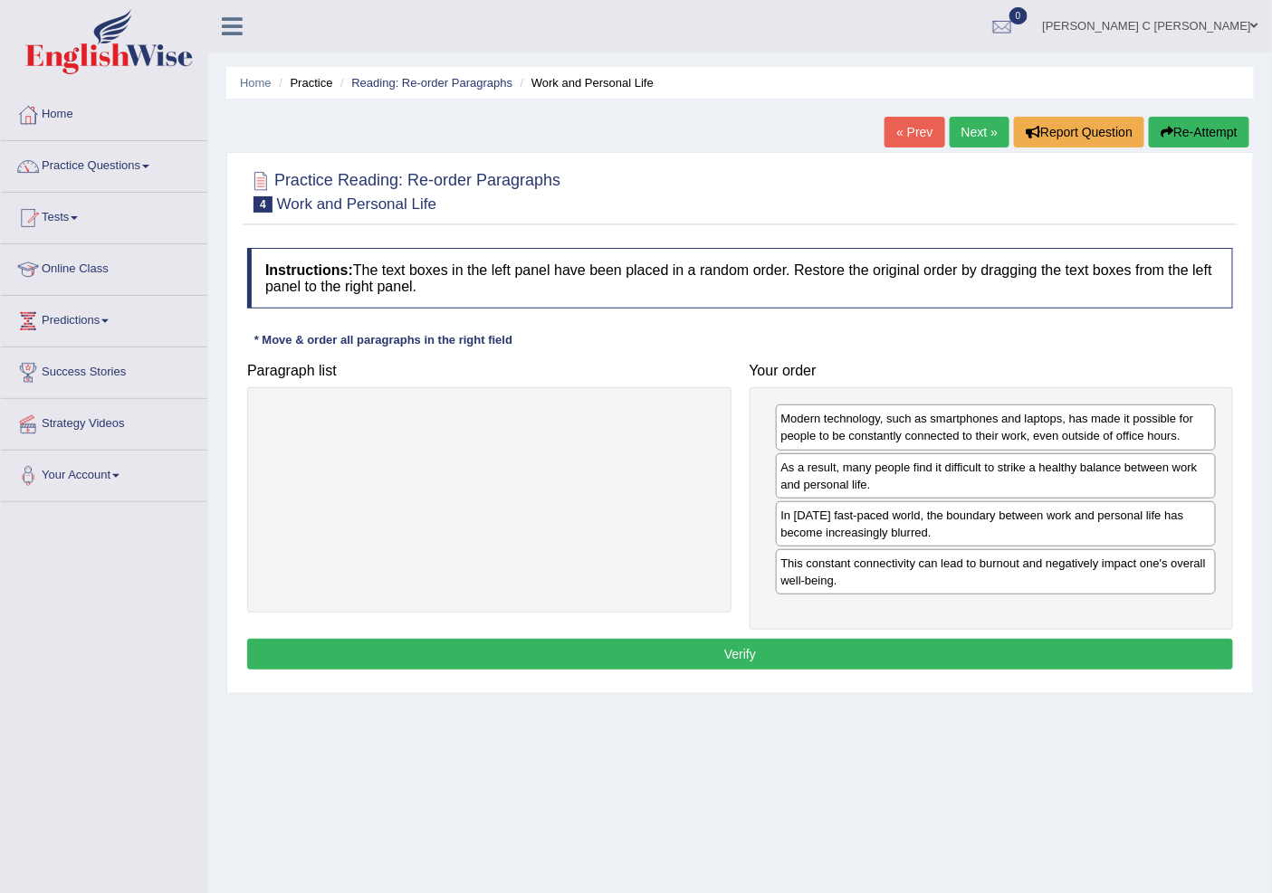
click at [952, 637] on div "Instructions: The text boxes in the left panel have been placed in a random ord…" at bounding box center [740, 461] width 995 height 445
click at [966, 658] on button "Verify" at bounding box center [740, 654] width 986 height 31
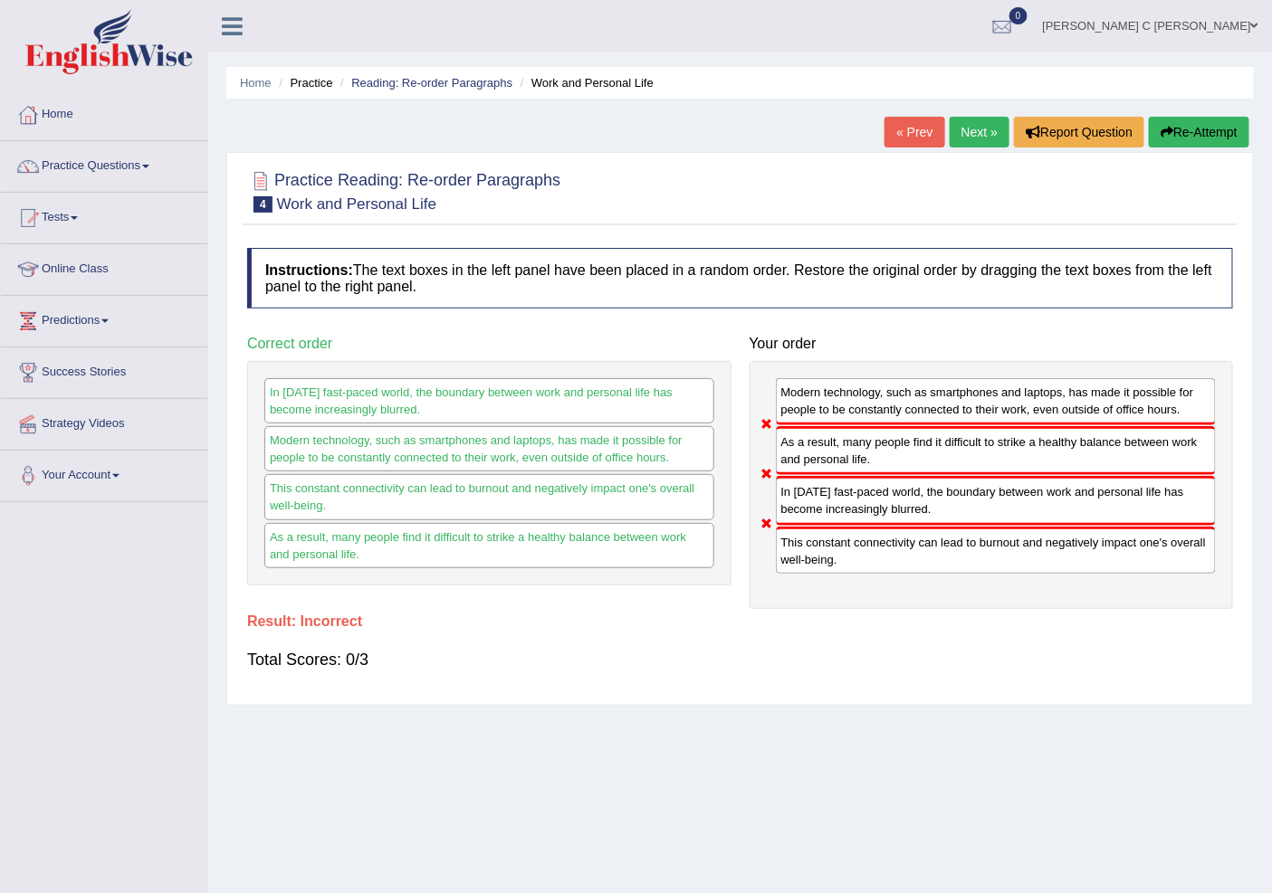
click at [1172, 128] on button "Re-Attempt" at bounding box center [1199, 132] width 100 height 31
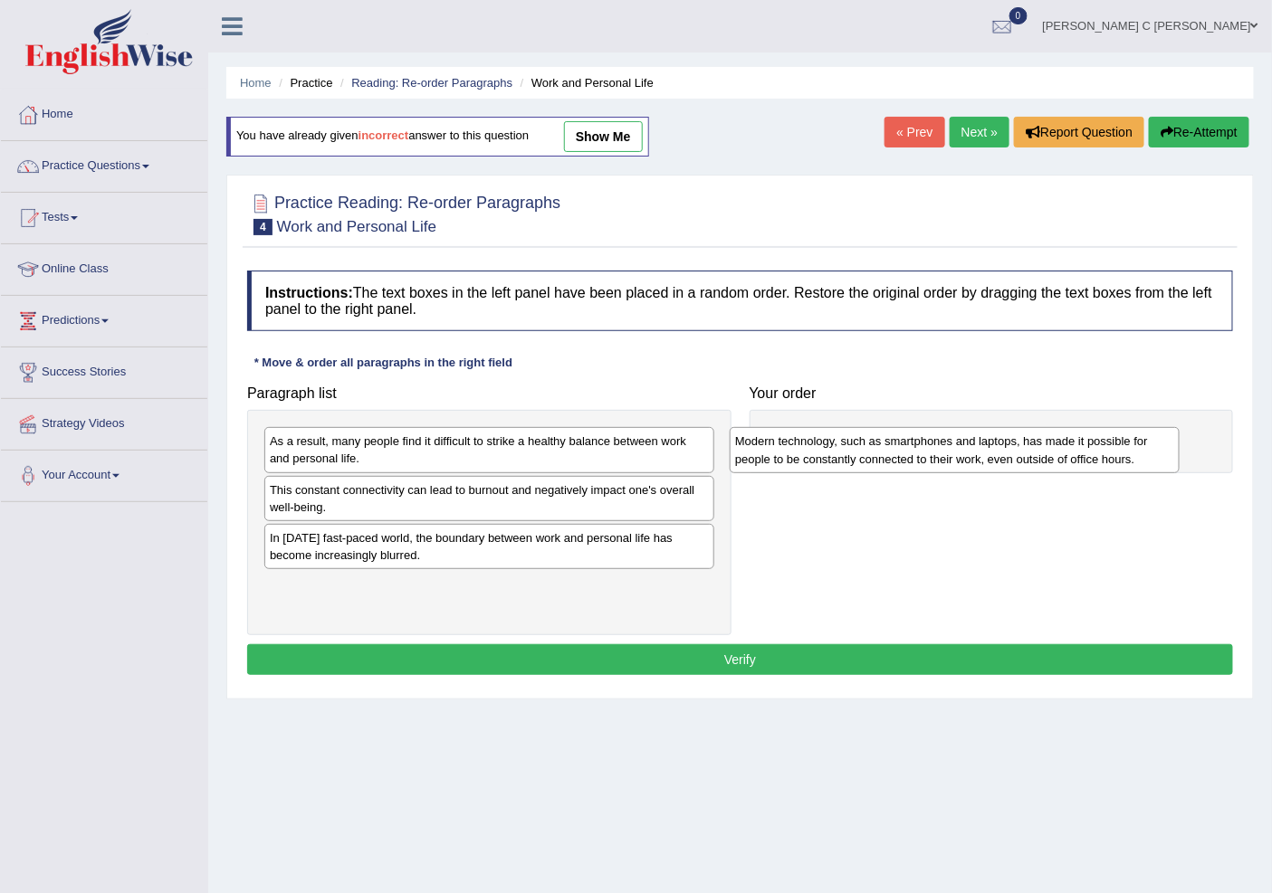
drag, startPoint x: 481, startPoint y: 447, endPoint x: 946, endPoint y: 447, distance: 465.2
click at [946, 447] on div "Modern technology, such as smartphones and laptops, has made it possible for pe…" at bounding box center [954, 449] width 449 height 45
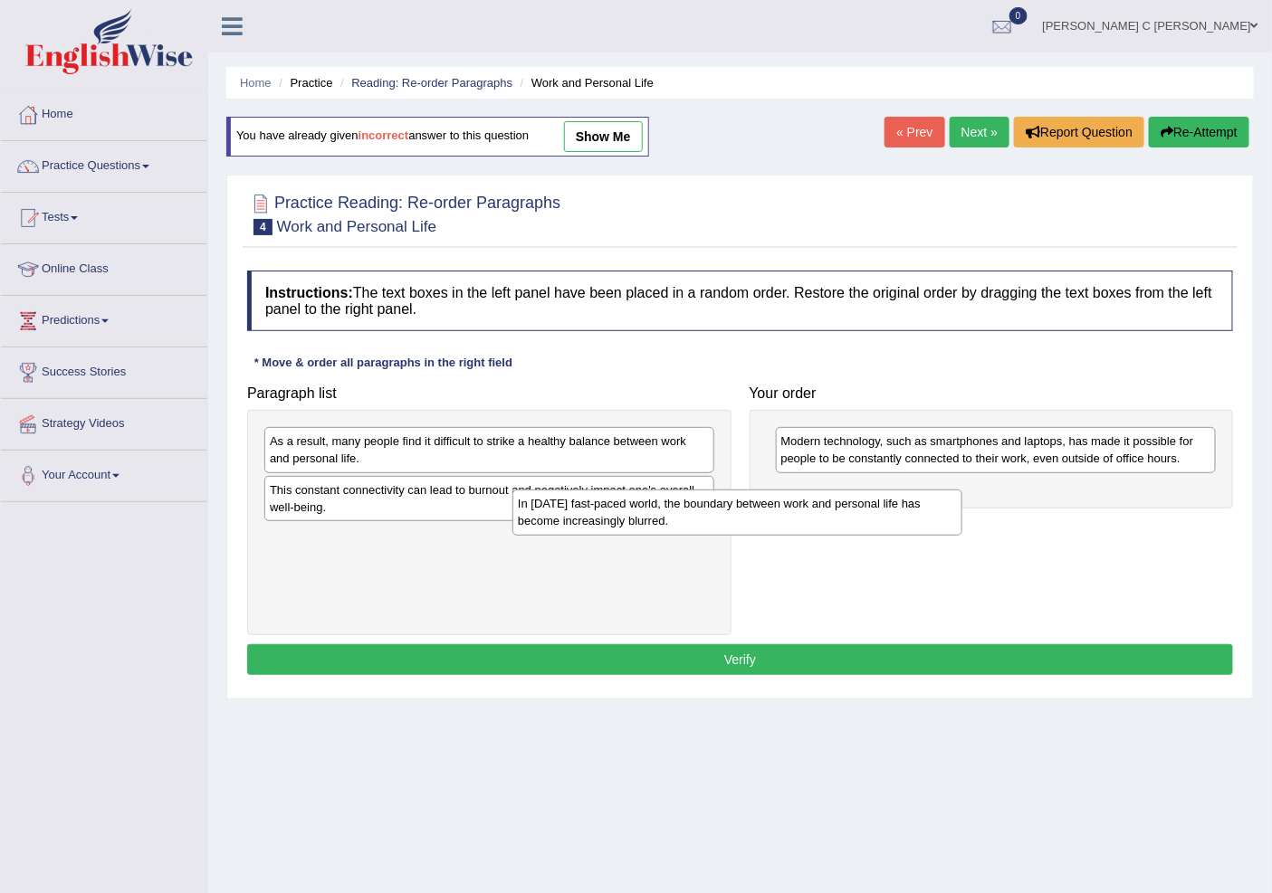
drag, startPoint x: 517, startPoint y: 554, endPoint x: 955, endPoint y: 511, distance: 440.1
click at [955, 511] on div "In today's fast-paced world, the boundary between work and personal life has be…" at bounding box center [736, 512] width 449 height 45
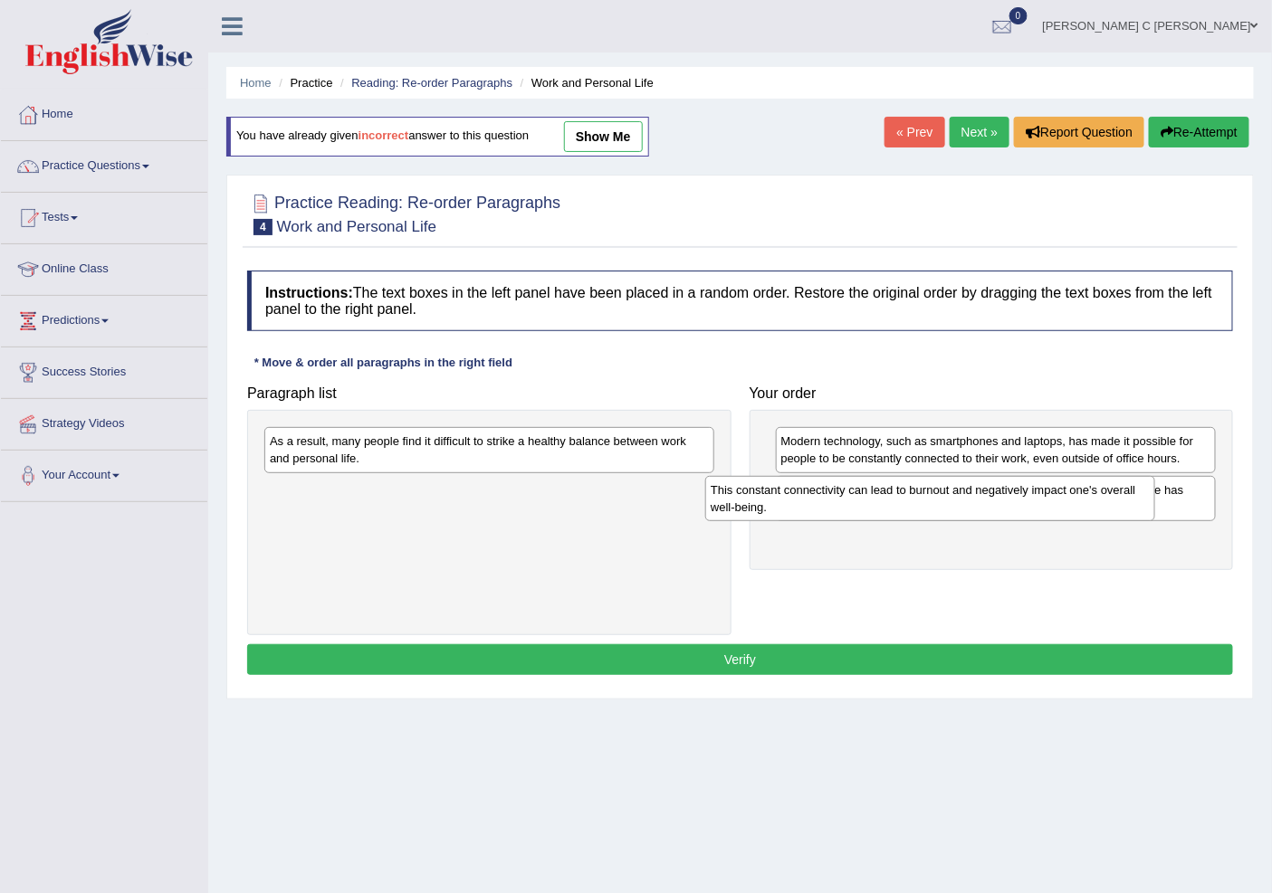
drag, startPoint x: 842, startPoint y: 500, endPoint x: 1066, endPoint y: 500, distance: 224.5
click at [1066, 500] on div "This constant connectivity can lead to burnout and negatively impact one's over…" at bounding box center [929, 498] width 449 height 45
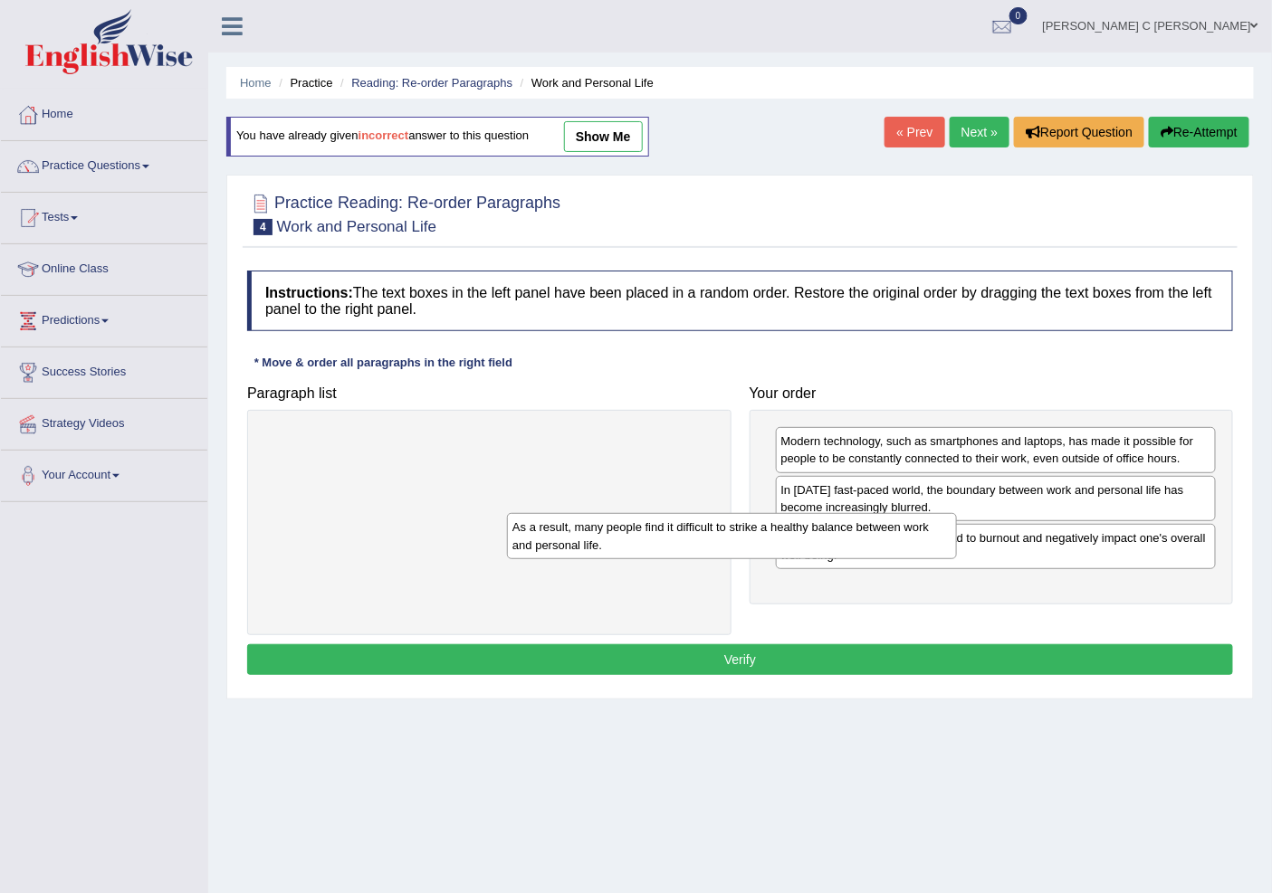
drag, startPoint x: 929, startPoint y: 548, endPoint x: 1065, endPoint y: 591, distance: 143.4
click at [956, 558] on div "As a result, many people find it difficult to strike a healthy balance between …" at bounding box center [731, 535] width 449 height 45
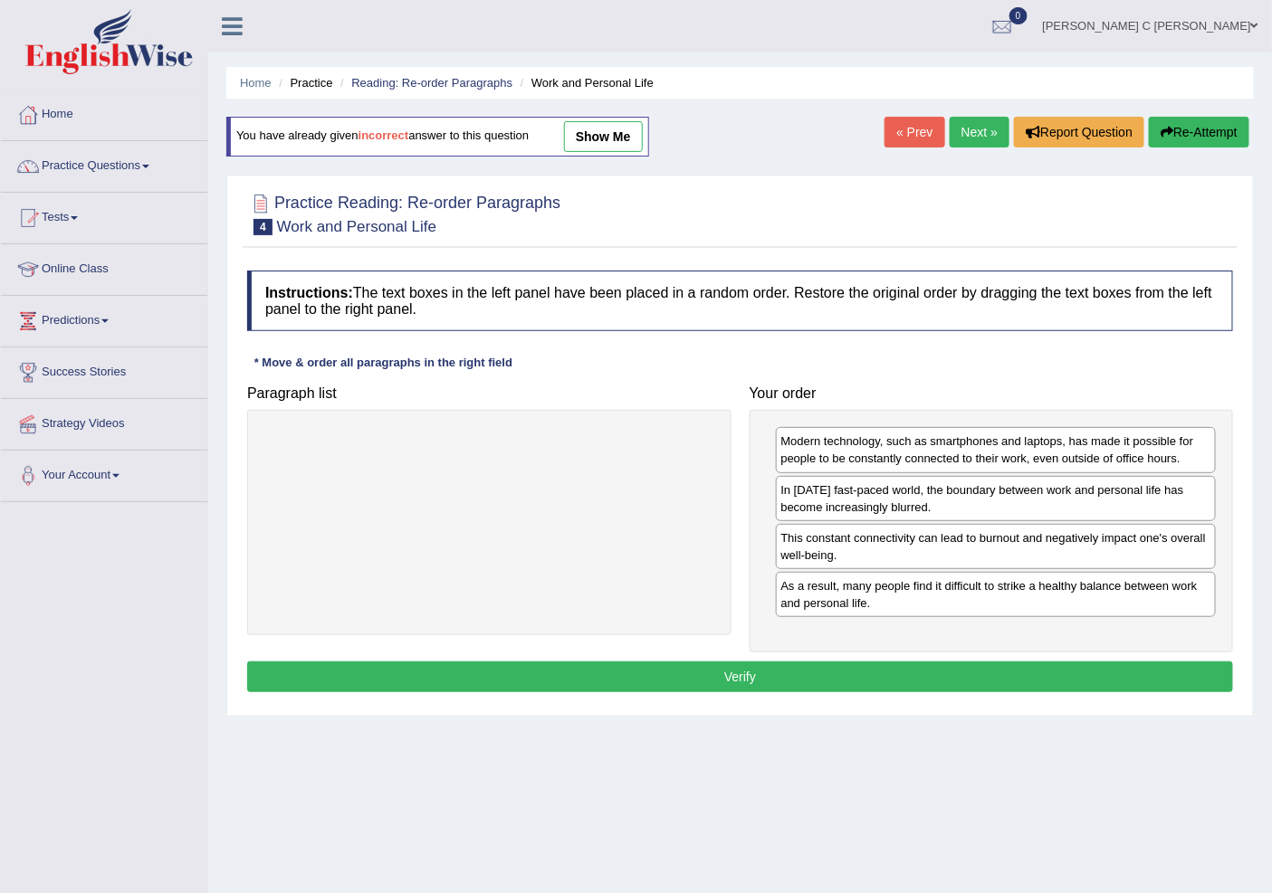
click at [1050, 673] on button "Verify" at bounding box center [740, 677] width 986 height 31
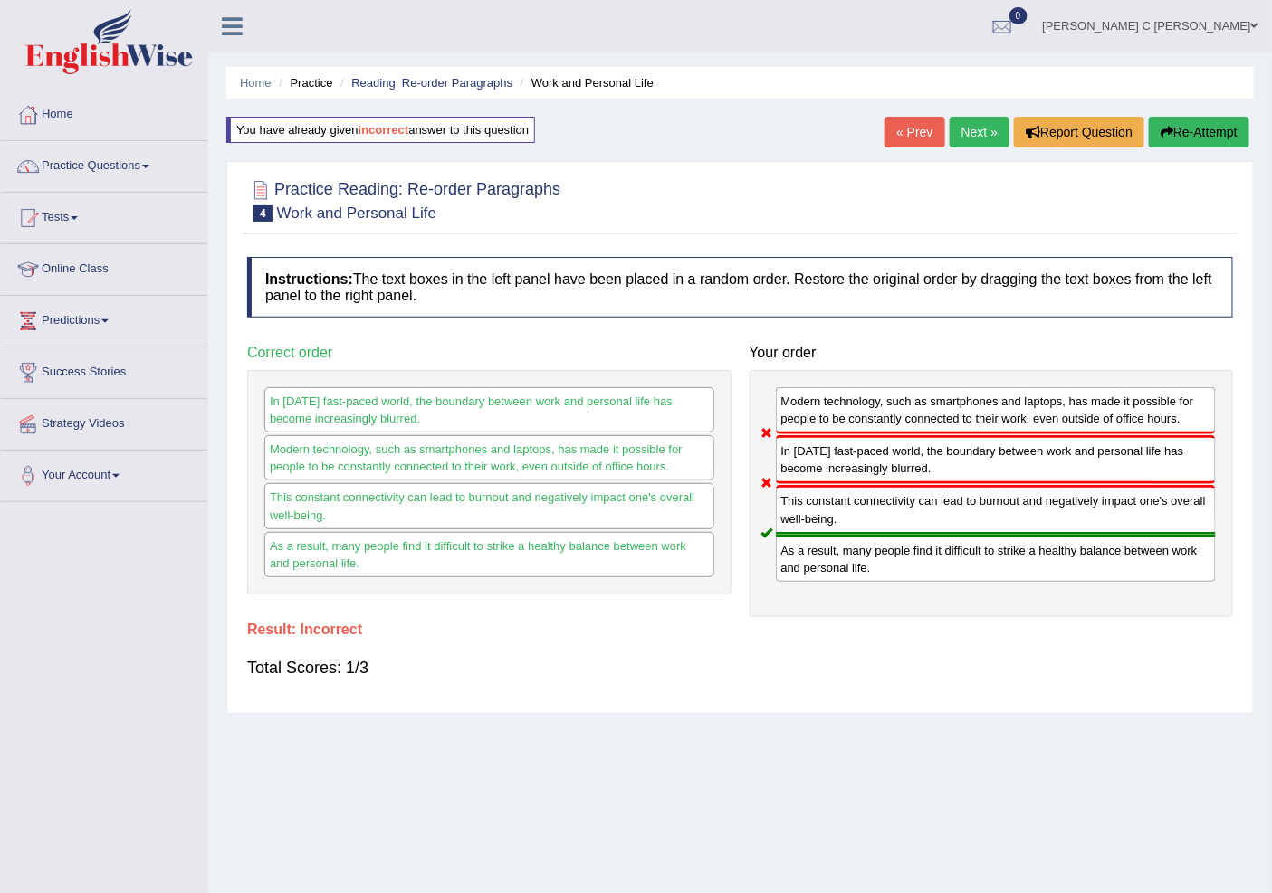
click at [1175, 125] on button "Re-Attempt" at bounding box center [1199, 132] width 100 height 31
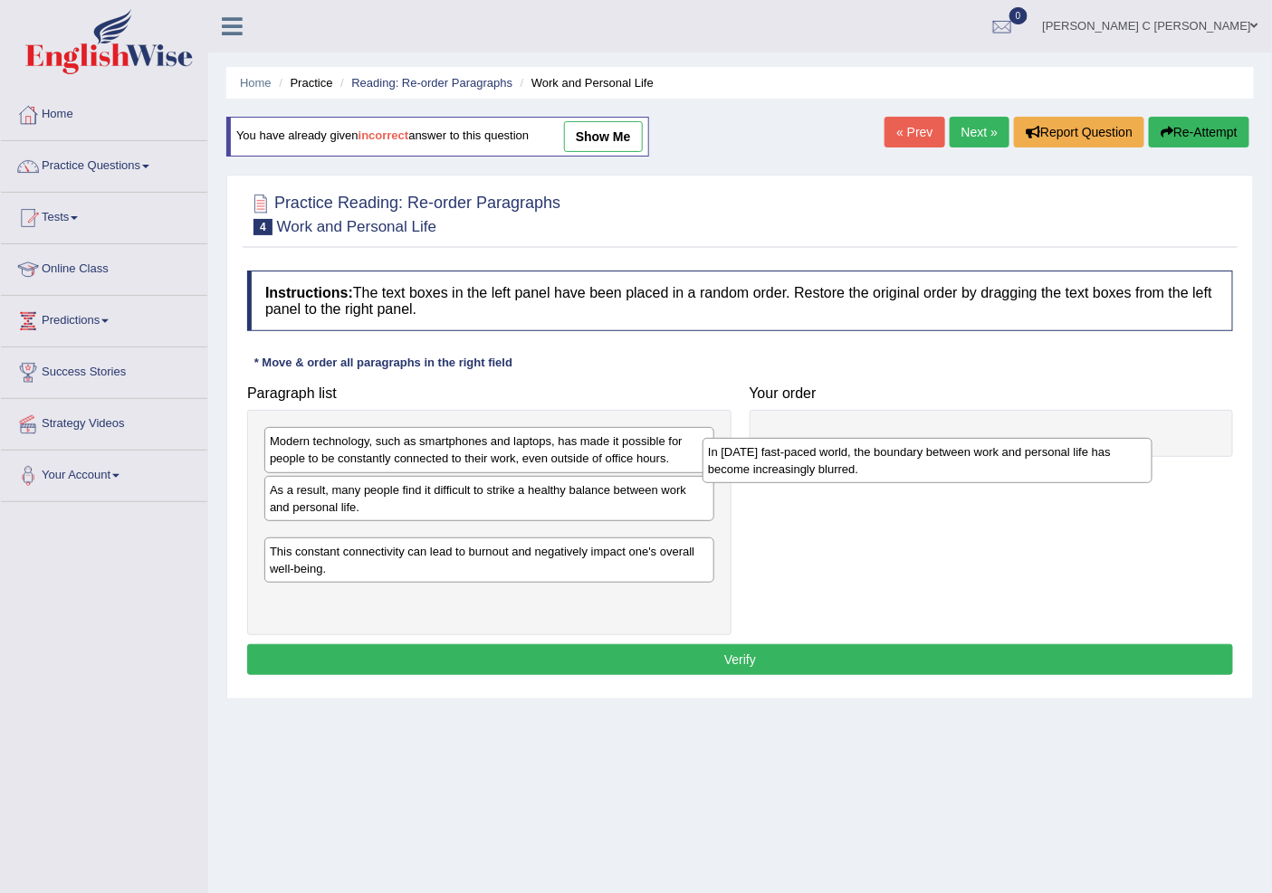
drag, startPoint x: 378, startPoint y: 609, endPoint x: 848, endPoint y: 463, distance: 491.8
click at [842, 466] on div "In [DATE] fast-paced world, the boundary between work and personal life has bec…" at bounding box center [926, 460] width 449 height 45
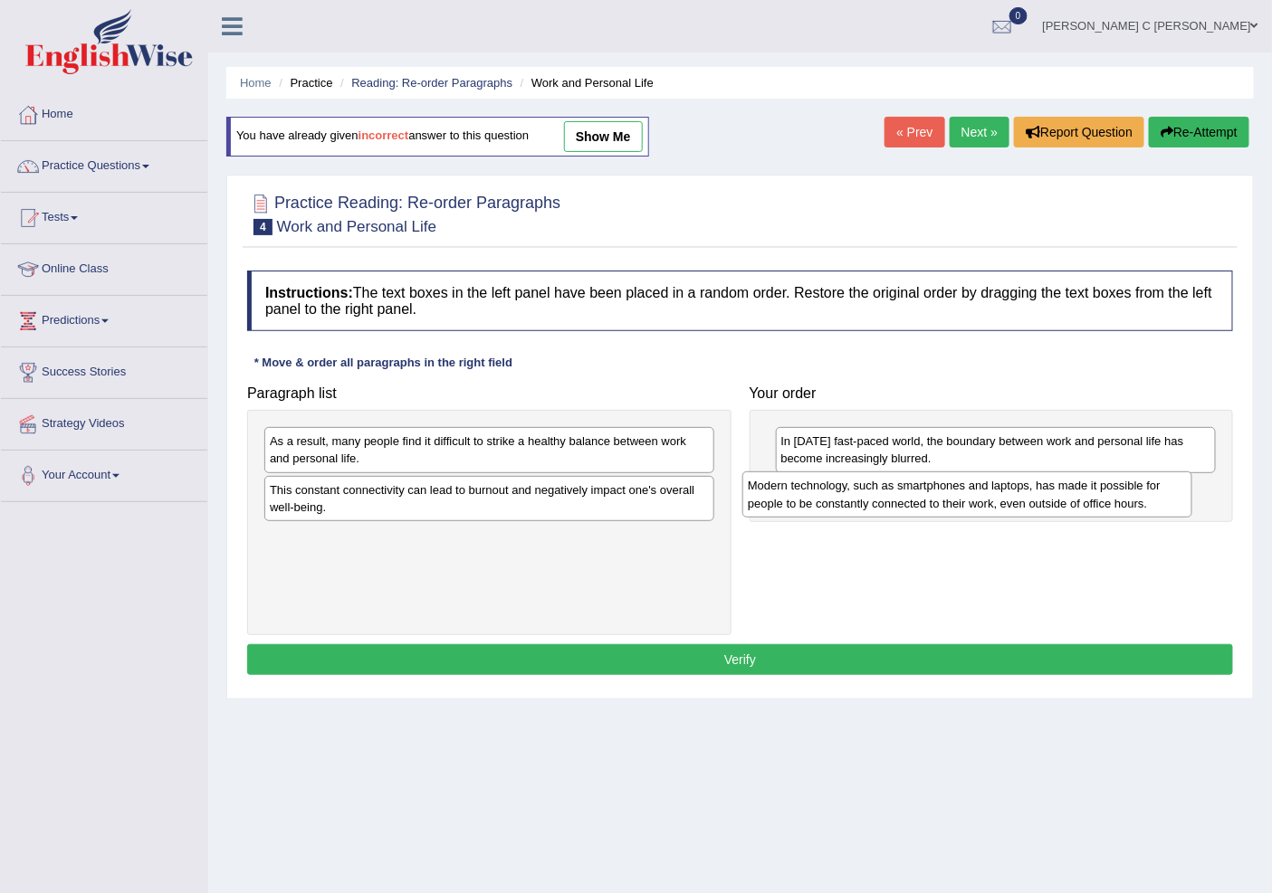
click at [964, 499] on div "Modern technology, such as smartphones and laptops, has made it possible for pe…" at bounding box center [966, 494] width 449 height 45
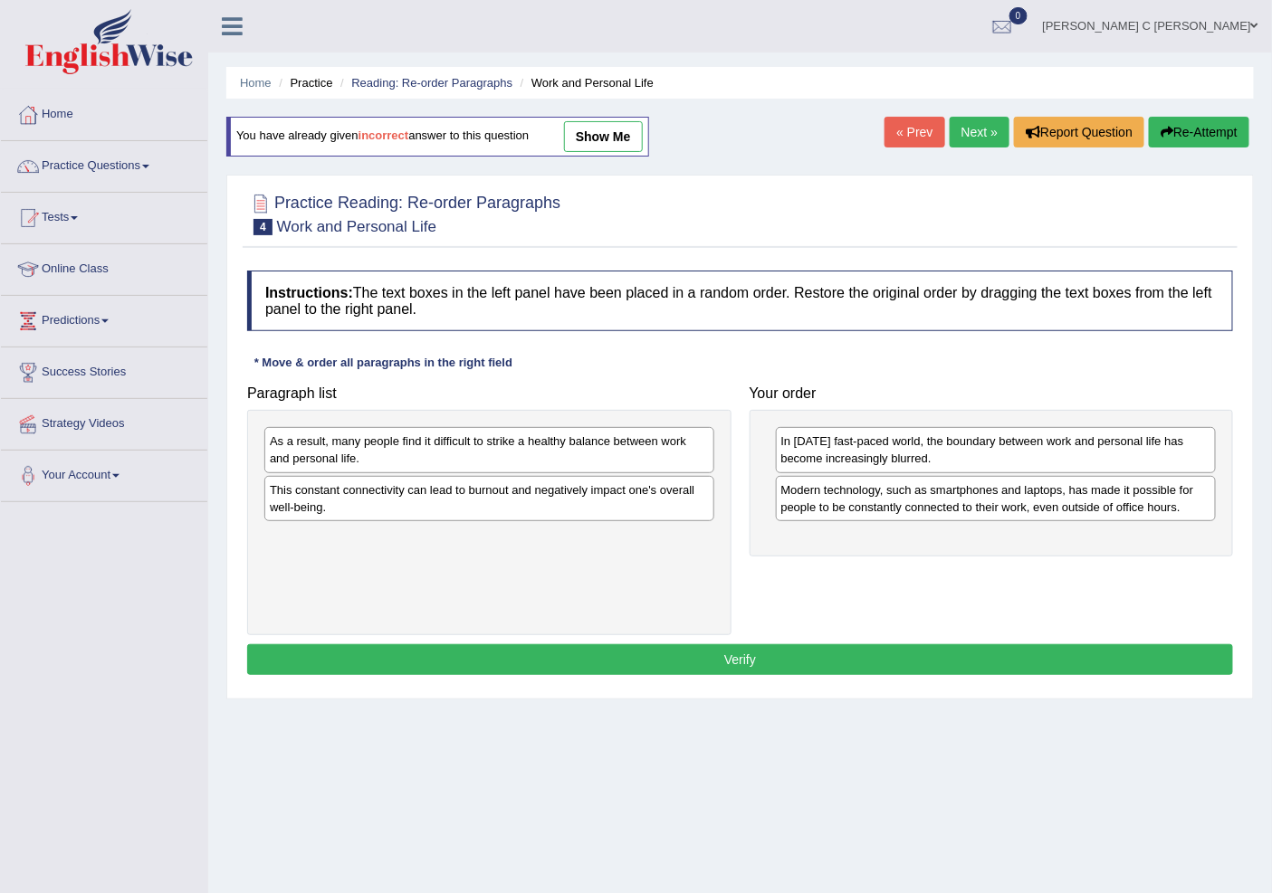
drag, startPoint x: 557, startPoint y: 512, endPoint x: 1045, endPoint y: 558, distance: 490.9
click at [714, 521] on div "This constant connectivity can lead to burnout and negatively impact one's over…" at bounding box center [489, 498] width 450 height 45
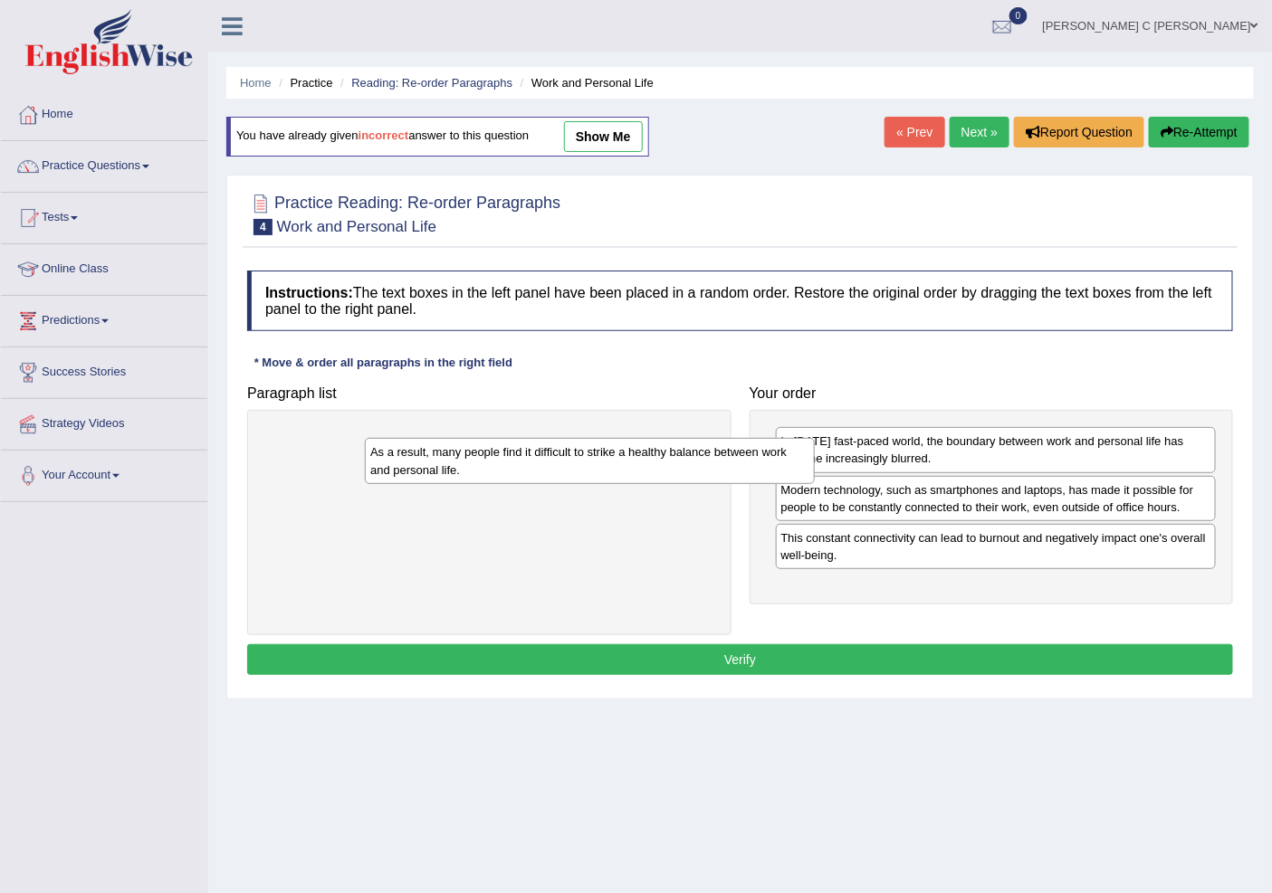
drag, startPoint x: 626, startPoint y: 463, endPoint x: 1109, endPoint y: 620, distance: 507.5
click at [814, 483] on div "As a result, many people find it difficult to strike a healthy balance between …" at bounding box center [589, 460] width 449 height 45
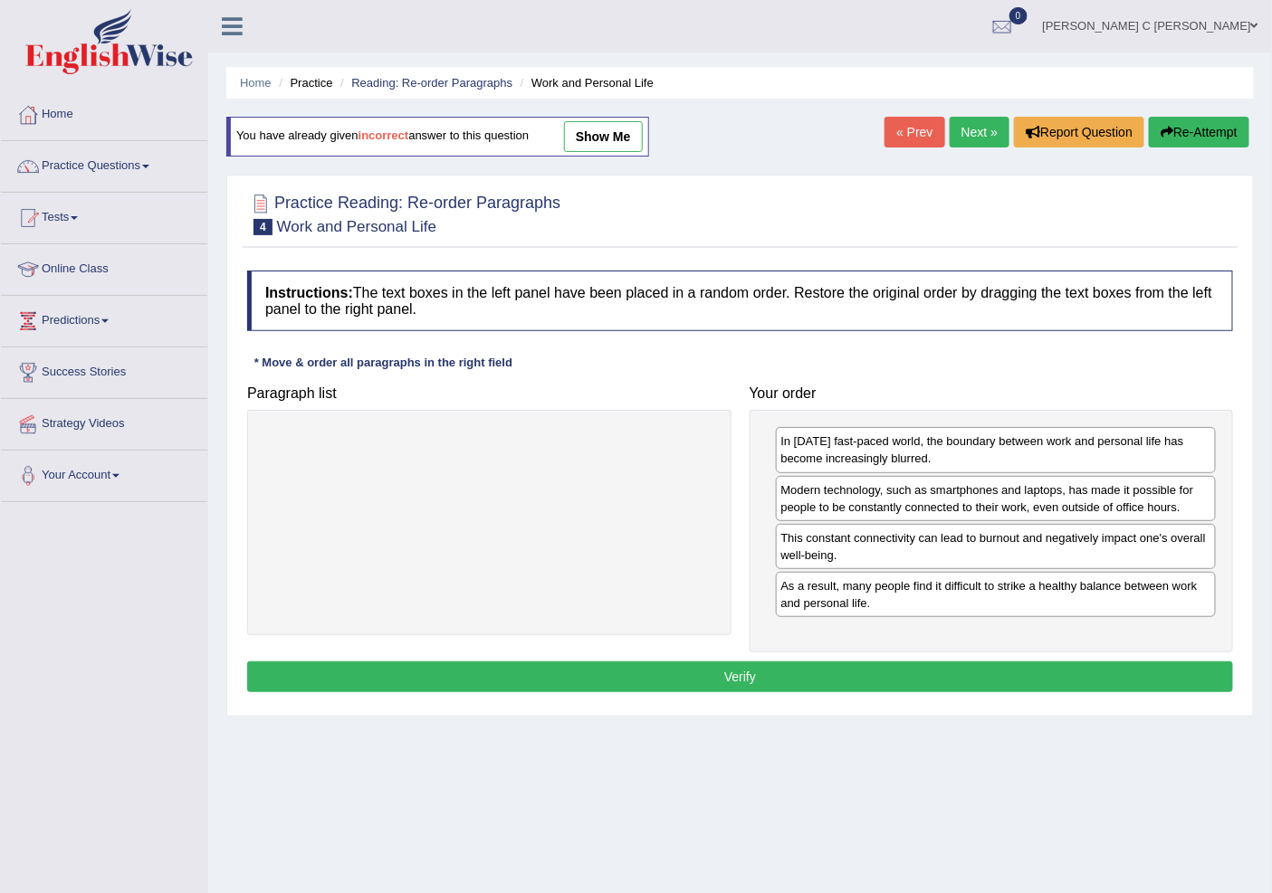
click at [1016, 664] on button "Verify" at bounding box center [740, 677] width 986 height 31
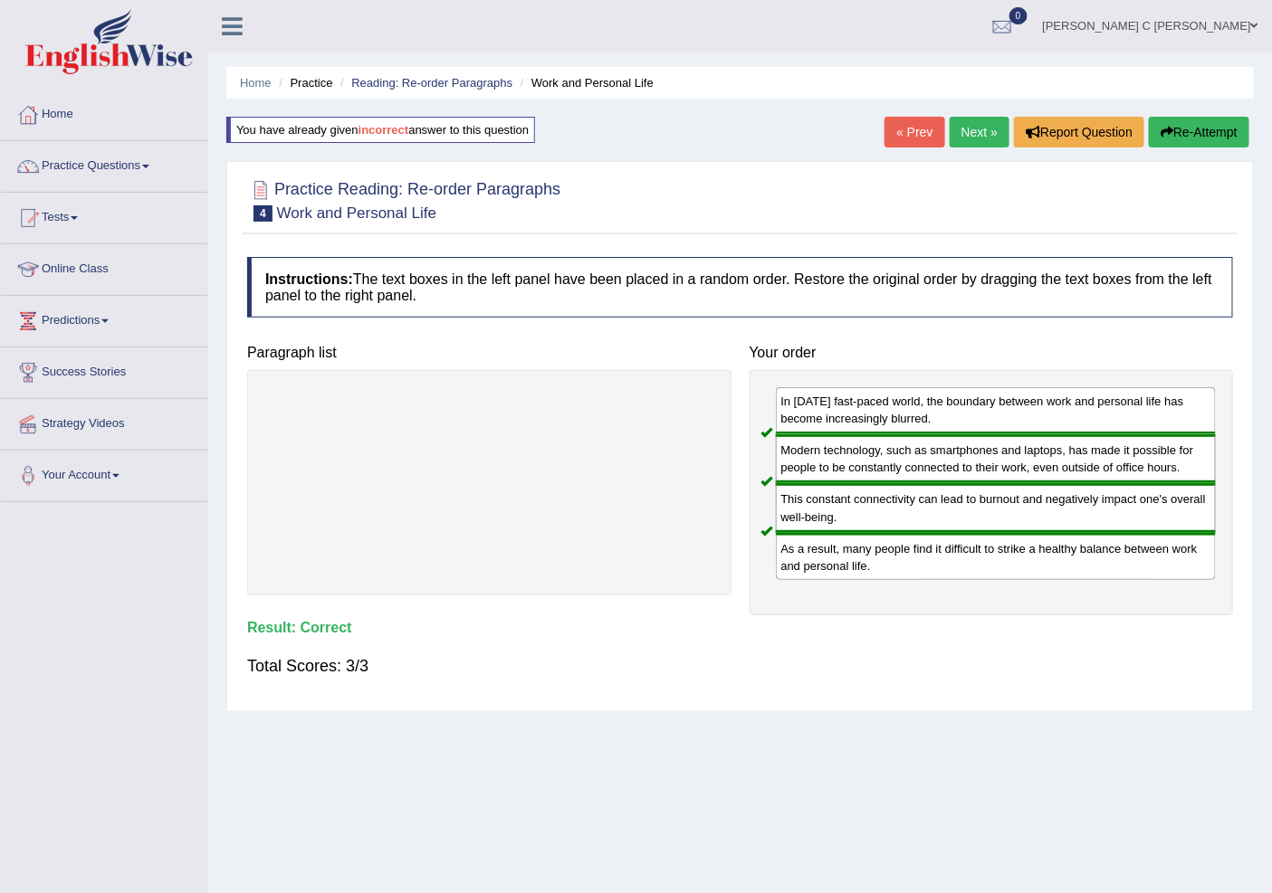
click at [969, 142] on link "Next »" at bounding box center [979, 132] width 60 height 31
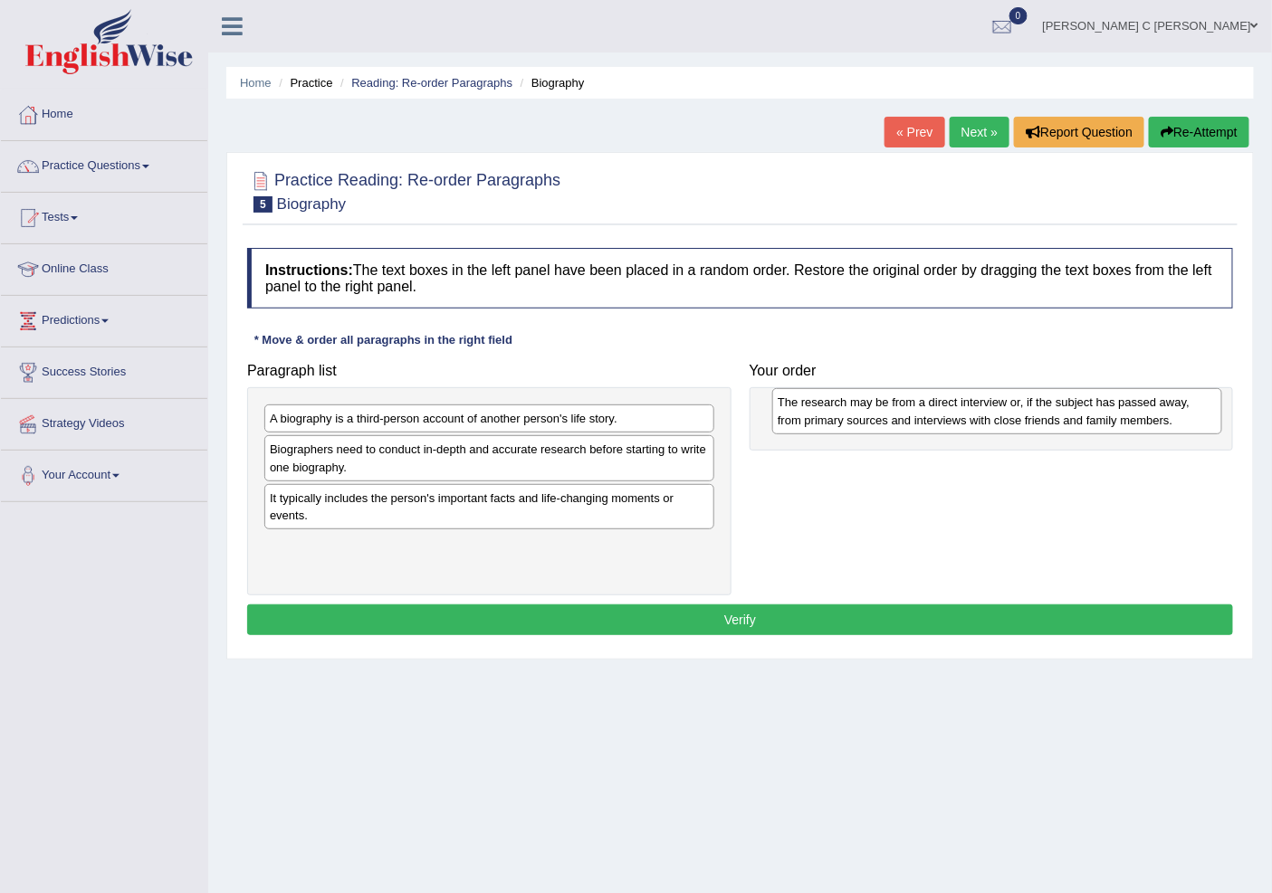
drag, startPoint x: 537, startPoint y: 442, endPoint x: 1045, endPoint y: 425, distance: 508.0
click at [1045, 425] on div "The research may be from a direct interview or, if the subject has passed away,…" at bounding box center [996, 410] width 449 height 45
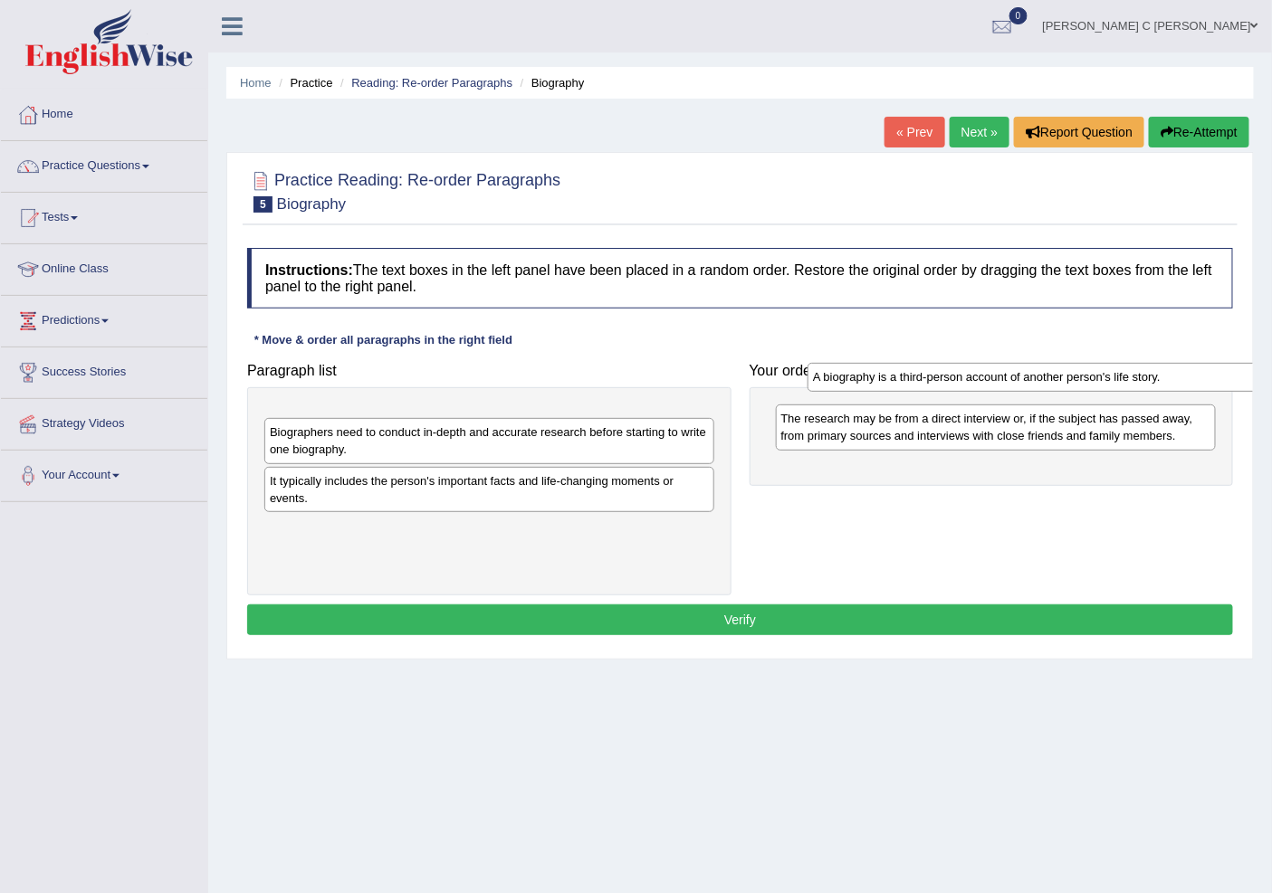
drag, startPoint x: 769, startPoint y: 404, endPoint x: 1195, endPoint y: 387, distance: 425.7
click at [1195, 387] on div "A biography is a third-person account of another person's life story." at bounding box center [1031, 377] width 449 height 28
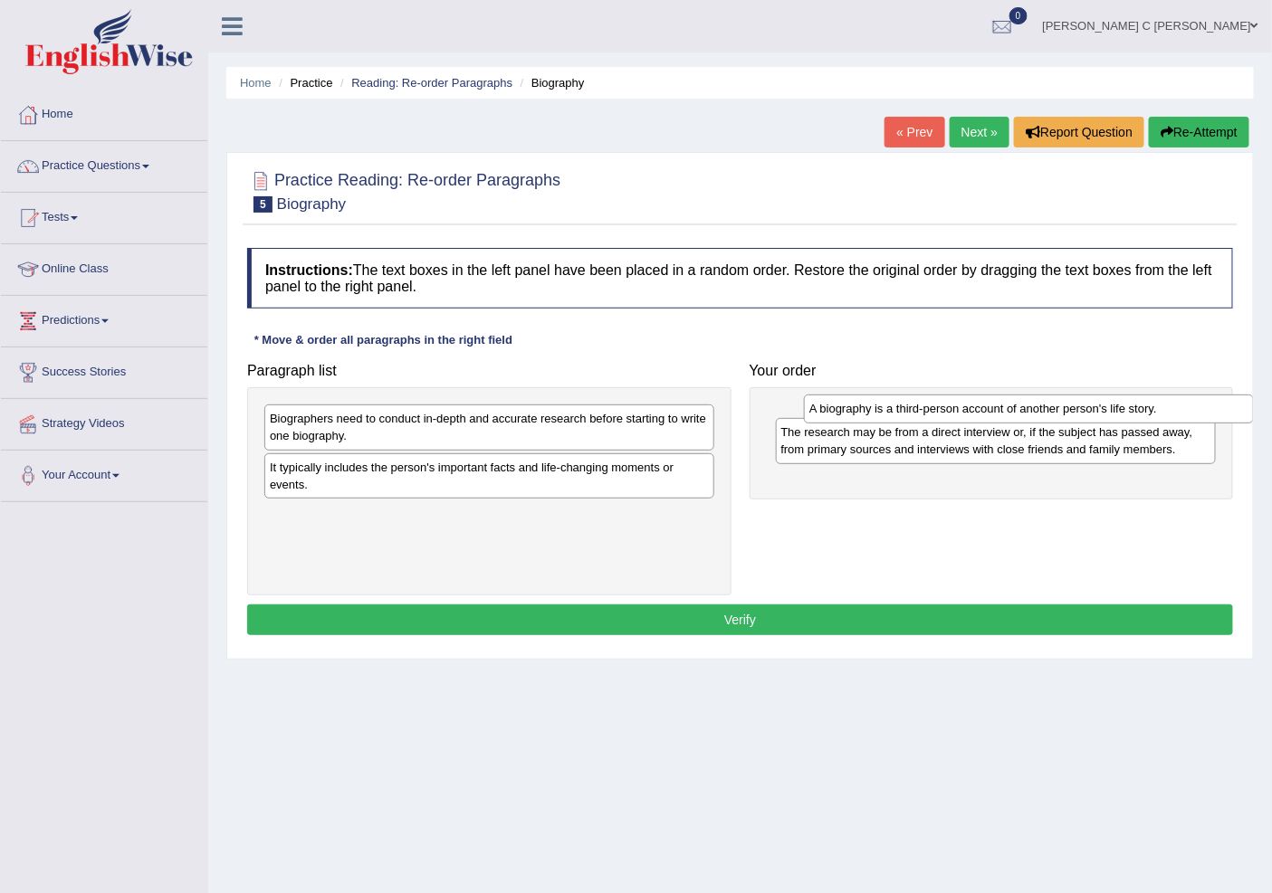
drag, startPoint x: 425, startPoint y: 421, endPoint x: 920, endPoint y: 411, distance: 494.3
click at [920, 411] on div "A biography is a third-person account of another person's life story." at bounding box center [1028, 409] width 449 height 28
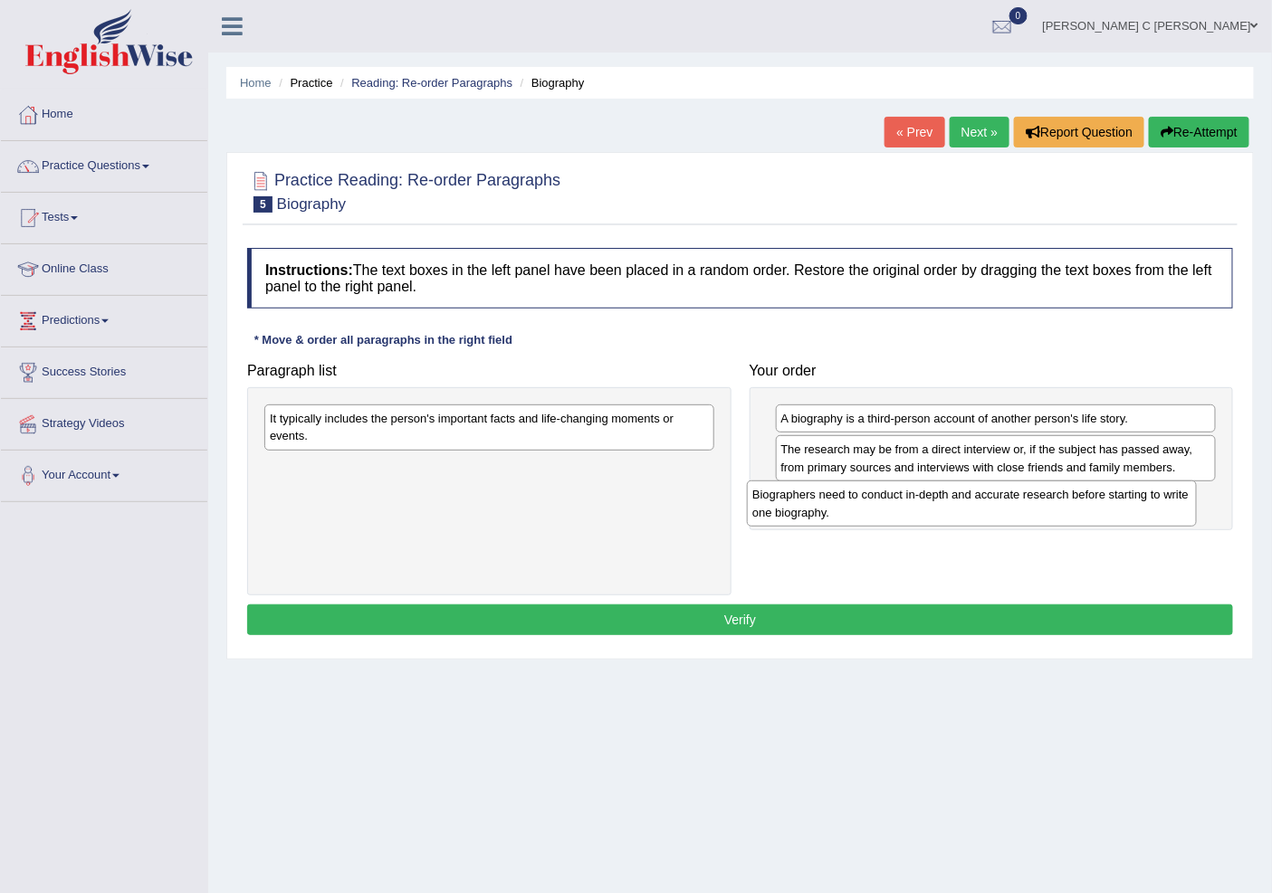
drag, startPoint x: 643, startPoint y: 432, endPoint x: 1150, endPoint y: 517, distance: 514.0
click at [1150, 517] on div "Biographers need to conduct in-depth and accurate research before starting to w…" at bounding box center [971, 503] width 449 height 45
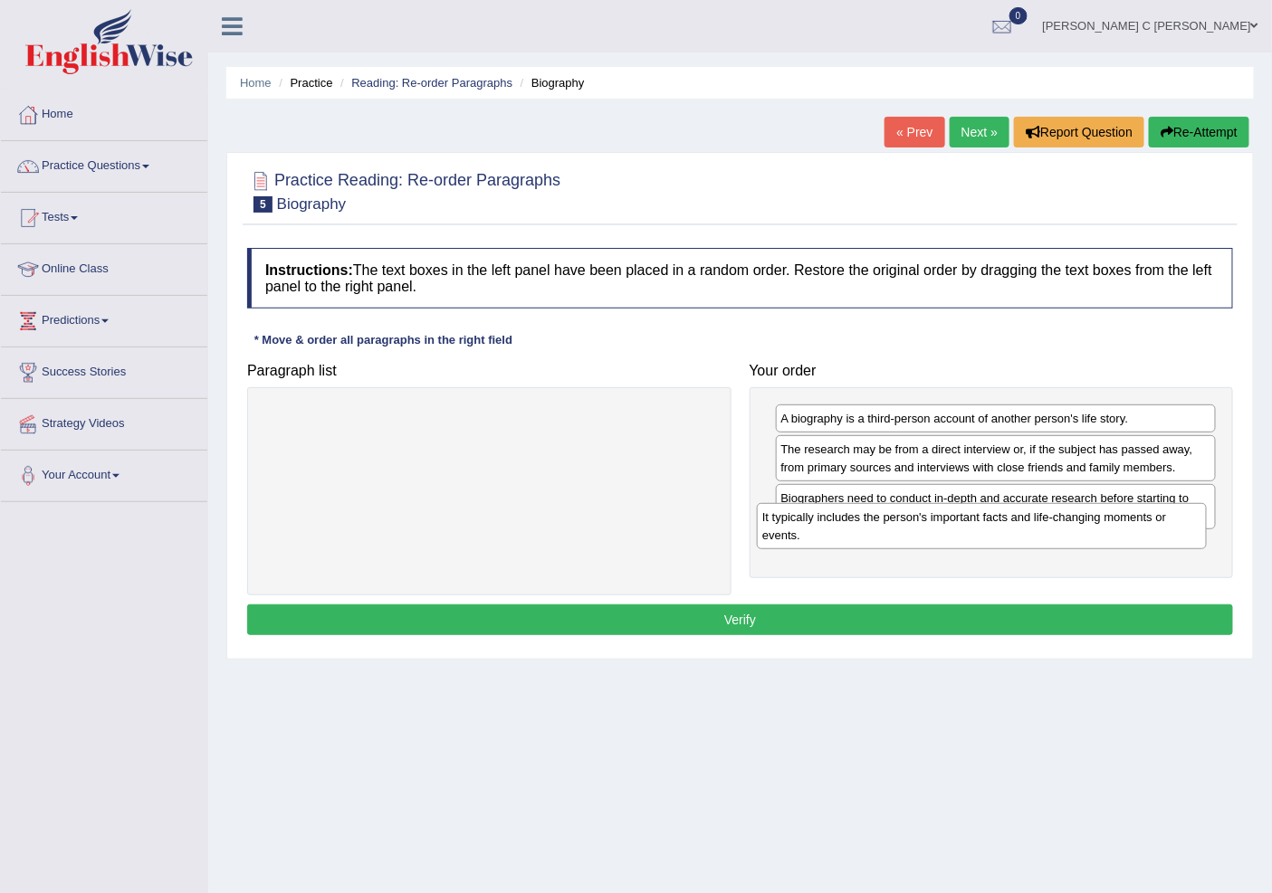
drag, startPoint x: 726, startPoint y: 474, endPoint x: 1074, endPoint y: 536, distance: 353.9
click at [1074, 536] on div "It typically includes the person's important facts and life-changing moments or…" at bounding box center [981, 525] width 449 height 45
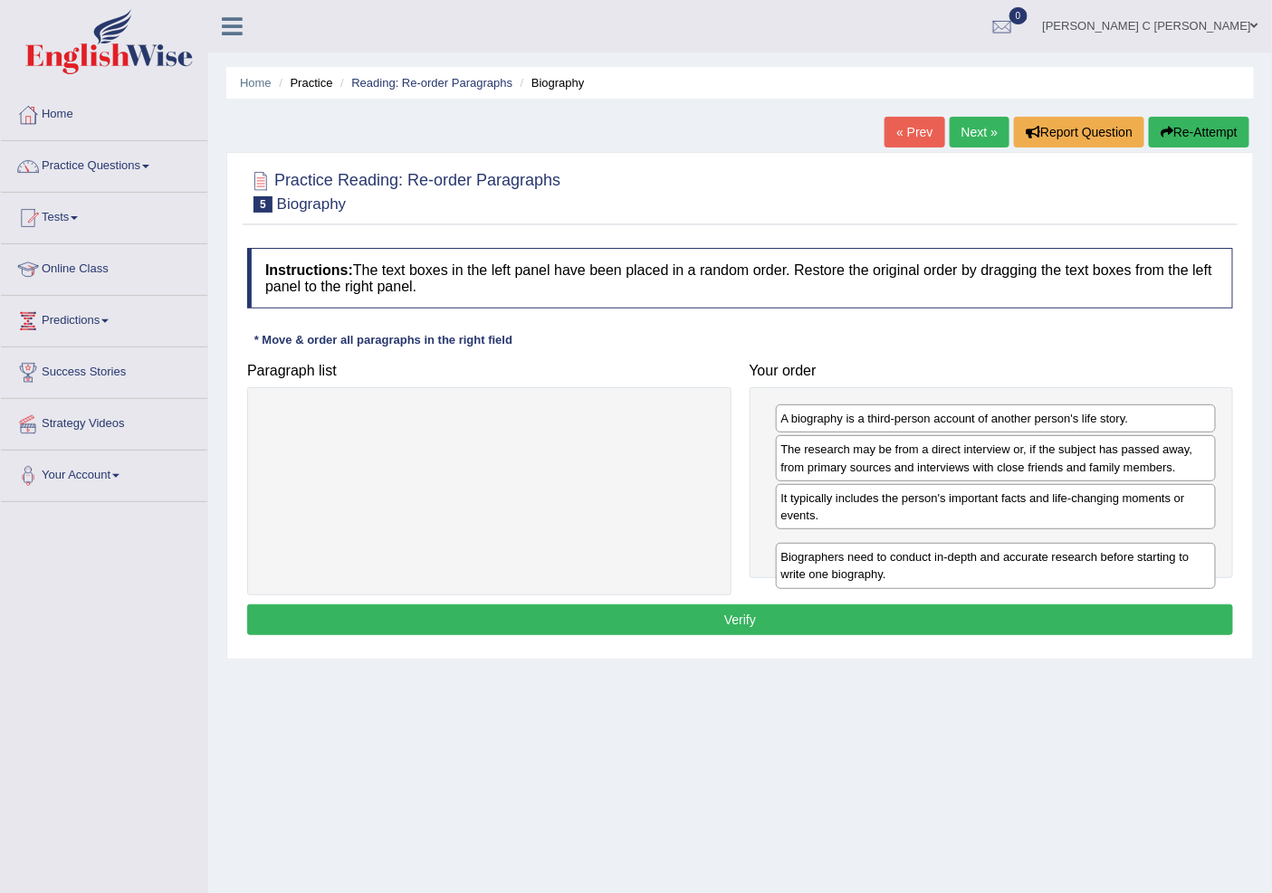
drag, startPoint x: 1133, startPoint y: 519, endPoint x: 1133, endPoint y: 571, distance: 52.5
click at [1133, 571] on div "Biographers need to conduct in-depth and accurate research before starting to w…" at bounding box center [996, 565] width 440 height 45
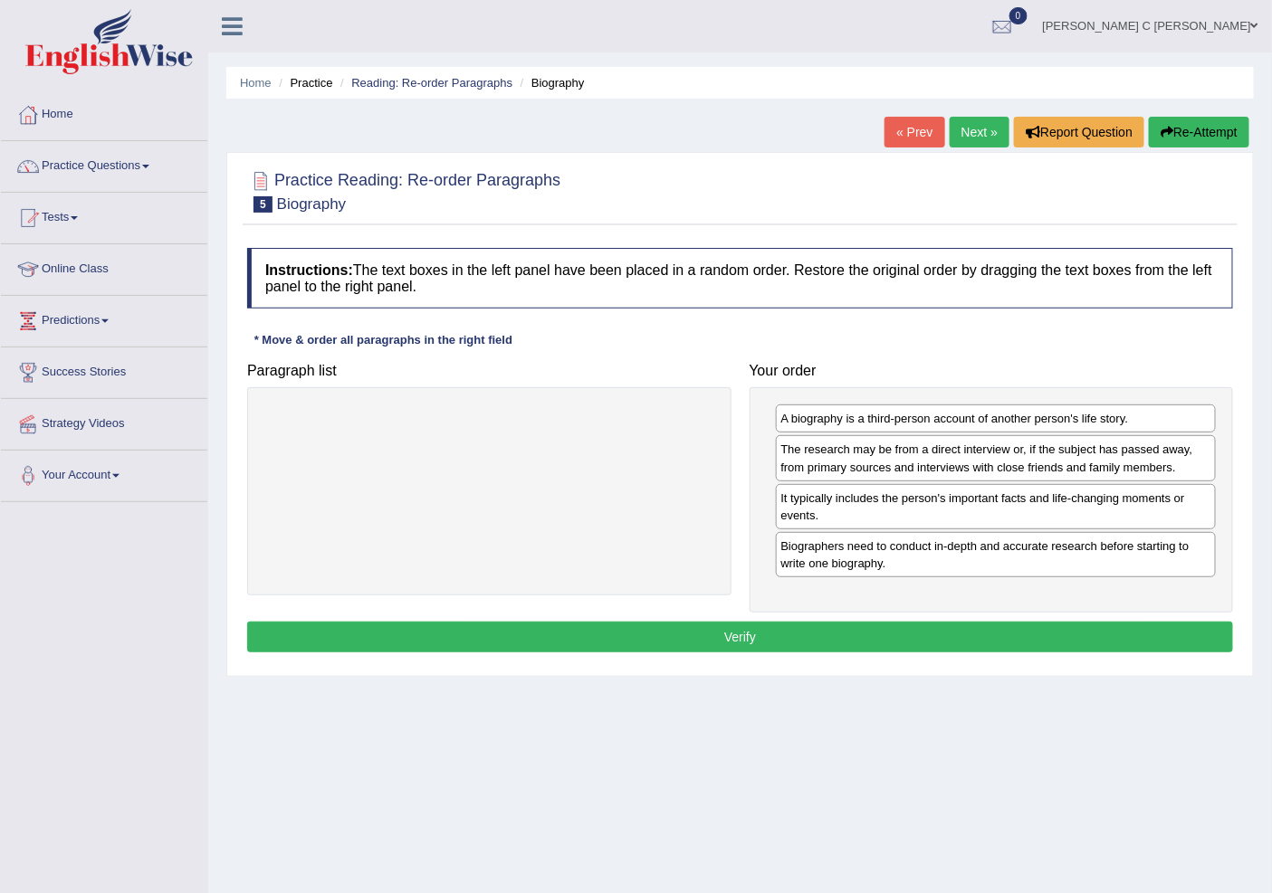
click at [1055, 614] on div "Instructions: The text boxes in the left panel have been placed in a random ord…" at bounding box center [740, 453] width 995 height 428
click at [1051, 639] on button "Verify" at bounding box center [740, 637] width 986 height 31
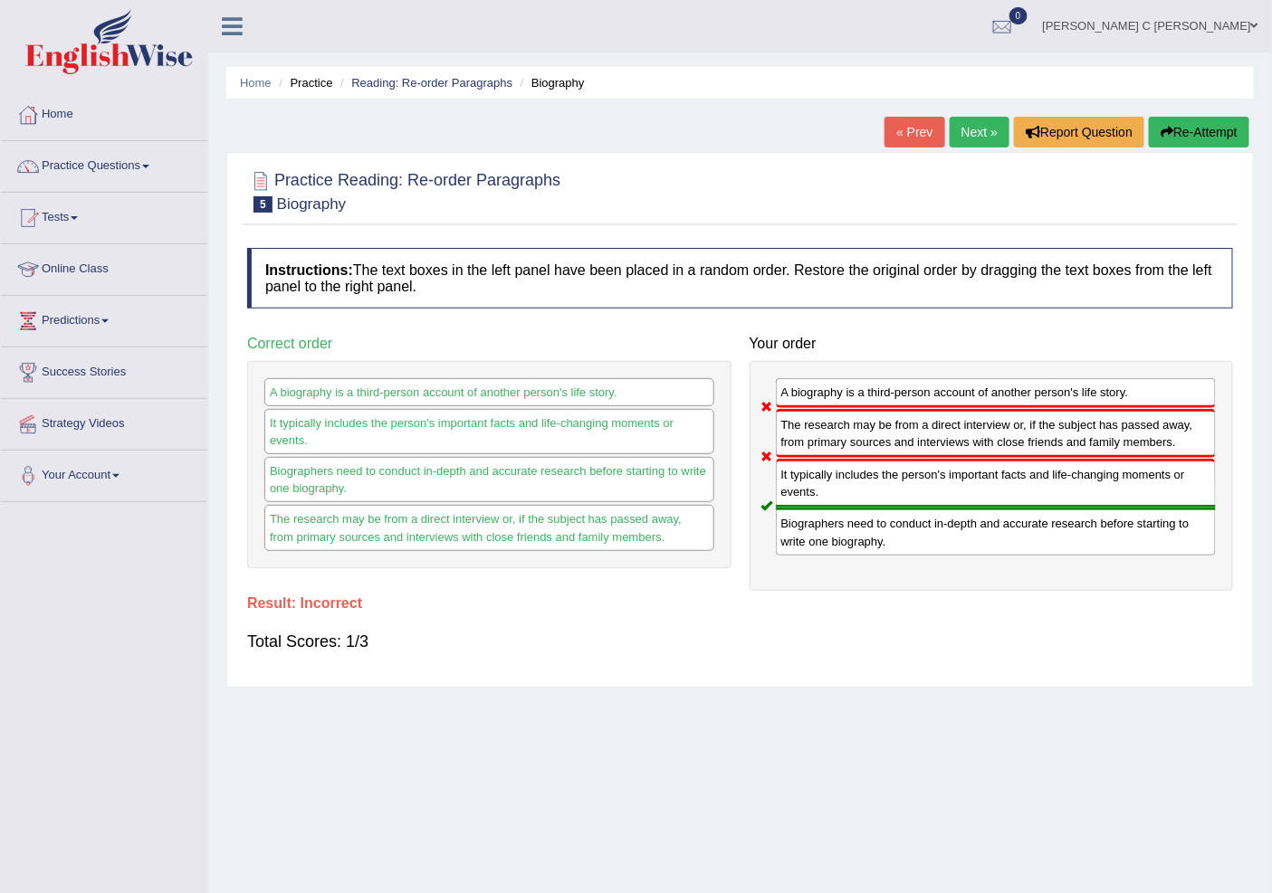
click at [1197, 129] on button "Re-Attempt" at bounding box center [1199, 132] width 100 height 31
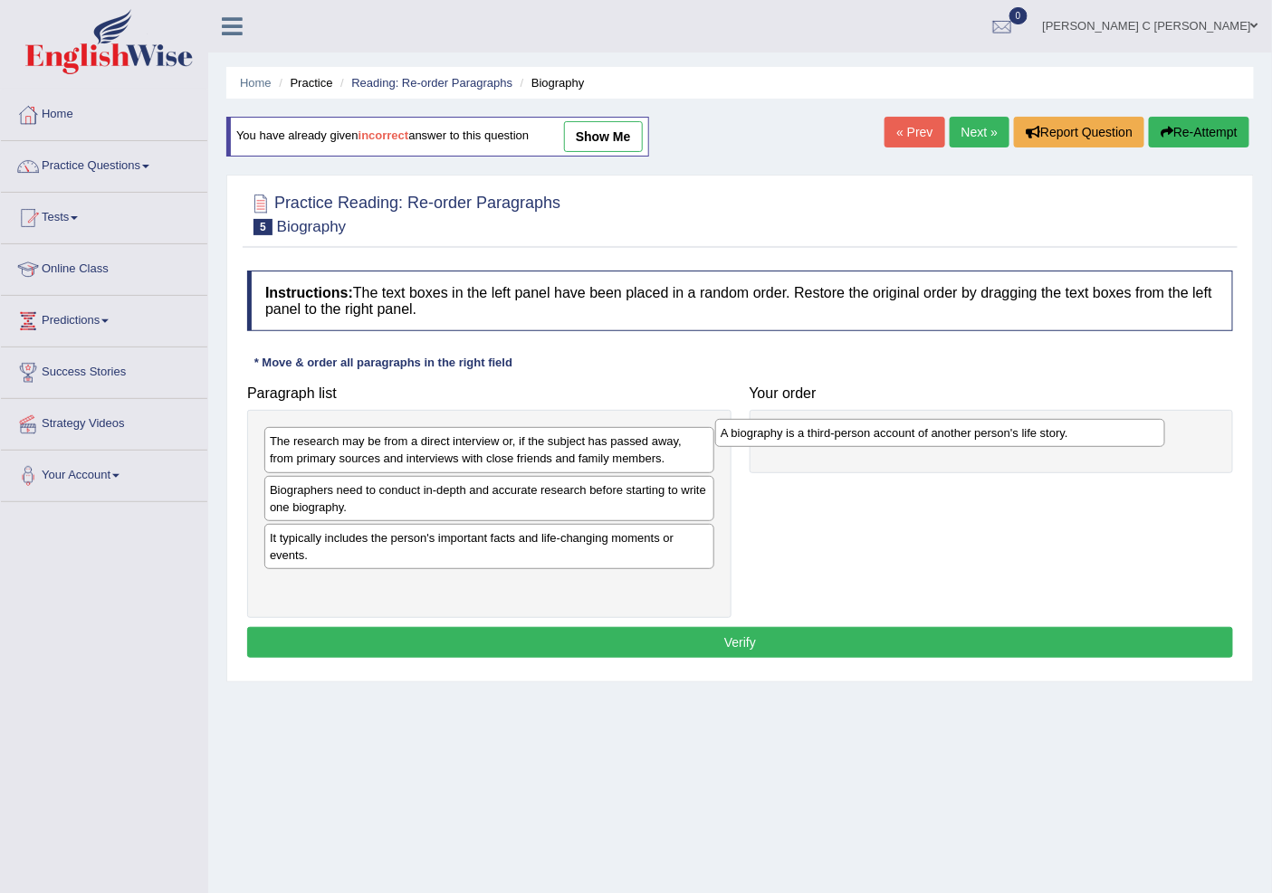
drag, startPoint x: 423, startPoint y: 496, endPoint x: 851, endPoint y: 437, distance: 432.2
click at [851, 437] on div "A biography is a third-person account of another person's life story." at bounding box center [939, 433] width 449 height 28
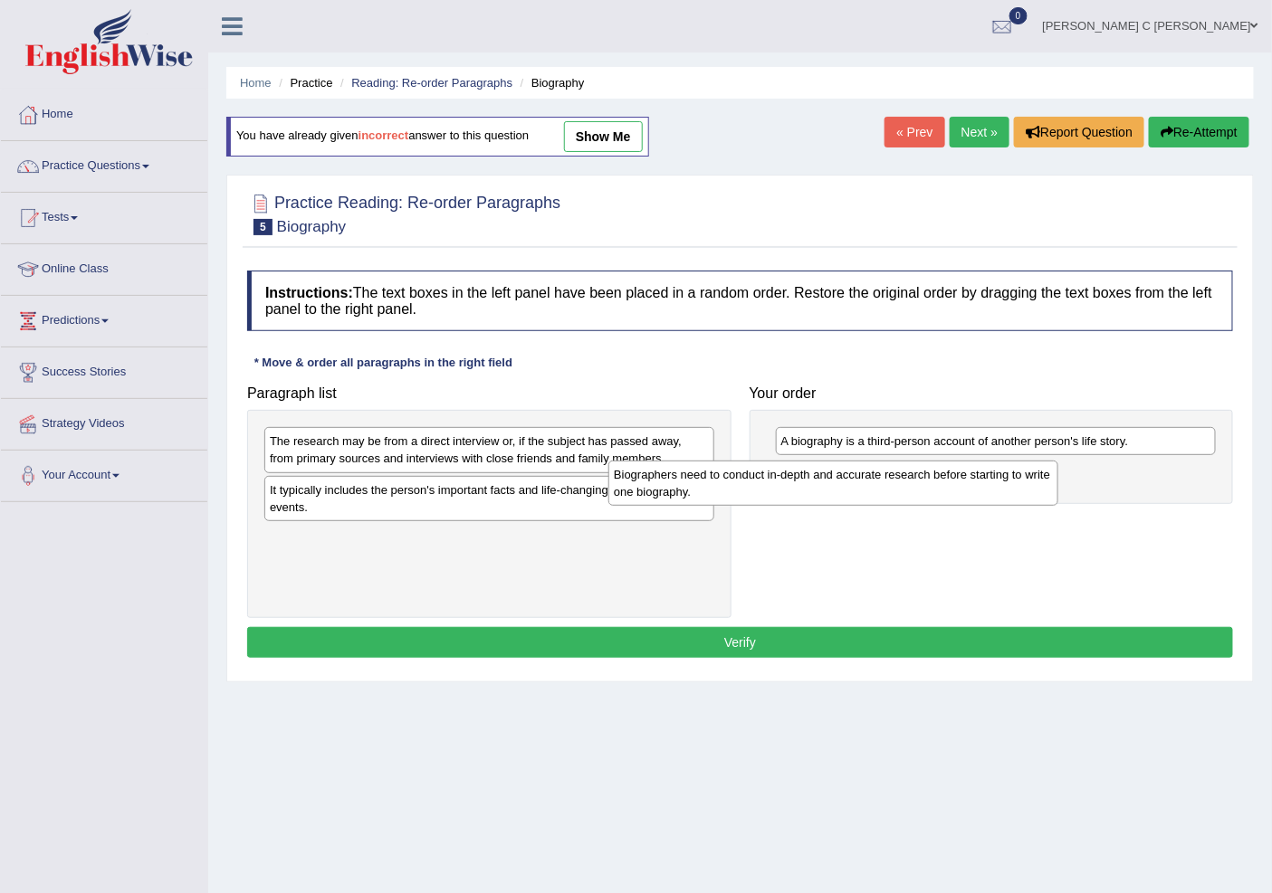
drag, startPoint x: 549, startPoint y: 514, endPoint x: 883, endPoint y: 501, distance: 334.2
click at [883, 501] on div "Biographers need to conduct in-depth and accurate research before starting to w…" at bounding box center [832, 483] width 449 height 45
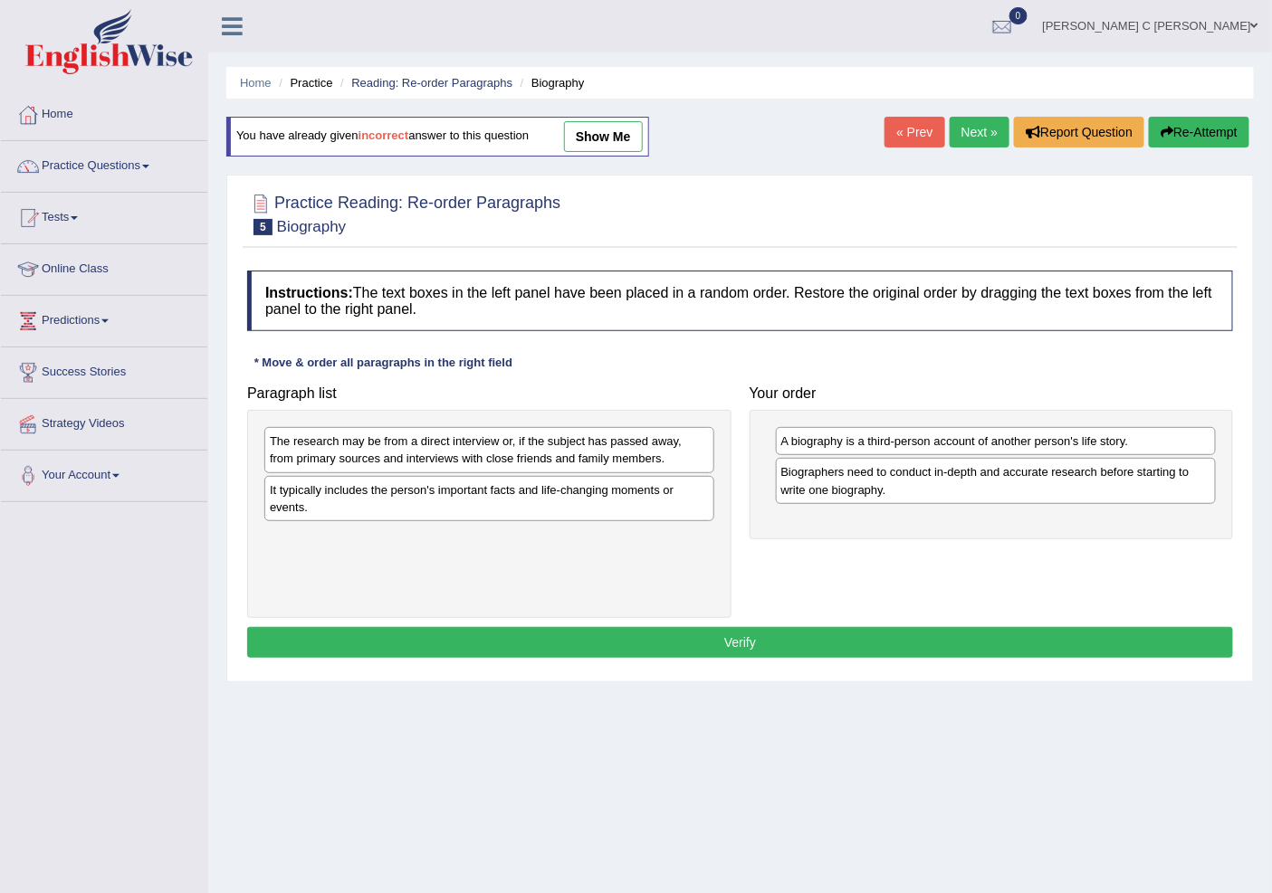
drag, startPoint x: 787, startPoint y: 513, endPoint x: 914, endPoint y: 514, distance: 126.7
click at [914, 514] on div "Paragraph list The research may be from a direct interview or, if the subject h…" at bounding box center [740, 498] width 1004 height 242
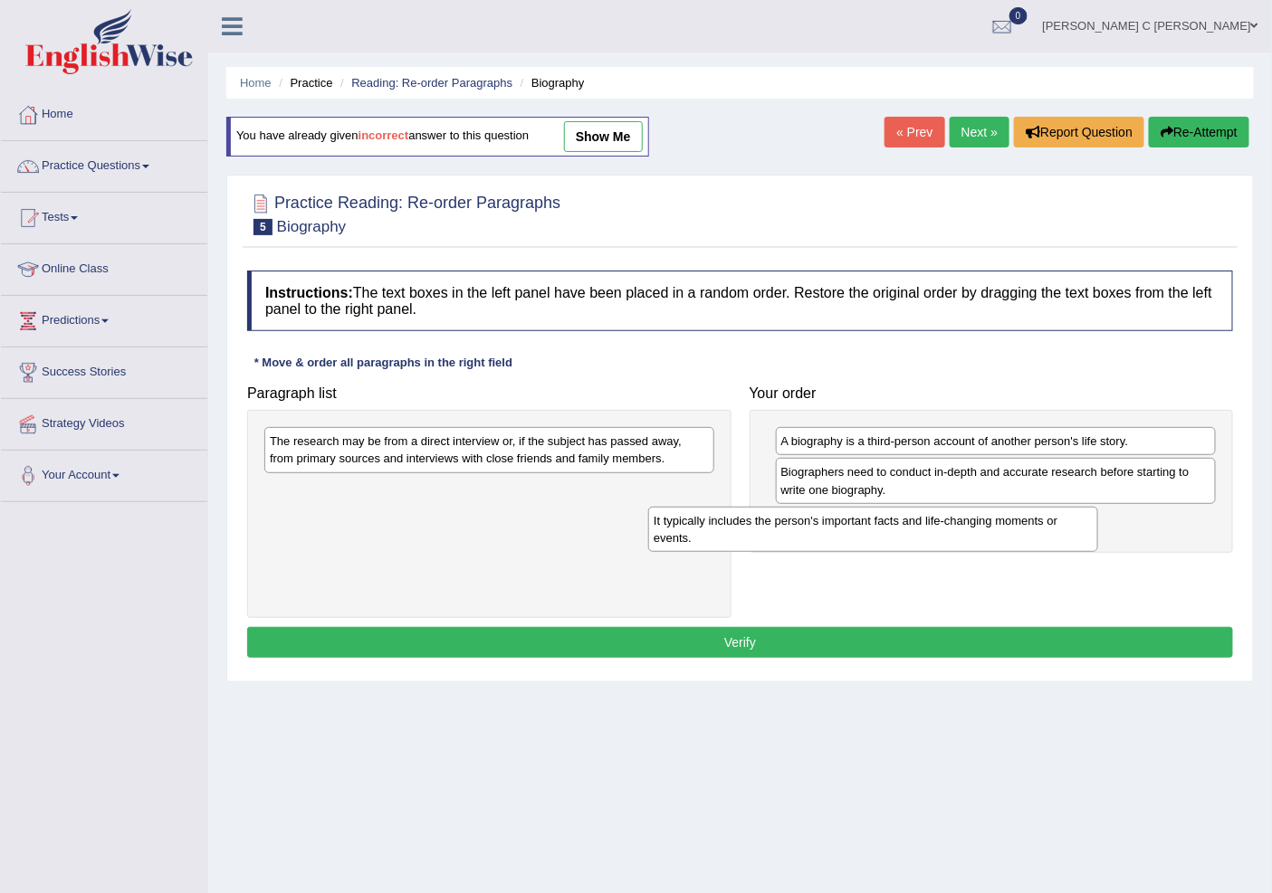
drag, startPoint x: 668, startPoint y: 505, endPoint x: 1052, endPoint y: 536, distance: 385.0
click at [1052, 536] on div "It typically includes the person's important facts and life-changing moments or…" at bounding box center [872, 529] width 449 height 45
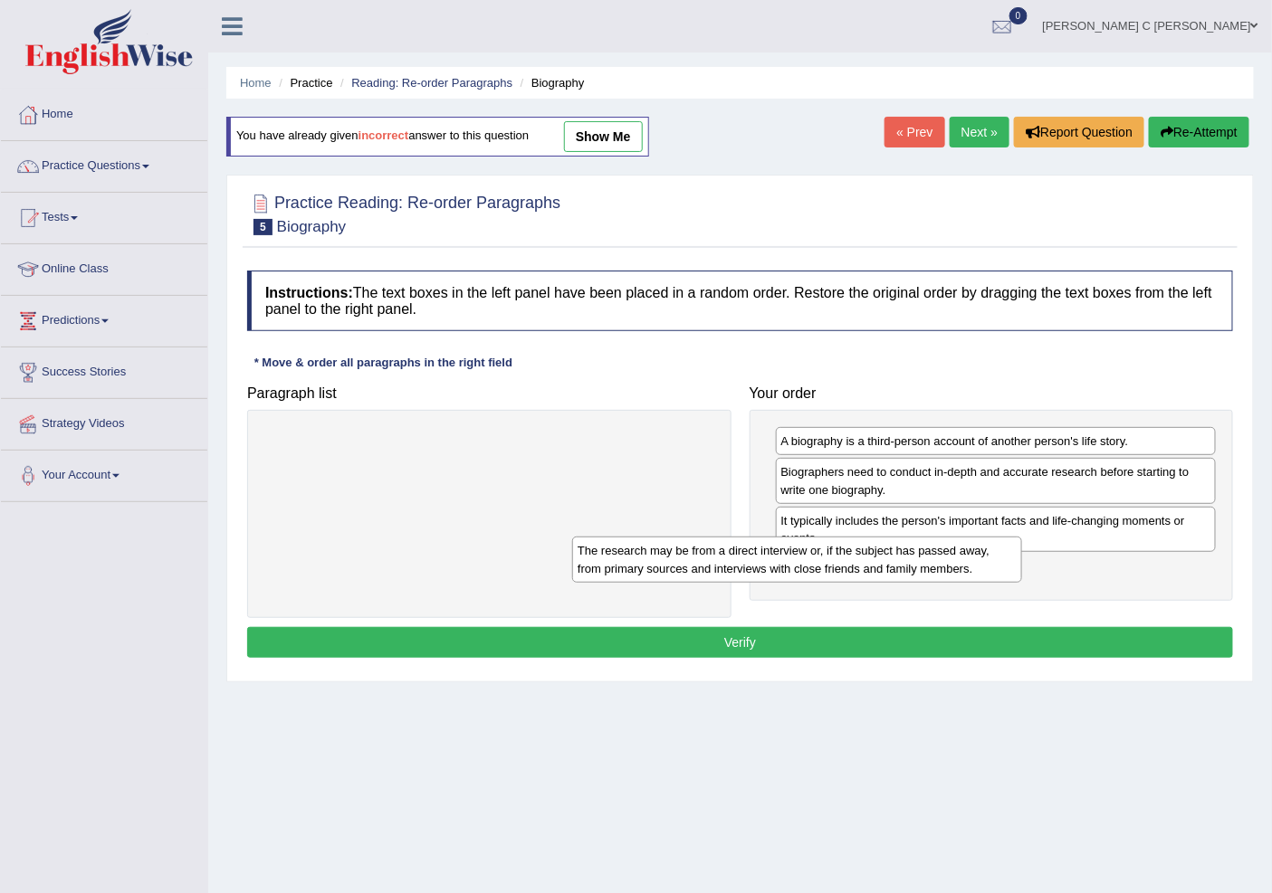
drag, startPoint x: 876, startPoint y: 530, endPoint x: 1074, endPoint y: 602, distance: 210.7
click at [1021, 582] on div "The research may be from a direct interview or, if the subject has passed away,…" at bounding box center [796, 559] width 449 height 45
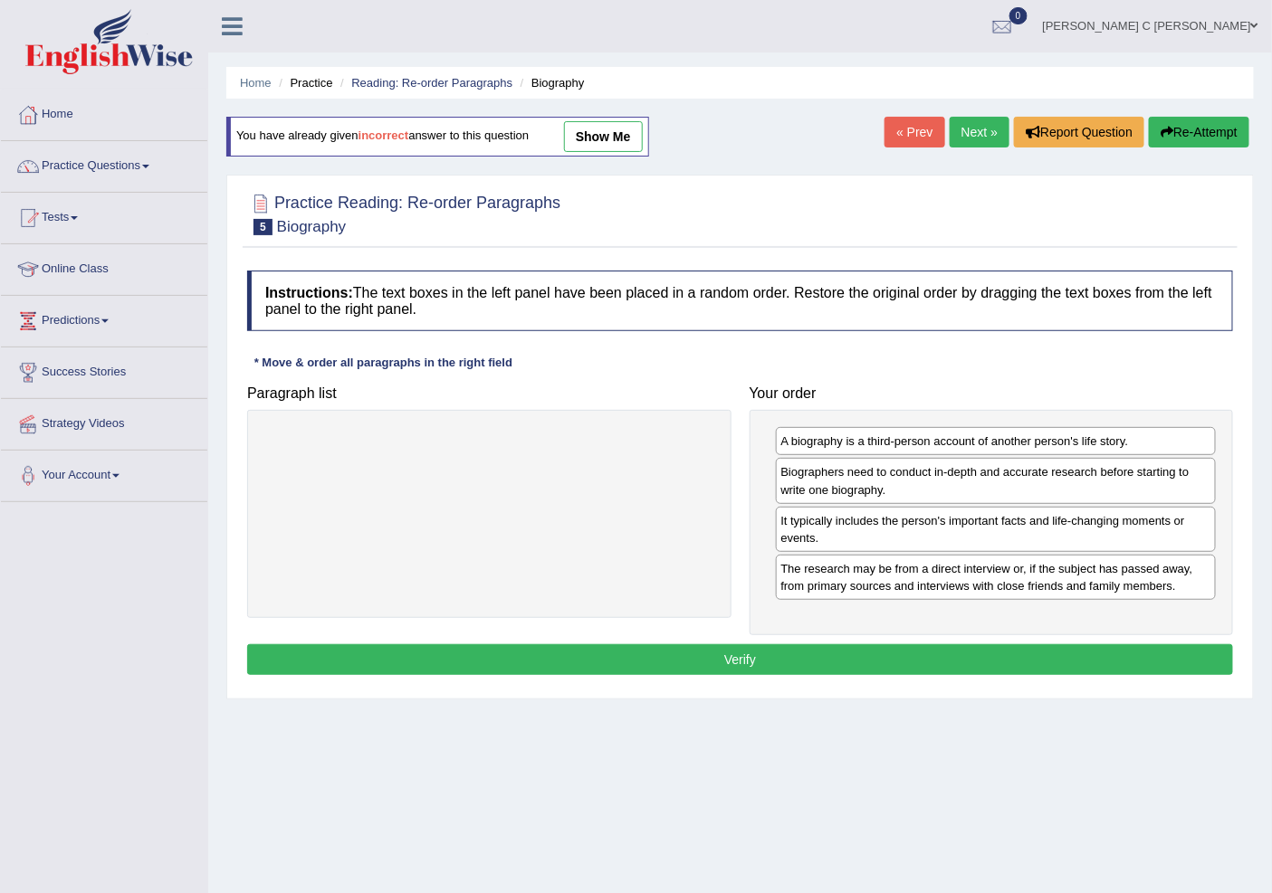
click at [994, 655] on button "Verify" at bounding box center [740, 659] width 986 height 31
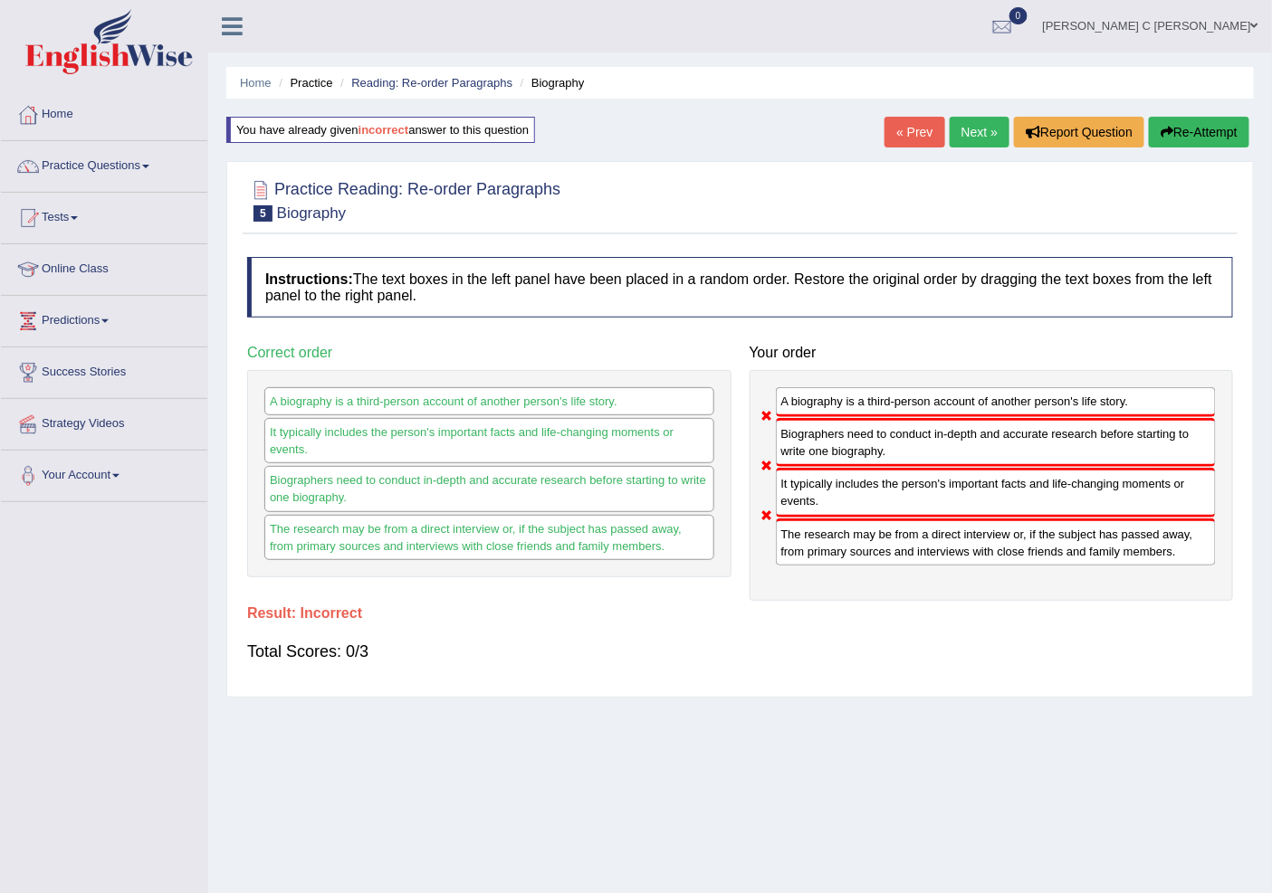
click at [1182, 133] on button "Re-Attempt" at bounding box center [1199, 132] width 100 height 31
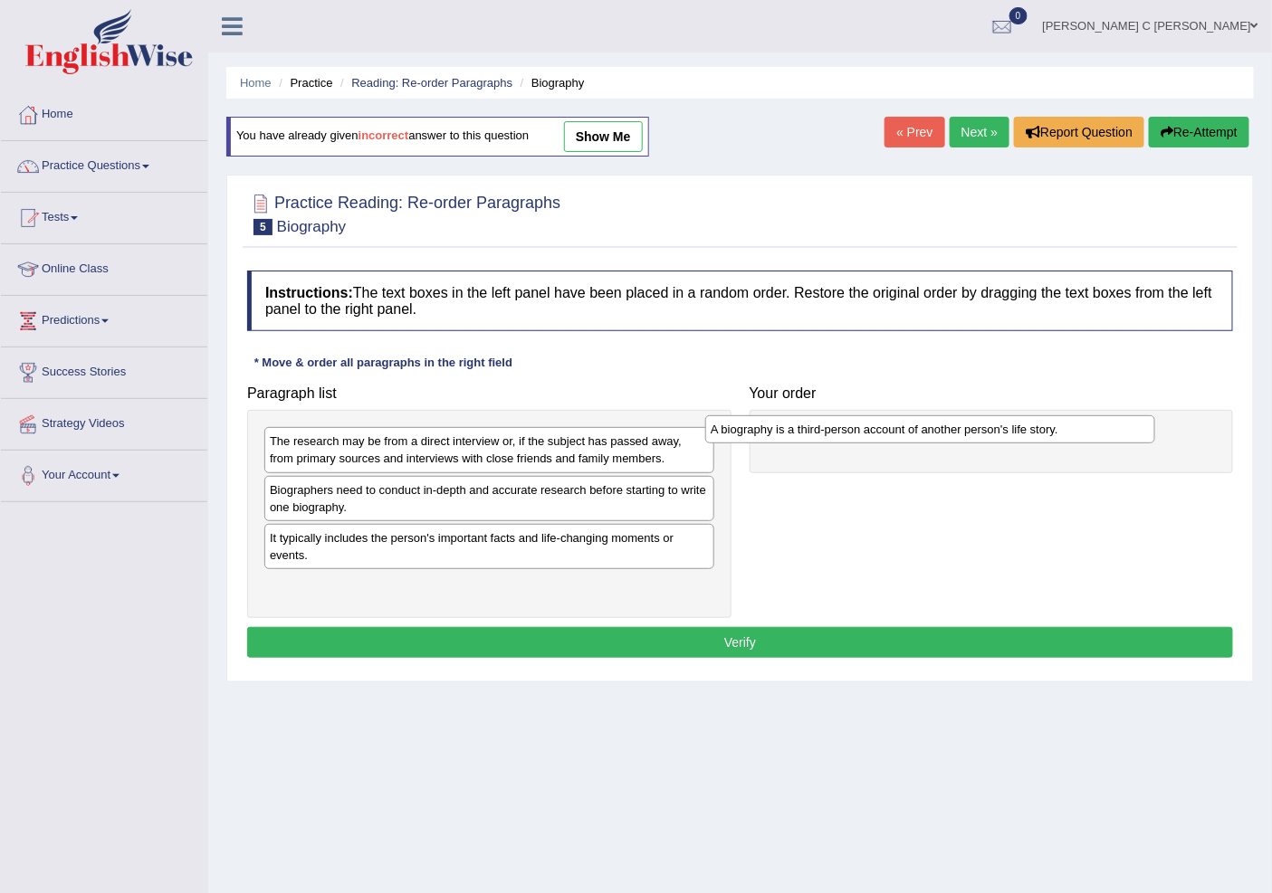
drag, startPoint x: 414, startPoint y: 496, endPoint x: 908, endPoint y: 419, distance: 500.2
click at [908, 419] on div "A biography is a third-person account of another person's life story." at bounding box center [929, 429] width 449 height 28
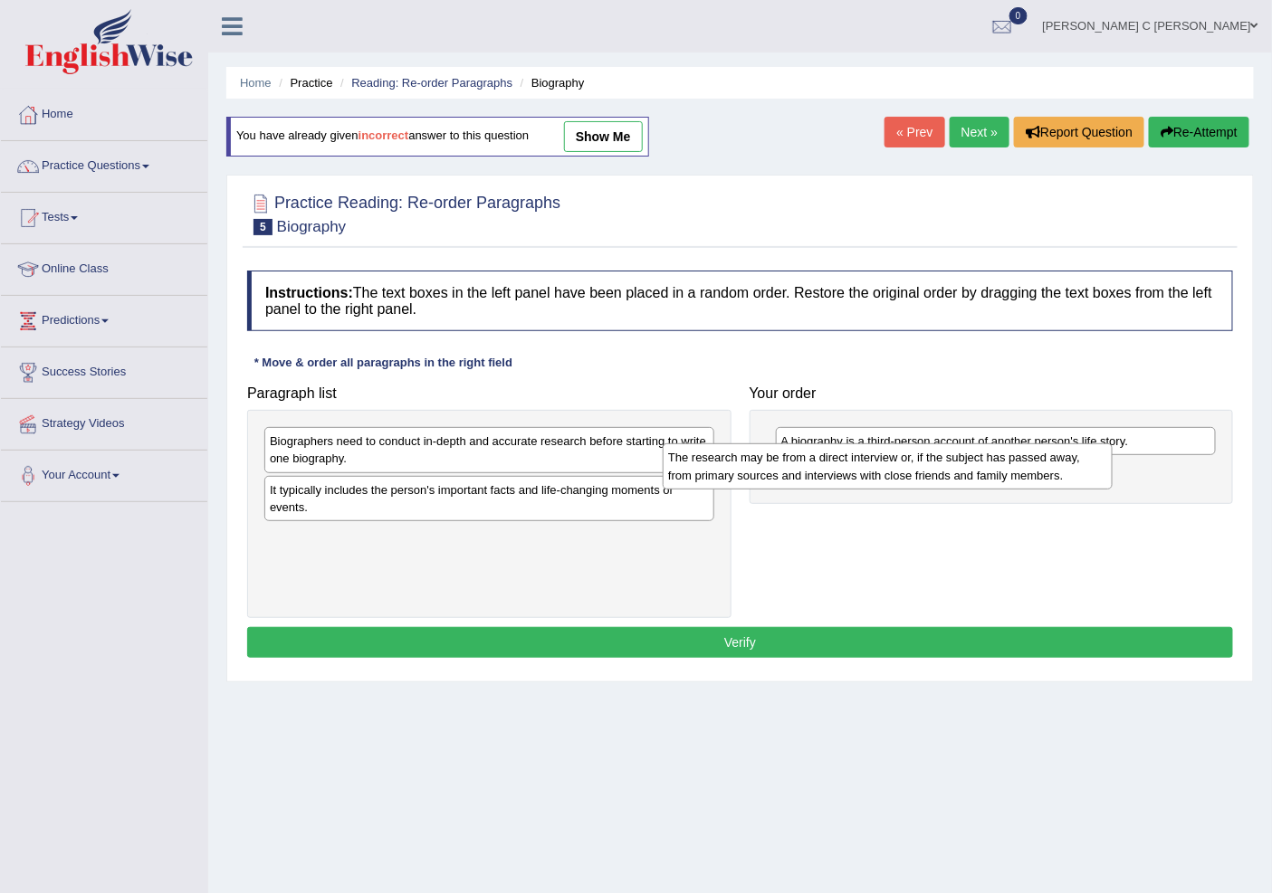
drag, startPoint x: 540, startPoint y: 463, endPoint x: 939, endPoint y: 480, distance: 398.6
click at [939, 480] on div "The research may be from a direct interview or, if the subject has passed away,…" at bounding box center [887, 466] width 449 height 45
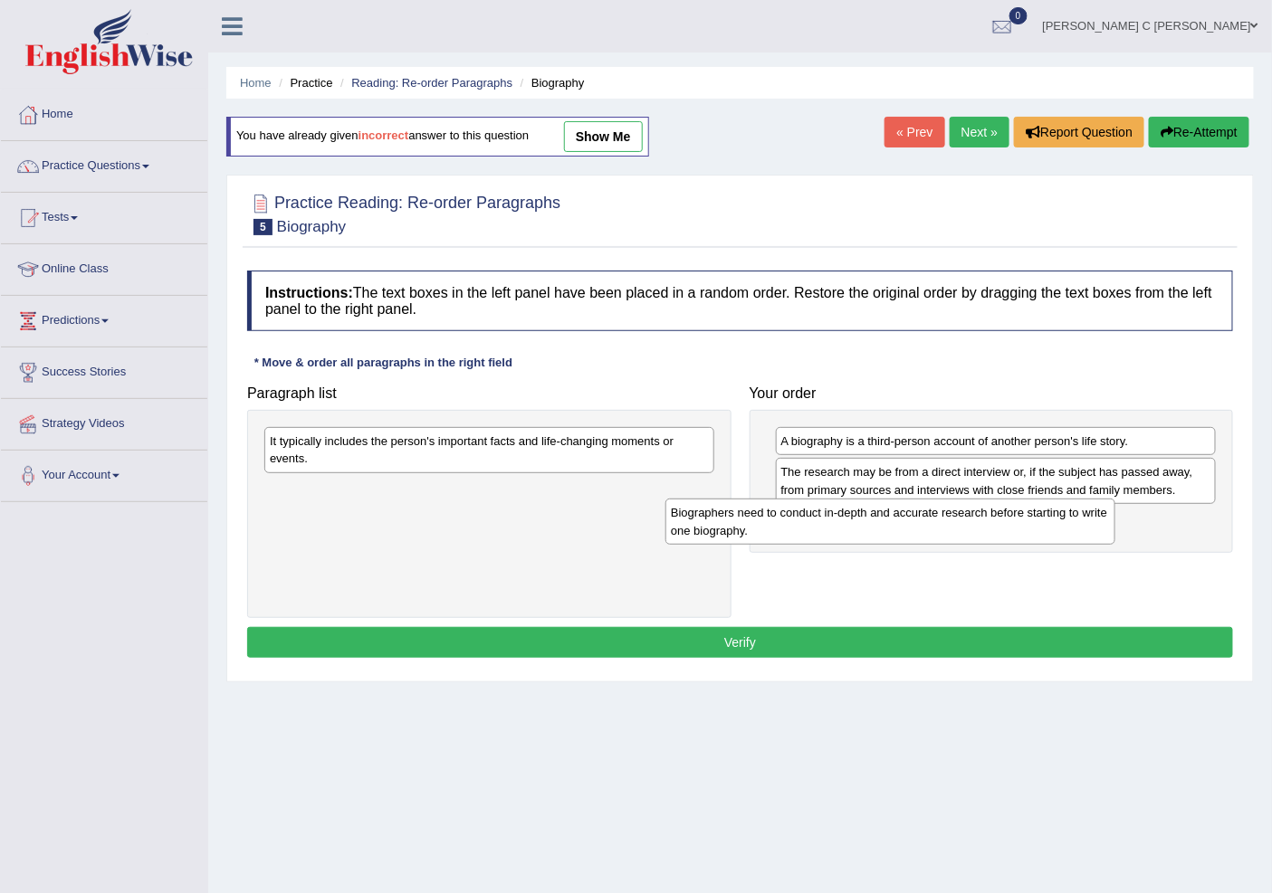
click at [1030, 535] on div "Biographers need to conduct in-depth and accurate research before starting to w…" at bounding box center [889, 521] width 449 height 45
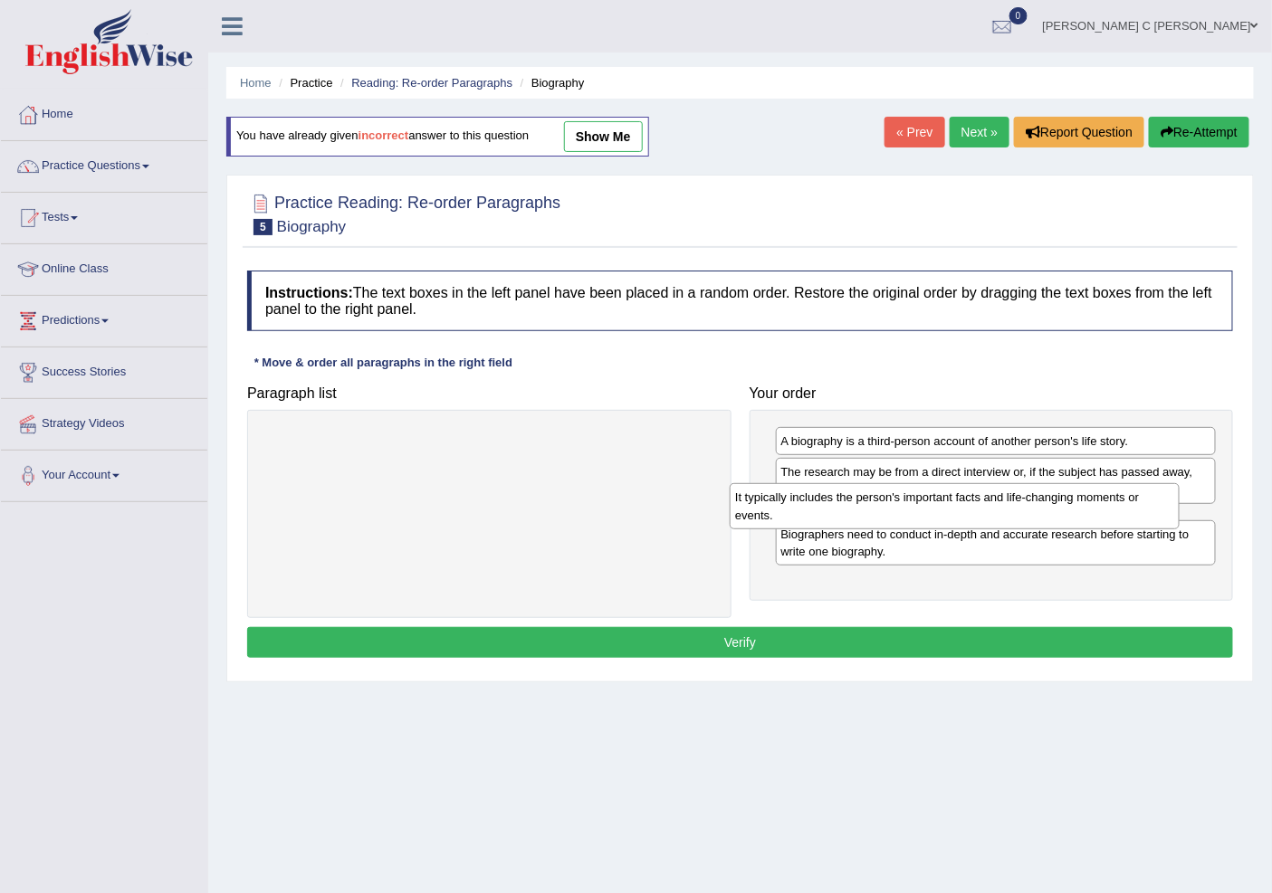
drag, startPoint x: 681, startPoint y: 460, endPoint x: 1146, endPoint y: 516, distance: 468.6
click at [1146, 516] on div "It typically includes the person's important facts and life-changing moments or…" at bounding box center [954, 505] width 449 height 45
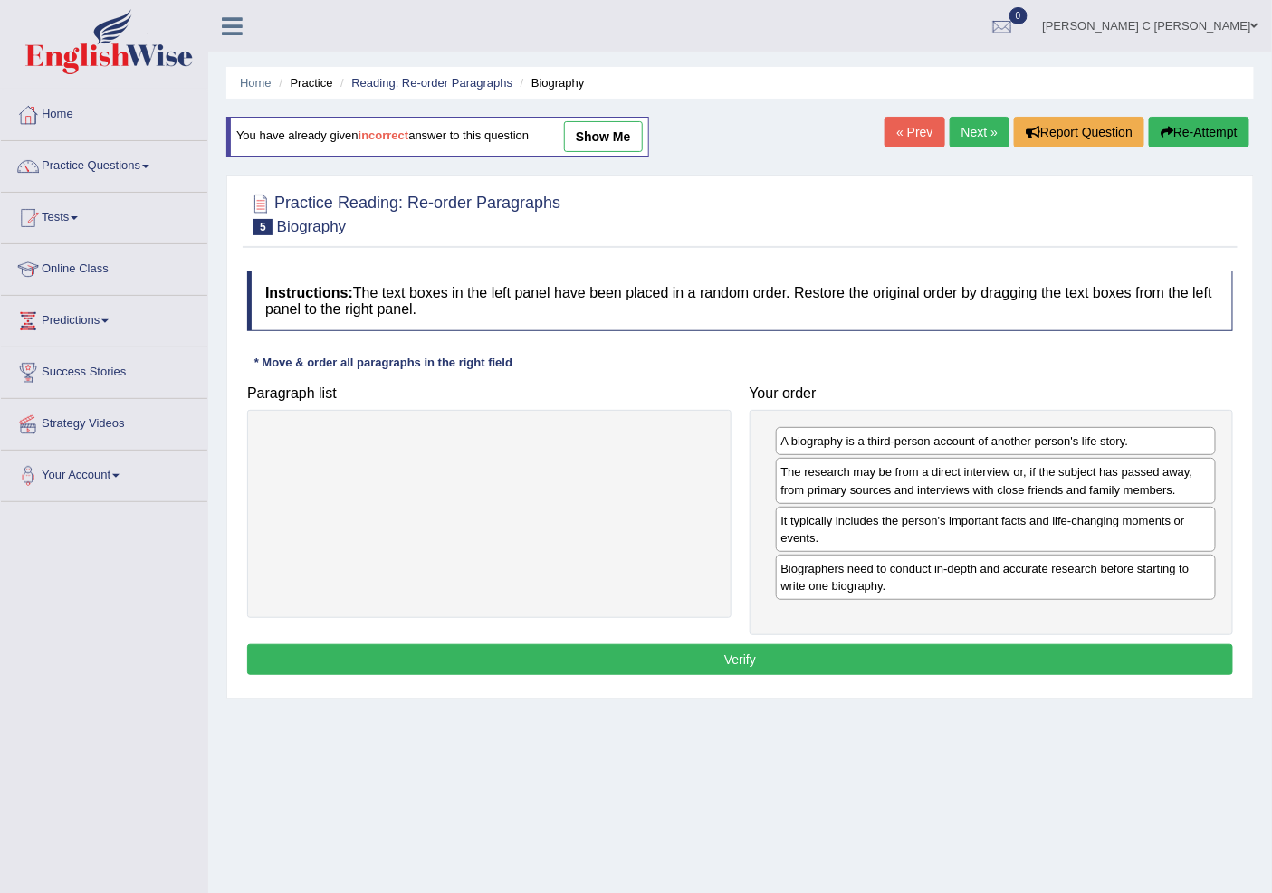
click at [963, 668] on button "Verify" at bounding box center [740, 659] width 986 height 31
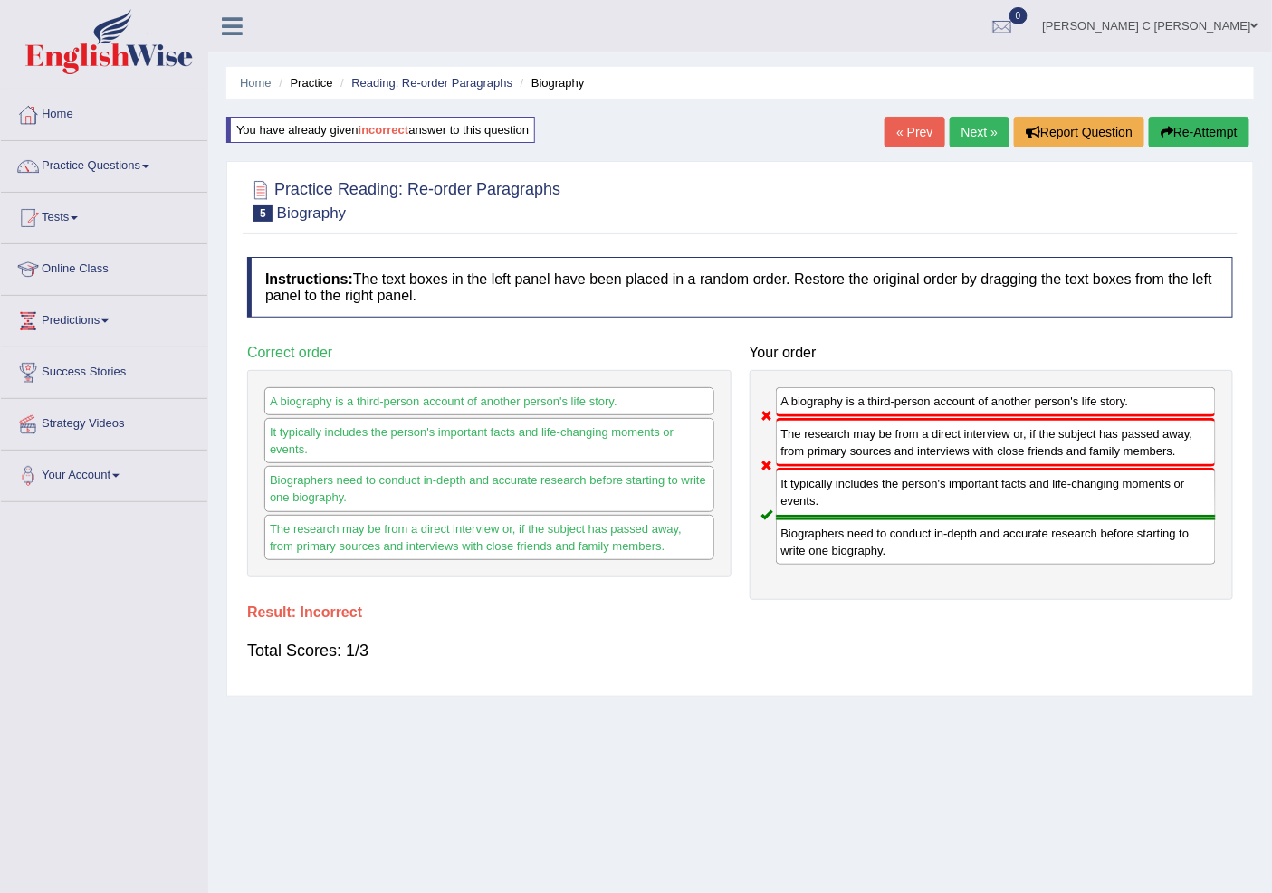
click at [1218, 119] on button "Re-Attempt" at bounding box center [1199, 132] width 100 height 31
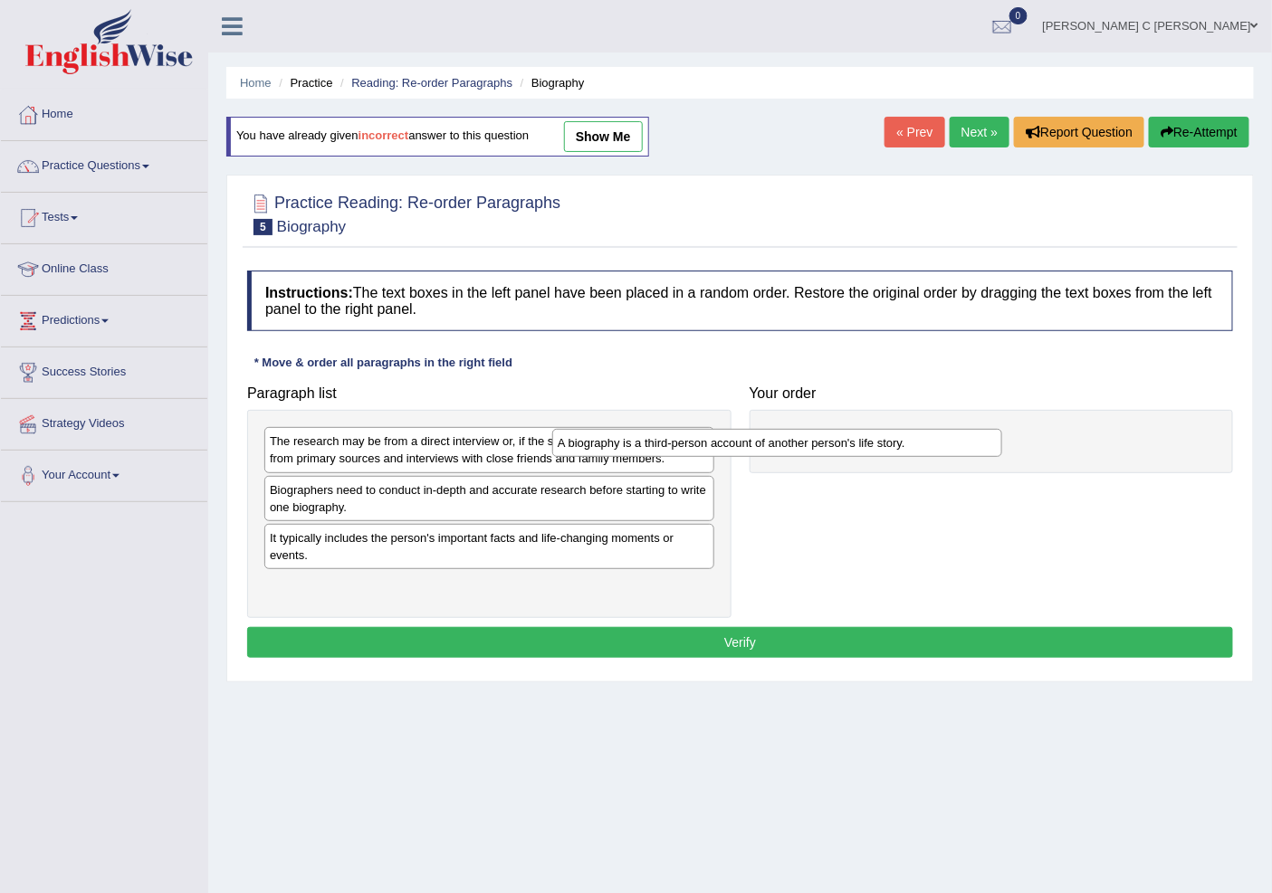
drag, startPoint x: 403, startPoint y: 496, endPoint x: 908, endPoint y: 440, distance: 508.2
click at [908, 440] on div "A biography is a third-person account of another person's life story." at bounding box center [776, 443] width 449 height 28
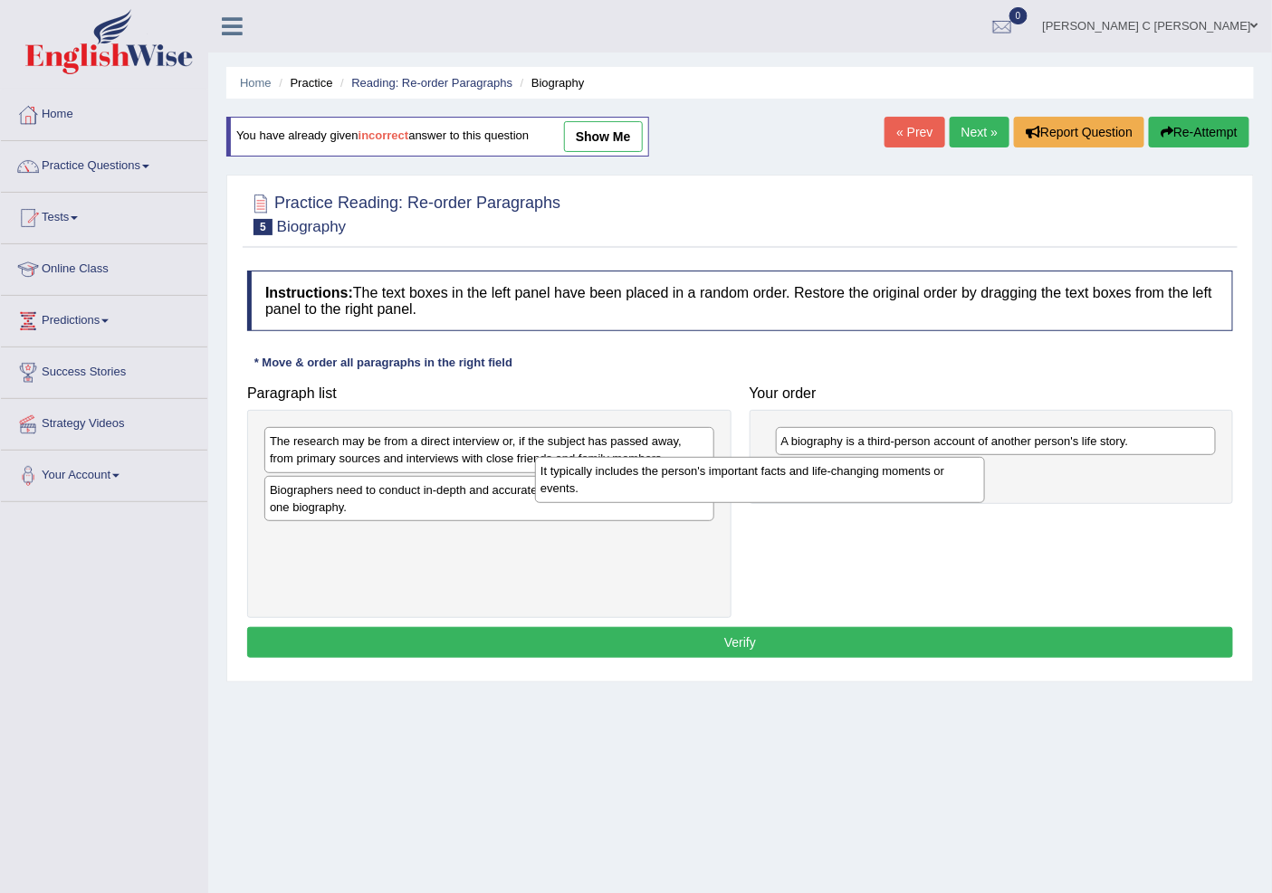
drag, startPoint x: 571, startPoint y: 550, endPoint x: 1052, endPoint y: 477, distance: 486.2
click at [984, 477] on div "It typically includes the person's important facts and life-changing moments or…" at bounding box center [759, 479] width 449 height 45
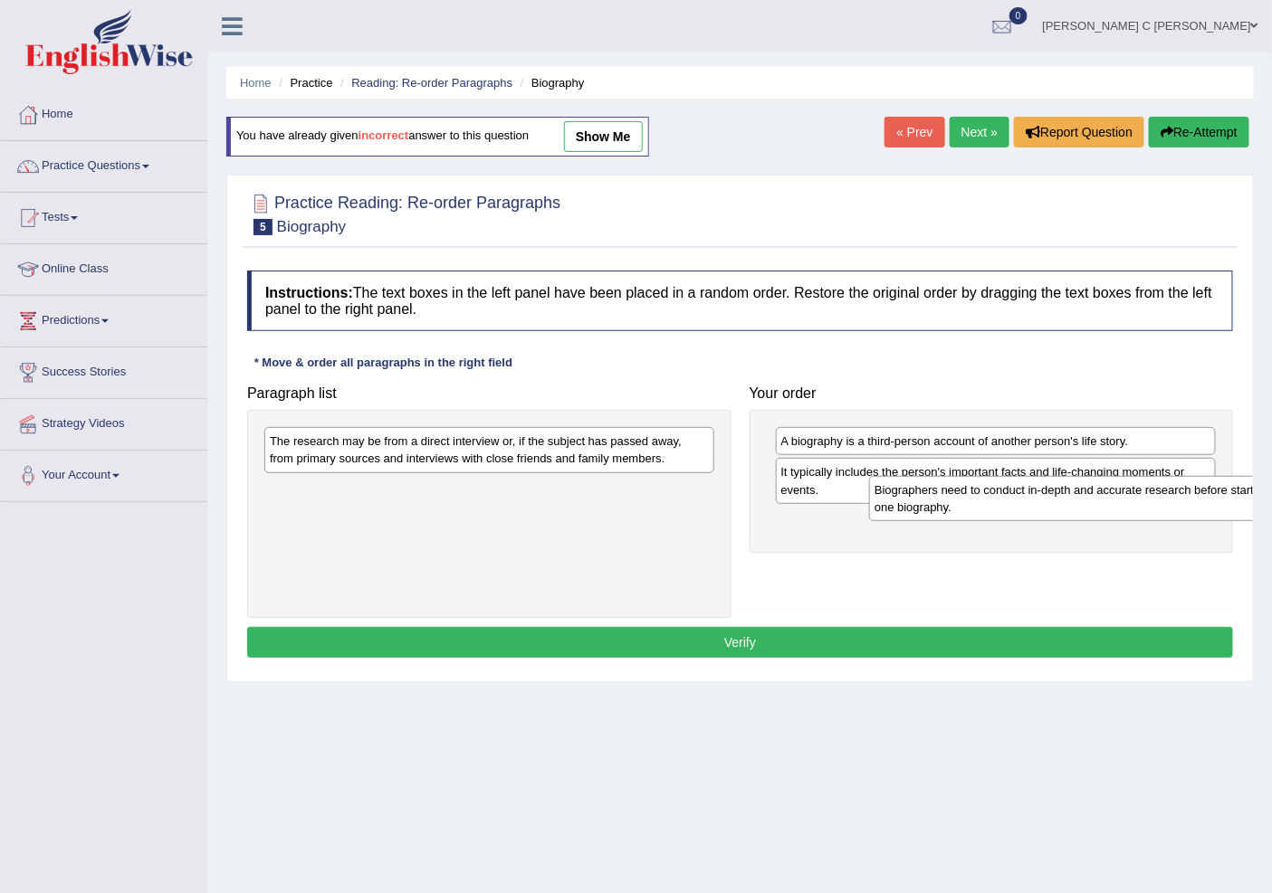
drag, startPoint x: 873, startPoint y: 511, endPoint x: 959, endPoint y: 511, distance: 86.0
click at [959, 511] on div "Biographers need to conduct in-depth and accurate research before starting to w…" at bounding box center [1093, 498] width 449 height 45
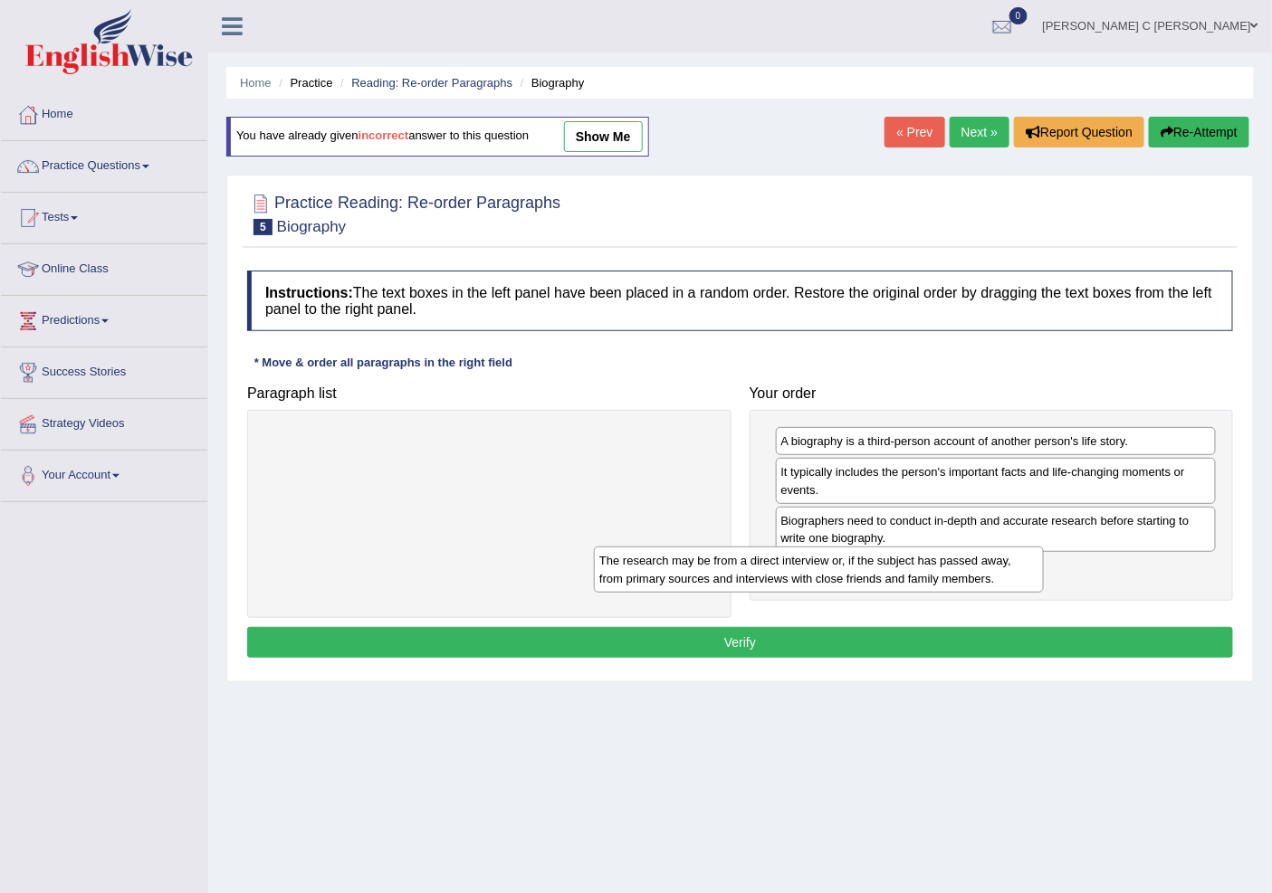
drag, startPoint x: 649, startPoint y: 449, endPoint x: 993, endPoint y: 604, distance: 377.2
click at [991, 571] on div "The research may be from a direct interview or, if the subject has passed away,…" at bounding box center [818, 569] width 449 height 45
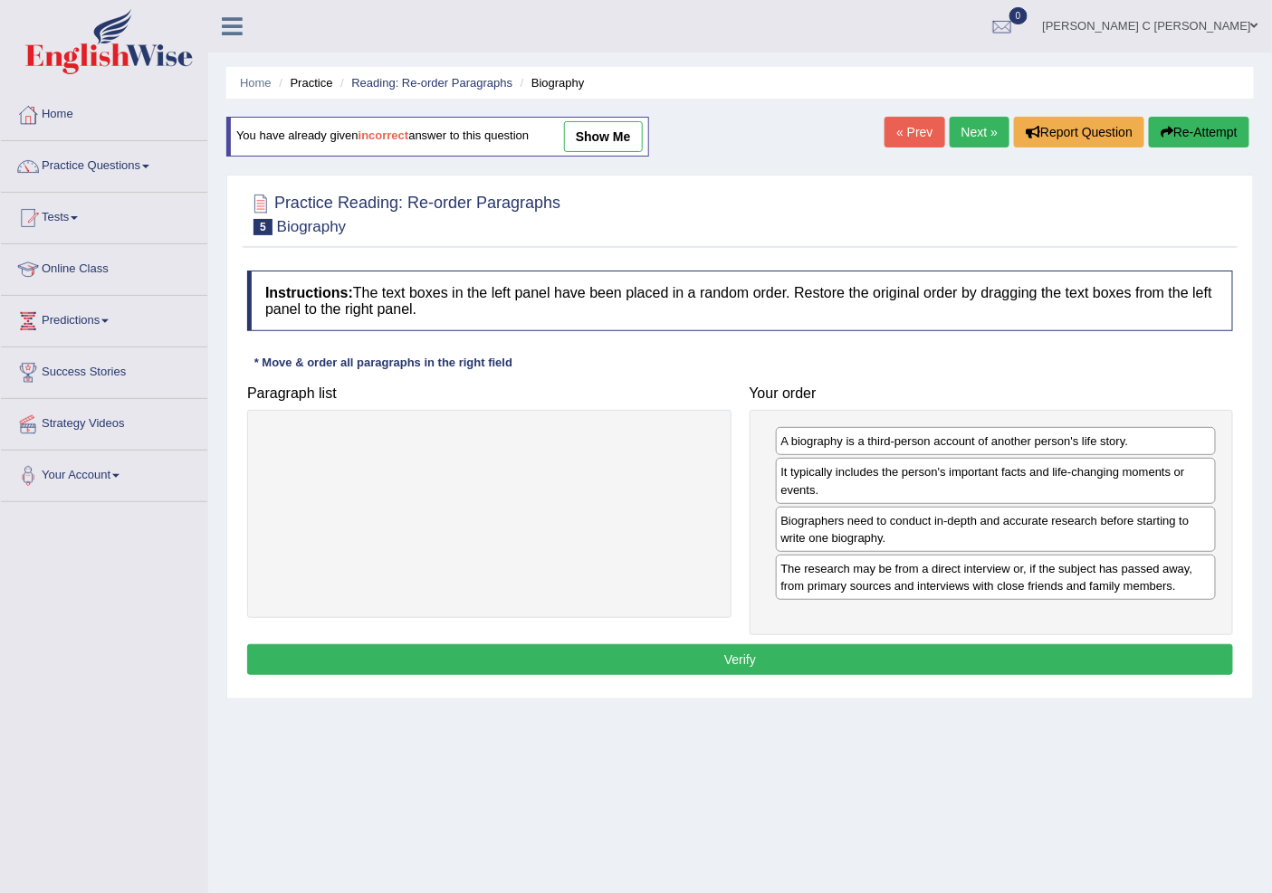
click at [972, 648] on button "Verify" at bounding box center [740, 659] width 986 height 31
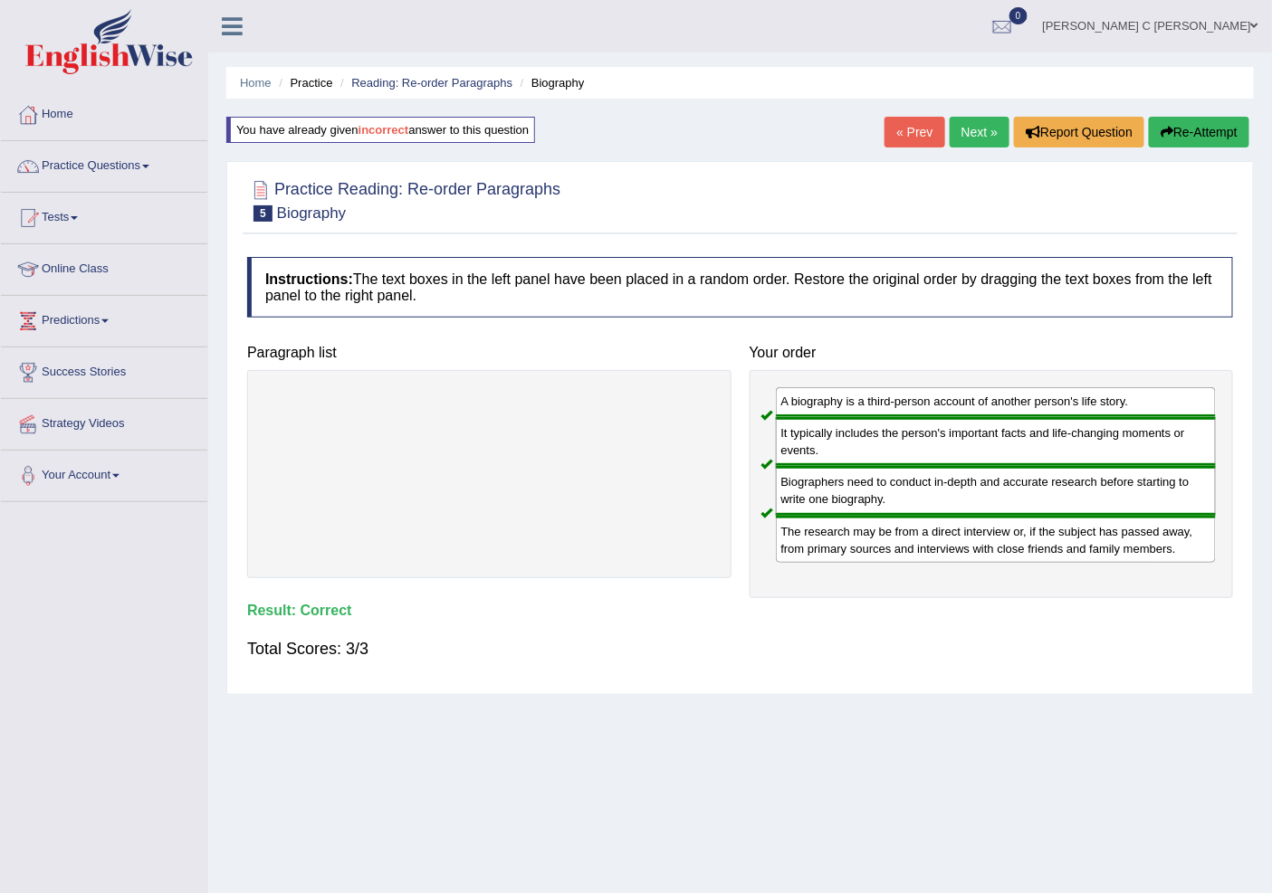
click at [965, 129] on link "Next »" at bounding box center [979, 132] width 60 height 31
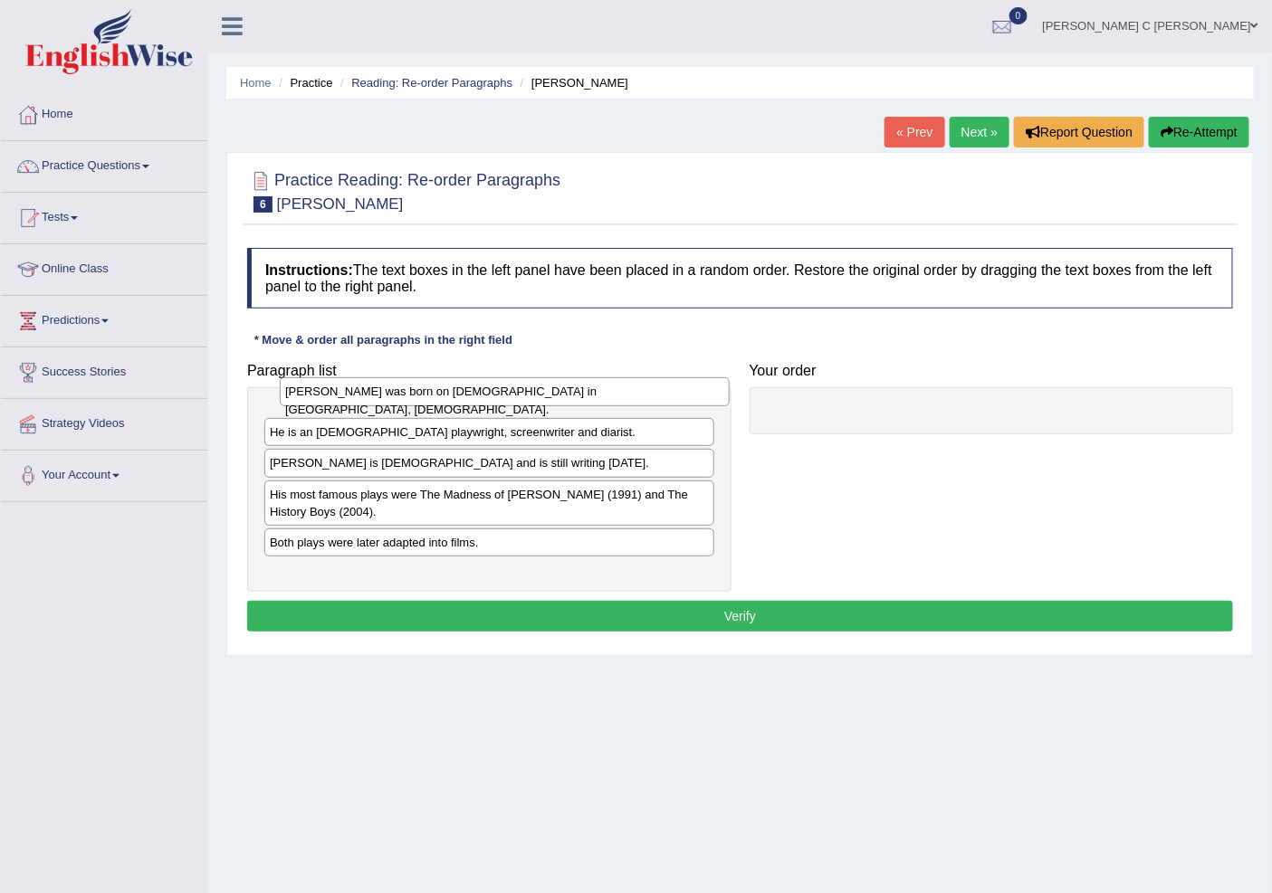
drag, startPoint x: 623, startPoint y: 416, endPoint x: 616, endPoint y: 386, distance: 31.4
click at [616, 386] on div "[PERSON_NAME] was born on [DEMOGRAPHIC_DATA] in [GEOGRAPHIC_DATA], [DEMOGRAPHIC…" at bounding box center [504, 391] width 449 height 28
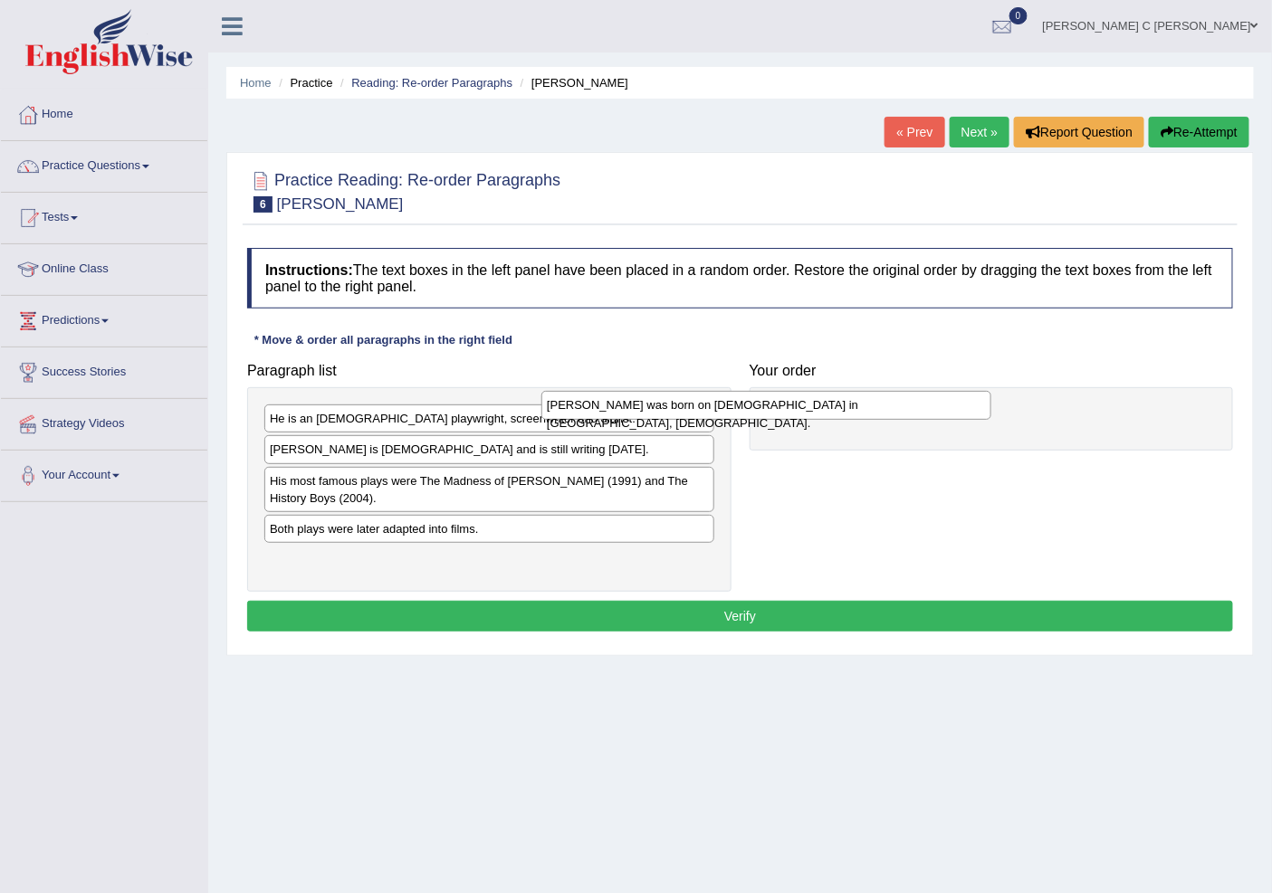
drag, startPoint x: 639, startPoint y: 418, endPoint x: 903, endPoint y: 404, distance: 264.7
click at [902, 405] on div "Alan Bennett was born on 9th May 1934 in Leeds, United Kingdom." at bounding box center [765, 405] width 449 height 28
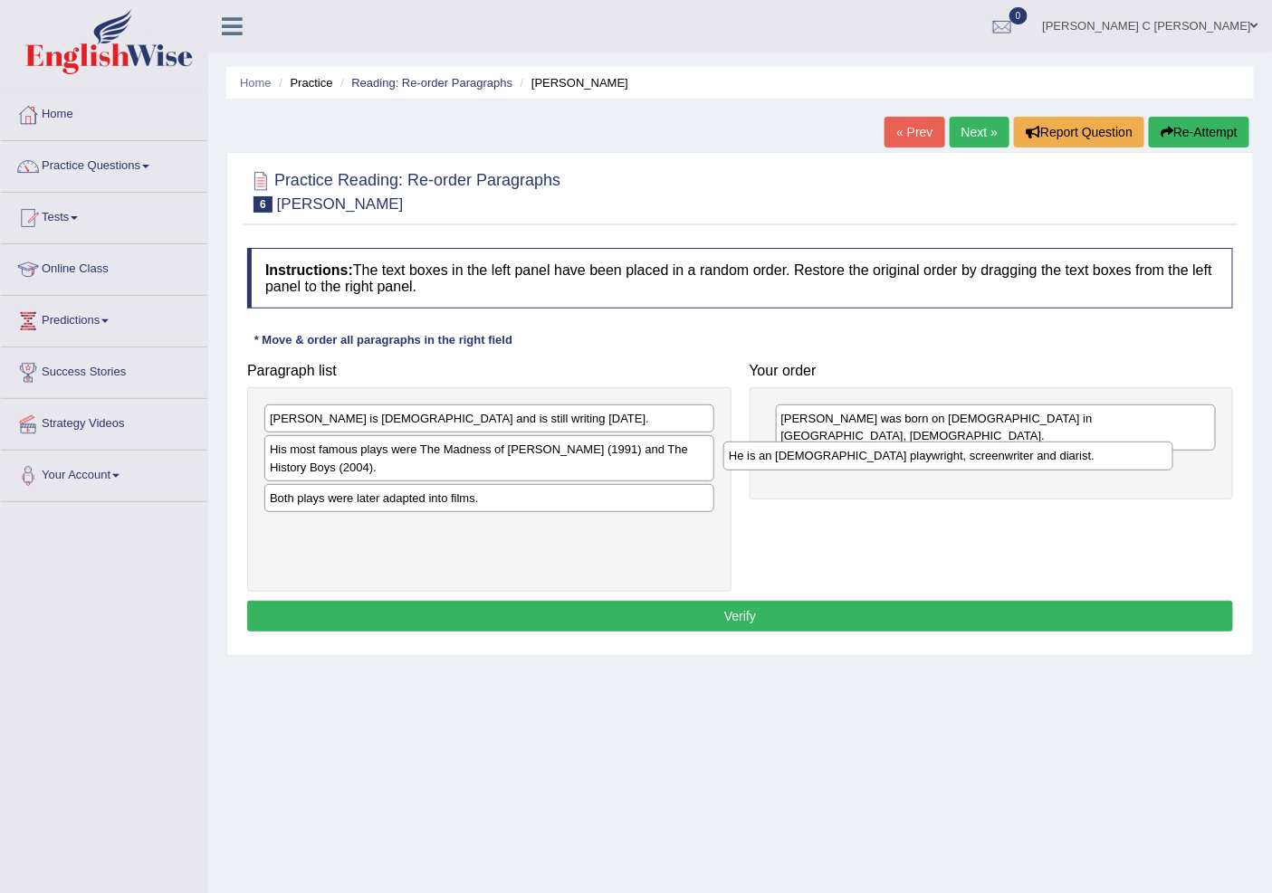
drag, startPoint x: 657, startPoint y: 416, endPoint x: 1147, endPoint y: 444, distance: 490.5
click at [1147, 444] on div "He is an English playwright, screenwriter and diarist." at bounding box center [947, 456] width 449 height 28
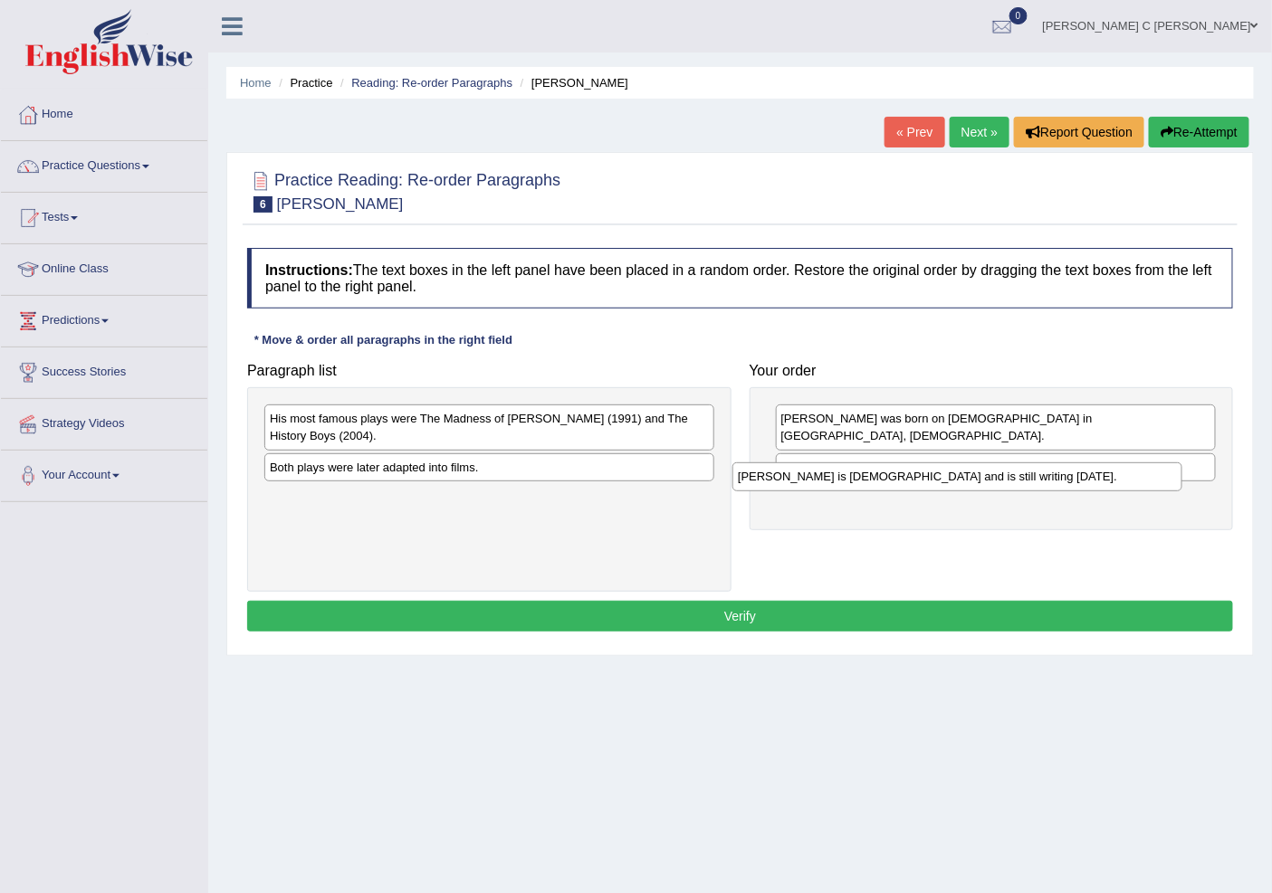
drag, startPoint x: 577, startPoint y: 429, endPoint x: 1045, endPoint y: 487, distance: 471.5
click at [1045, 487] on div "Alan Bennett is 88 years old and is still writing today." at bounding box center [956, 477] width 449 height 28
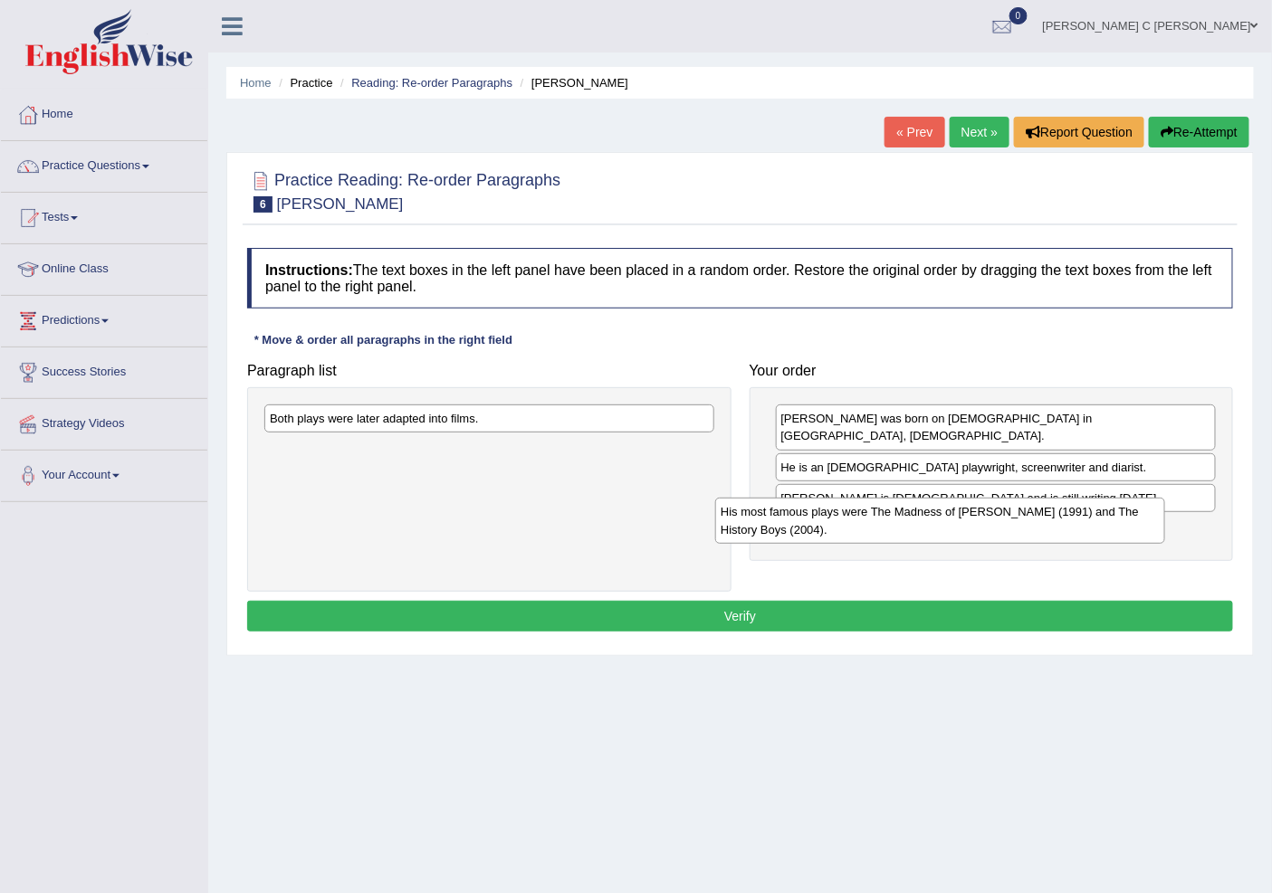
drag, startPoint x: 590, startPoint y: 429, endPoint x: 1041, endPoint y: 522, distance: 460.3
click at [1041, 522] on div "His most famous plays were The Madness of George Ill (1991) and The History Boy…" at bounding box center [939, 520] width 449 height 45
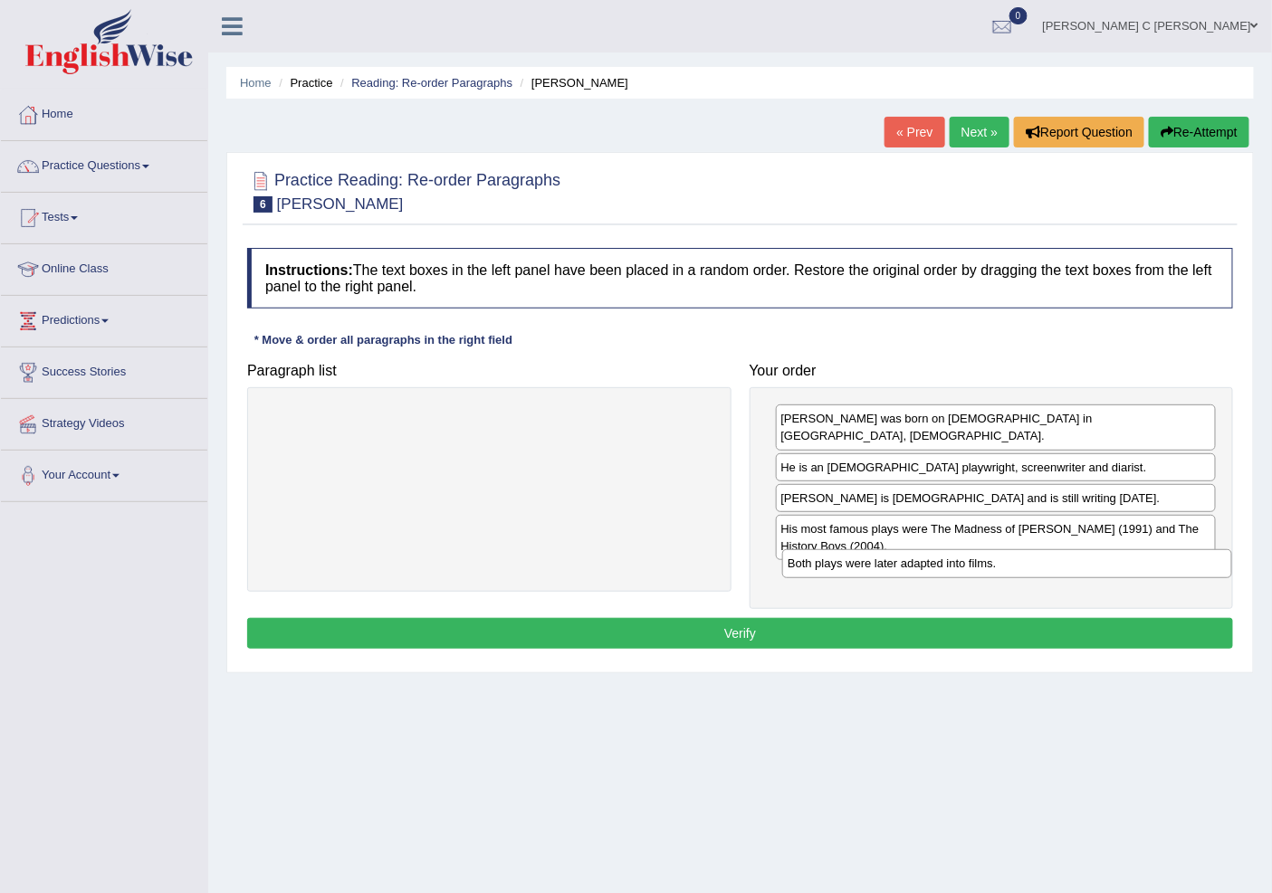
drag, startPoint x: 597, startPoint y: 413, endPoint x: 1115, endPoint y: 558, distance: 537.6
click at [1115, 558] on div "Both plays were later adapted into films." at bounding box center [1006, 563] width 449 height 28
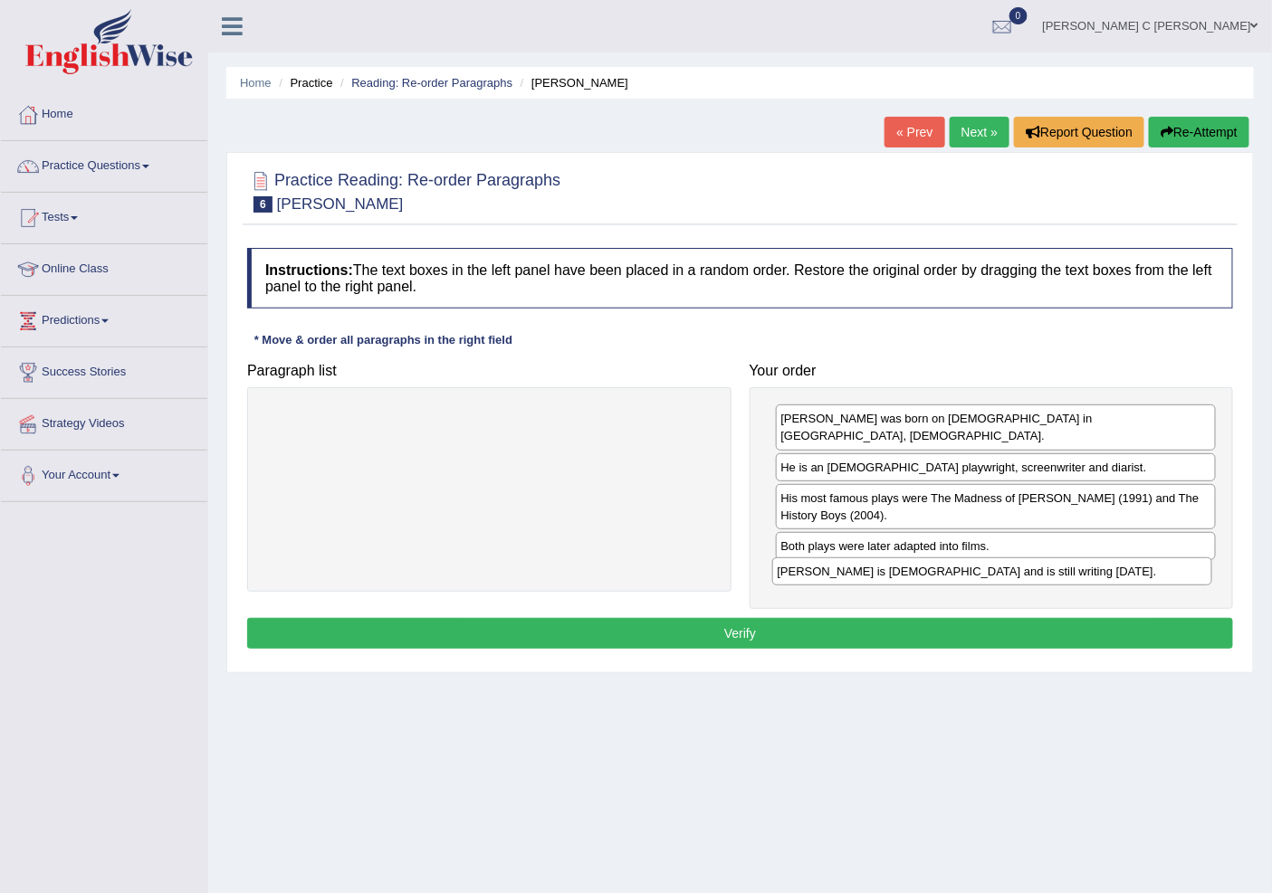
drag, startPoint x: 1037, startPoint y: 482, endPoint x: 1032, endPoint y: 574, distance: 92.5
click at [1032, 574] on div "Alan Bennett is 88 years old and is still writing today." at bounding box center [992, 572] width 440 height 28
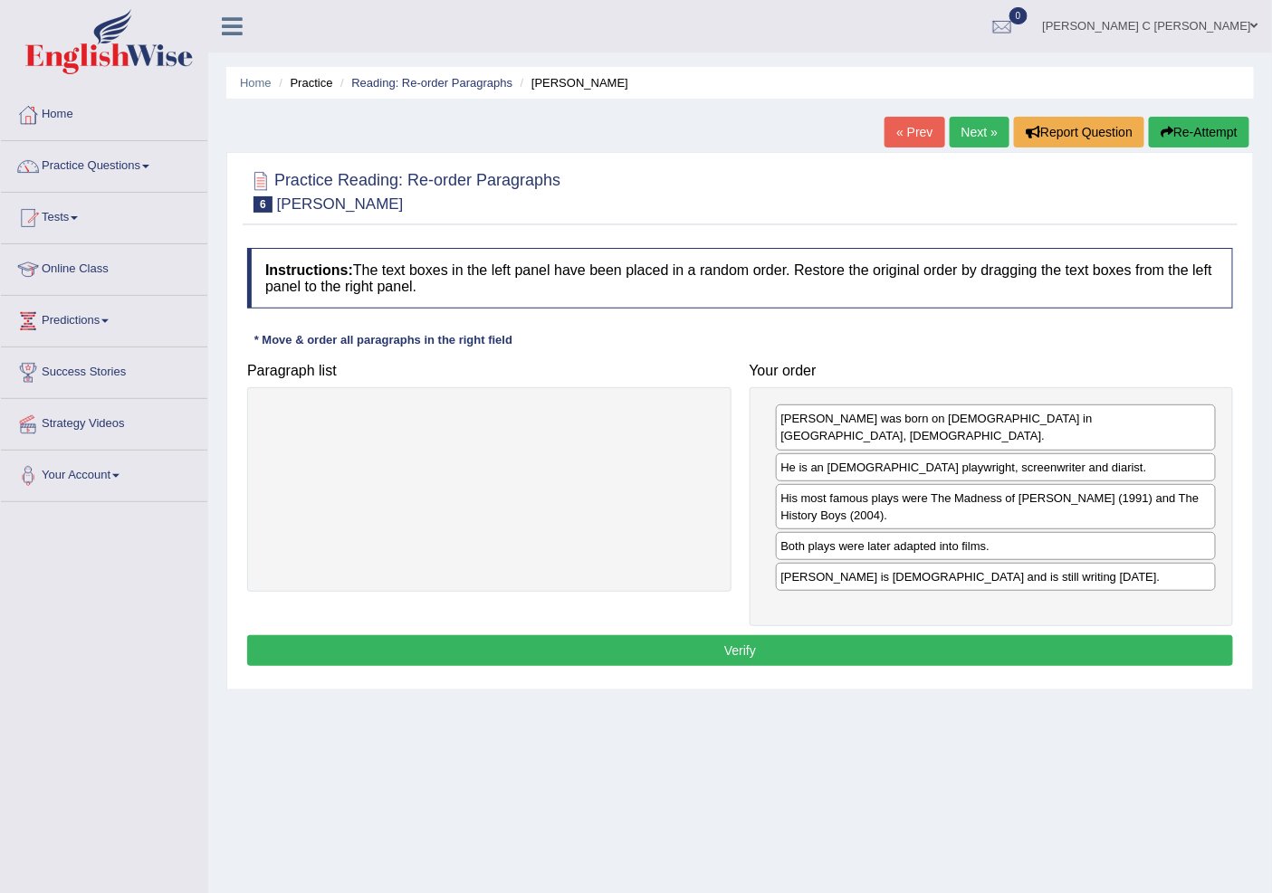
click at [831, 637] on button "Verify" at bounding box center [740, 650] width 986 height 31
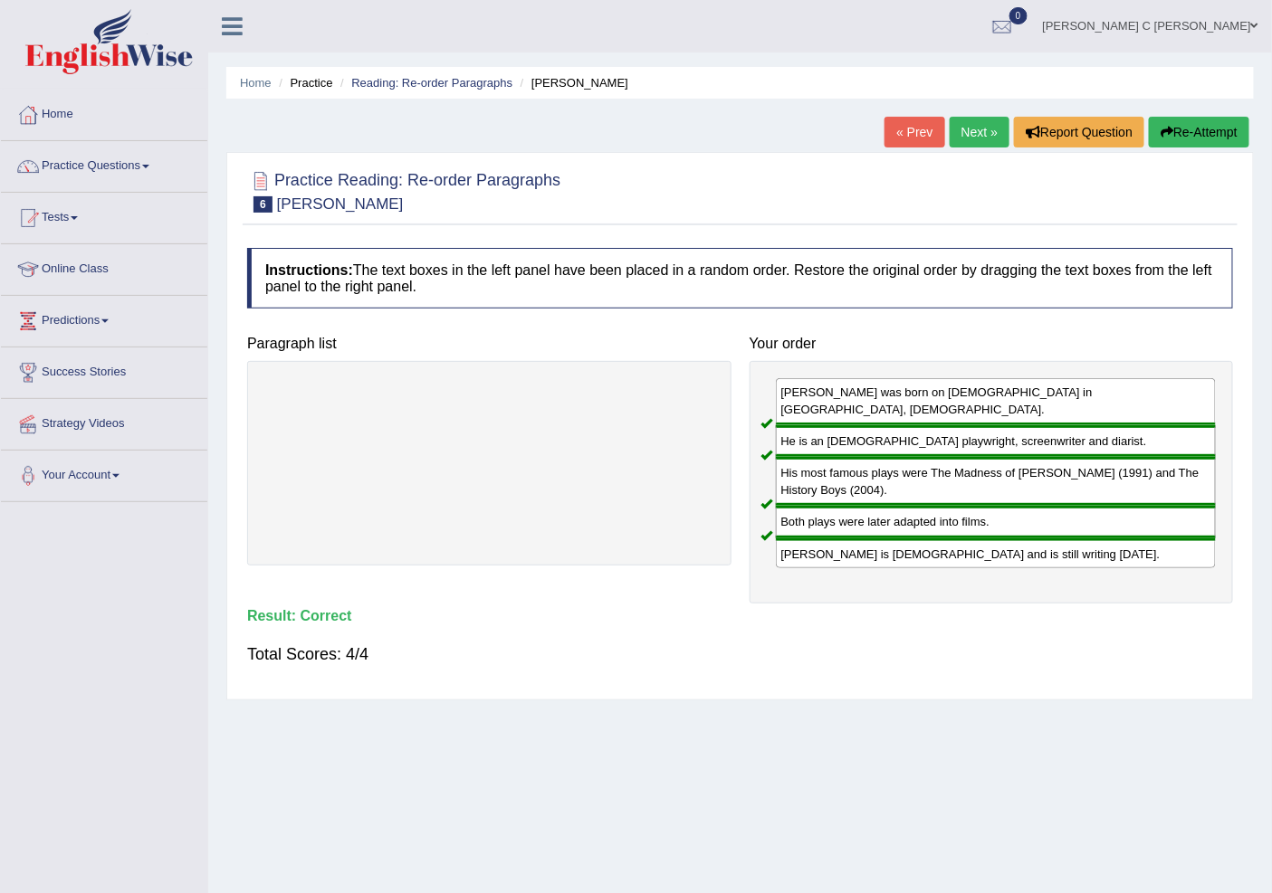
click at [966, 141] on link "Next »" at bounding box center [979, 132] width 60 height 31
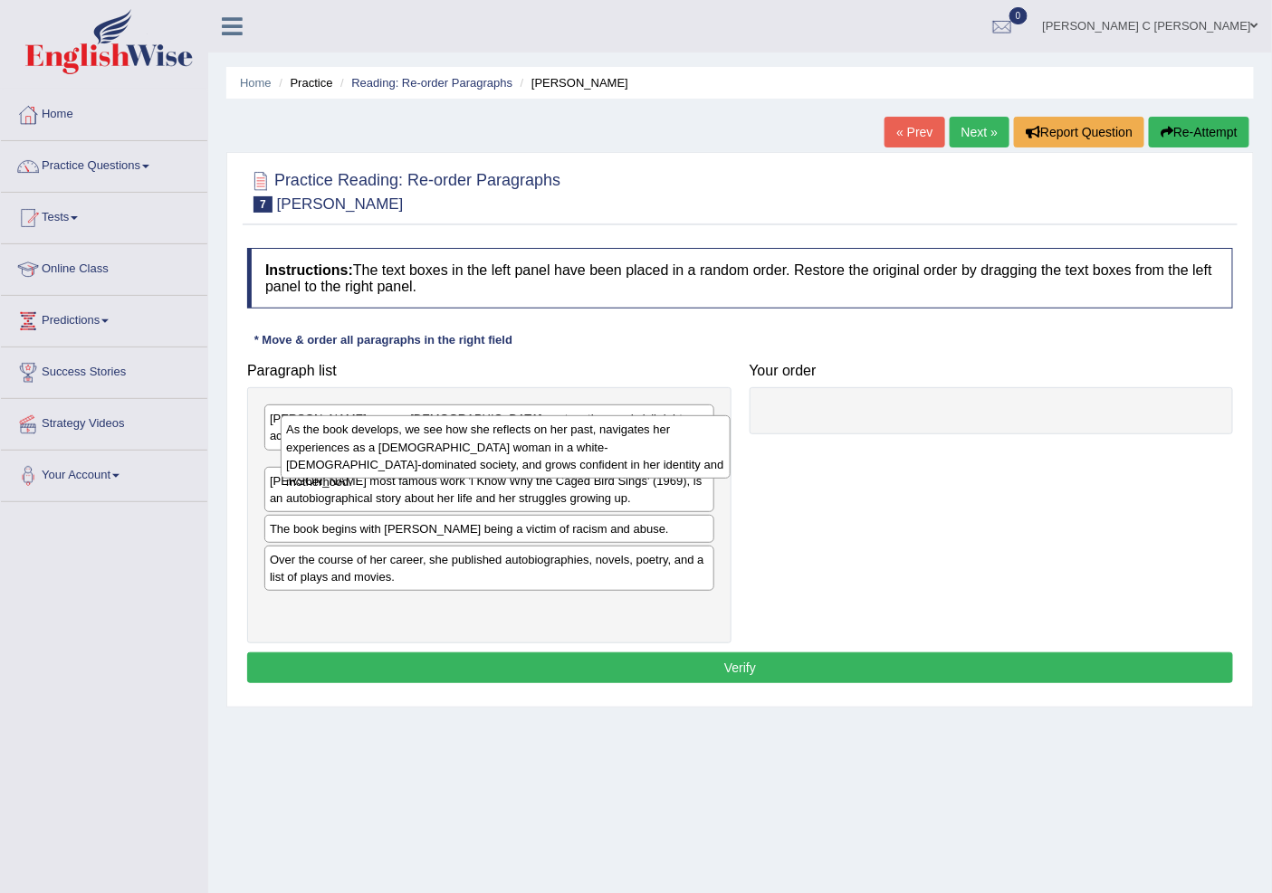
drag, startPoint x: 526, startPoint y: 444, endPoint x: 482, endPoint y: 445, distance: 43.5
click at [482, 445] on div "As the book develops, we see how she reflects on her past, navigates her experi…" at bounding box center [505, 446] width 449 height 63
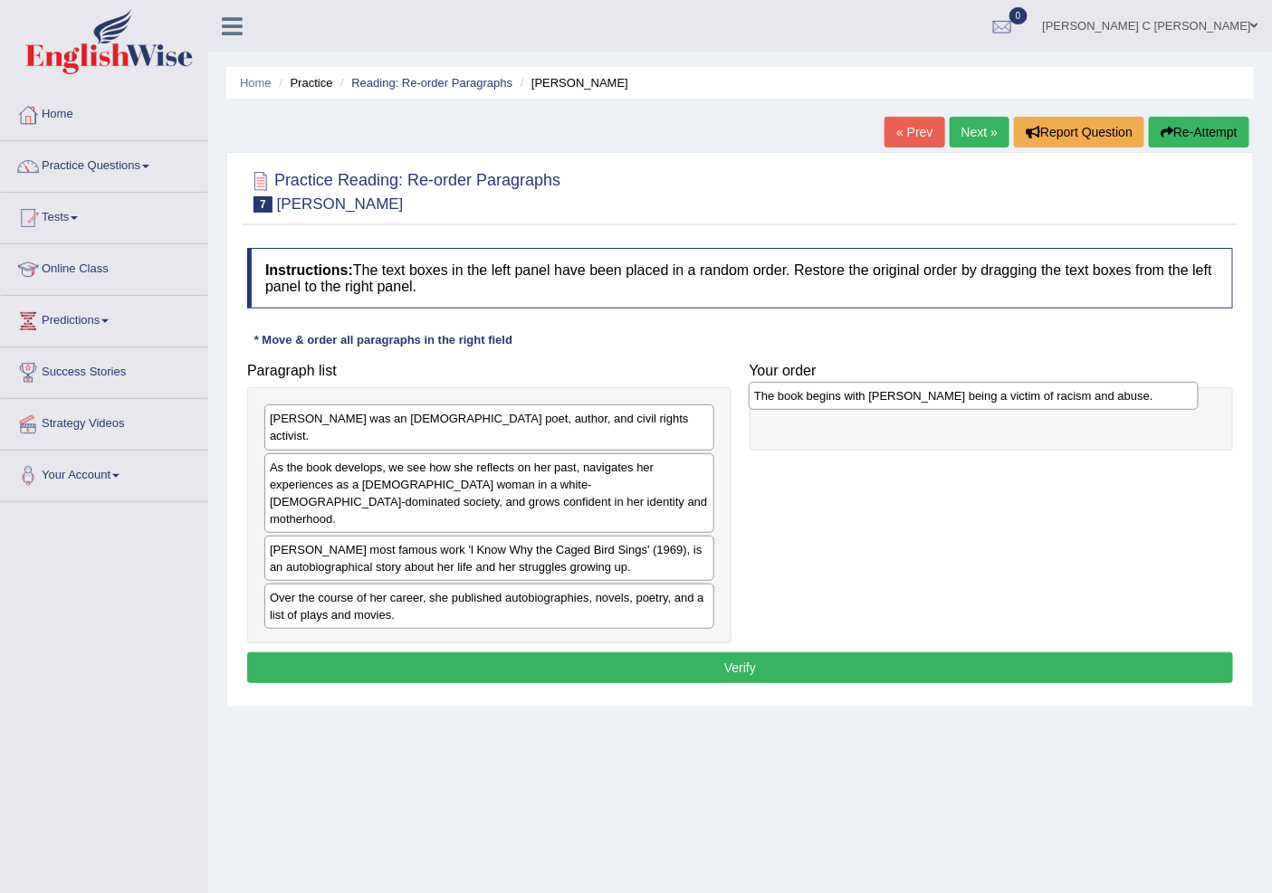
drag, startPoint x: 432, startPoint y: 568, endPoint x: 916, endPoint y: 399, distance: 512.7
click at [916, 399] on div "The book begins with [PERSON_NAME] being a victim of racism and abuse." at bounding box center [973, 396] width 449 height 28
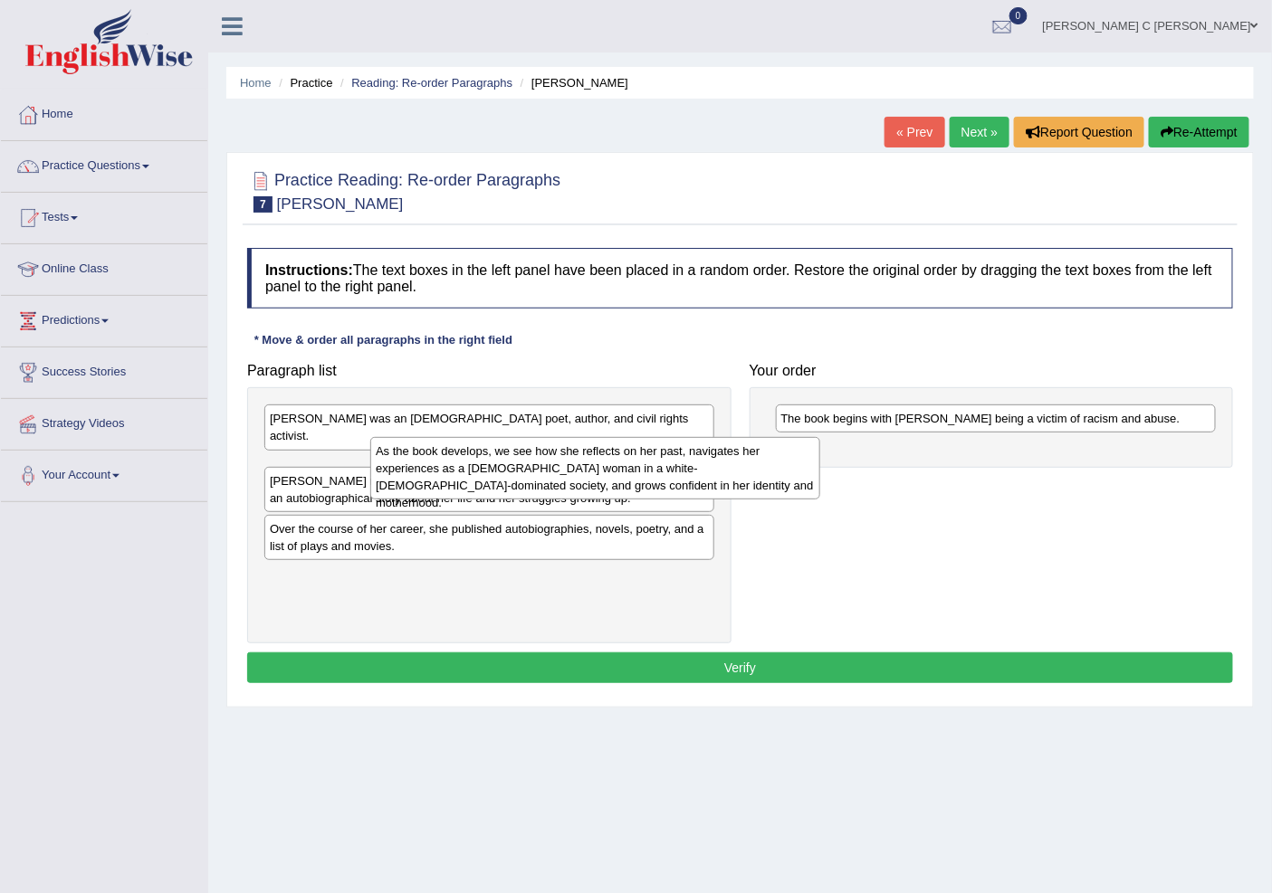
drag, startPoint x: 520, startPoint y: 478, endPoint x: 957, endPoint y: 459, distance: 437.6
click at [819, 472] on div "As the book develops, we see how she reflects on her past, navigates her experi…" at bounding box center [594, 468] width 449 height 63
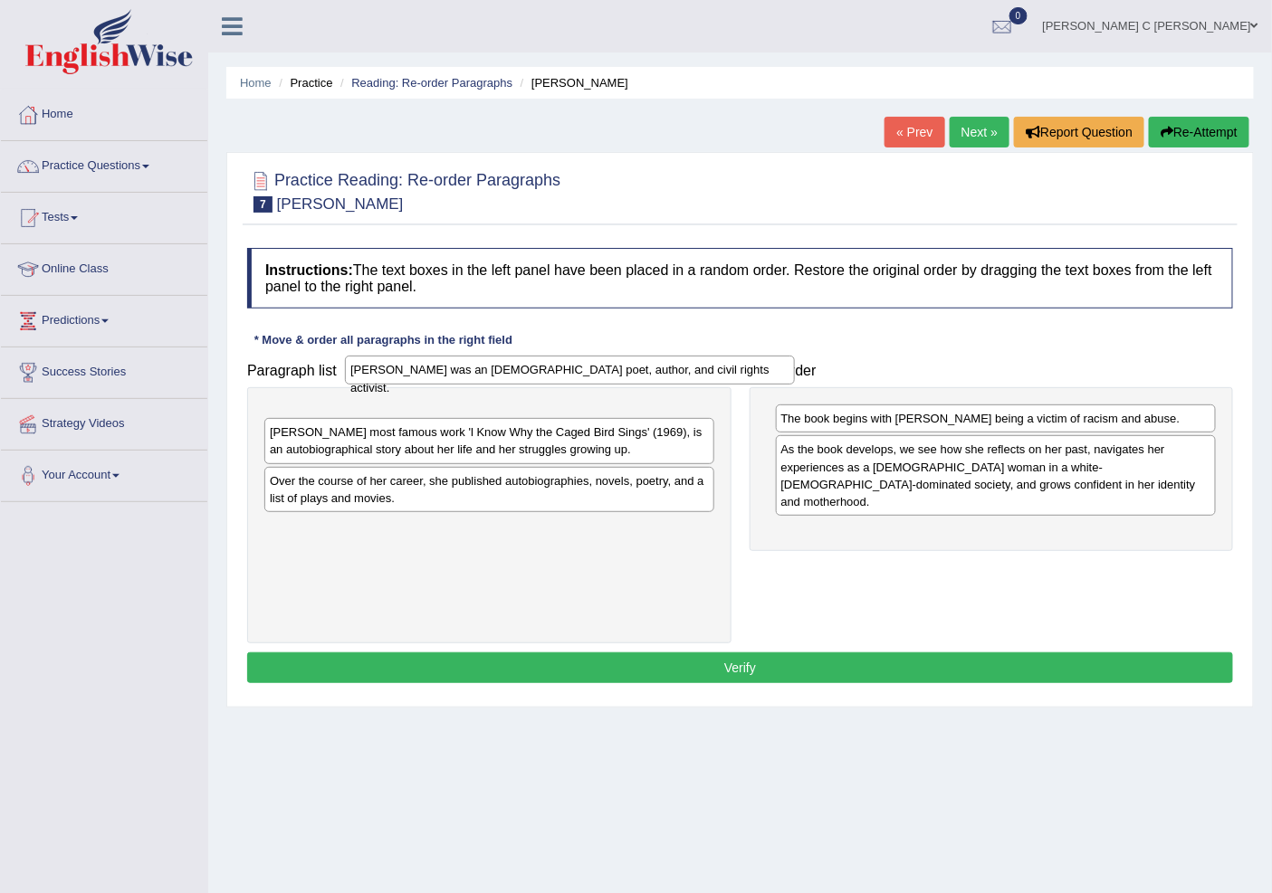
drag, startPoint x: 481, startPoint y: 416, endPoint x: 518, endPoint y: 333, distance: 91.2
click at [520, 356] on div "[PERSON_NAME] was an [DEMOGRAPHIC_DATA] poet, author, and civil rights activist." at bounding box center [569, 370] width 449 height 28
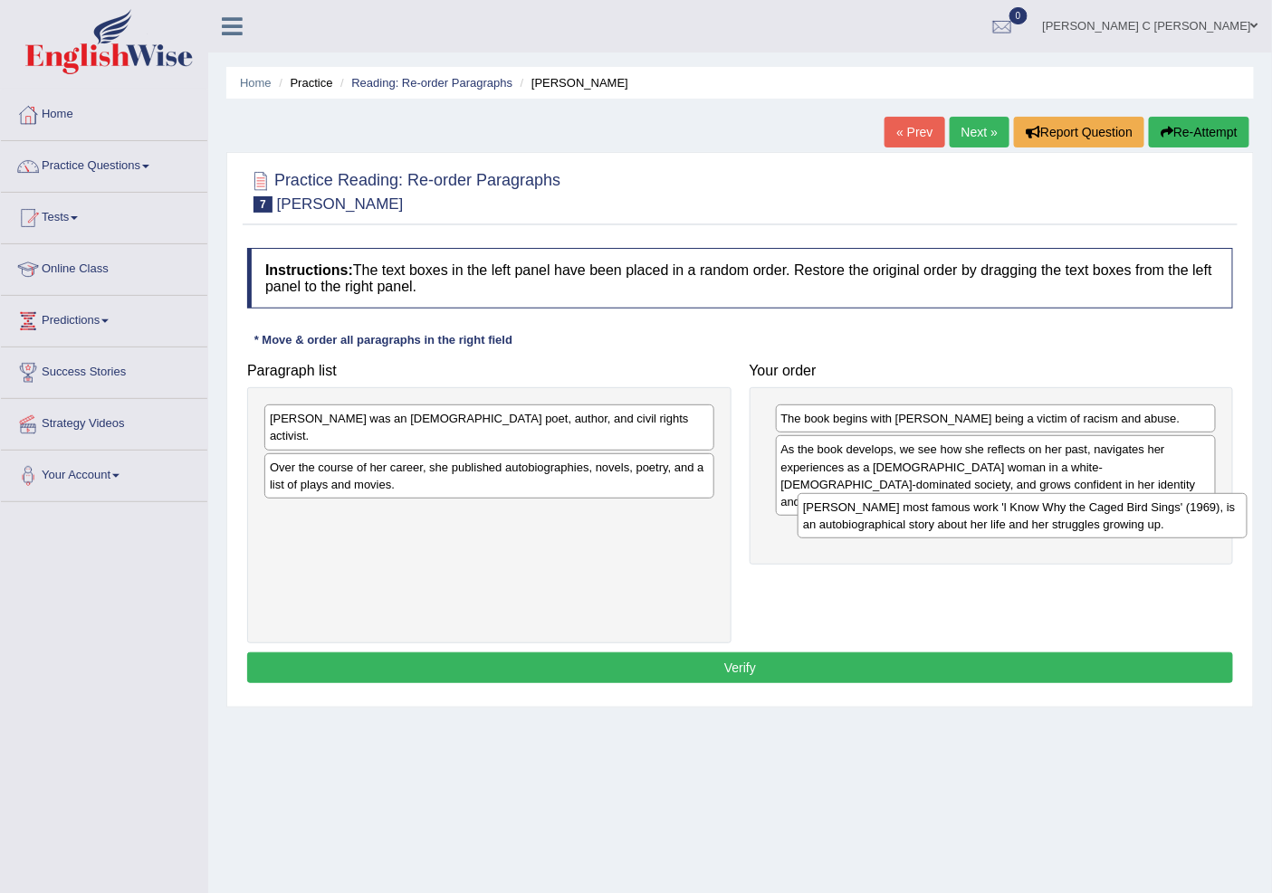
drag, startPoint x: 465, startPoint y: 460, endPoint x: 867, endPoint y: 527, distance: 407.4
click at [985, 525] on div "[PERSON_NAME] most famous work 'l Know Why the Caged Bird Sings' (1969), is an …" at bounding box center [1021, 515] width 449 height 45
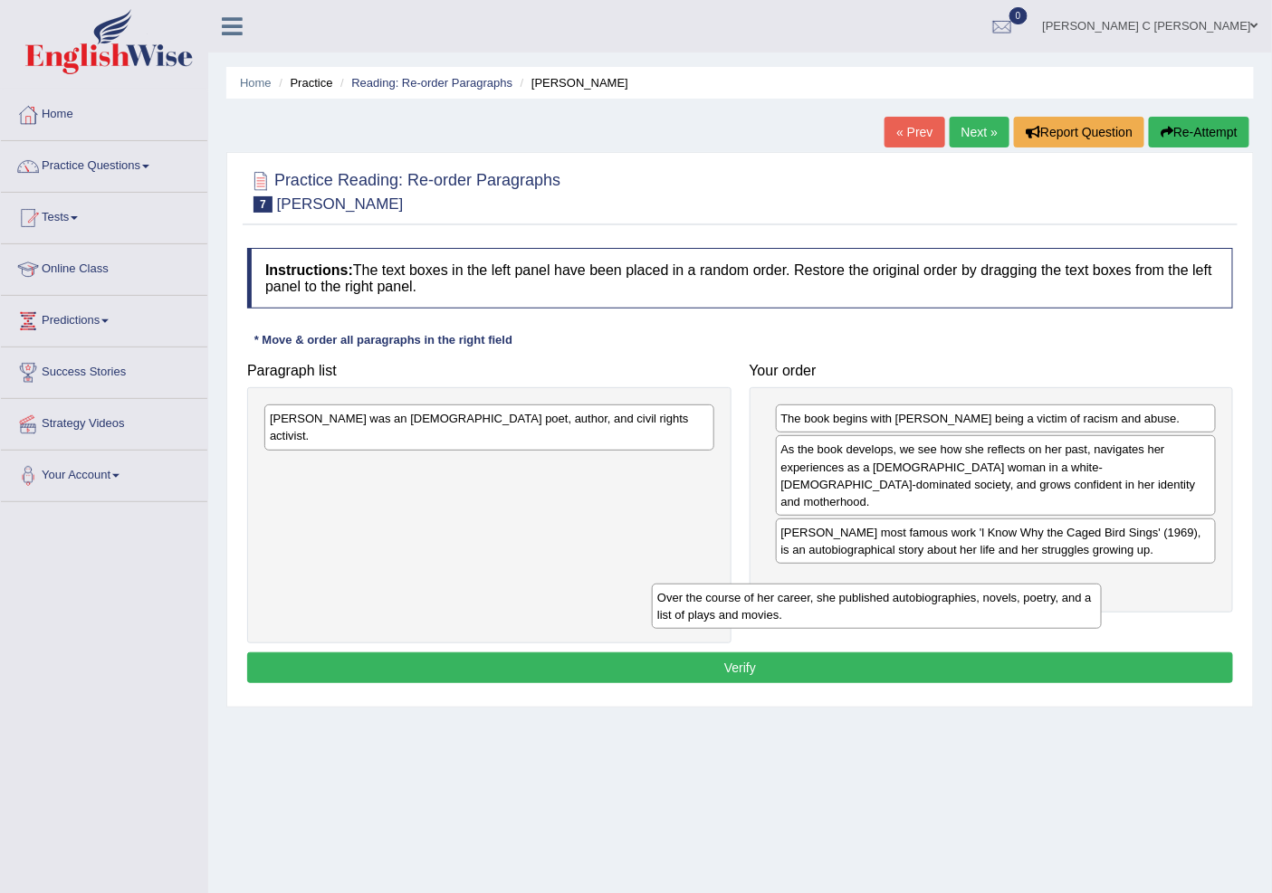
drag, startPoint x: 631, startPoint y: 469, endPoint x: 992, endPoint y: 583, distance: 378.7
click at [1039, 623] on div "Over the course of her career, she published autobiographies, novels, poetry, a…" at bounding box center [876, 606] width 449 height 45
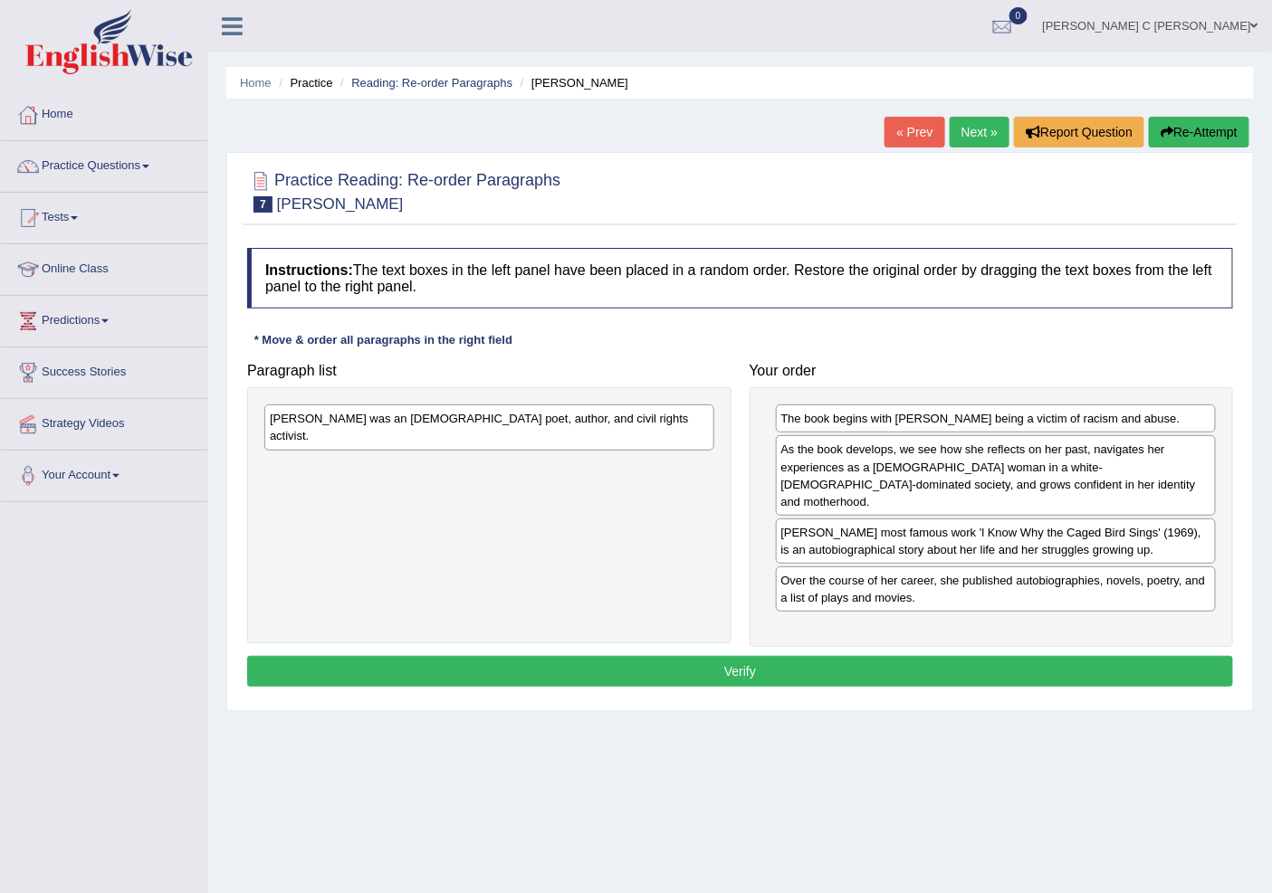
drag, startPoint x: 911, startPoint y: 561, endPoint x: 804, endPoint y: 523, distance: 113.4
click at [1018, 614] on div "Paragraph list [PERSON_NAME] was an [DEMOGRAPHIC_DATA] poet, author, and civil …" at bounding box center [740, 501] width 1004 height 294
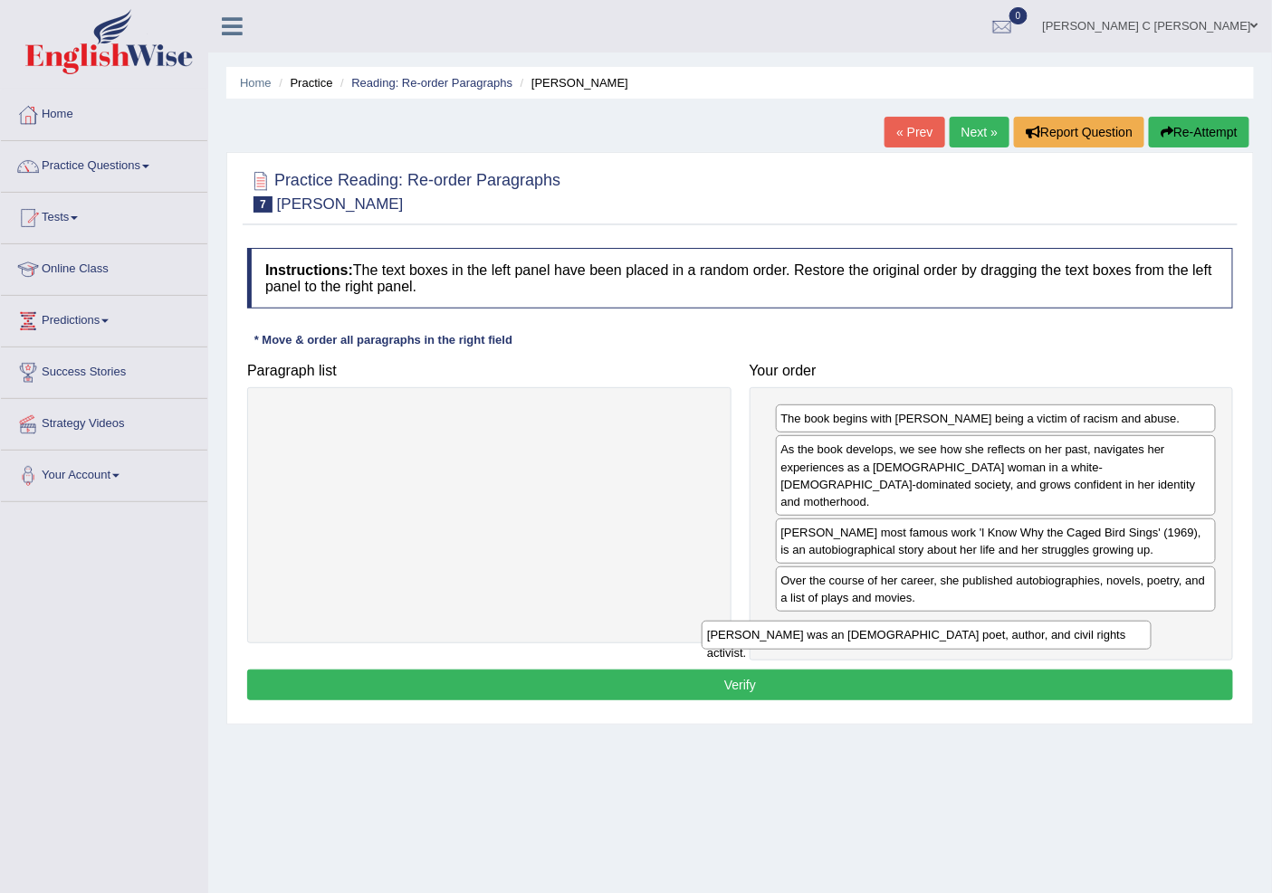
drag, startPoint x: 602, startPoint y: 430, endPoint x: 1055, endPoint y: 630, distance: 495.6
click at [1052, 636] on div "[PERSON_NAME] was an [DEMOGRAPHIC_DATA] poet, author, and civil rights activist." at bounding box center [925, 635] width 449 height 28
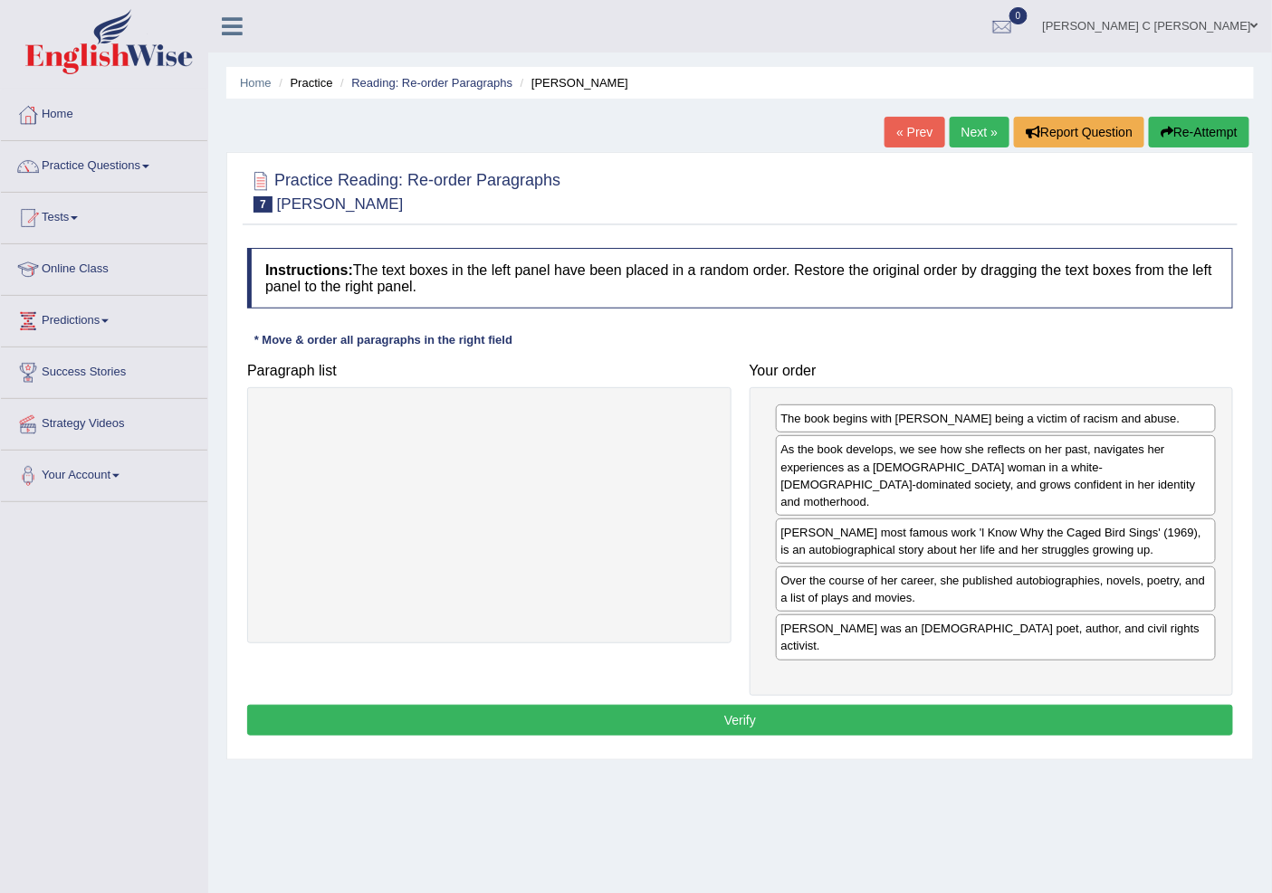
click at [999, 705] on button "Verify" at bounding box center [740, 720] width 986 height 31
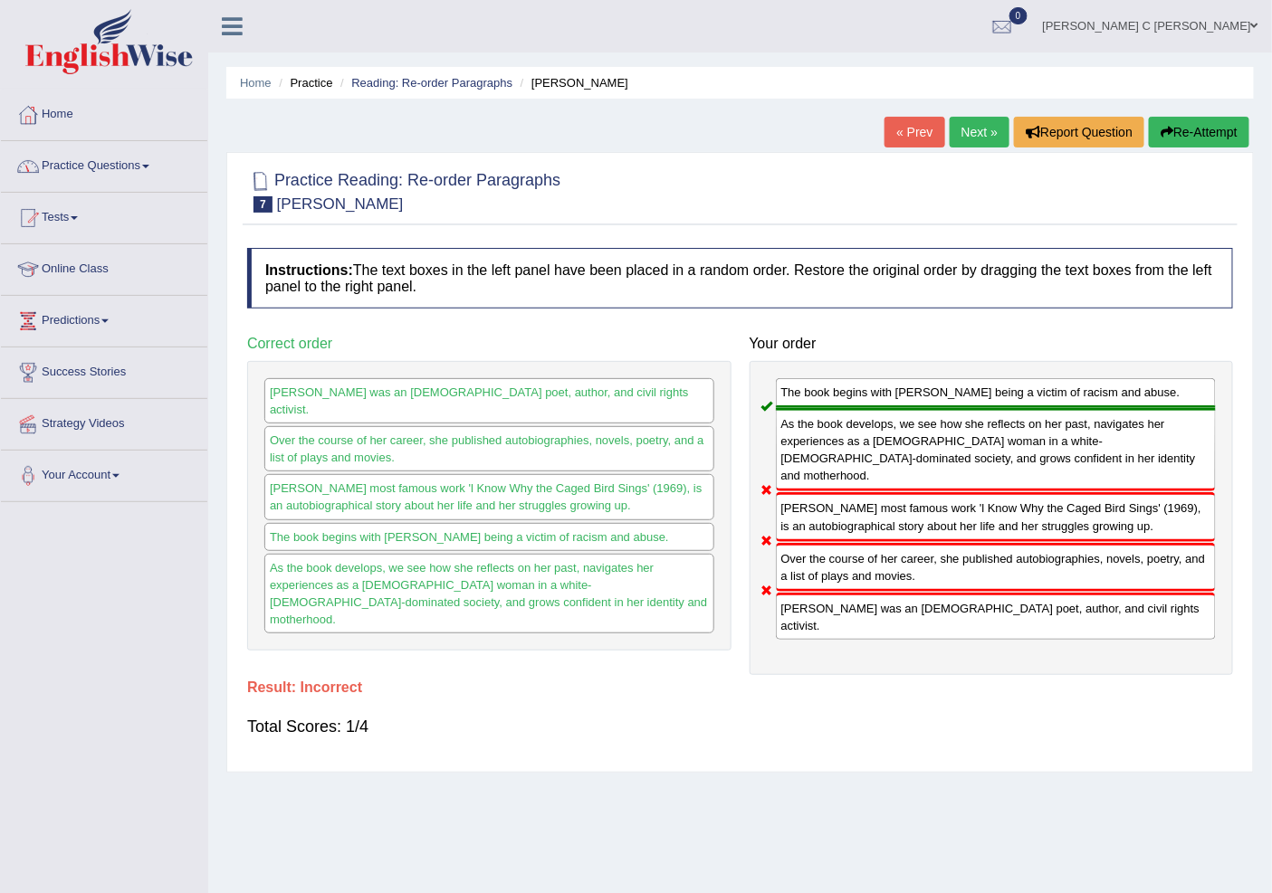
click at [140, 169] on link "Practice Questions" at bounding box center [104, 163] width 206 height 45
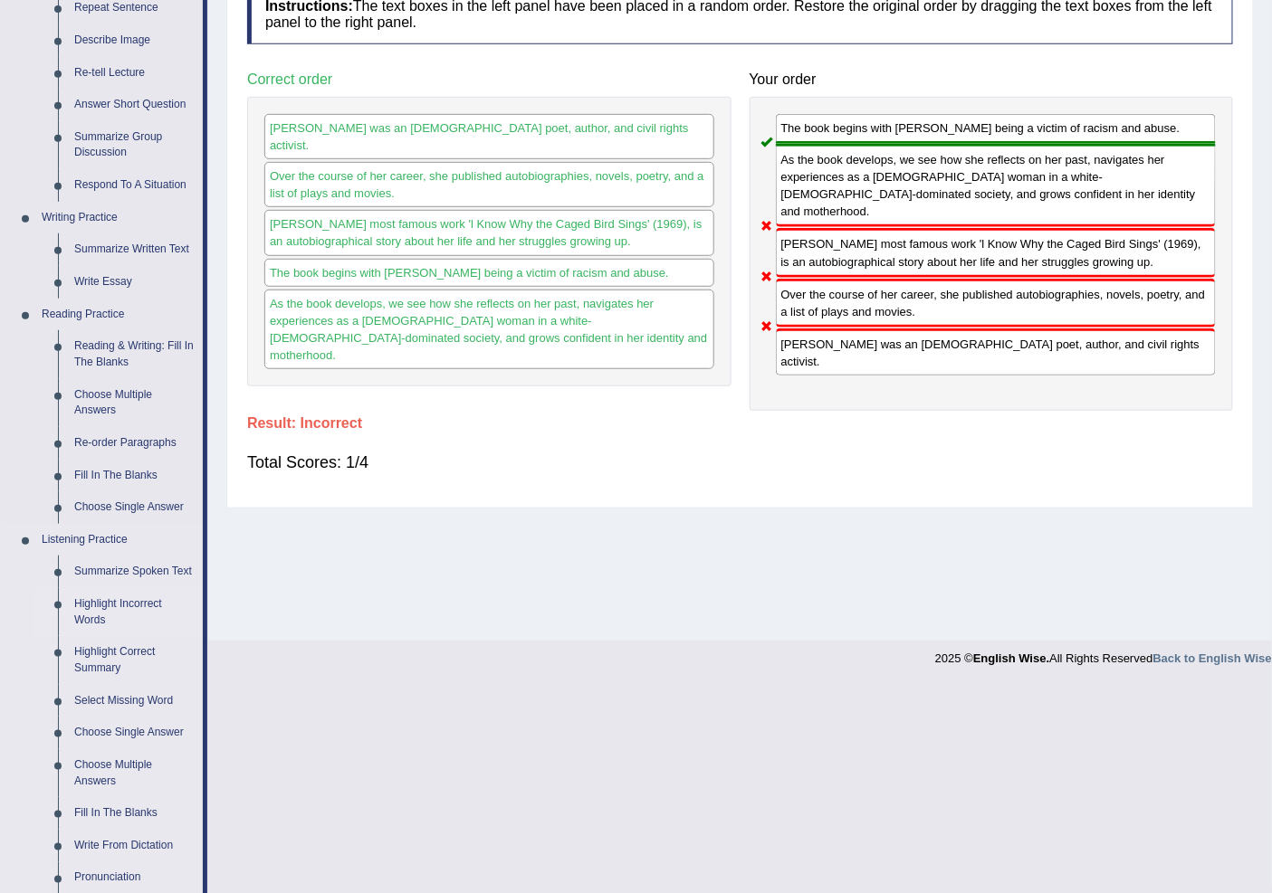
scroll to position [402, 0]
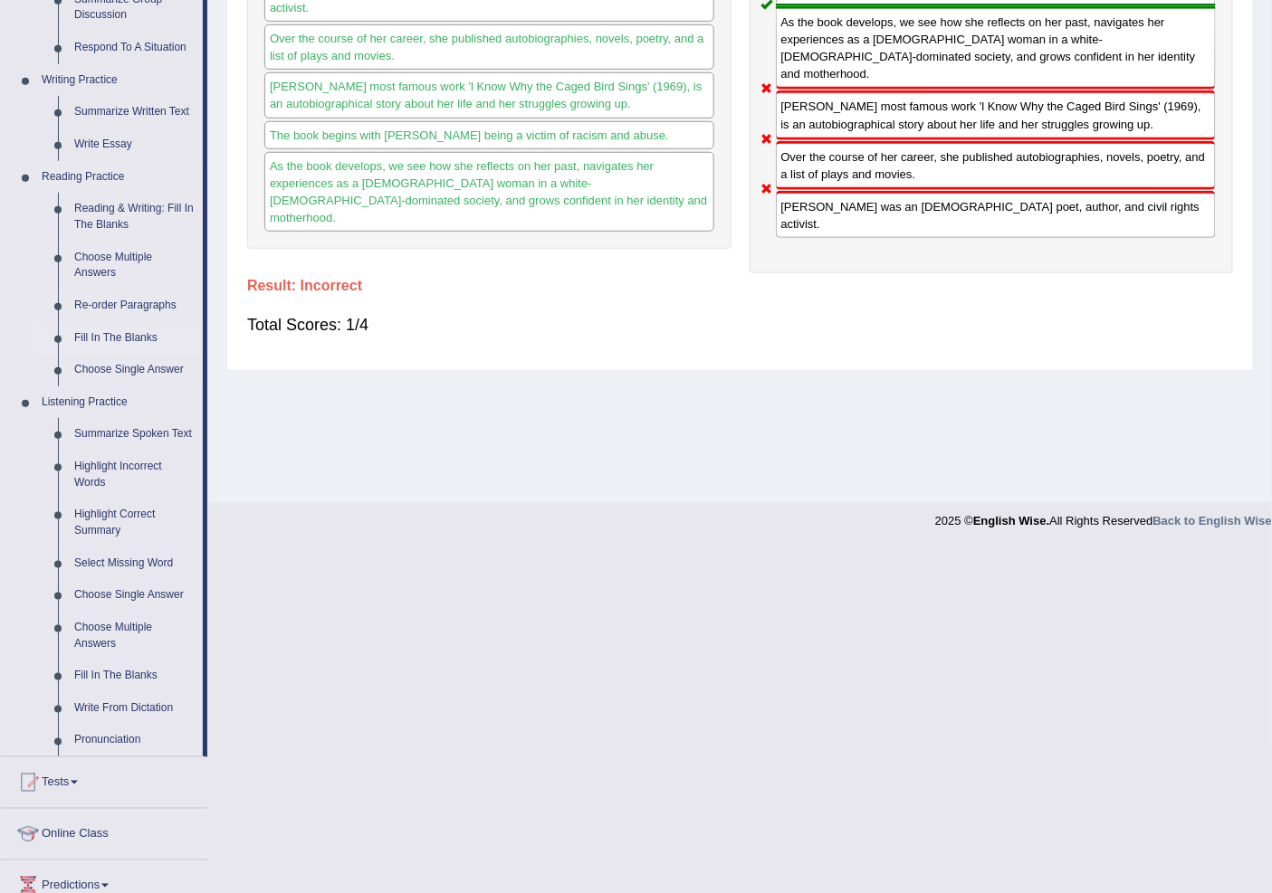
click at [119, 329] on link "Fill In The Blanks" at bounding box center [134, 338] width 137 height 33
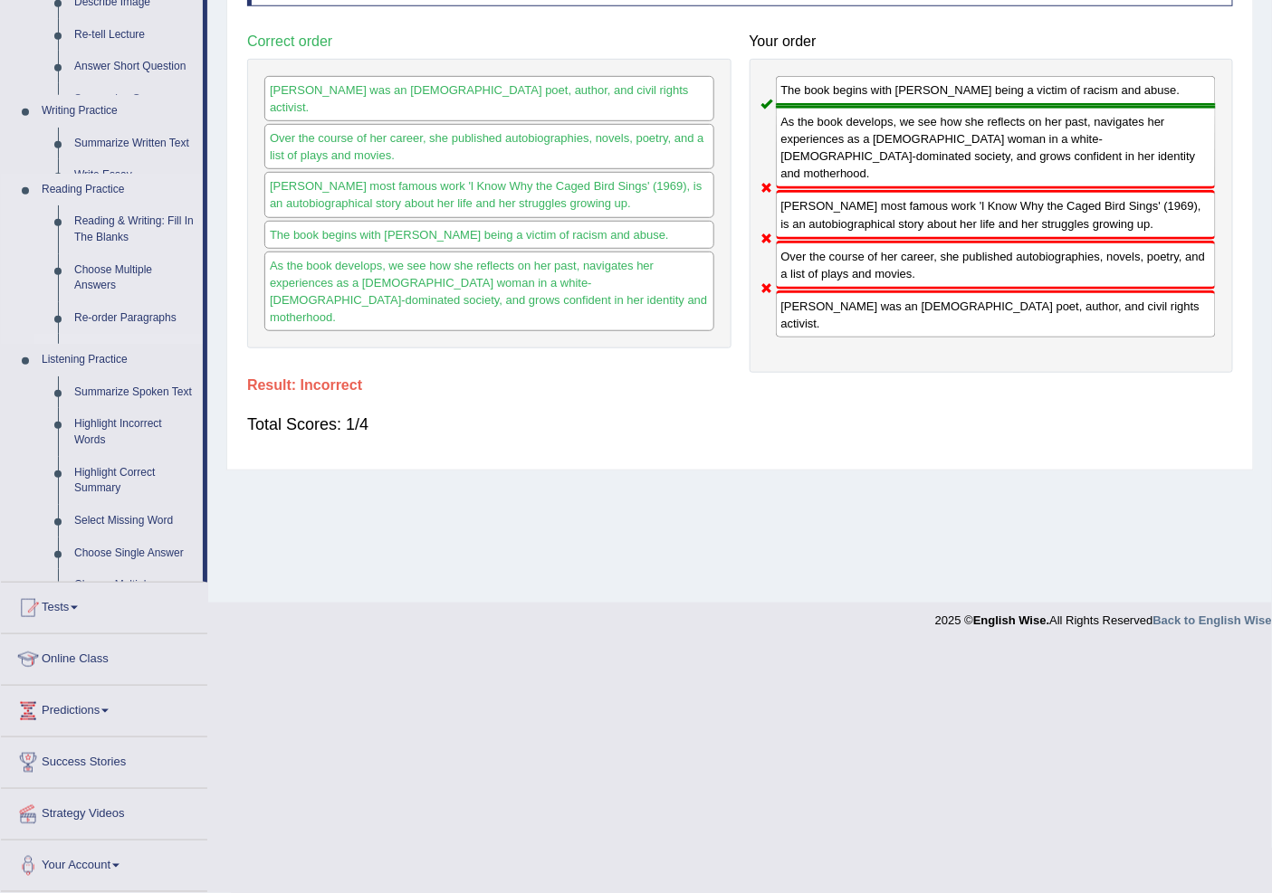
scroll to position [56, 0]
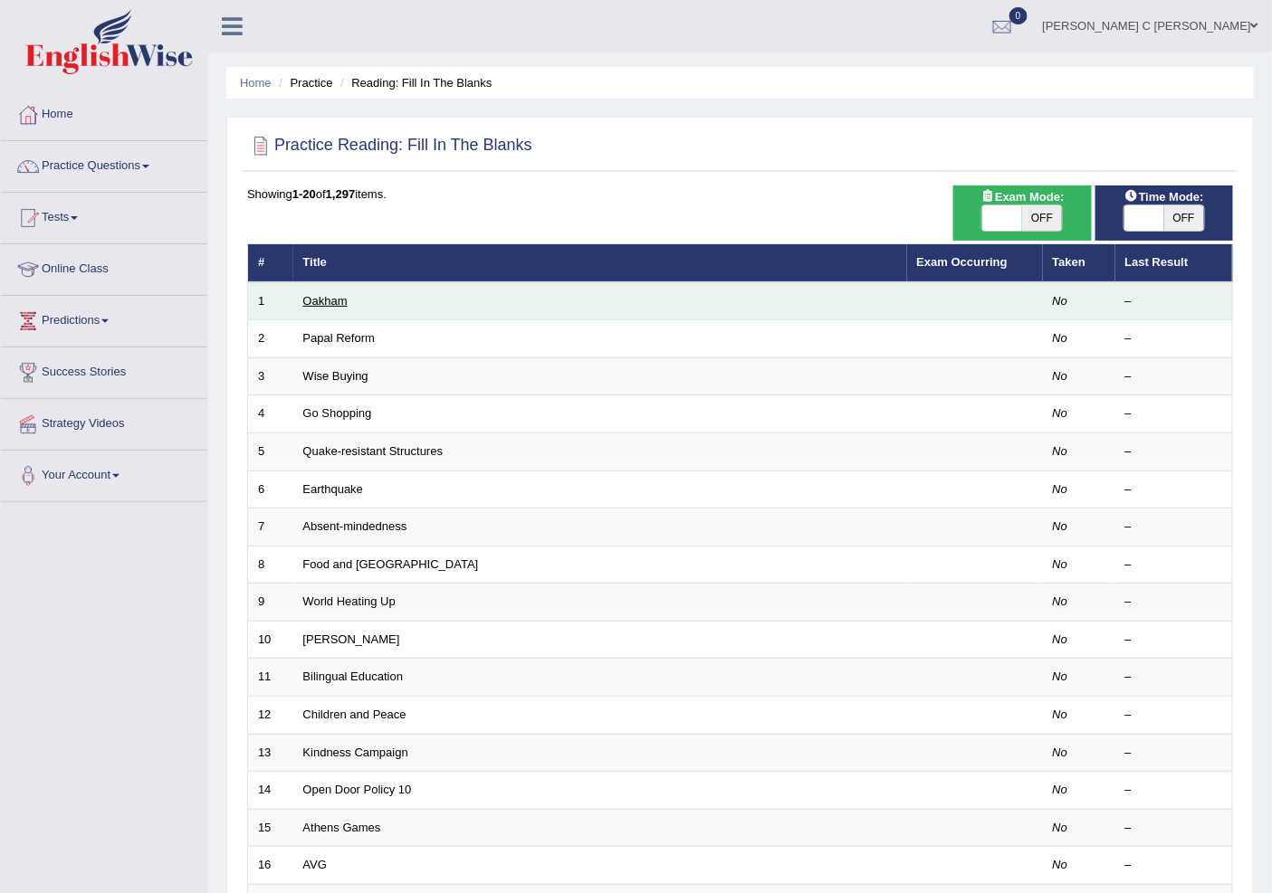
click at [331, 303] on link "Oakham" at bounding box center [325, 301] width 44 height 14
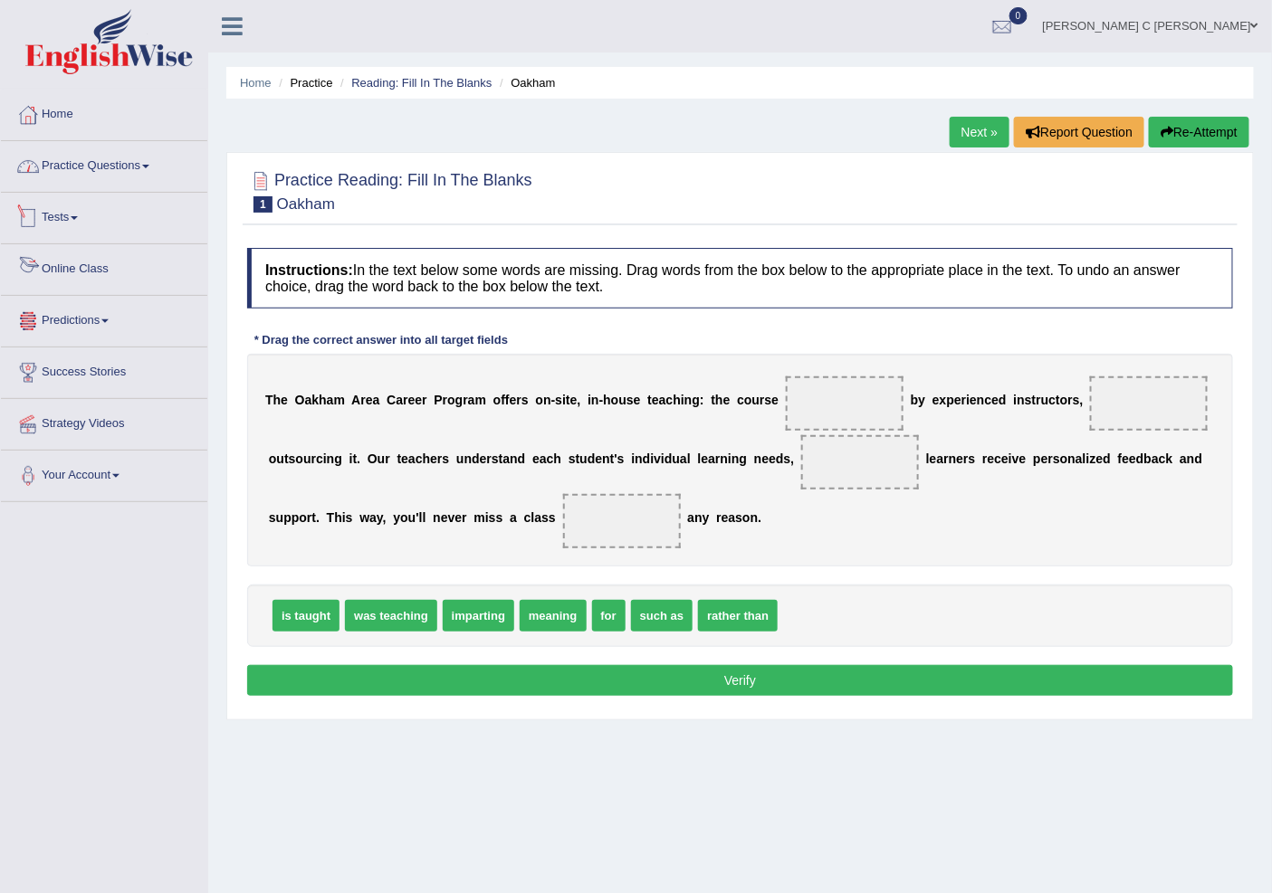
click at [102, 160] on link "Practice Questions" at bounding box center [104, 163] width 206 height 45
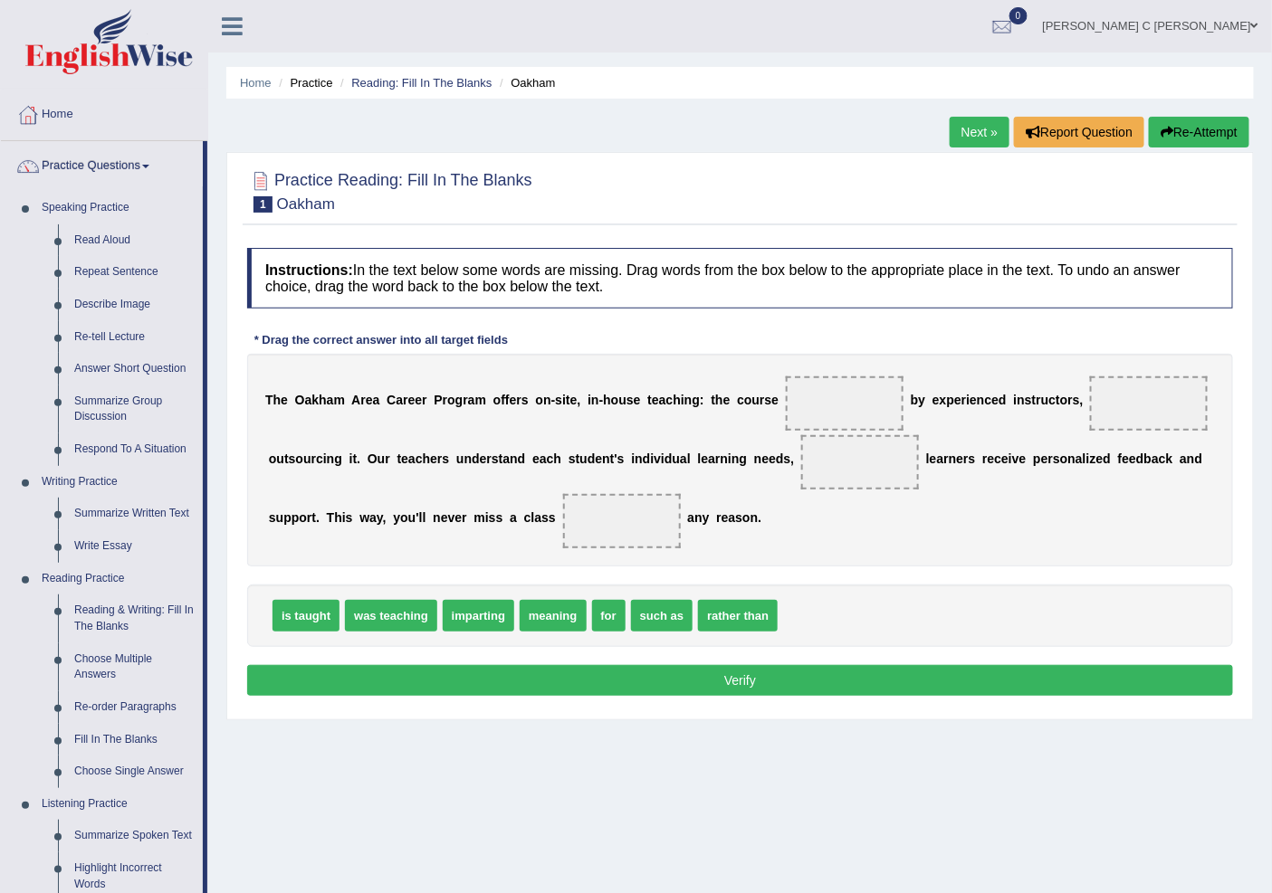
click at [257, 279] on h4 "Instructions: In the text below some words are missing. Drag words from the box…" at bounding box center [740, 278] width 986 height 61
click at [270, 326] on div "Instructions: In the text below some words are missing. Drag words from the box…" at bounding box center [740, 475] width 995 height 472
drag, startPoint x: 495, startPoint y: 616, endPoint x: 834, endPoint y: 407, distance: 397.9
drag, startPoint x: 580, startPoint y: 604, endPoint x: 847, endPoint y: 457, distance: 304.6
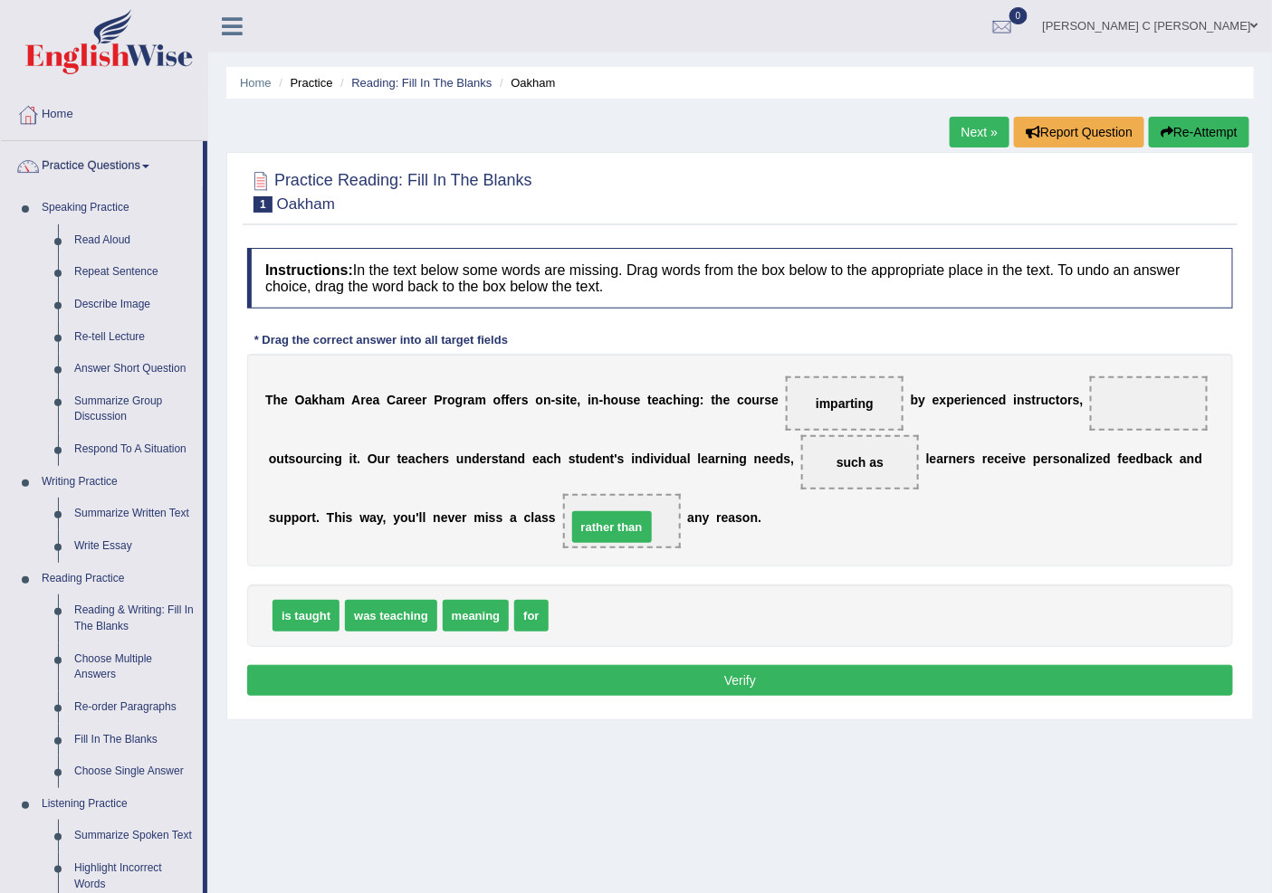
drag, startPoint x: 614, startPoint y: 610, endPoint x: 632, endPoint y: 521, distance: 90.5
click at [717, 670] on button "Verify" at bounding box center [740, 680] width 986 height 31
drag, startPoint x: 882, startPoint y: 459, endPoint x: 672, endPoint y: 606, distance: 256.6
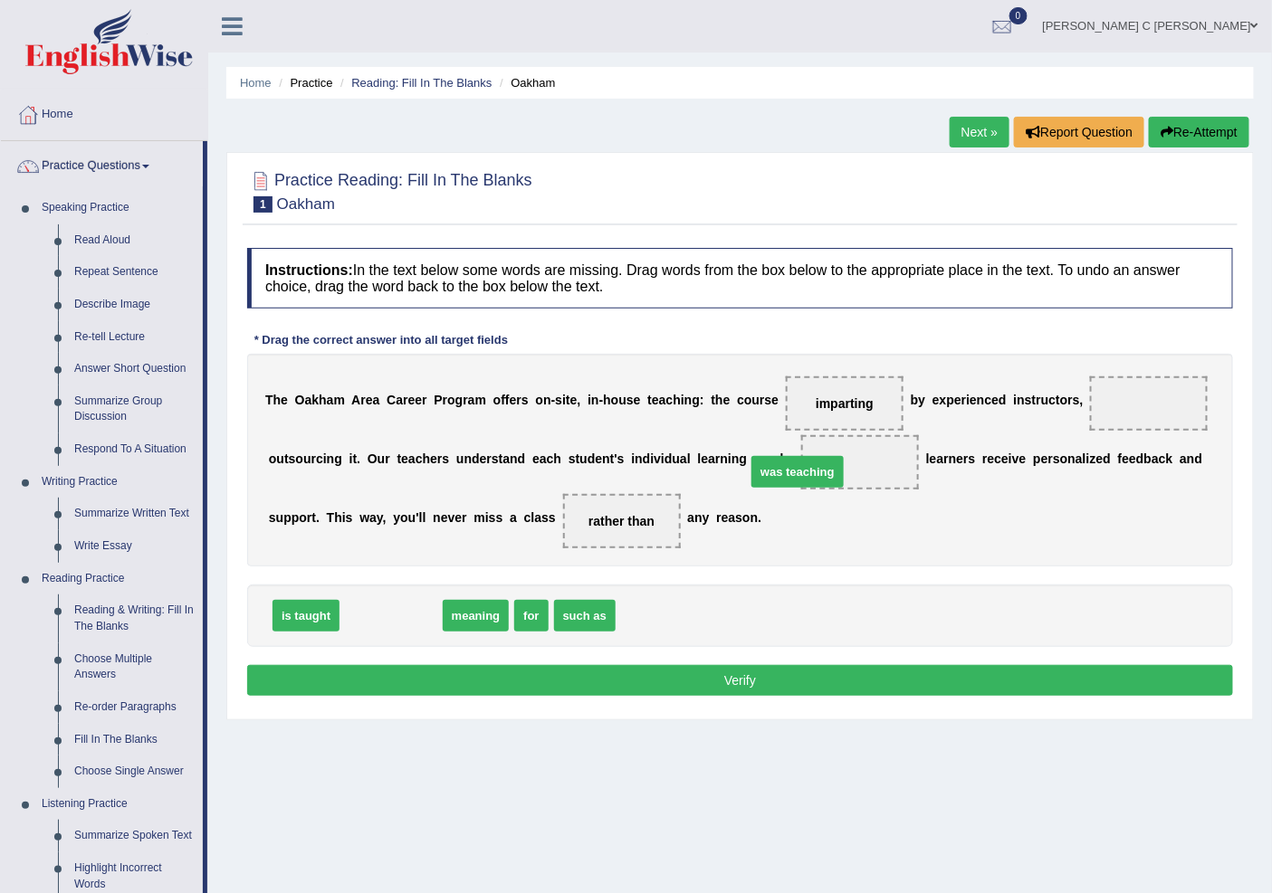
drag, startPoint x: 403, startPoint y: 613, endPoint x: 879, endPoint y: 469, distance: 497.4
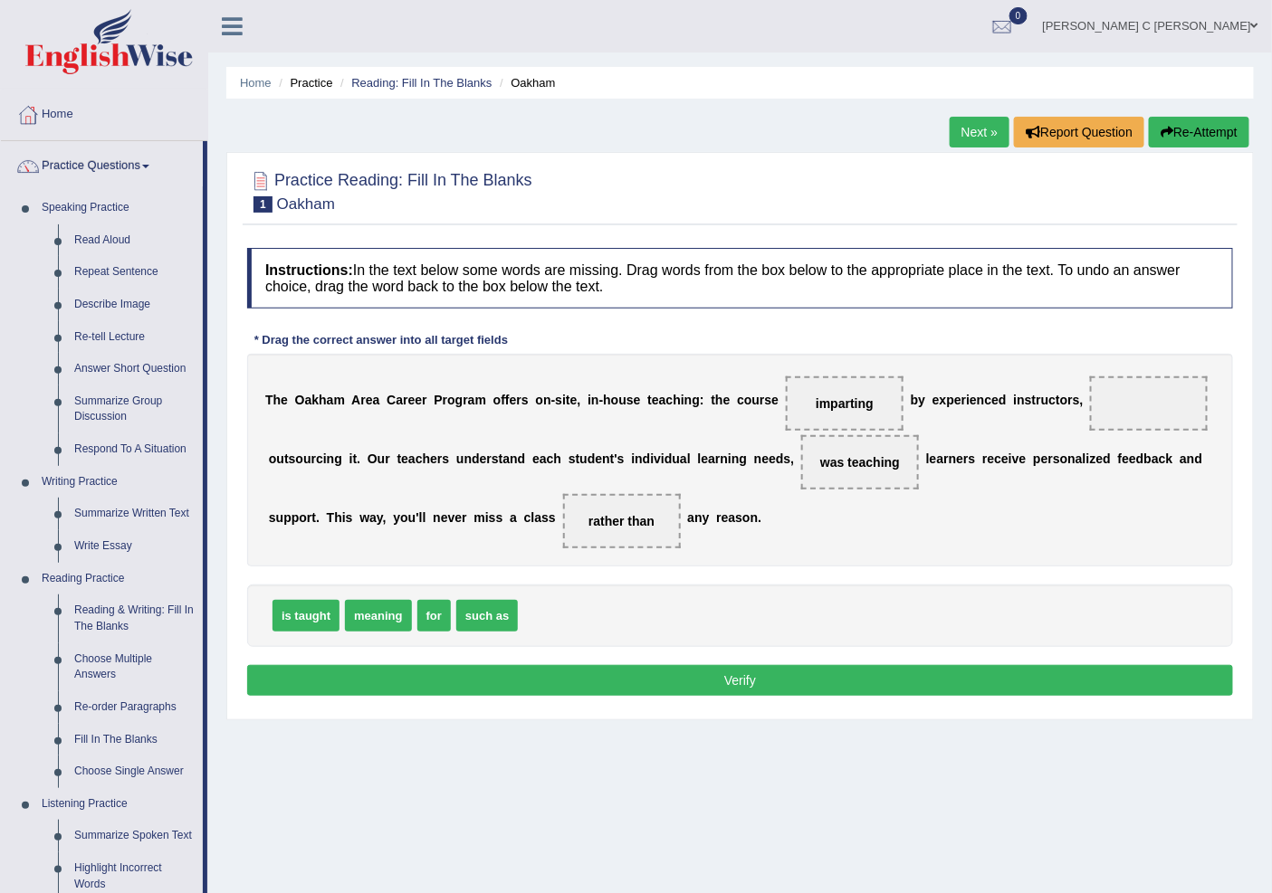
drag, startPoint x: 851, startPoint y: 468, endPoint x: 810, endPoint y: 566, distance: 105.9
click at [817, 566] on div "T h e O a k h a m A r e a C a r e e r P r o g r a m o f f e r s o n - s i t e ,…" at bounding box center [740, 460] width 986 height 213
drag, startPoint x: 854, startPoint y: 462, endPoint x: 666, endPoint y: 570, distance: 217.4
drag, startPoint x: 816, startPoint y: 493, endPoint x: 878, endPoint y: 472, distance: 66.1
drag, startPoint x: 313, startPoint y: 610, endPoint x: 668, endPoint y: 504, distance: 370.3
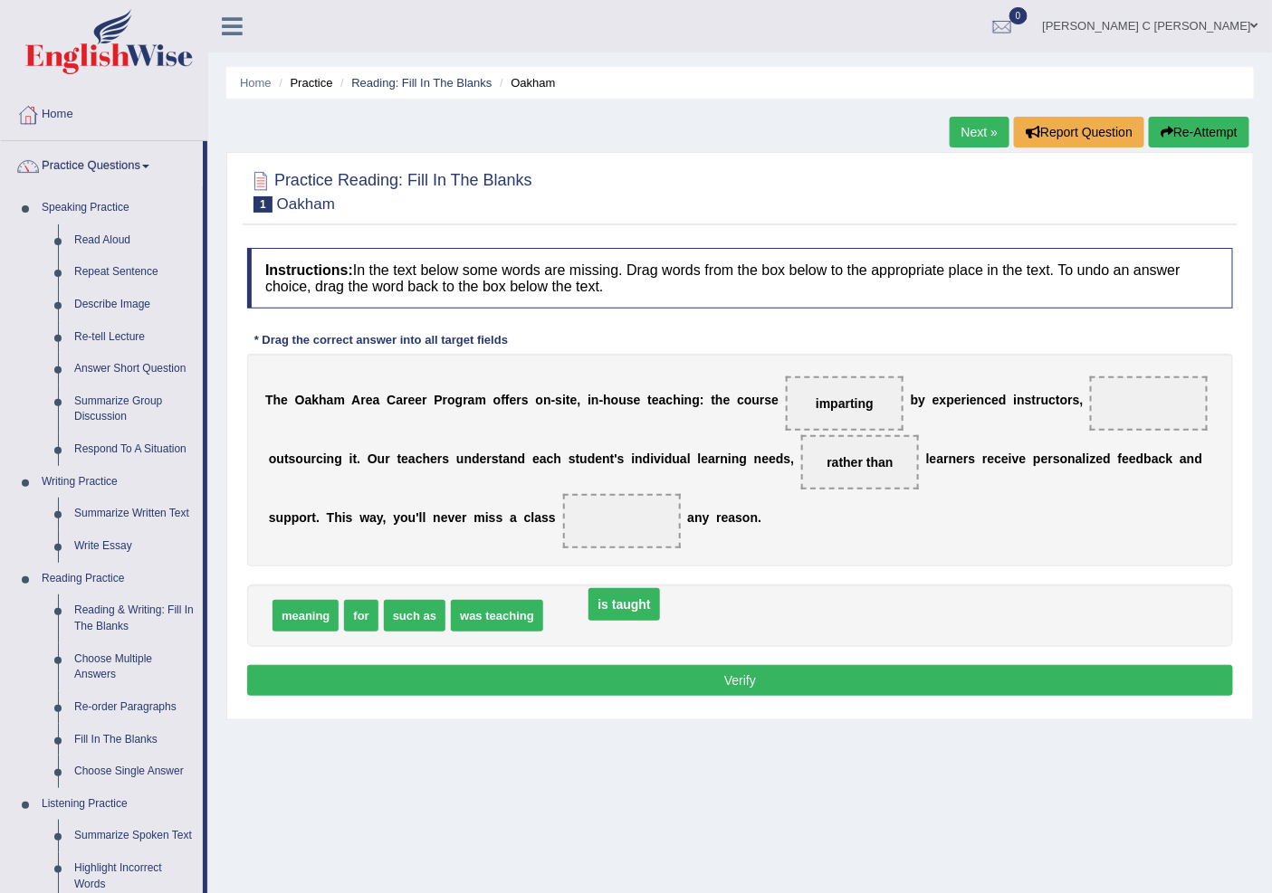
drag, startPoint x: 614, startPoint y: 520, endPoint x: 616, endPoint y: 604, distance: 83.3
drag, startPoint x: 852, startPoint y: 410, endPoint x: 782, endPoint y: 577, distance: 181.4
click at [821, 429] on span "imparting" at bounding box center [843, 412] width 76 height 33
drag, startPoint x: 840, startPoint y: 403, endPoint x: 838, endPoint y: 566, distance: 162.9
click at [839, 555] on span "imparting" at bounding box center [853, 538] width 76 height 33
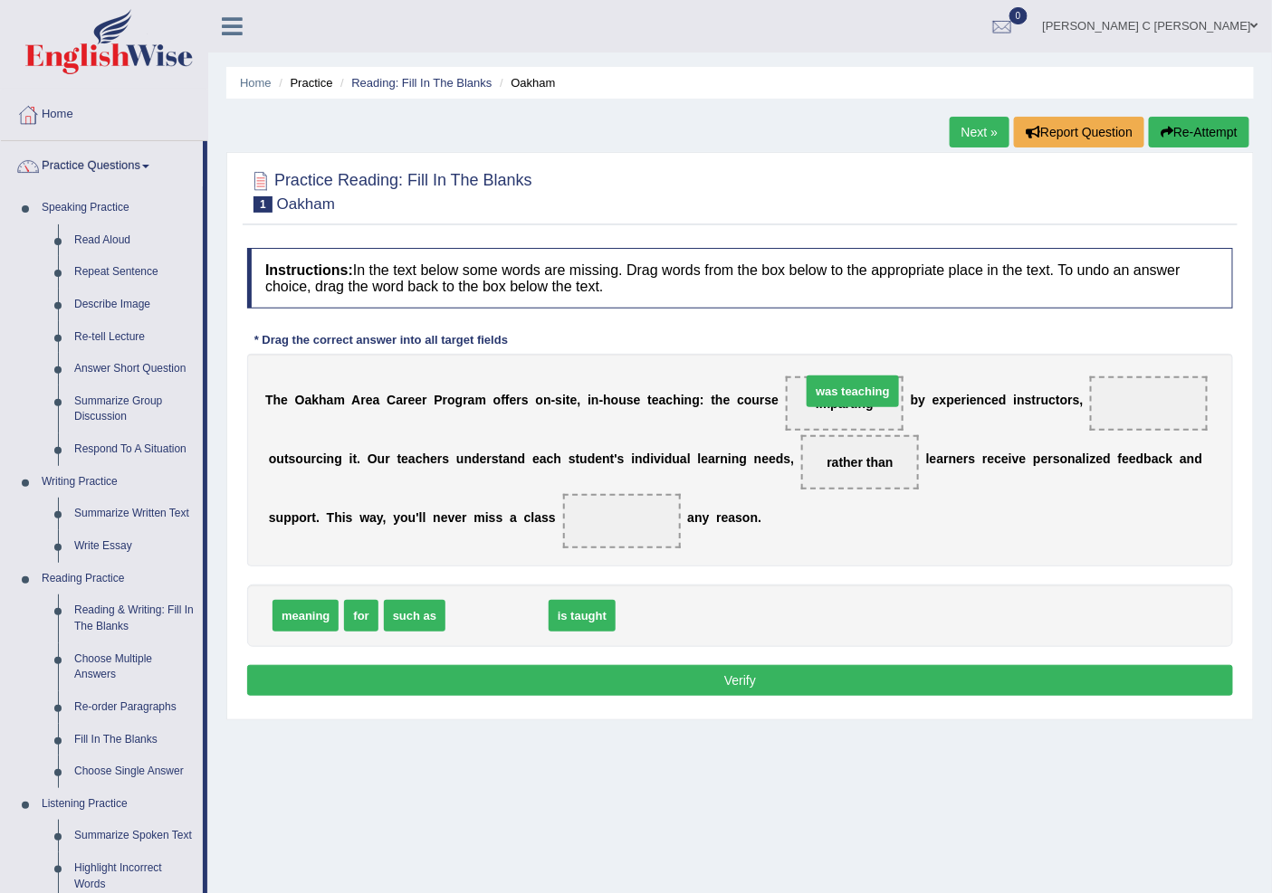
drag, startPoint x: 481, startPoint y: 612, endPoint x: 837, endPoint y: 386, distance: 421.9
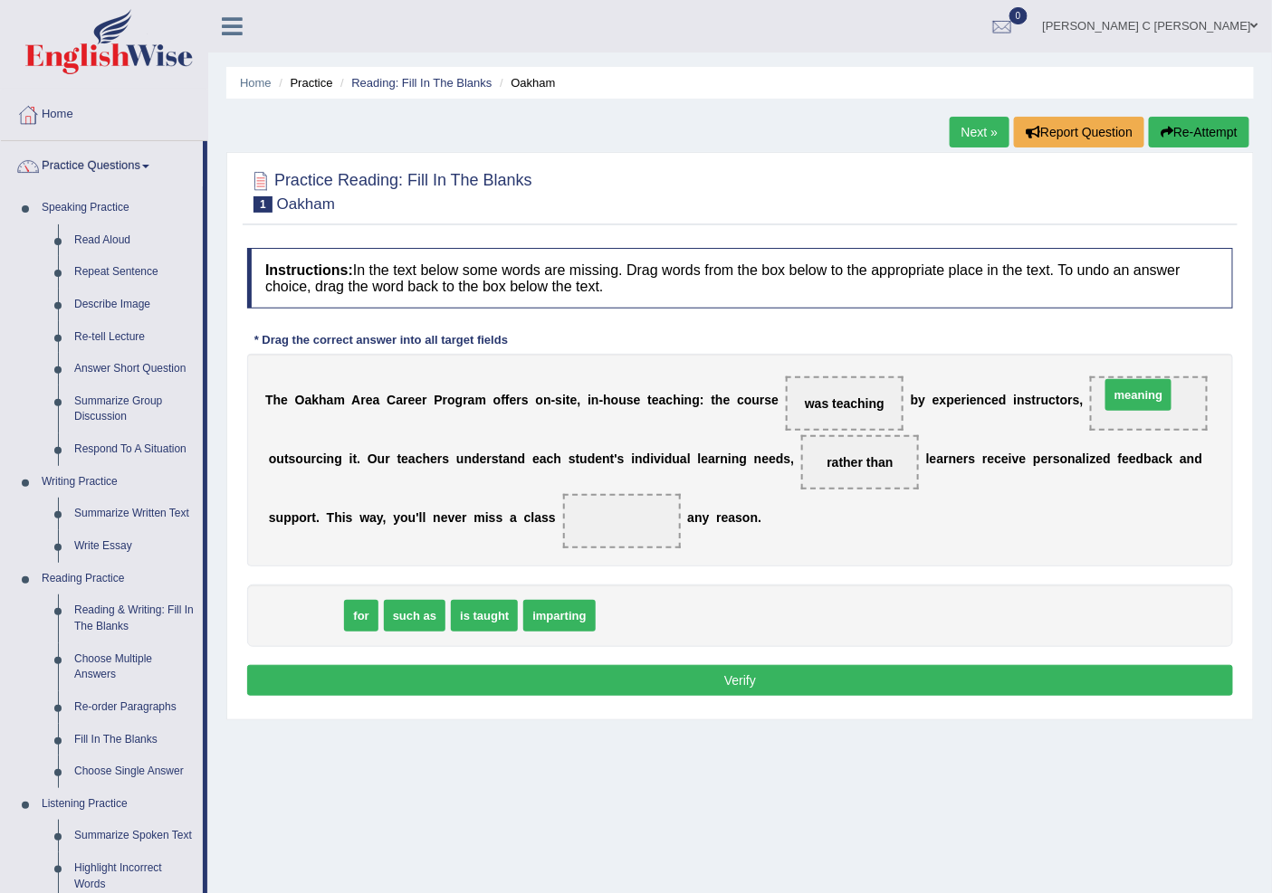
drag, startPoint x: 313, startPoint y: 612, endPoint x: 1146, endPoint y: 391, distance: 861.5
drag, startPoint x: 348, startPoint y: 619, endPoint x: 1157, endPoint y: 412, distance: 834.4
drag, startPoint x: 668, startPoint y: 476, endPoint x: 699, endPoint y: 473, distance: 30.9
click at [672, 493] on div "T h e O a k h a m A r e a C a r e e r P r o g r a m o f f e r s o n - s i t e ,…" at bounding box center [740, 460] width 986 height 213
drag, startPoint x: 277, startPoint y: 623, endPoint x: 612, endPoint y: 529, distance: 347.9
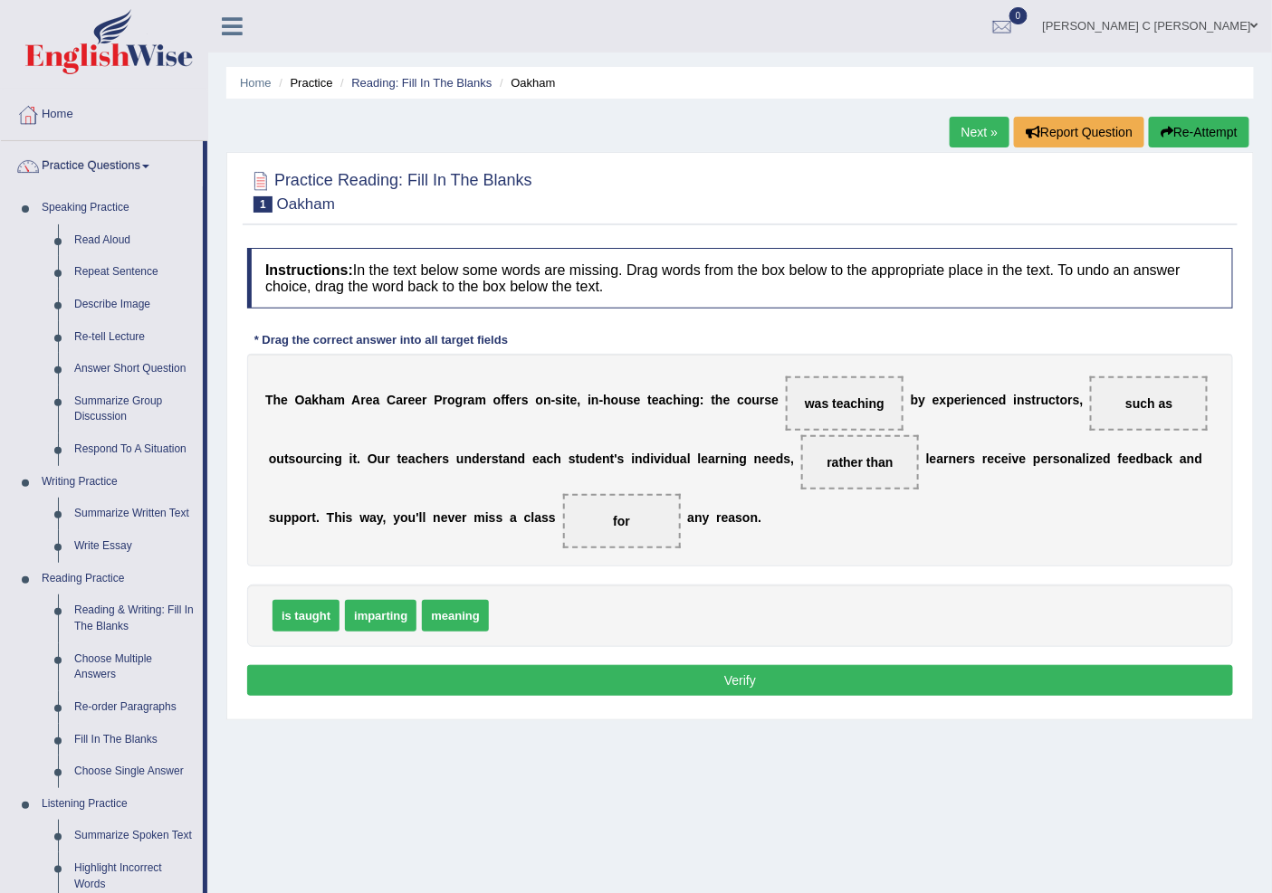
click at [683, 683] on button "Verify" at bounding box center [740, 680] width 986 height 31
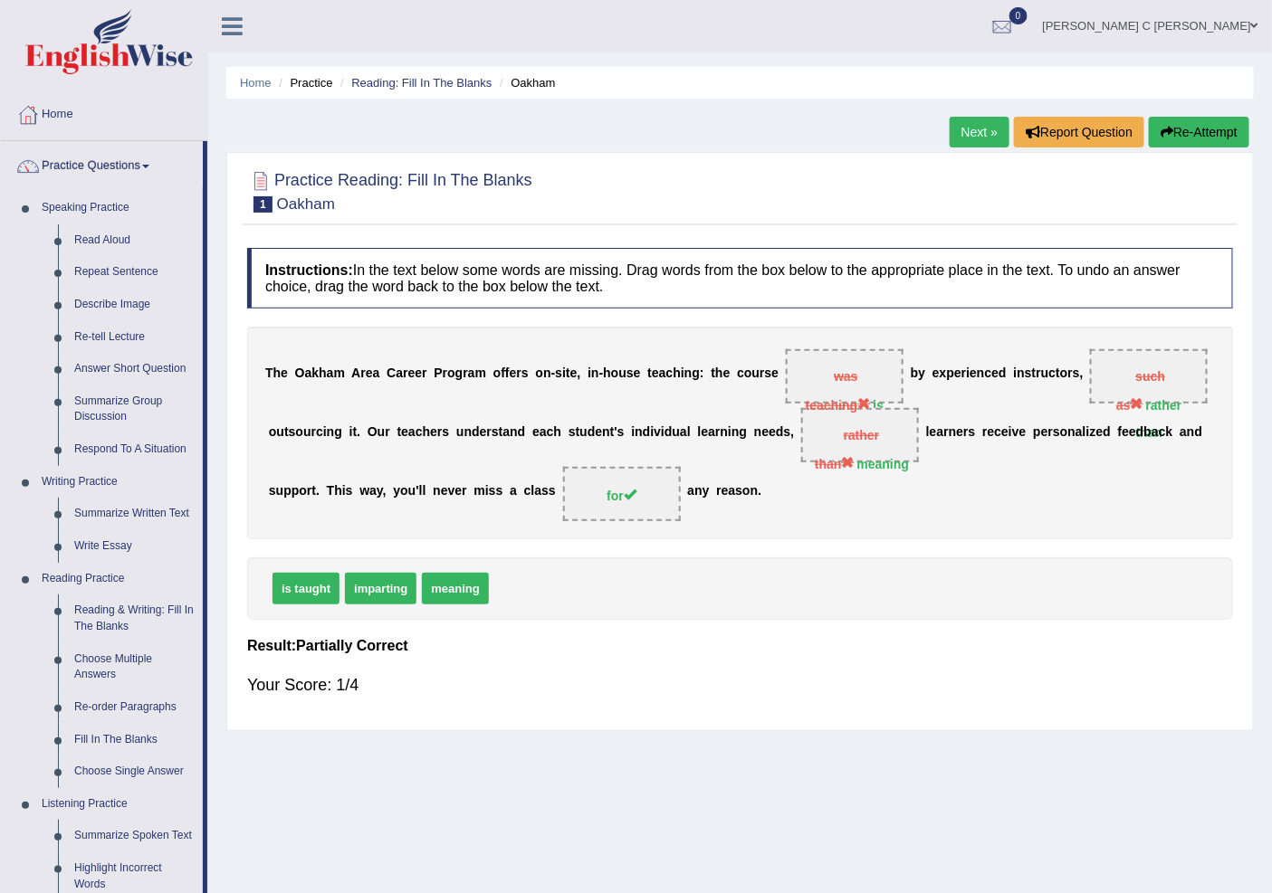
click at [1141, 394] on span "such as rather than" at bounding box center [1149, 376] width 118 height 54
click at [1172, 125] on button "Re-Attempt" at bounding box center [1199, 132] width 100 height 31
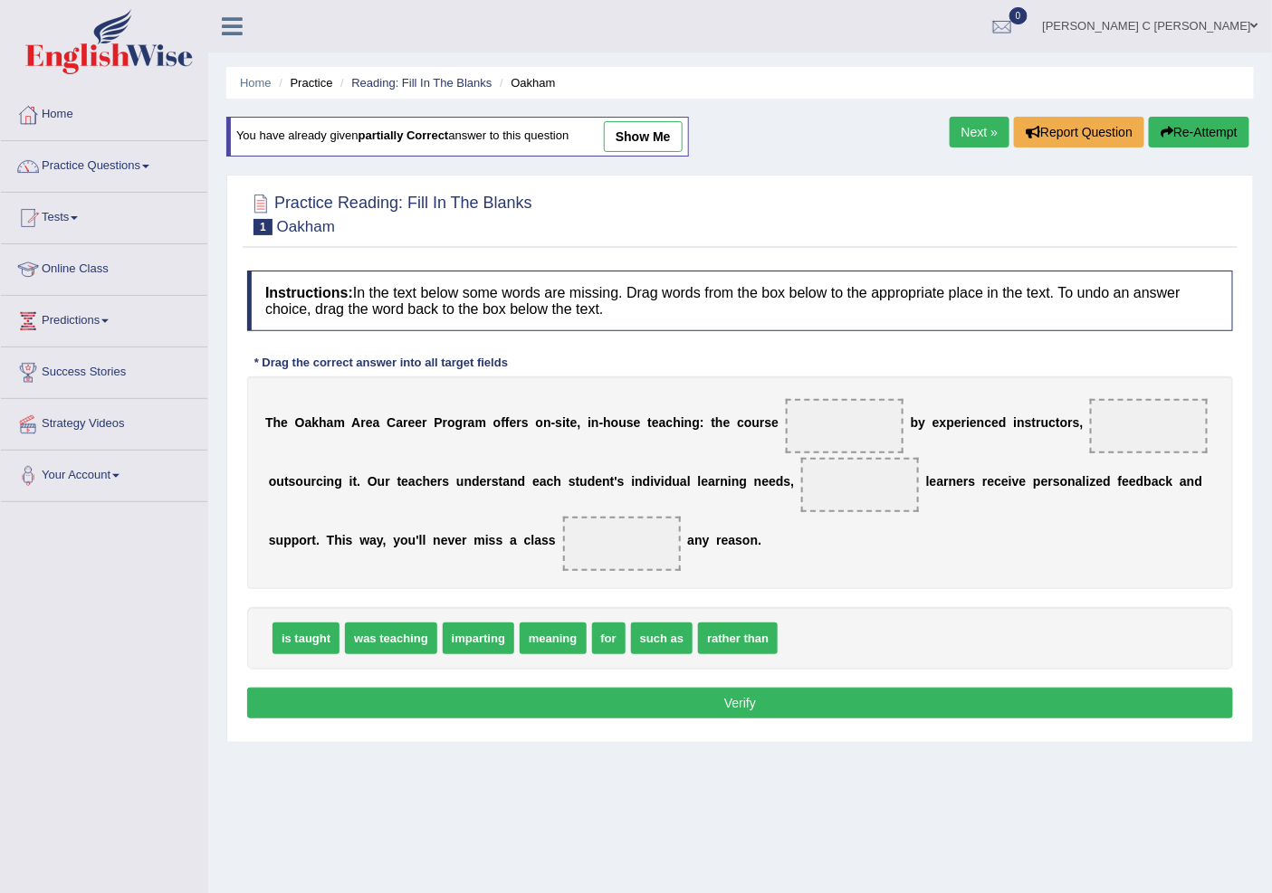
click at [1160, 440] on span at bounding box center [1149, 426] width 118 height 54
drag, startPoint x: 748, startPoint y: 639, endPoint x: 1232, endPoint y: 389, distance: 544.9
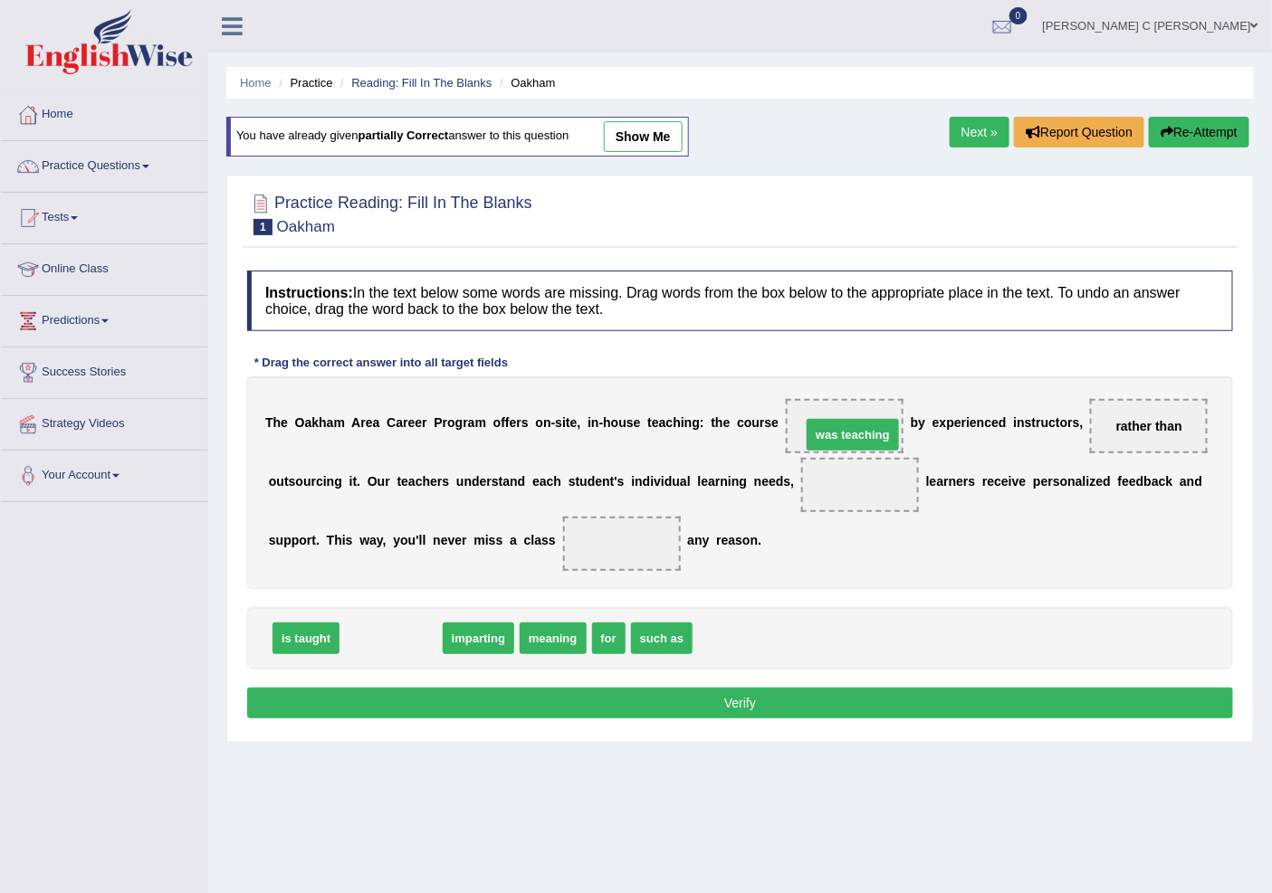
drag, startPoint x: 702, startPoint y: 525, endPoint x: 853, endPoint y: 441, distance: 172.2
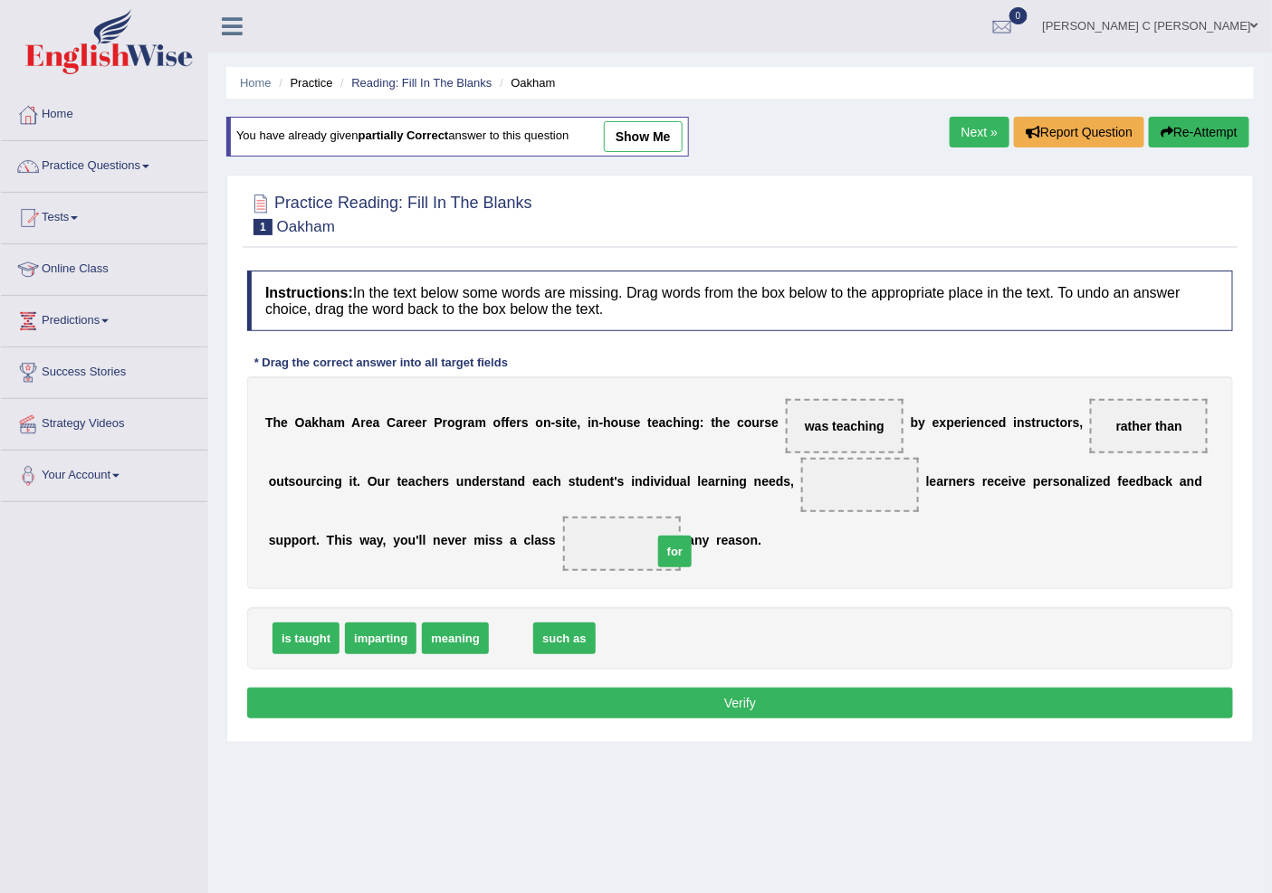
drag, startPoint x: 528, startPoint y: 629, endPoint x: 630, endPoint y: 553, distance: 127.4
drag, startPoint x: 554, startPoint y: 634, endPoint x: 846, endPoint y: 520, distance: 313.5
click at [833, 529] on span "such as" at bounding box center [807, 534] width 62 height 32
drag, startPoint x: 846, startPoint y: 520, endPoint x: 856, endPoint y: 508, distance: 16.1
click at [856, 510] on div "T h e O [PERSON_NAME] C a r e e r P r o g r a m o f f e r s o n - s i t e , i n…" at bounding box center [740, 483] width 986 height 213
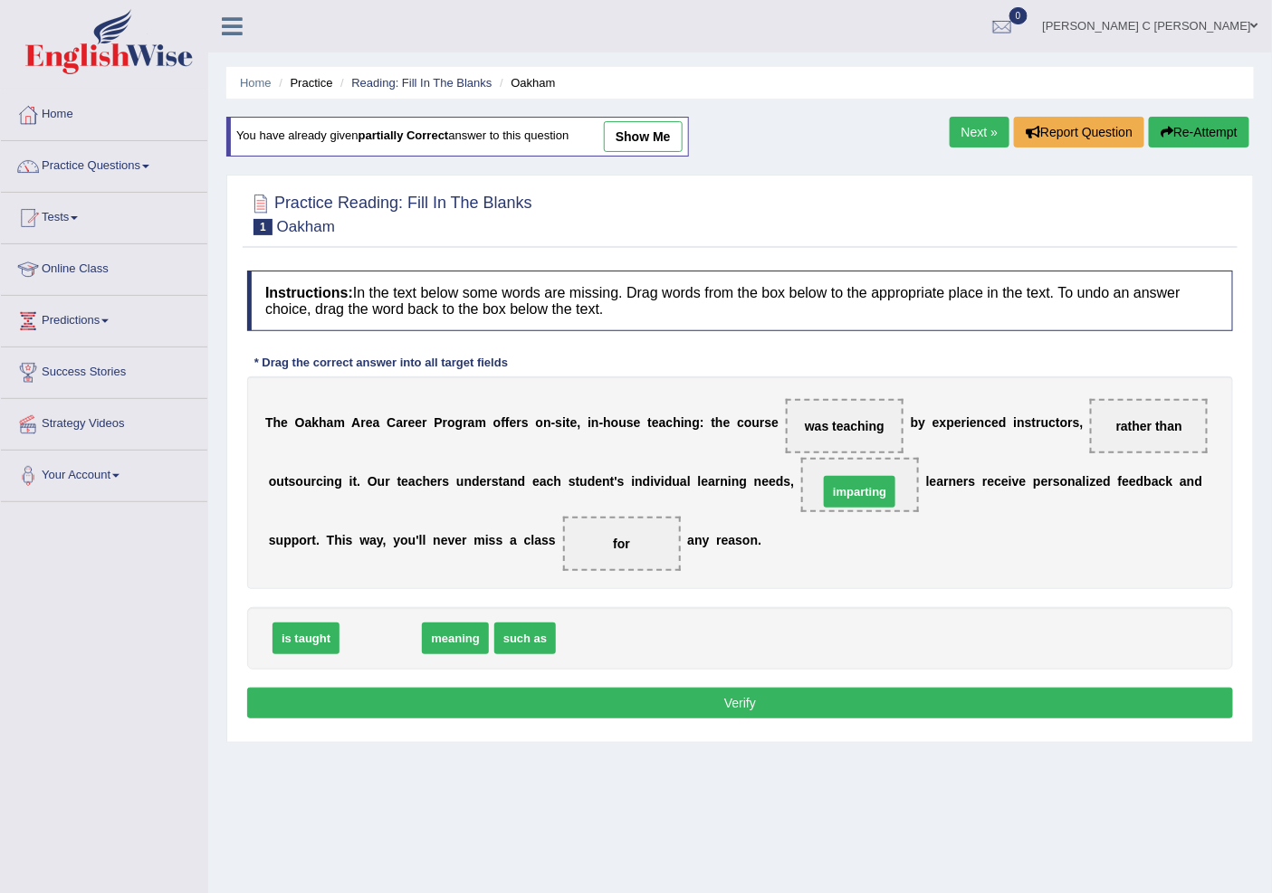
drag, startPoint x: 365, startPoint y: 641, endPoint x: 848, endPoint y: 501, distance: 503.3
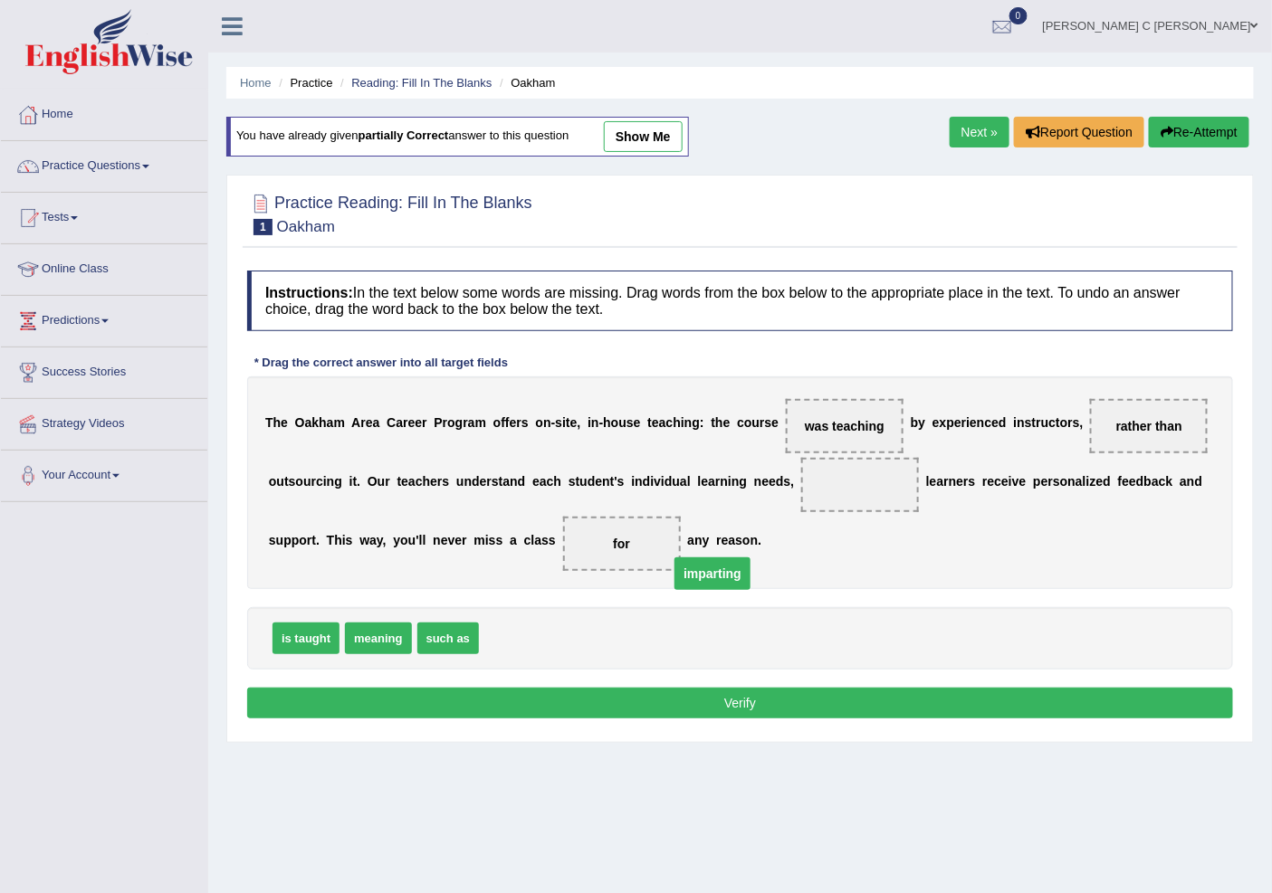
drag, startPoint x: 878, startPoint y: 485, endPoint x: 629, endPoint y: 615, distance: 281.0
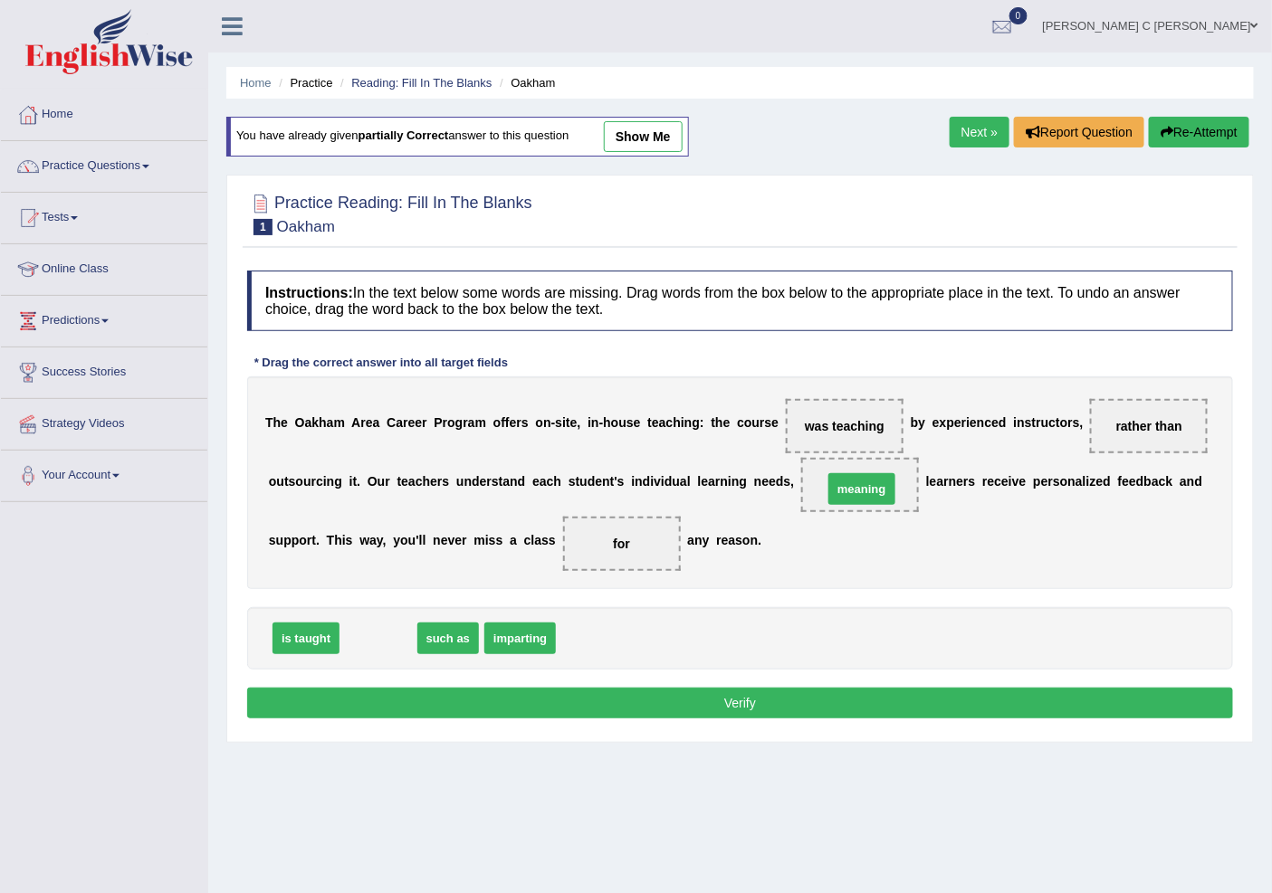
drag, startPoint x: 366, startPoint y: 634, endPoint x: 854, endPoint y: 481, distance: 511.6
click at [921, 680] on div "Instructions: In the text below some words are missing. Drag words from the box…" at bounding box center [740, 498] width 995 height 472
click at [918, 701] on button "Verify" at bounding box center [740, 703] width 986 height 31
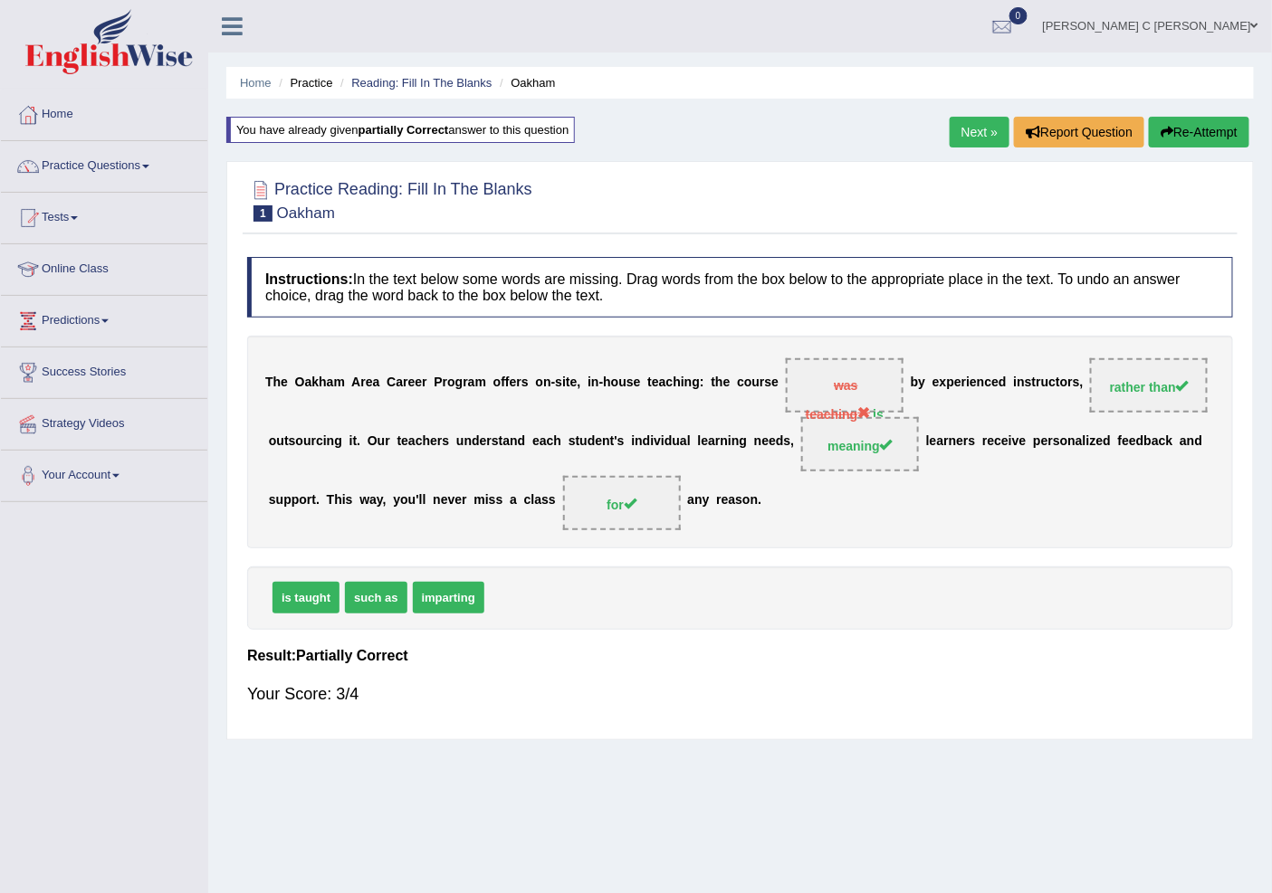
click at [1201, 125] on button "Re-Attempt" at bounding box center [1199, 132] width 100 height 31
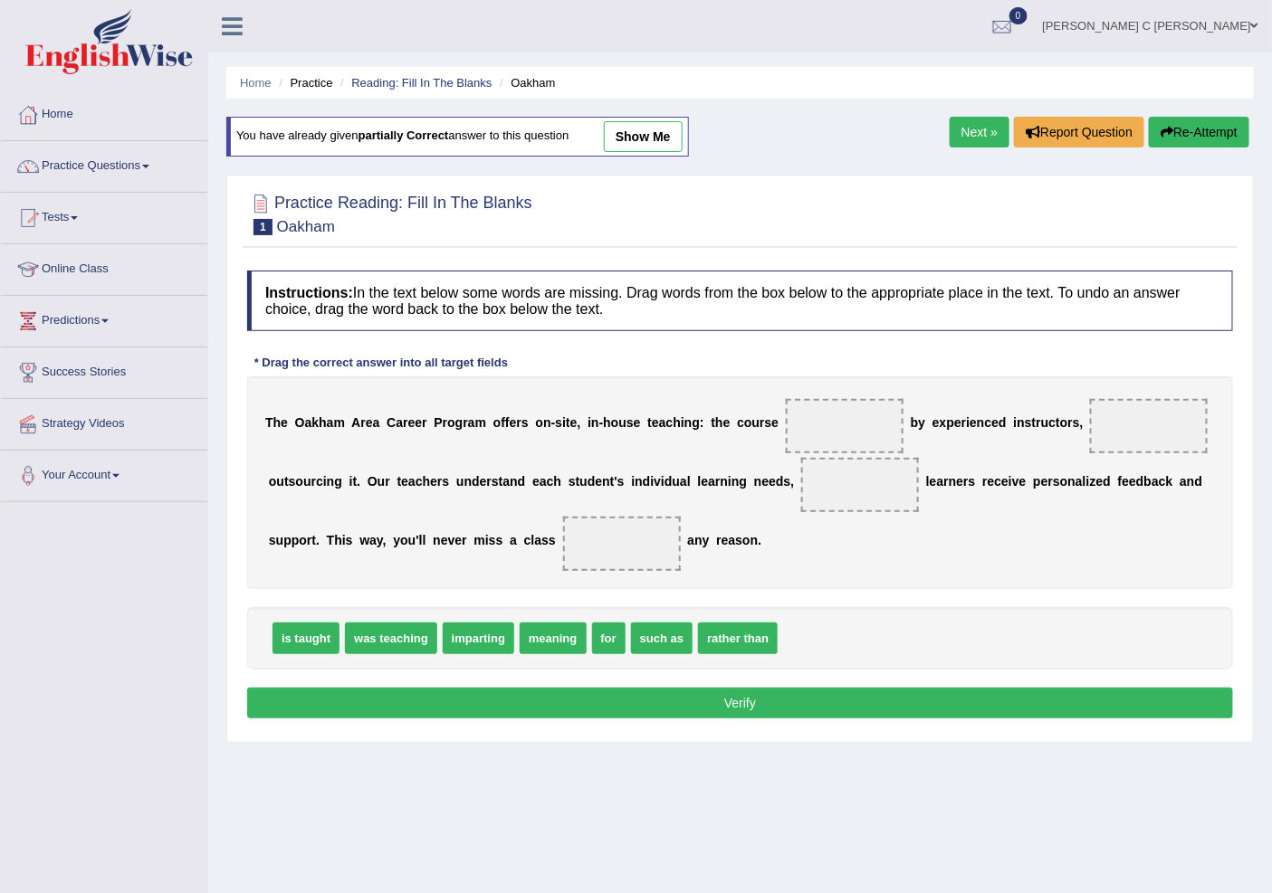
click at [956, 117] on link "Next »" at bounding box center [979, 132] width 60 height 31
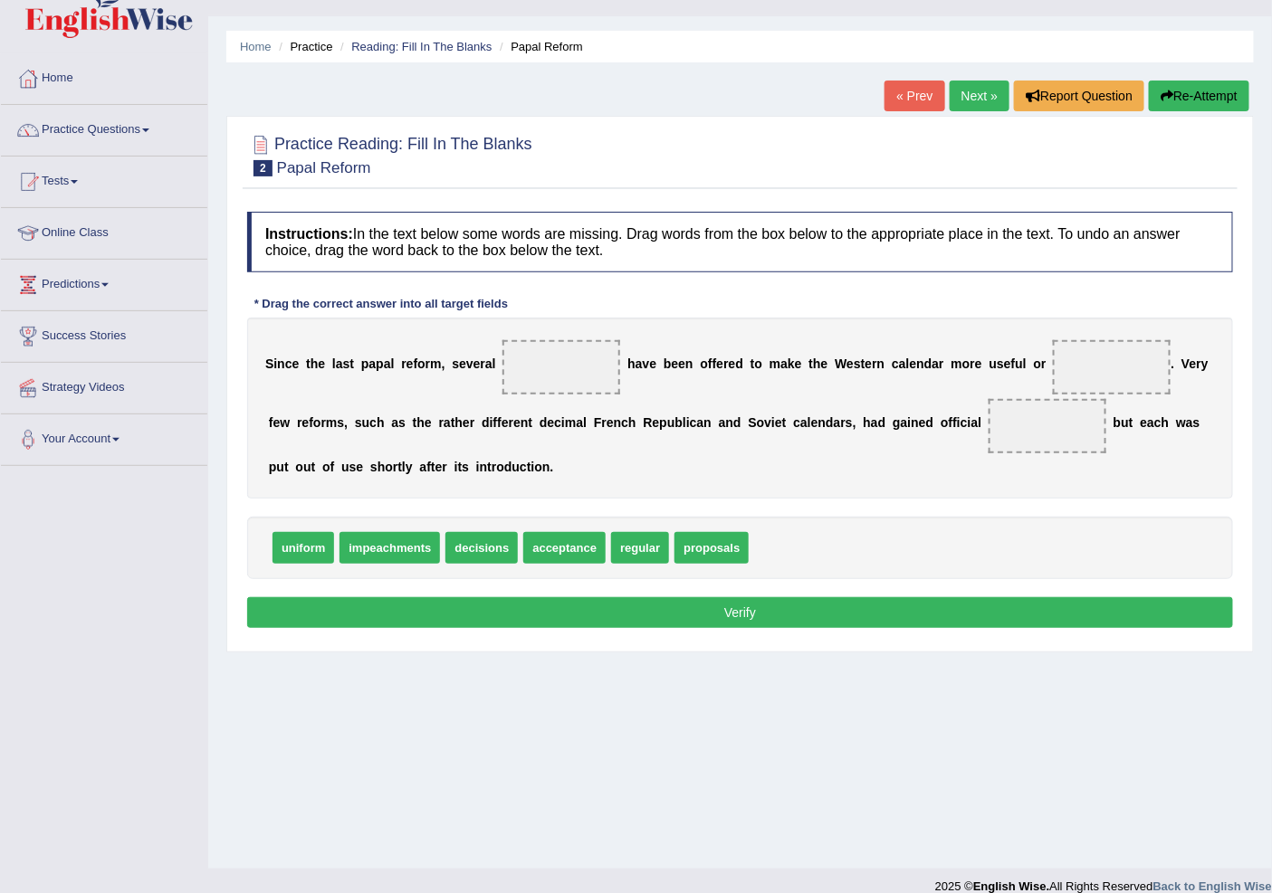
scroll to position [56, 0]
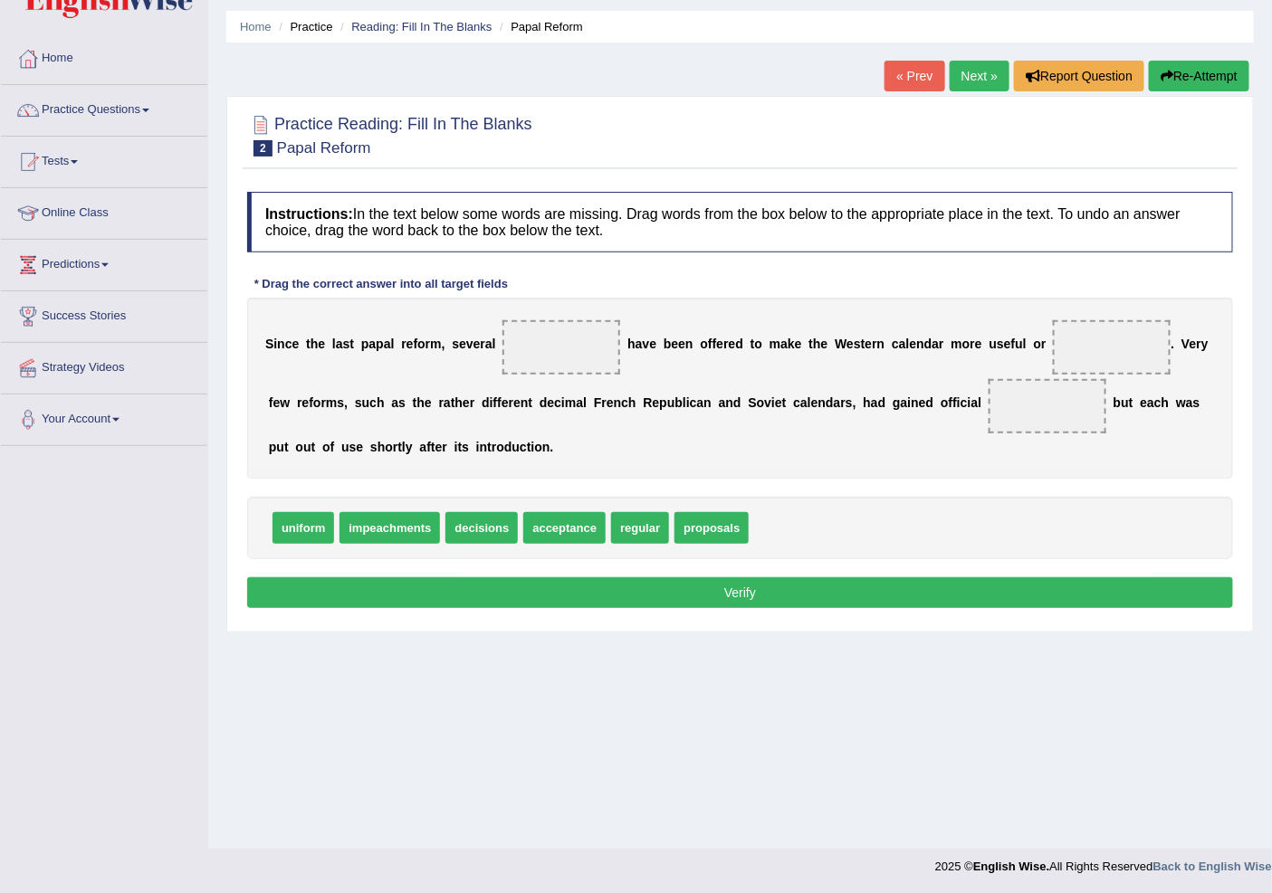
drag, startPoint x: 490, startPoint y: 527, endPoint x: 513, endPoint y: 451, distance: 79.6
click at [513, 512] on span "decisions" at bounding box center [481, 528] width 72 height 32
drag, startPoint x: 513, startPoint y: 451, endPoint x: 558, endPoint y: 340, distance: 119.0
click at [557, 328] on div "Instructions: In the text below some words are missing. Drag words from the box…" at bounding box center [740, 403] width 995 height 440
drag, startPoint x: 486, startPoint y: 531, endPoint x: 571, endPoint y: 348, distance: 202.5
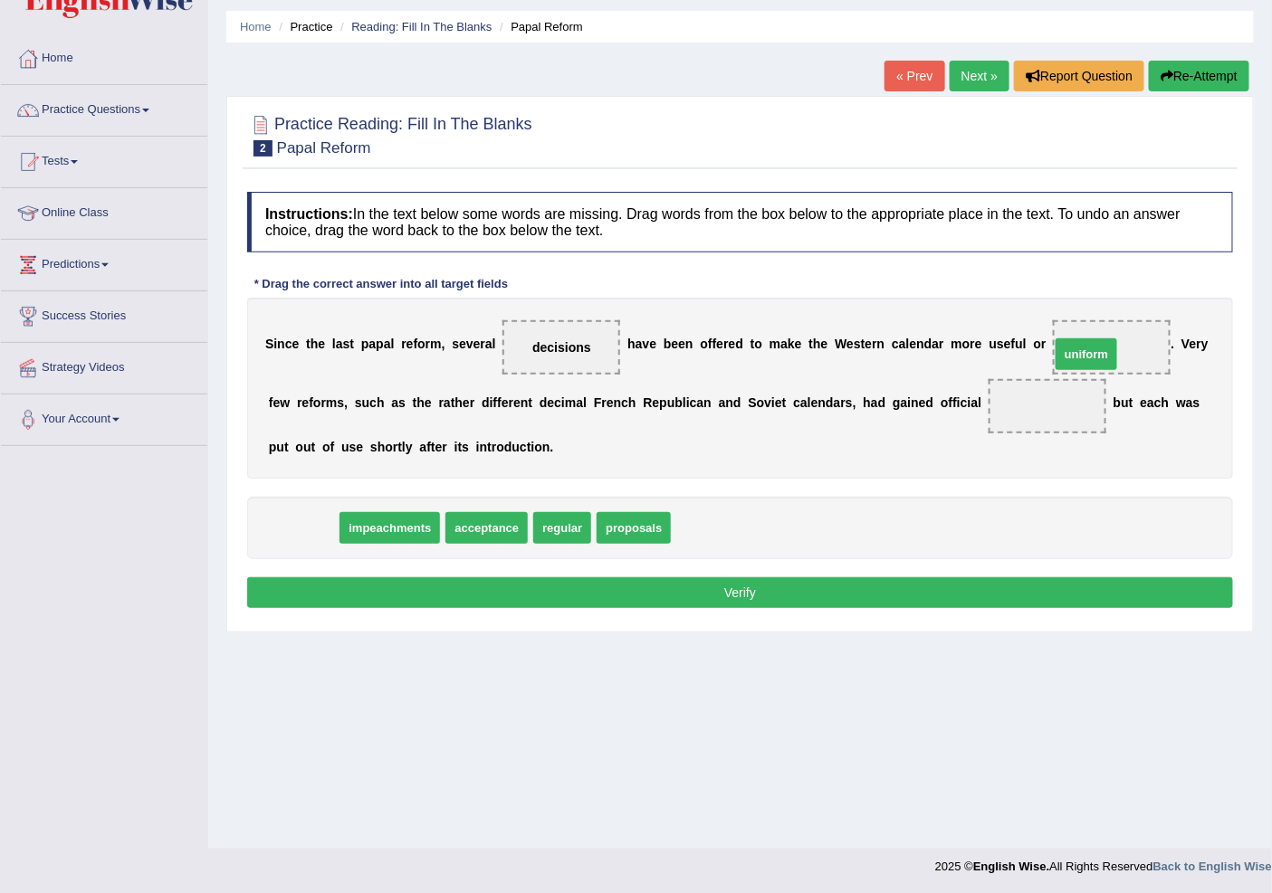
drag, startPoint x: 310, startPoint y: 528, endPoint x: 1093, endPoint y: 354, distance: 802.0
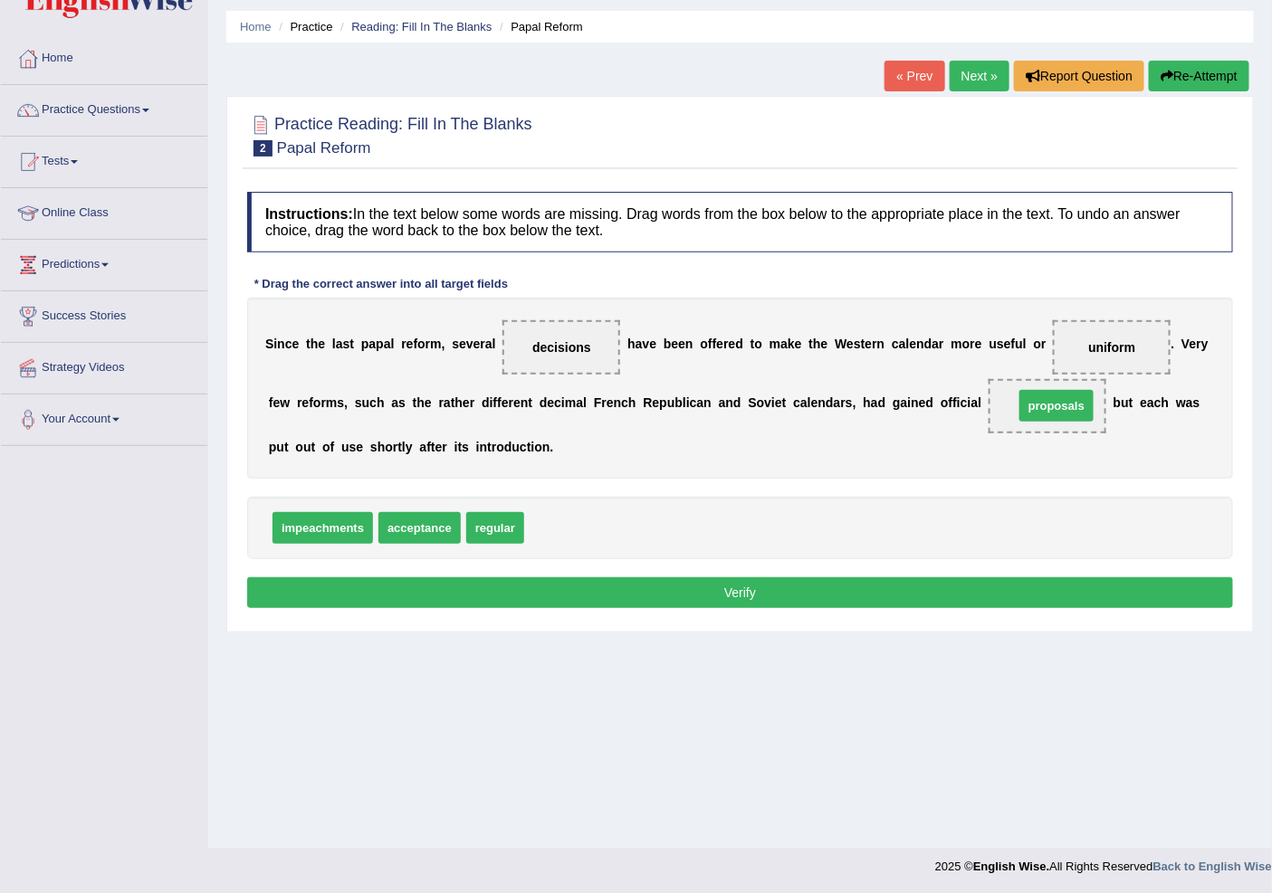
drag, startPoint x: 564, startPoint y: 530, endPoint x: 1054, endPoint y: 407, distance: 504.7
click at [943, 589] on button "Verify" at bounding box center [740, 592] width 986 height 31
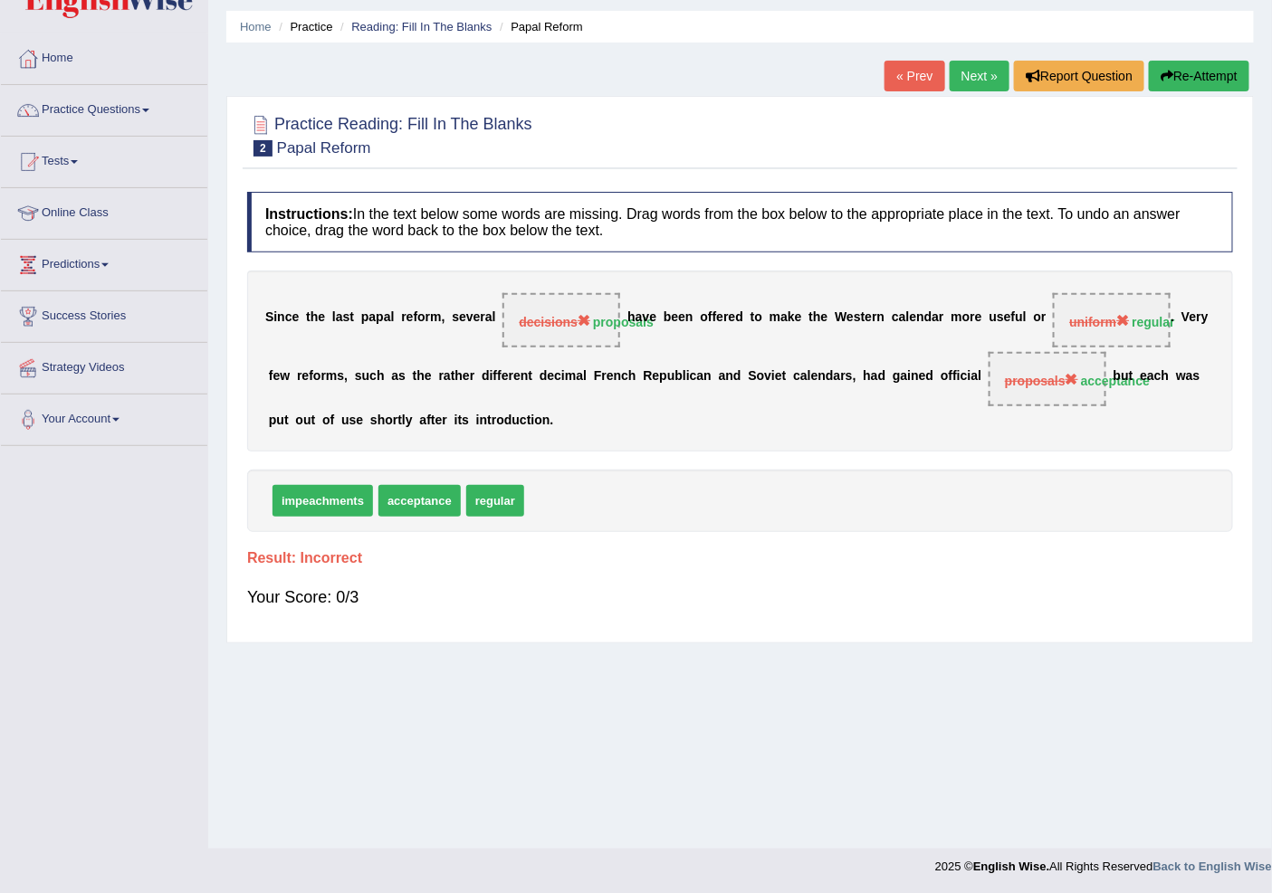
drag, startPoint x: 1169, startPoint y: 81, endPoint x: 1189, endPoint y: 100, distance: 28.2
click at [1187, 100] on div "Home Practice Reading: Fill In The Blanks Papal Reform « Prev Next » Report Que…" at bounding box center [740, 396] width 1064 height 905
click at [1177, 80] on button "Re-Attempt" at bounding box center [1199, 76] width 100 height 31
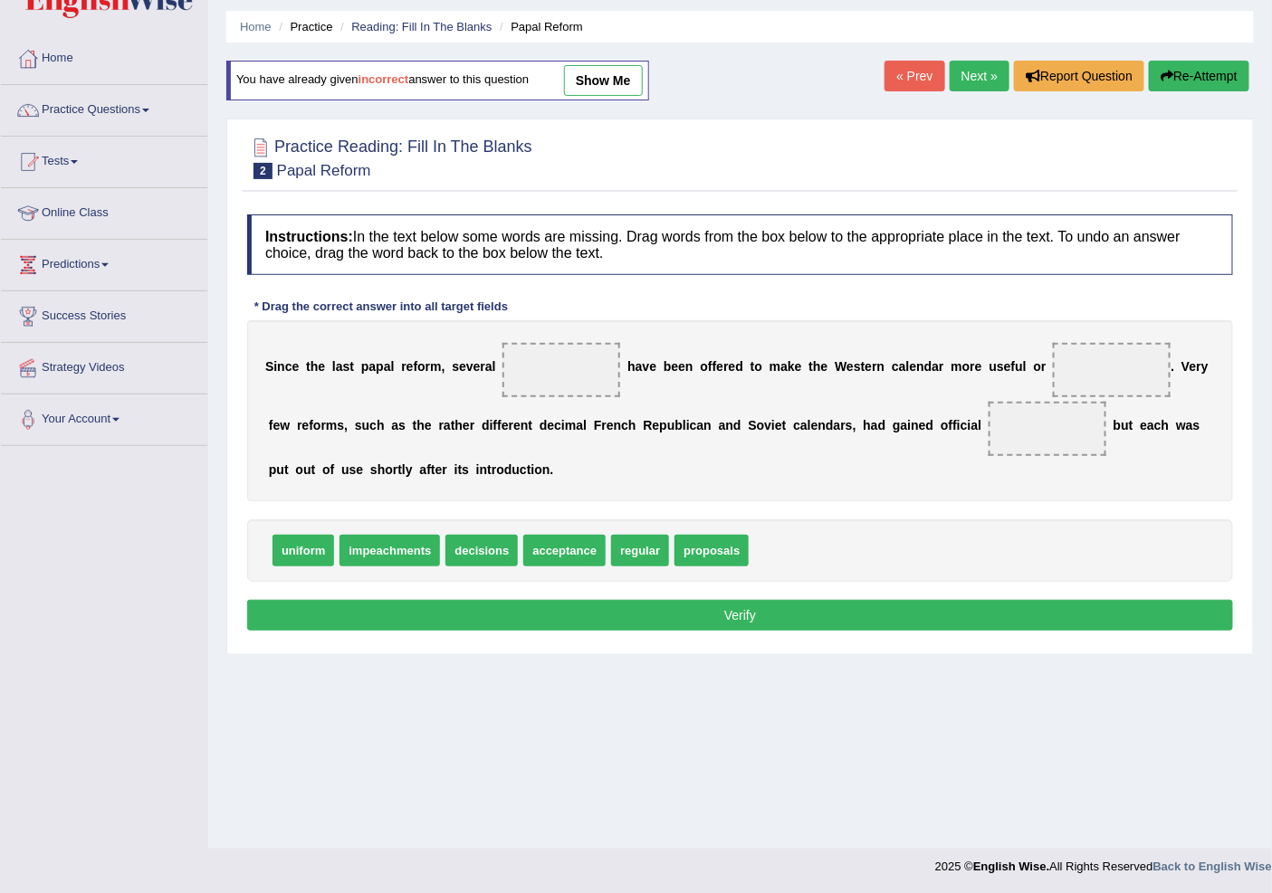
scroll to position [56, 0]
click at [991, 74] on link "Next »" at bounding box center [979, 76] width 60 height 31
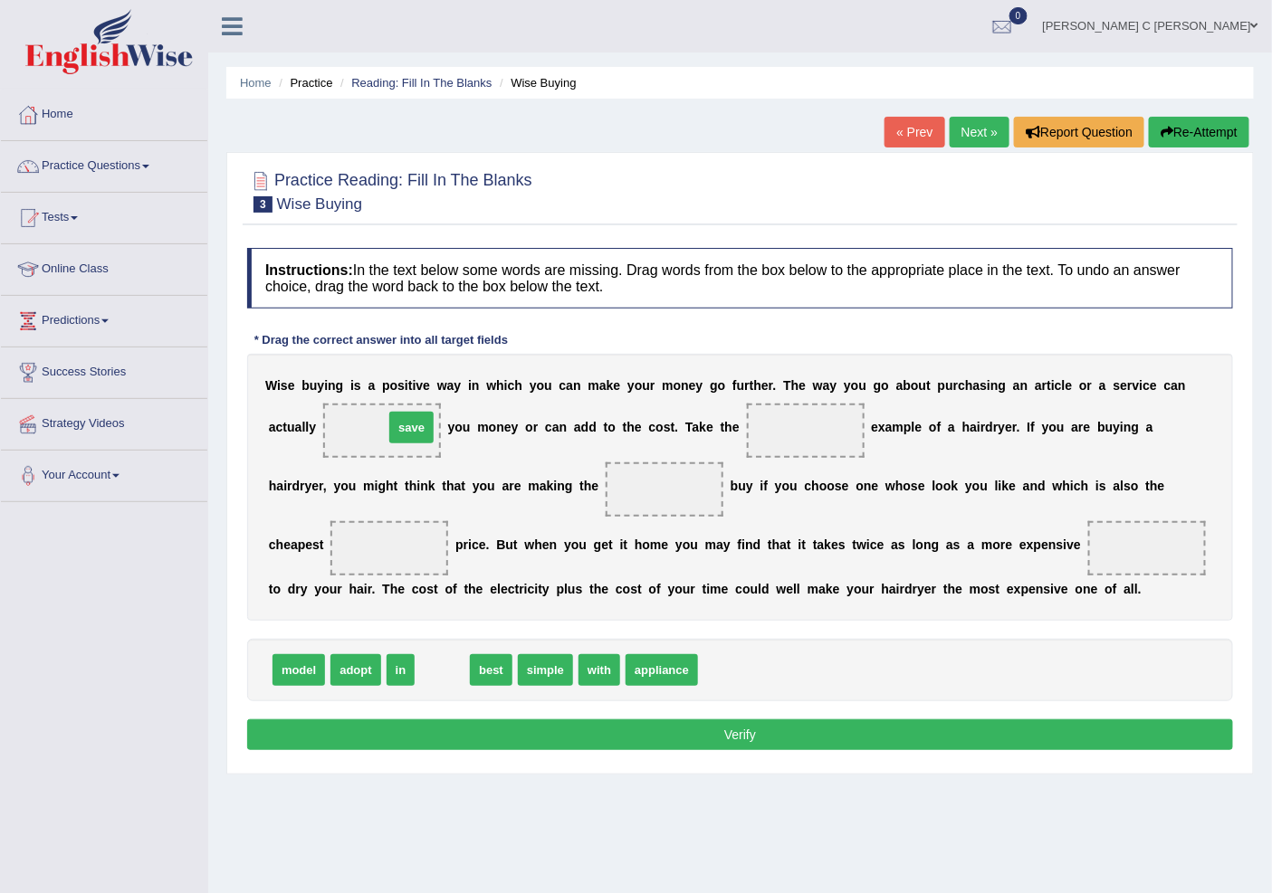
drag, startPoint x: 431, startPoint y: 674, endPoint x: 400, endPoint y: 432, distance: 244.5
drag, startPoint x: 491, startPoint y: 636, endPoint x: 819, endPoint y: 448, distance: 377.9
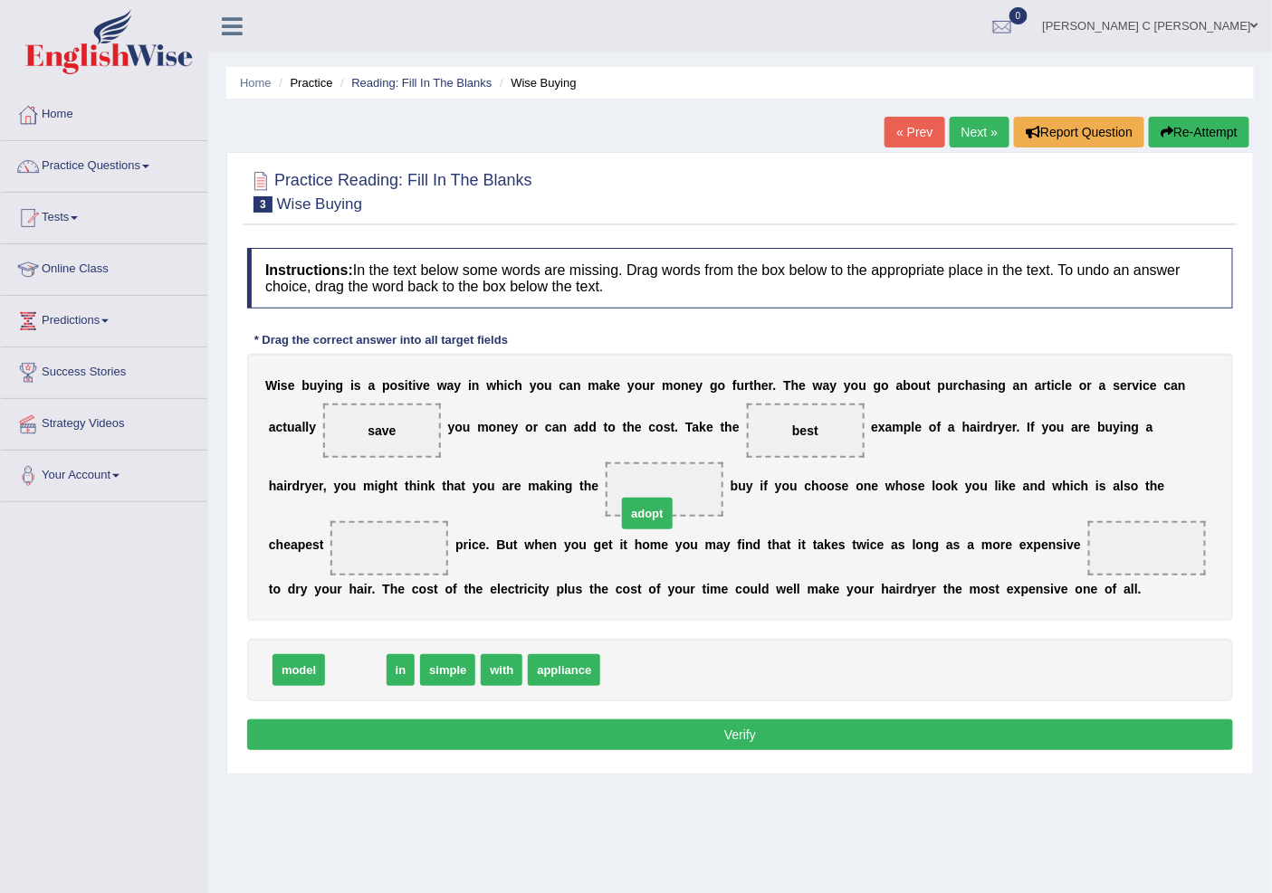
drag, startPoint x: 347, startPoint y: 673, endPoint x: 480, endPoint y: 671, distance: 133.1
click at [480, 671] on div "model adopt in simple with appliance" at bounding box center [740, 670] width 986 height 62
drag, startPoint x: 320, startPoint y: 656, endPoint x: 673, endPoint y: 487, distance: 392.3
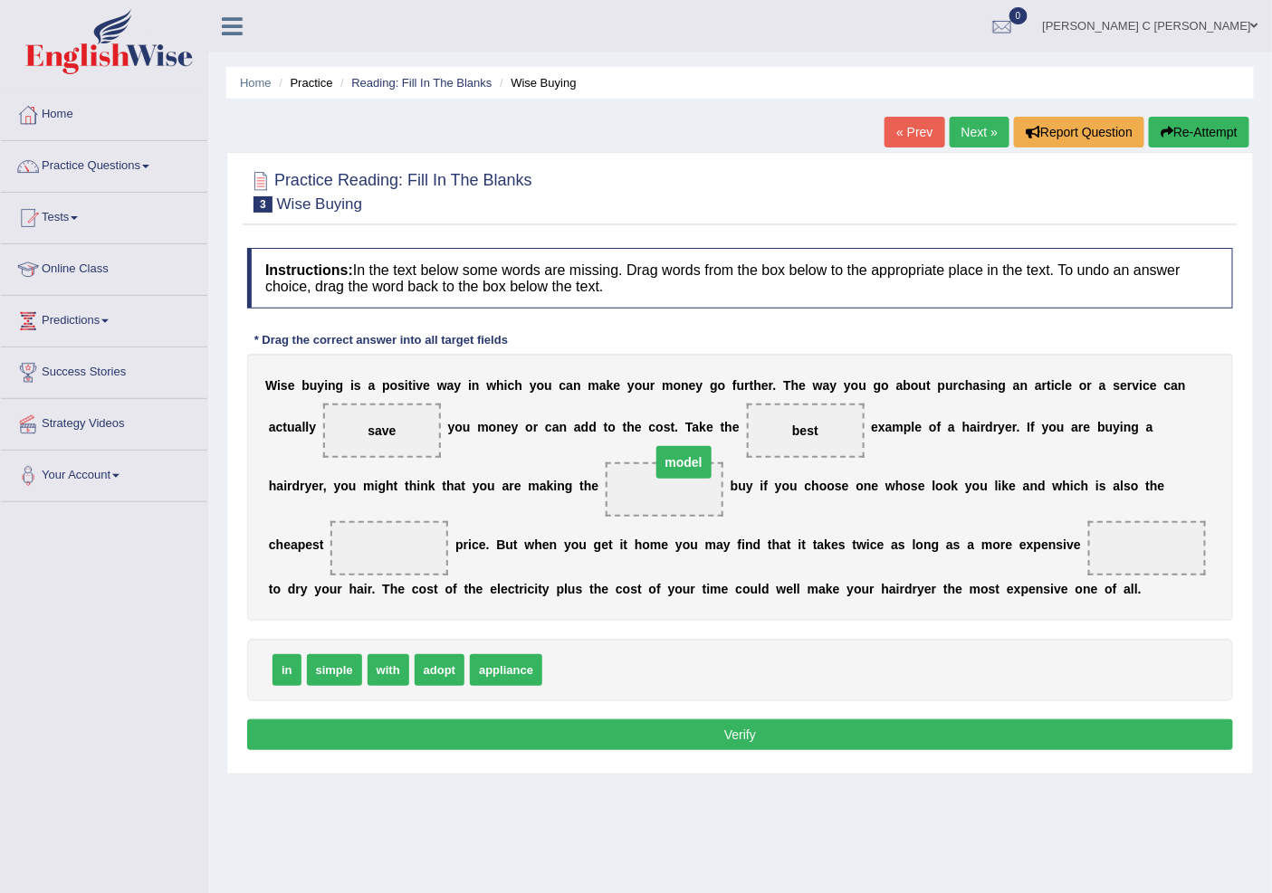
drag, startPoint x: 665, startPoint y: 490, endPoint x: 684, endPoint y: 477, distance: 22.8
click at [684, 477] on span "model" at bounding box center [664, 489] width 55 height 33
drag, startPoint x: 386, startPoint y: 681, endPoint x: 411, endPoint y: 546, distance: 137.2
drag, startPoint x: 389, startPoint y: 548, endPoint x: 430, endPoint y: 663, distance: 122.0
drag, startPoint x: 458, startPoint y: 672, endPoint x: 400, endPoint y: 547, distance: 137.7
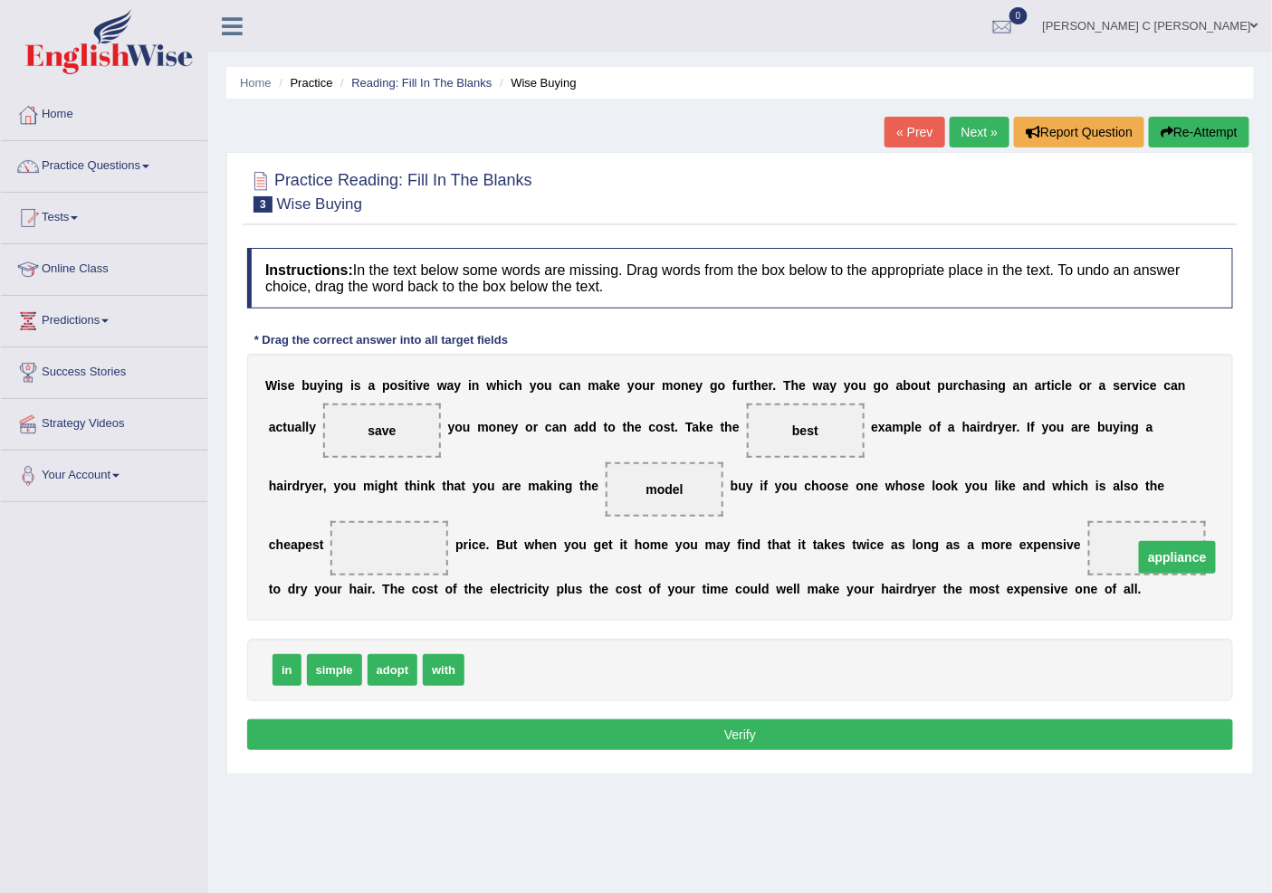
drag, startPoint x: 539, startPoint y: 539, endPoint x: 1189, endPoint y: 549, distance: 650.9
drag, startPoint x: 345, startPoint y: 663, endPoint x: 381, endPoint y: 544, distance: 124.8
drag, startPoint x: 386, startPoint y: 539, endPoint x: 432, endPoint y: 663, distance: 132.9
click at [442, 673] on div "Instructions: In the text below some words are missing. Drag words from the box…" at bounding box center [740, 502] width 995 height 526
drag, startPoint x: 398, startPoint y: 550, endPoint x: 442, endPoint y: 682, distance: 138.2
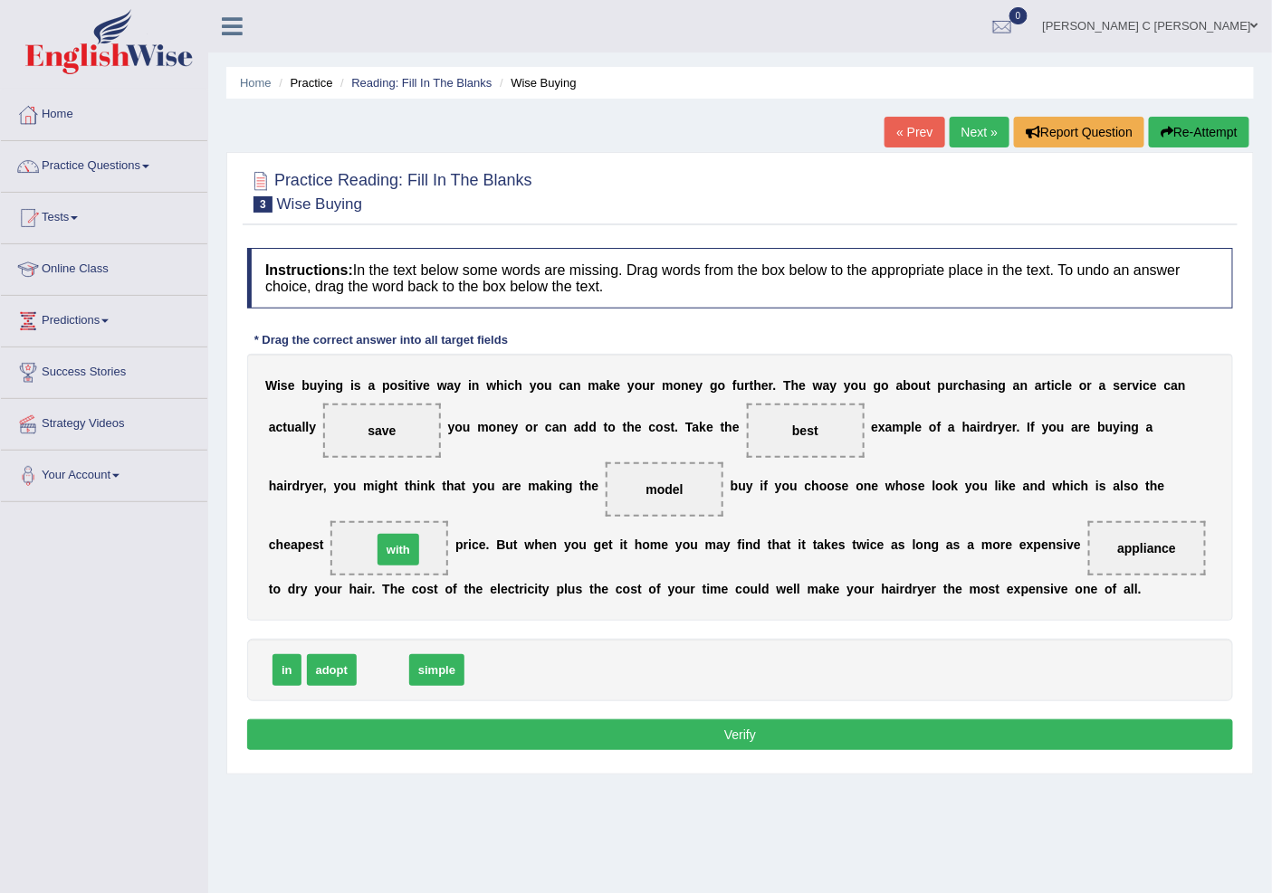
drag, startPoint x: 390, startPoint y: 661, endPoint x: 403, endPoint y: 547, distance: 114.7
drag, startPoint x: 402, startPoint y: 544, endPoint x: 481, endPoint y: 586, distance: 89.1
click at [547, 625] on div "Instructions: In the text below some words are missing. Drag words from the box…" at bounding box center [740, 502] width 995 height 526
drag, startPoint x: 421, startPoint y: 579, endPoint x: 663, endPoint y: 563, distance: 242.2
drag, startPoint x: 822, startPoint y: 405, endPoint x: 684, endPoint y: 486, distance: 159.9
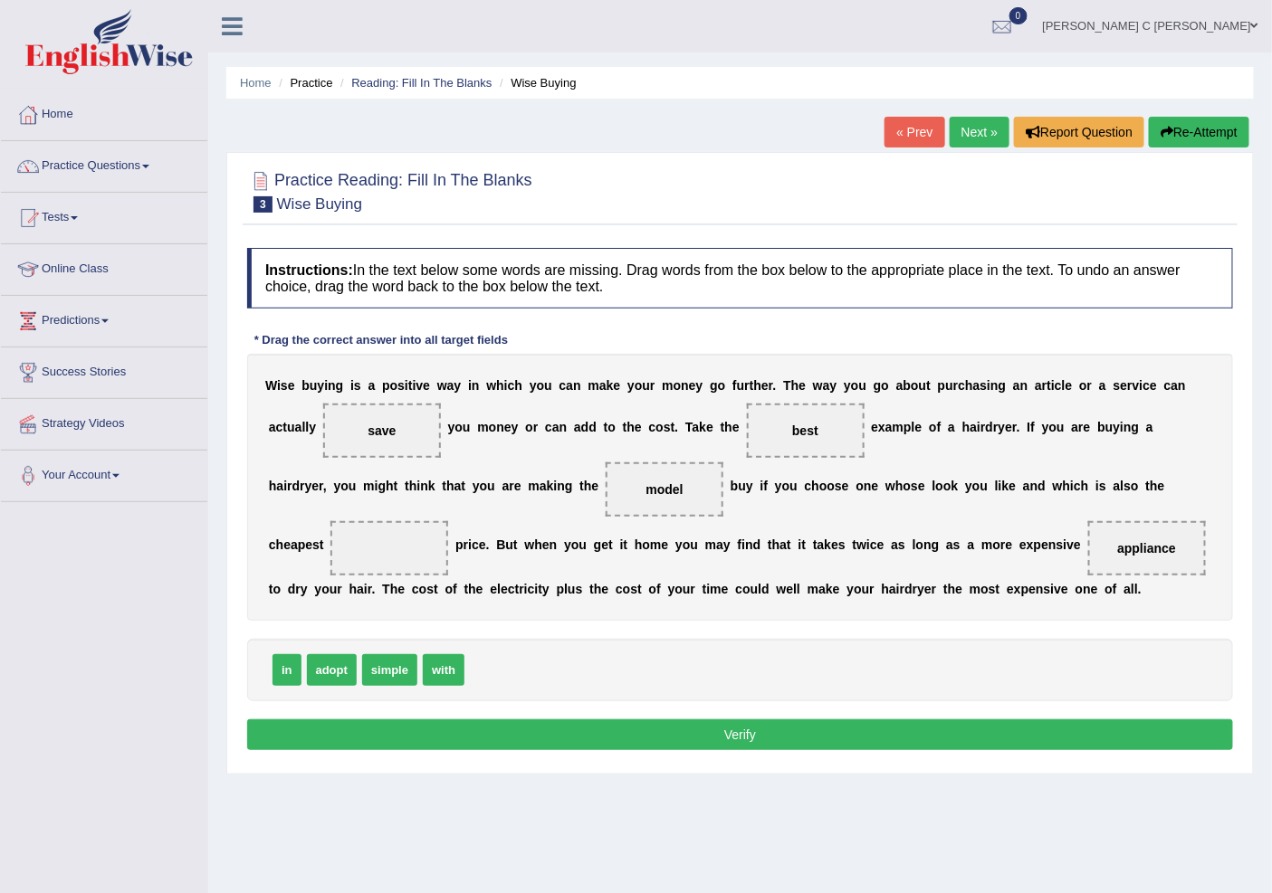
click at [356, 553] on div "W i s e b u y i n g i s a p o s i t i v e w a y i n w h i c h y o u c a n m a k…" at bounding box center [740, 487] width 986 height 267
drag, startPoint x: 795, startPoint y: 428, endPoint x: 364, endPoint y: 548, distance: 447.1
drag, startPoint x: 501, startPoint y: 540, endPoint x: 800, endPoint y: 438, distance: 316.6
click at [315, 670] on span "adopt" at bounding box center [332, 670] width 50 height 32
drag, startPoint x: 387, startPoint y: 664, endPoint x: 384, endPoint y: 539, distance: 125.9
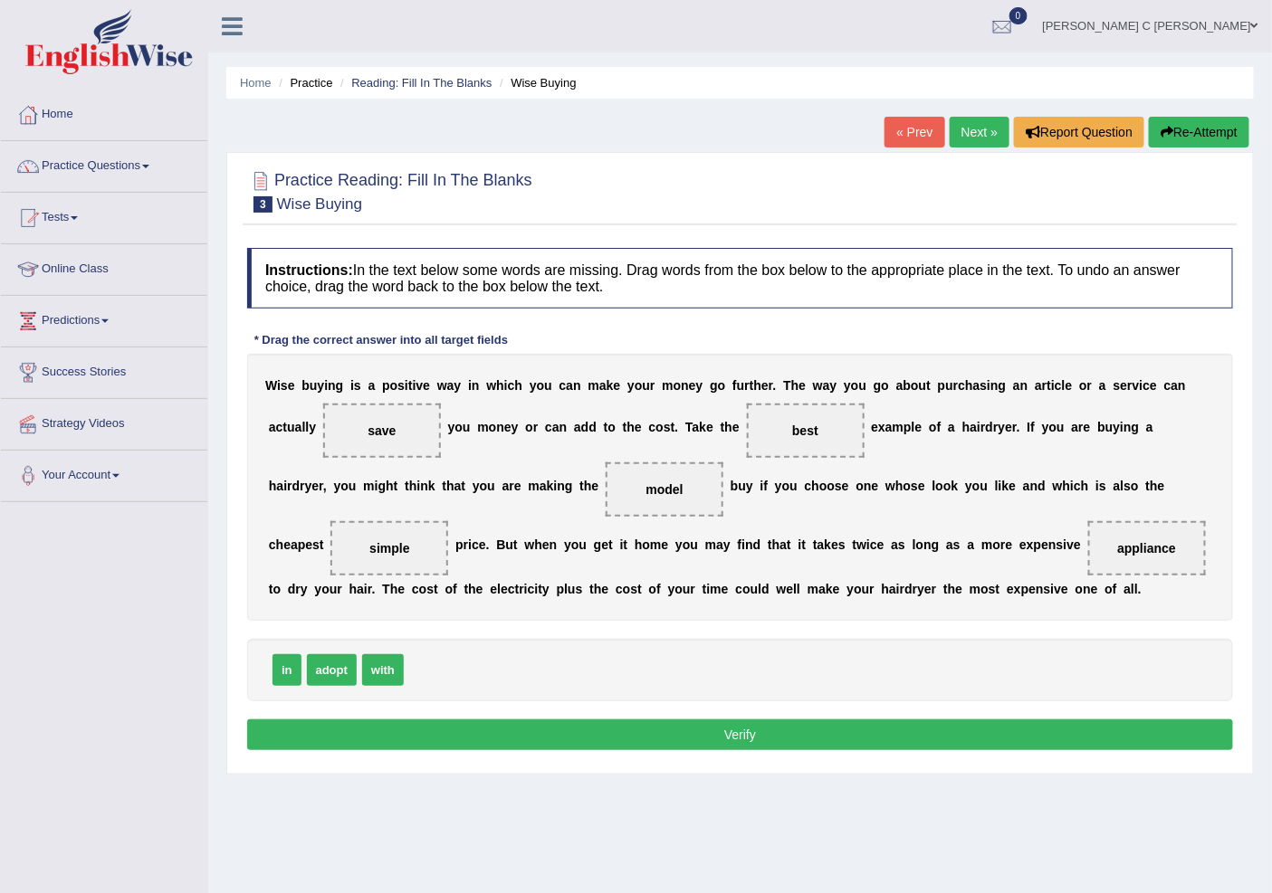
click at [617, 740] on button "Verify" at bounding box center [740, 735] width 986 height 31
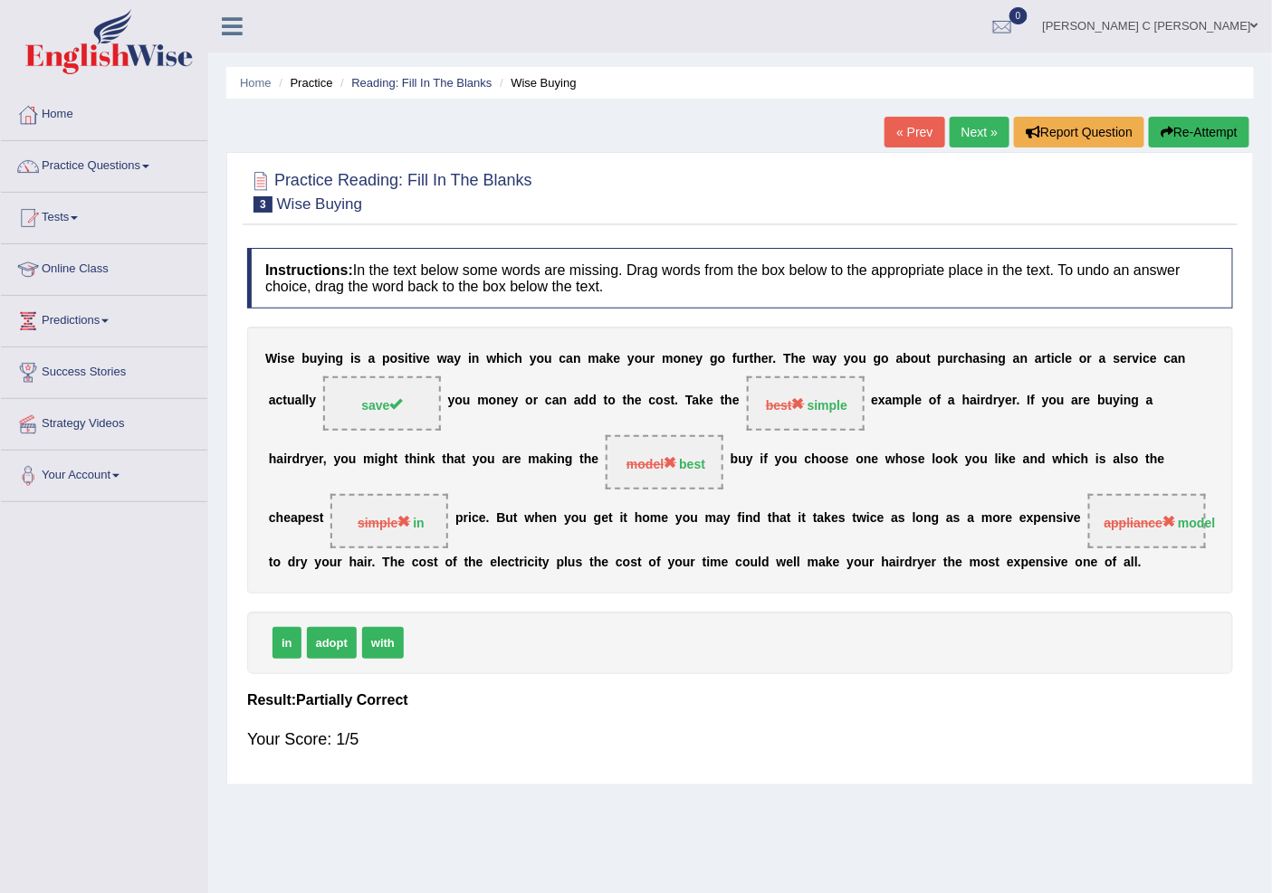
click at [1191, 130] on button "Re-Attempt" at bounding box center [1199, 132] width 100 height 31
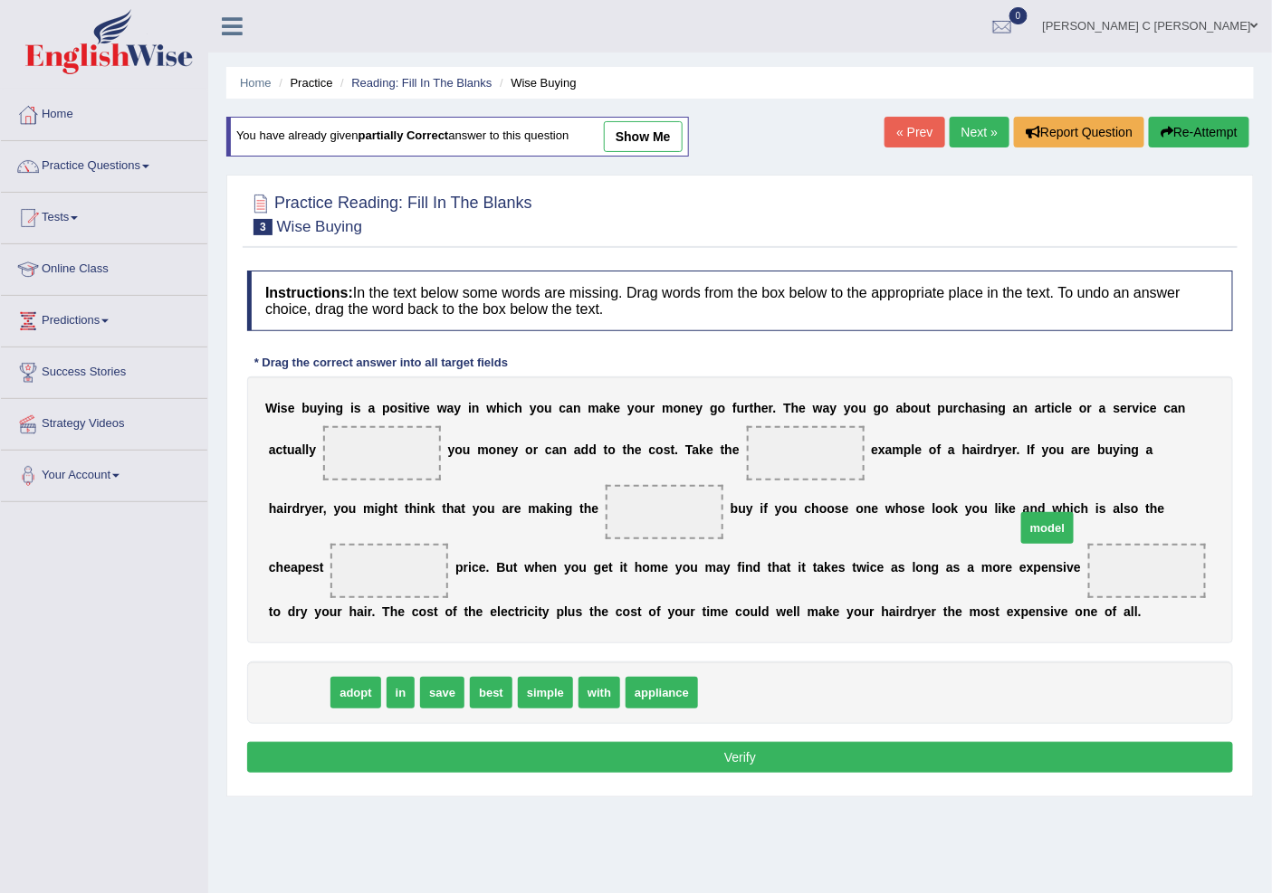
drag, startPoint x: 299, startPoint y: 699, endPoint x: 1126, endPoint y: 563, distance: 838.4
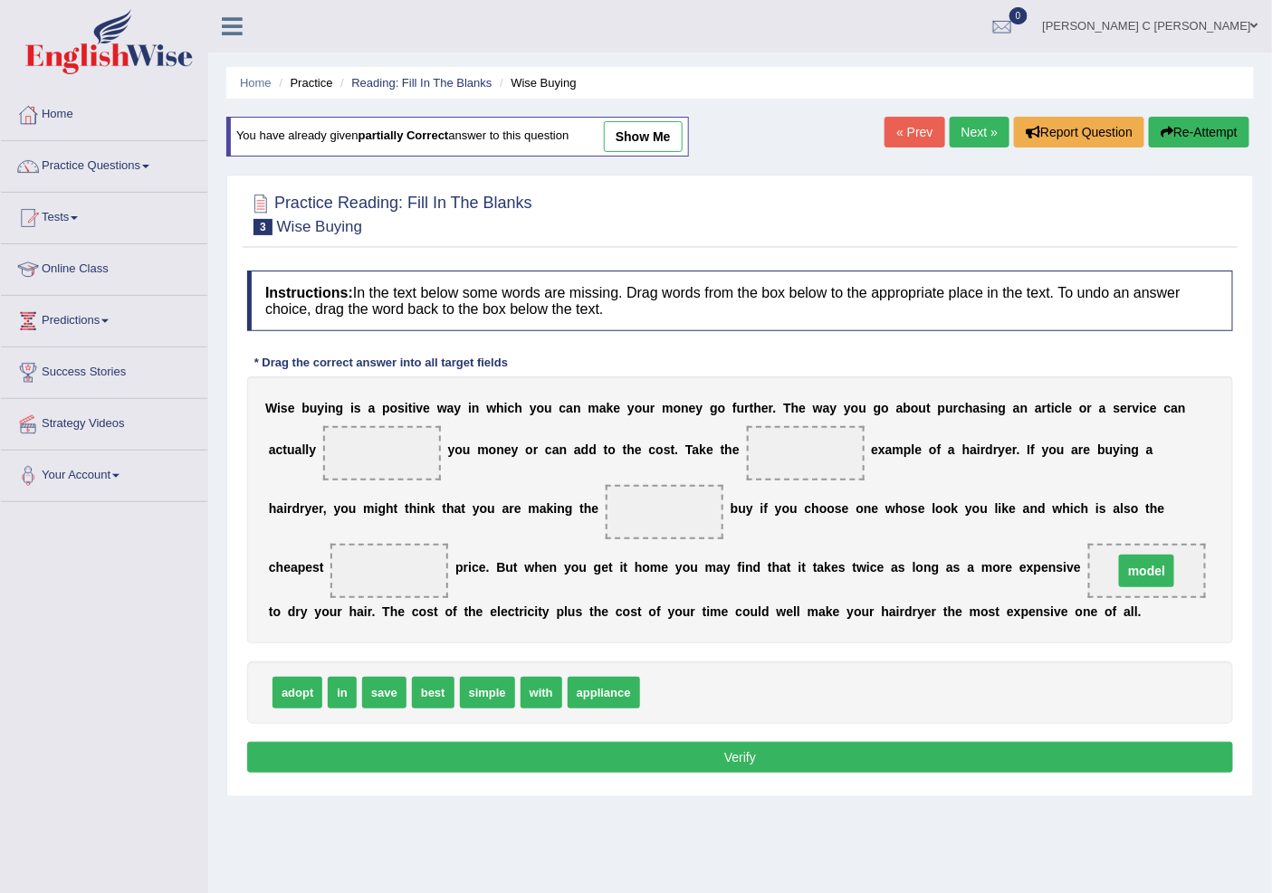
click at [1129, 583] on span "model" at bounding box center [1146, 571] width 55 height 33
drag, startPoint x: 350, startPoint y: 692, endPoint x: 404, endPoint y: 581, distance: 122.7
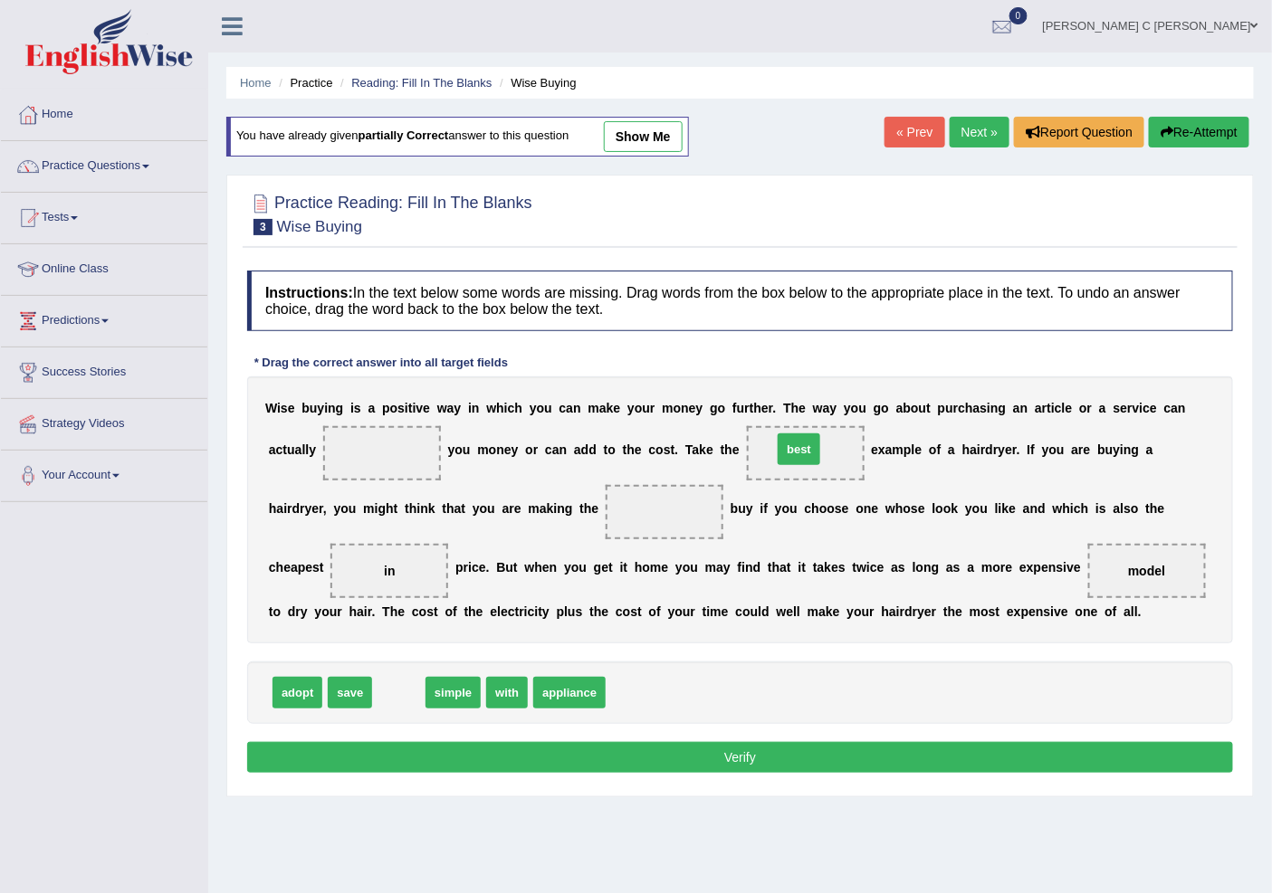
drag, startPoint x: 400, startPoint y: 693, endPoint x: 809, endPoint y: 446, distance: 478.0
drag, startPoint x: 493, startPoint y: 663, endPoint x: 656, endPoint y: 501, distance: 229.1
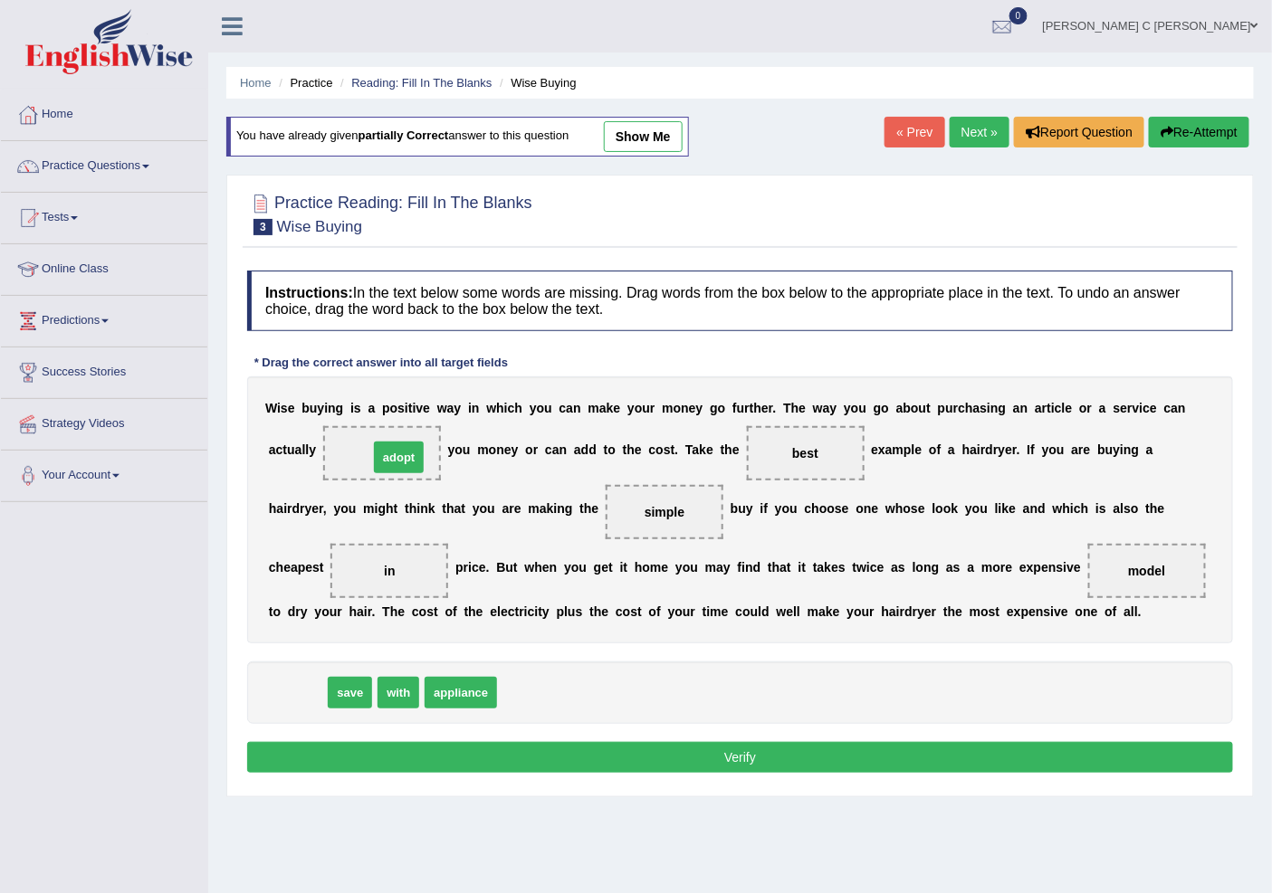
drag, startPoint x: 301, startPoint y: 694, endPoint x: 403, endPoint y: 450, distance: 264.9
click at [670, 745] on div "Instructions: In the text below some words are missing. Drag words from the box…" at bounding box center [740, 525] width 995 height 526
click at [673, 757] on button "Verify" at bounding box center [740, 757] width 986 height 31
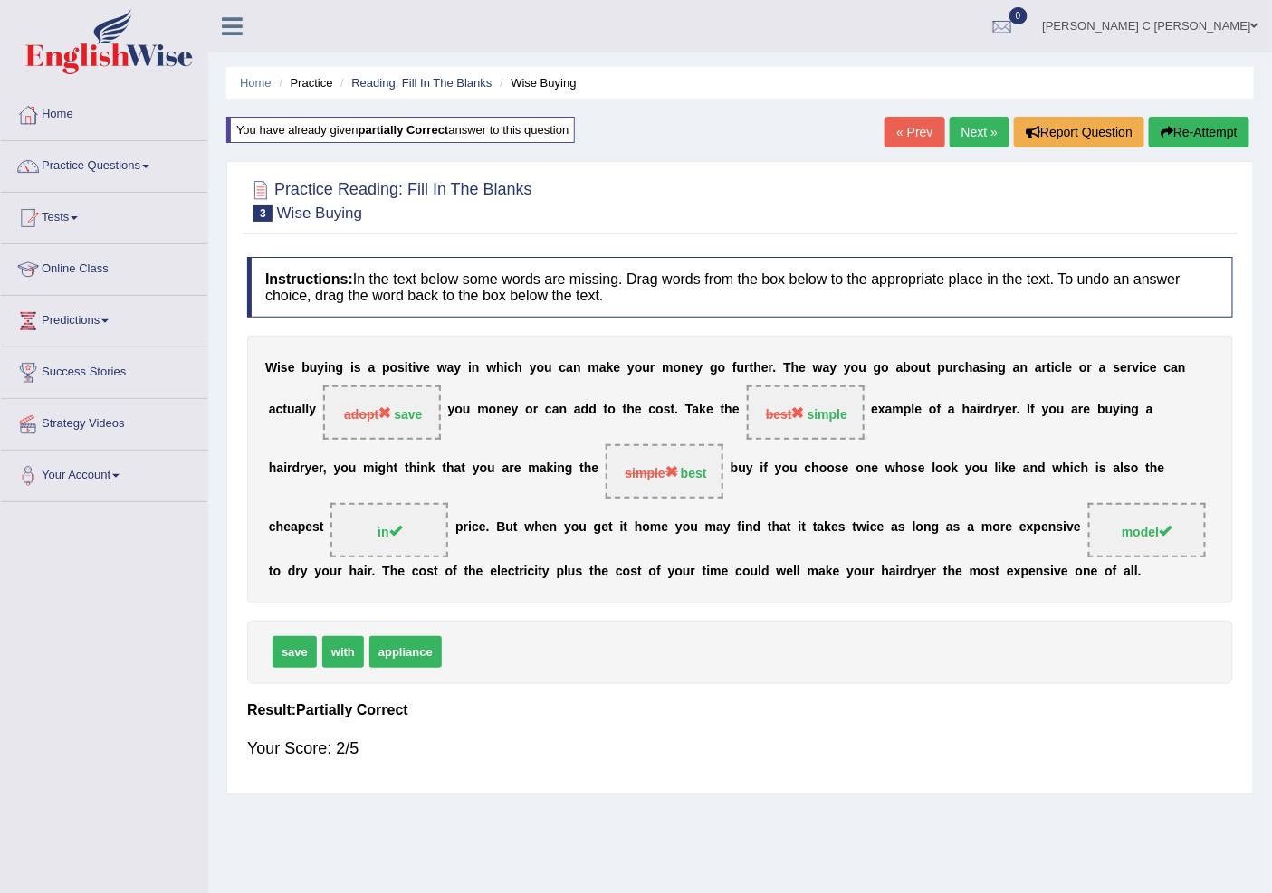
click at [968, 129] on link "Next »" at bounding box center [979, 132] width 60 height 31
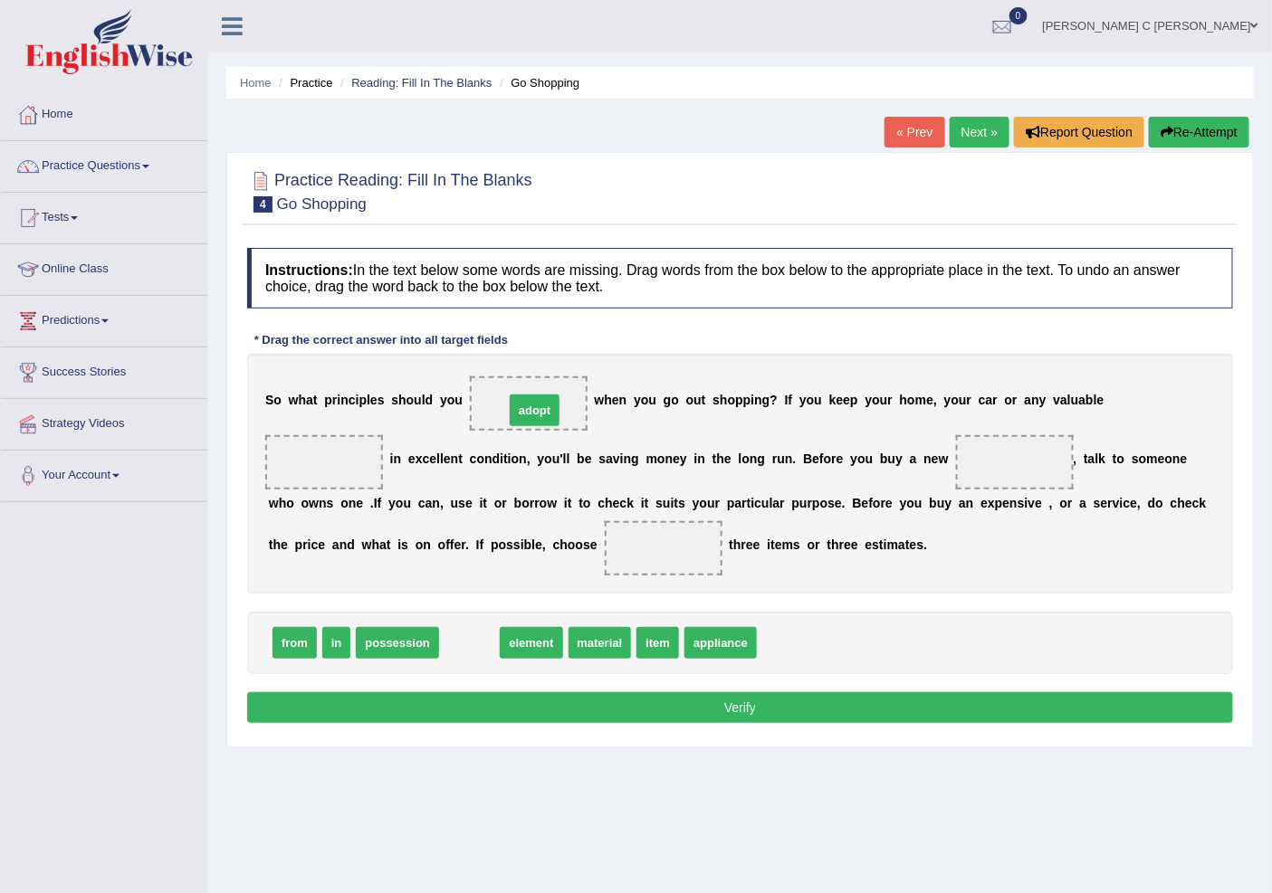
drag, startPoint x: 478, startPoint y: 644, endPoint x: 595, endPoint y: 404, distance: 267.6
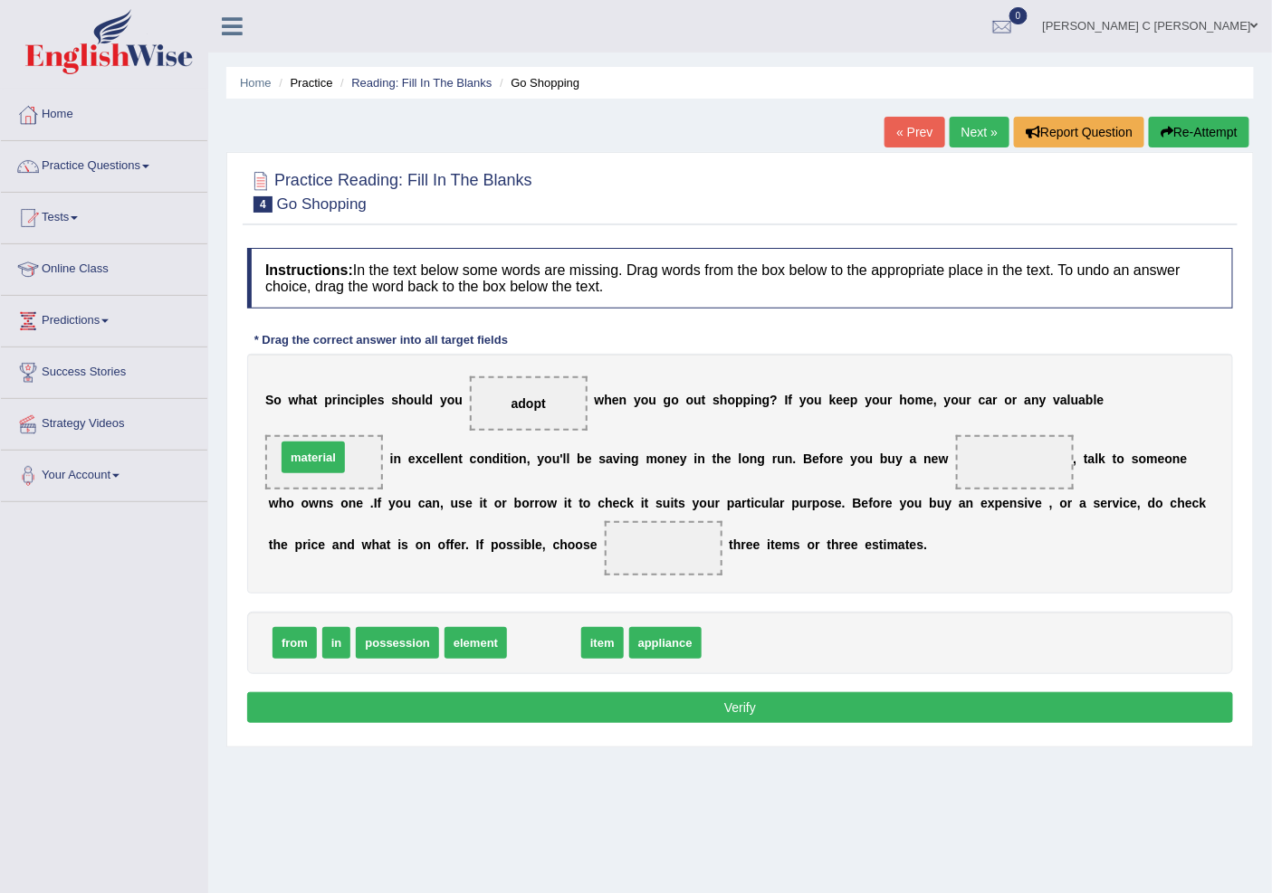
drag, startPoint x: 536, startPoint y: 644, endPoint x: 305, endPoint y: 459, distance: 296.1
drag, startPoint x: 320, startPoint y: 453, endPoint x: 520, endPoint y: 539, distance: 218.6
click at [520, 539] on div "S o w h a t p r i n c i p l e s s h o u l d y o u adopt w h e n y o u g o o u t…" at bounding box center [740, 474] width 986 height 240
drag, startPoint x: 333, startPoint y: 463, endPoint x: 698, endPoint y: 634, distance: 402.9
drag, startPoint x: 605, startPoint y: 644, endPoint x: 344, endPoint y: 473, distance: 311.8
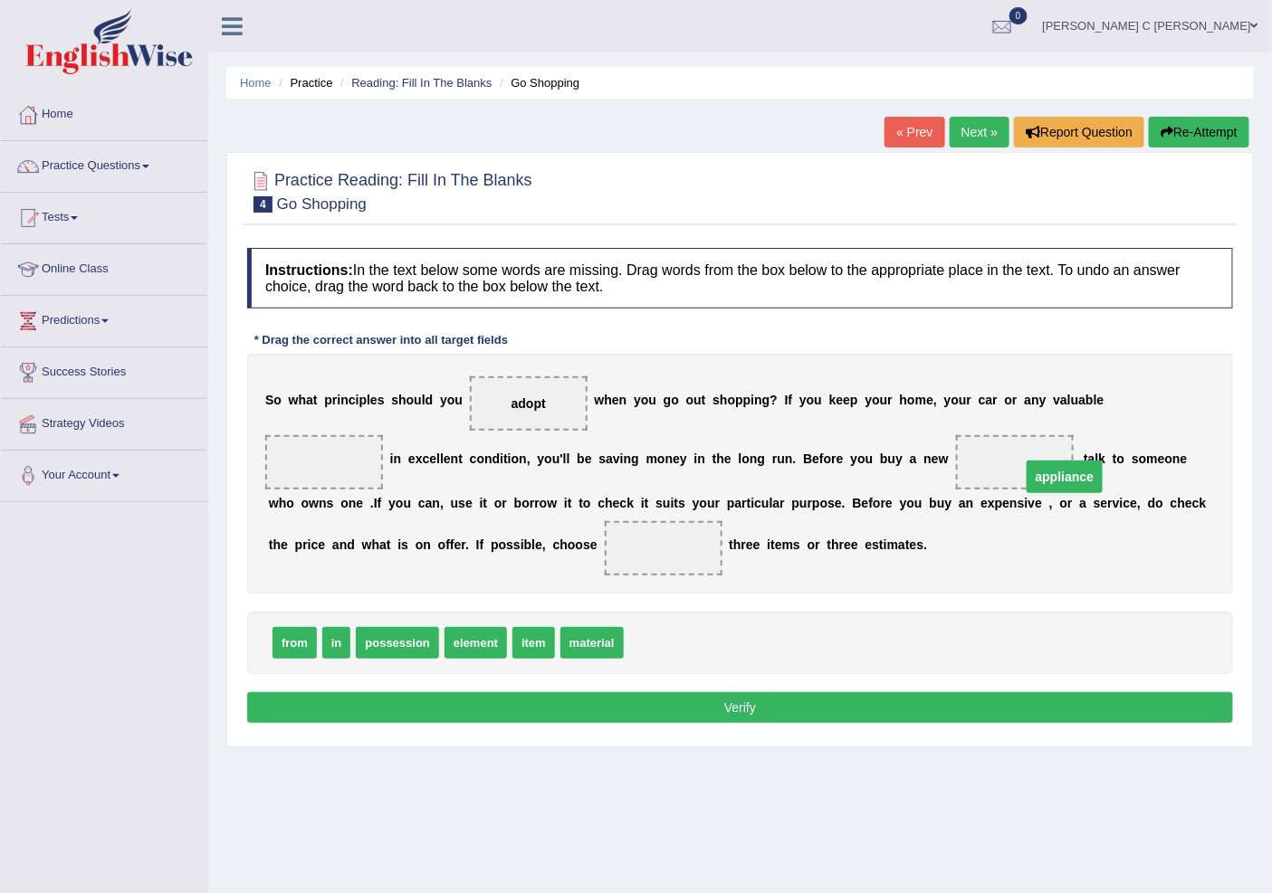
drag, startPoint x: 310, startPoint y: 463, endPoint x: 893, endPoint y: 469, distance: 582.9
drag, startPoint x: 591, startPoint y: 644, endPoint x: 347, endPoint y: 478, distance: 295.7
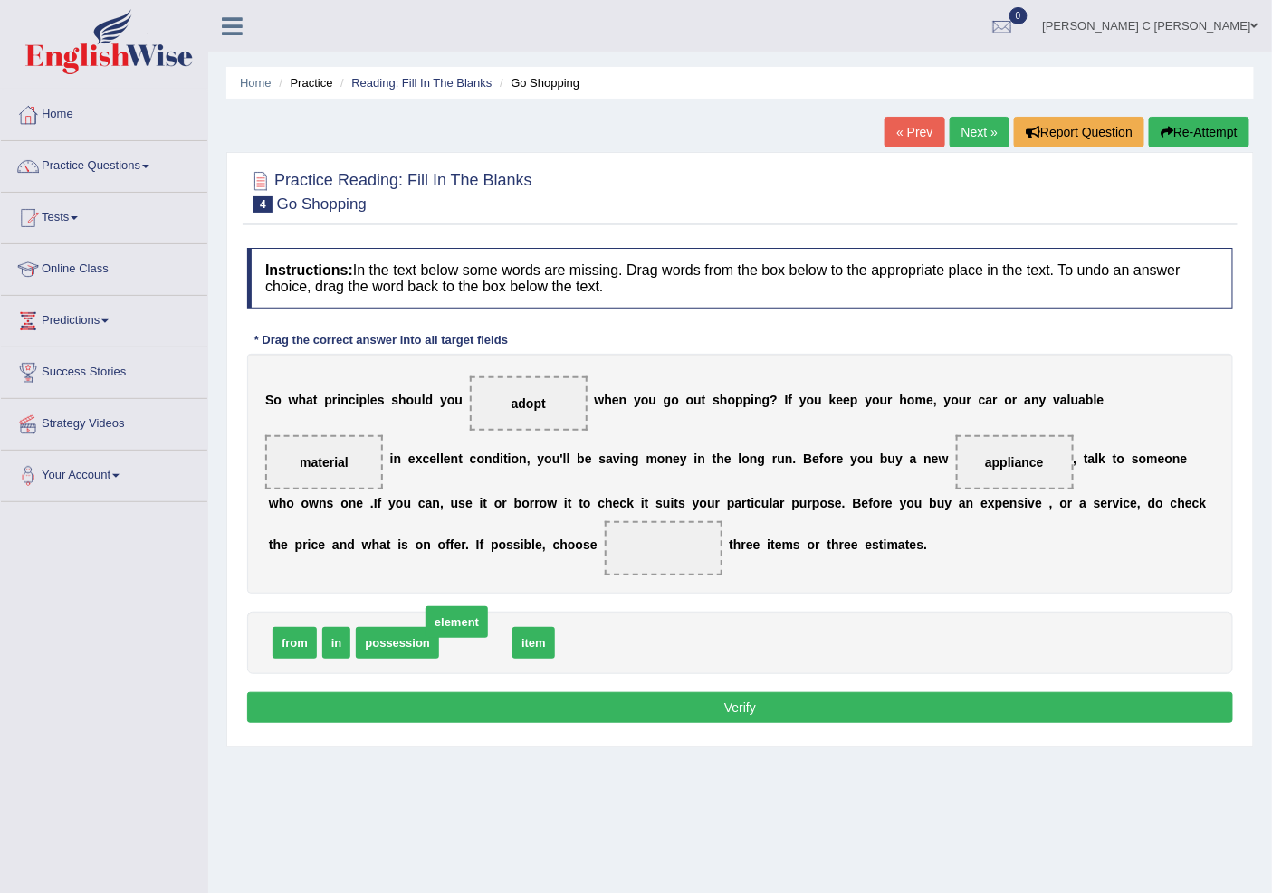
drag, startPoint x: 485, startPoint y: 648, endPoint x: 473, endPoint y: 635, distance: 17.3
drag, startPoint x: 332, startPoint y: 645, endPoint x: 644, endPoint y: 559, distance: 323.9
click at [686, 727] on div "Instructions: In the text below some words are missing. Drag words from the box…" at bounding box center [740, 488] width 995 height 499
click at [688, 717] on button "Verify" at bounding box center [740, 707] width 986 height 31
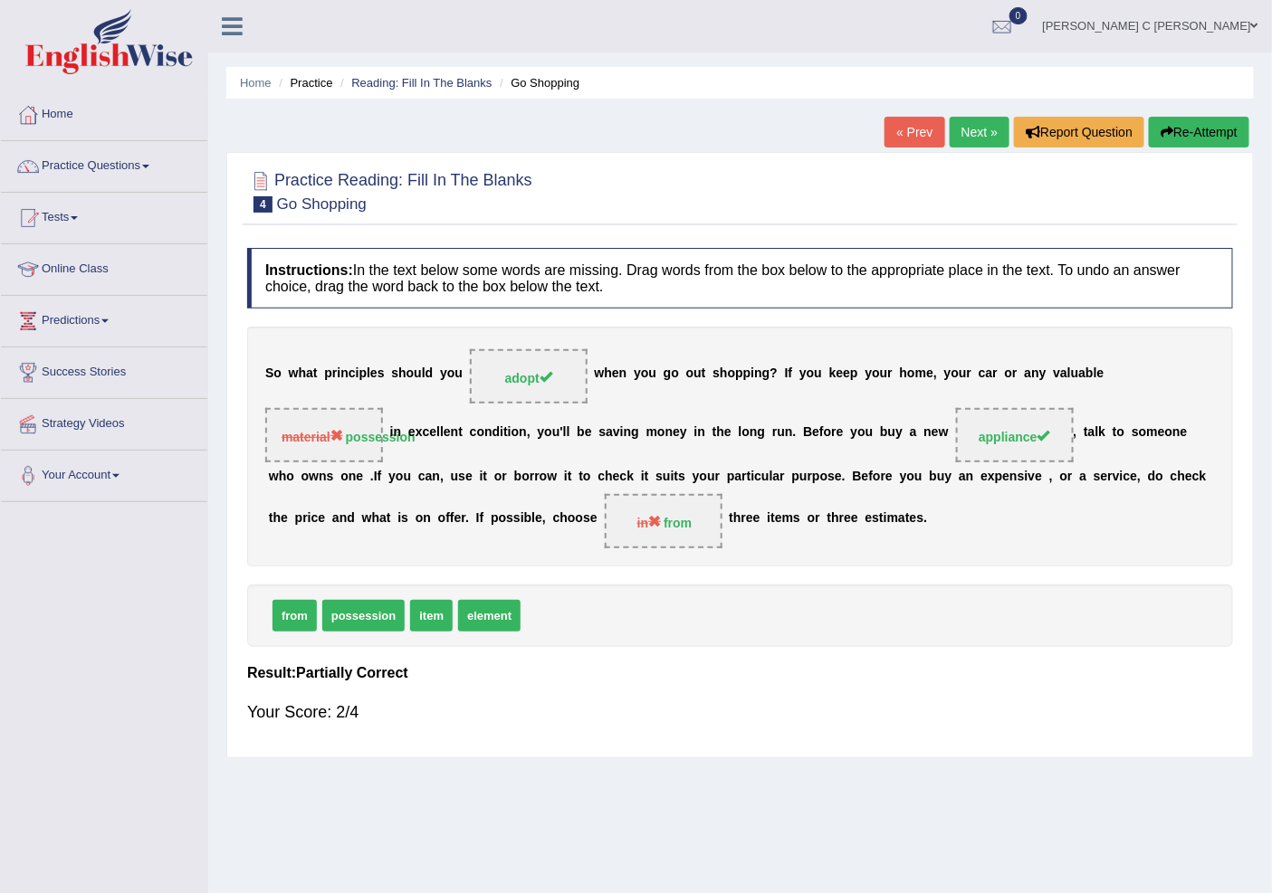
click at [990, 122] on link "Next »" at bounding box center [979, 132] width 60 height 31
